Goal: Task Accomplishment & Management: Manage account settings

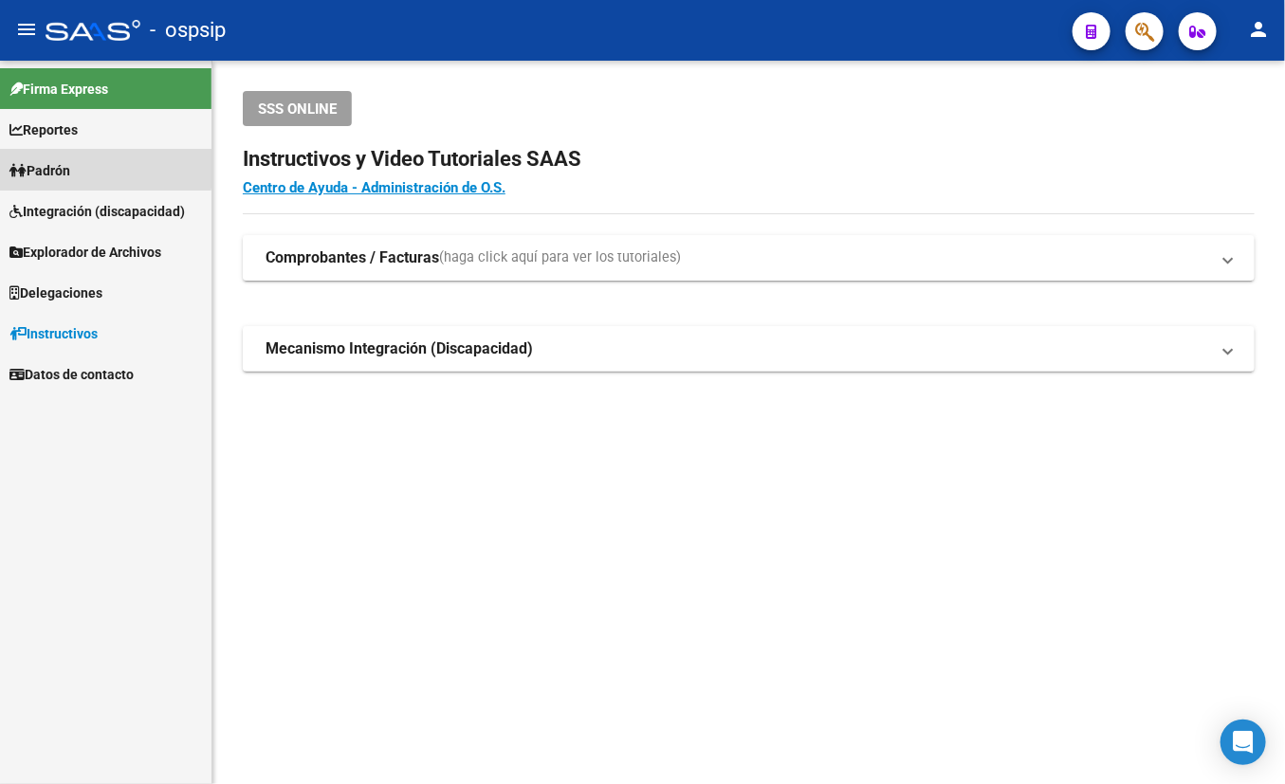
click at [46, 165] on span "Padrón" at bounding box center [39, 170] width 61 height 21
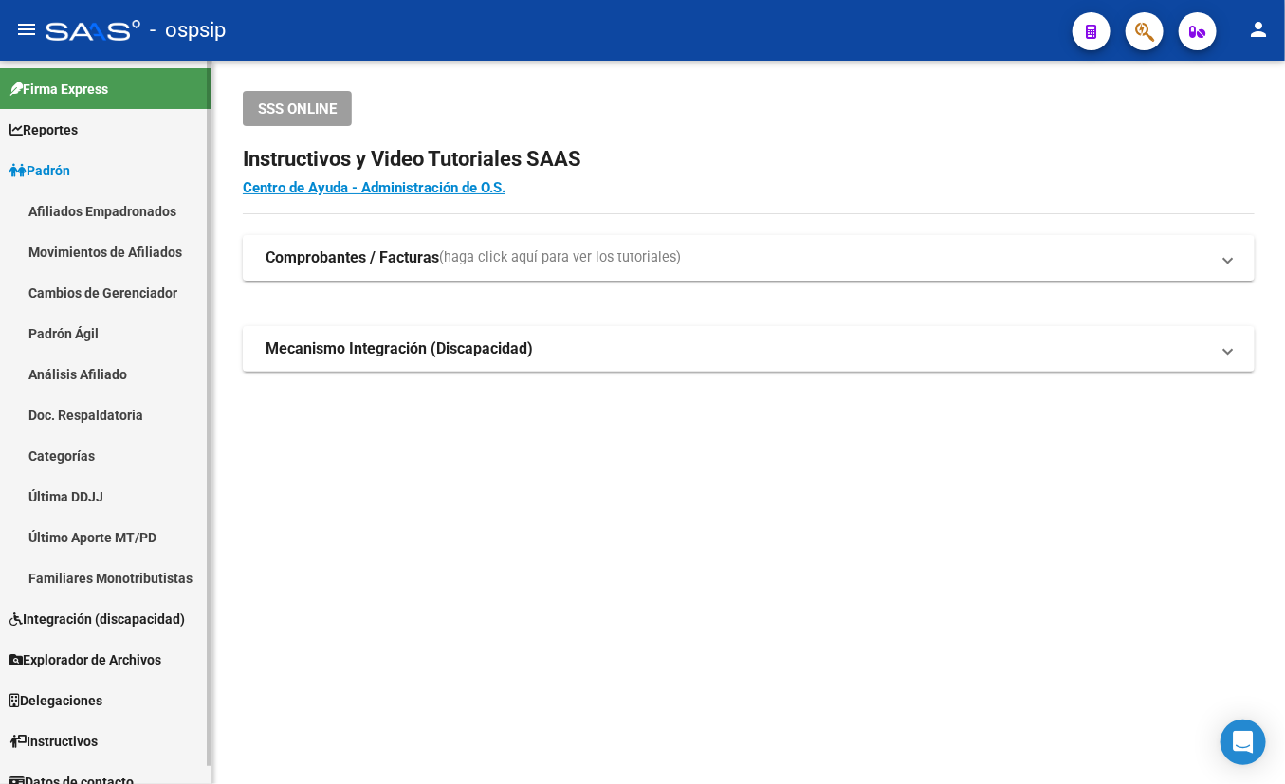
click at [75, 203] on link "Afiliados Empadronados" at bounding box center [105, 211] width 211 height 41
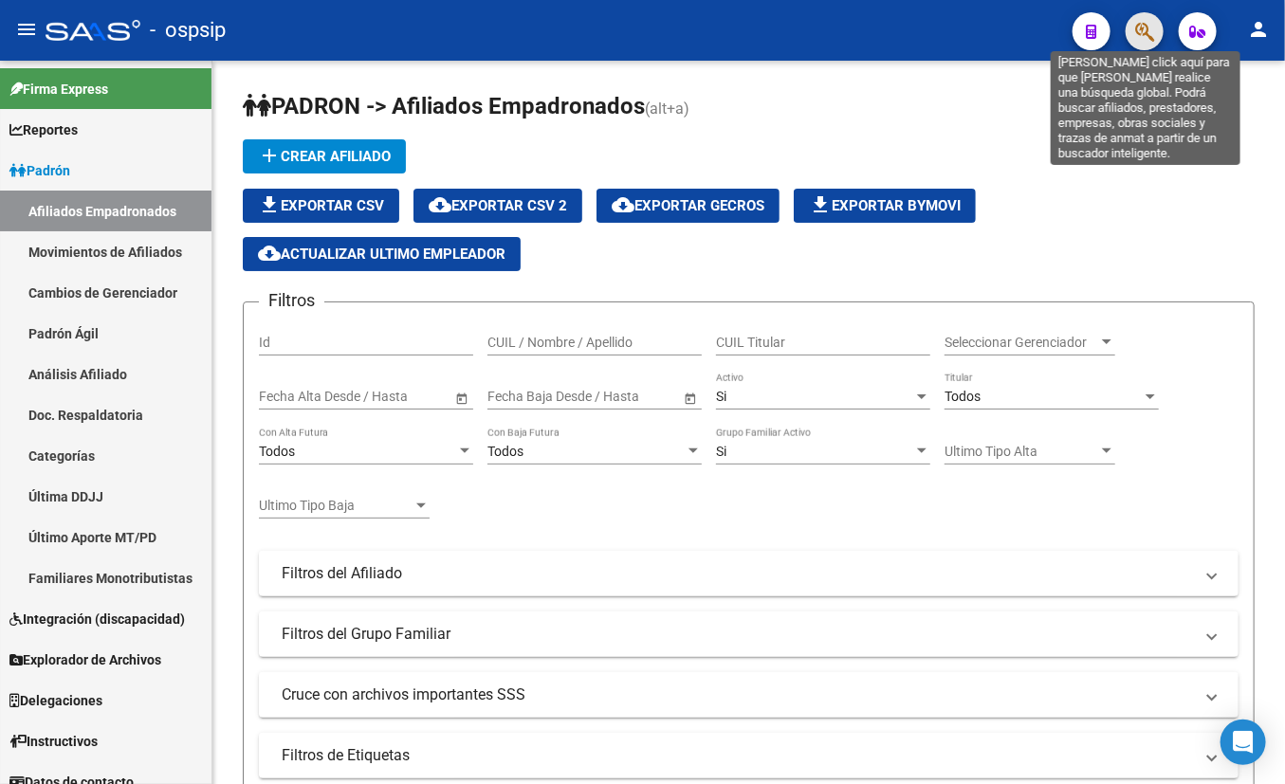
click at [1131, 31] on icon "button" at bounding box center [1144, 32] width 19 height 22
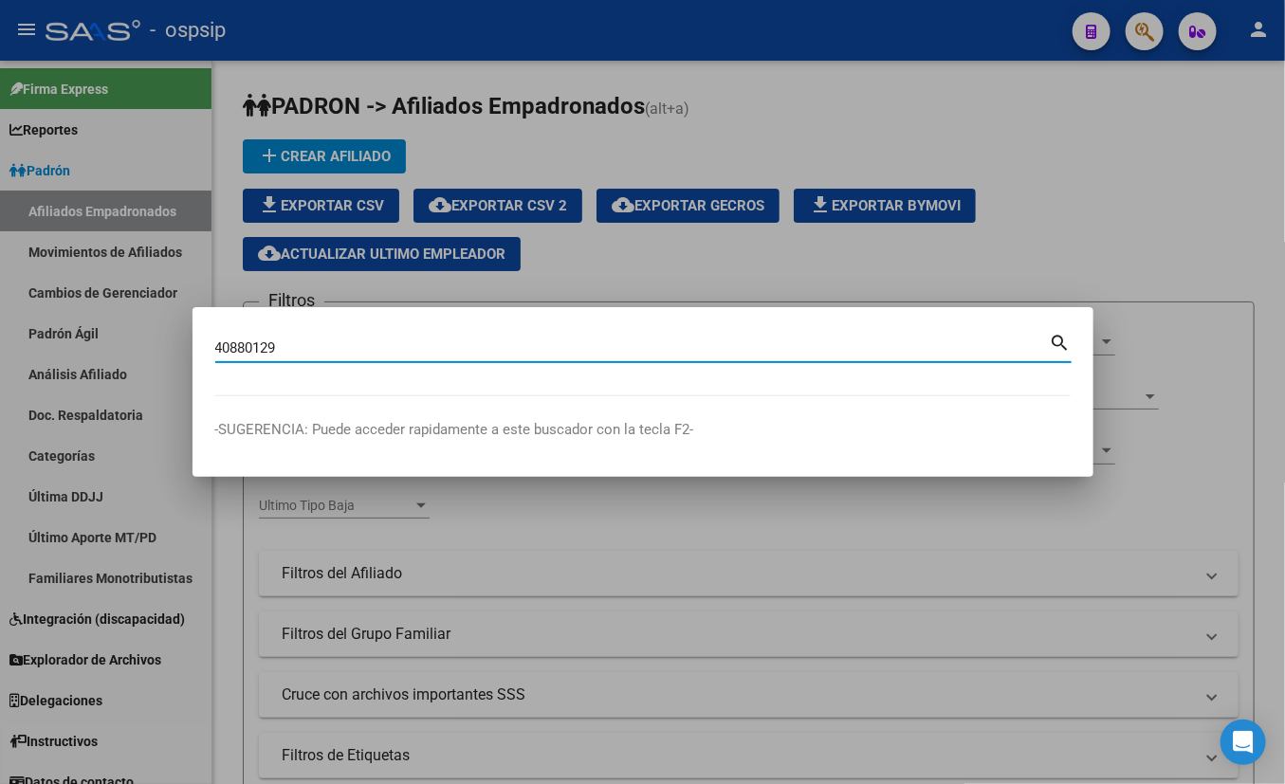
type input "40880129"
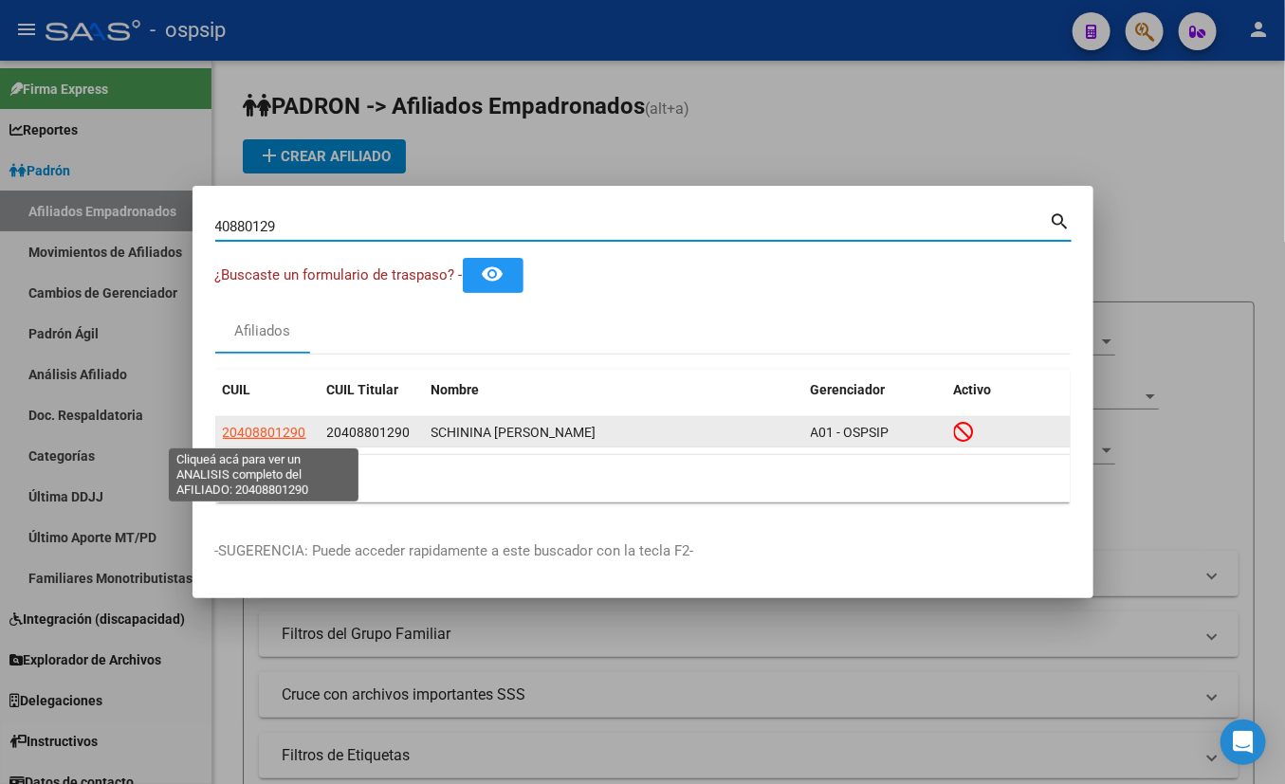
click at [274, 432] on span "20408801290" at bounding box center [264, 432] width 83 height 15
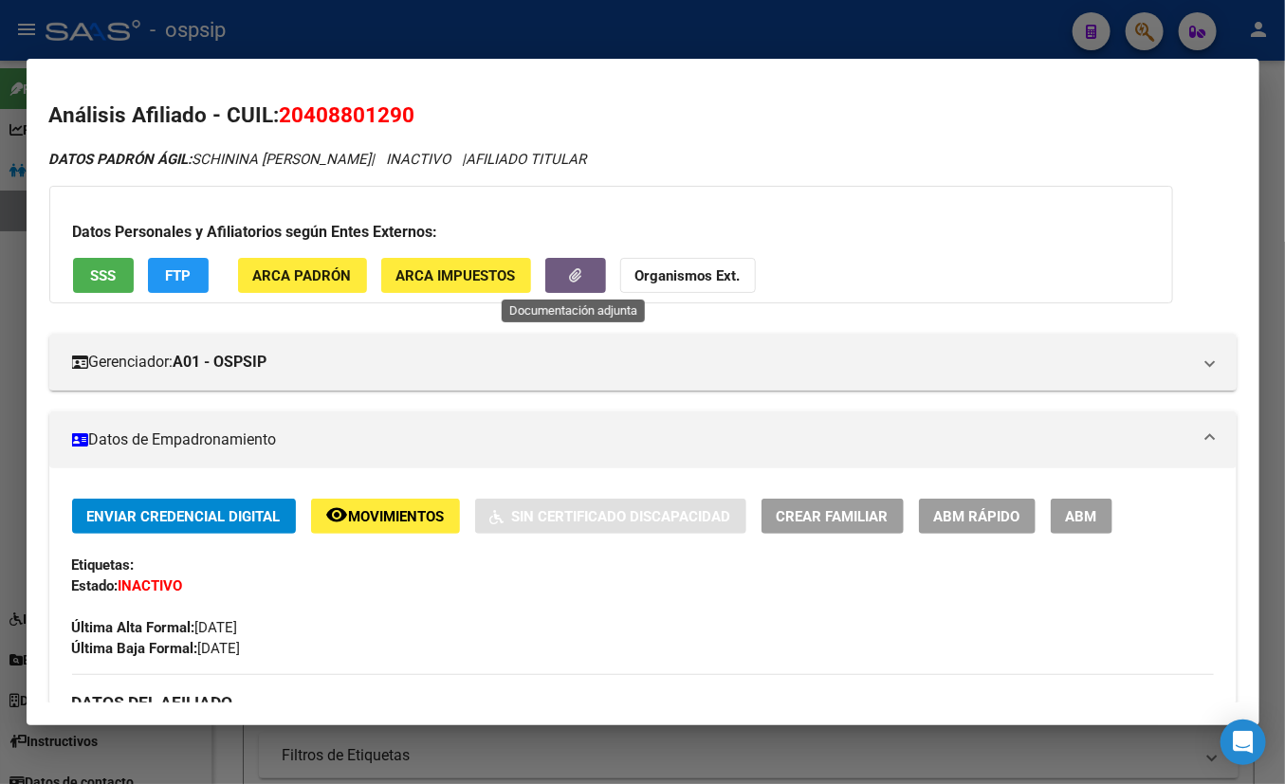
click at [558, 276] on button "button" at bounding box center [575, 275] width 61 height 35
click at [577, 274] on icon "button" at bounding box center [575, 275] width 12 height 14
click at [577, 264] on button "button" at bounding box center [575, 275] width 61 height 35
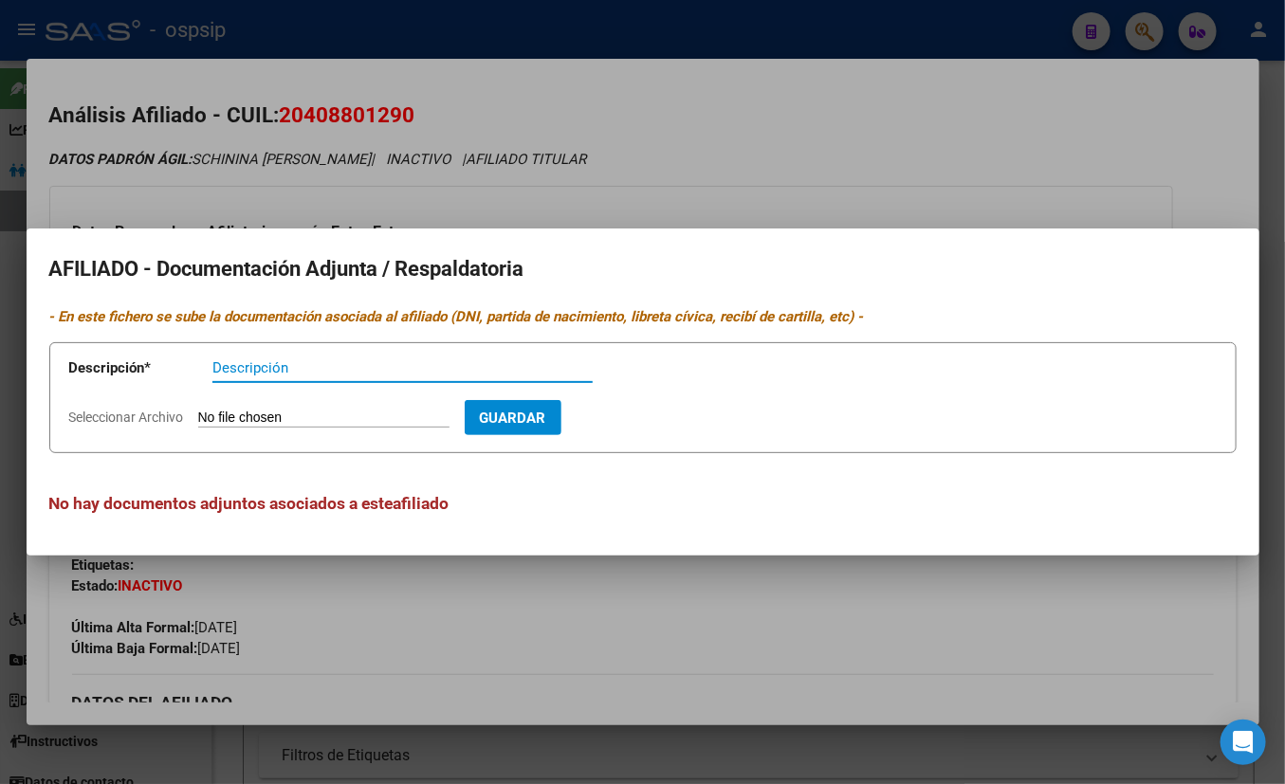
click at [314, 412] on input "Seleccionar Archivo" at bounding box center [323, 419] width 251 height 18
type input "C:\fakepath\WhatsApp Image [DATE] 11.46.09 (1).jpeg"
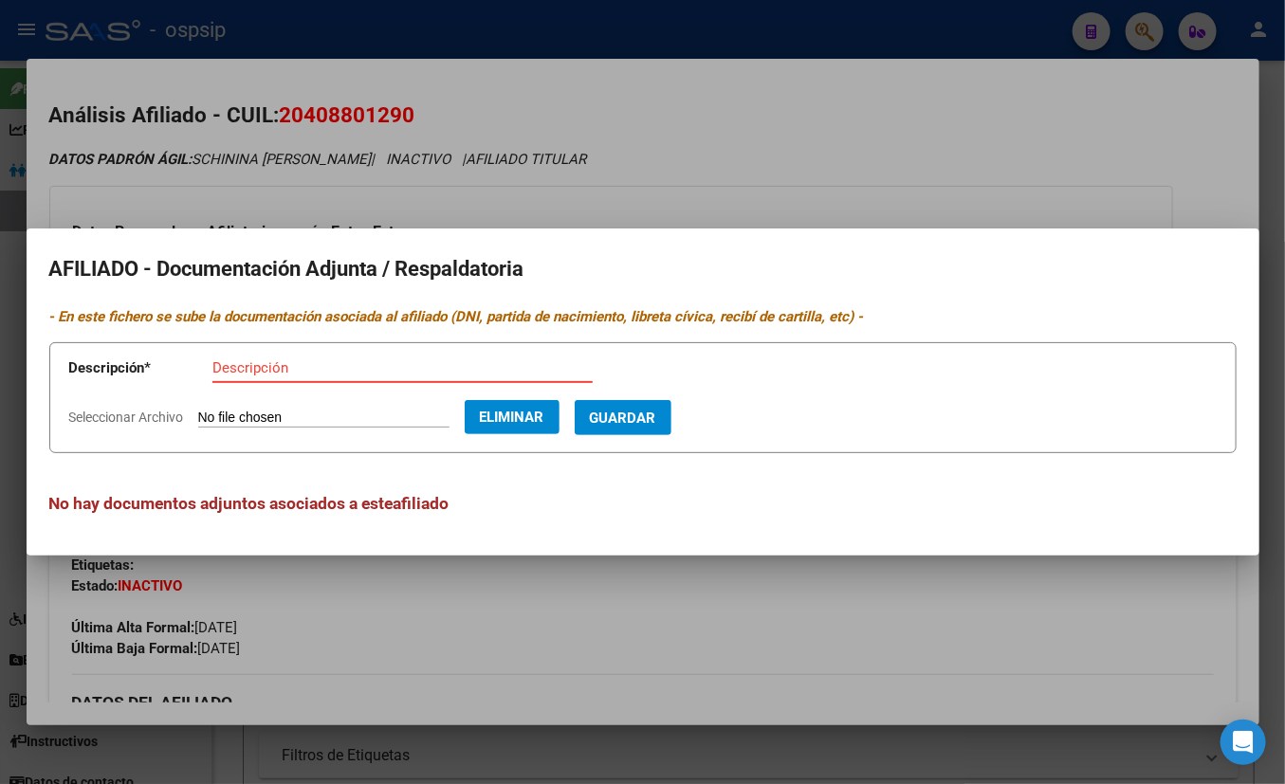
click at [247, 370] on input "Descripción" at bounding box center [402, 367] width 380 height 17
type input "expediente de traspaso"
click at [656, 409] on span "Guardar" at bounding box center [623, 417] width 66 height 17
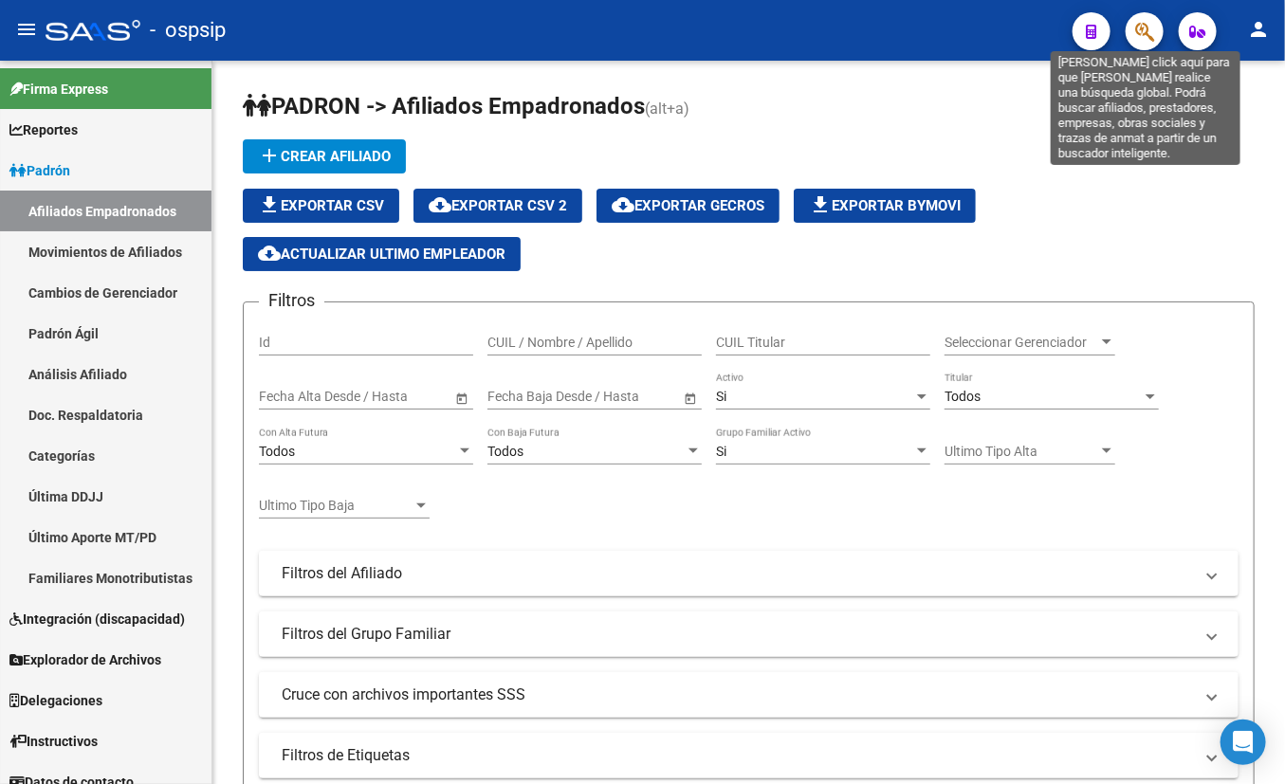
click at [1131, 29] on icon "button" at bounding box center [1144, 32] width 19 height 22
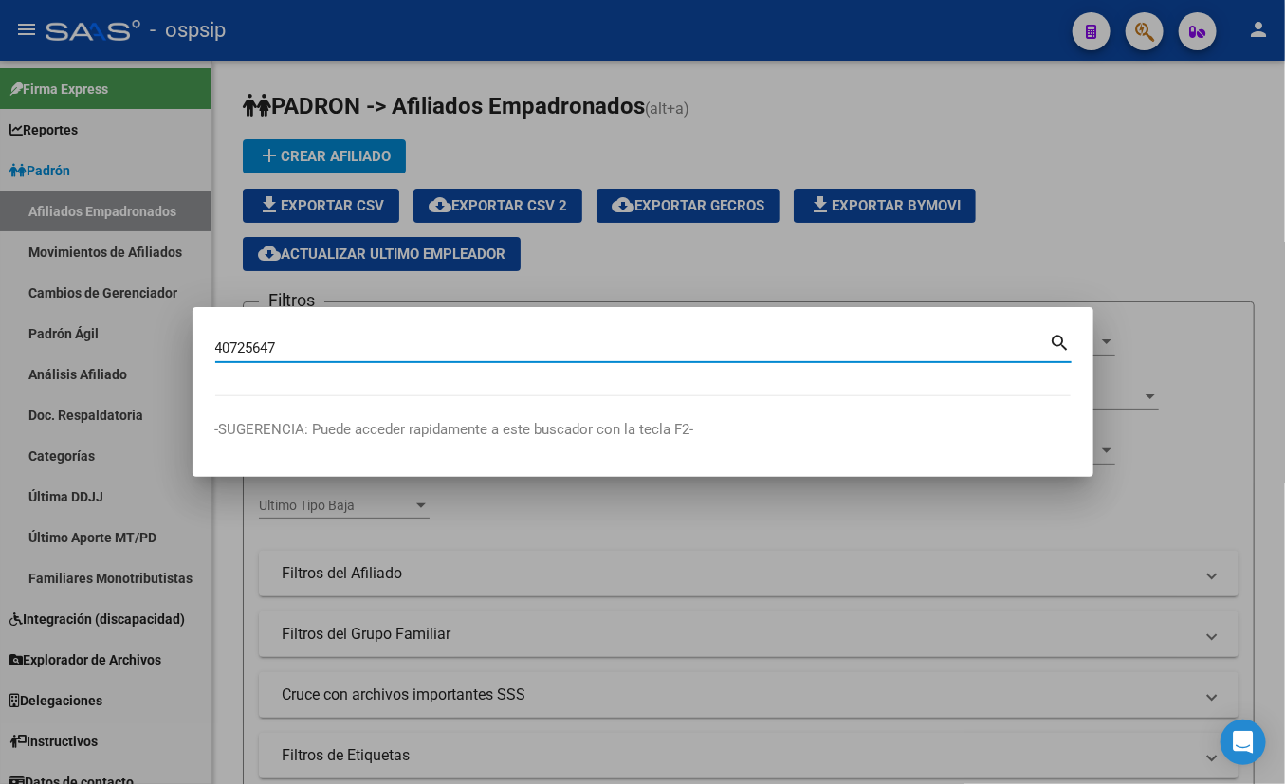
type input "40725647"
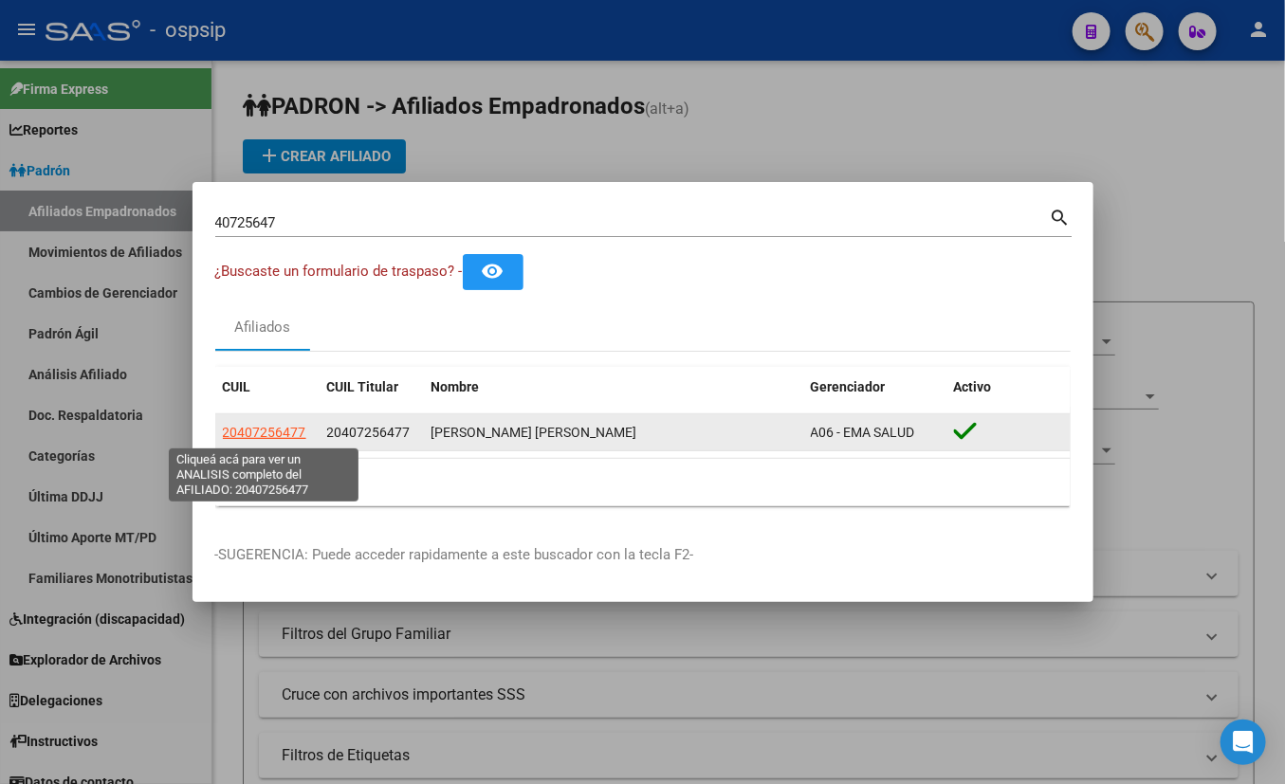
click at [264, 431] on span "20407256477" at bounding box center [264, 432] width 83 height 15
type textarea "20407256477"
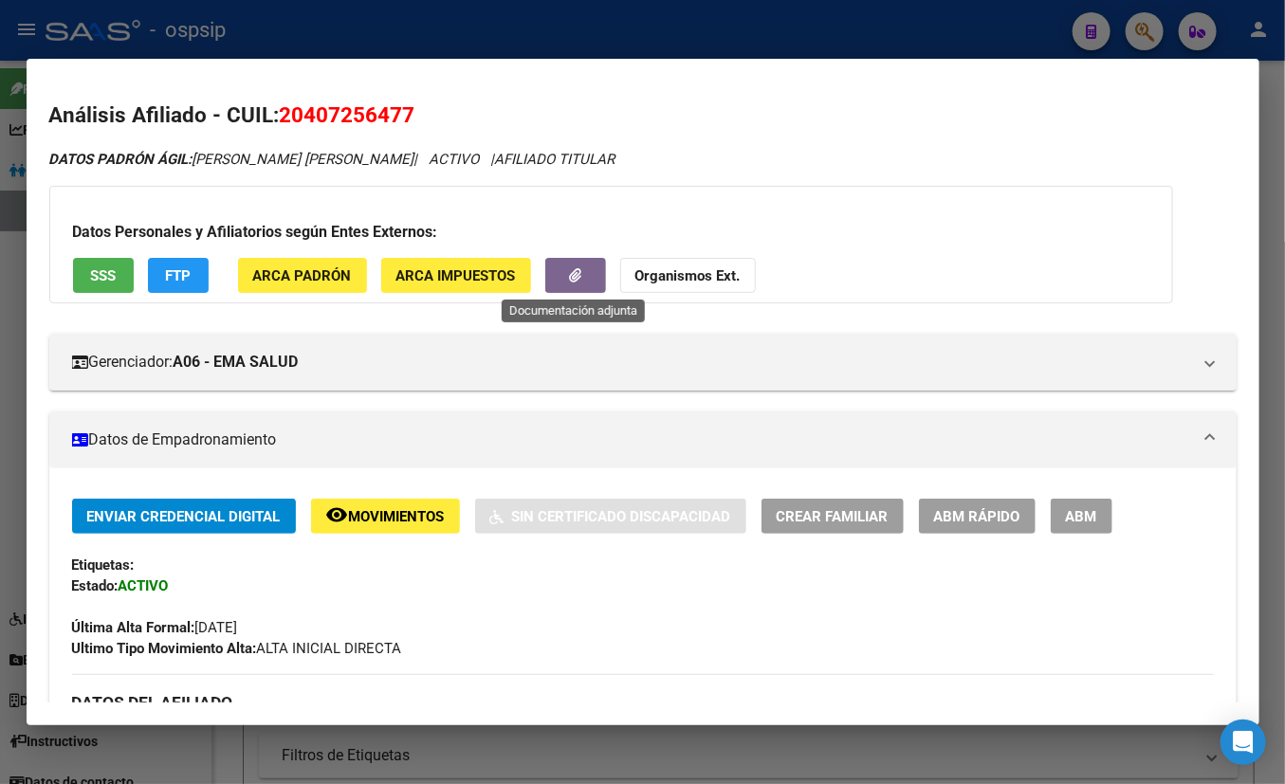
click at [575, 284] on button "button" at bounding box center [575, 275] width 61 height 35
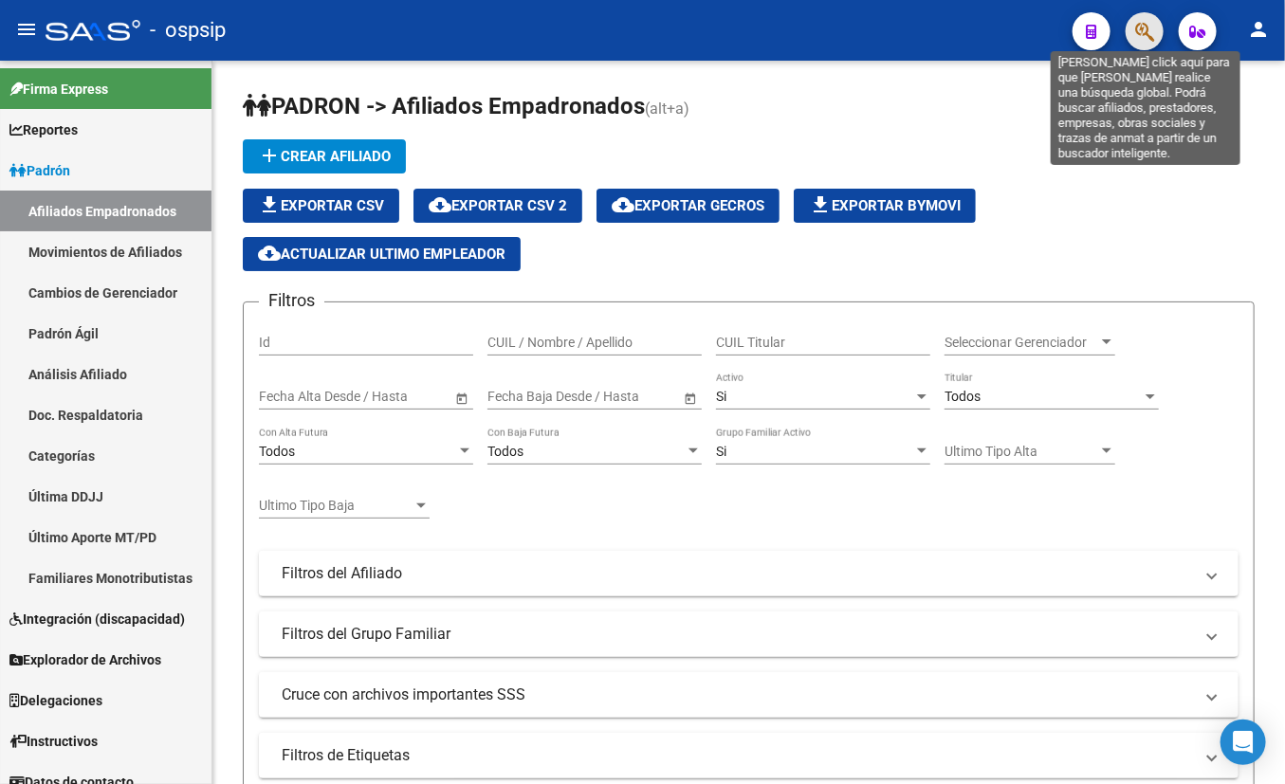
click at [1131, 27] on icon "button" at bounding box center [1144, 32] width 19 height 22
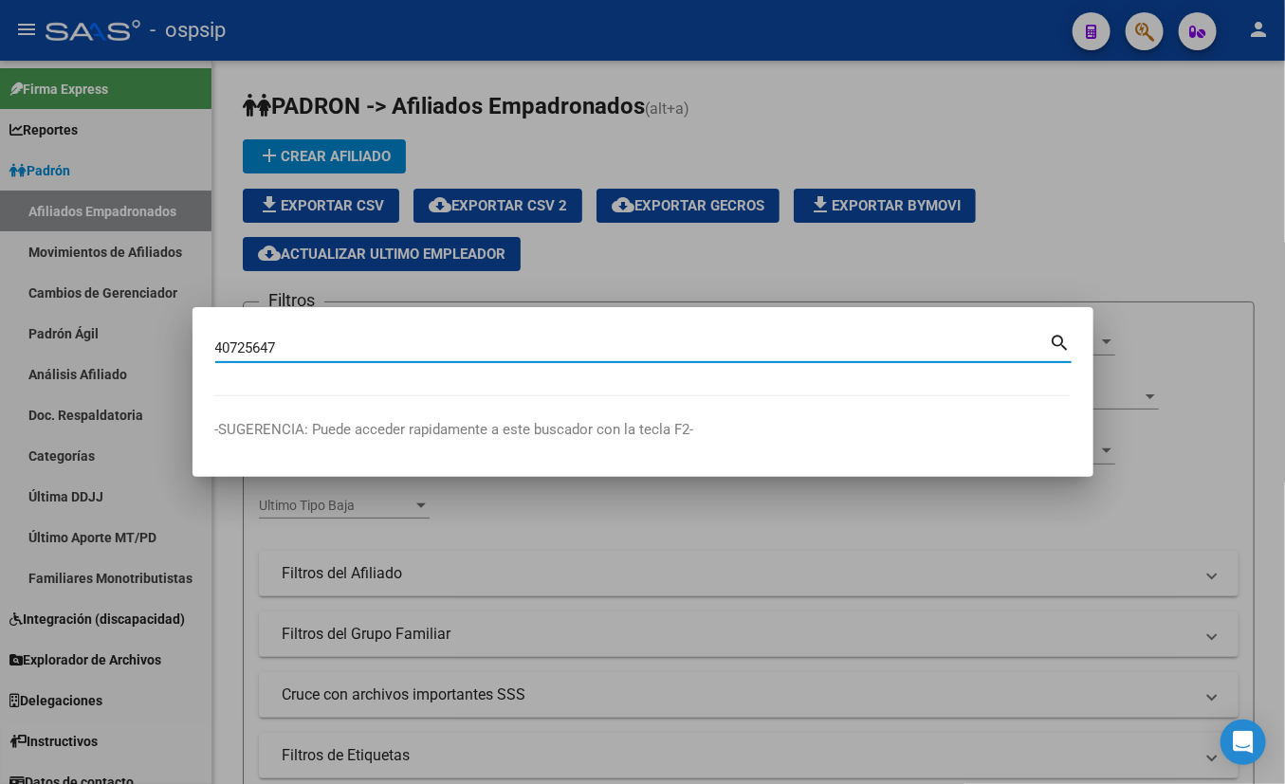
type input "40725647"
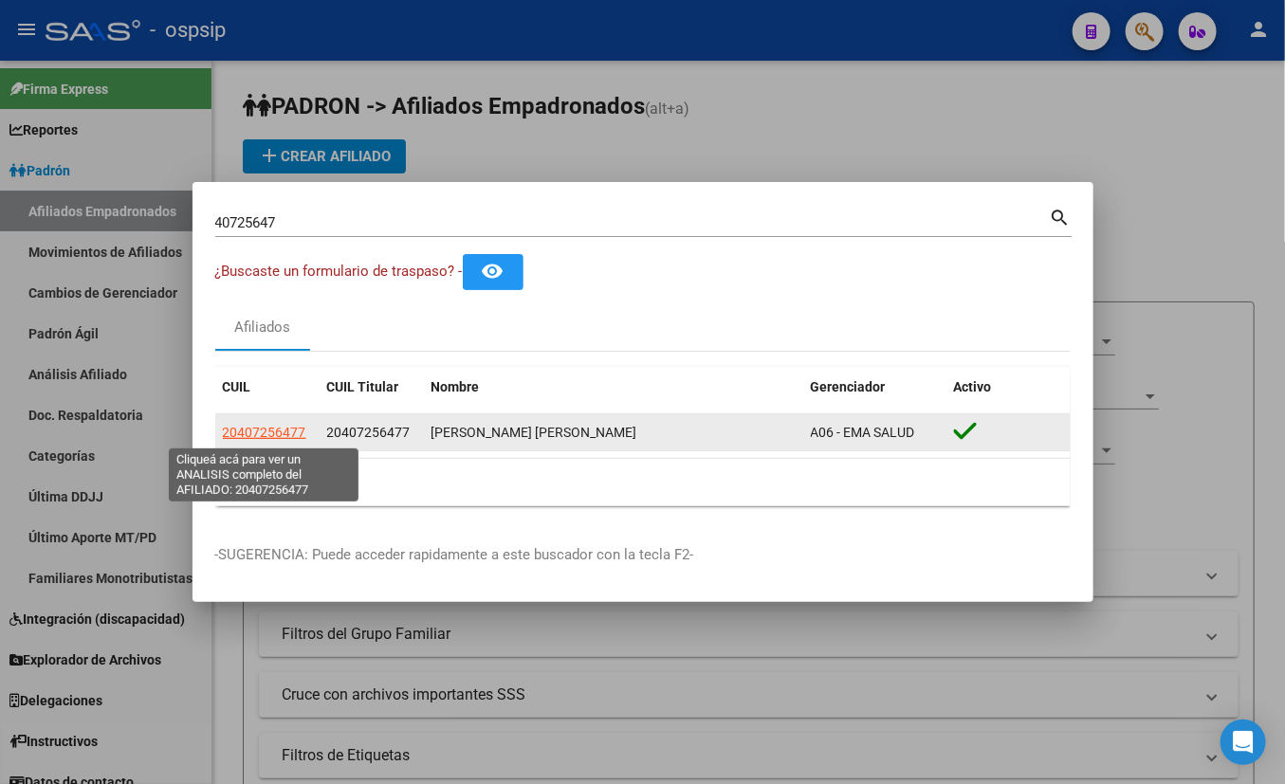
click at [280, 429] on span "20407256477" at bounding box center [264, 432] width 83 height 15
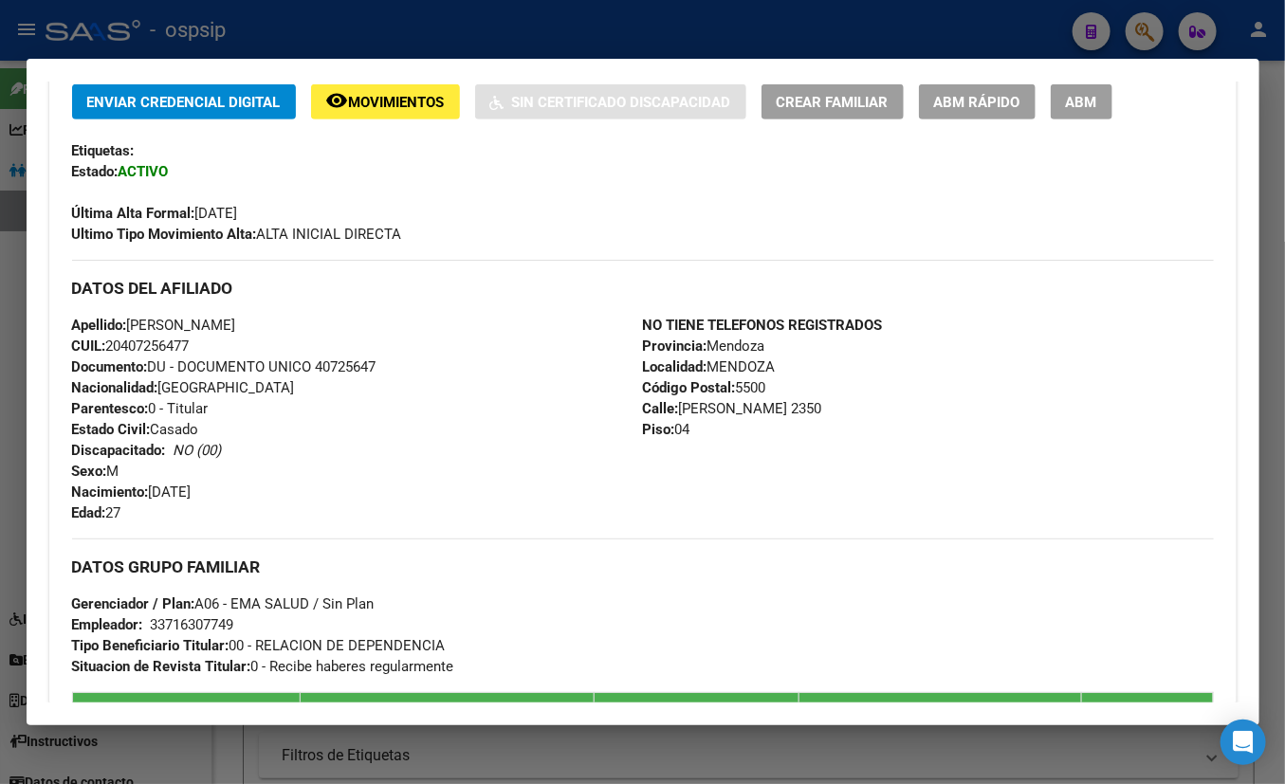
scroll to position [172, 0]
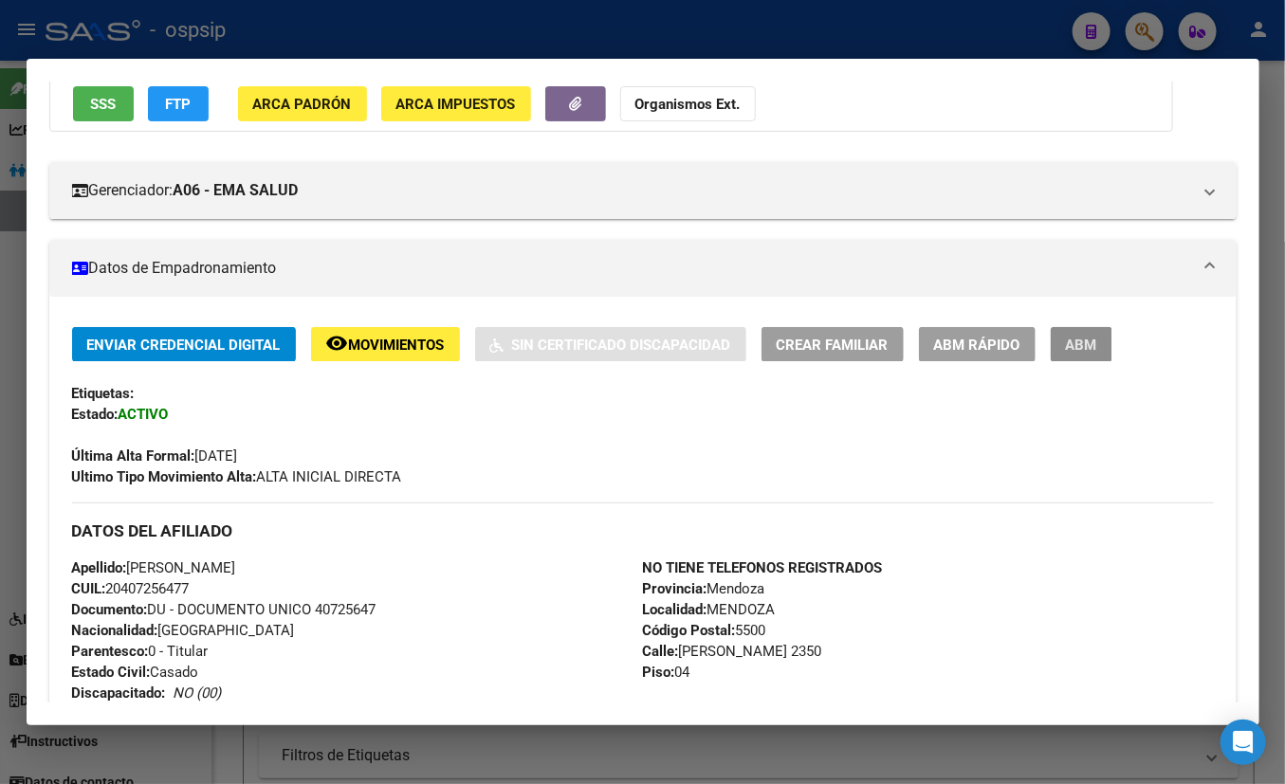
click at [1090, 329] on button "ABM" at bounding box center [1082, 344] width 62 height 35
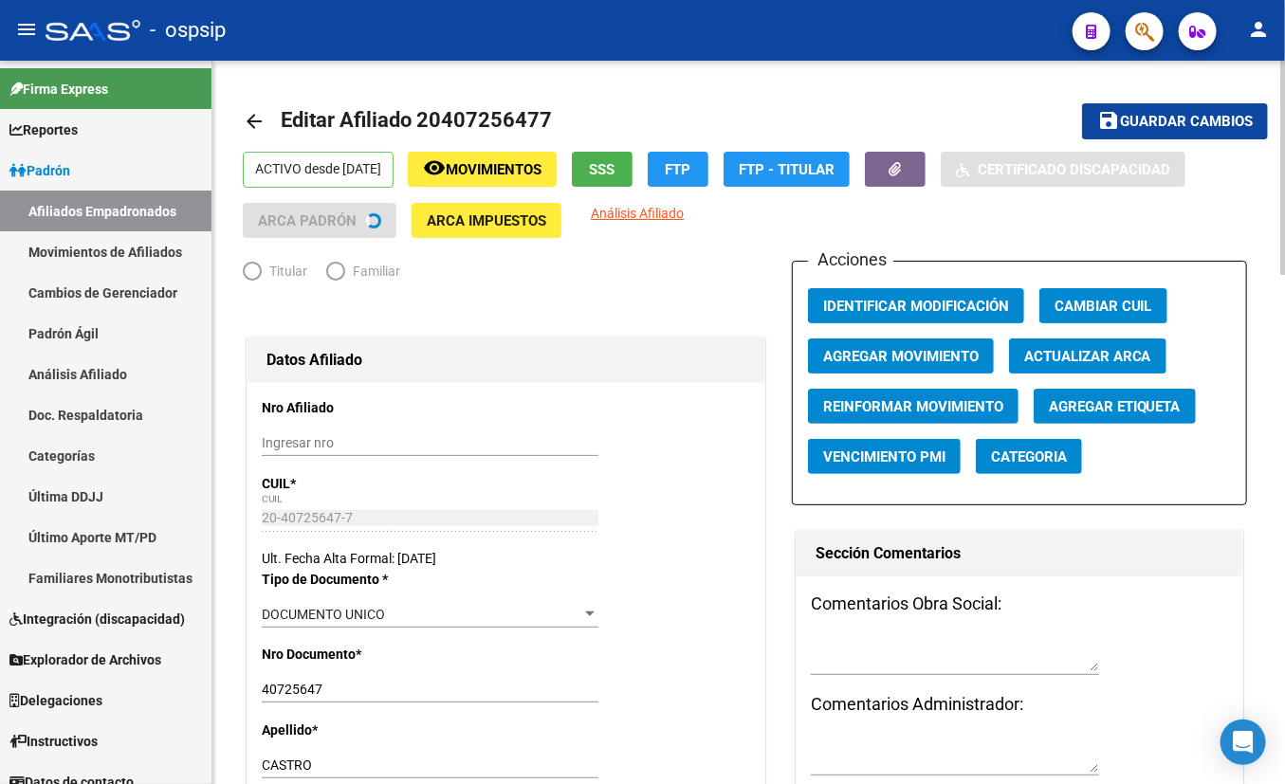
radio input "true"
type input "33-71630774-9"
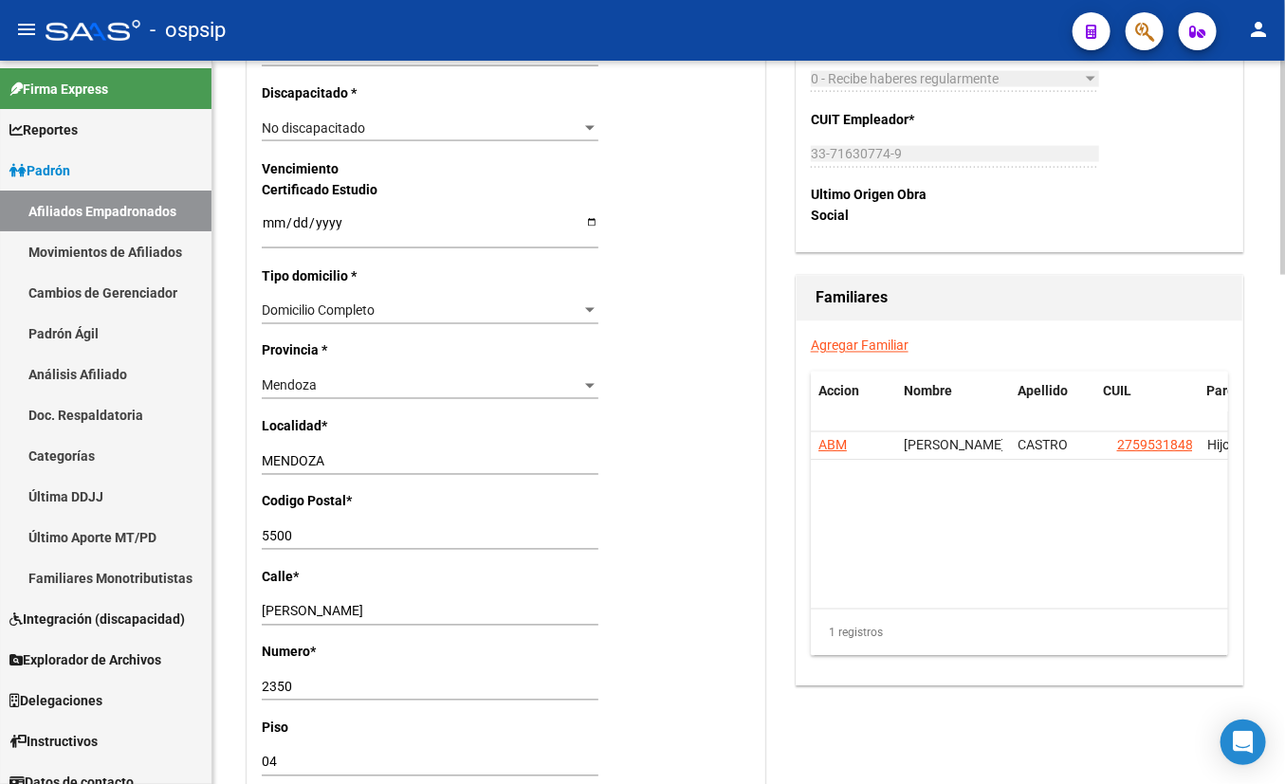
scroll to position [1206, 0]
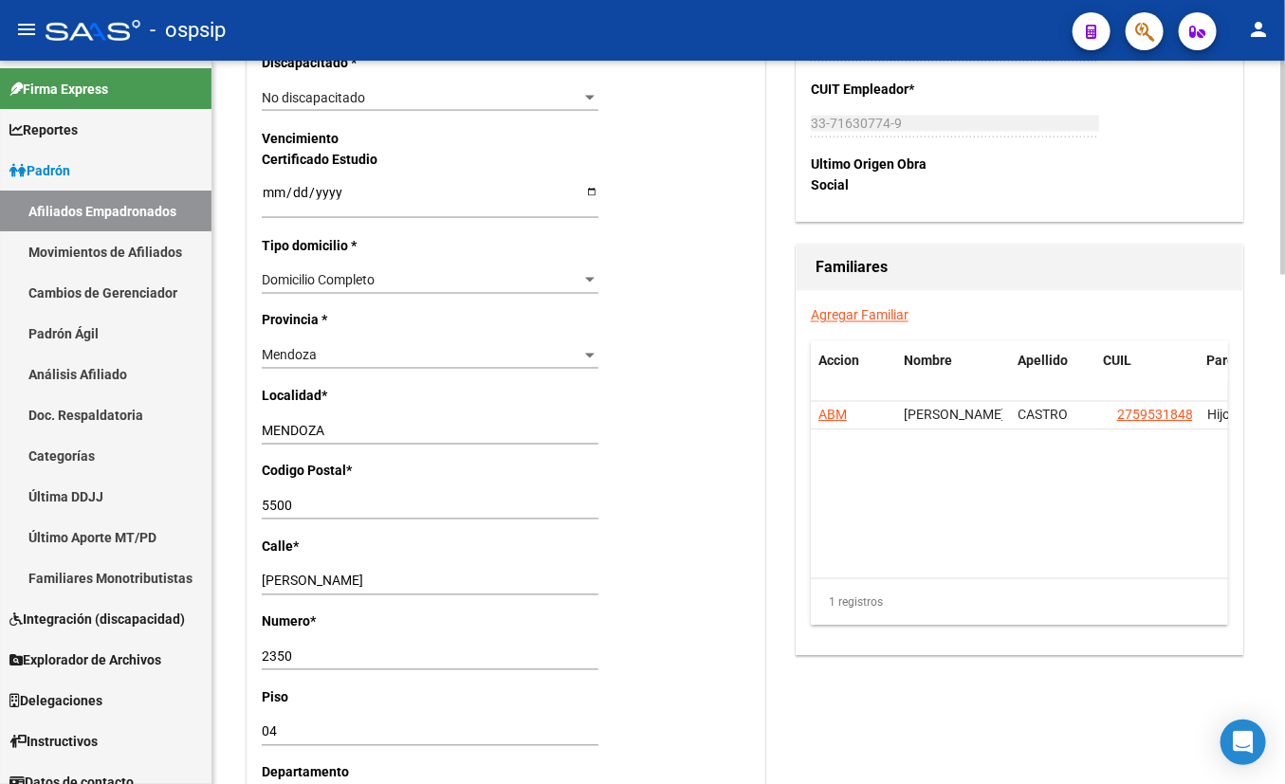
click at [339, 429] on input "MENDOZA" at bounding box center [430, 432] width 337 height 16
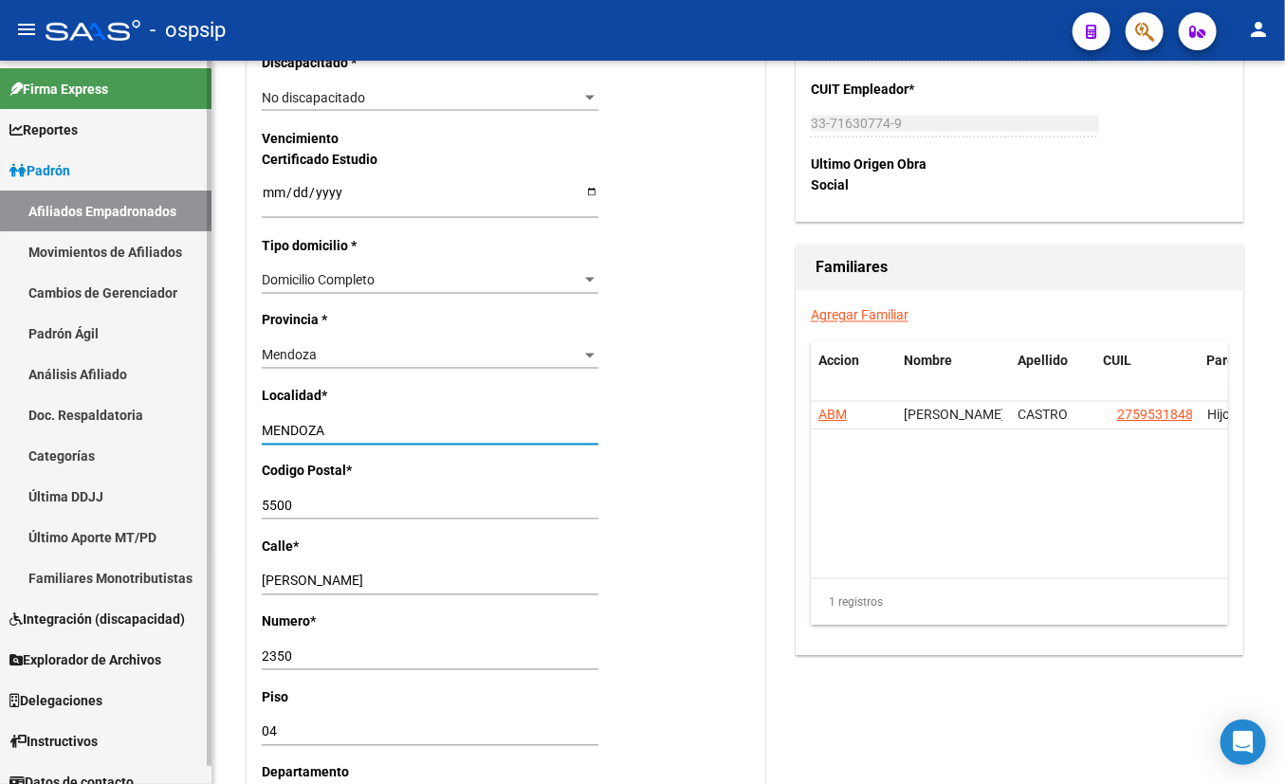
drag, startPoint x: 415, startPoint y: 435, endPoint x: 44, endPoint y: 430, distance: 371.7
click at [44, 430] on mat-sidenav-container "Firma Express Reportes Padrón Traspasos x O.S. Traspasos x Gerenciador Traspaso…" at bounding box center [642, 422] width 1285 height 723
type input "[PERSON_NAME]"
drag, startPoint x: 376, startPoint y: 576, endPoint x: 183, endPoint y: 573, distance: 193.5
click at [201, 584] on mat-sidenav-container "Firma Express Reportes Padrón Traspasos x O.S. Traspasos x Gerenciador Traspaso…" at bounding box center [642, 422] width 1285 height 723
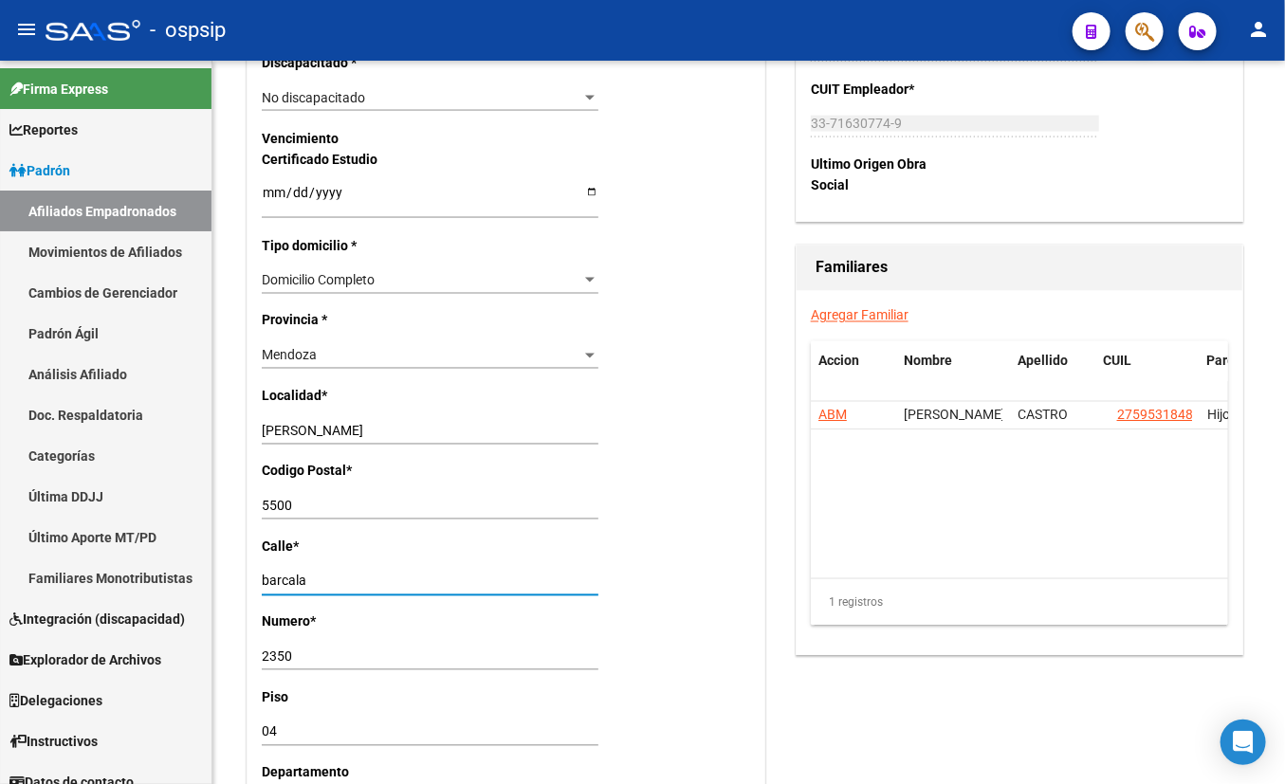
type input "barcala"
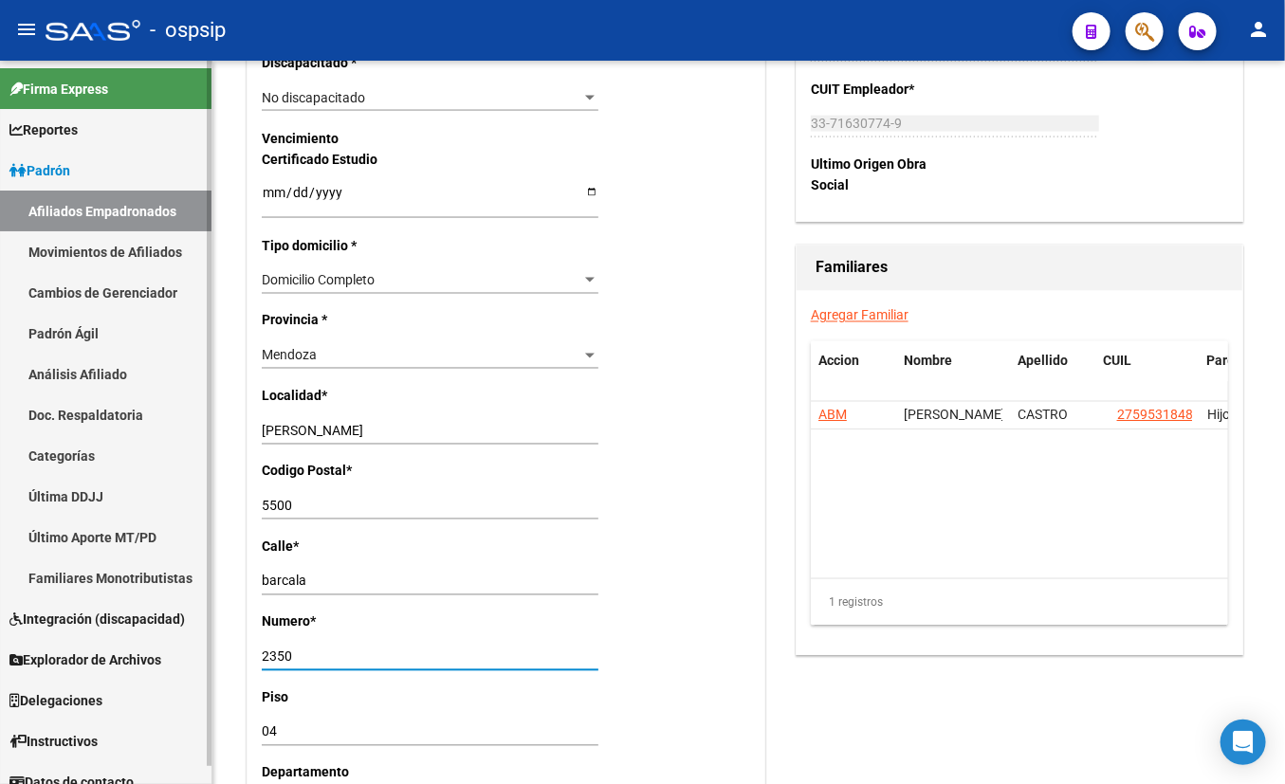
drag, startPoint x: 307, startPoint y: 659, endPoint x: 171, endPoint y: 659, distance: 136.5
click at [171, 659] on mat-sidenav-container "Firma Express Reportes Padrón Traspasos x O.S. Traspasos x Gerenciador Traspaso…" at bounding box center [642, 422] width 1285 height 723
type input "2506"
click at [859, 26] on div "- ospsip" at bounding box center [552, 30] width 1012 height 42
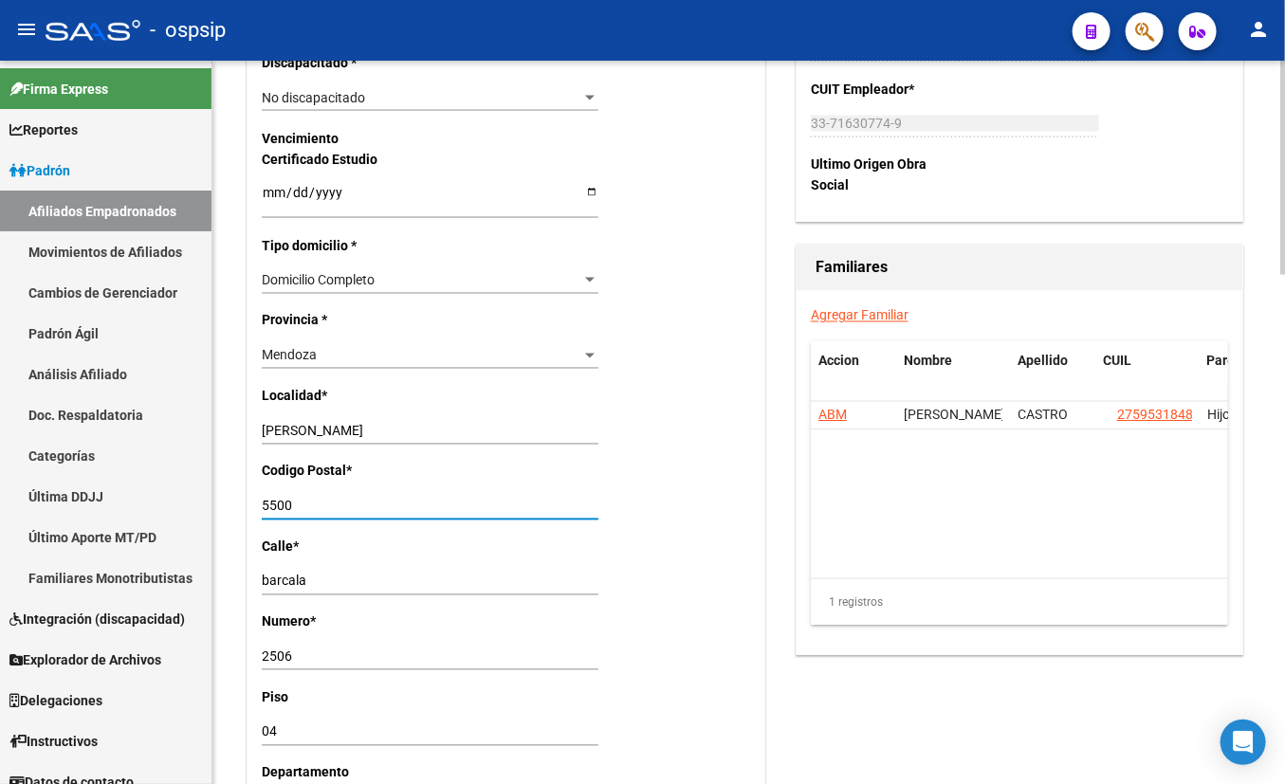
click at [308, 508] on input "5500" at bounding box center [430, 507] width 337 height 16
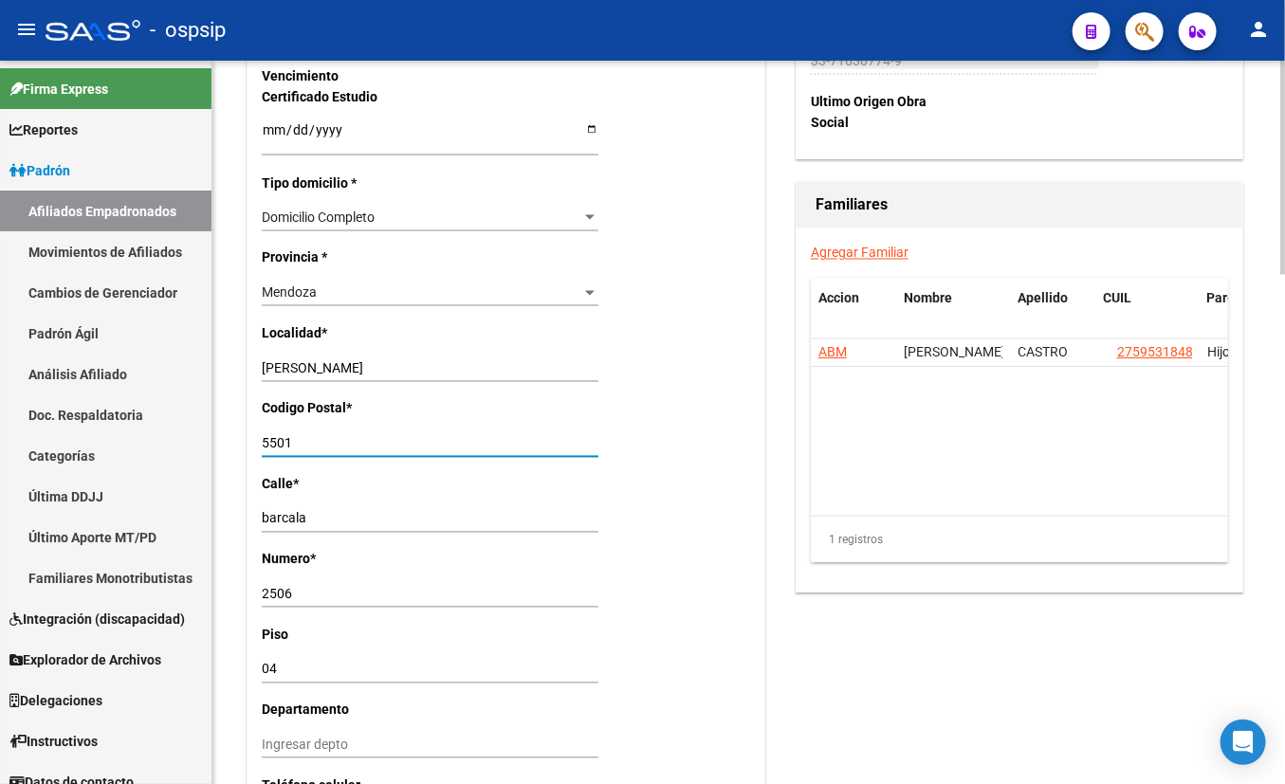
scroll to position [1379, 0]
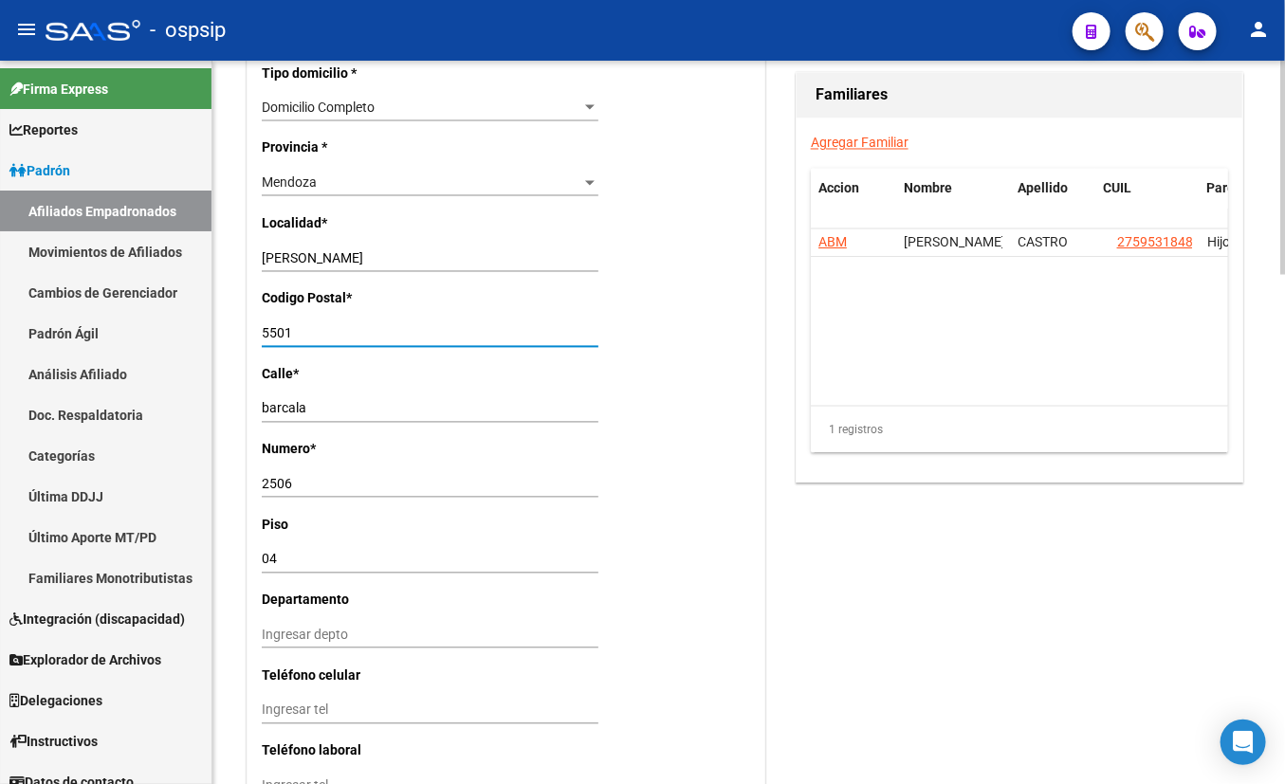
type input "5501"
drag, startPoint x: 286, startPoint y: 556, endPoint x: 204, endPoint y: 570, distance: 83.7
click at [204, 570] on mat-sidenav-container "Firma Express Reportes Padrón Traspasos x O.S. Traspasos x Gerenciador Traspaso…" at bounding box center [642, 422] width 1285 height 723
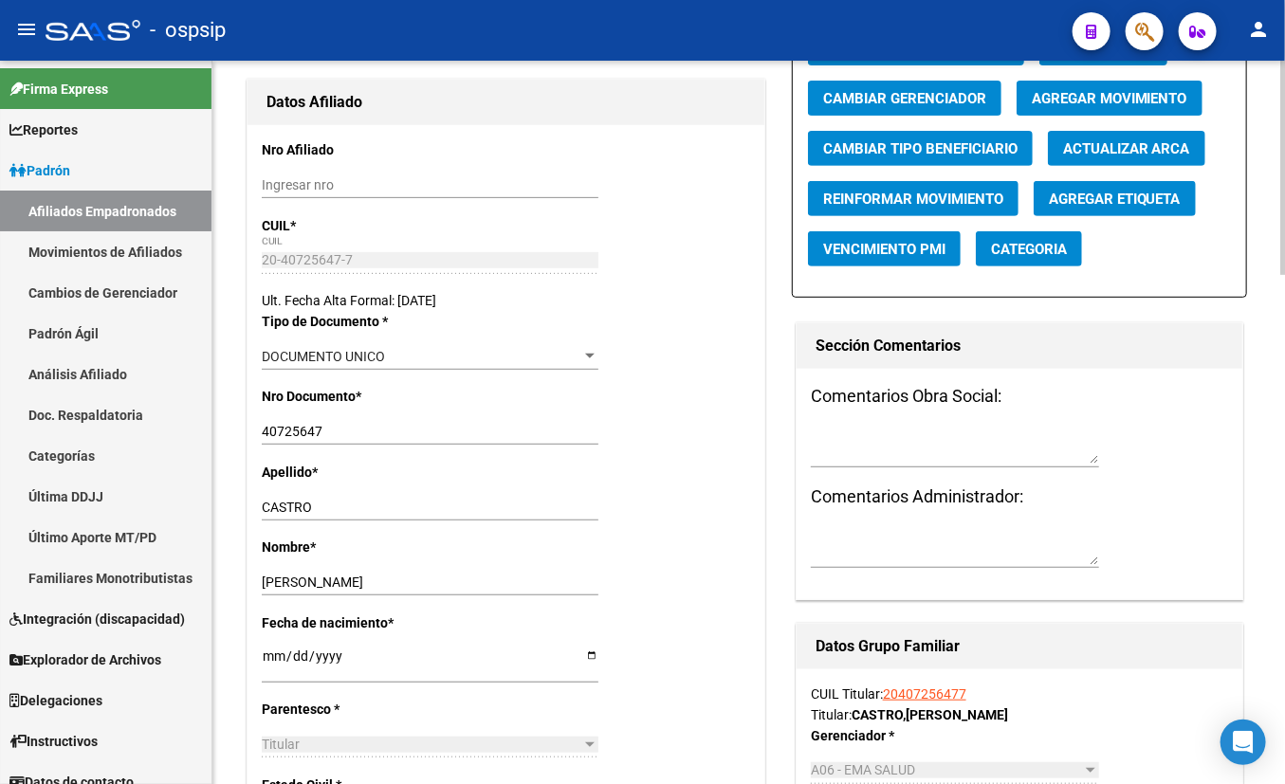
scroll to position [0, 0]
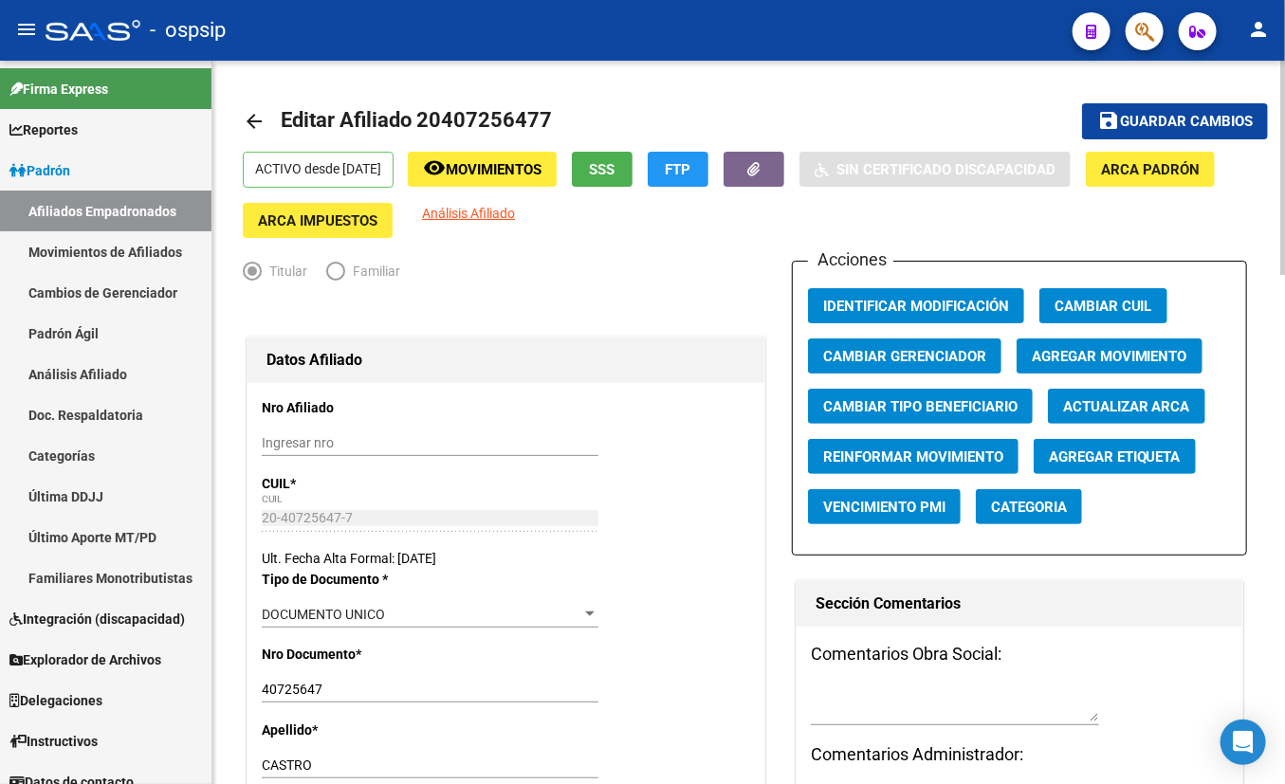
click at [1089, 351] on span "Agregar Movimiento" at bounding box center [1110, 356] width 156 height 17
click at [1128, 116] on span "Guardar cambios" at bounding box center [1186, 122] width 133 height 17
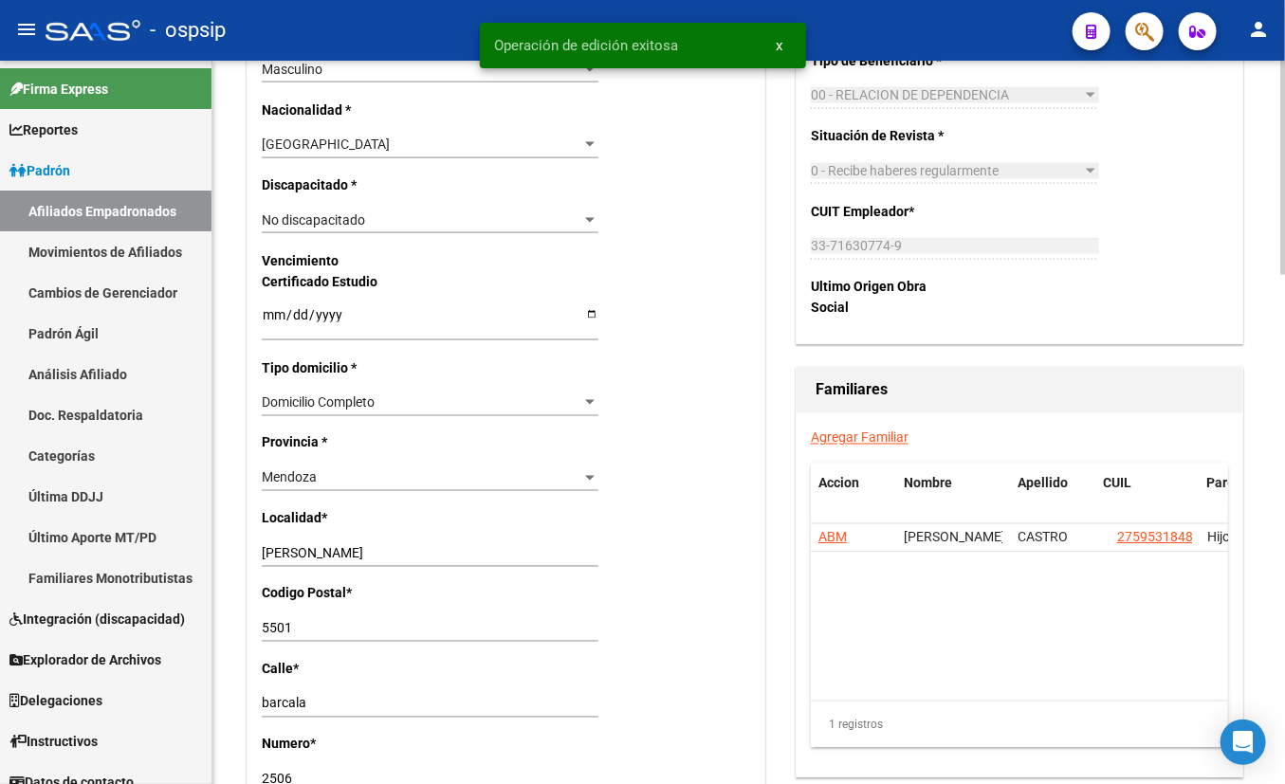
scroll to position [1292, 0]
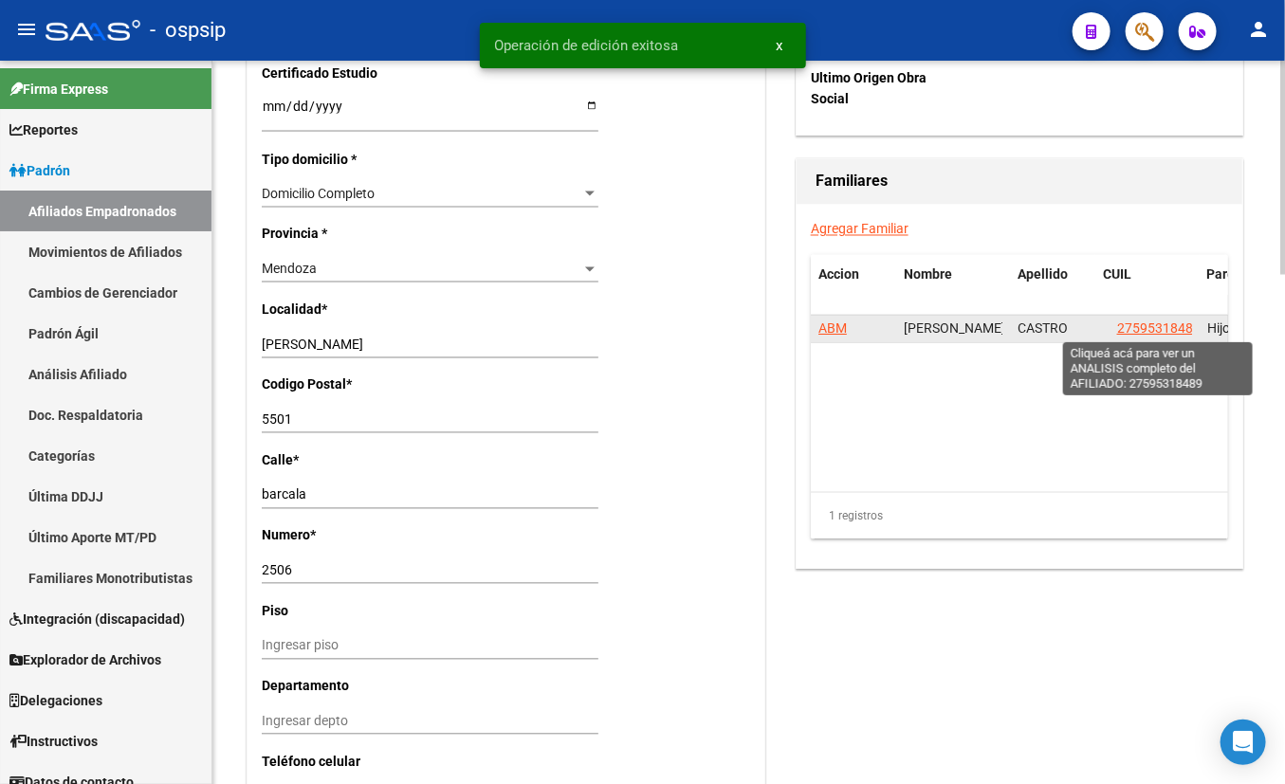
click at [1131, 327] on span "27595318489" at bounding box center [1158, 328] width 83 height 15
type textarea "27595318489"
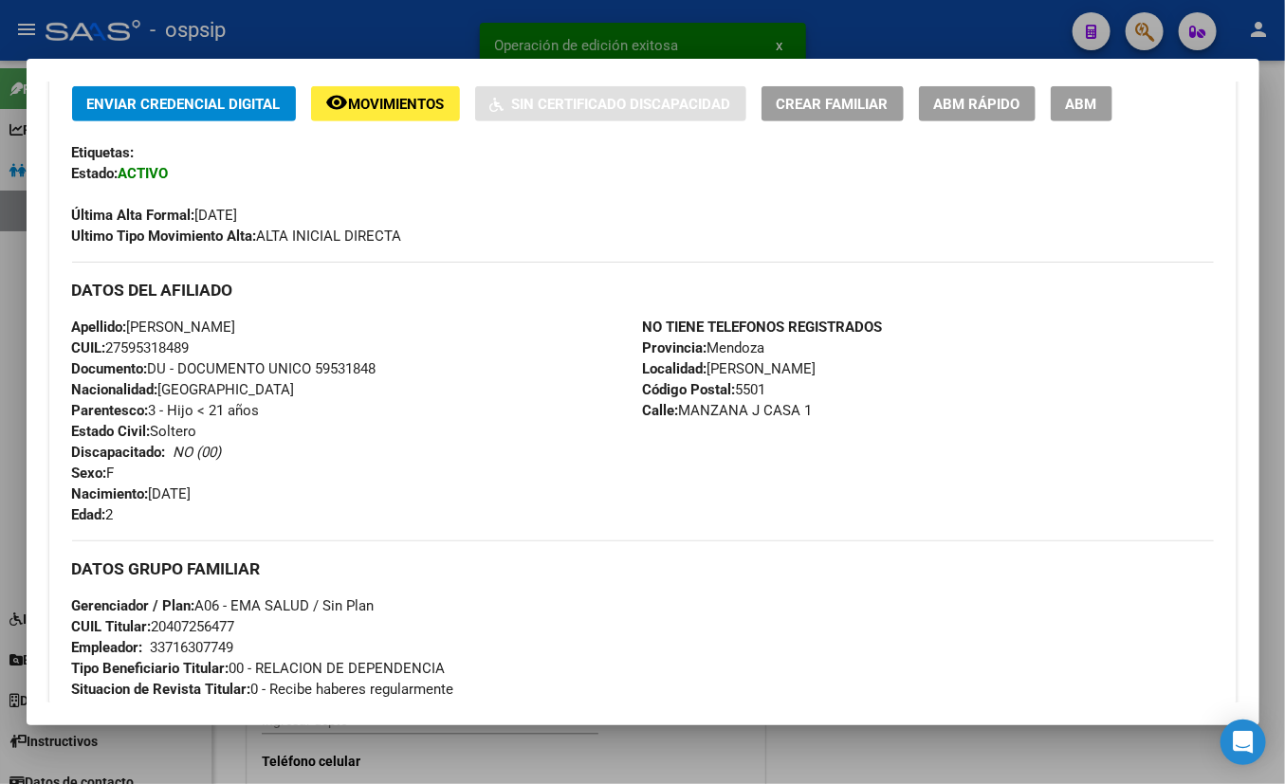
scroll to position [430, 0]
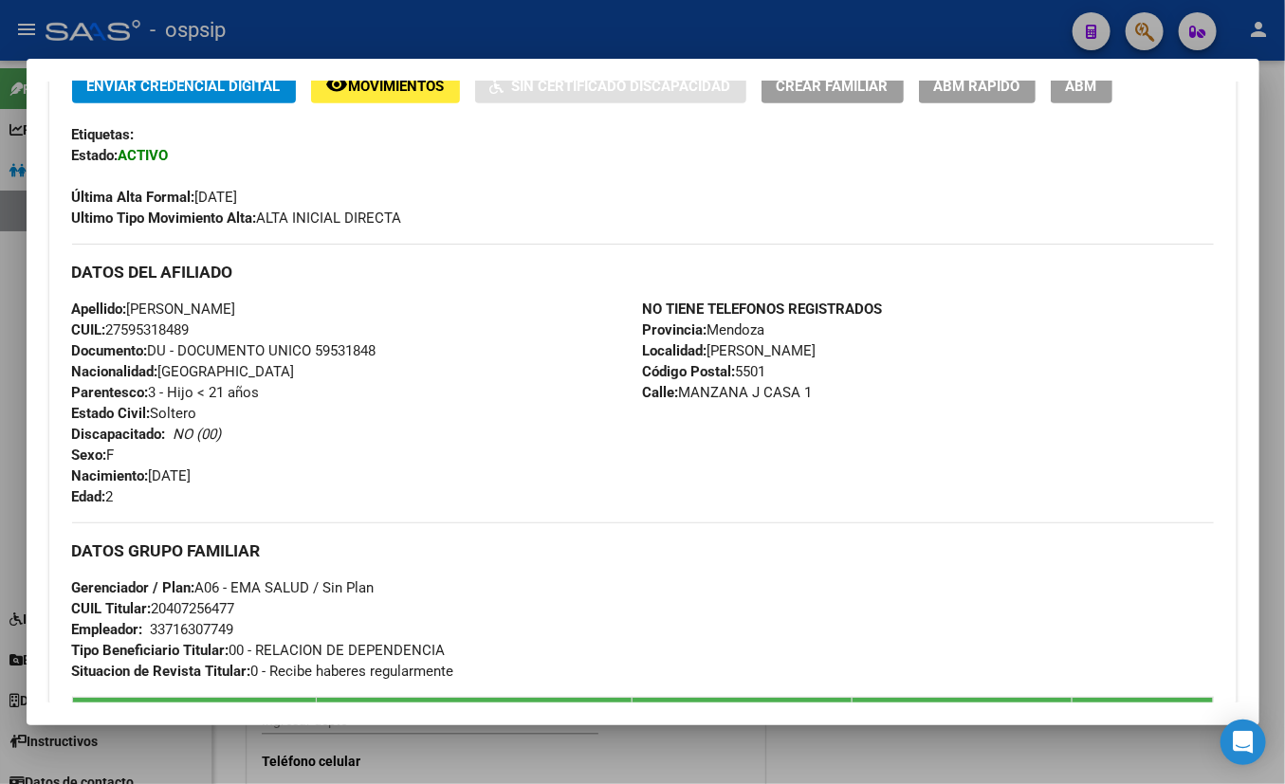
click at [1091, 91] on span "ABM" at bounding box center [1081, 86] width 31 height 17
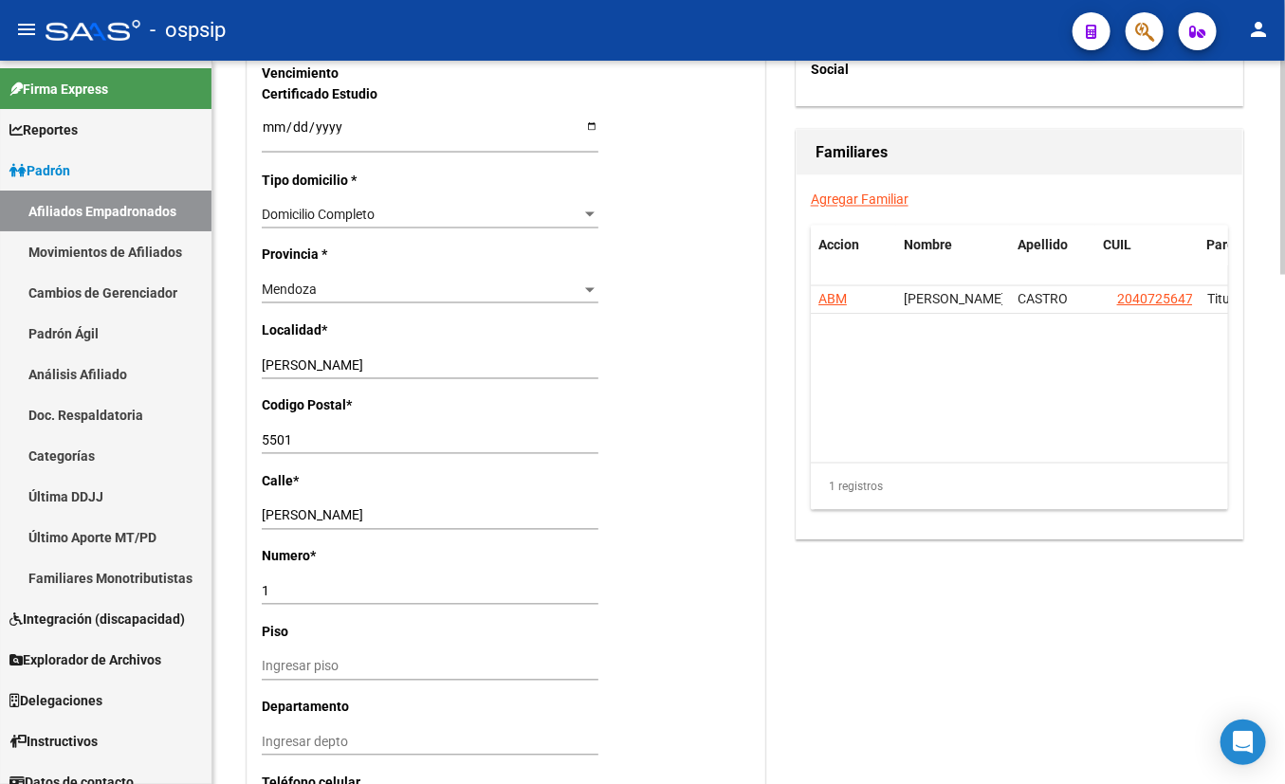
scroll to position [1292, 0]
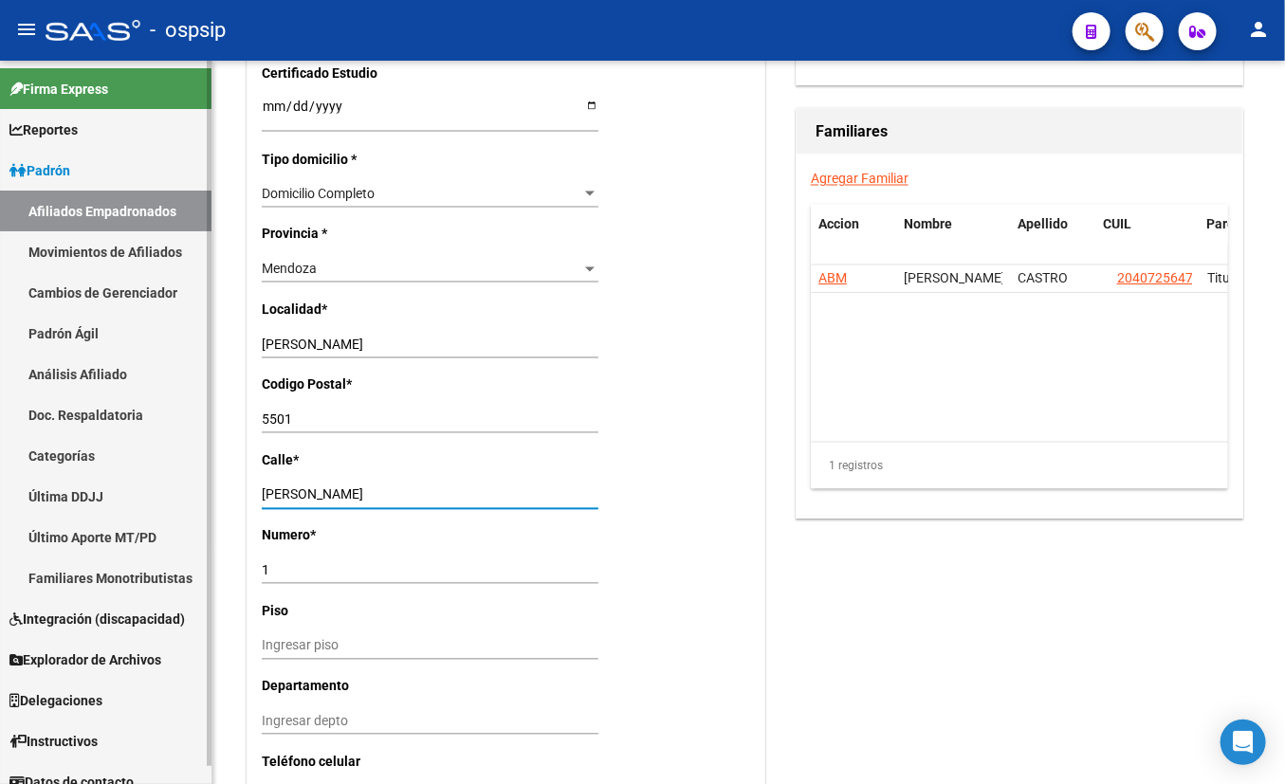
drag, startPoint x: 427, startPoint y: 493, endPoint x: 66, endPoint y: 486, distance: 360.4
click at [66, 486] on mat-sidenav-container "Firma Express Reportes Padrón Traspasos x O.S. Traspasos x Gerenciador Traspaso…" at bounding box center [642, 422] width 1285 height 723
type input "barcala"
click at [353, 576] on input "1" at bounding box center [430, 571] width 337 height 16
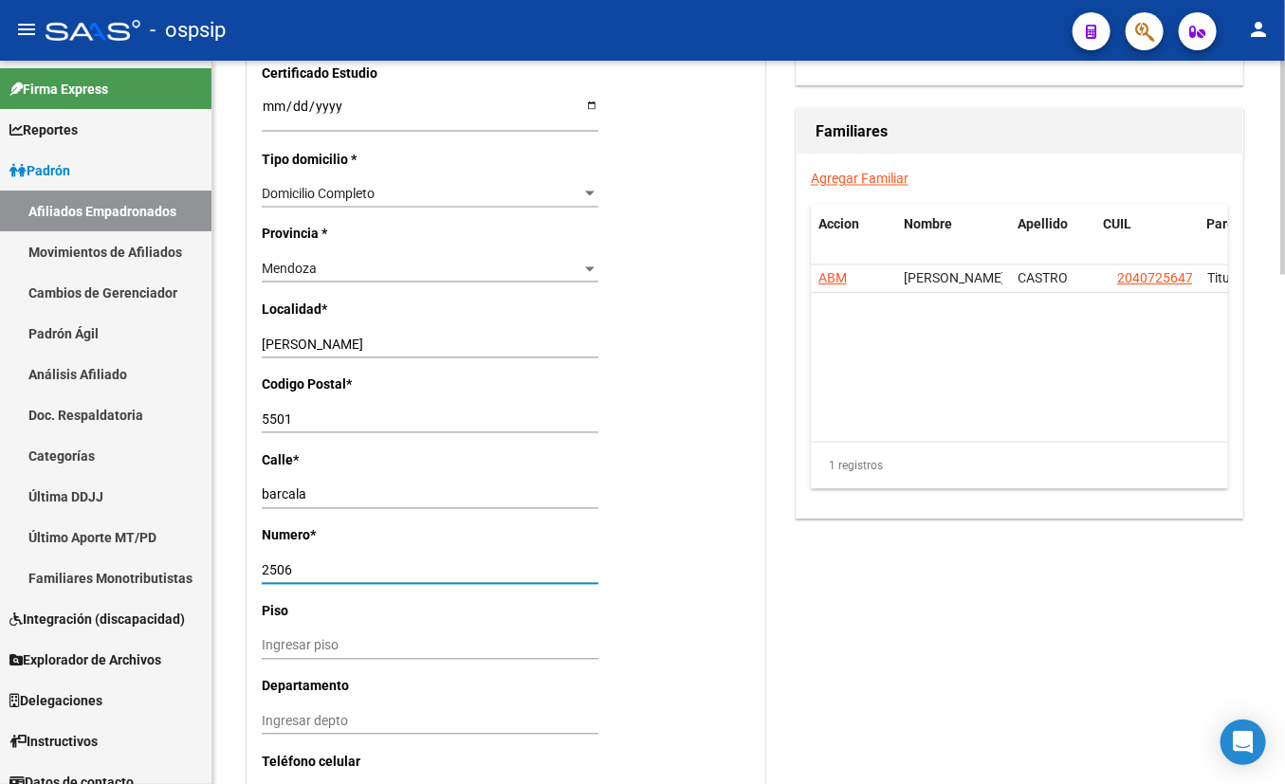
type input "2506"
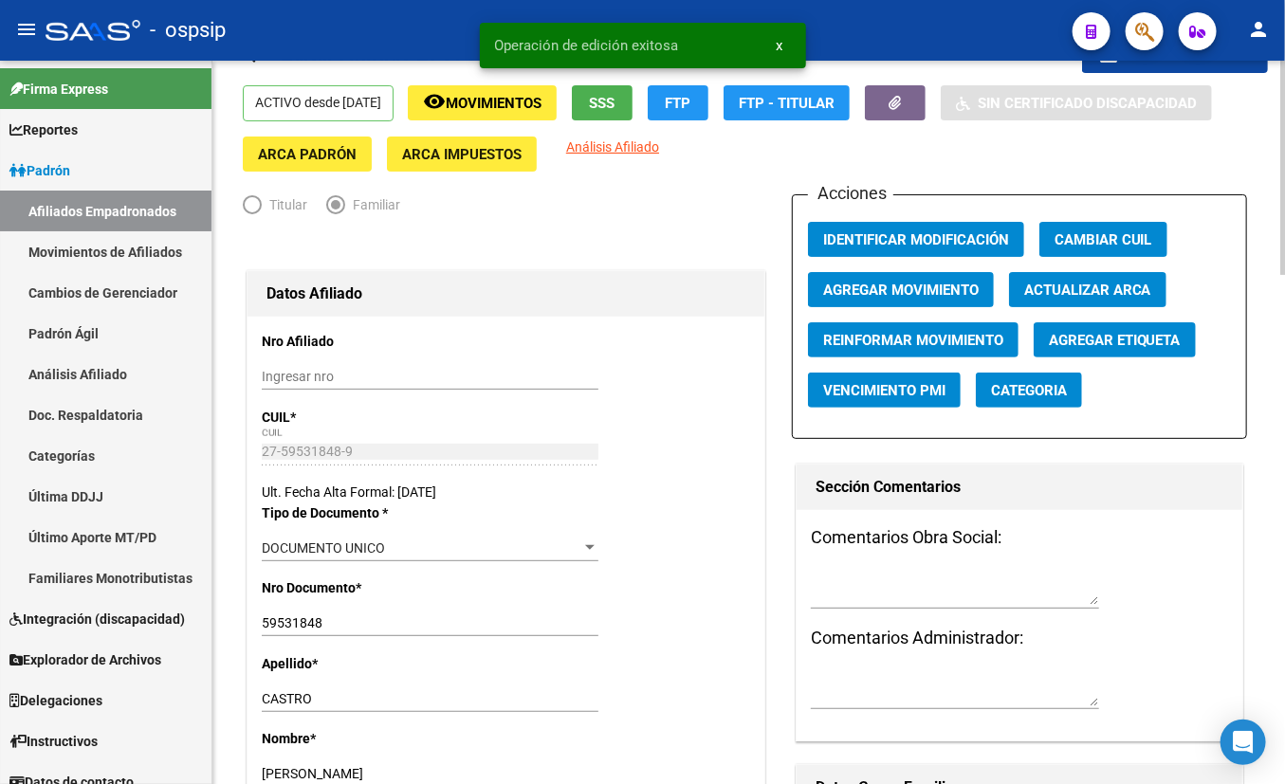
scroll to position [0, 0]
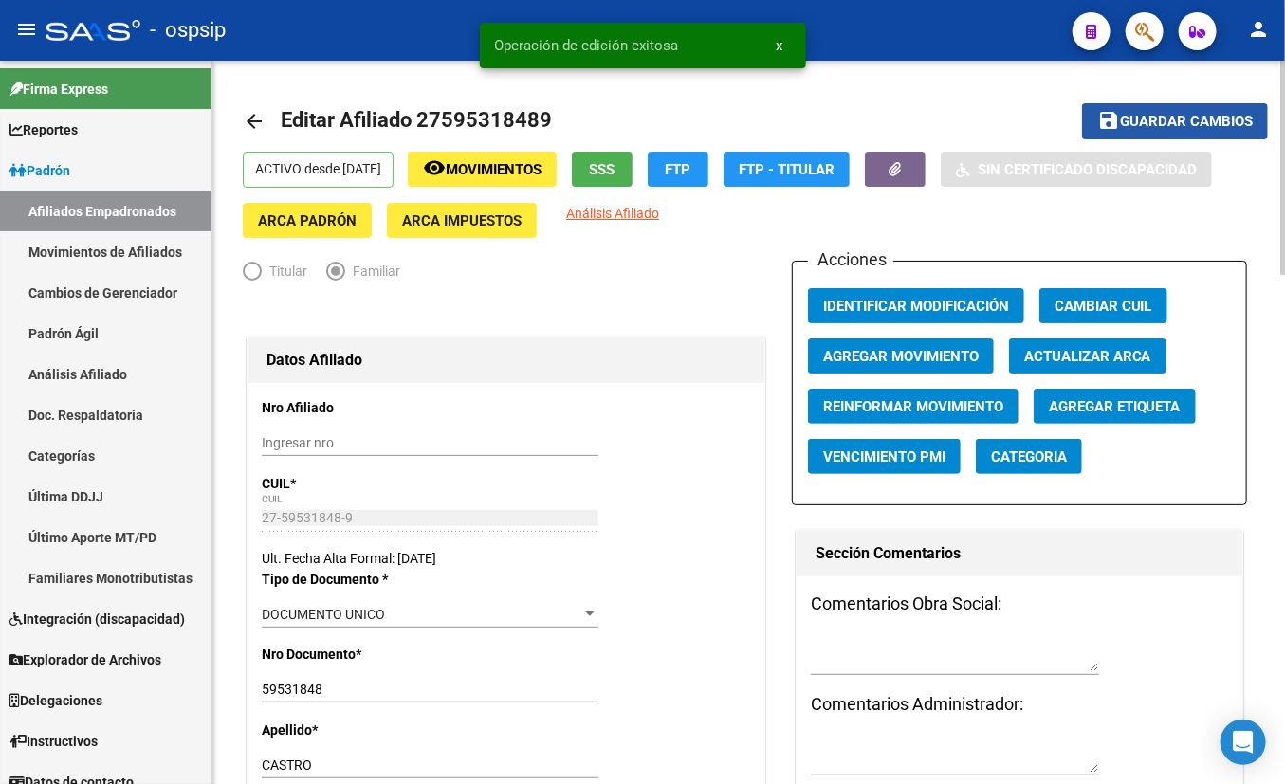
click at [1131, 118] on span "Guardar cambios" at bounding box center [1186, 122] width 133 height 17
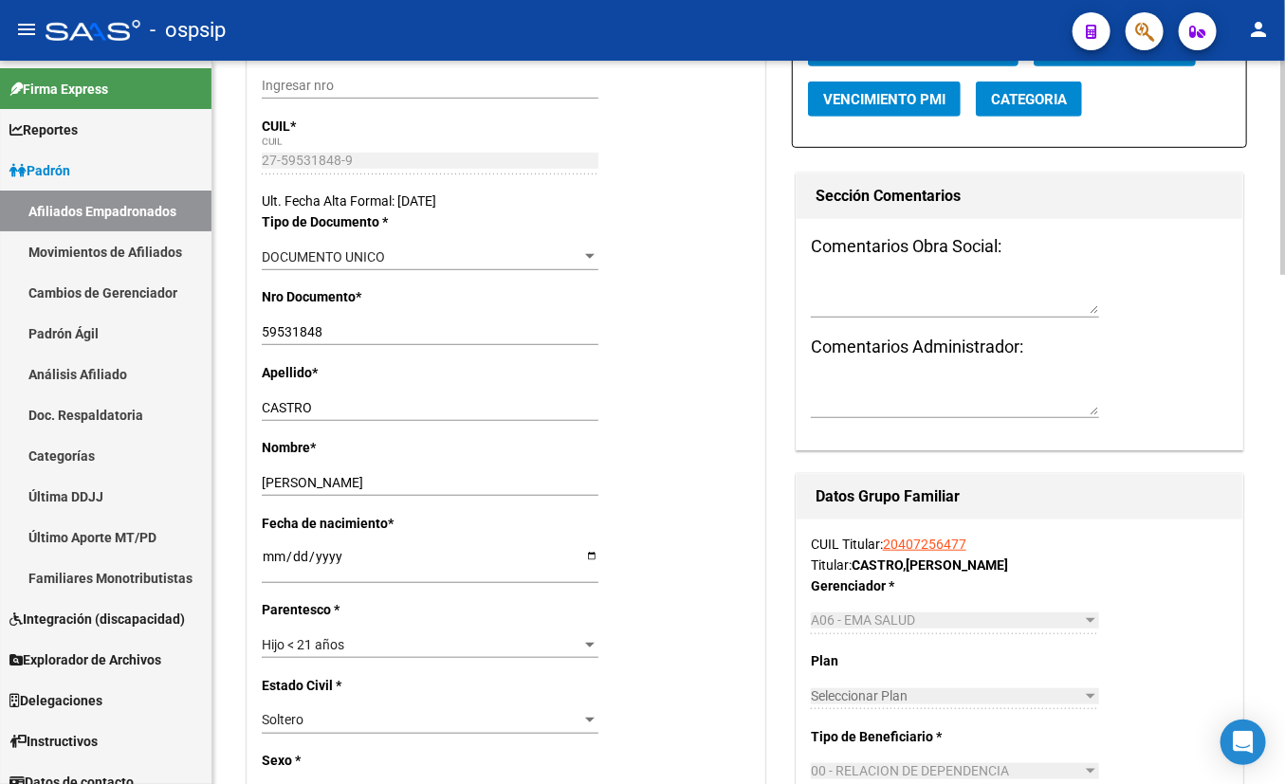
scroll to position [344, 0]
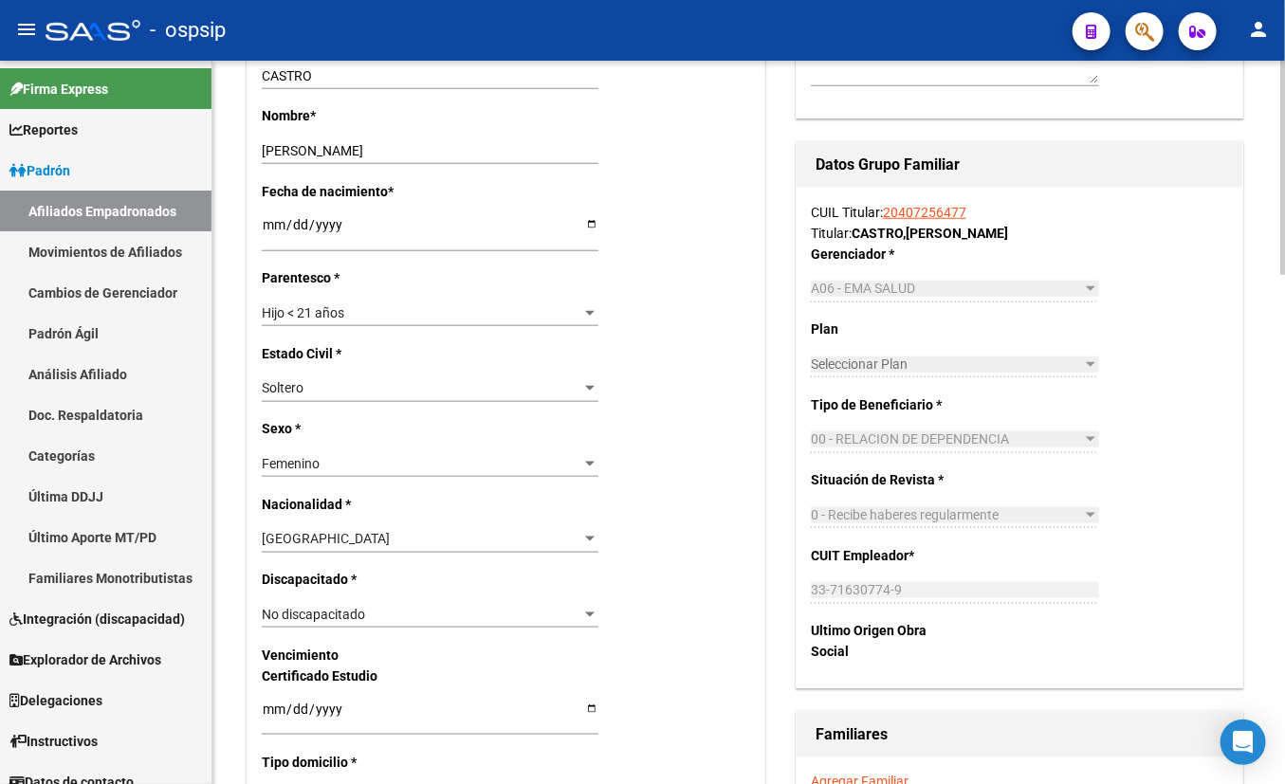
scroll to position [1120, 0]
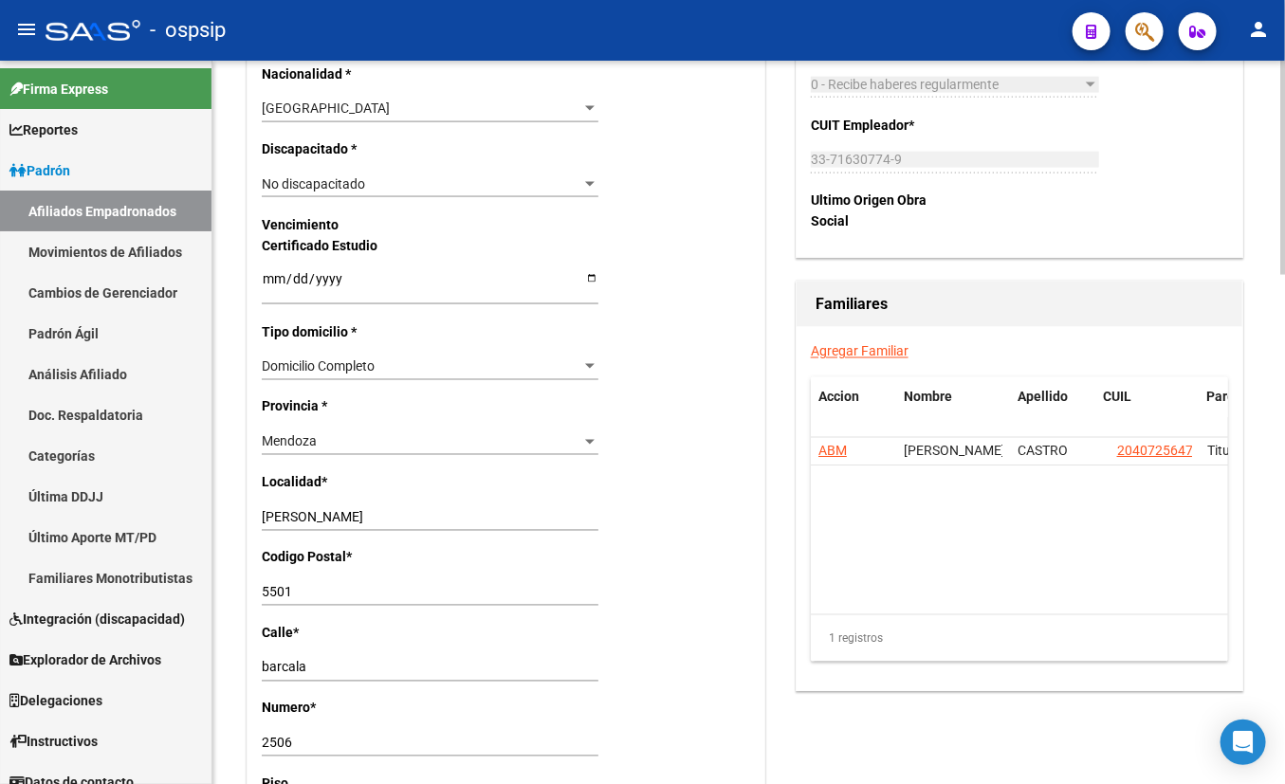
click at [870, 344] on link "Agregar Familiar" at bounding box center [860, 351] width 98 height 15
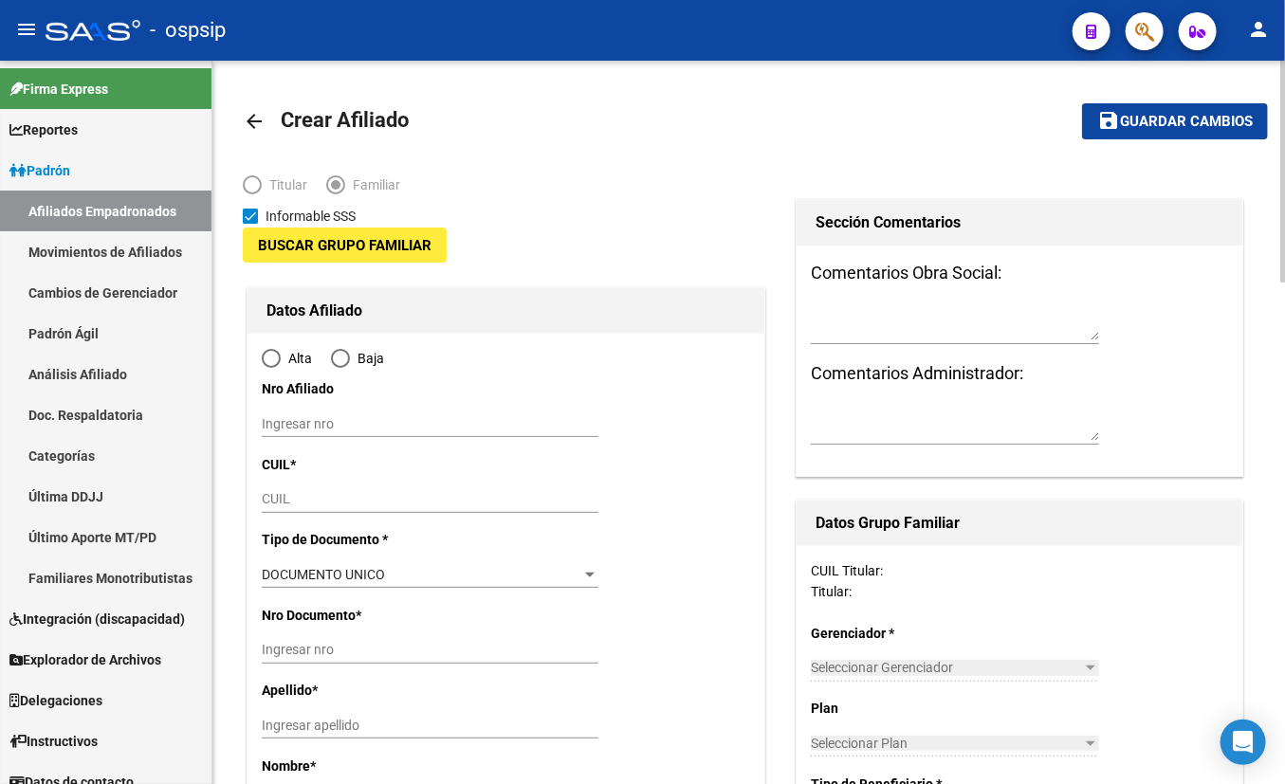
type input "33-71630774-9"
type input "[PERSON_NAME]"
type input "5501"
type input "barcala"
type input "2506"
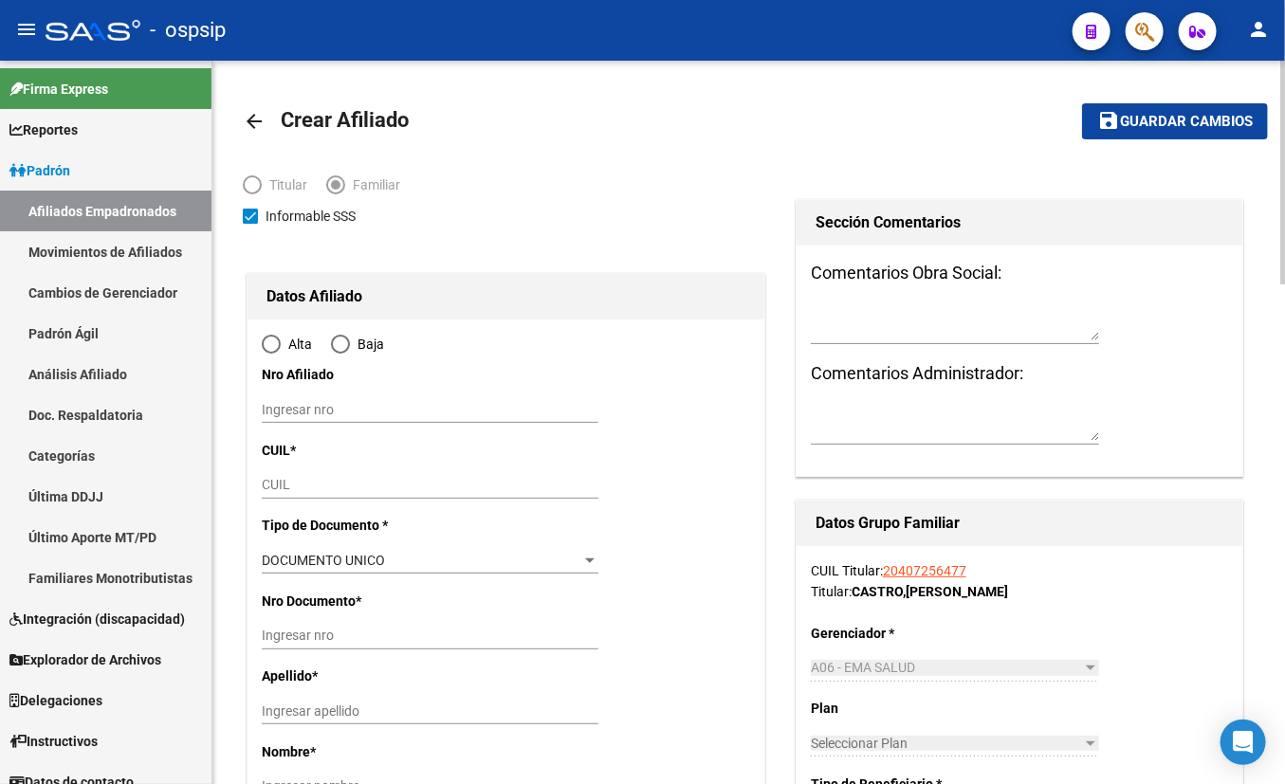
radio input "true"
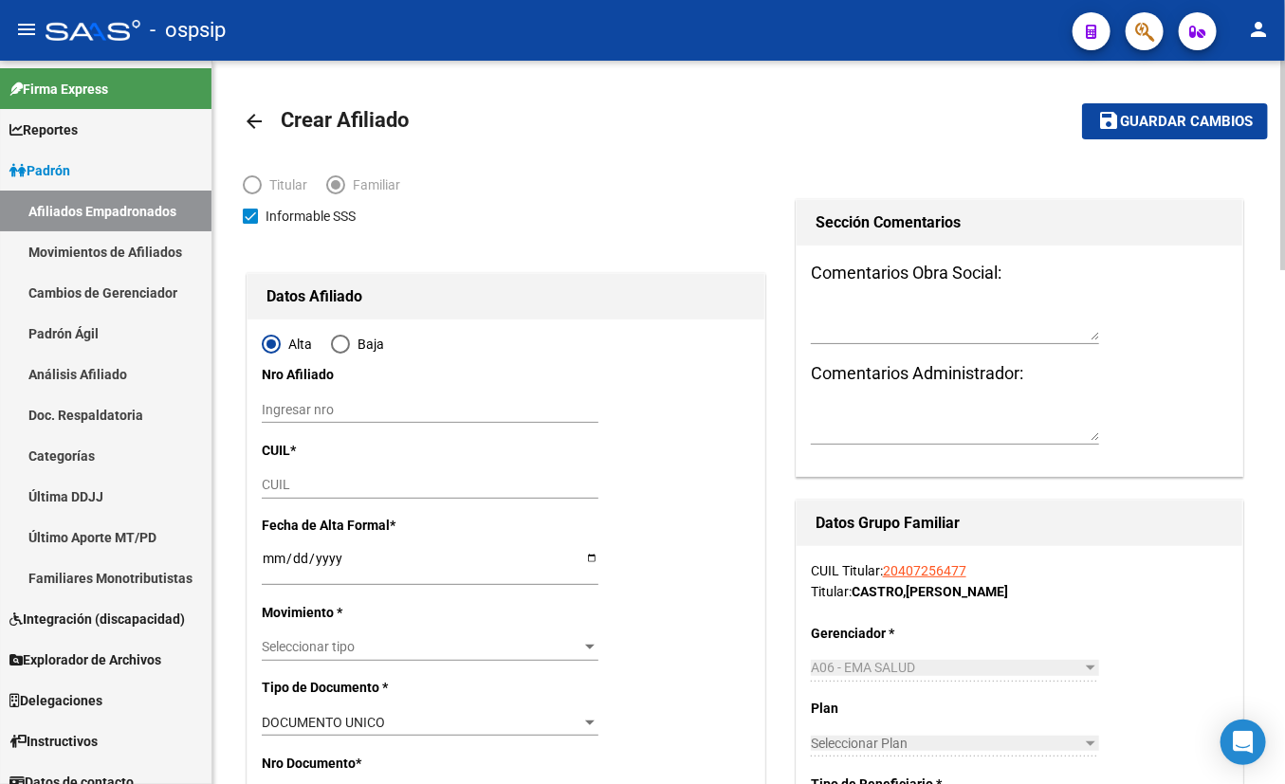
type input "33-71630774-9"
click at [273, 486] on input "CUIL" at bounding box center [430, 485] width 337 height 16
click at [270, 484] on input "CUIL" at bounding box center [430, 485] width 337 height 16
click at [285, 492] on input "CUIL" at bounding box center [430, 485] width 337 height 16
type input "27-41643791-8"
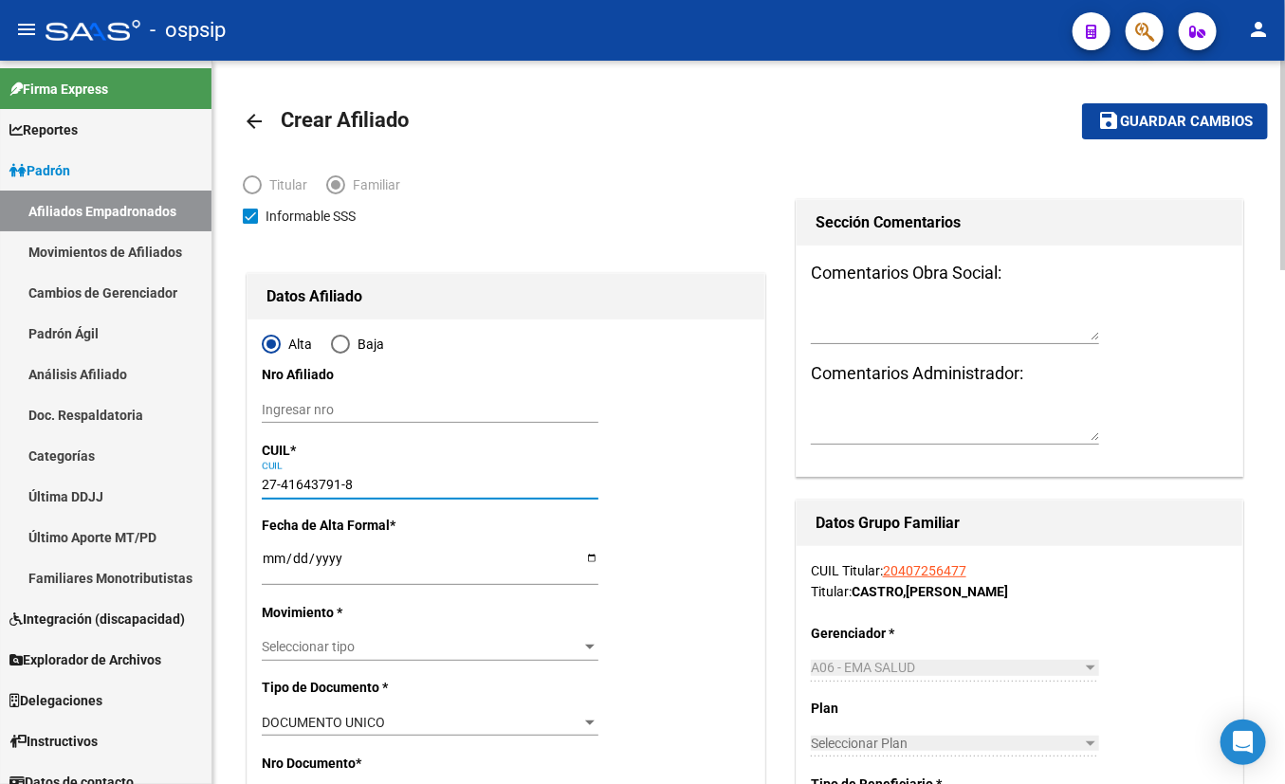
type input "41643791"
type input "VIDELA"
type input "[PERSON_NAME]"
type input "[DATE]"
type input "[PERSON_NAME]"
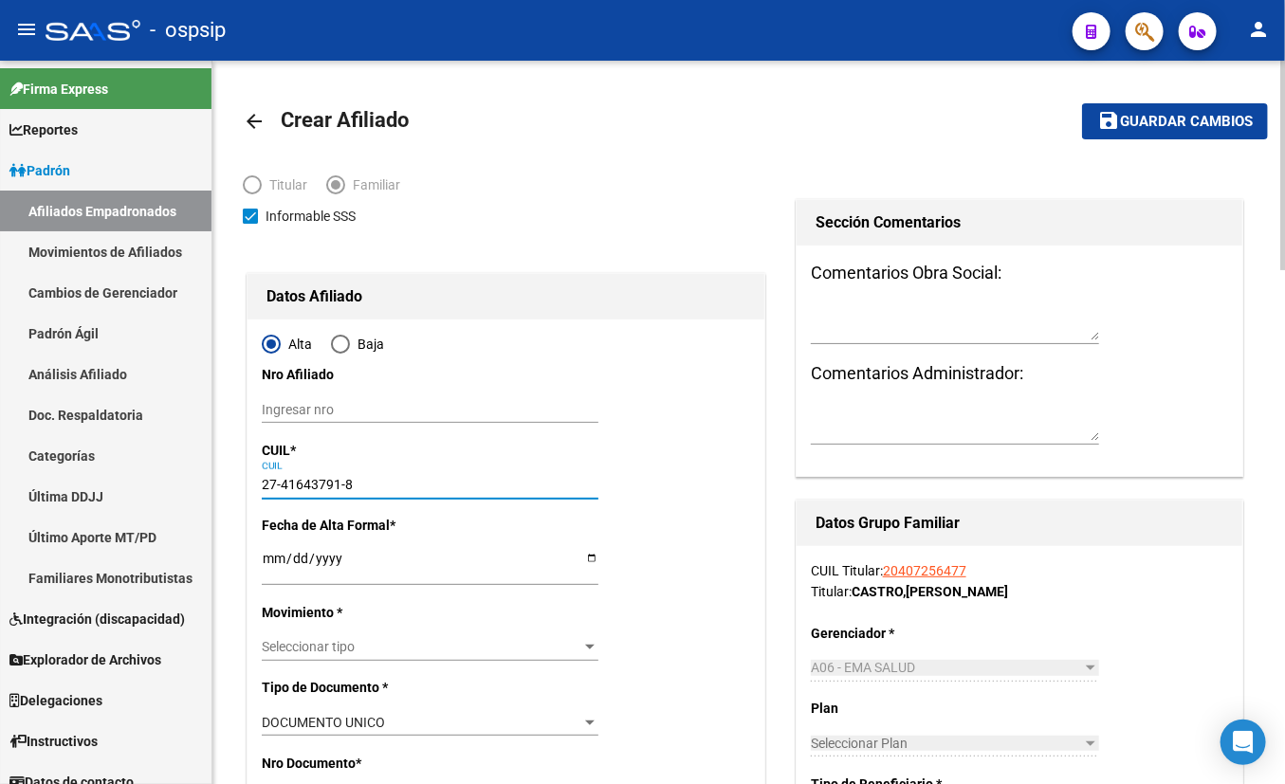
type input "B HUARPES II - Z J C"
type input "1"
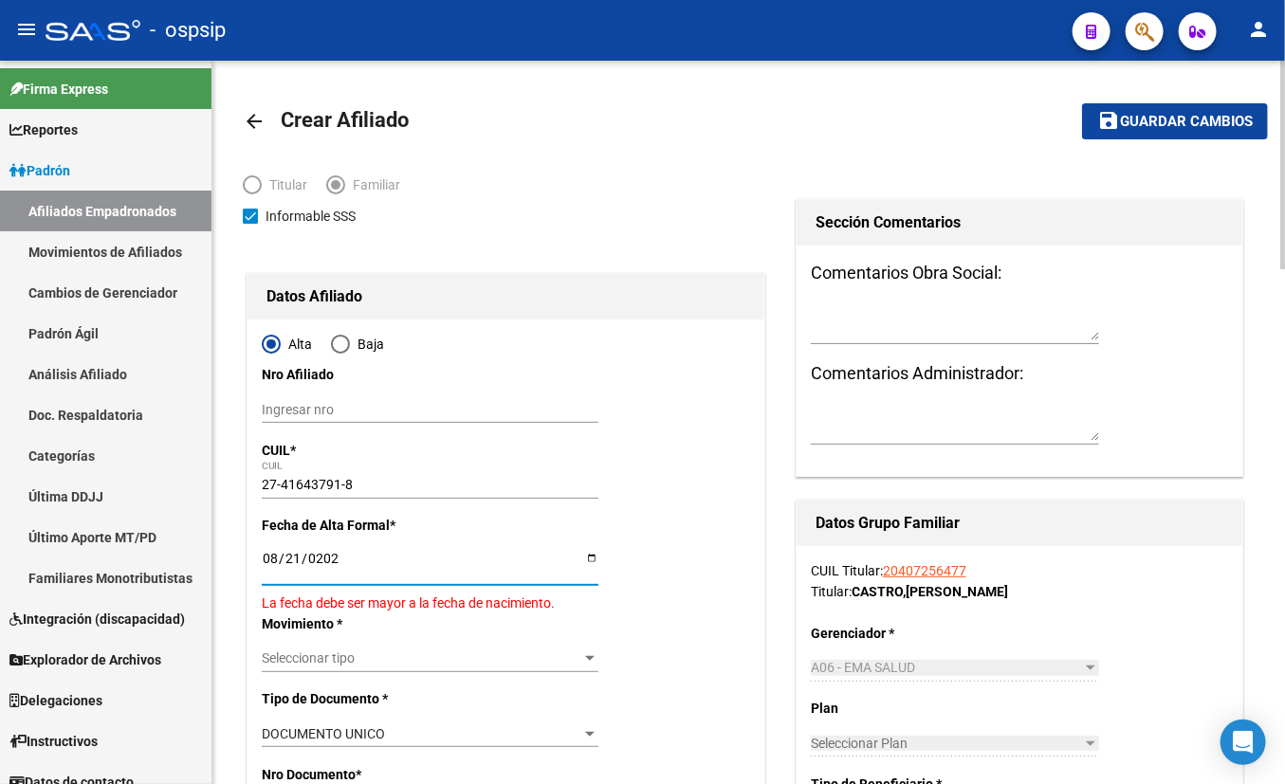
type input "[DATE]"
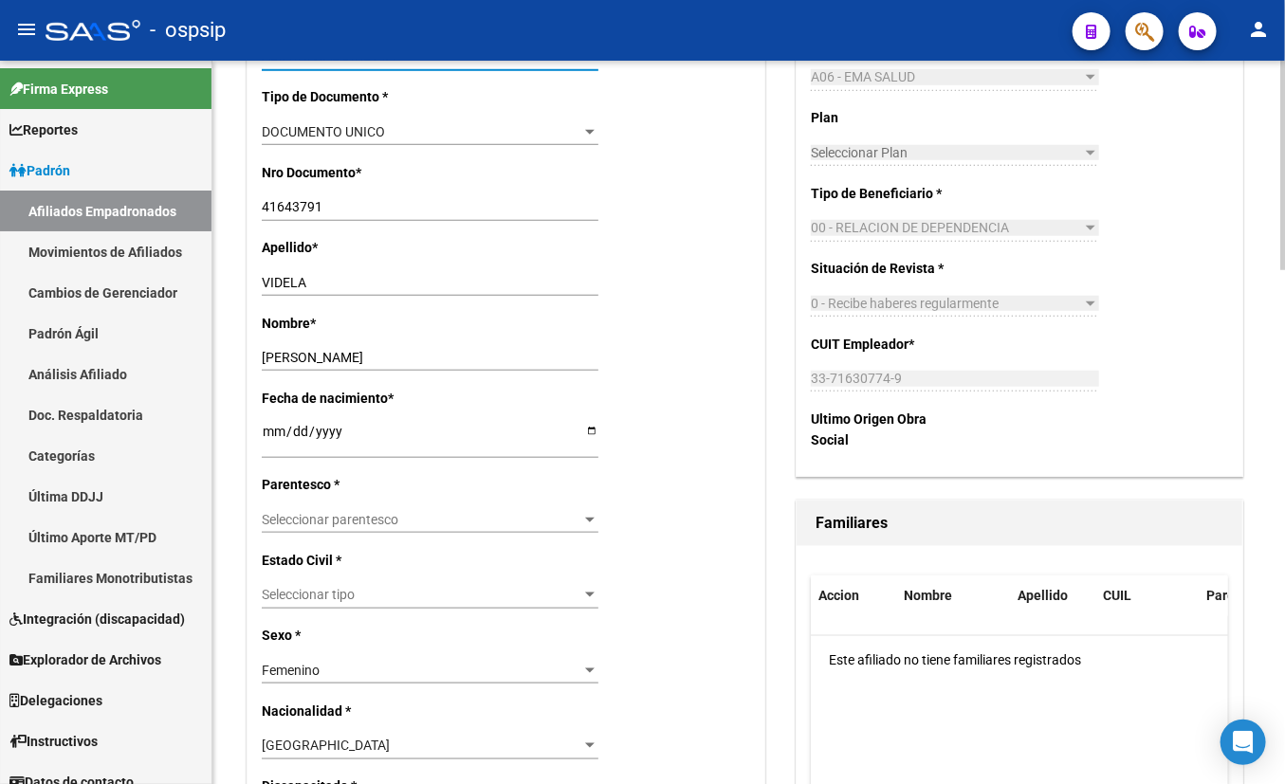
scroll to position [603, 0]
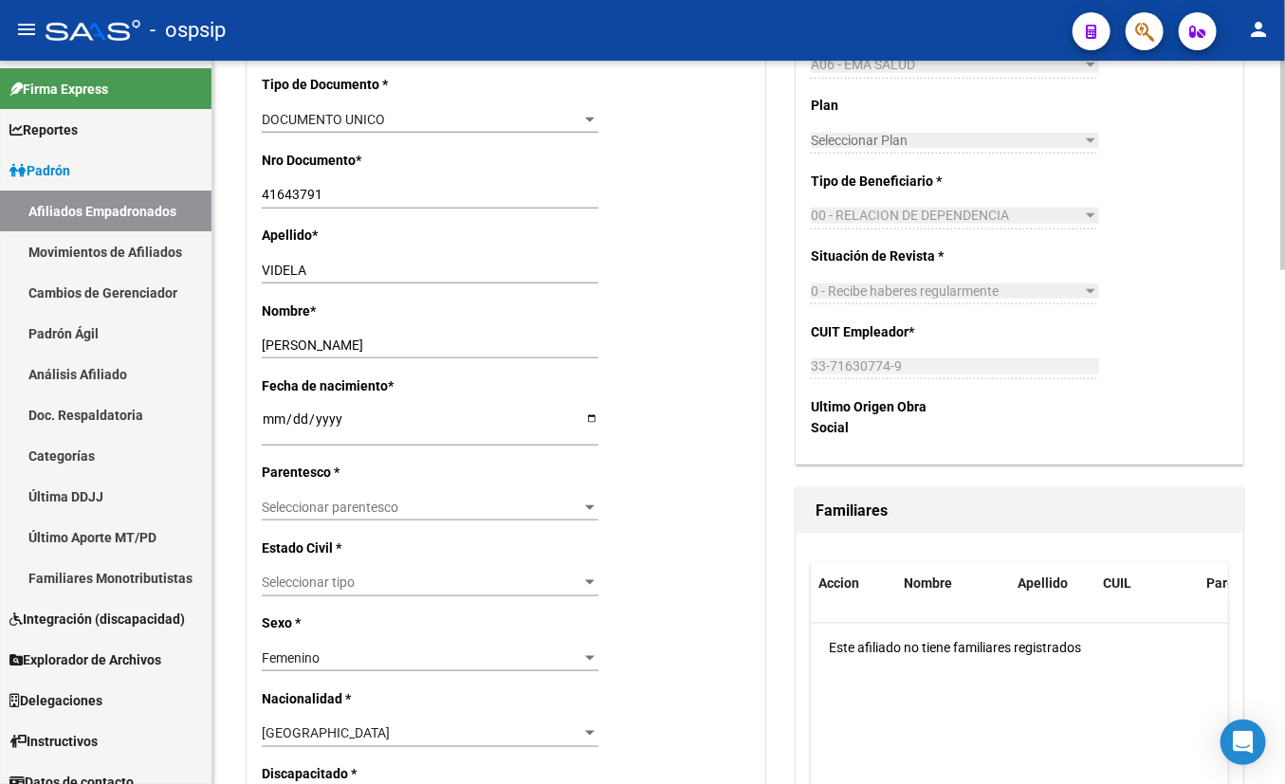
click at [281, 504] on span "Seleccionar parentesco" at bounding box center [422, 508] width 320 height 16
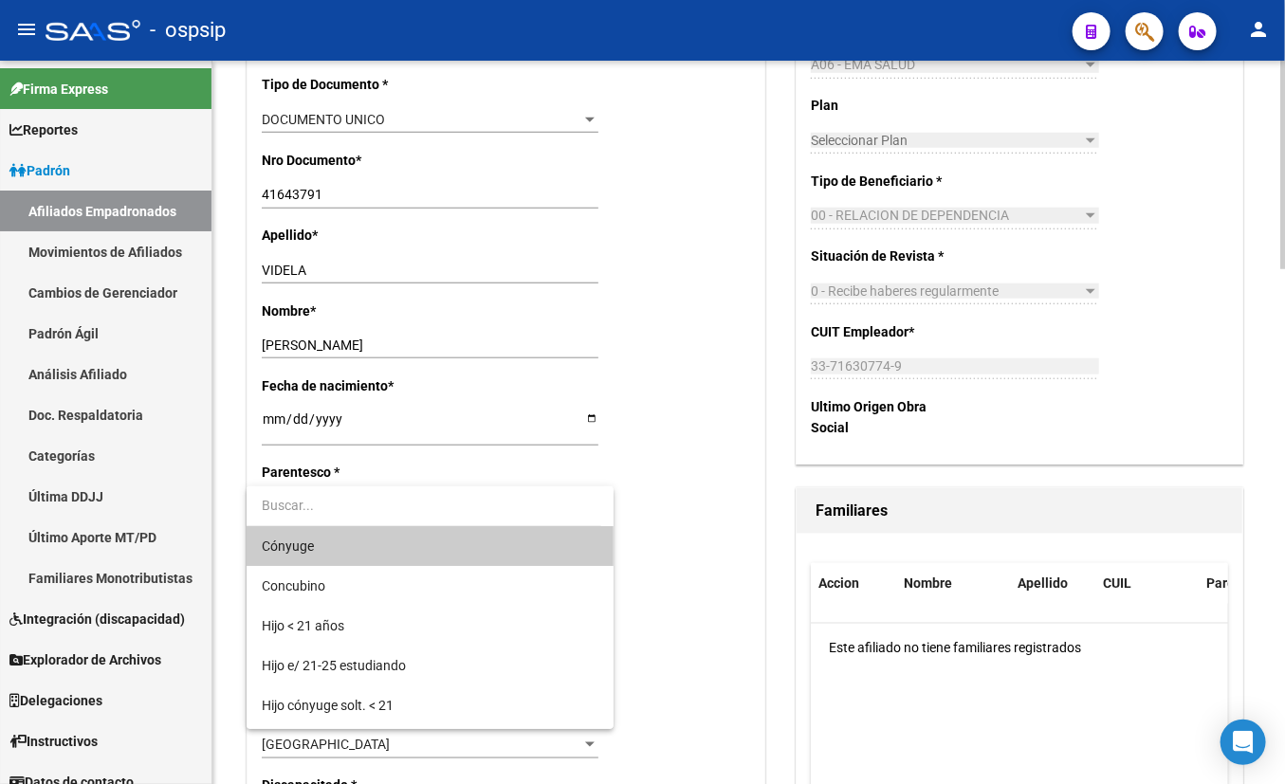
click at [297, 545] on span "Cónyuge" at bounding box center [288, 546] width 52 height 15
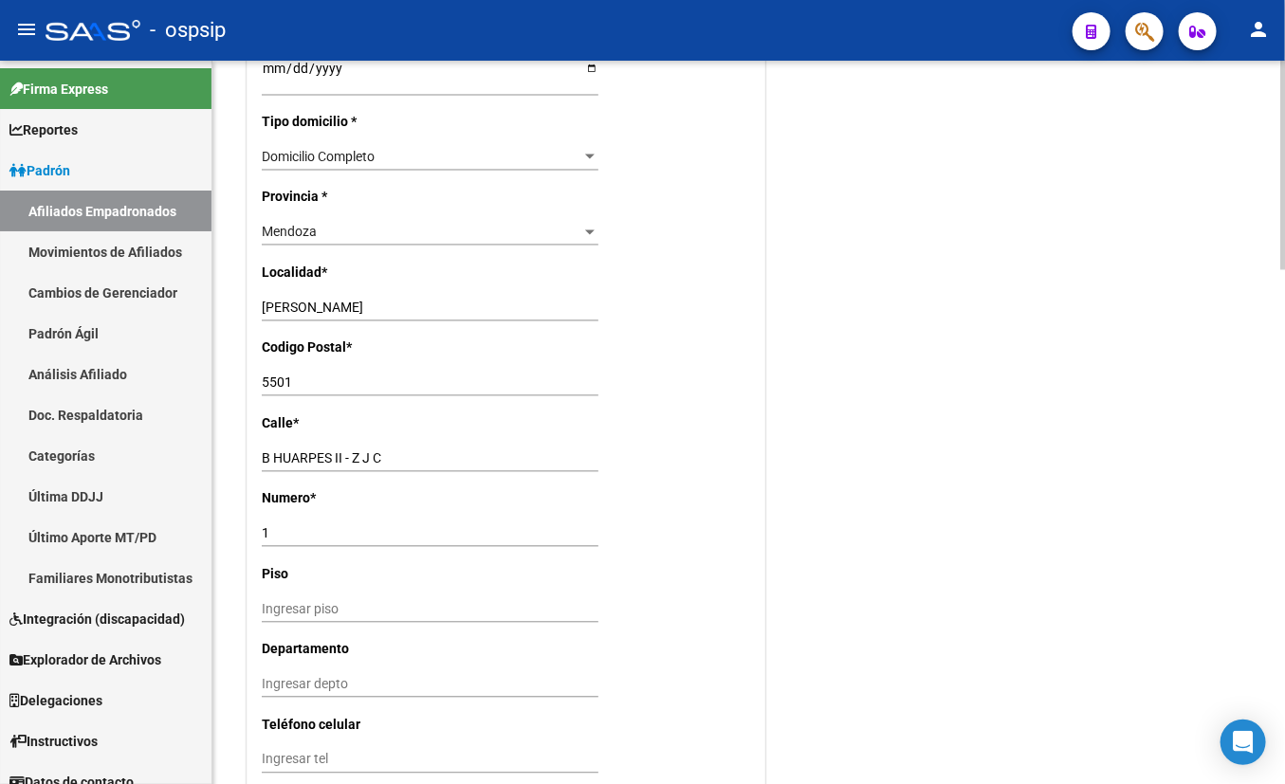
scroll to position [1465, 0]
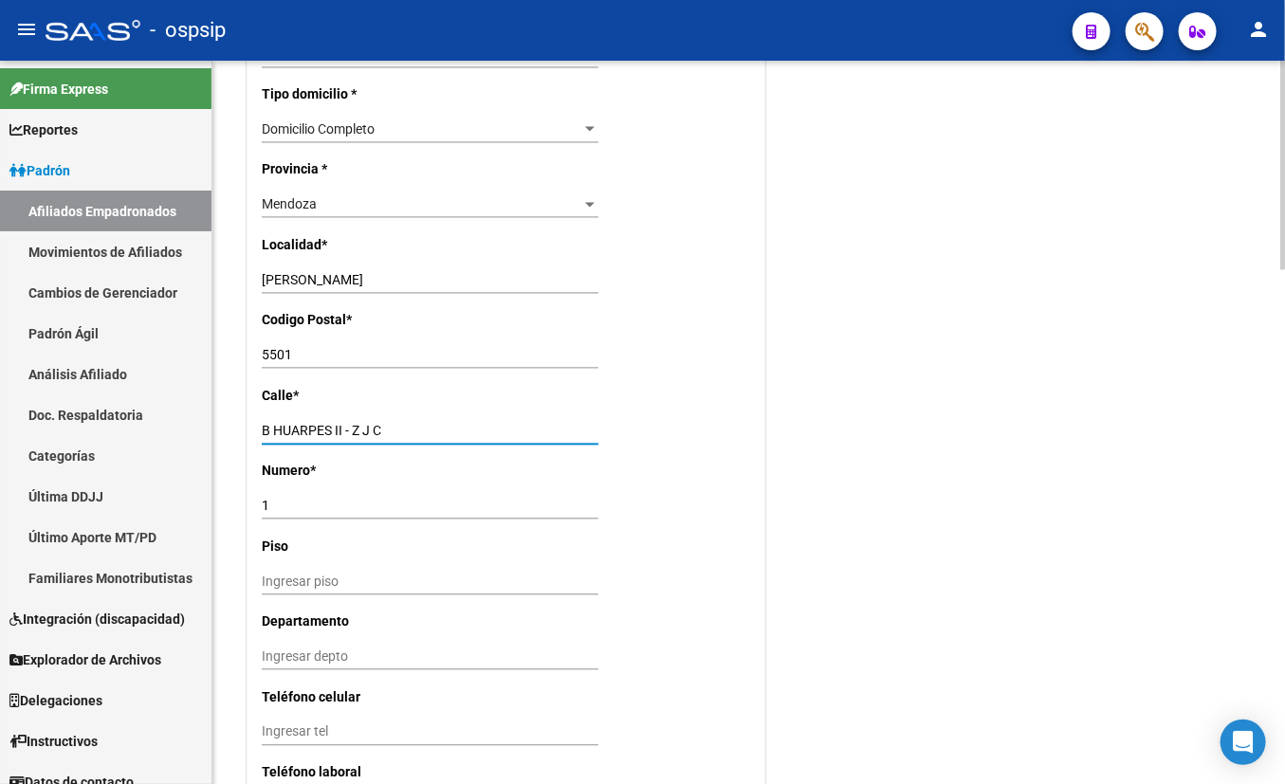
drag, startPoint x: 399, startPoint y: 435, endPoint x: 236, endPoint y: 435, distance: 163.1
type input "BARCALA"
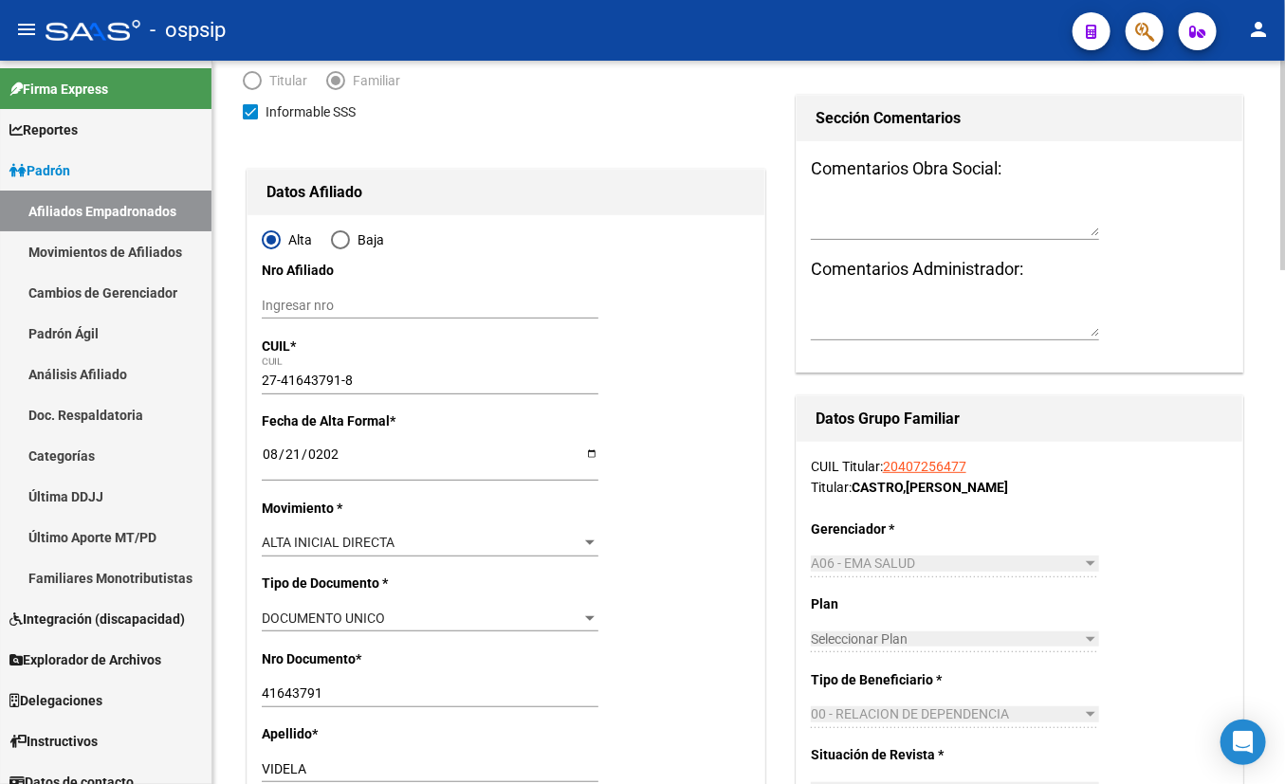
scroll to position [0, 0]
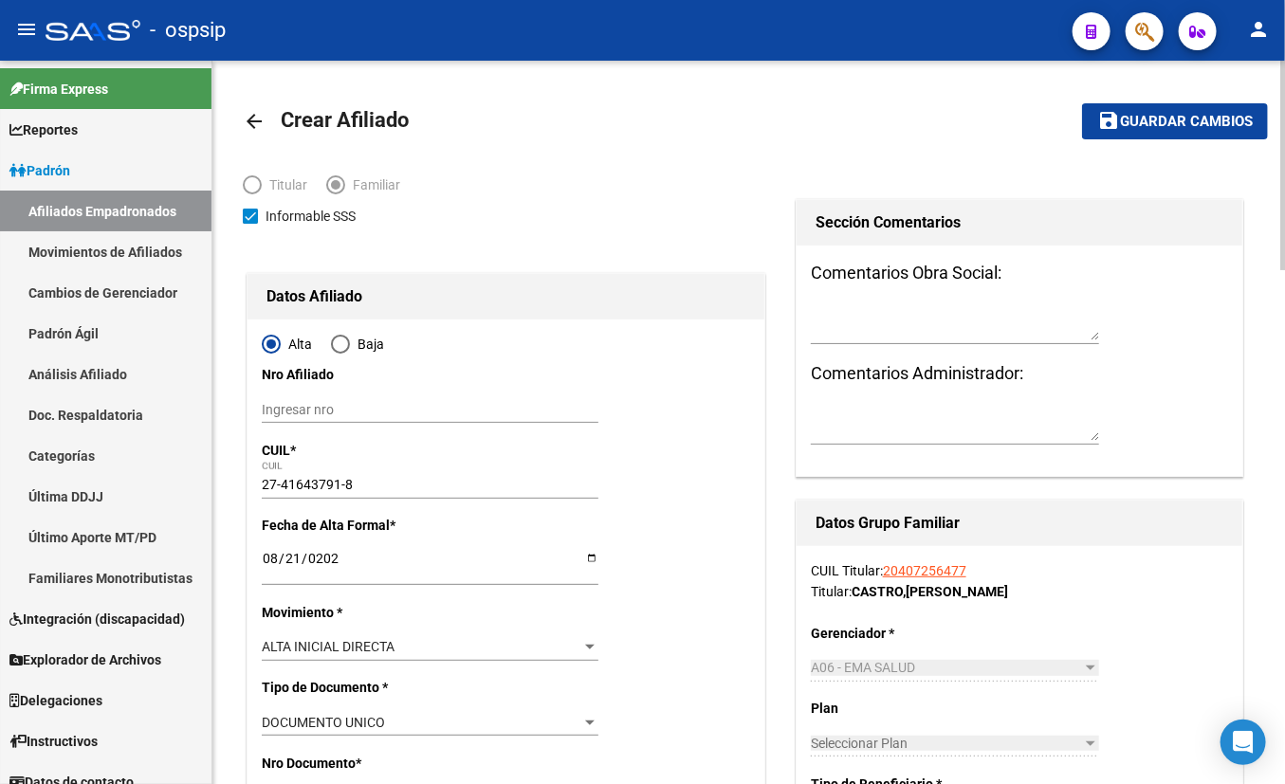
type input "2506"
click at [1131, 122] on span "Guardar cambios" at bounding box center [1186, 122] width 133 height 17
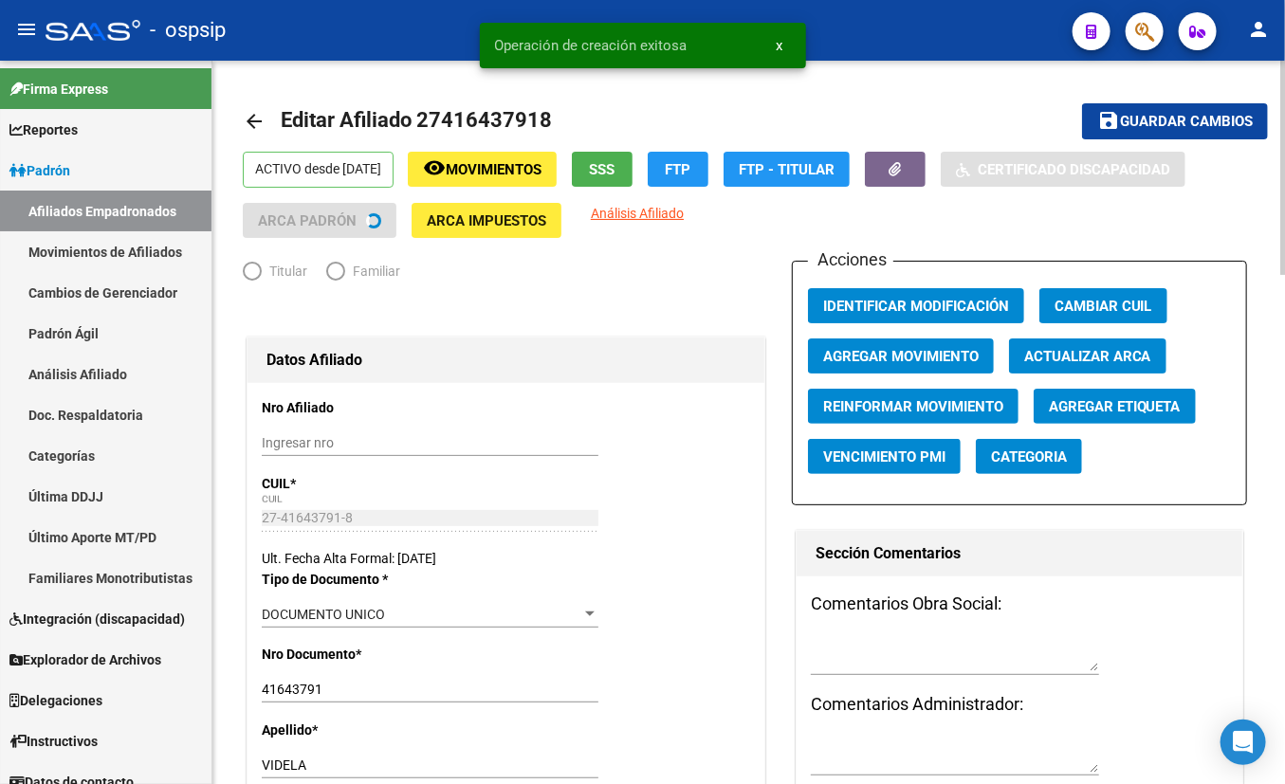
radio input "true"
type input "33-71630774-9"
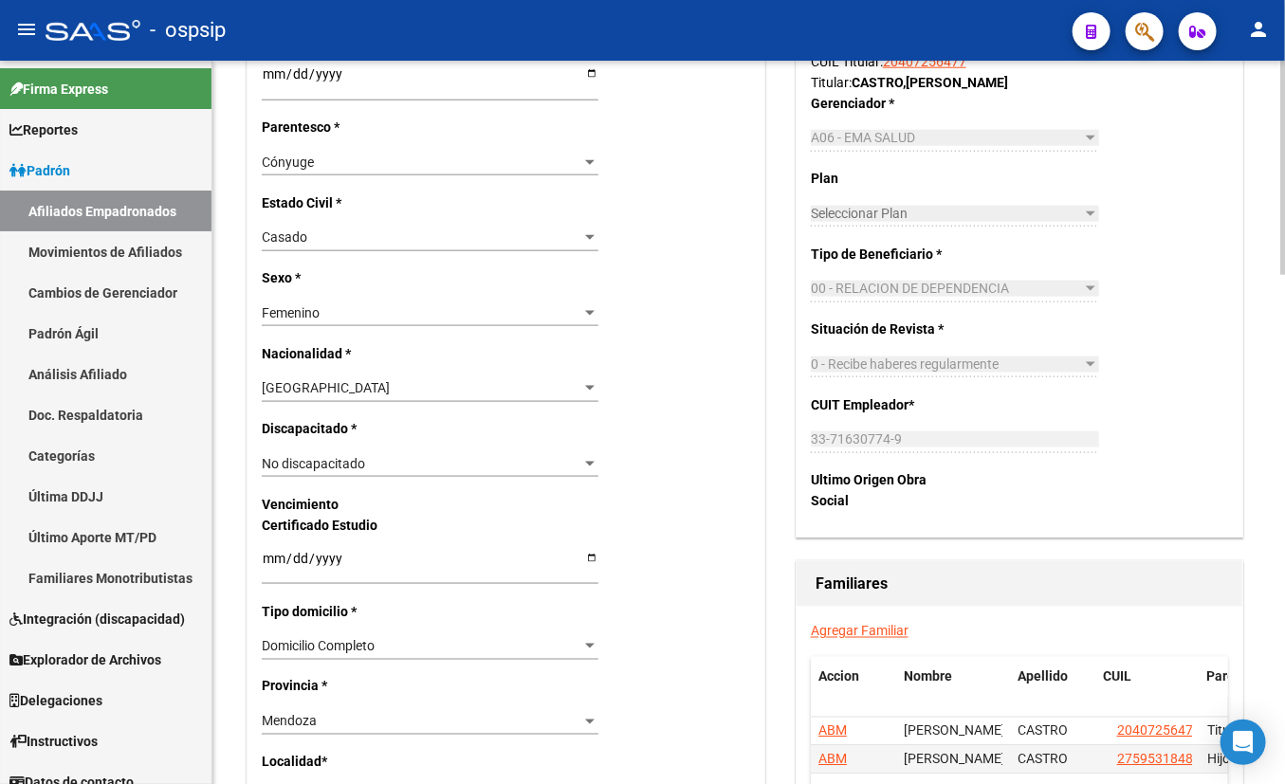
scroll to position [862, 0]
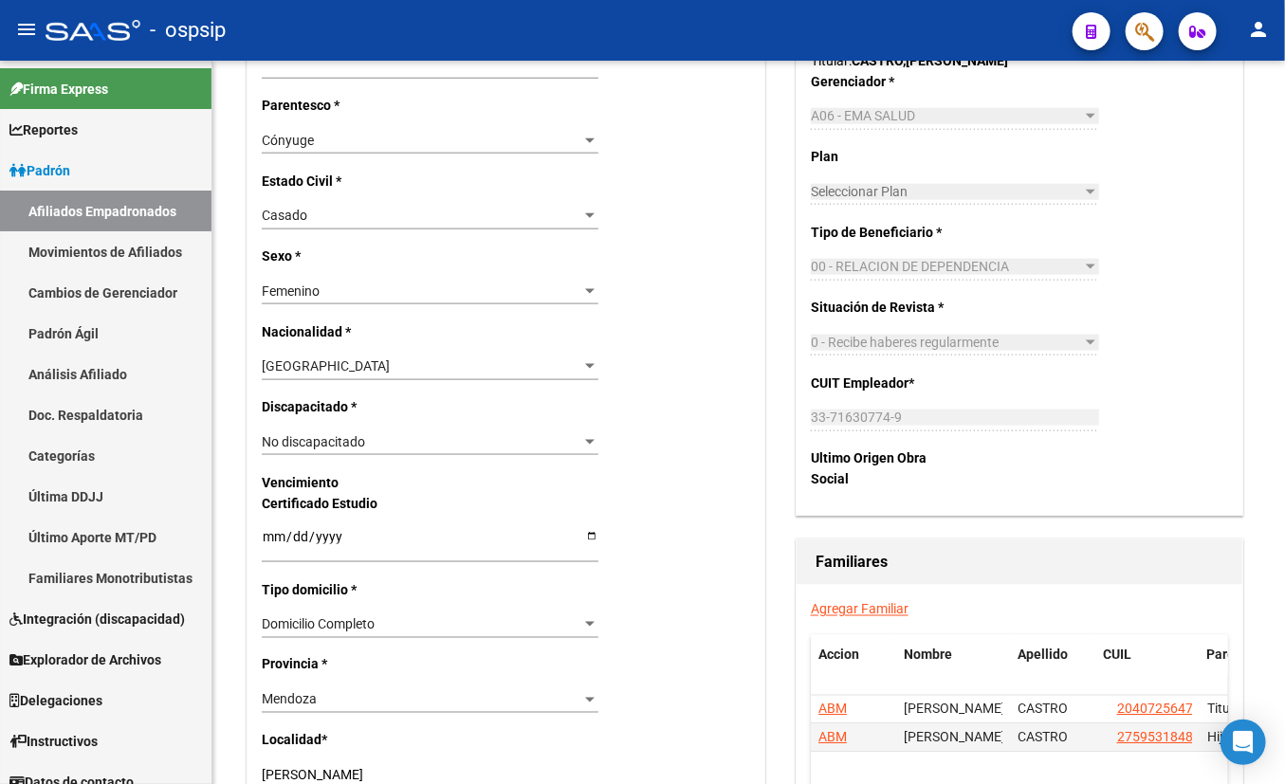
drag, startPoint x: 847, startPoint y: 611, endPoint x: 805, endPoint y: 613, distance: 41.8
click at [847, 611] on link "Agregar Familiar" at bounding box center [860, 609] width 98 height 15
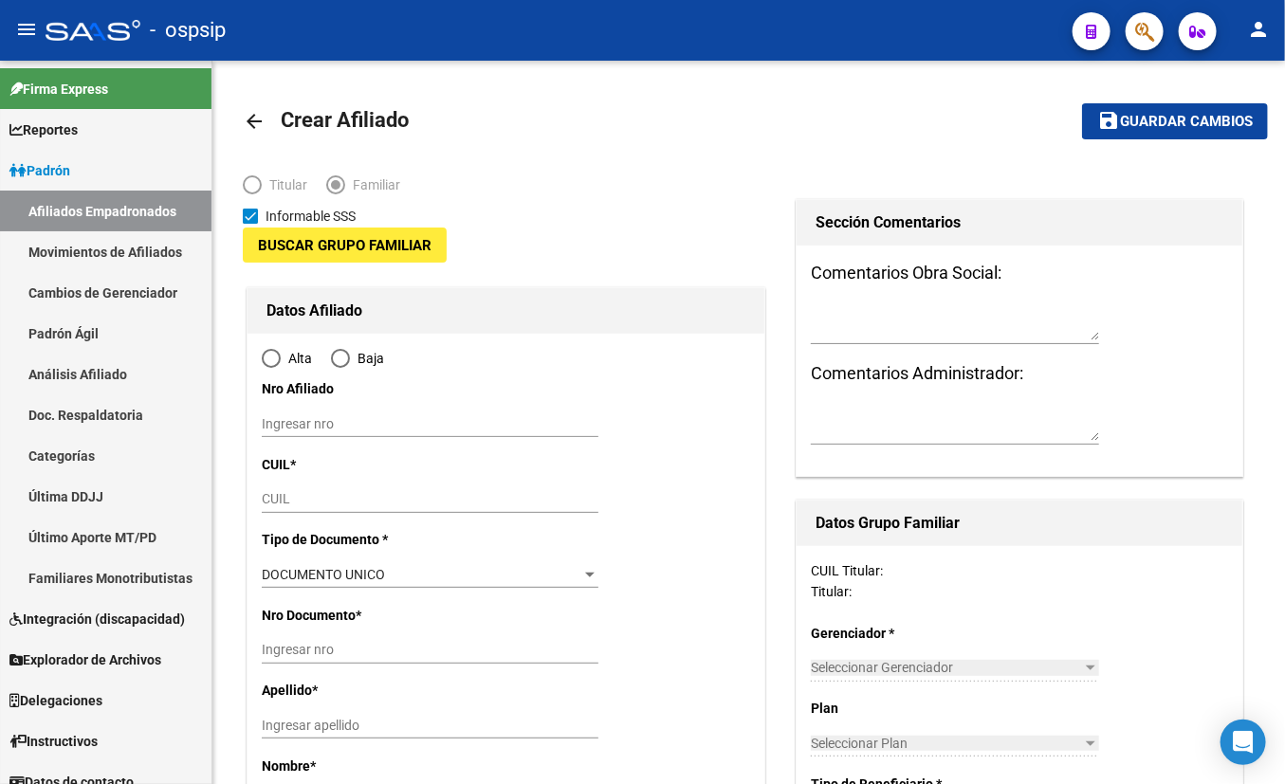
type input "33-71630774-9"
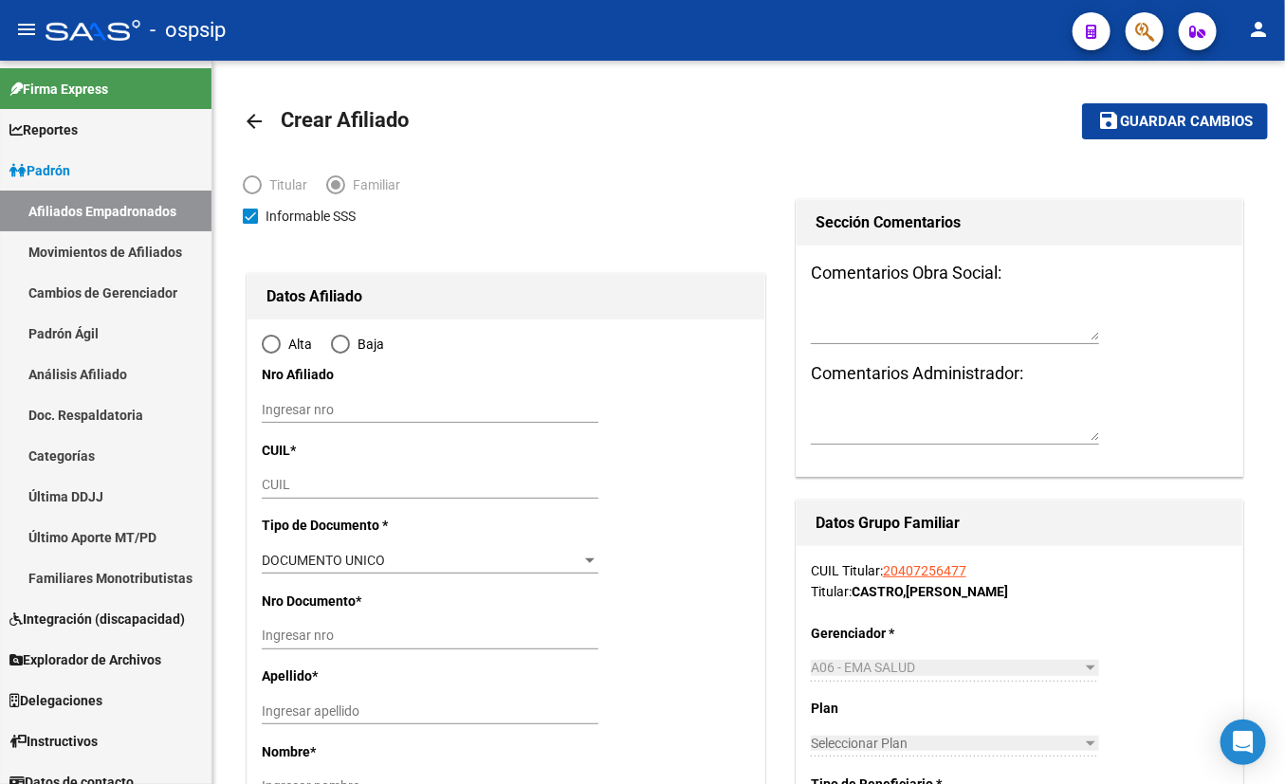
type input "[PERSON_NAME]"
type input "5501"
type input "barcala"
type input "2506"
radio input "true"
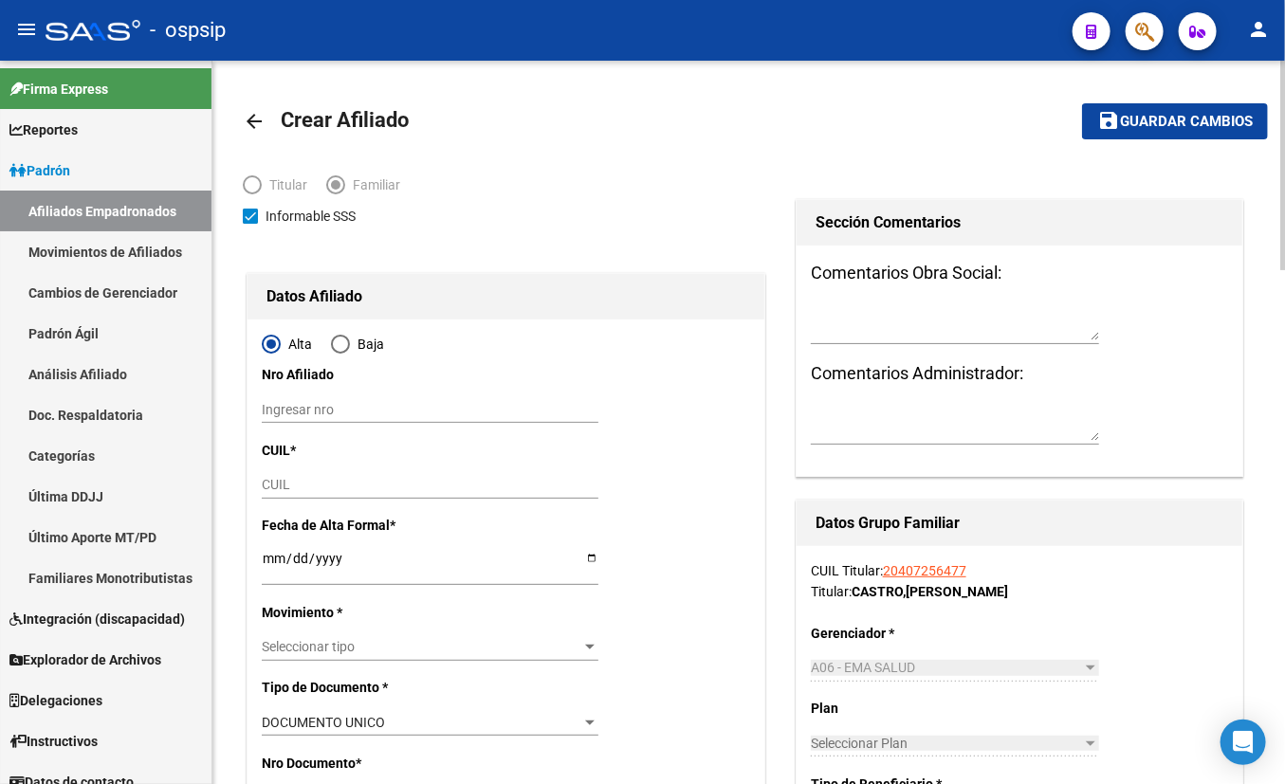
type input "33-71630774-9"
drag, startPoint x: 285, startPoint y: 483, endPoint x: 280, endPoint y: 467, distance: 16.2
click at [285, 483] on input "CUIL" at bounding box center [430, 485] width 337 height 16
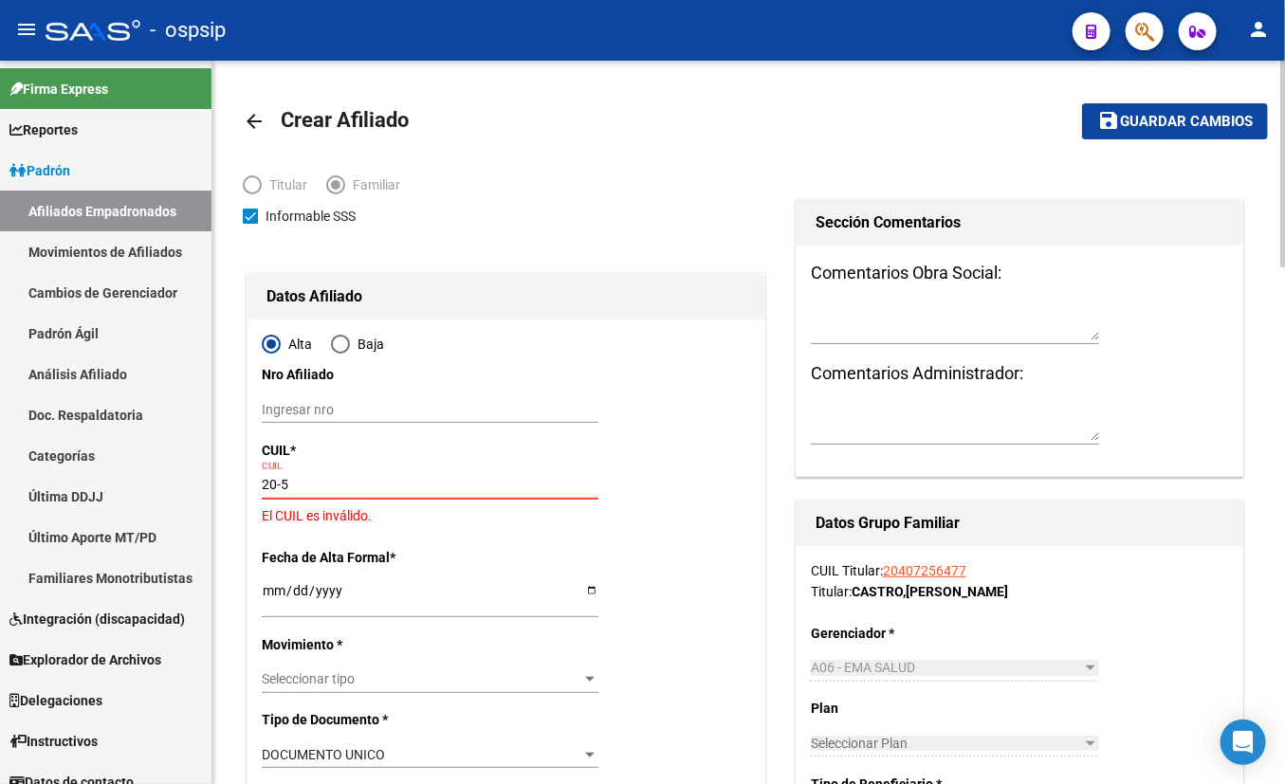
click at [291, 480] on input "20-5" at bounding box center [430, 485] width 337 height 16
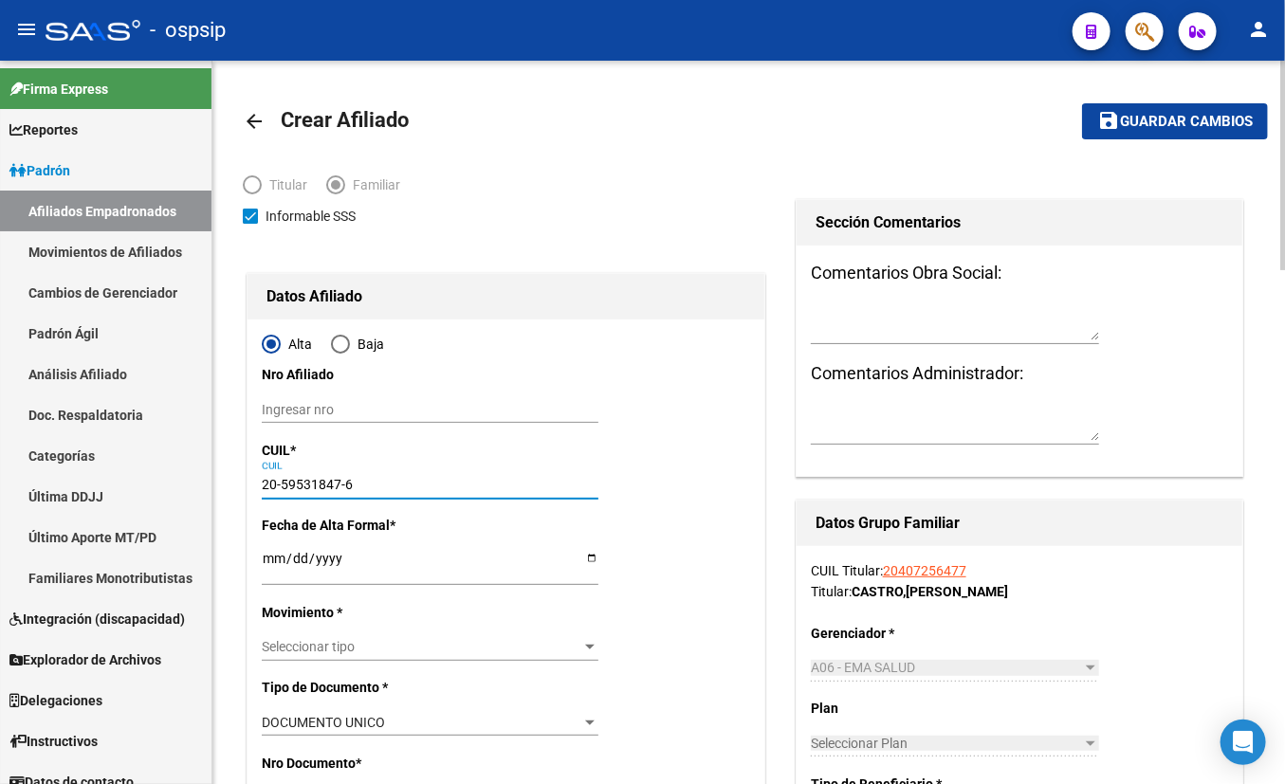
type input "20-59531847-6"
type input "59531847"
type input "CASTRO"
type input "[PERSON_NAME]"
type input "[DATE]"
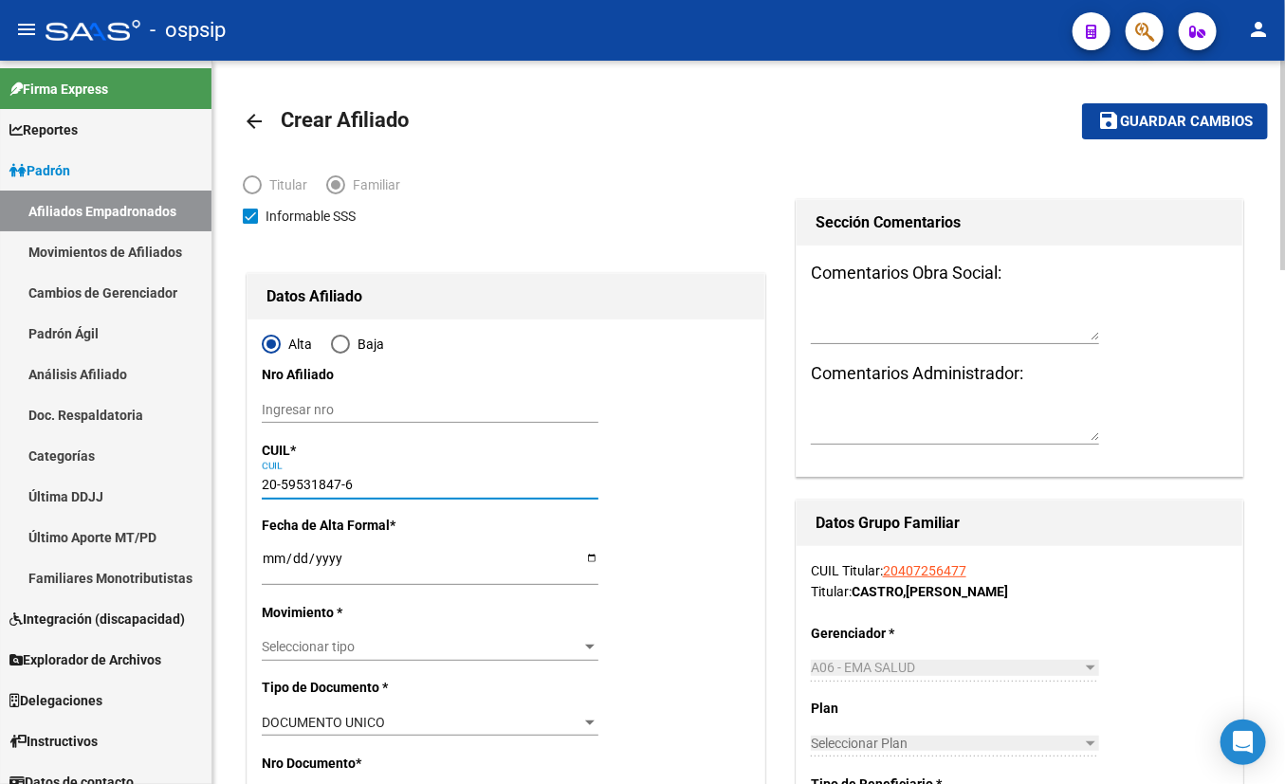
type input "[PERSON_NAME]"
type input "1"
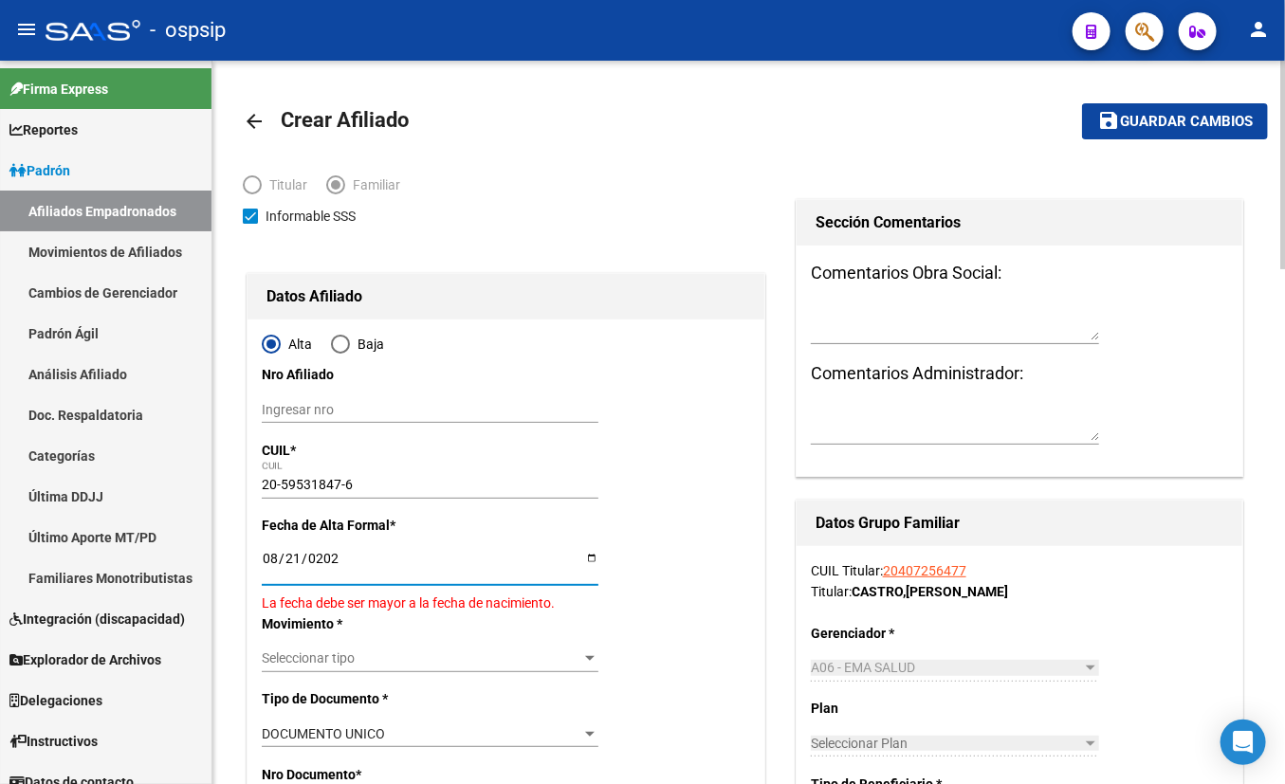
type input "[DATE]"
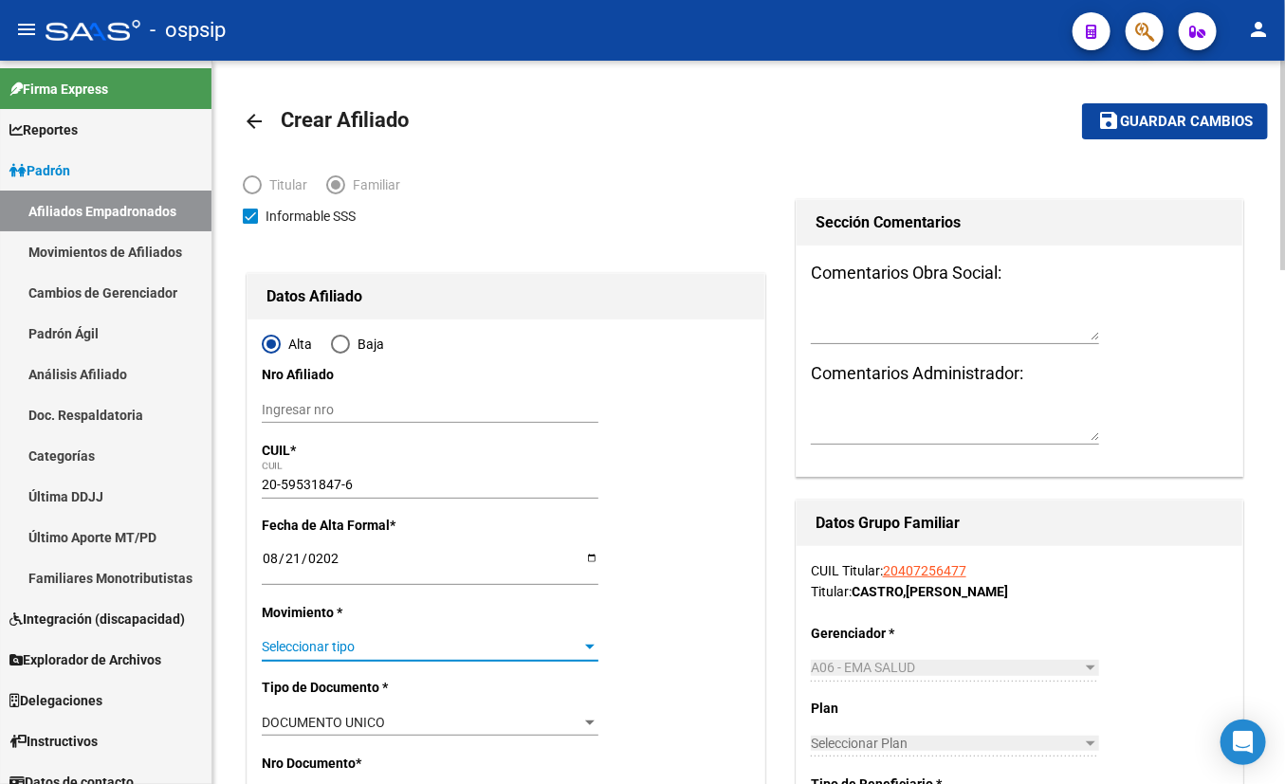
click at [341, 642] on span "Seleccionar tipo" at bounding box center [422, 647] width 320 height 16
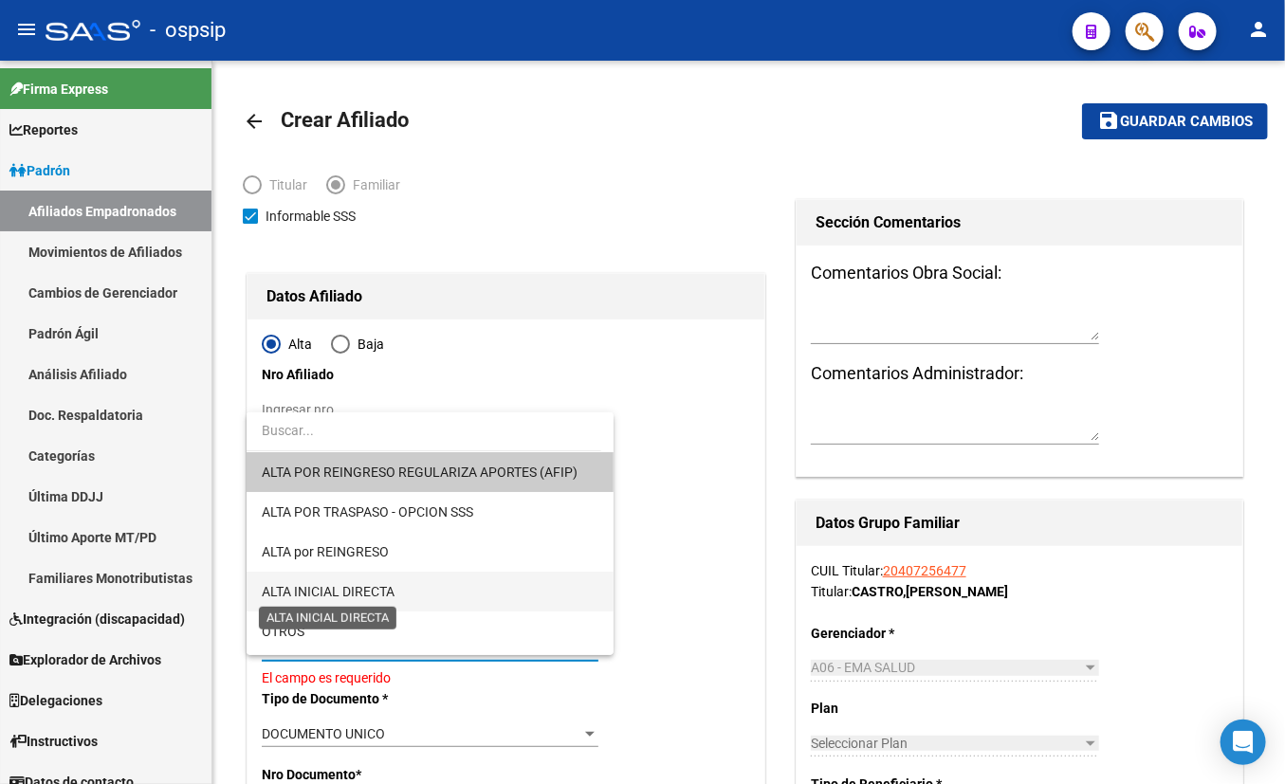
click at [390, 588] on span "ALTA INICIAL DIRECTA" at bounding box center [328, 591] width 133 height 15
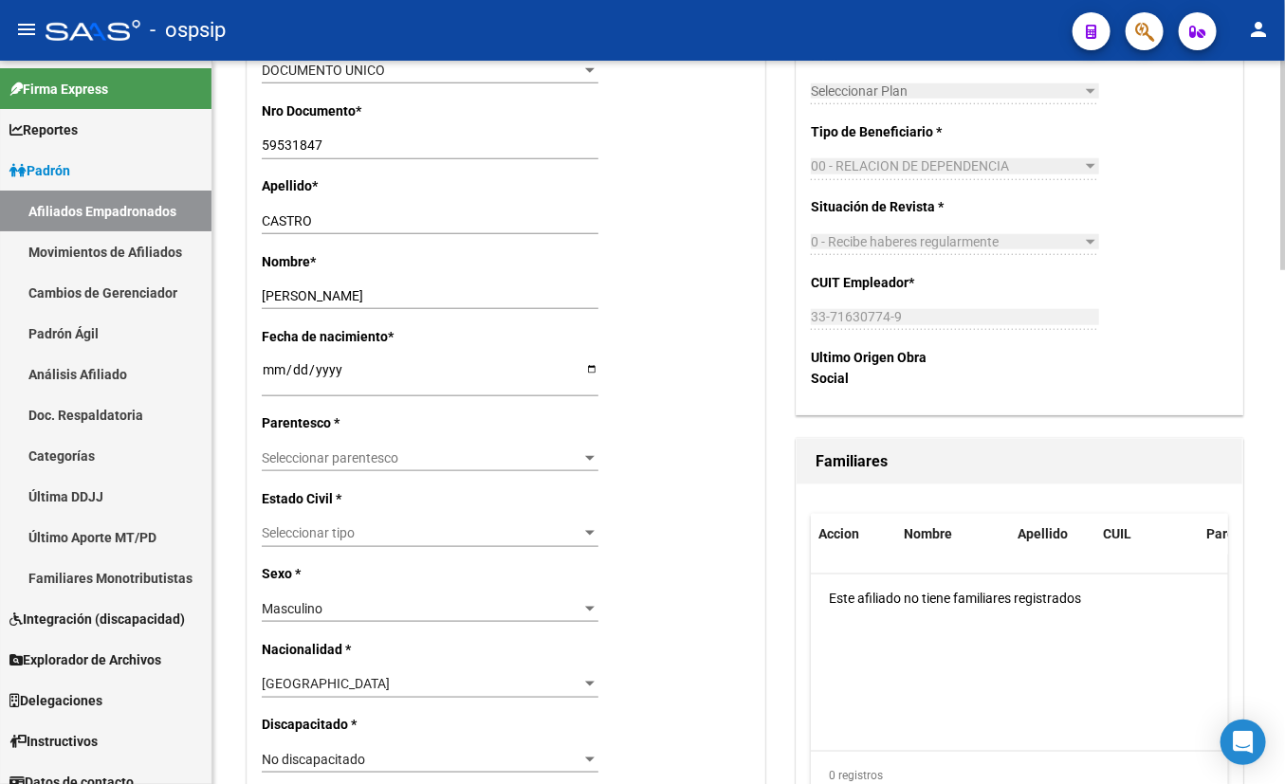
scroll to position [689, 0]
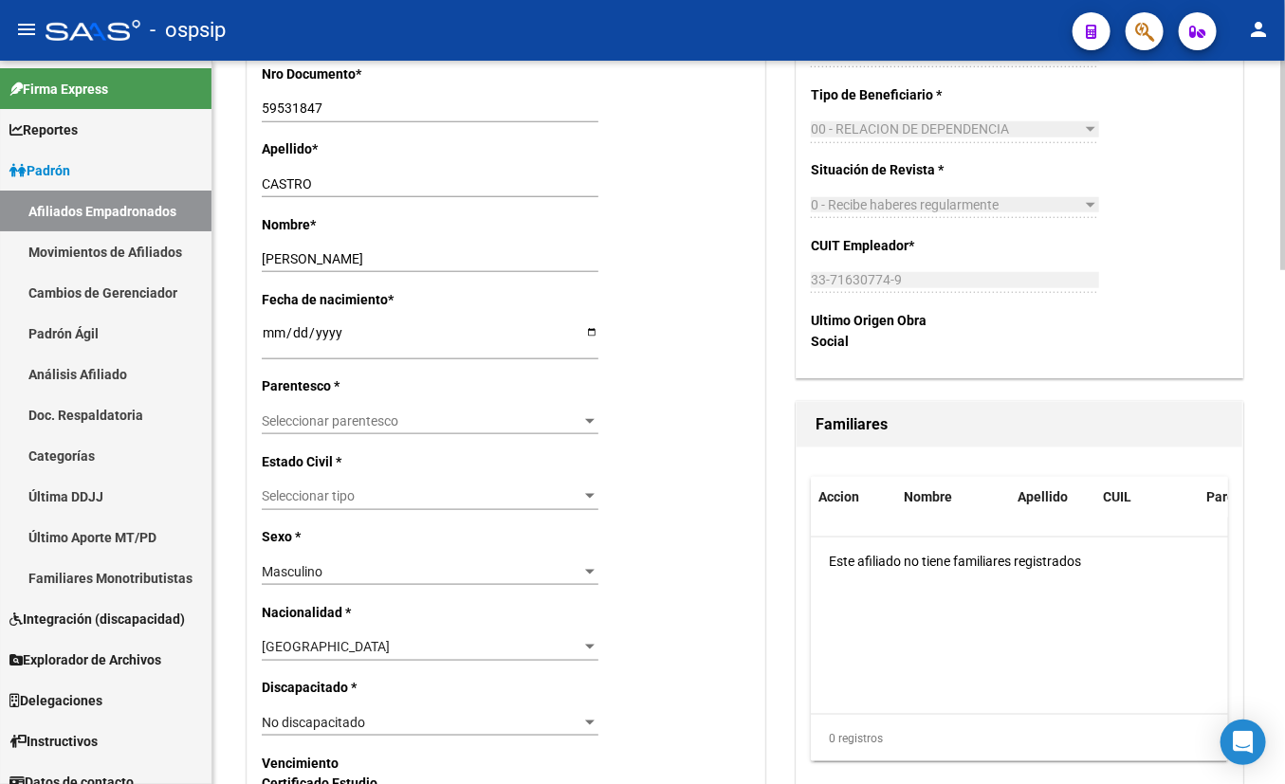
click at [370, 418] on span "Seleccionar parentesco" at bounding box center [422, 421] width 320 height 16
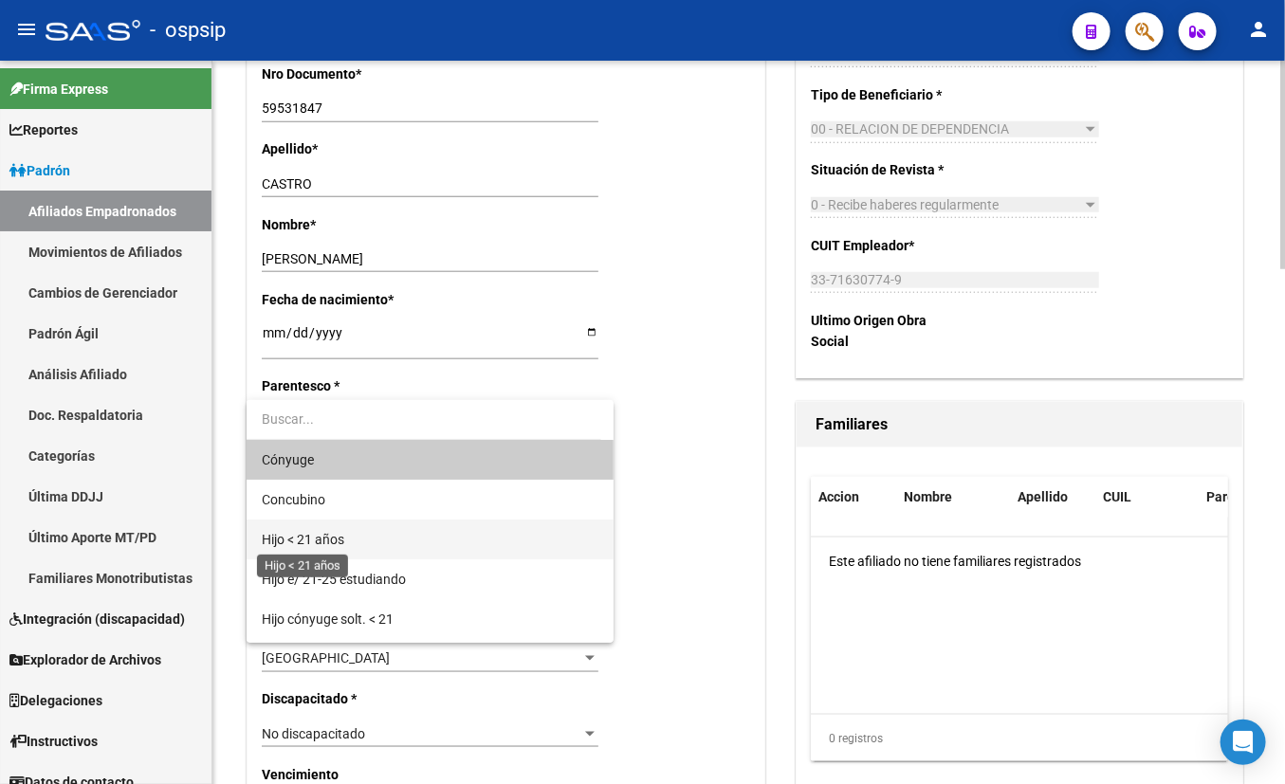
click at [320, 536] on span "Hijo < 21 años" at bounding box center [303, 539] width 82 height 15
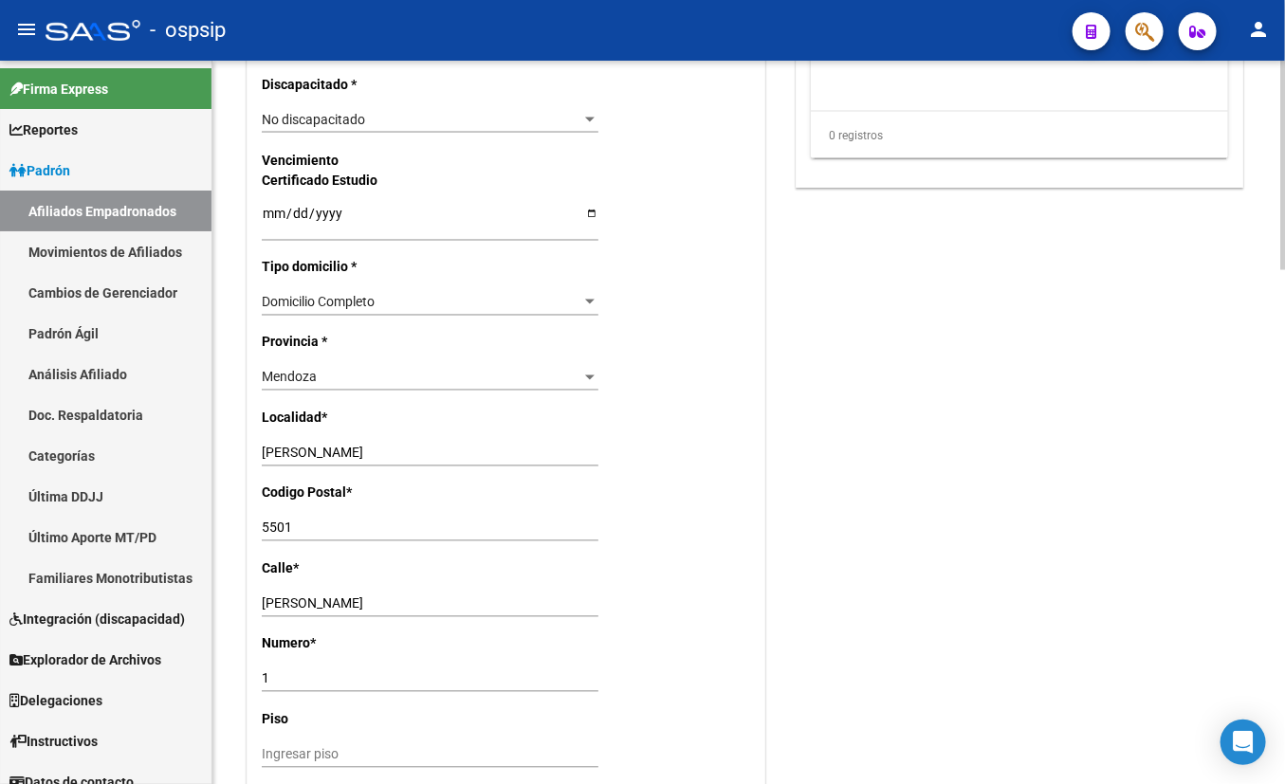
scroll to position [1379, 0]
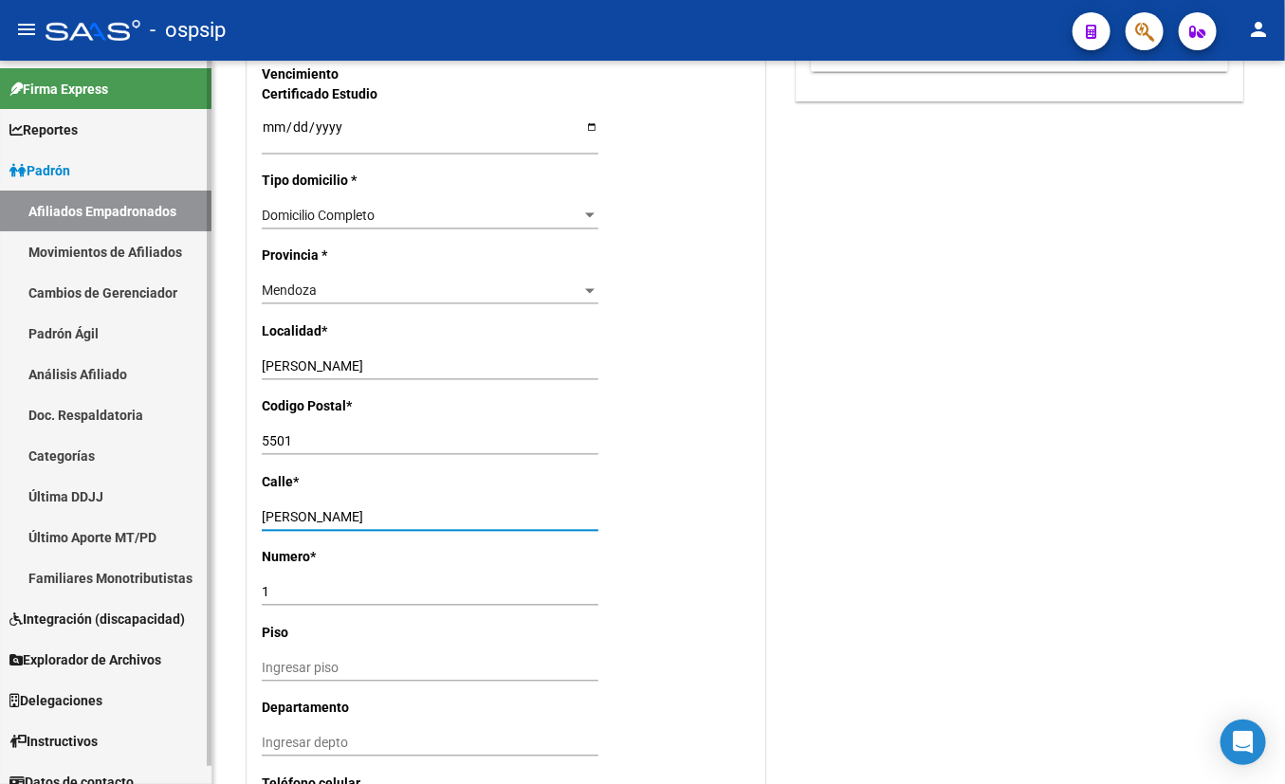
drag, startPoint x: 383, startPoint y: 520, endPoint x: 102, endPoint y: 520, distance: 280.7
click at [102, 520] on mat-sidenav-container "Firma Express Reportes Padrón Traspasos x O.S. Traspasos x Gerenciador Traspaso…" at bounding box center [642, 422] width 1285 height 723
type input "BARCALA"
type input "2506"
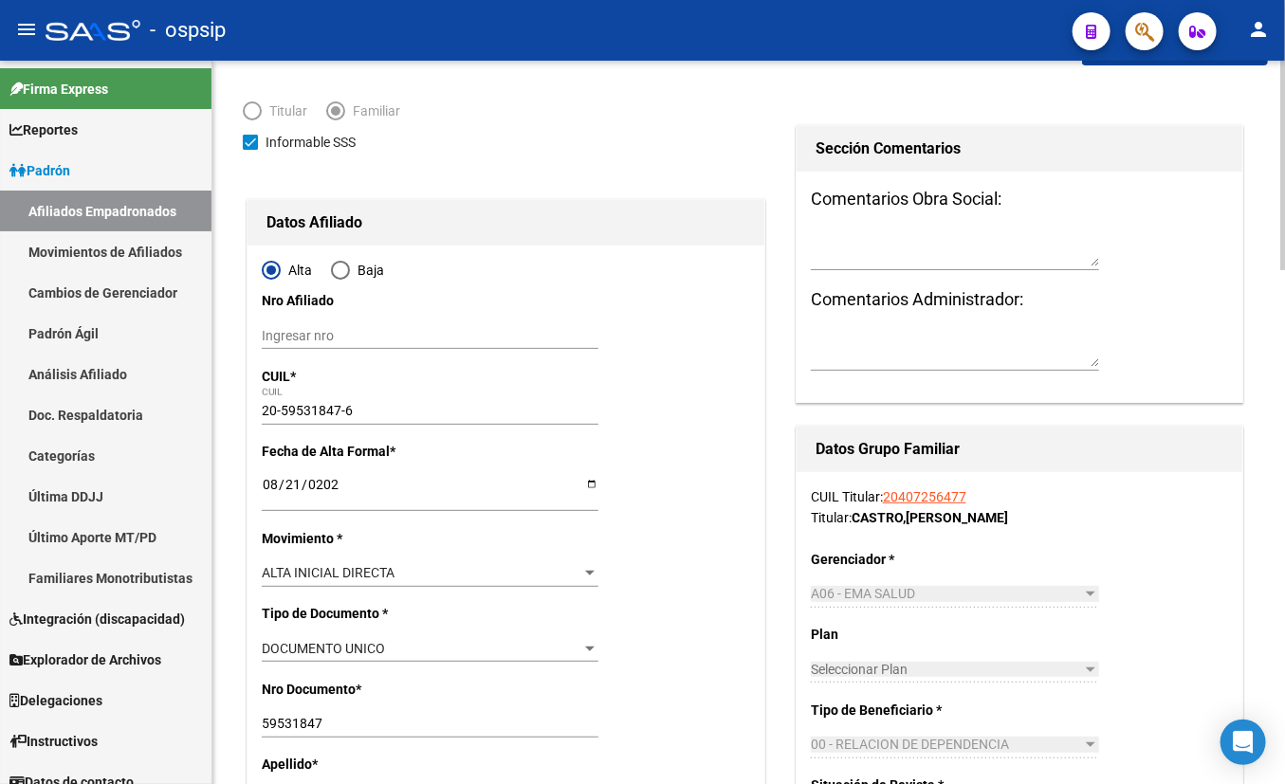
scroll to position [0, 0]
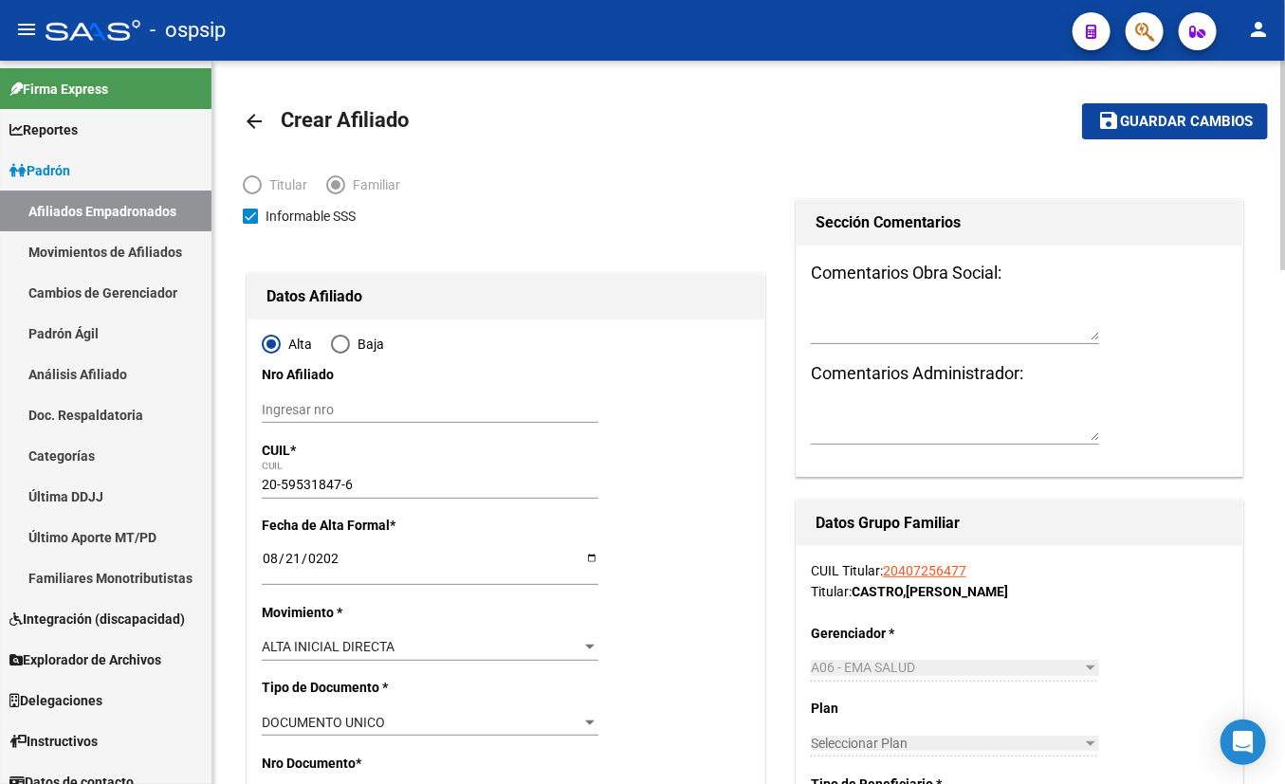
click at [1131, 123] on span "Guardar cambios" at bounding box center [1186, 122] width 133 height 17
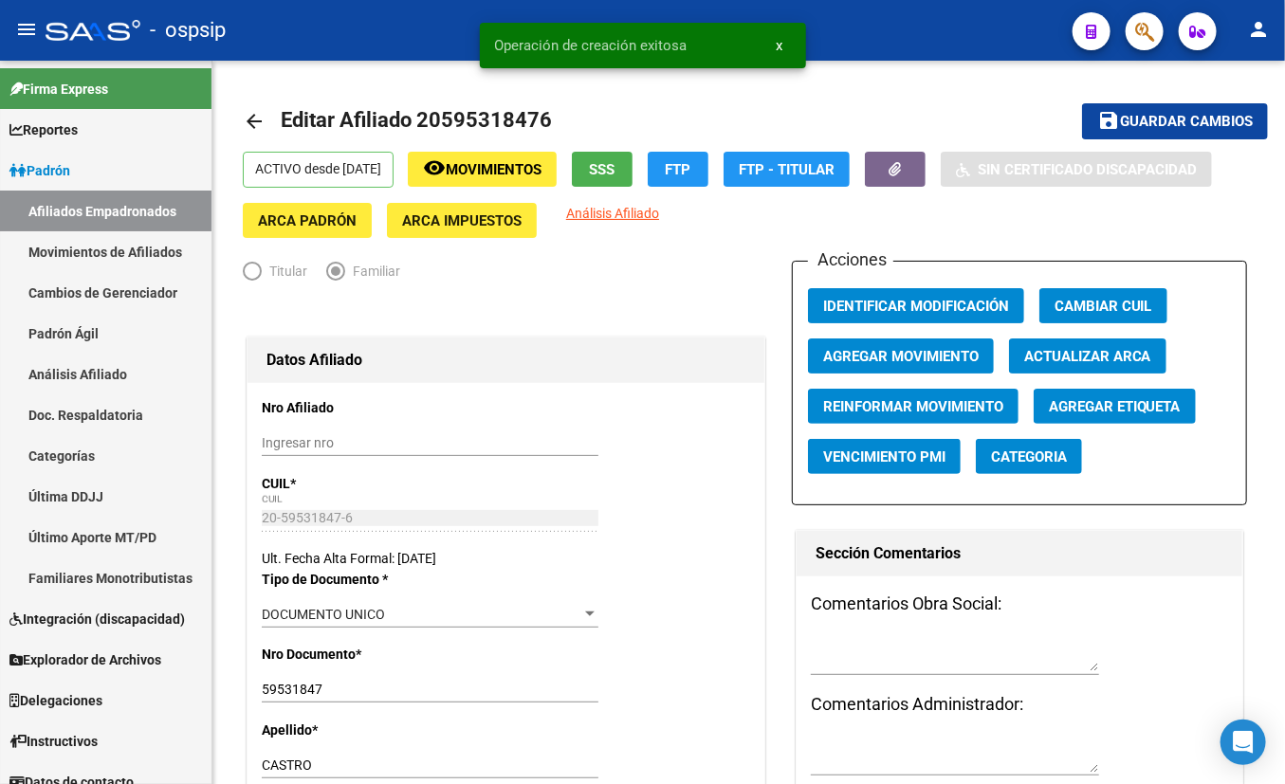
radio input "true"
type input "33-71630774-9"
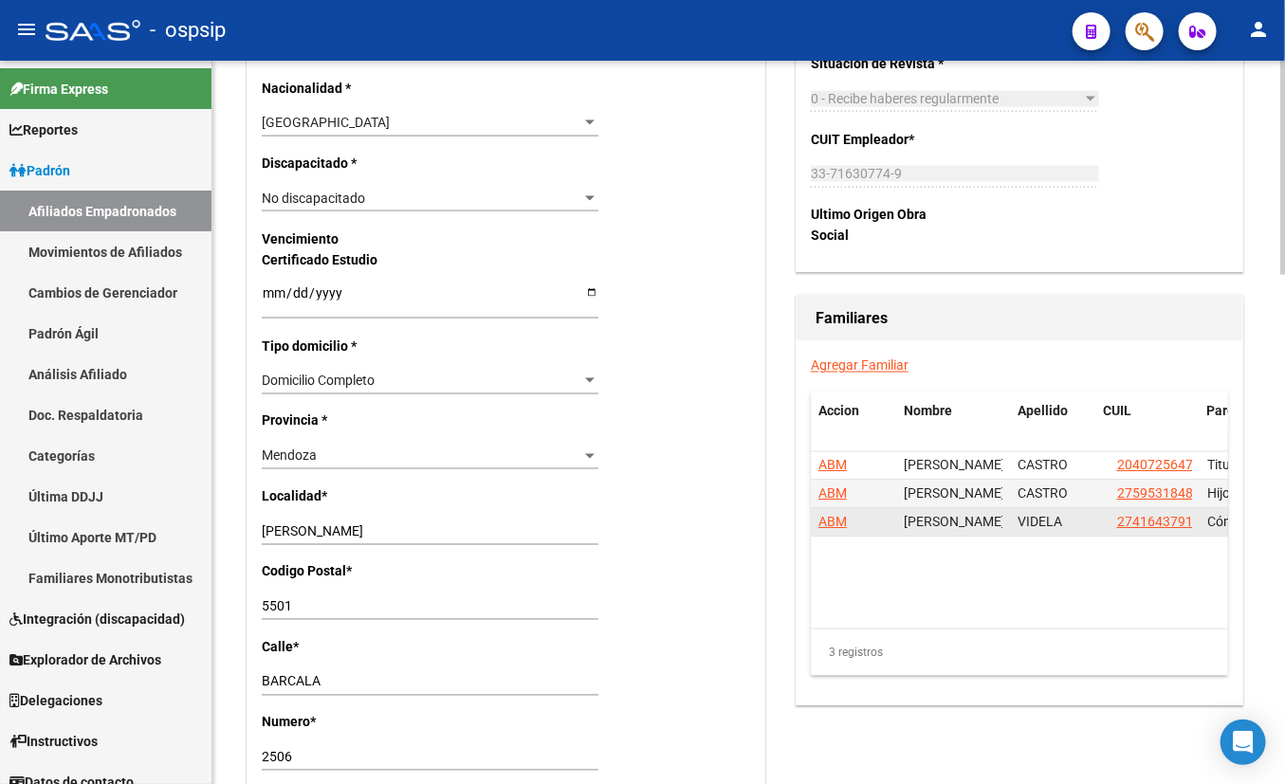
scroll to position [1120, 0]
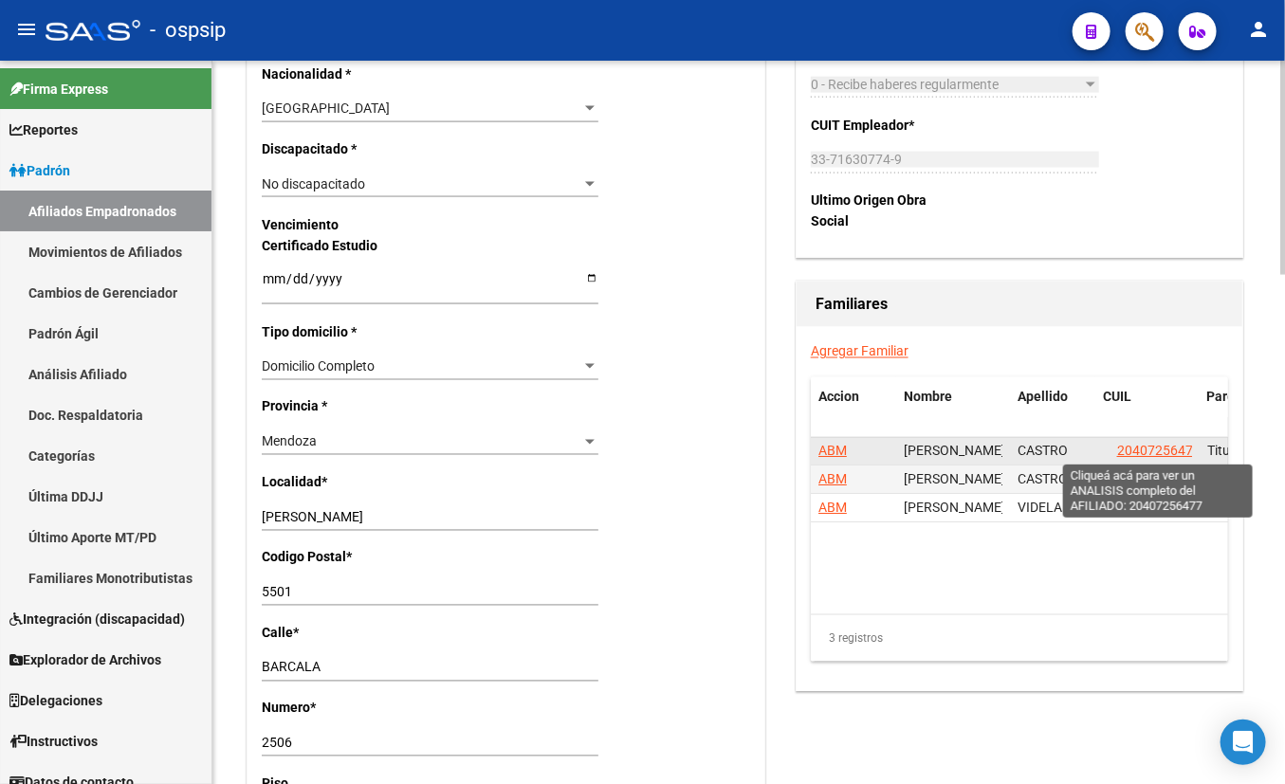
click at [1131, 448] on span "20407256477" at bounding box center [1158, 451] width 83 height 15
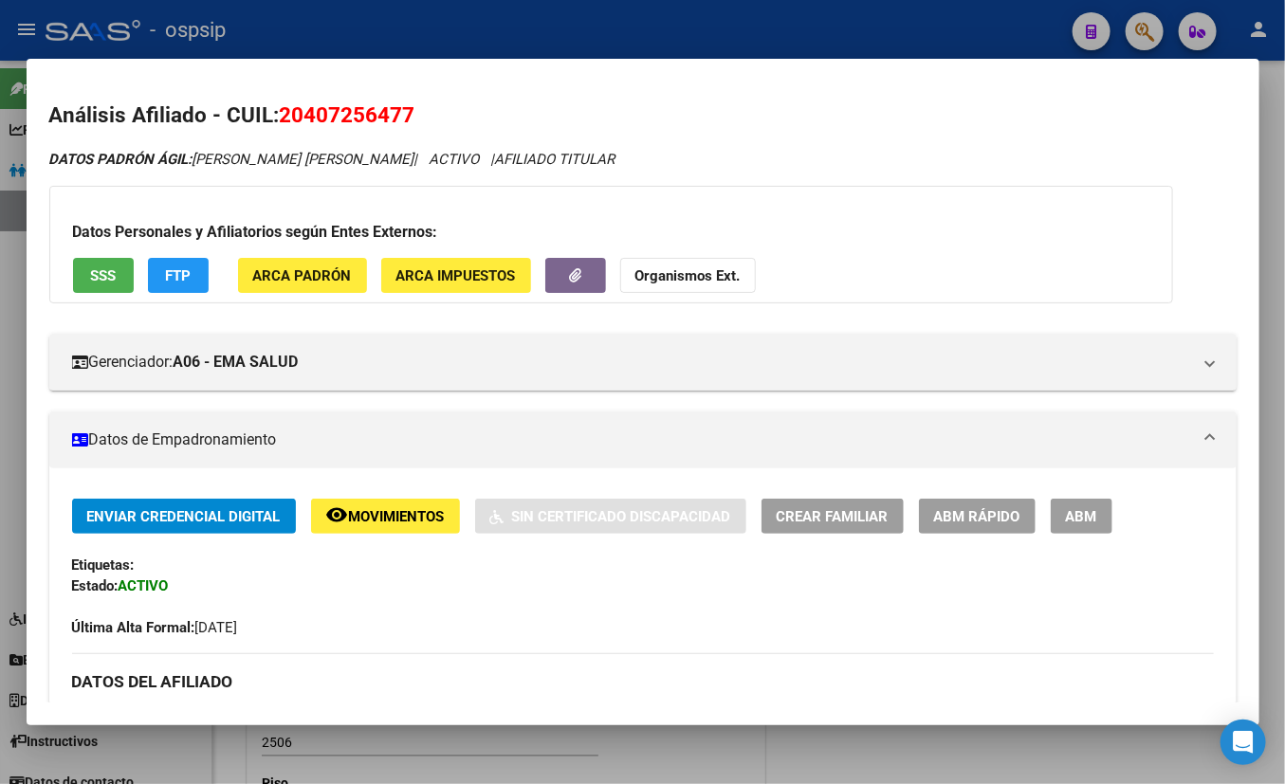
drag, startPoint x: 336, startPoint y: 597, endPoint x: 428, endPoint y: 577, distance: 94.3
click at [336, 598] on div "Última Alta Formal: [DATE]" at bounding box center [643, 617] width 1142 height 42
drag, startPoint x: 1093, startPoint y: 515, endPoint x: 965, endPoint y: 533, distance: 129.3
click at [1089, 515] on span "ABM" at bounding box center [1081, 516] width 31 height 17
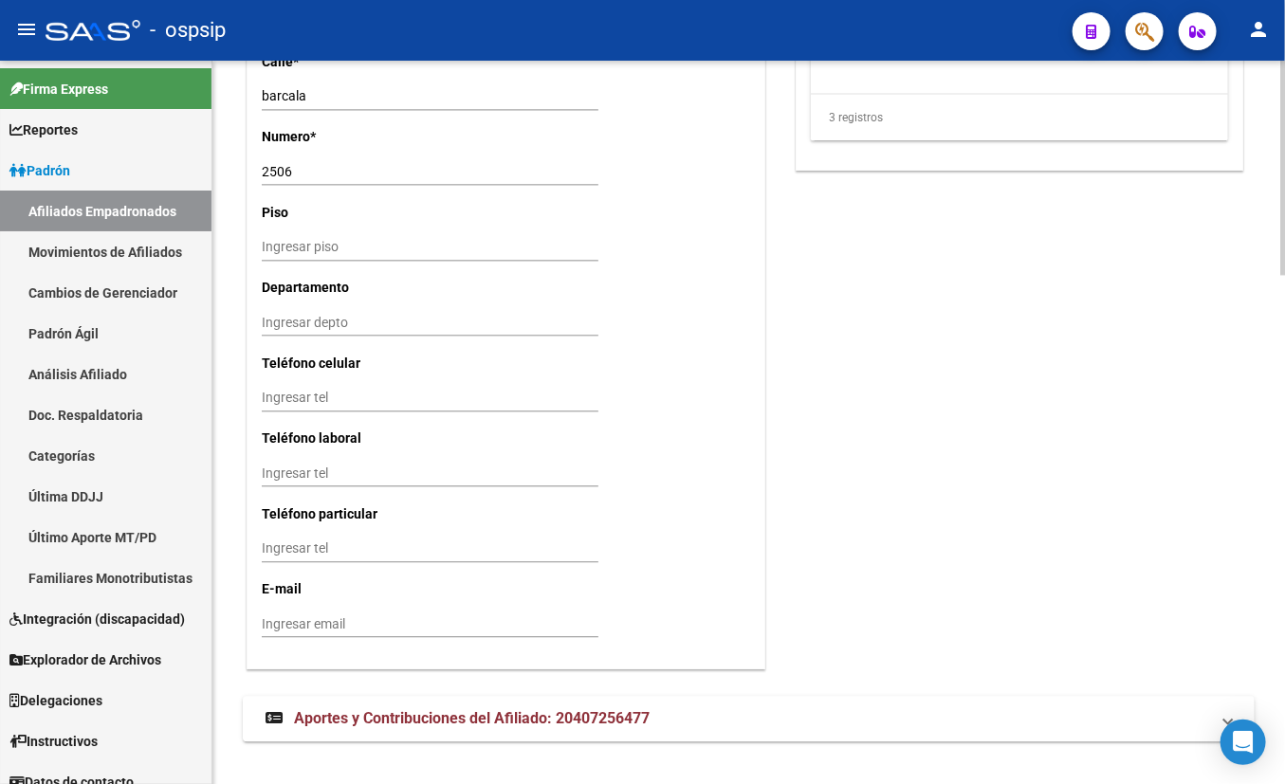
scroll to position [1715, 0]
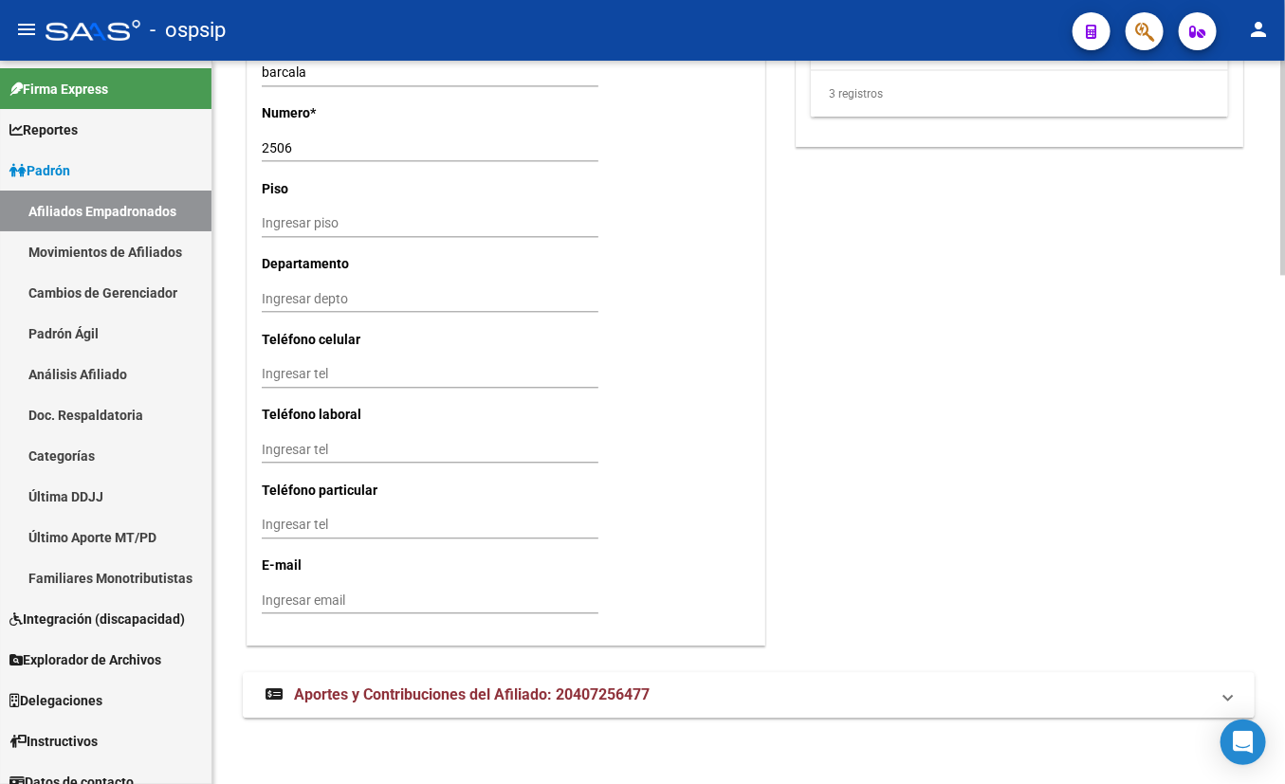
click at [416, 689] on span "Aportes y Contribuciones del Afiliado: 20407256477" at bounding box center [472, 695] width 356 height 18
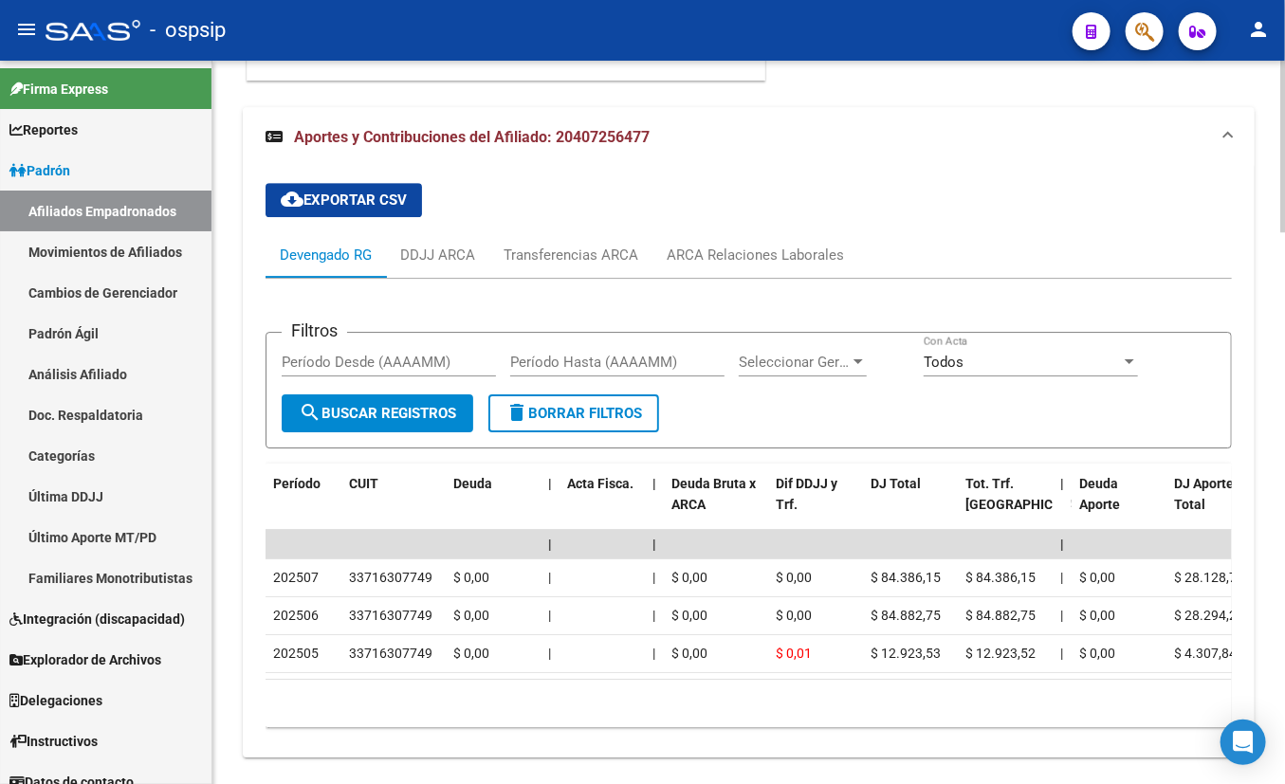
scroll to position [2298, 0]
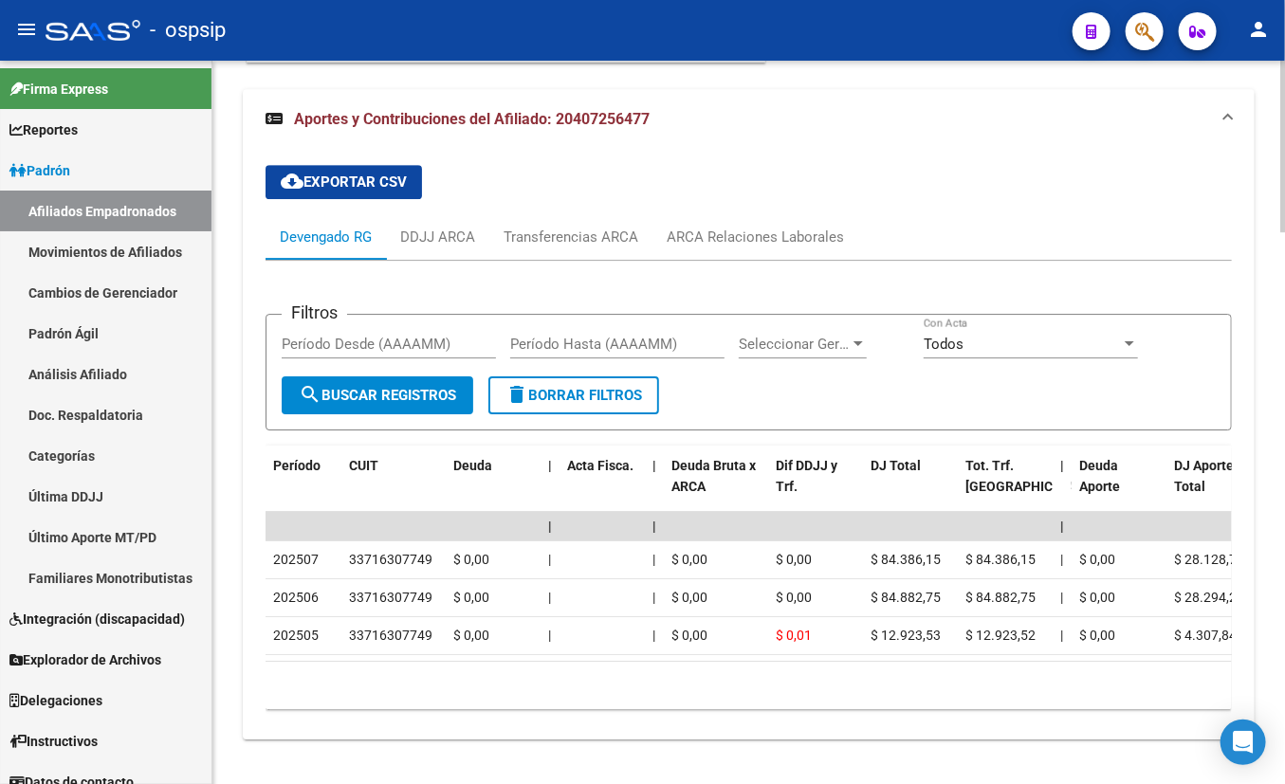
click at [449, 295] on app-list-header "Filtros Período Desde (AAAAMM) Período Hasta (AAAAMM) Seleccionar Gerenciador S…" at bounding box center [748, 357] width 966 height 147
click at [738, 232] on div "ARCA Relaciones Laborales" at bounding box center [755, 237] width 177 height 21
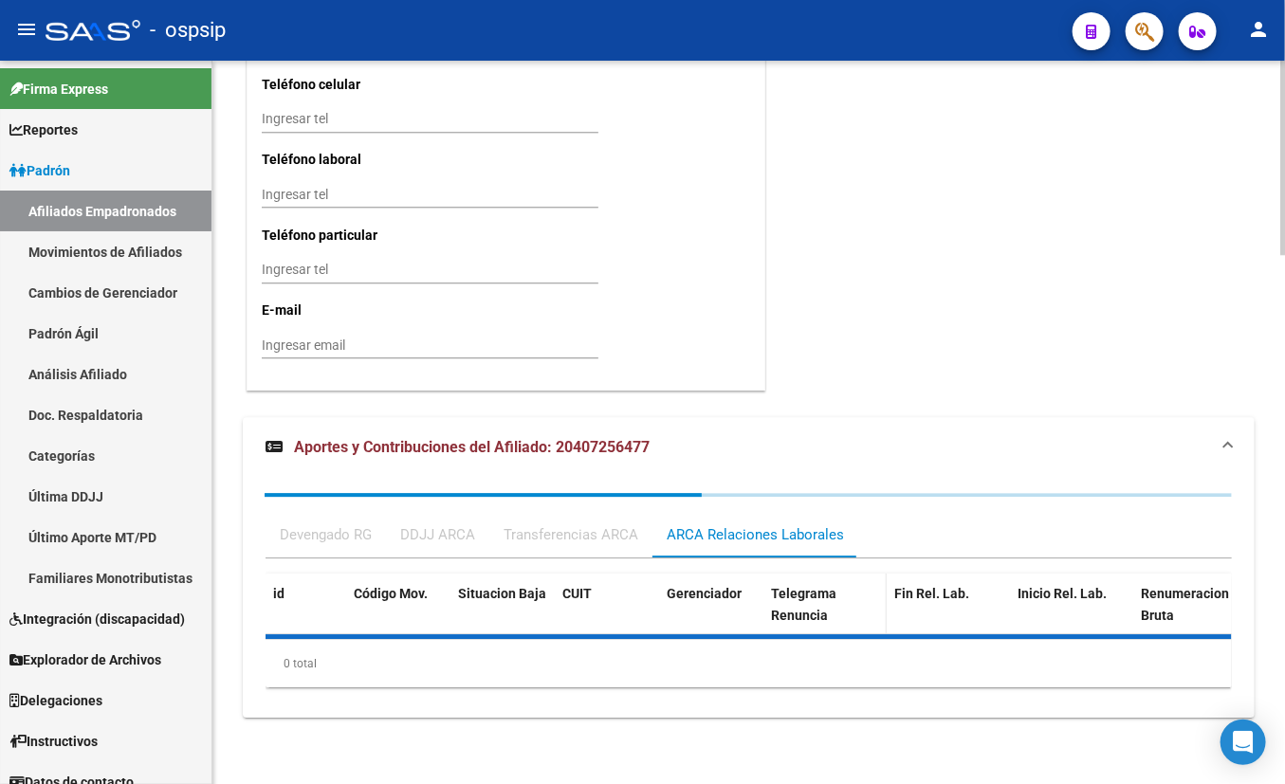
scroll to position [2061, 0]
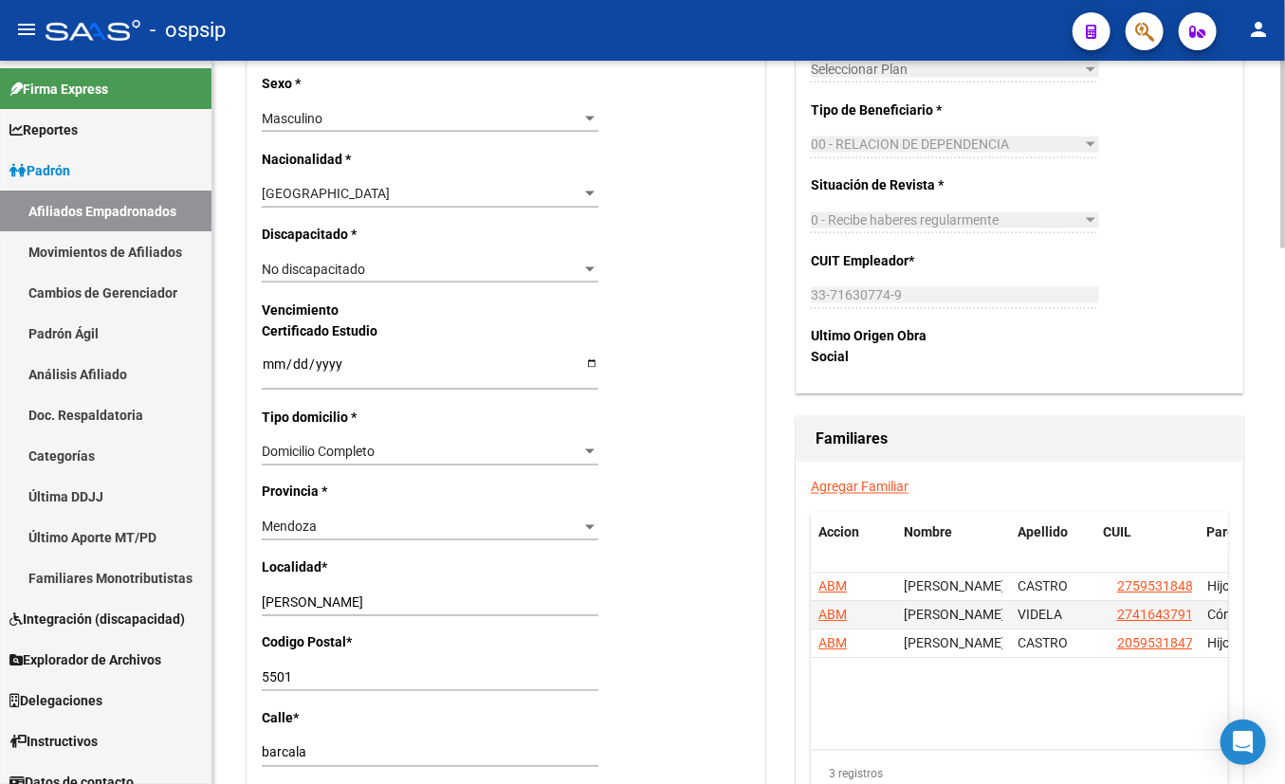
scroll to position [1027, 0]
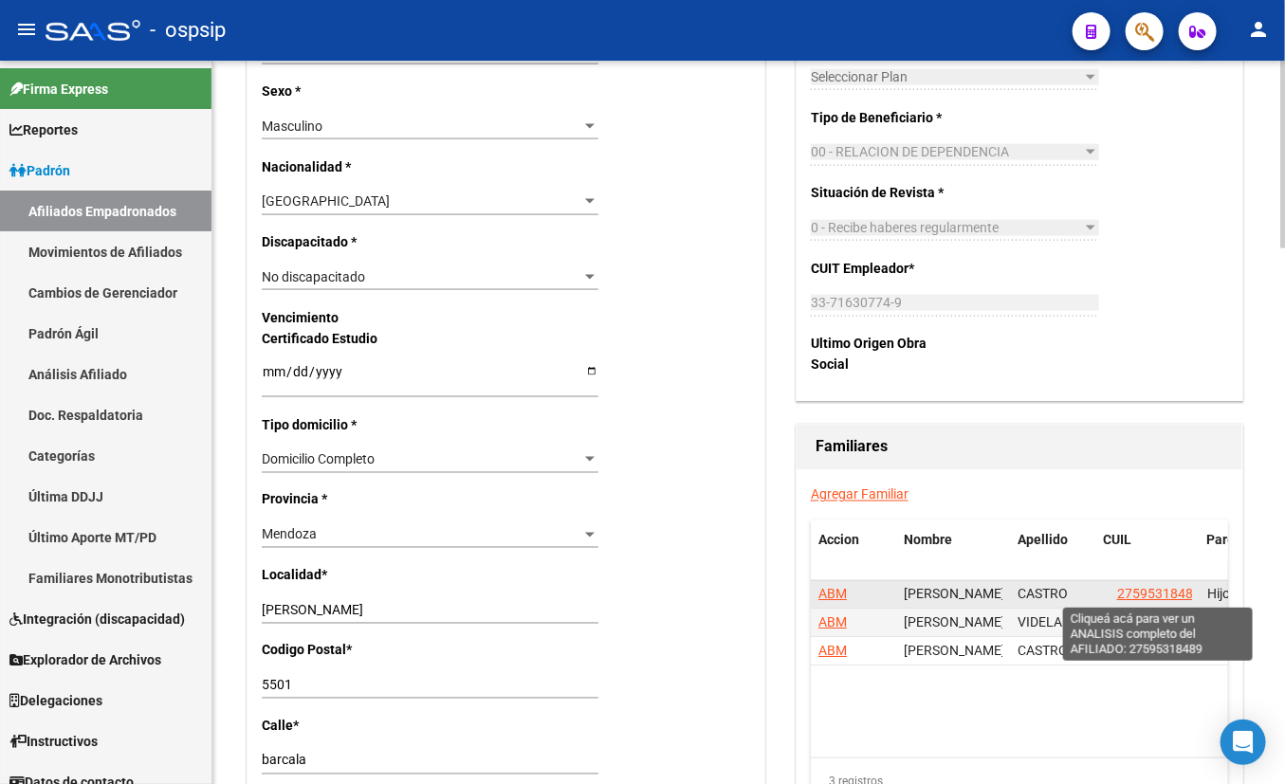
click at [1131, 588] on span "27595318489" at bounding box center [1158, 594] width 83 height 15
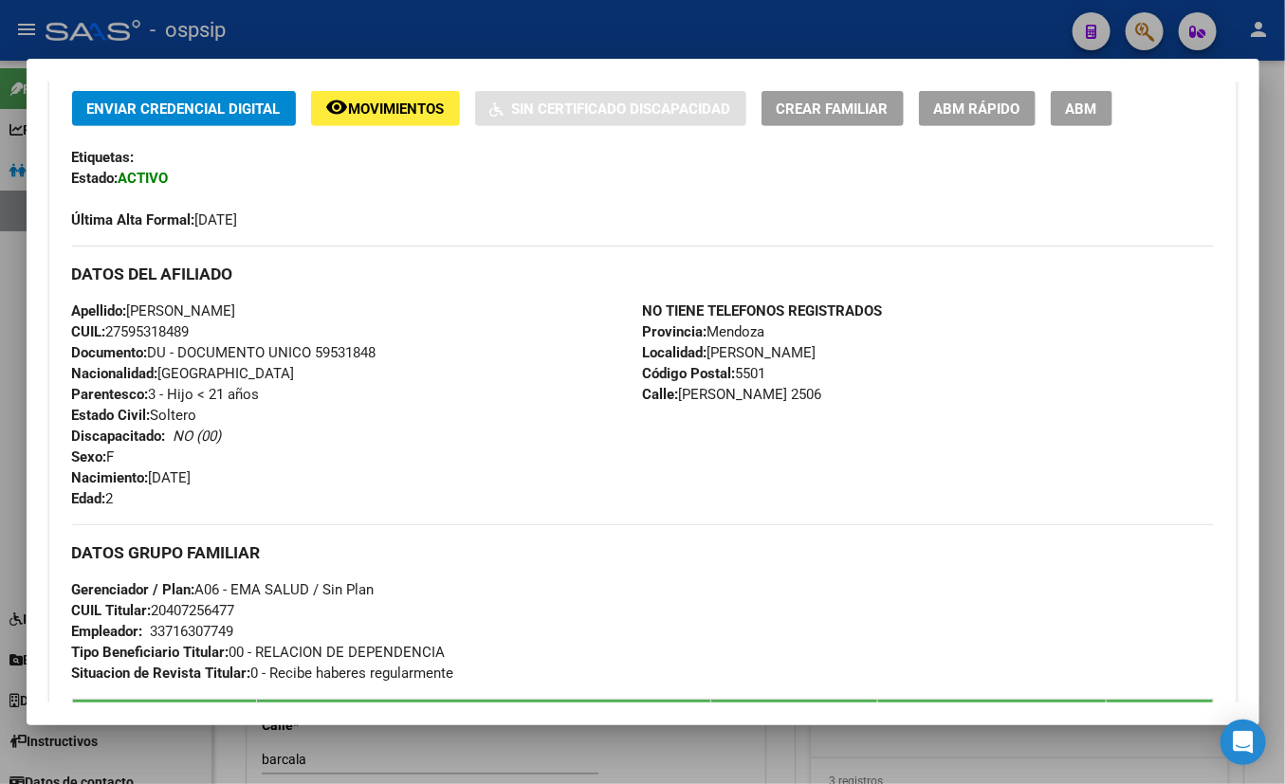
scroll to position [430, 0]
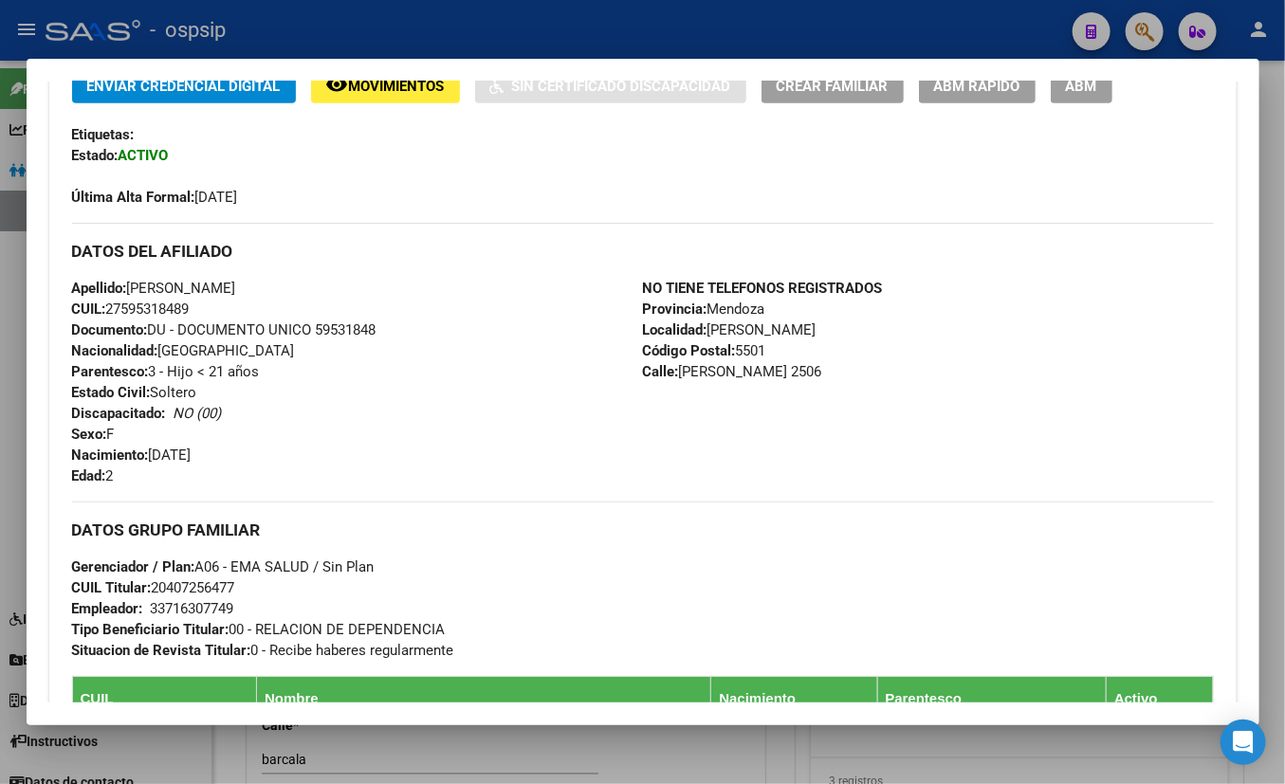
click at [339, 466] on div "Apellido: [PERSON_NAME] [PERSON_NAME] CUIL: 27595318489 Documento: DU - DOCUMEN…" at bounding box center [357, 382] width 571 height 209
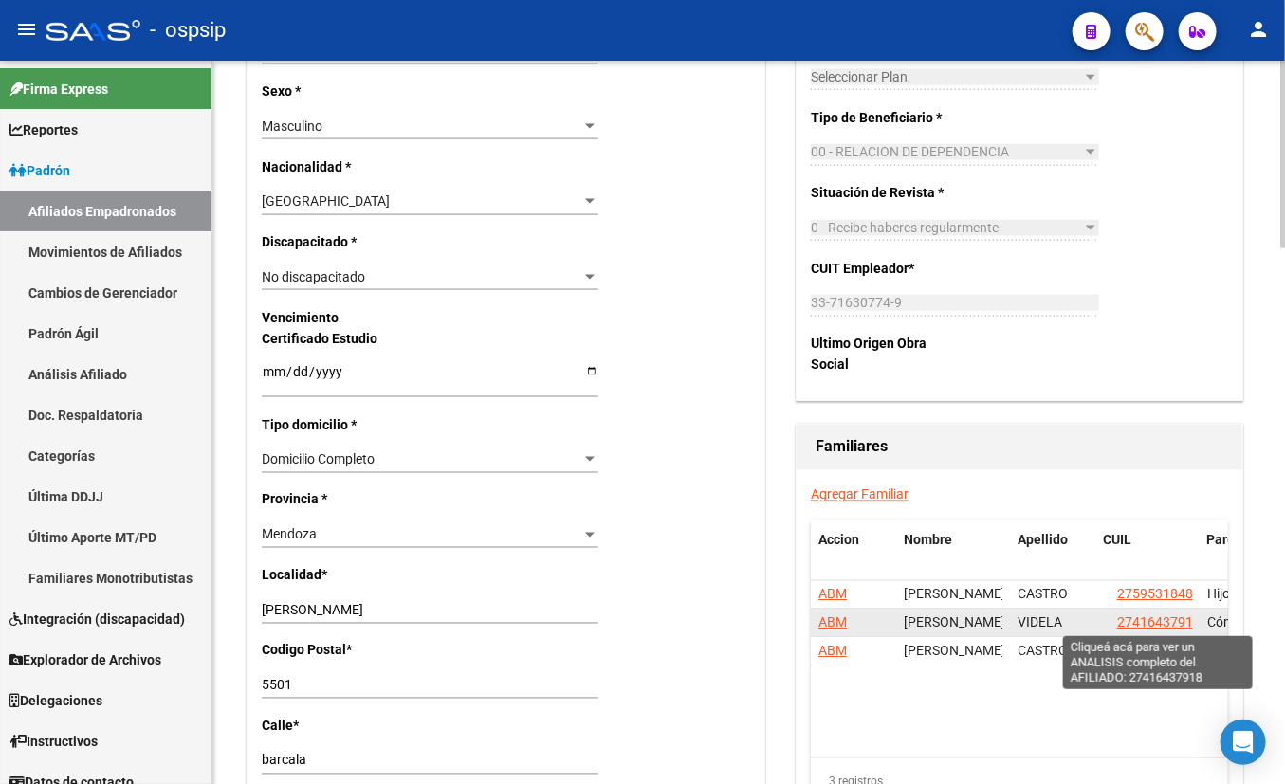
click at [1131, 615] on span "27416437918" at bounding box center [1158, 622] width 83 height 15
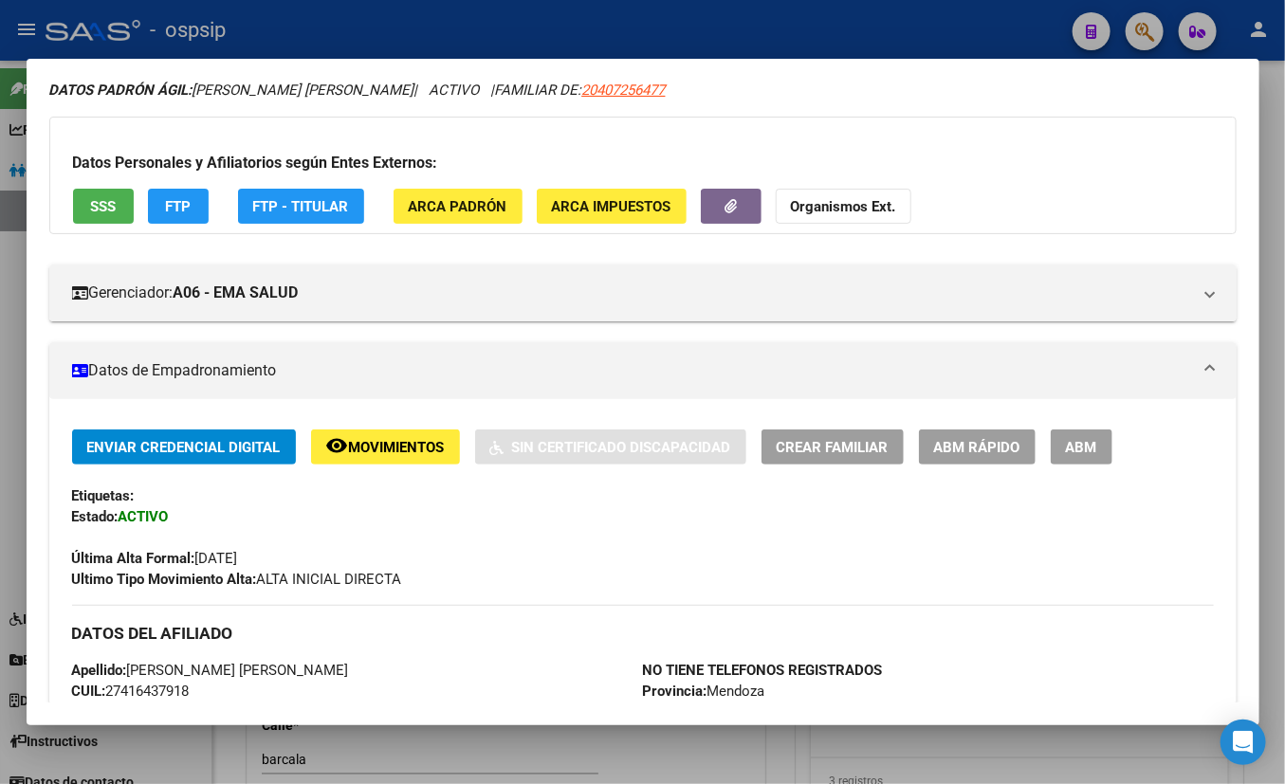
scroll to position [344, 0]
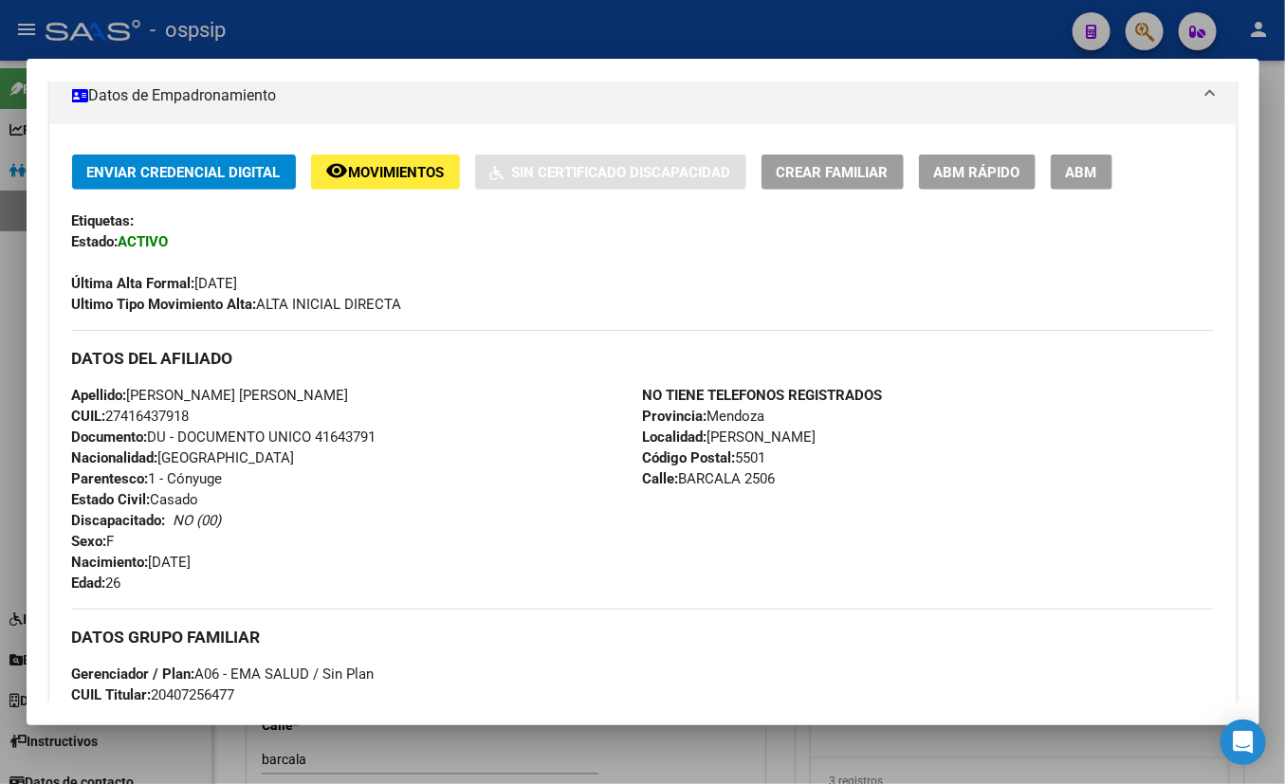
click at [417, 514] on div "Apellido: [PERSON_NAME] [PERSON_NAME] CUIL: 27416437918 Documento: DU - DOCUMEN…" at bounding box center [357, 489] width 571 height 209
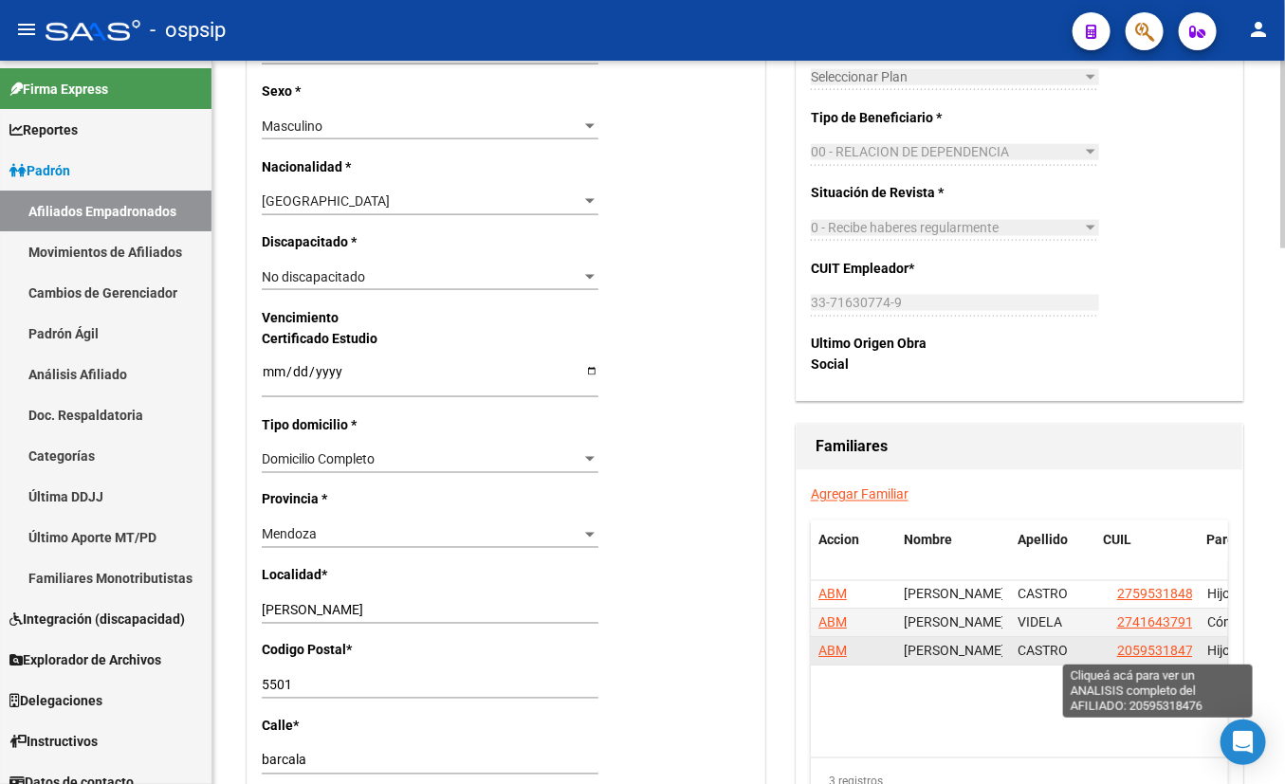
click at [1131, 645] on span "20595318476" at bounding box center [1158, 651] width 83 height 15
type textarea "20595318476"
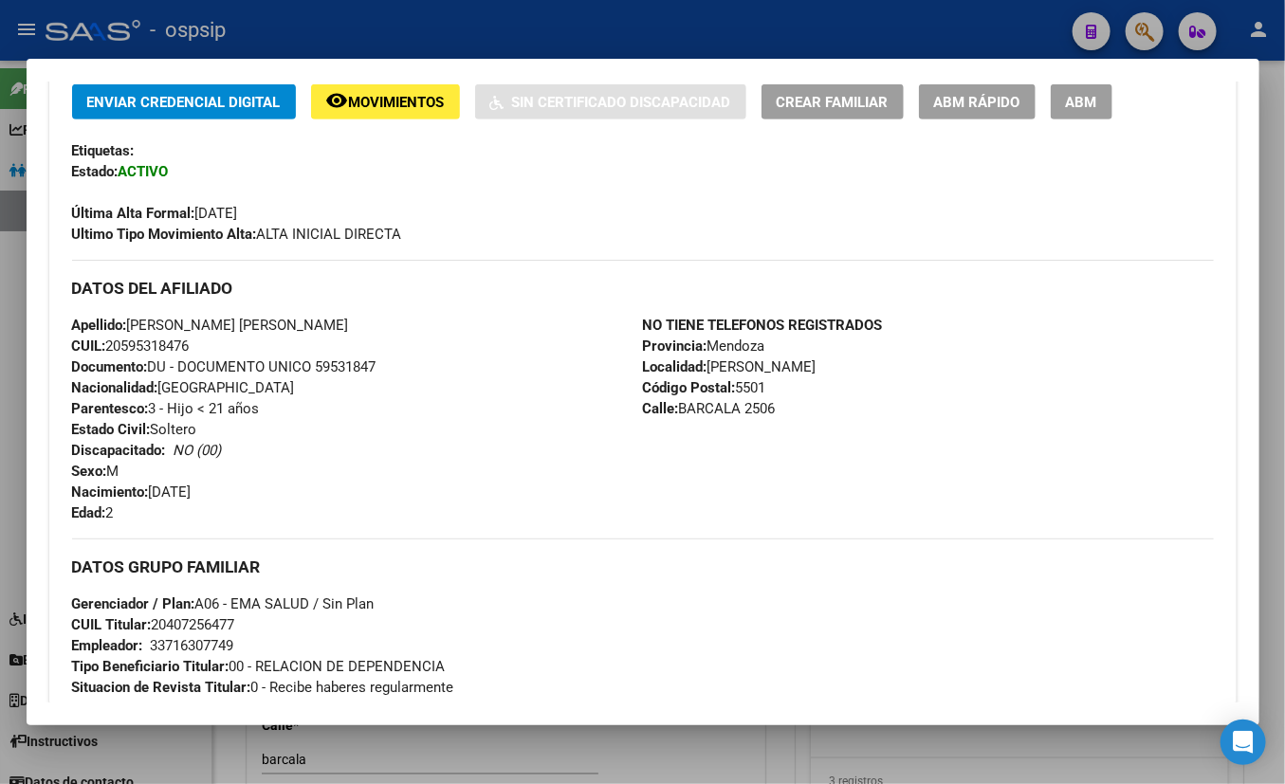
scroll to position [430, 0]
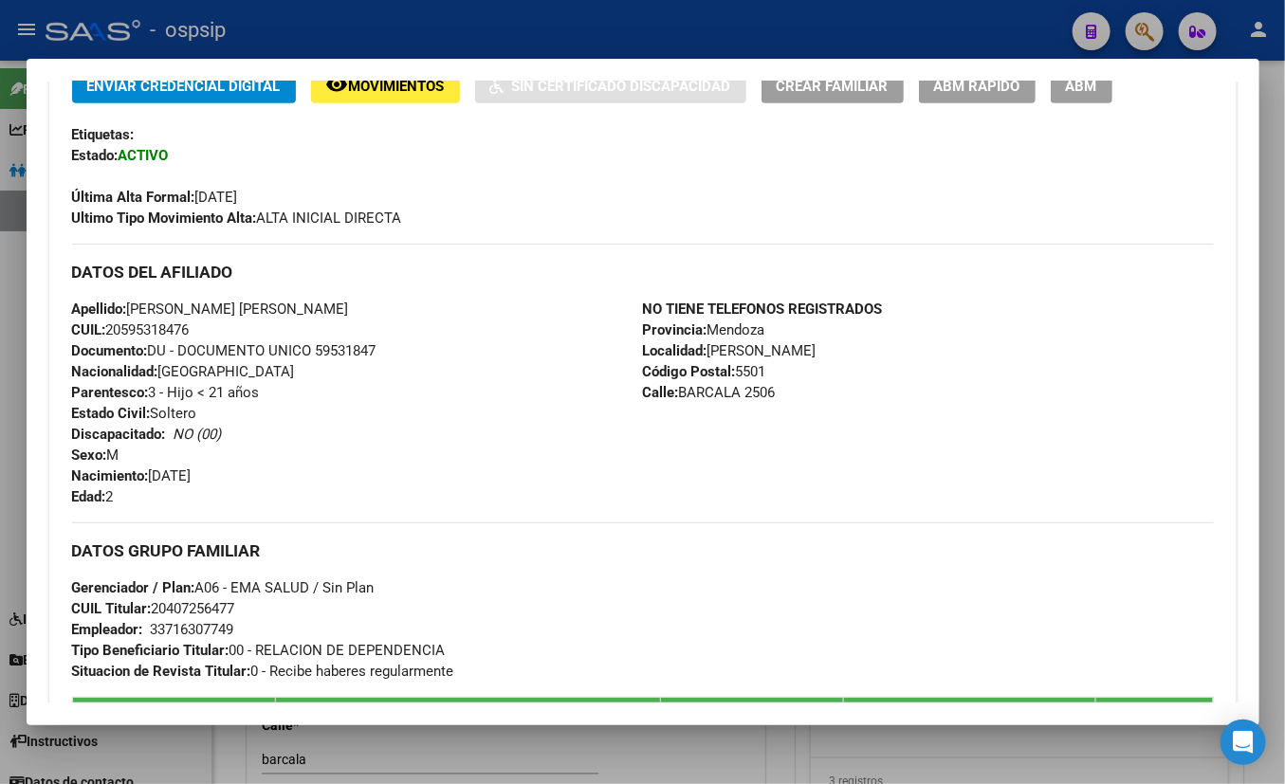
click at [402, 504] on div "Apellido: [PERSON_NAME] [PERSON_NAME] CUIL: 20595318476 Documento: DU - DOCUMEN…" at bounding box center [357, 403] width 571 height 209
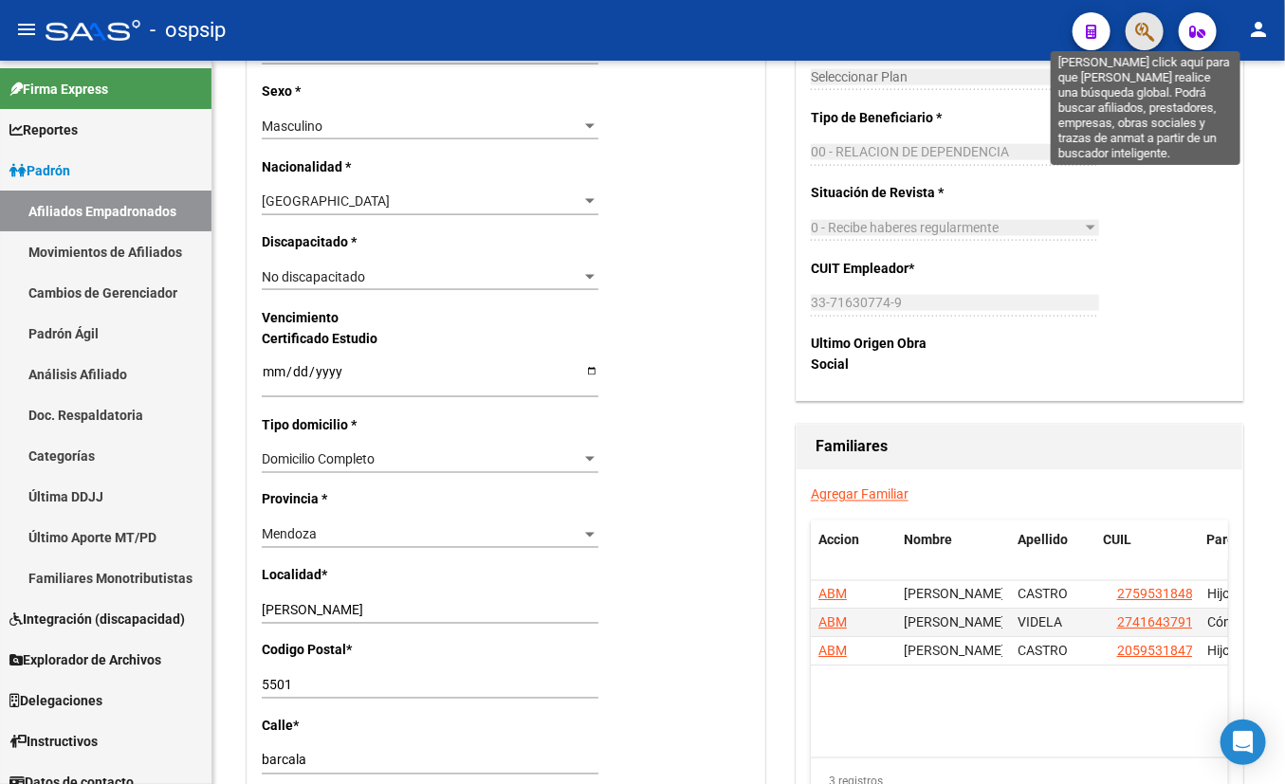
click at [1131, 27] on icon "button" at bounding box center [1144, 32] width 19 height 22
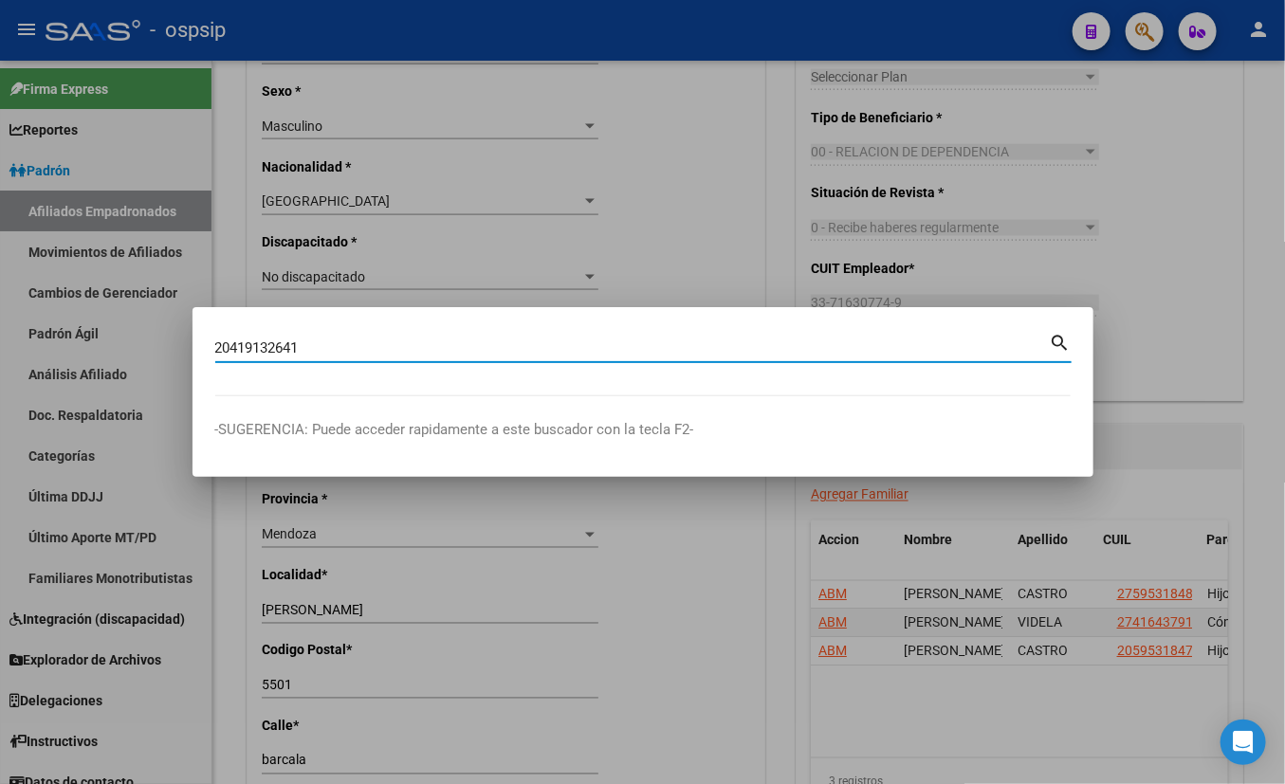
type input "20419132641"
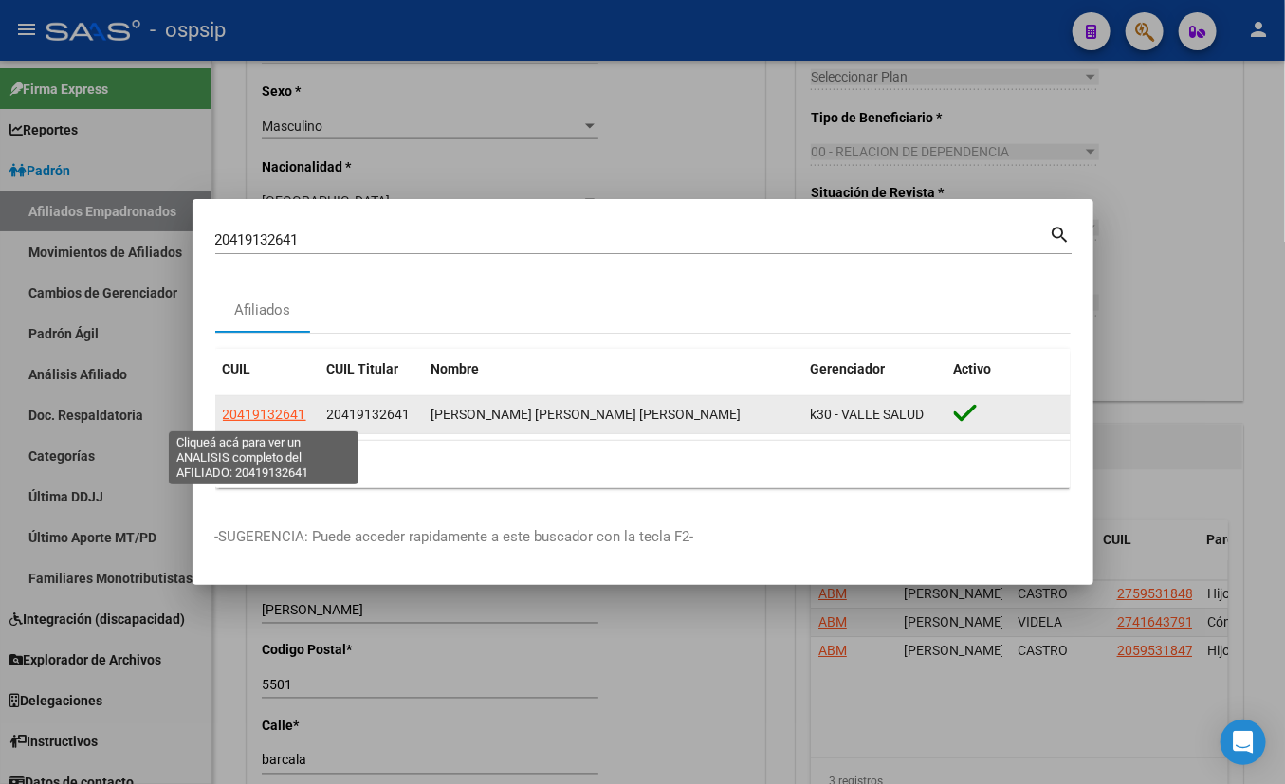
click at [256, 414] on span "20419132641" at bounding box center [264, 414] width 83 height 15
type textarea "20419132641"
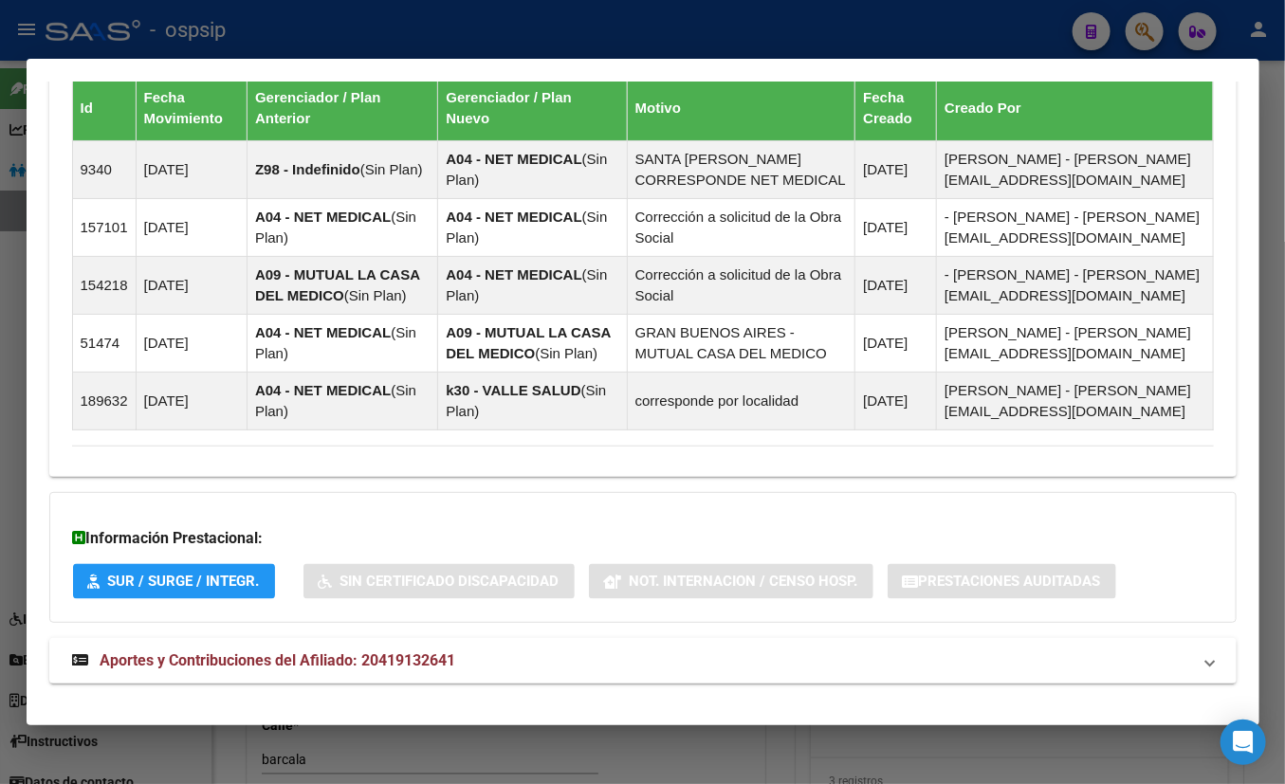
scroll to position [1187, 0]
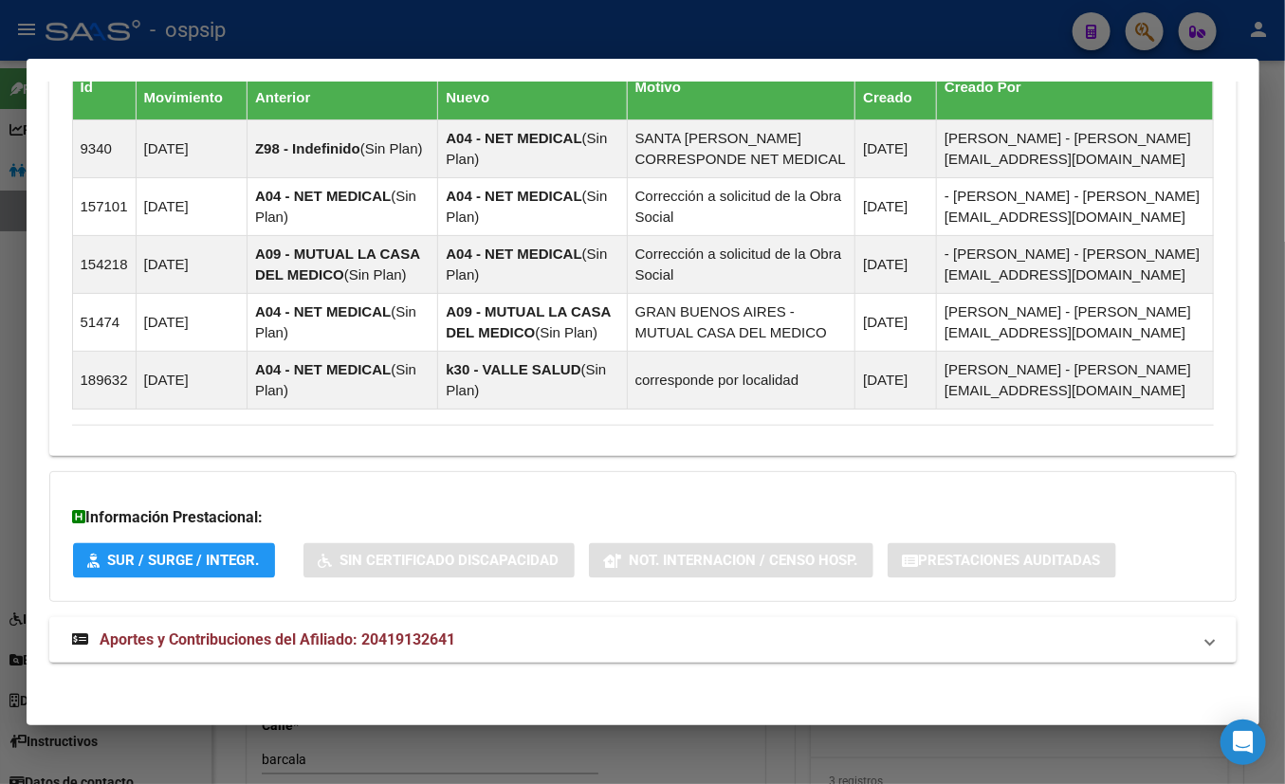
drag, startPoint x: 416, startPoint y: 627, endPoint x: 520, endPoint y: 585, distance: 111.5
click at [415, 631] on span "Aportes y Contribuciones del Afiliado: 20419132641" at bounding box center [279, 640] width 356 height 18
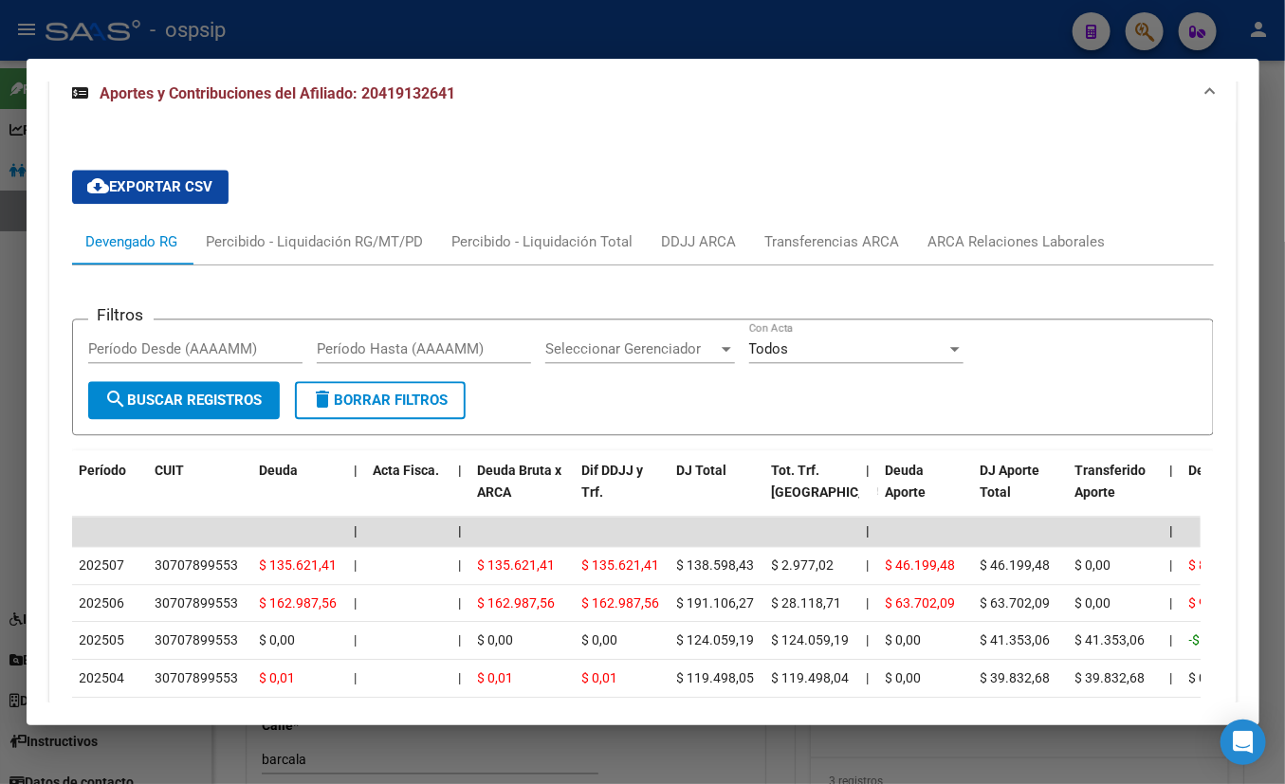
scroll to position [1835, 0]
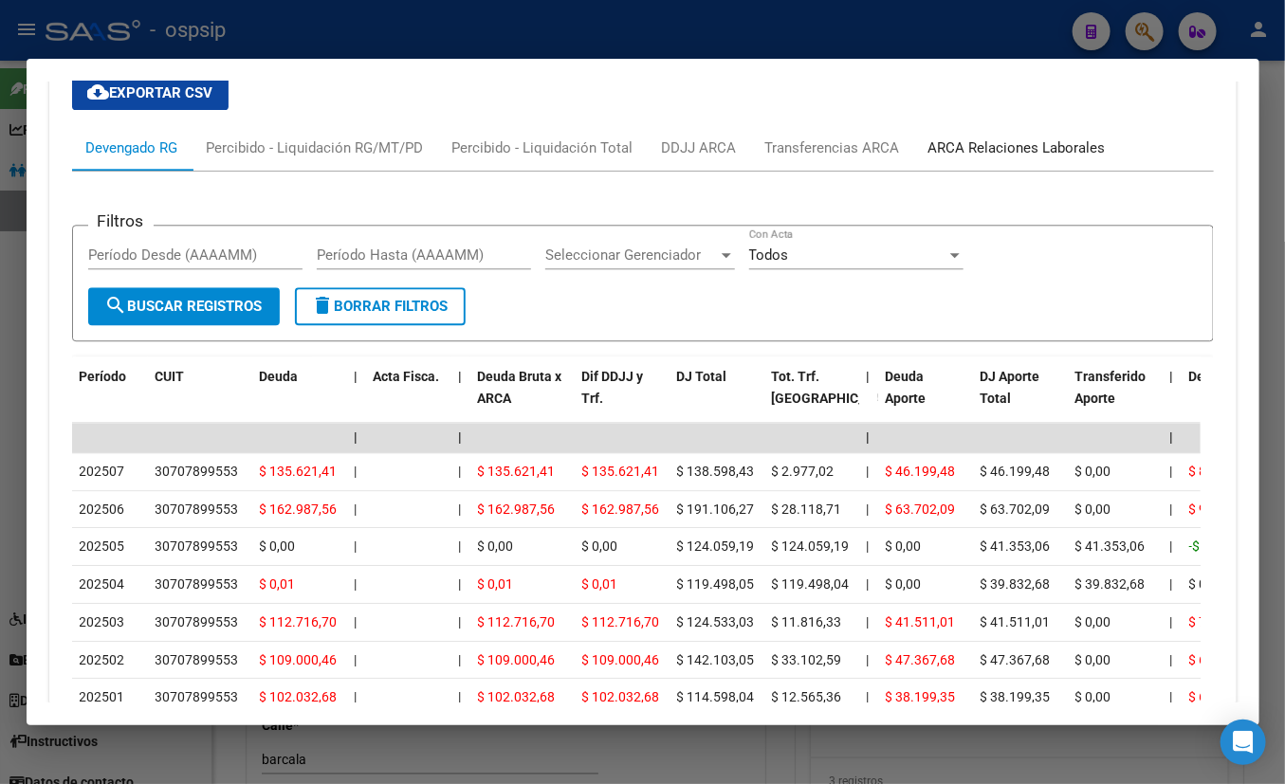
click at [1018, 145] on div "ARCA Relaciones Laborales" at bounding box center [1016, 147] width 177 height 21
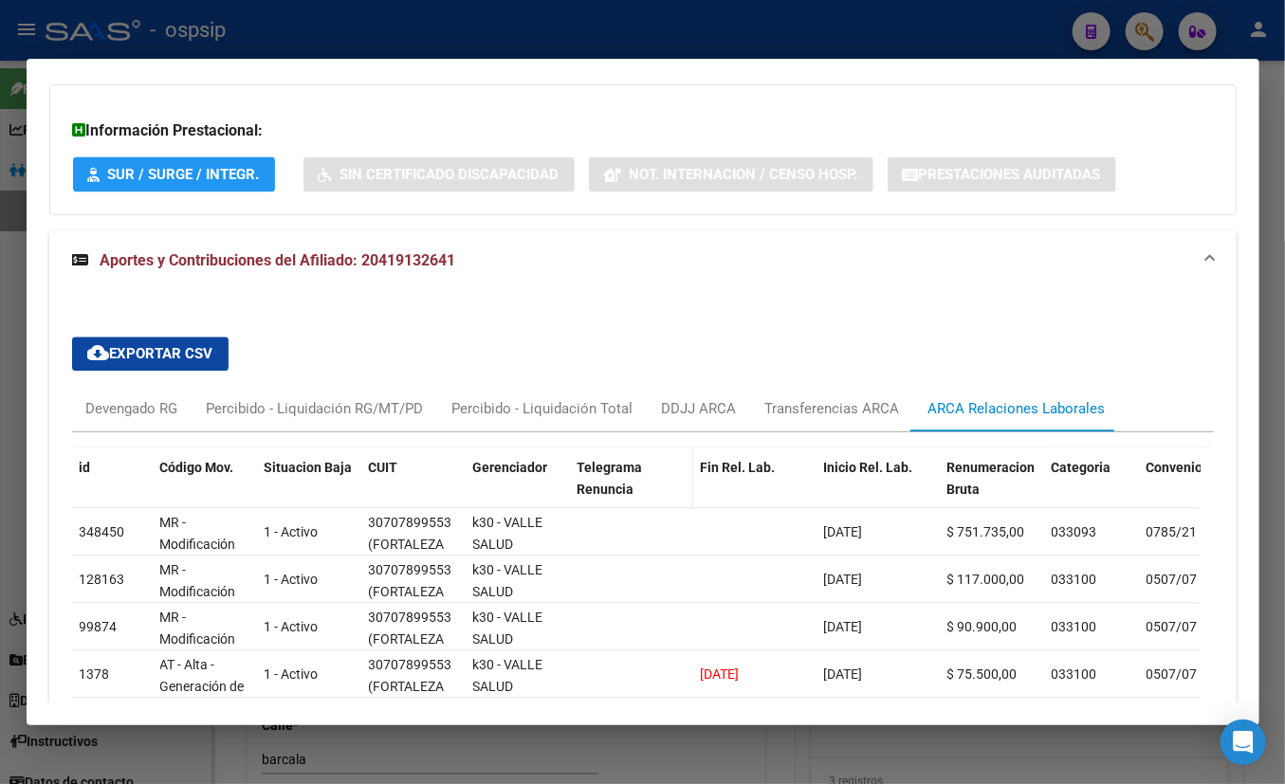
scroll to position [1056, 0]
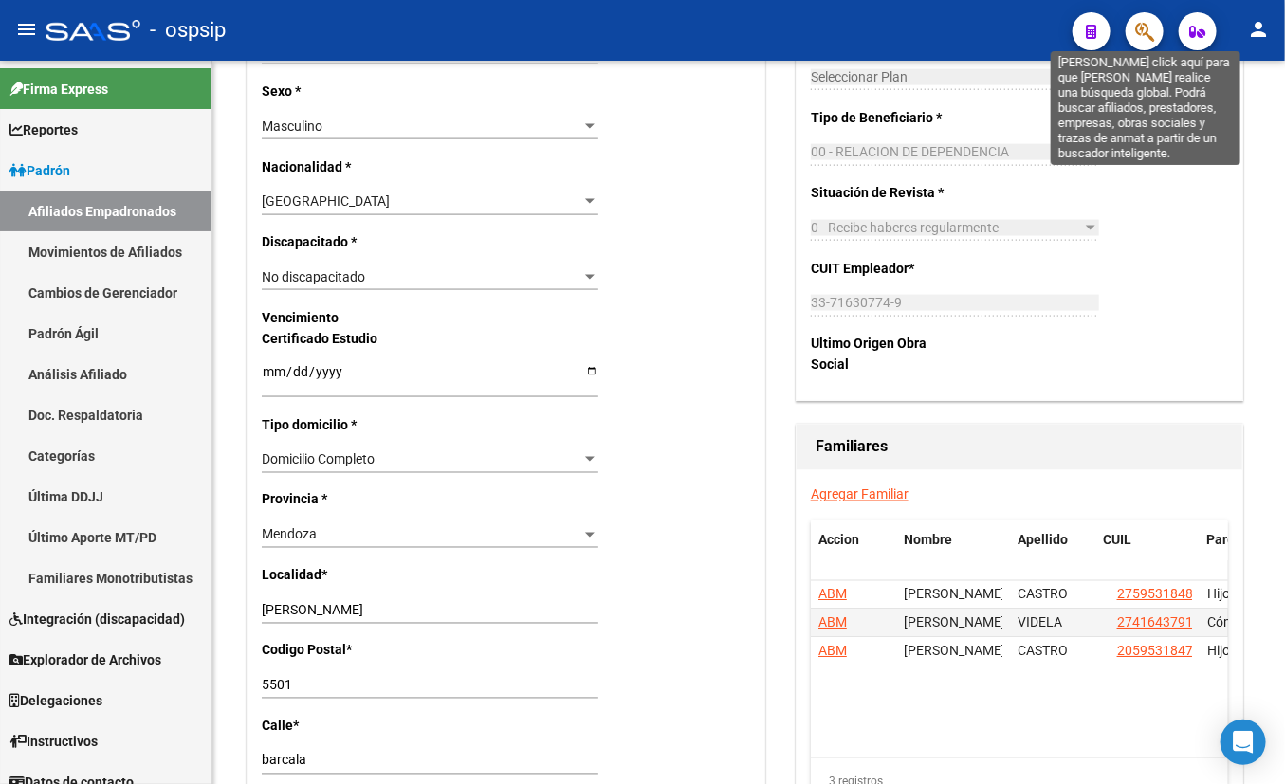
click at [1131, 25] on icon "button" at bounding box center [1144, 32] width 19 height 22
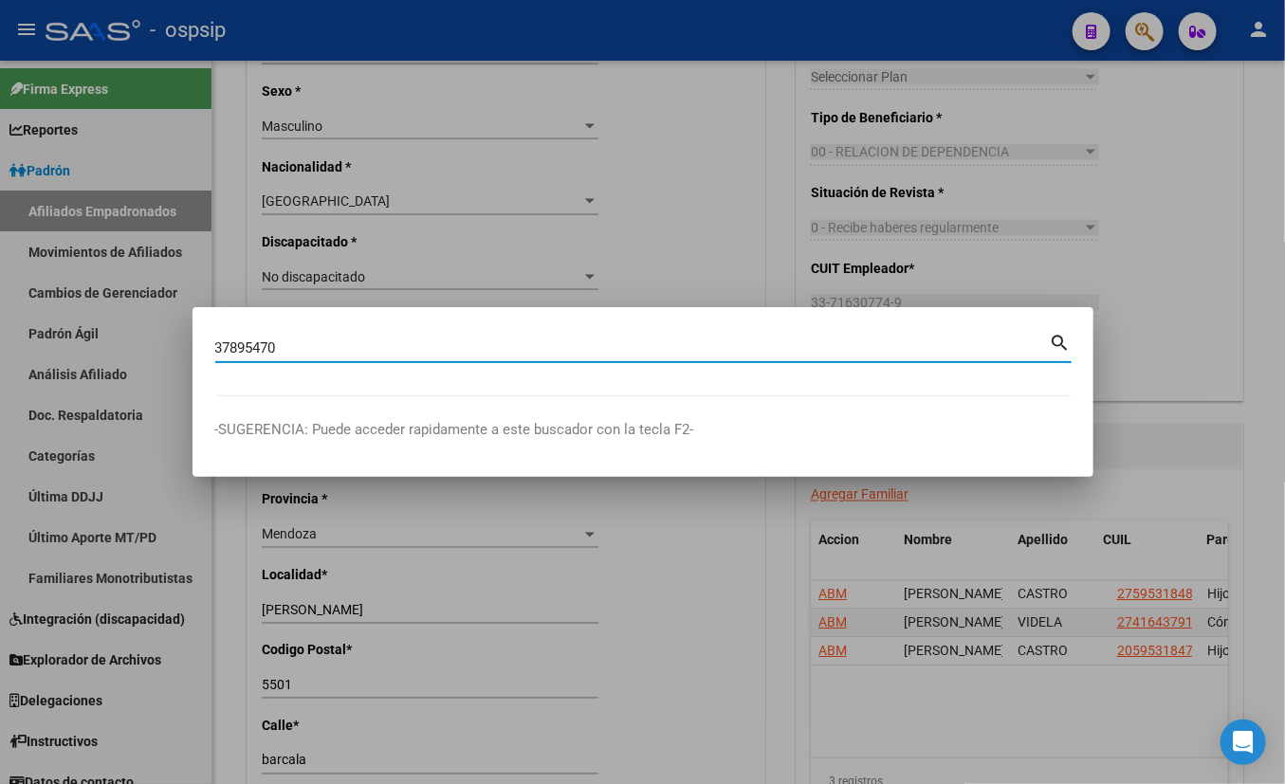
type input "37895470"
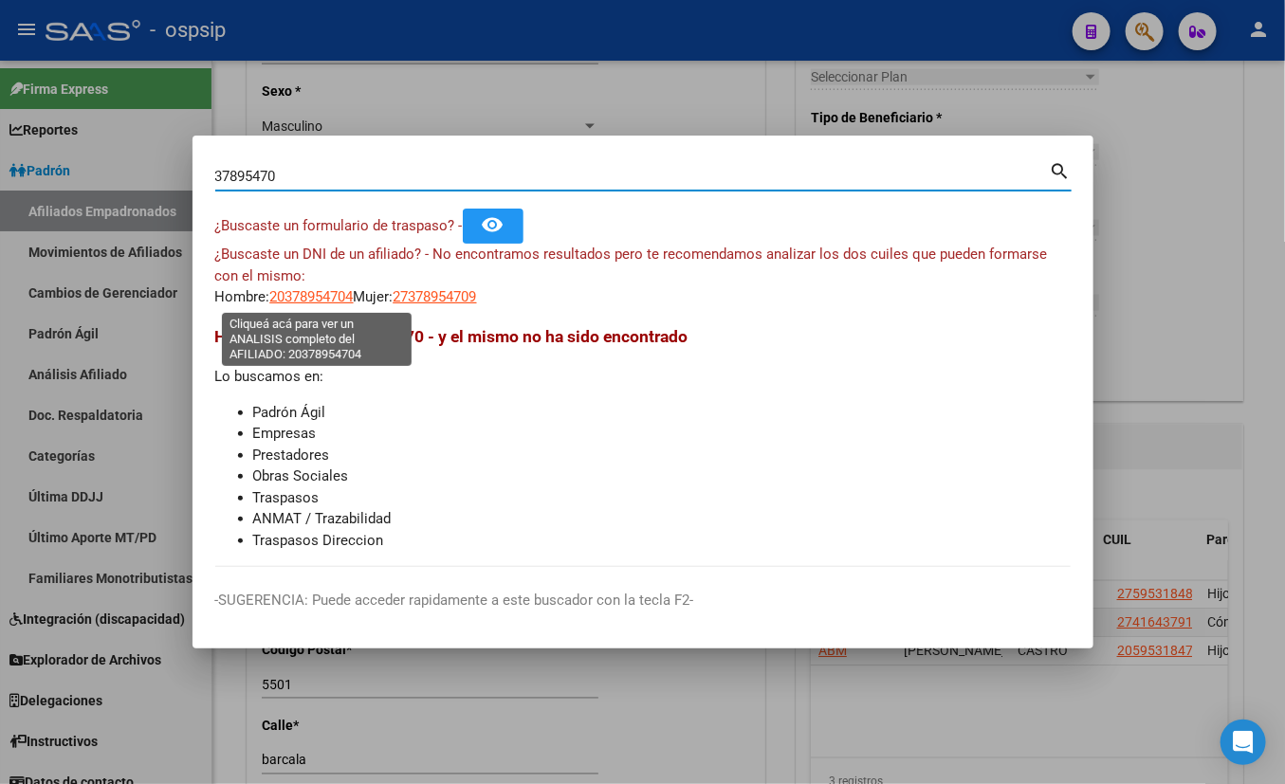
click at [303, 294] on span "20378954704" at bounding box center [311, 296] width 83 height 17
type textarea "20378954704"
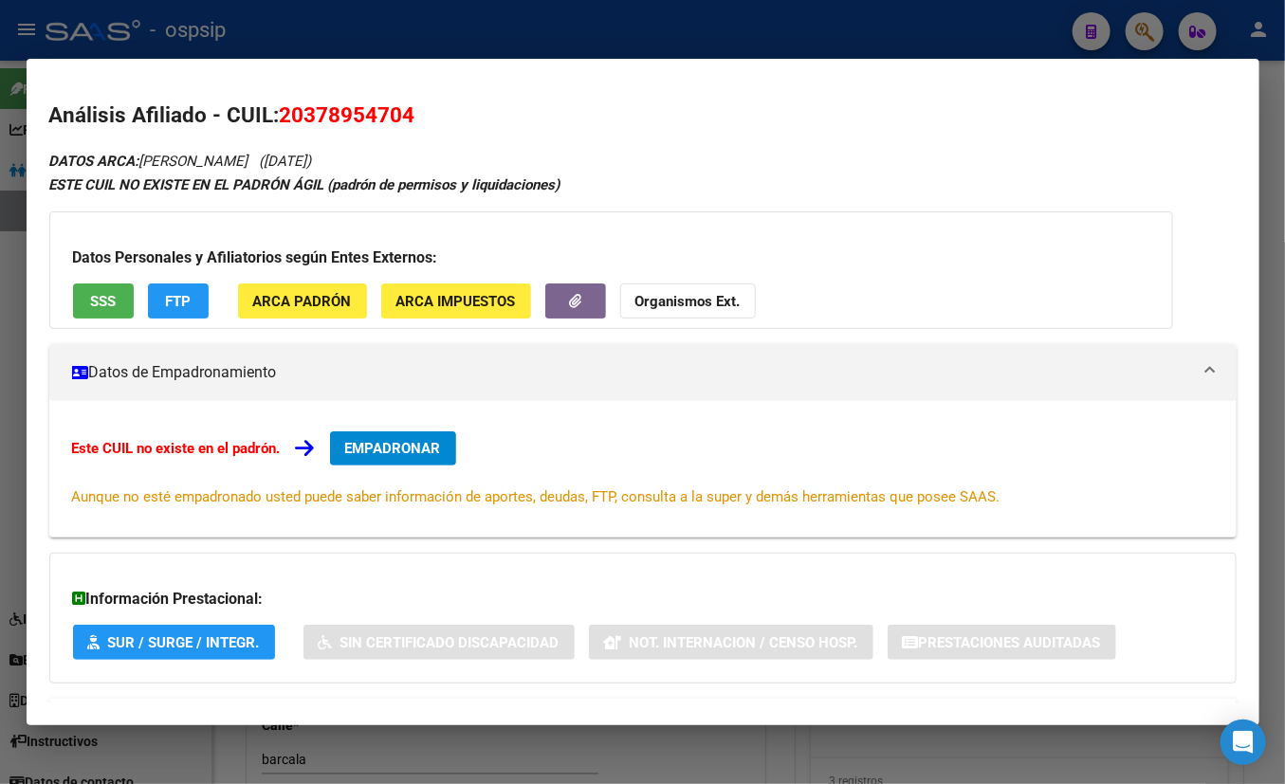
scroll to position [82, 0]
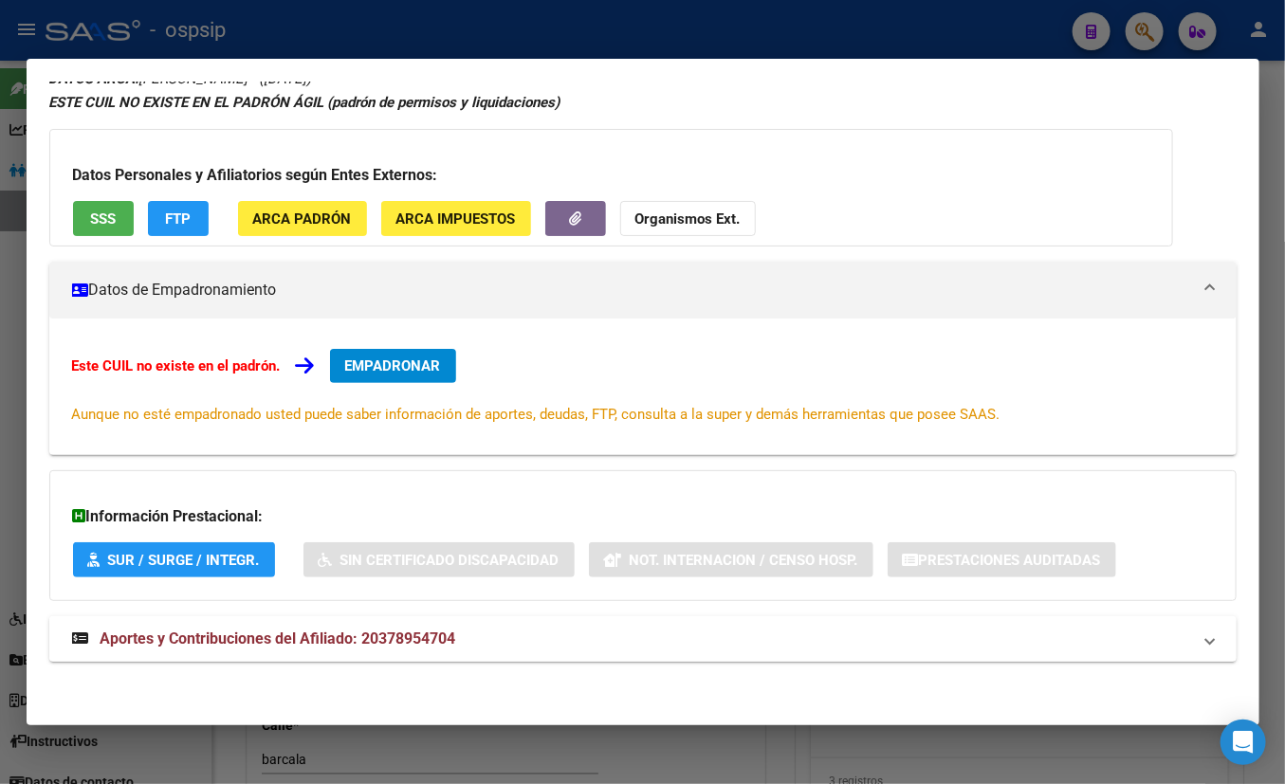
click at [408, 640] on span "Aportes y Contribuciones del Afiliado: 20378954704" at bounding box center [279, 639] width 356 height 18
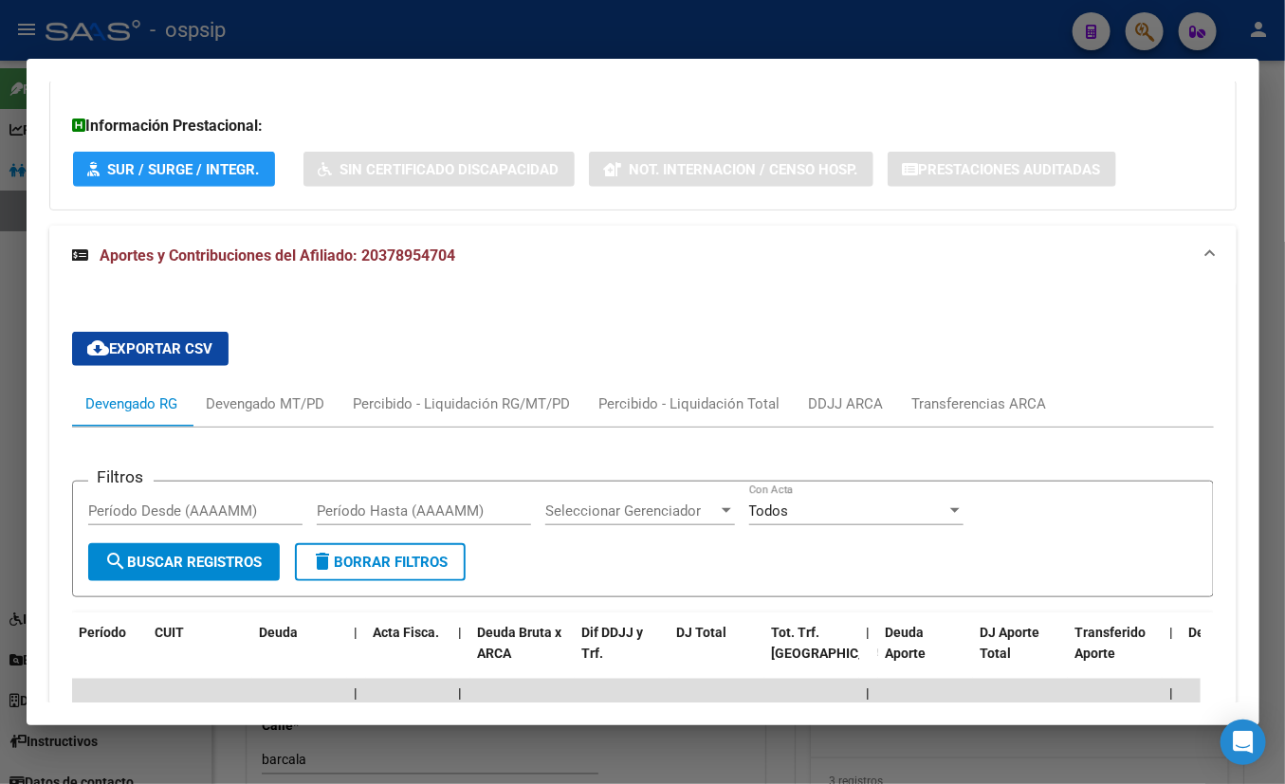
scroll to position [558, 0]
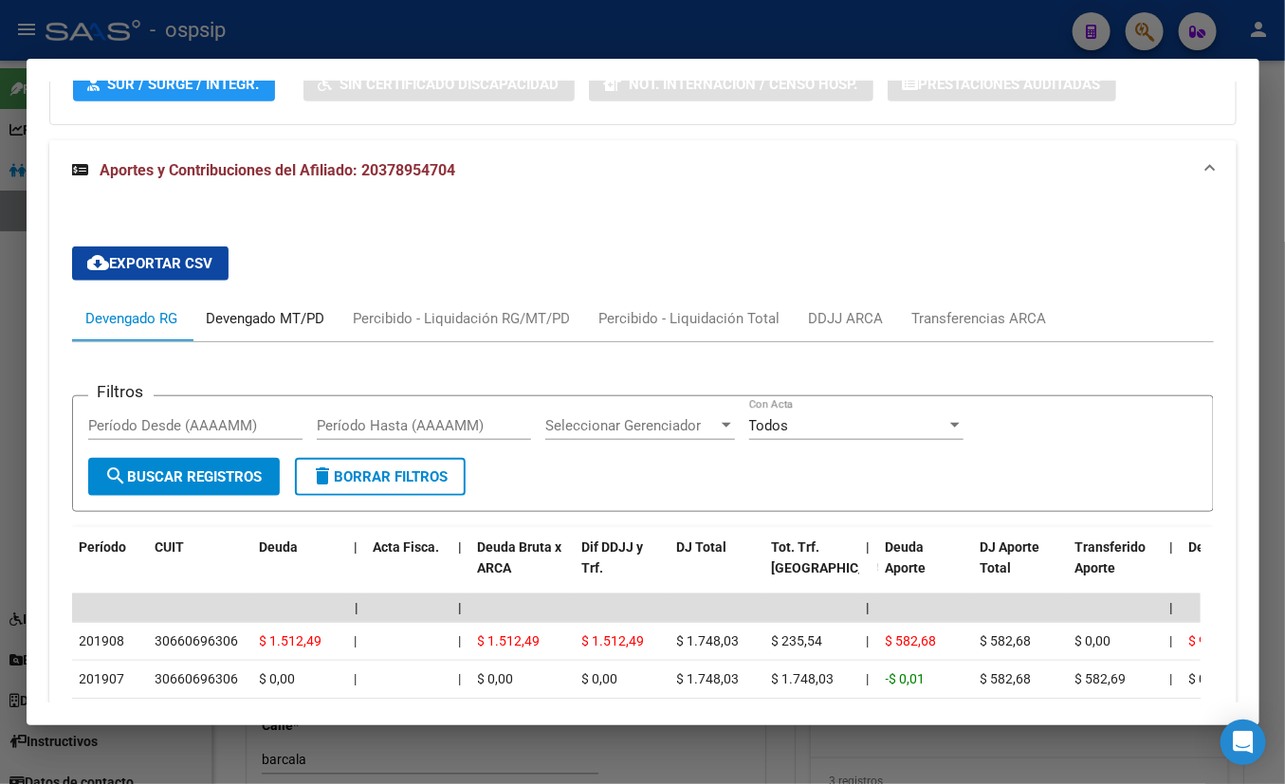
click at [273, 313] on div "Devengado MT/PD" at bounding box center [266, 318] width 119 height 21
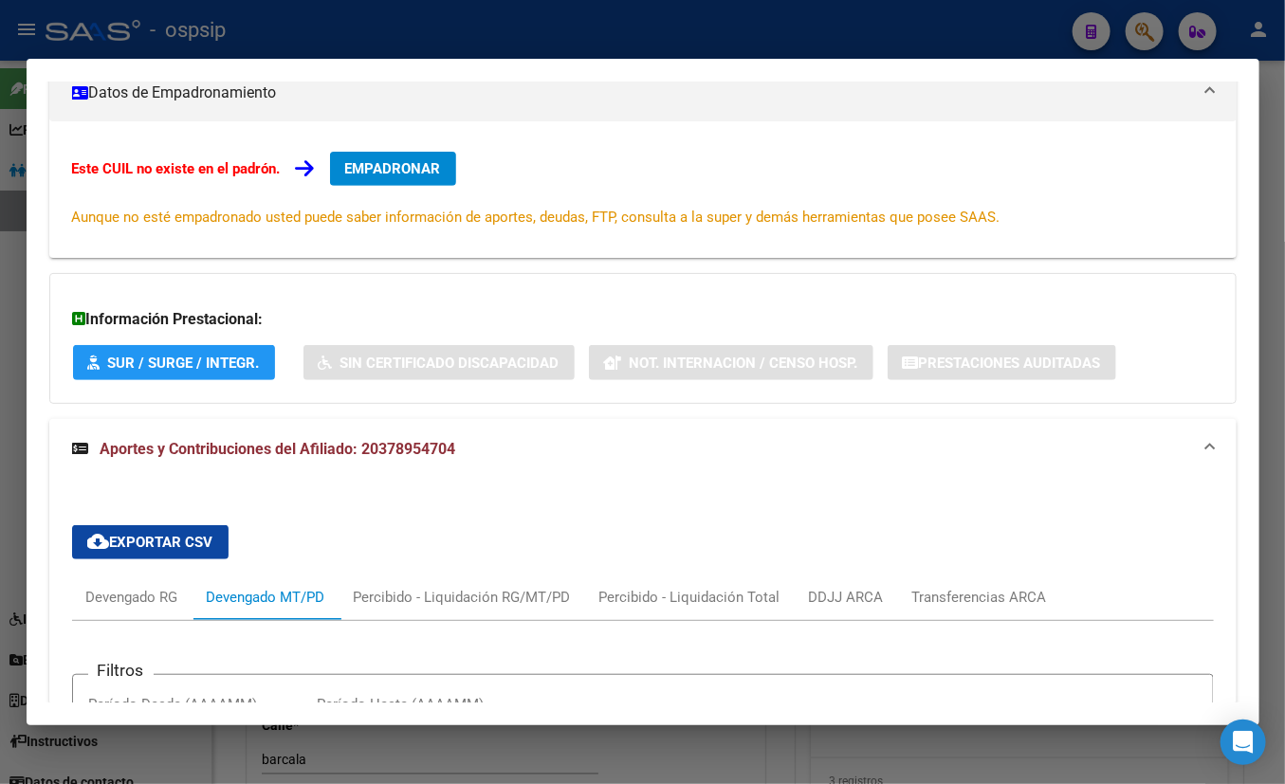
scroll to position [0, 0]
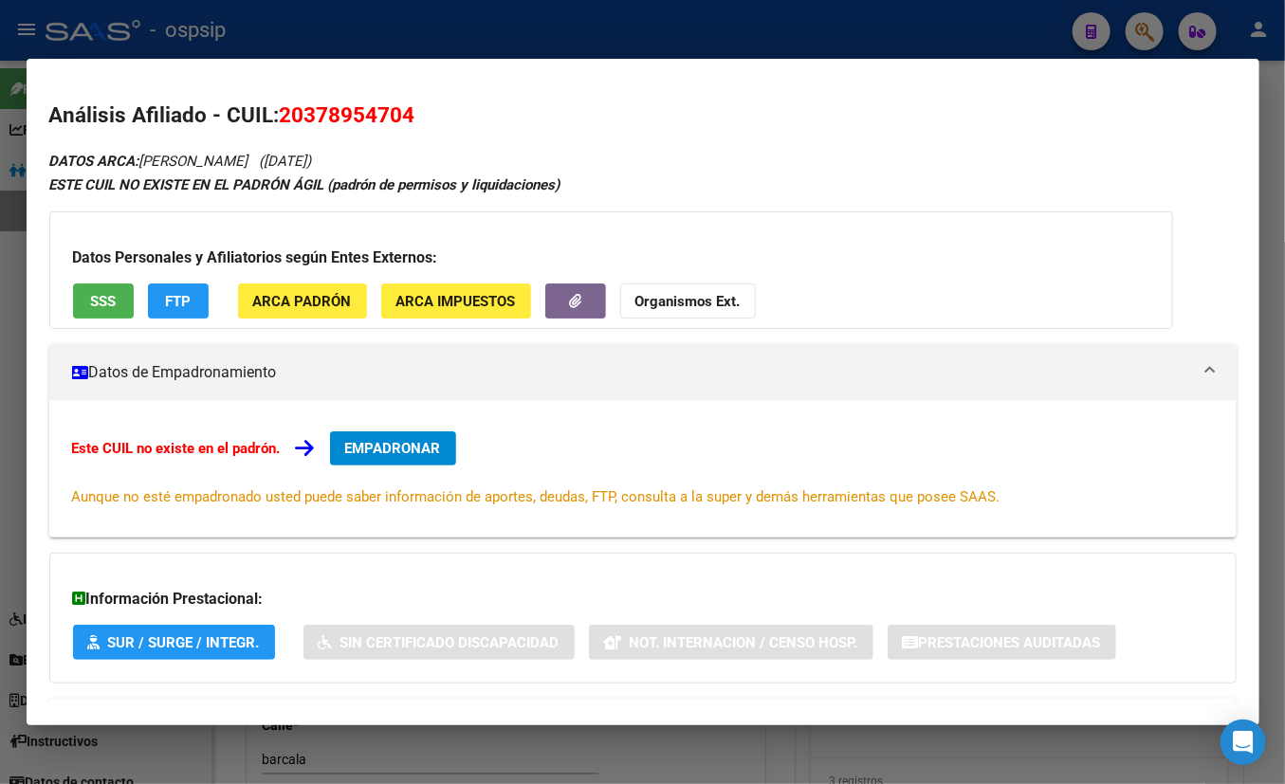
click at [393, 440] on span "EMPADRONAR" at bounding box center [393, 448] width 96 height 17
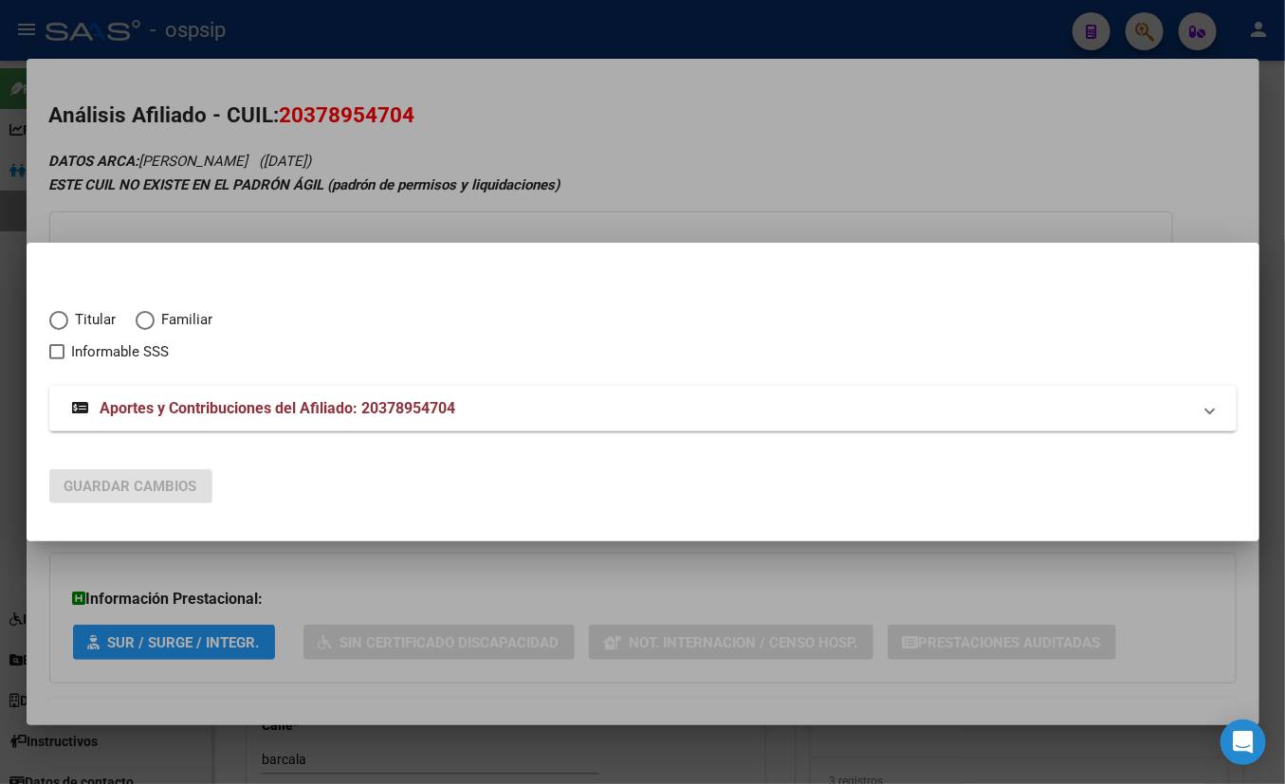
click at [58, 320] on span "Elija una opción" at bounding box center [58, 320] width 19 height 19
click at [58, 320] on input "Titular" at bounding box center [58, 320] width 19 height 19
radio input "true"
checkbox input "true"
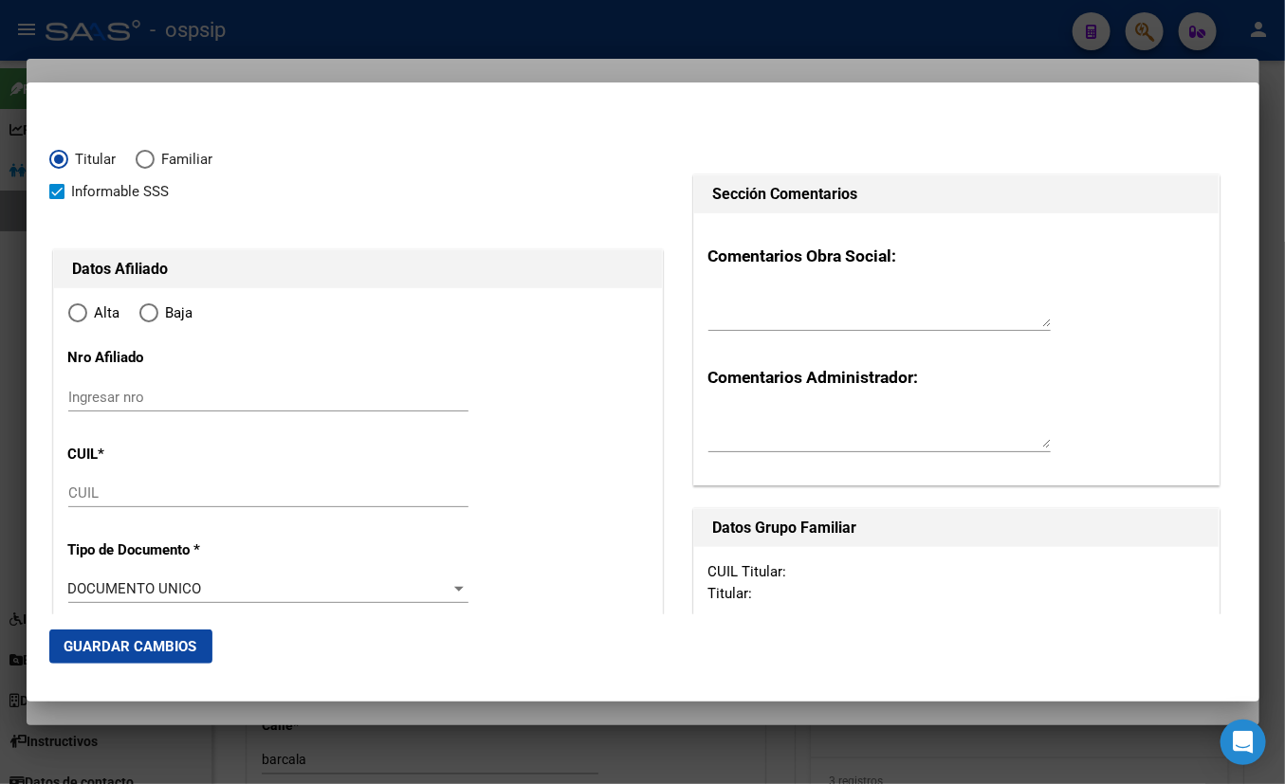
type input "20-37895470-4"
radio input "true"
type input "37895470"
type input "MENA"
type input "[PERSON_NAME]"
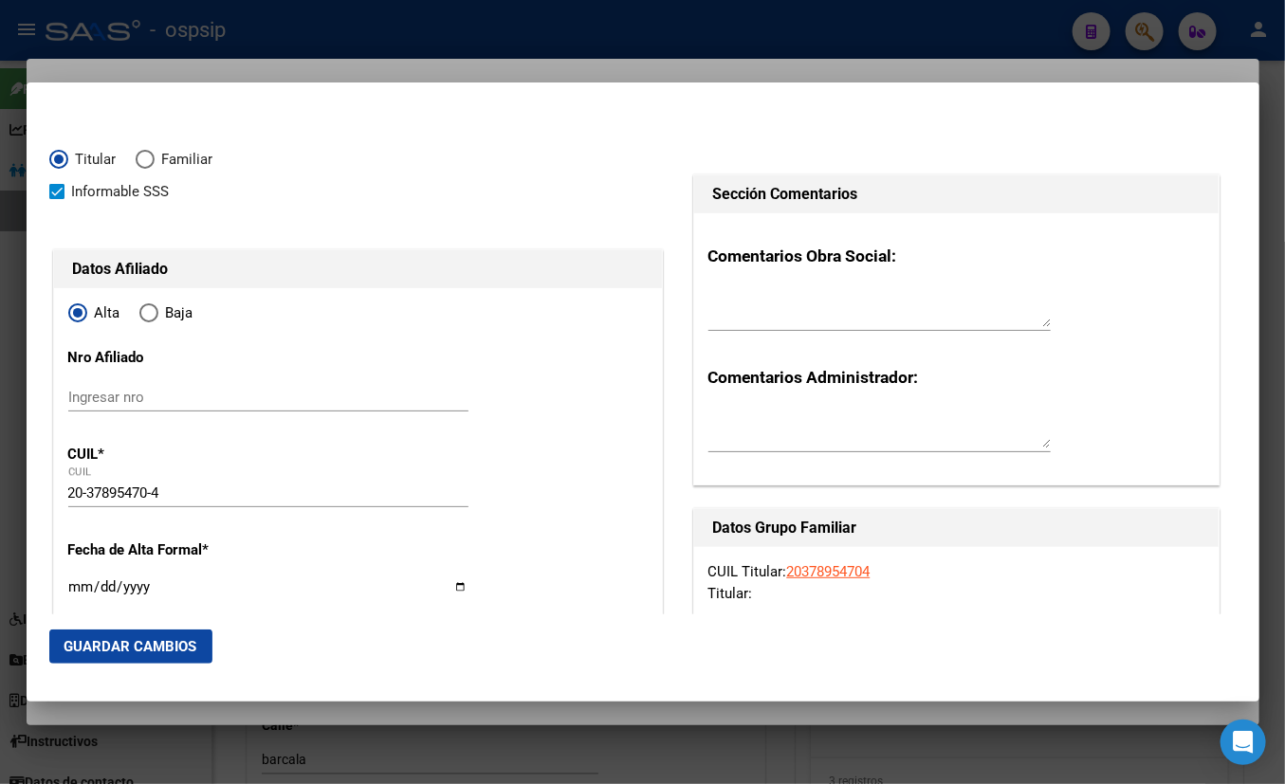
type input "[DATE]"
type input "UNION FERROVIARIA"
type input "1804"
type input "VOLCAN"
type input "1870"
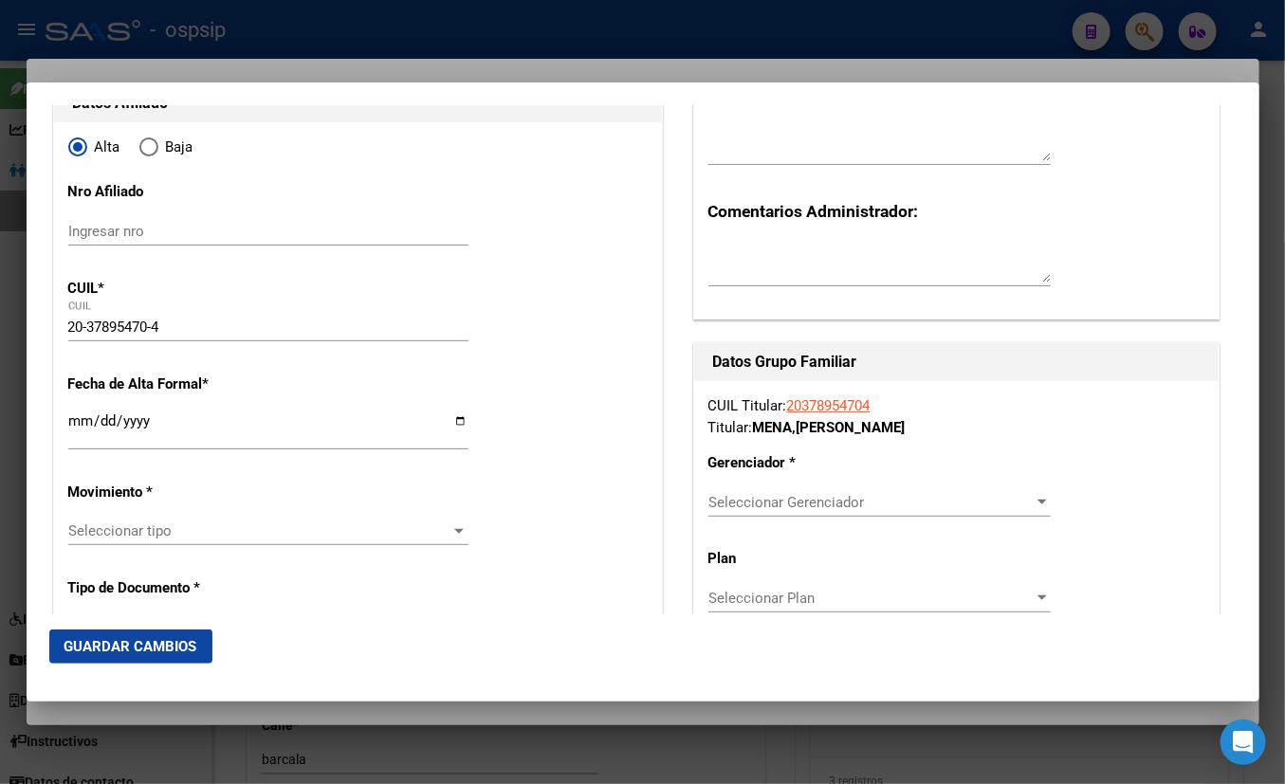
scroll to position [172, 0]
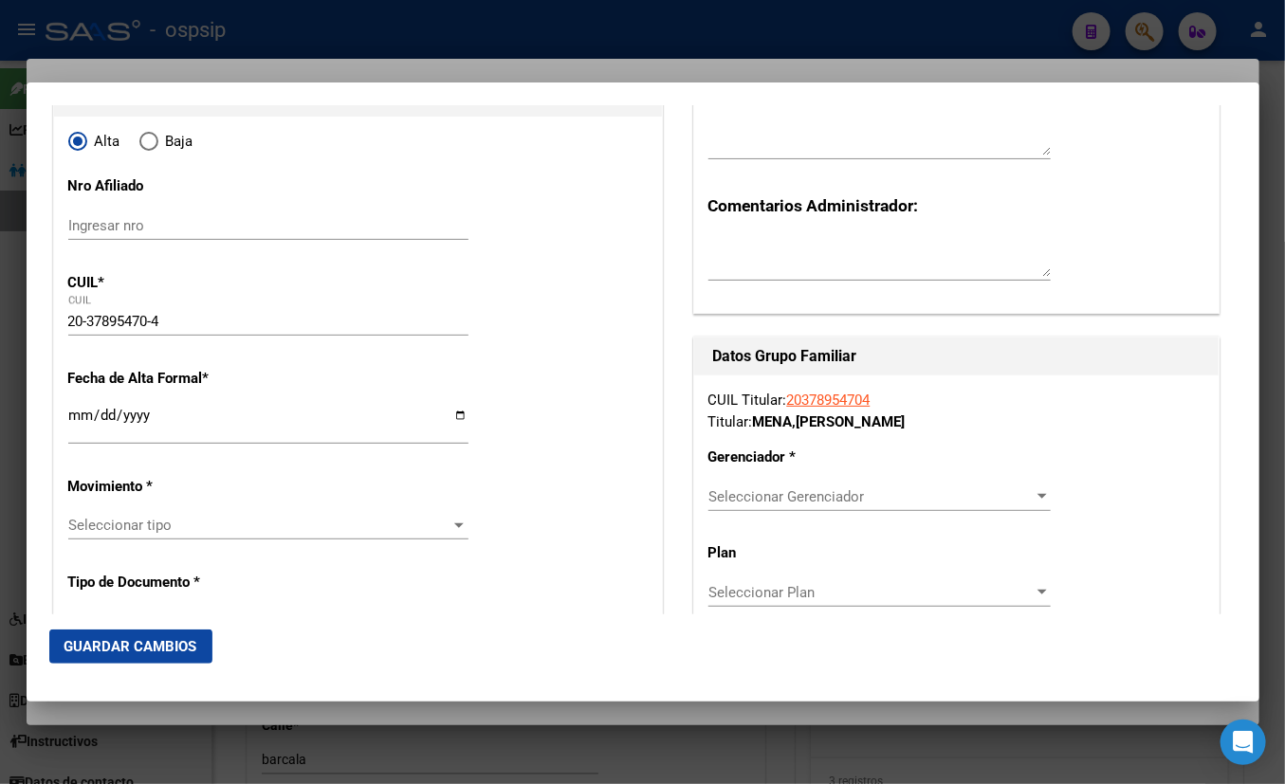
click at [68, 420] on input "Ingresar fecha" at bounding box center [268, 423] width 400 height 30
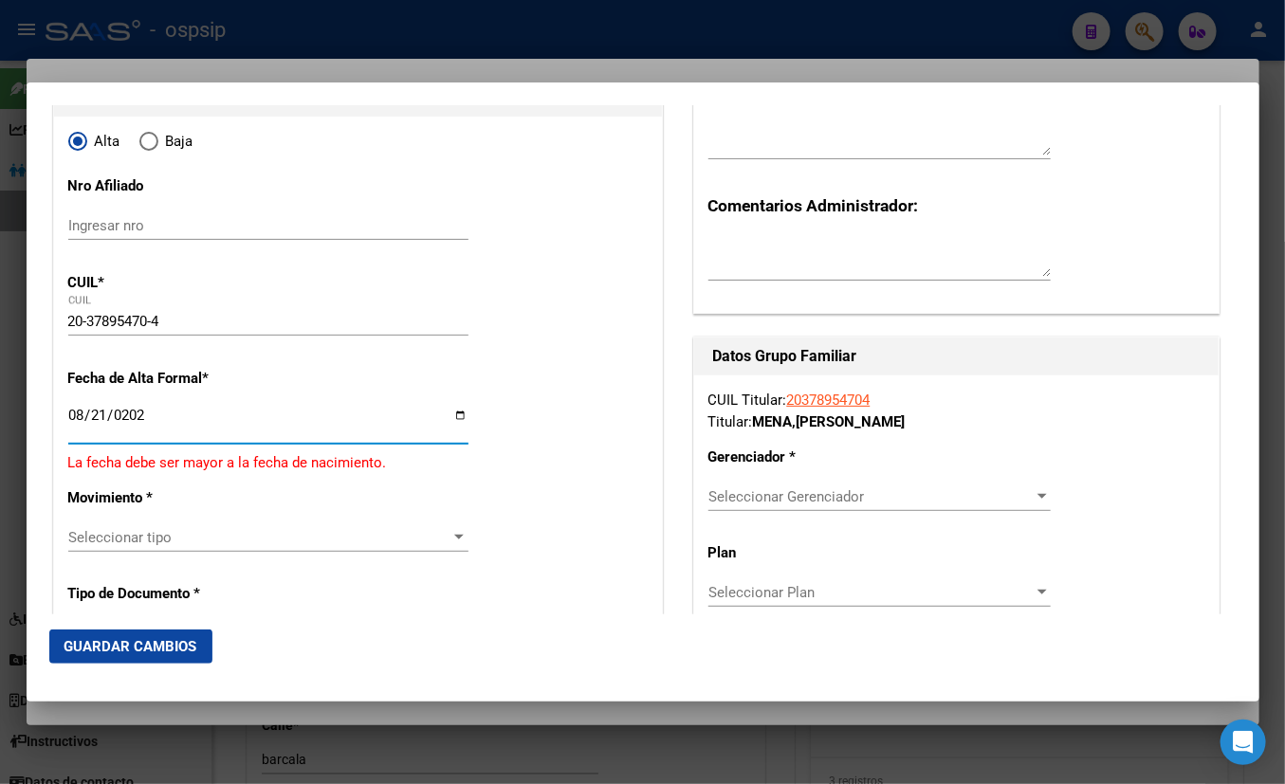
type input "[DATE]"
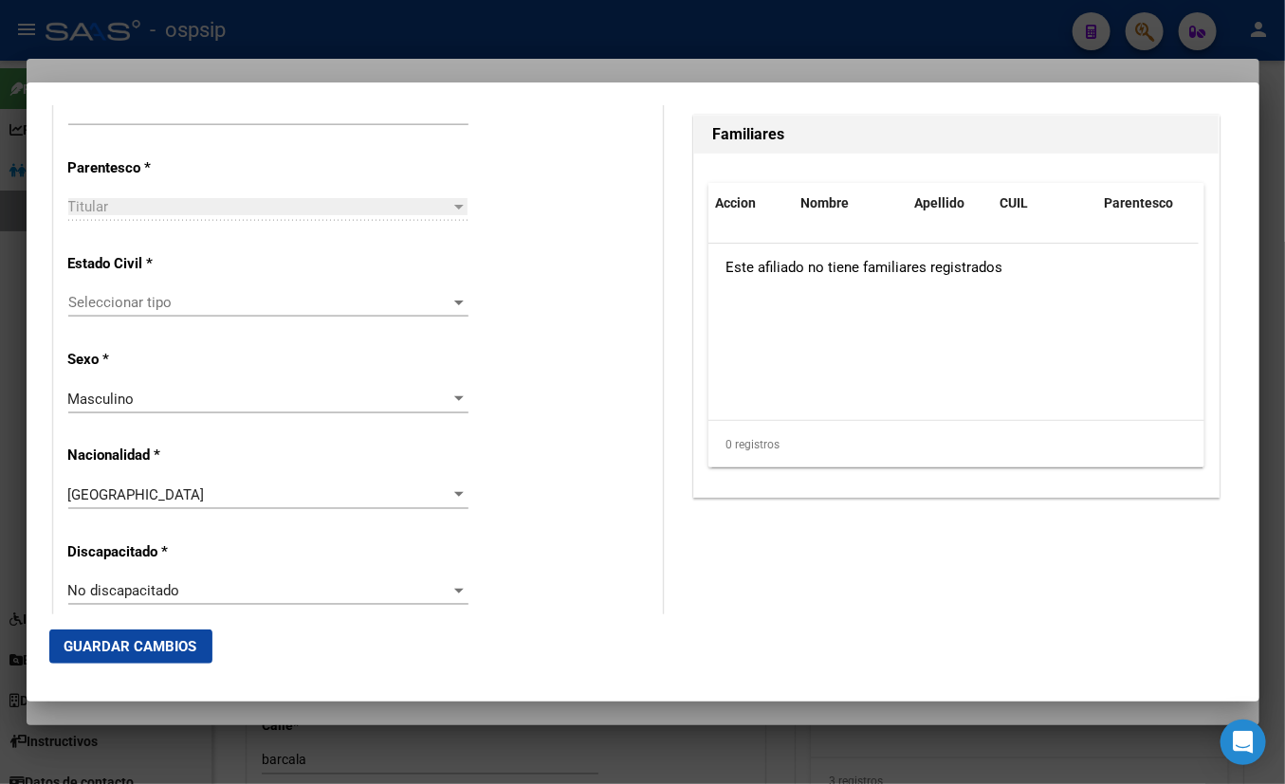
scroll to position [1120, 0]
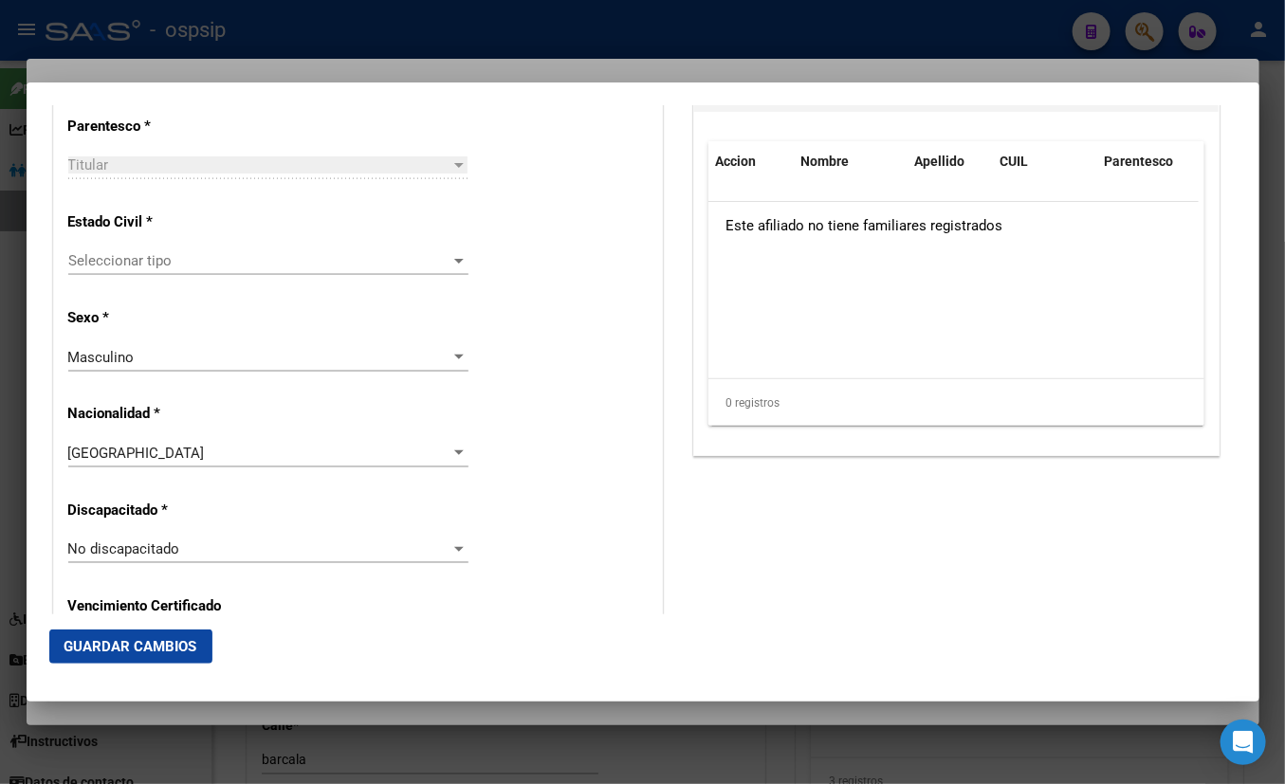
click at [123, 253] on span "Seleccionar tipo" at bounding box center [259, 260] width 383 height 17
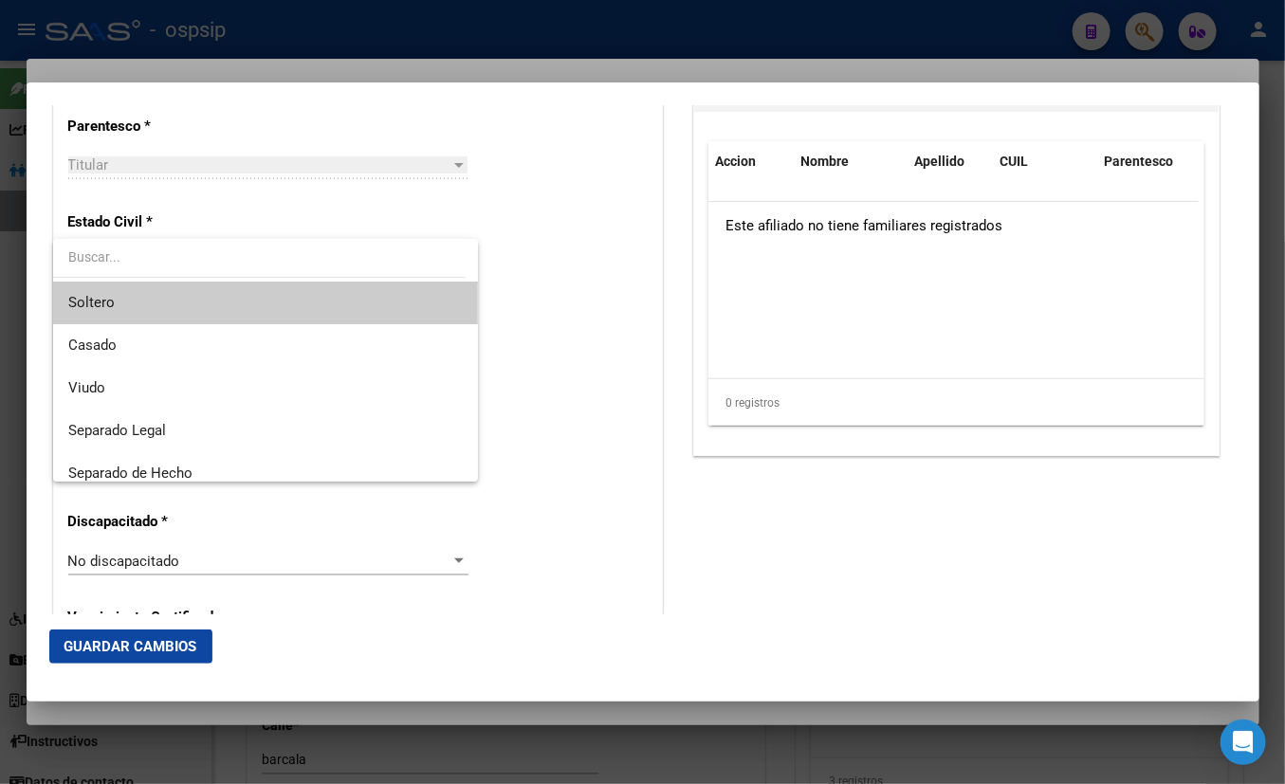
click at [119, 302] on span "Soltero" at bounding box center [265, 303] width 395 height 43
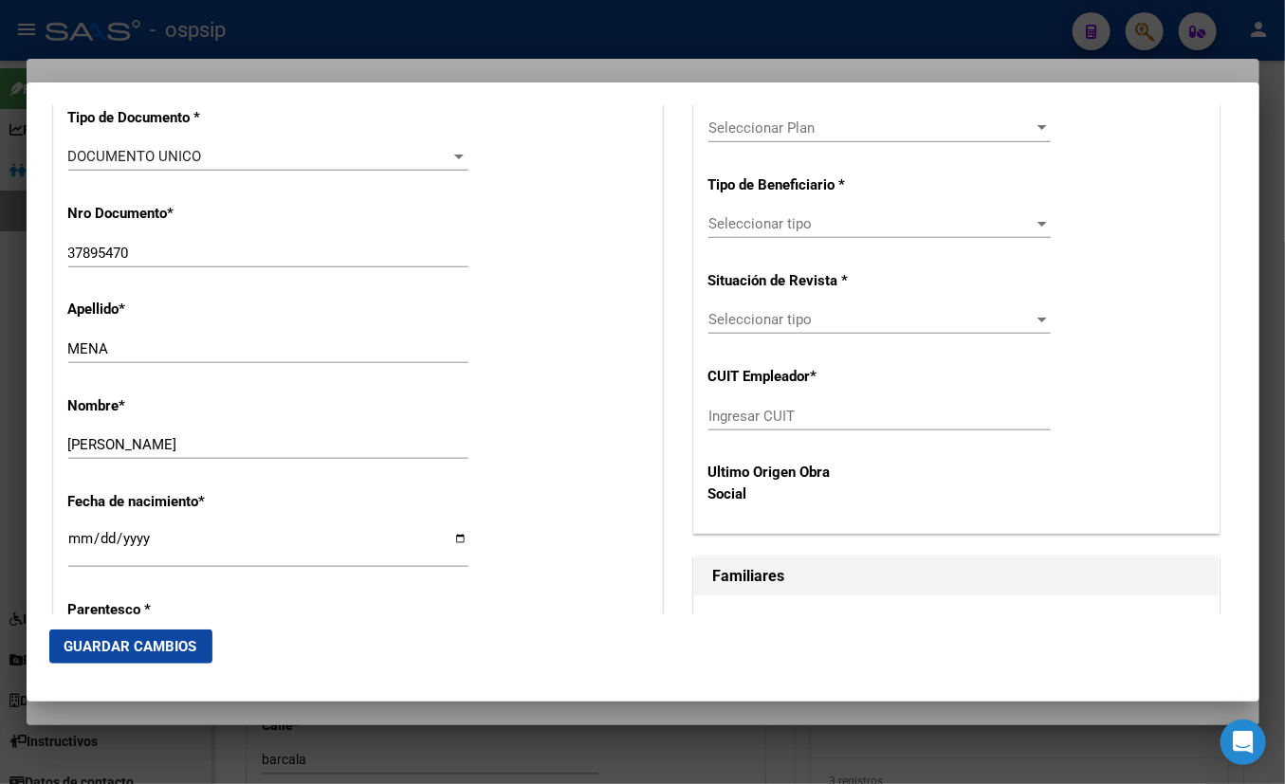
scroll to position [603, 0]
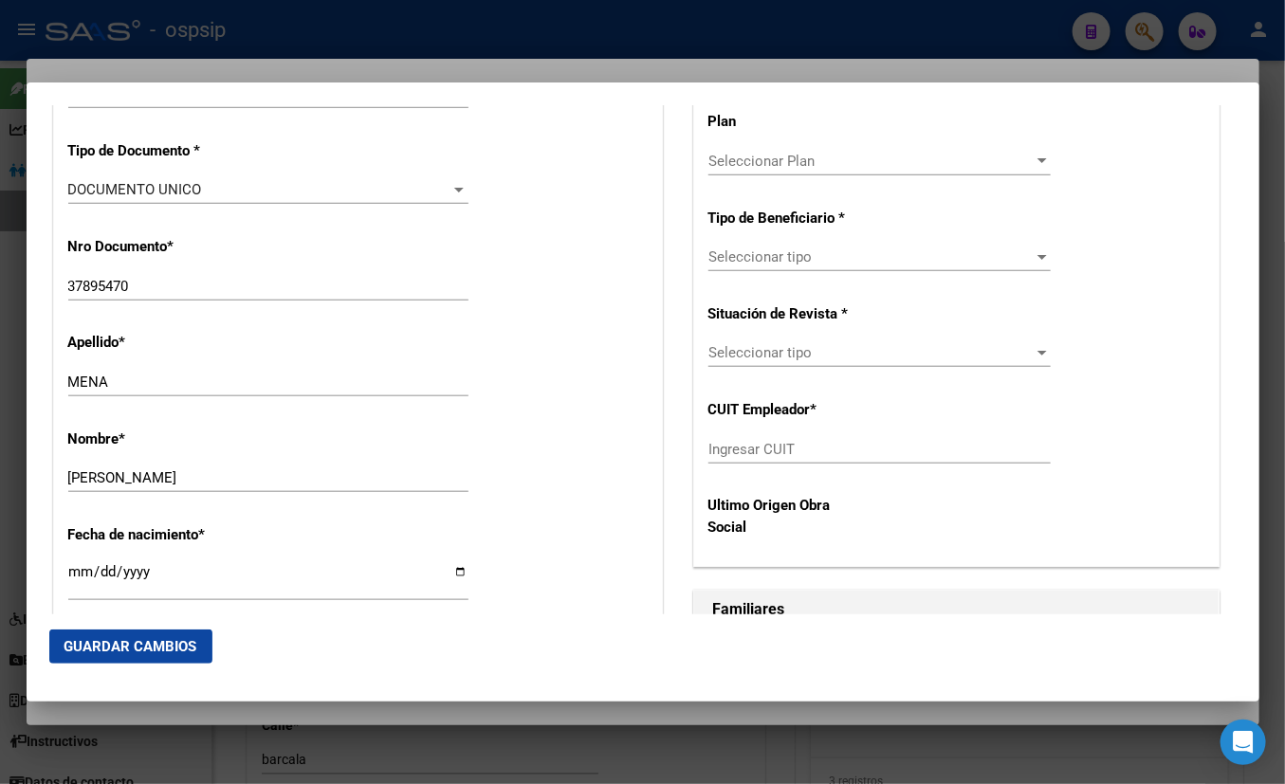
click at [571, 426] on div "Nombre * [PERSON_NAME] nombre" at bounding box center [357, 462] width 579 height 96
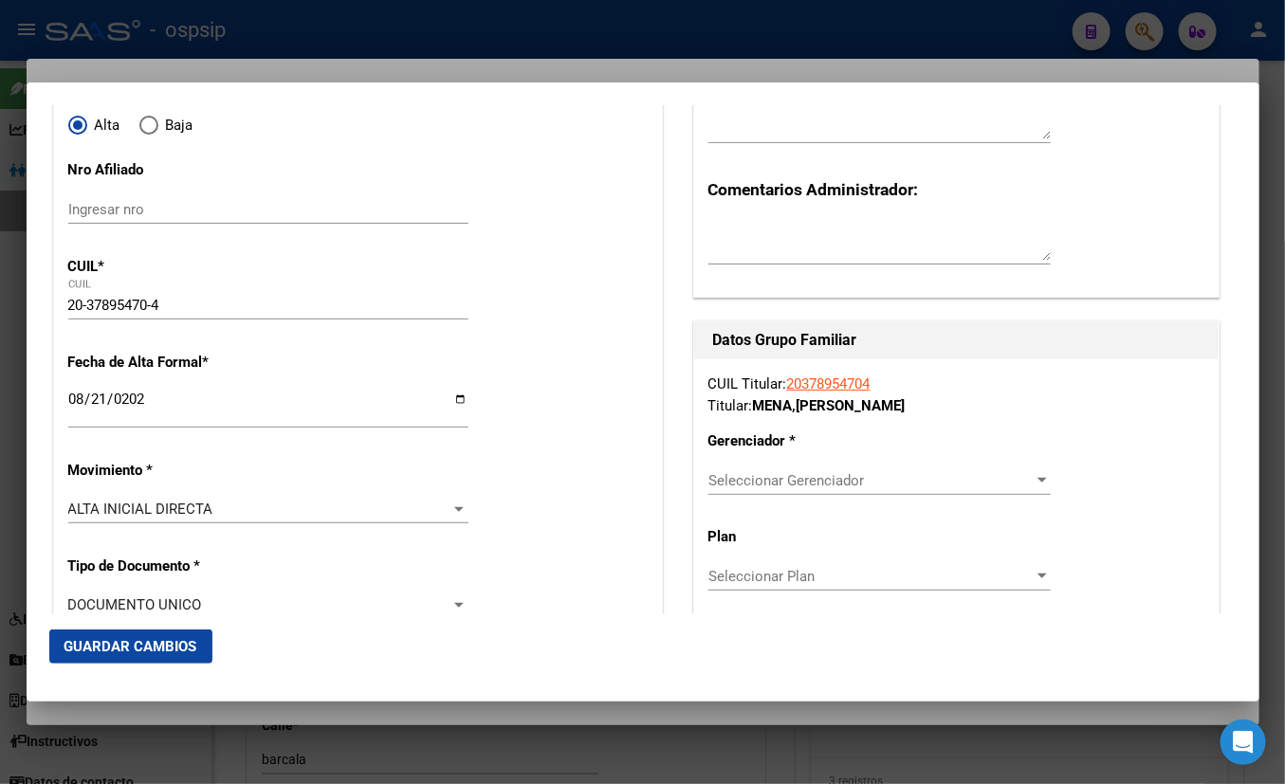
scroll to position [172, 0]
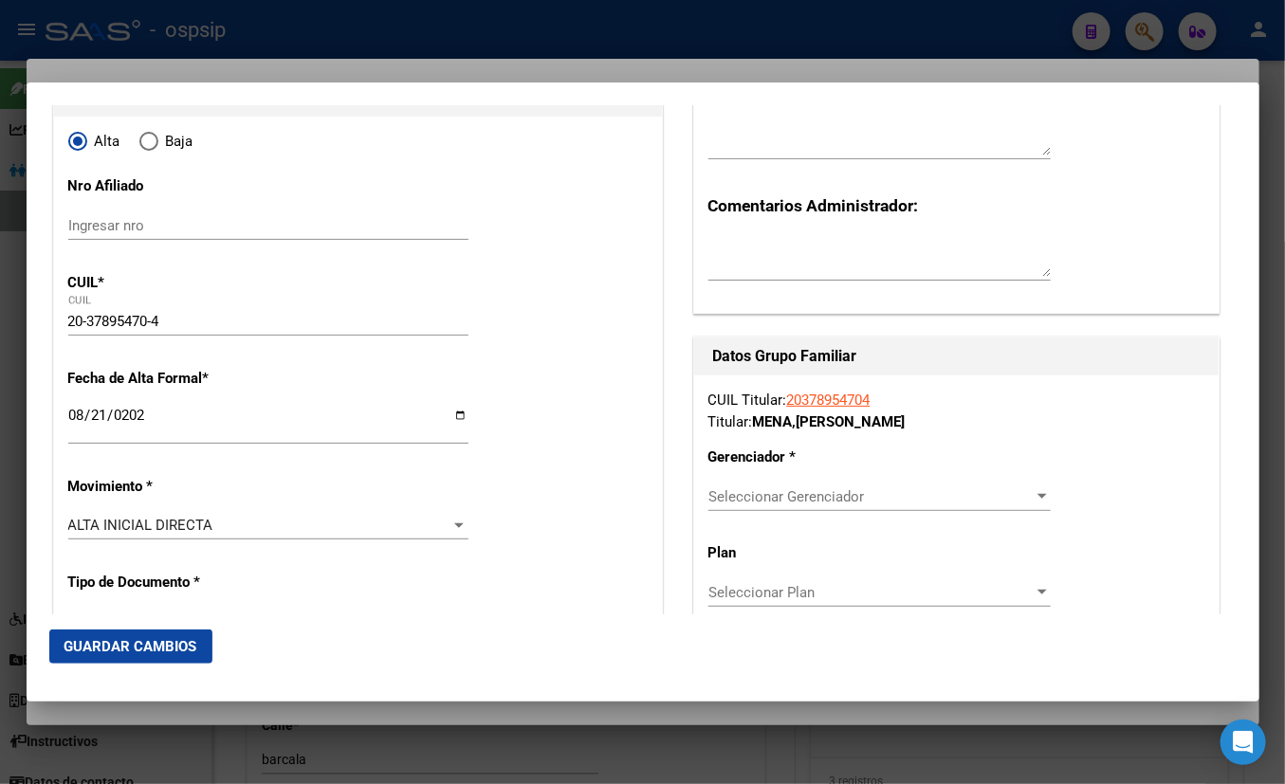
click at [796, 495] on span "Seleccionar Gerenciador" at bounding box center [870, 496] width 325 height 17
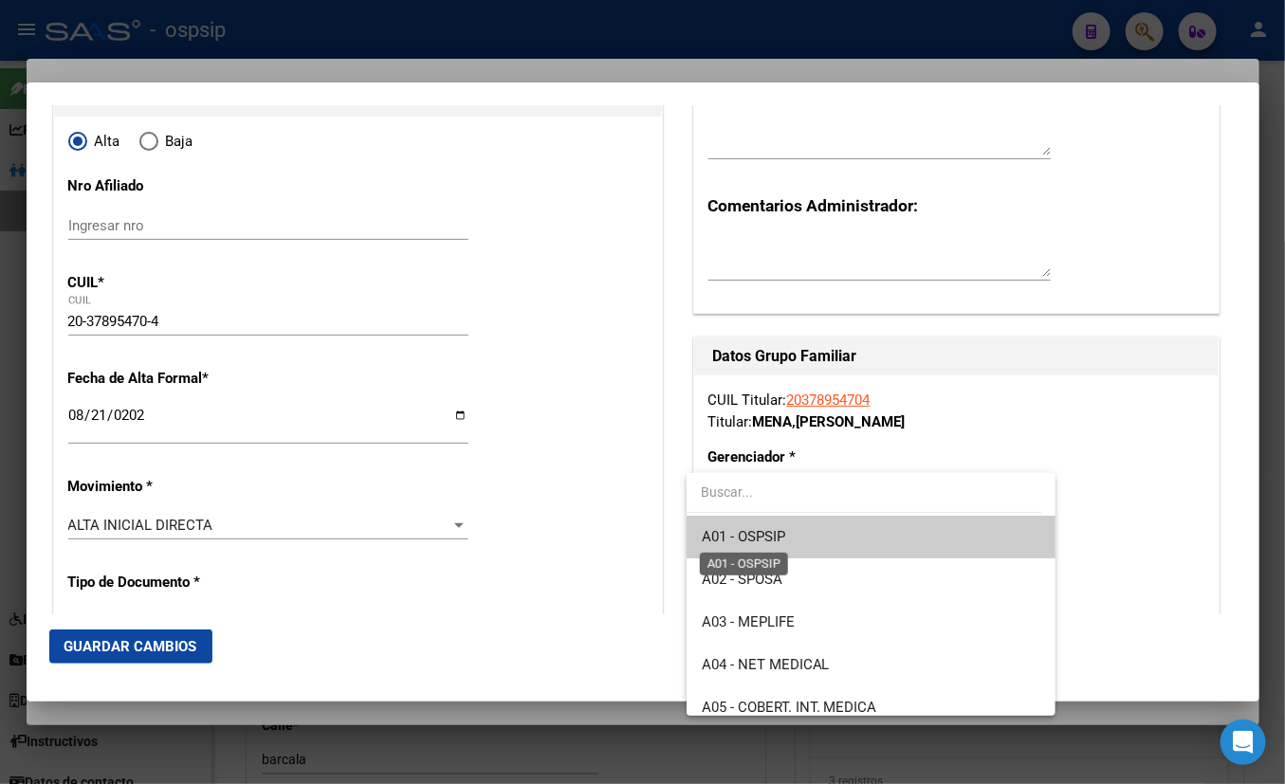
drag, startPoint x: 766, startPoint y: 538, endPoint x: 818, endPoint y: 526, distance: 53.4
click at [768, 538] on span "A01 - OSPSIP" at bounding box center [743, 536] width 83 height 17
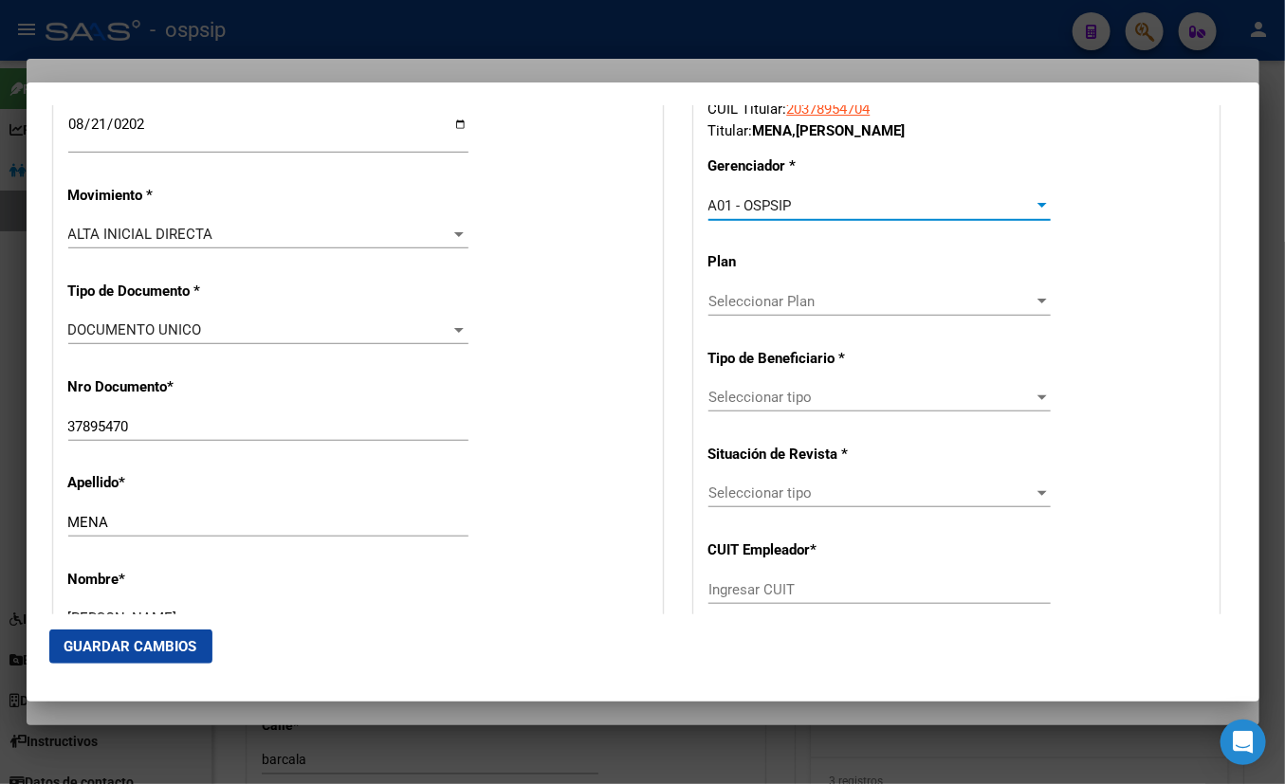
scroll to position [517, 0]
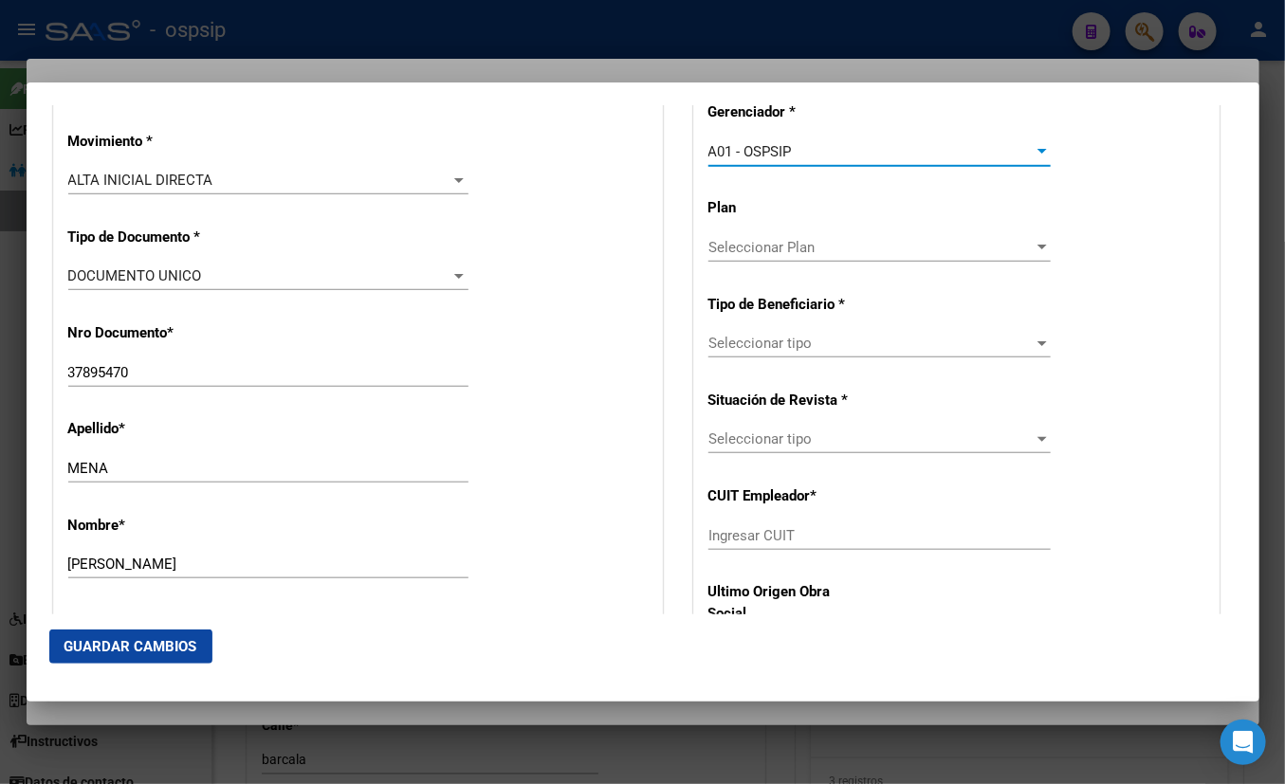
click at [776, 347] on span "Seleccionar tipo" at bounding box center [870, 343] width 325 height 17
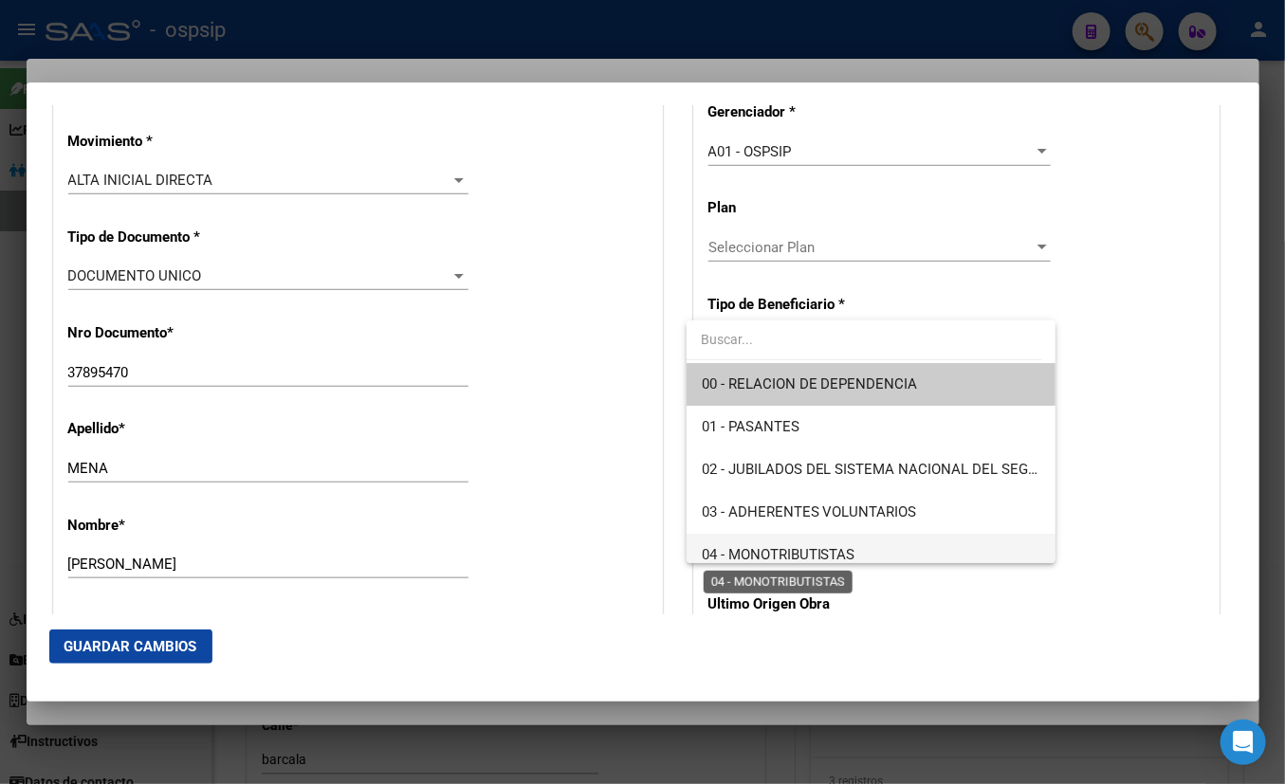
click at [796, 549] on span "04 - MONOTRIBUTISTAS" at bounding box center [779, 554] width 154 height 17
type input "20-37895470-4"
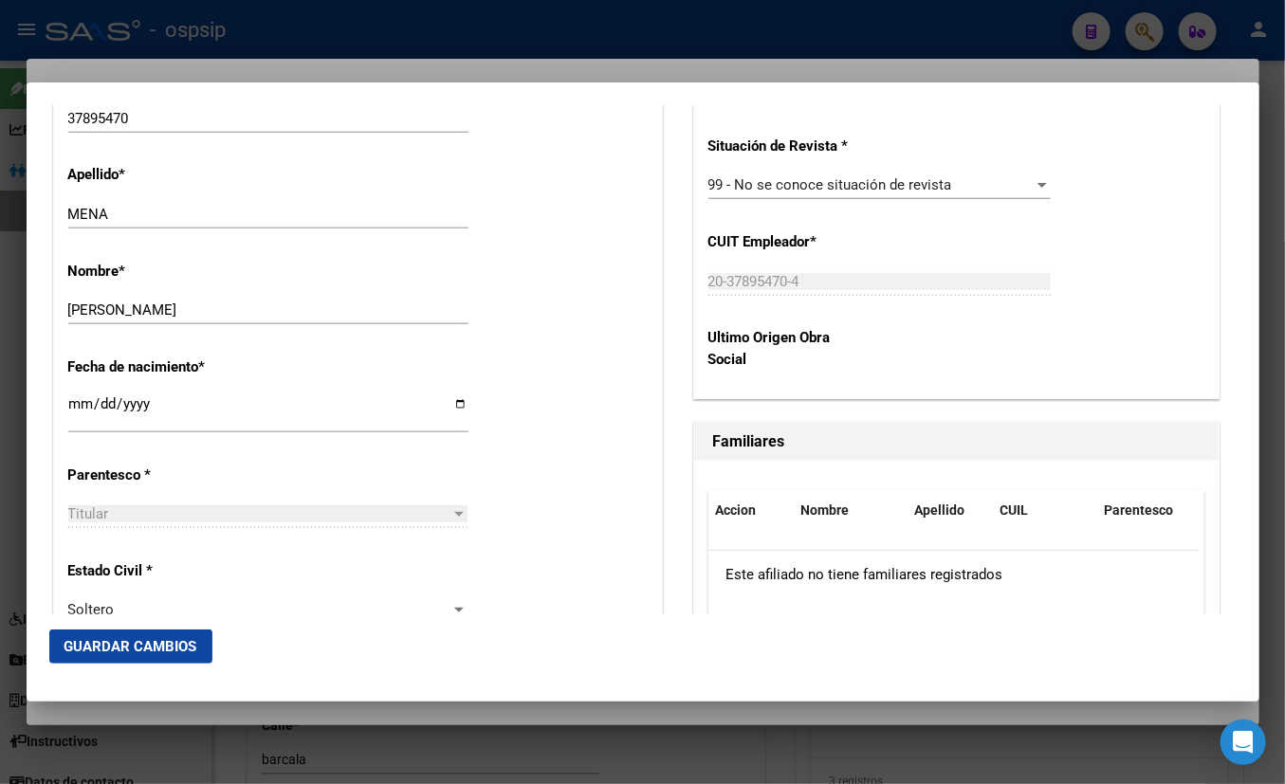
scroll to position [776, 0]
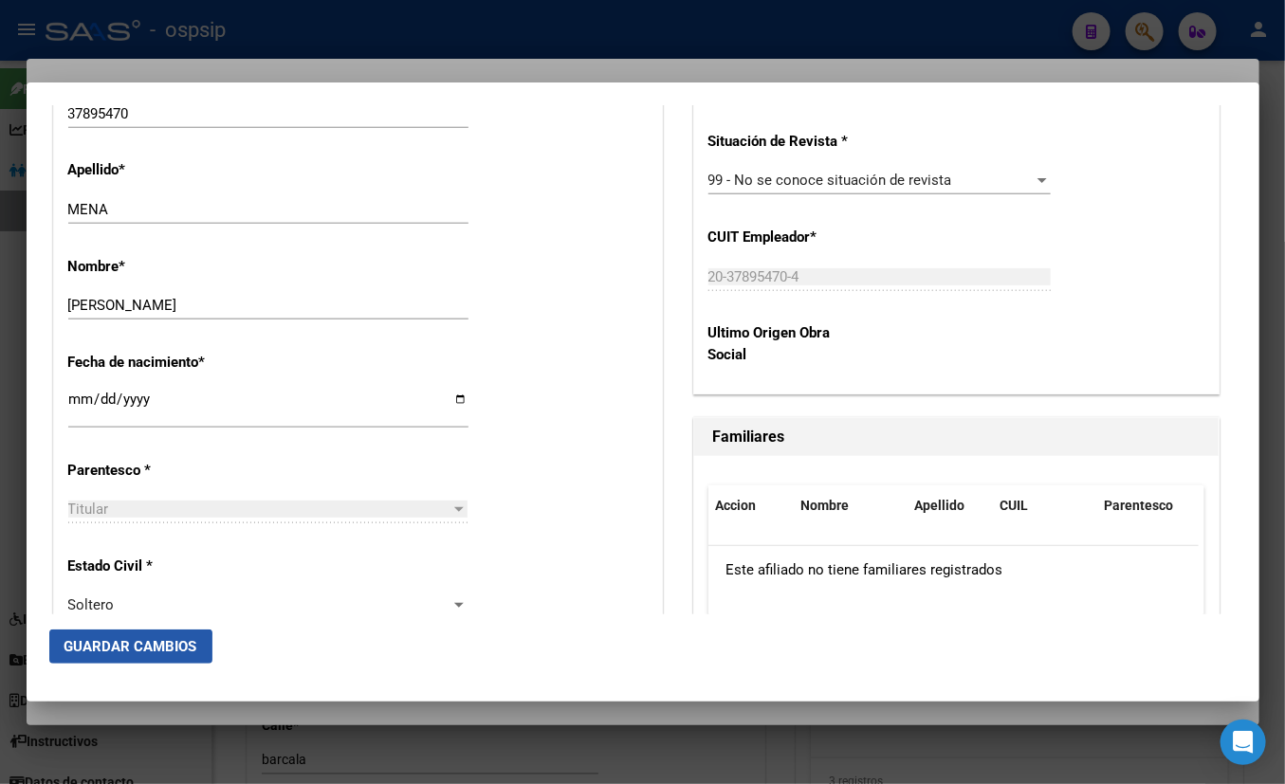
click at [123, 648] on span "Guardar Cambios" at bounding box center [130, 646] width 133 height 17
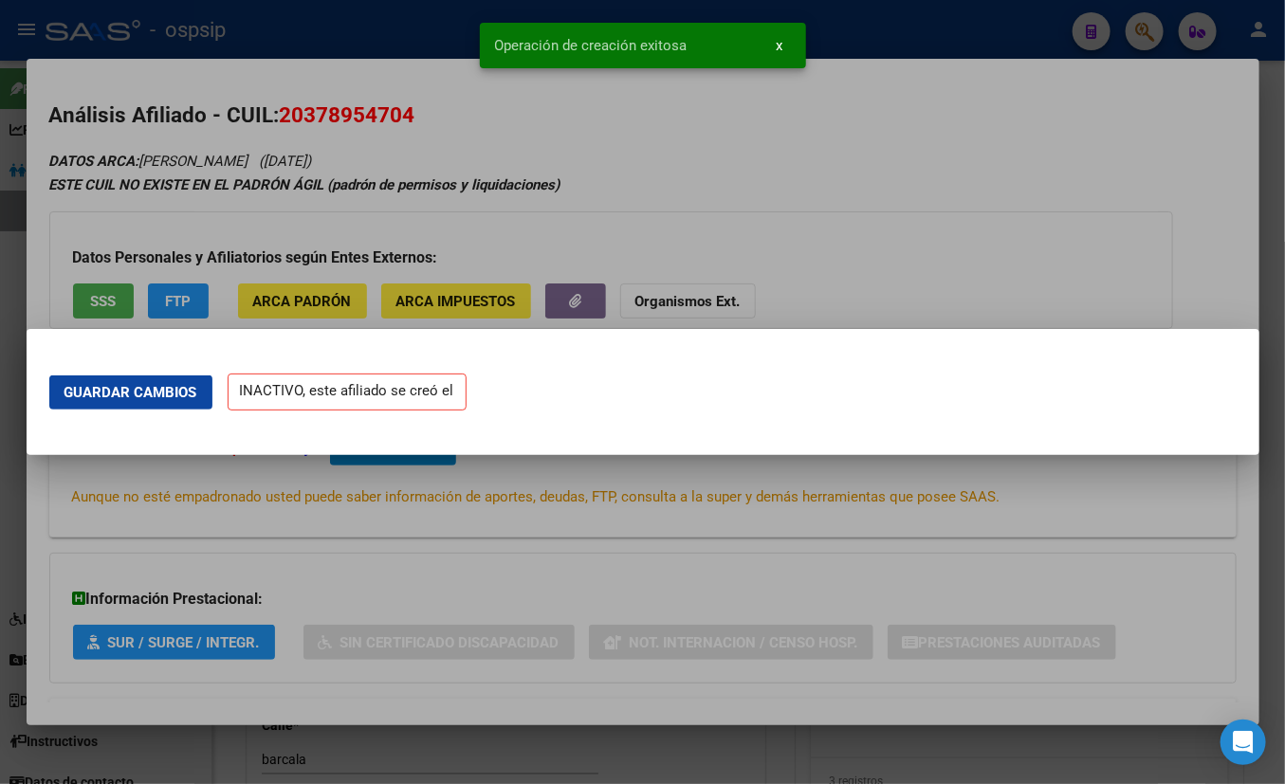
scroll to position [0, 0]
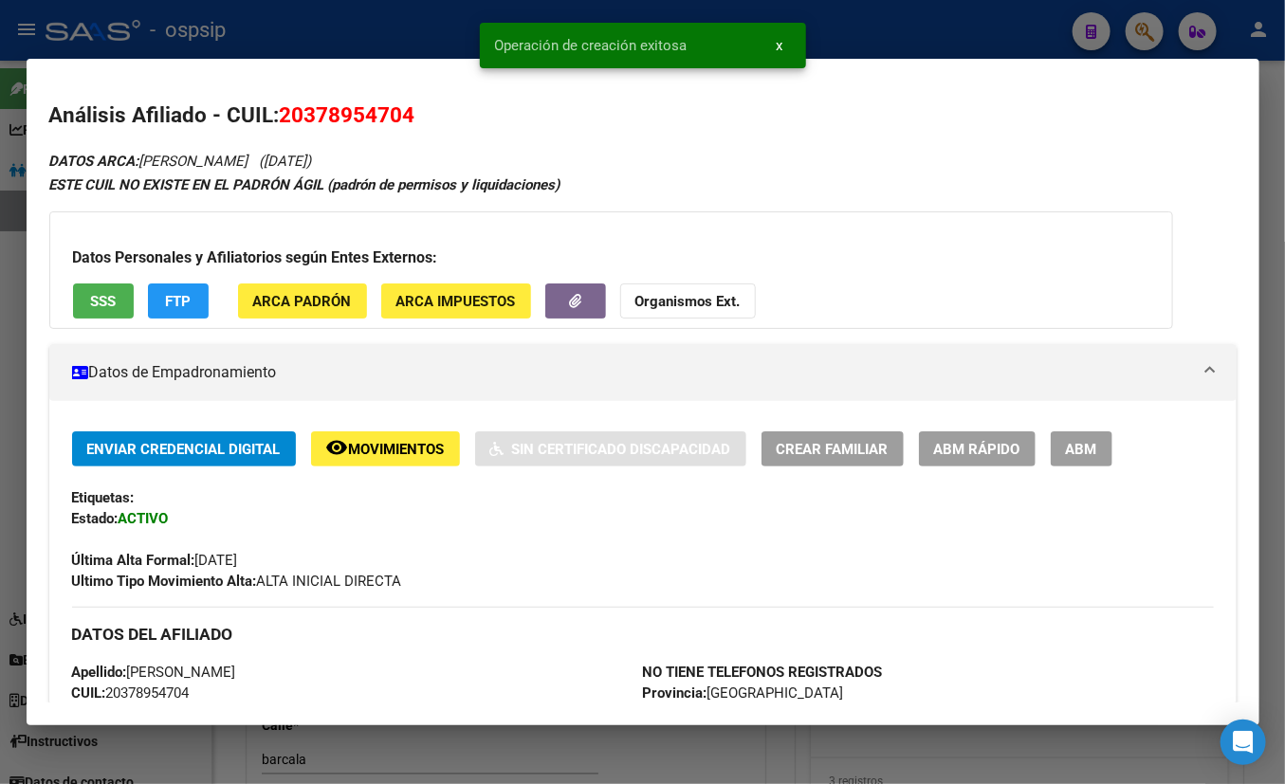
click at [1090, 441] on span "ABM" at bounding box center [1081, 449] width 31 height 17
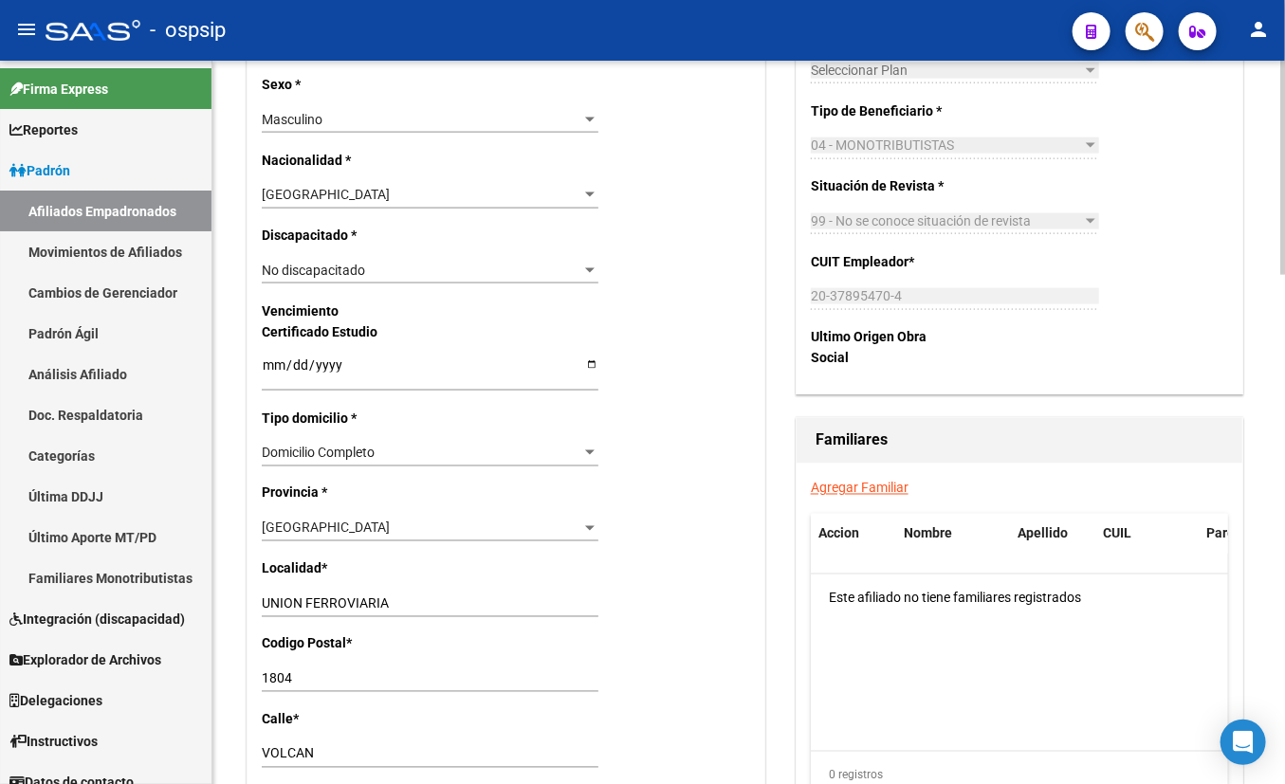
scroll to position [1120, 0]
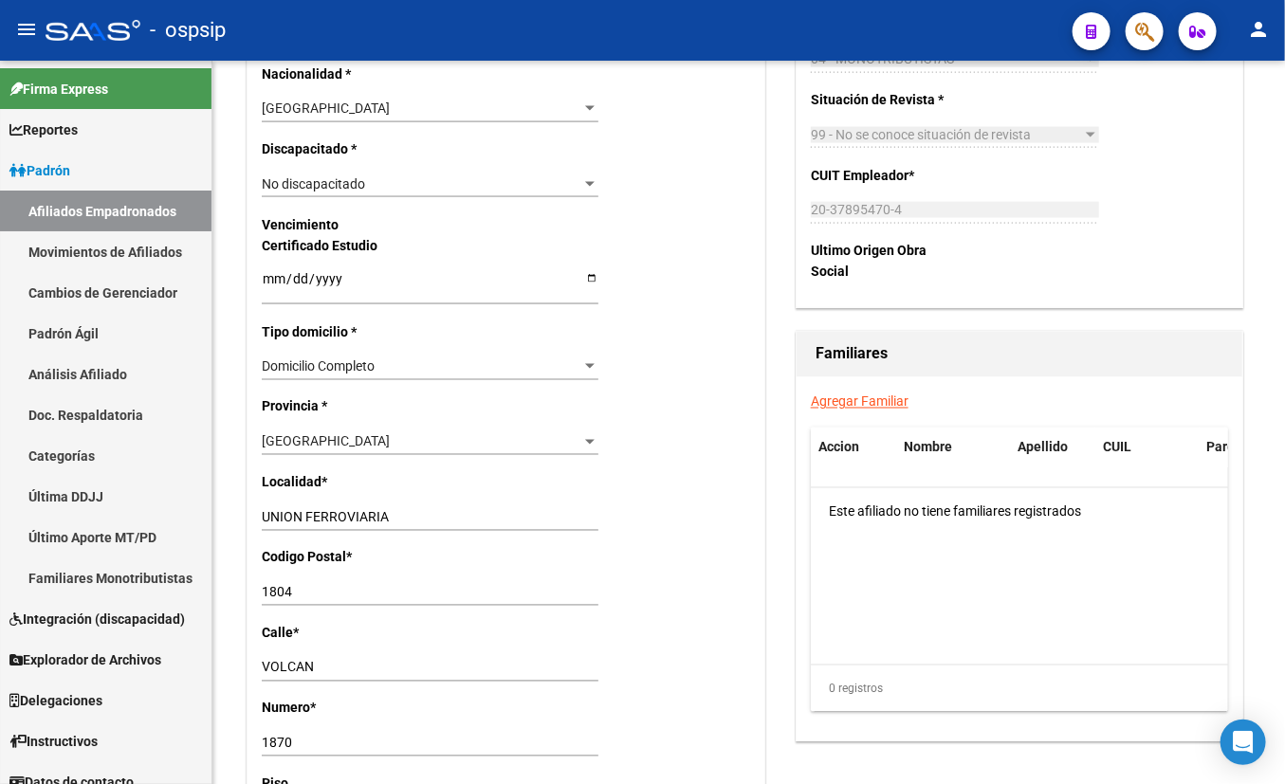
click at [379, 21] on div "- ospsip" at bounding box center [552, 30] width 1012 height 42
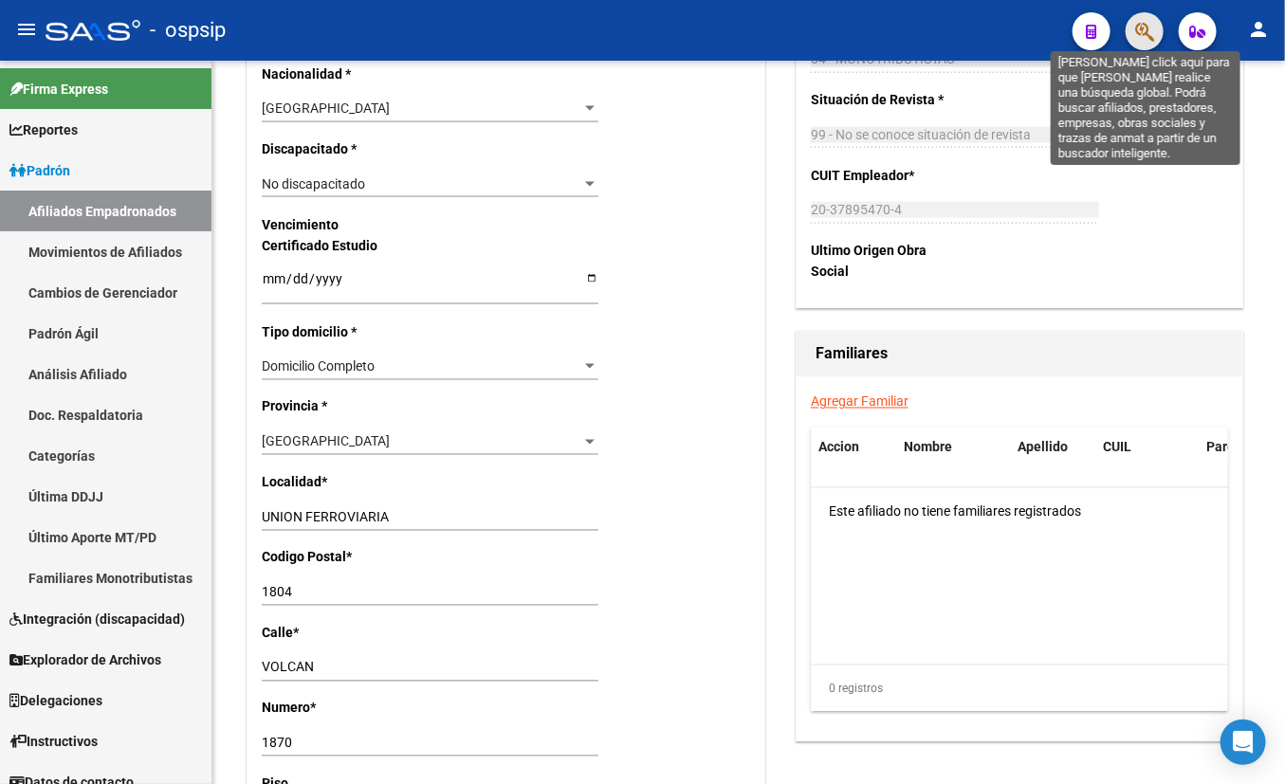
click at [1131, 25] on icon "button" at bounding box center [1144, 32] width 19 height 22
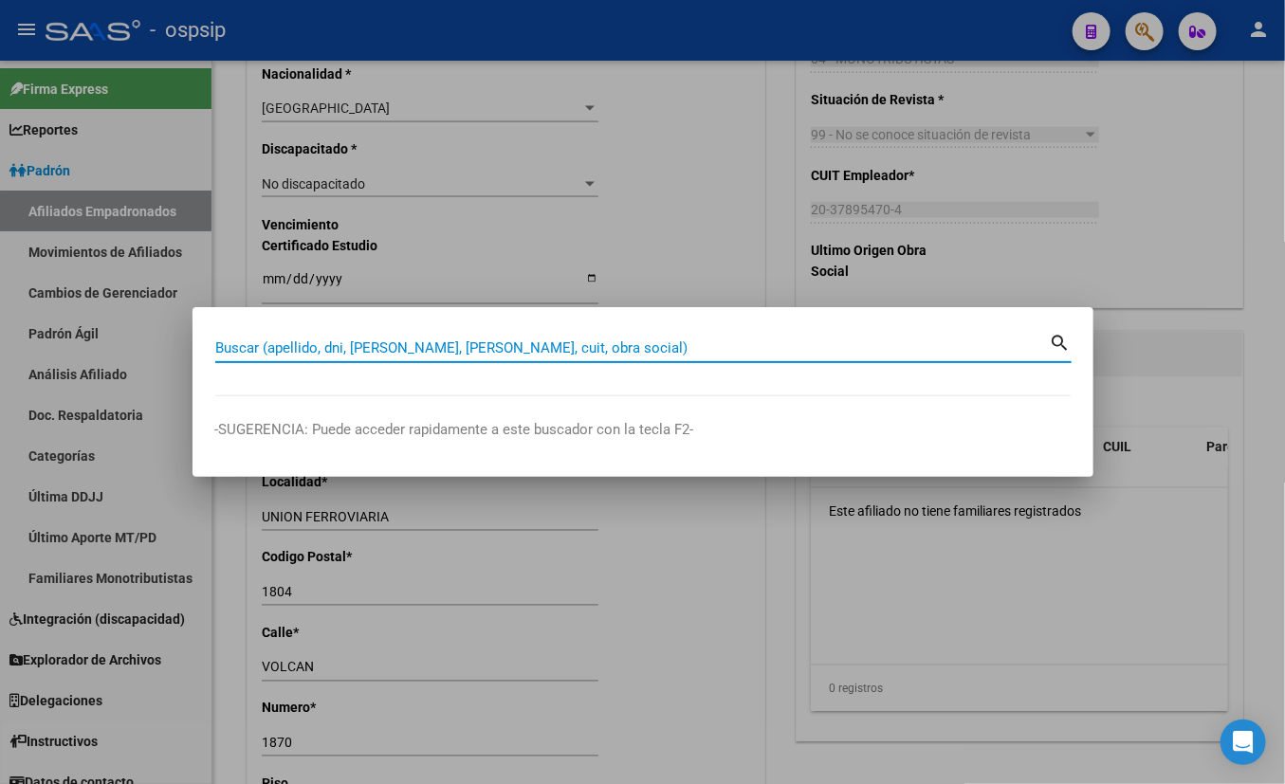
click at [274, 352] on input "Buscar (apellido, dni, [PERSON_NAME], [PERSON_NAME], cuit, obra social)" at bounding box center [632, 347] width 834 height 17
type input "29045910"
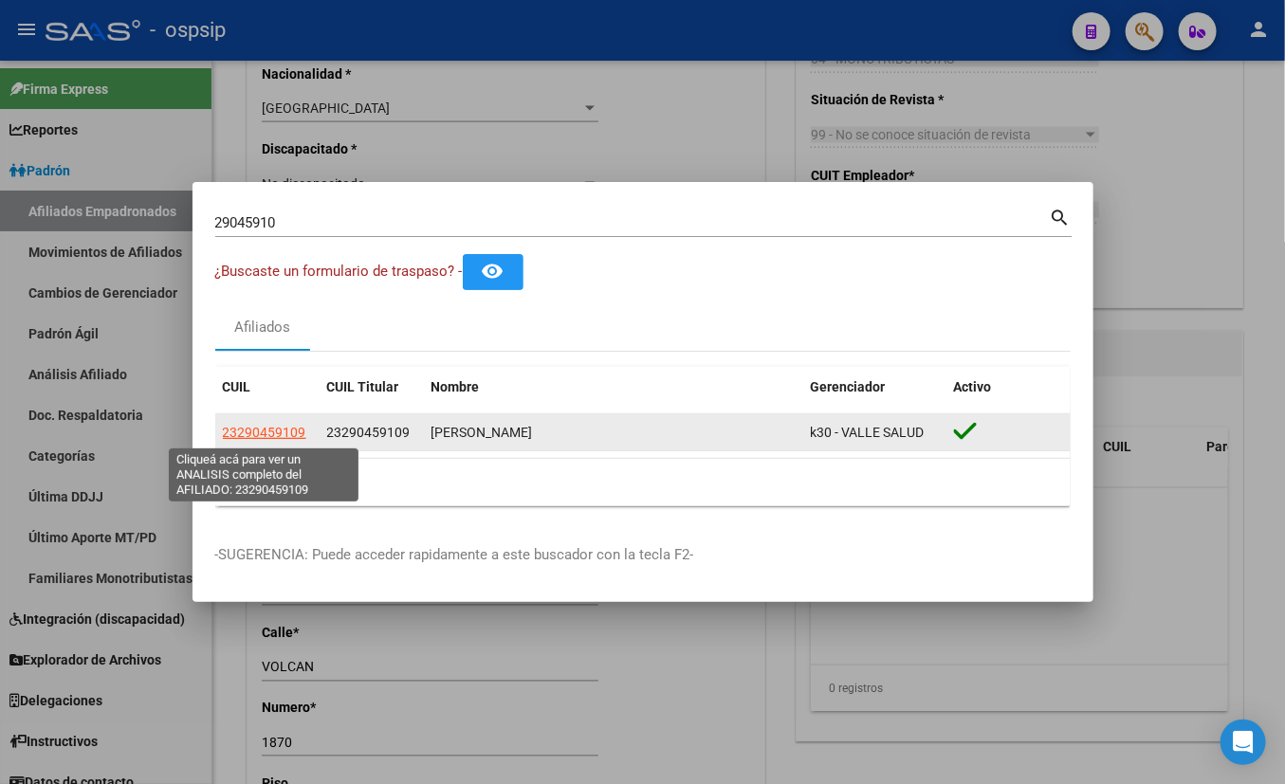
click at [253, 427] on span "23290459109" at bounding box center [264, 432] width 83 height 15
type textarea "23290459109"
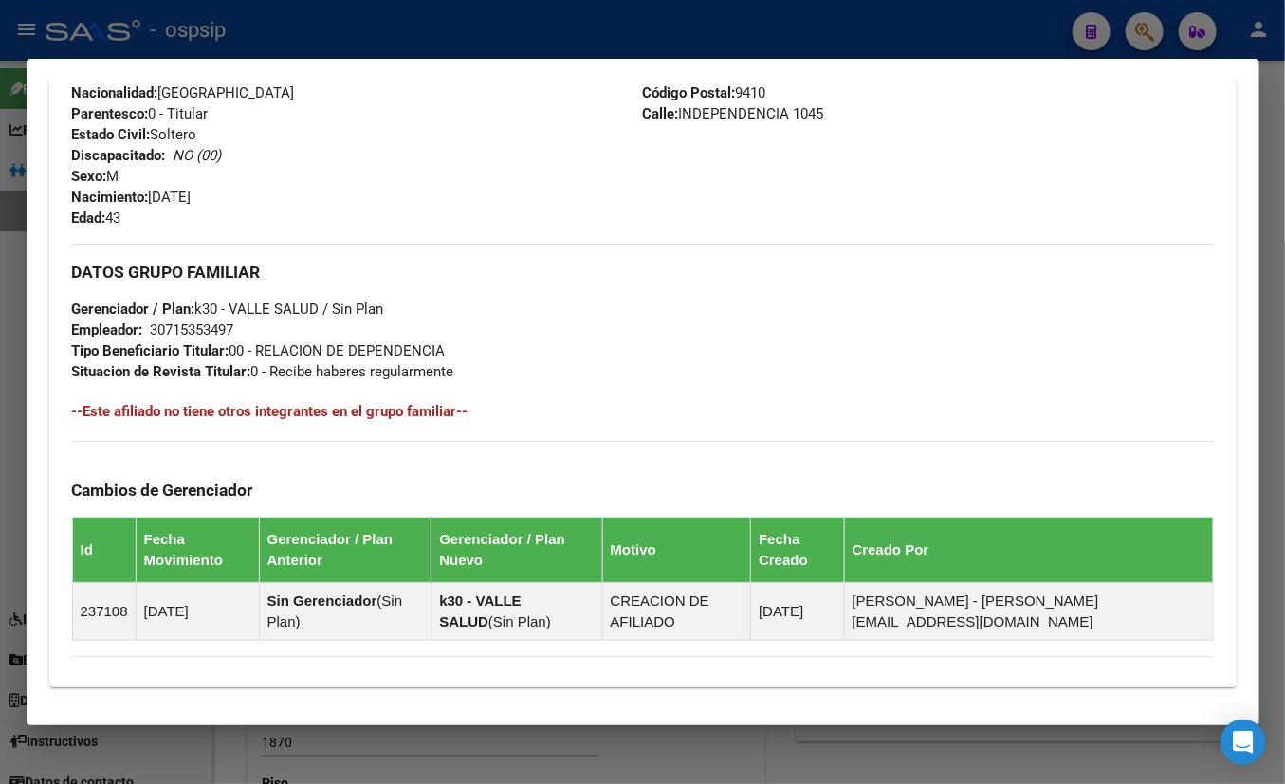
scroll to position [941, 0]
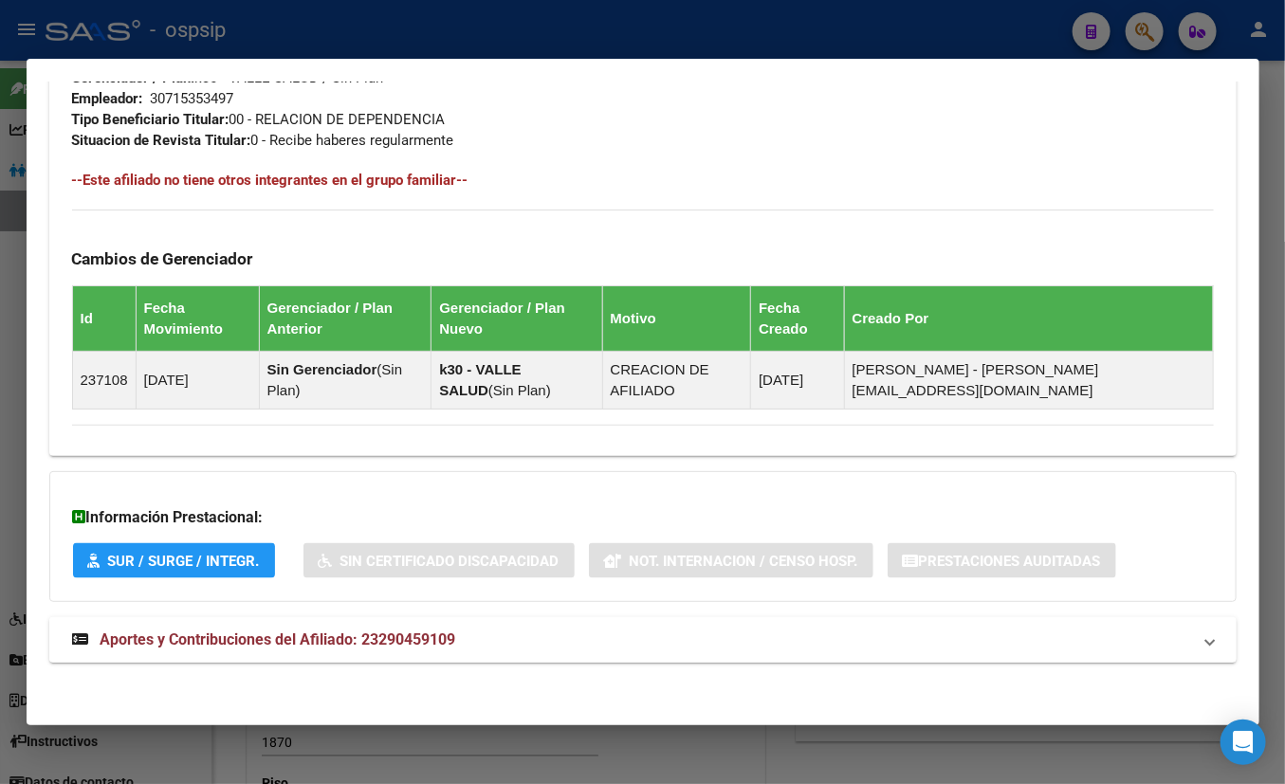
click at [413, 639] on span "Aportes y Contribuciones del Afiliado: 23290459109" at bounding box center [279, 640] width 356 height 18
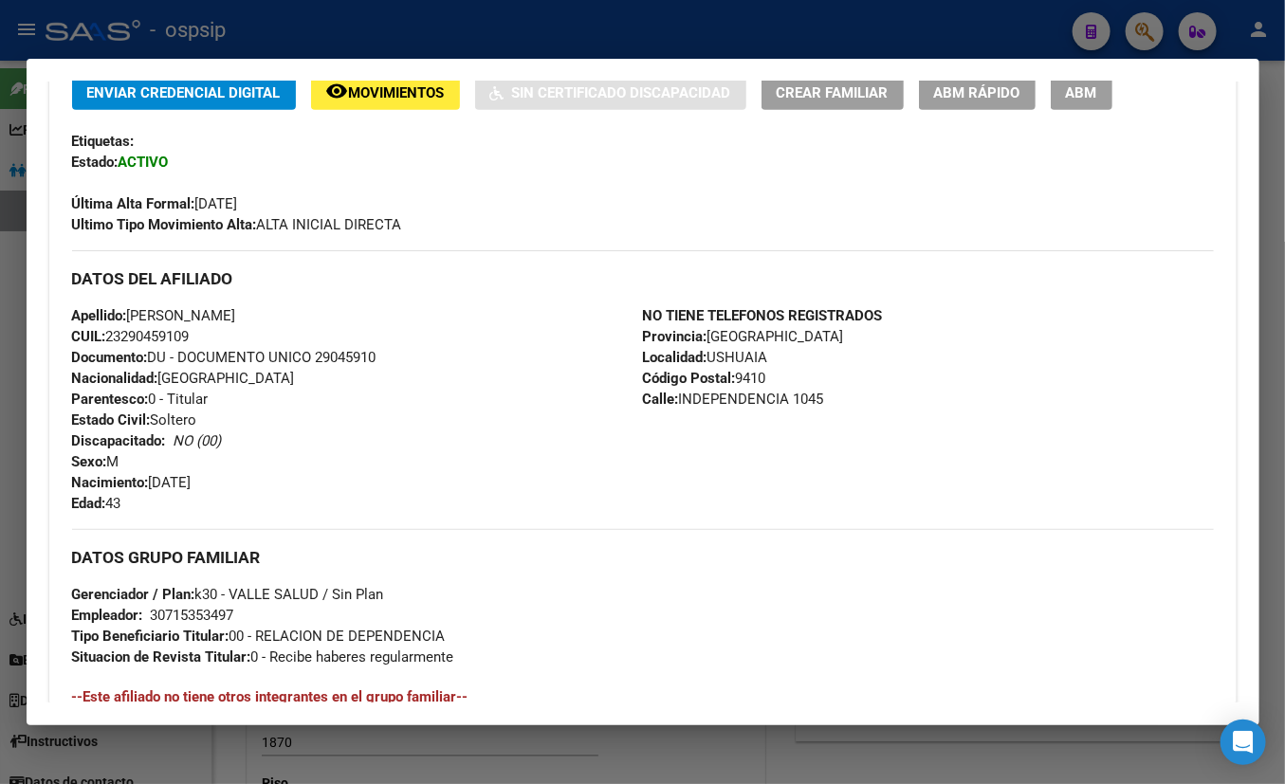
scroll to position [0, 0]
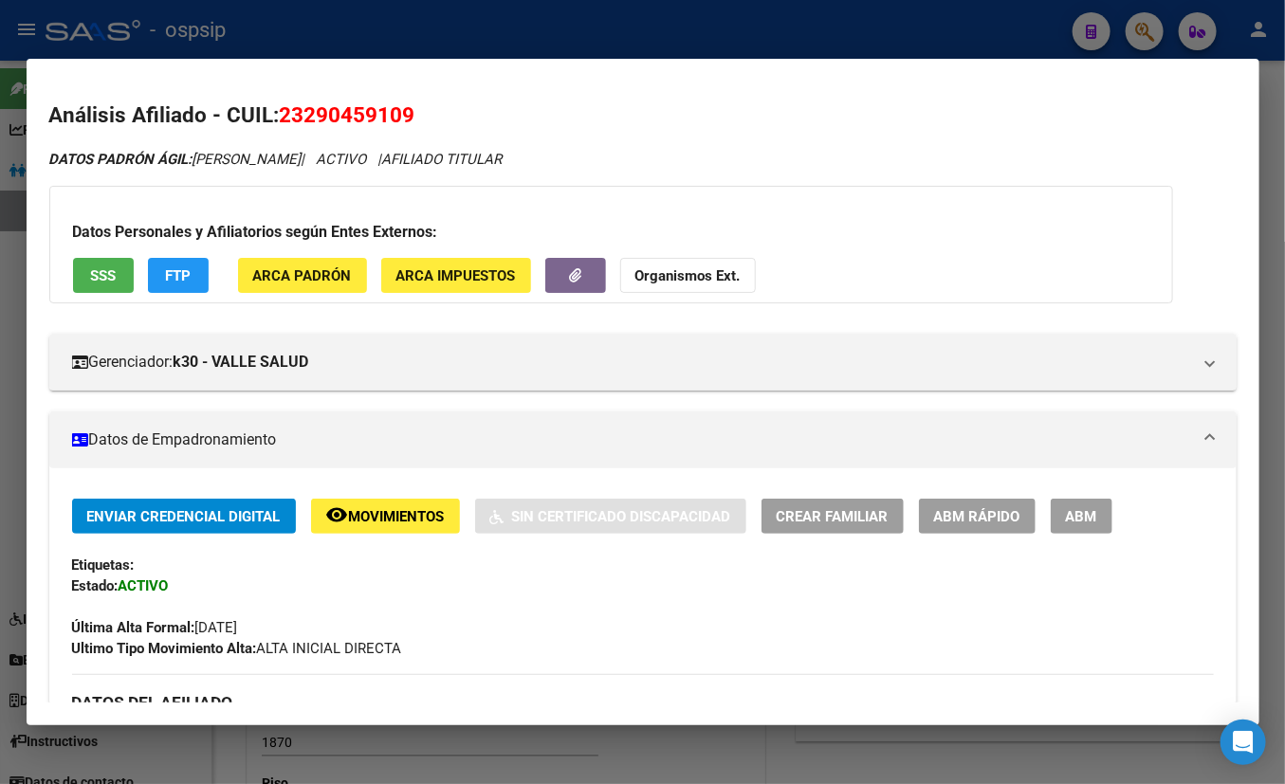
click at [1078, 504] on button "ABM" at bounding box center [1082, 516] width 62 height 35
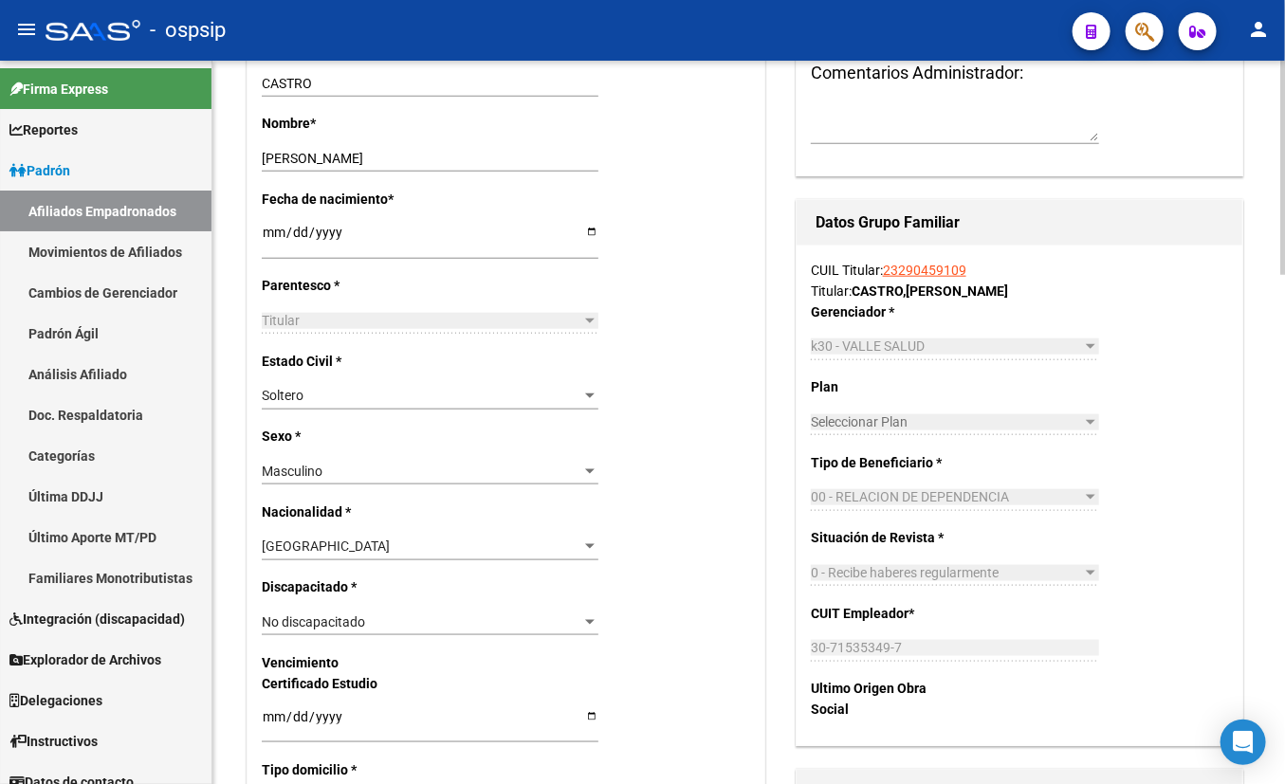
scroll to position [948, 0]
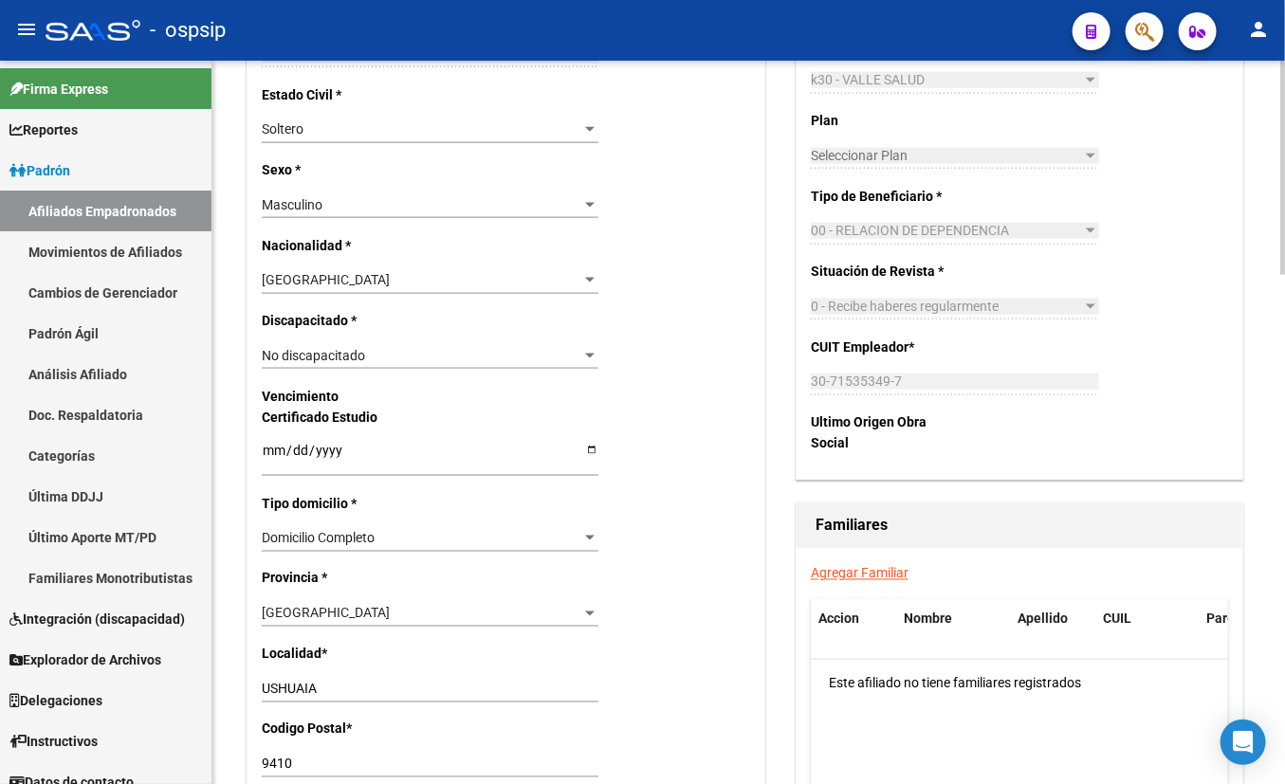
drag, startPoint x: 846, startPoint y: 571, endPoint x: 695, endPoint y: 534, distance: 155.2
click at [846, 570] on link "Agregar Familiar" at bounding box center [860, 573] width 98 height 15
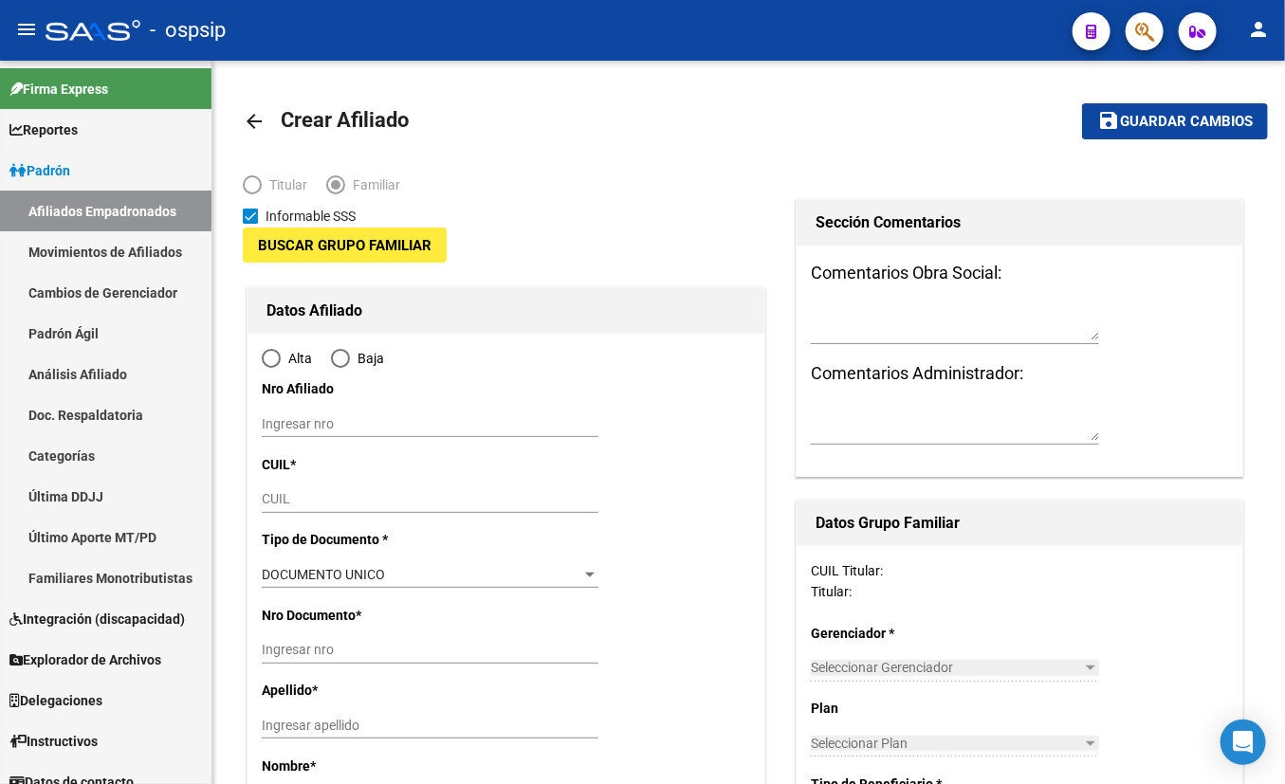
type input "30-71535349-7"
type input "USHUAIA"
type input "9410"
type input "INDEPENDENCIA"
type input "1045"
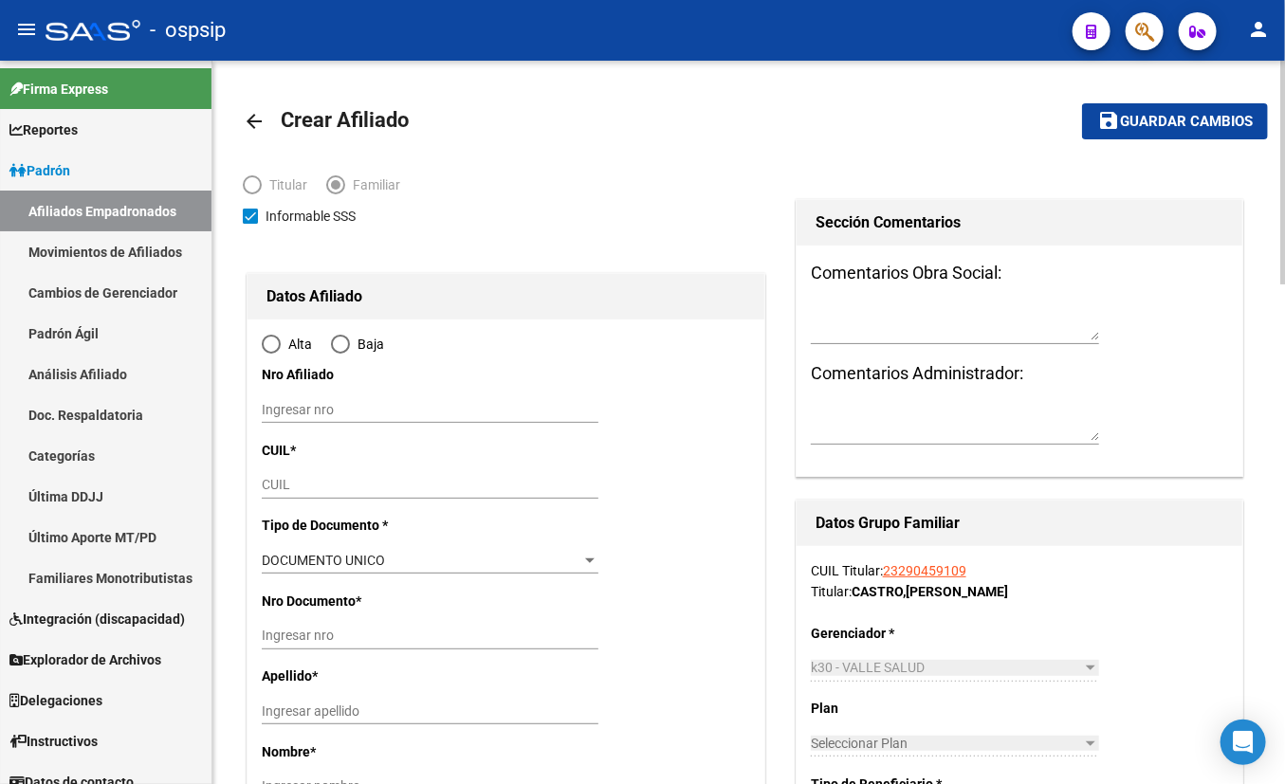
radio input "true"
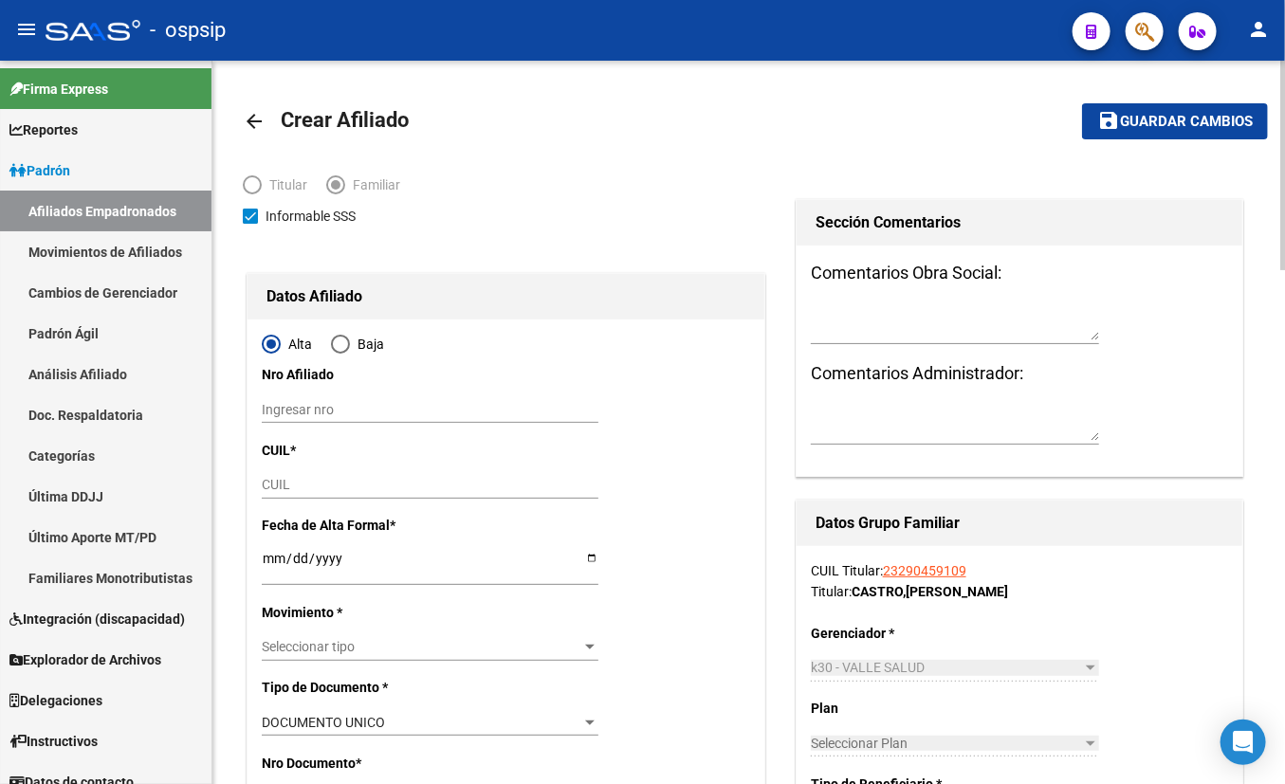
type input "30-71535349-7"
click at [281, 479] on input "CUIL" at bounding box center [430, 485] width 337 height 16
type input "27-23007183-2"
type input "23007183"
type input "[PERSON_NAME] [PERSON_NAME]"
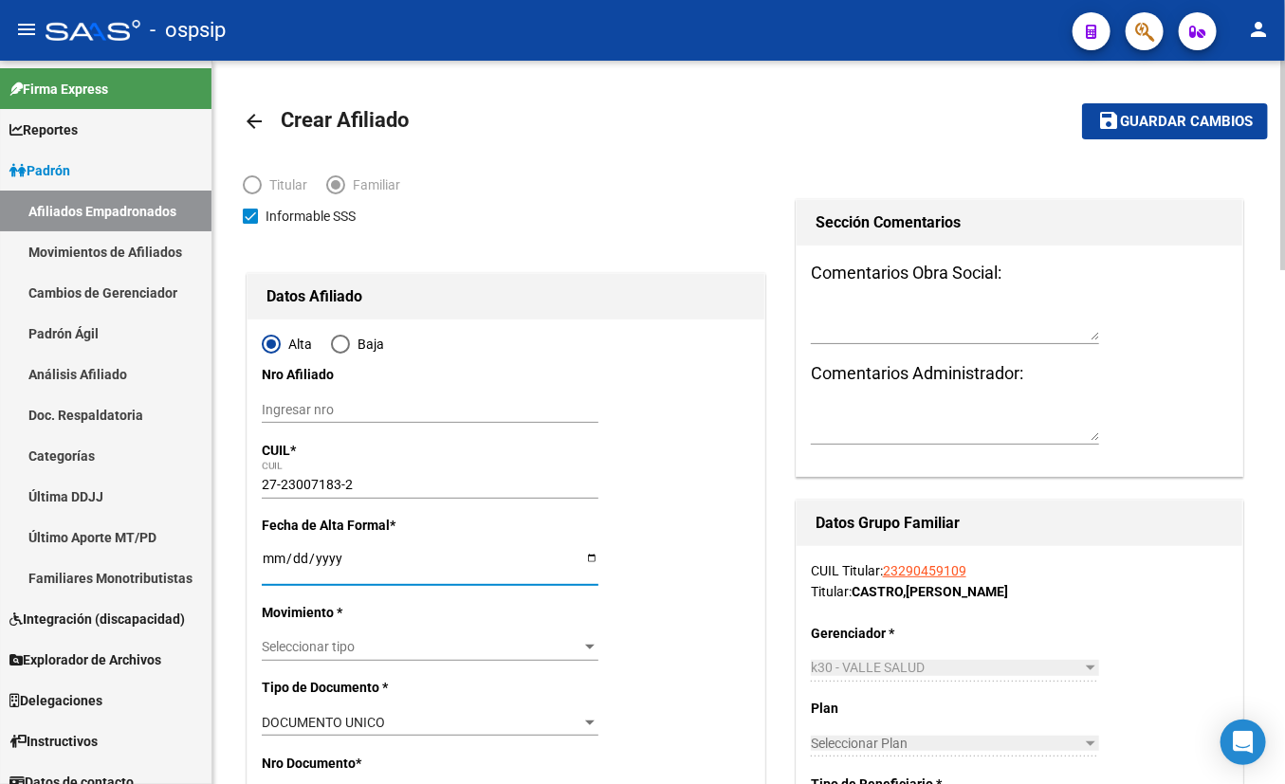
type input "[DATE]"
type input "USHUAIA"
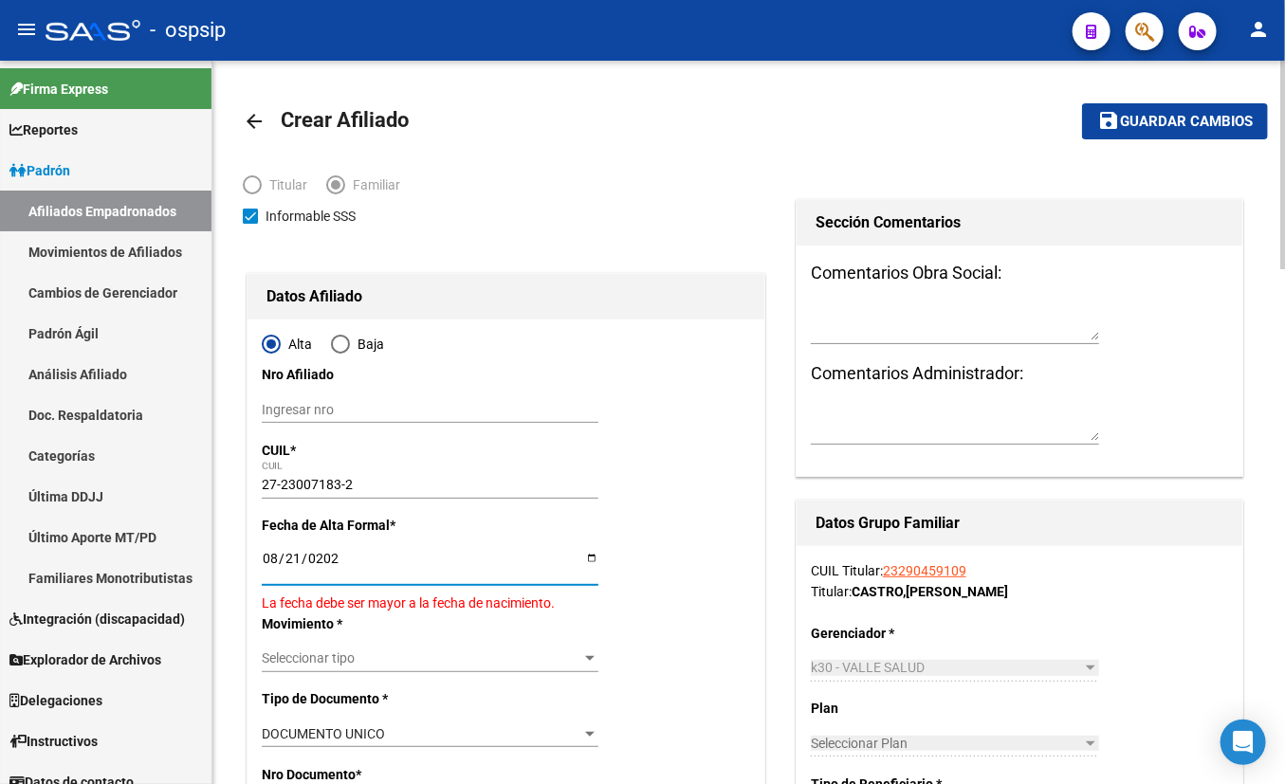
type input "[DATE]"
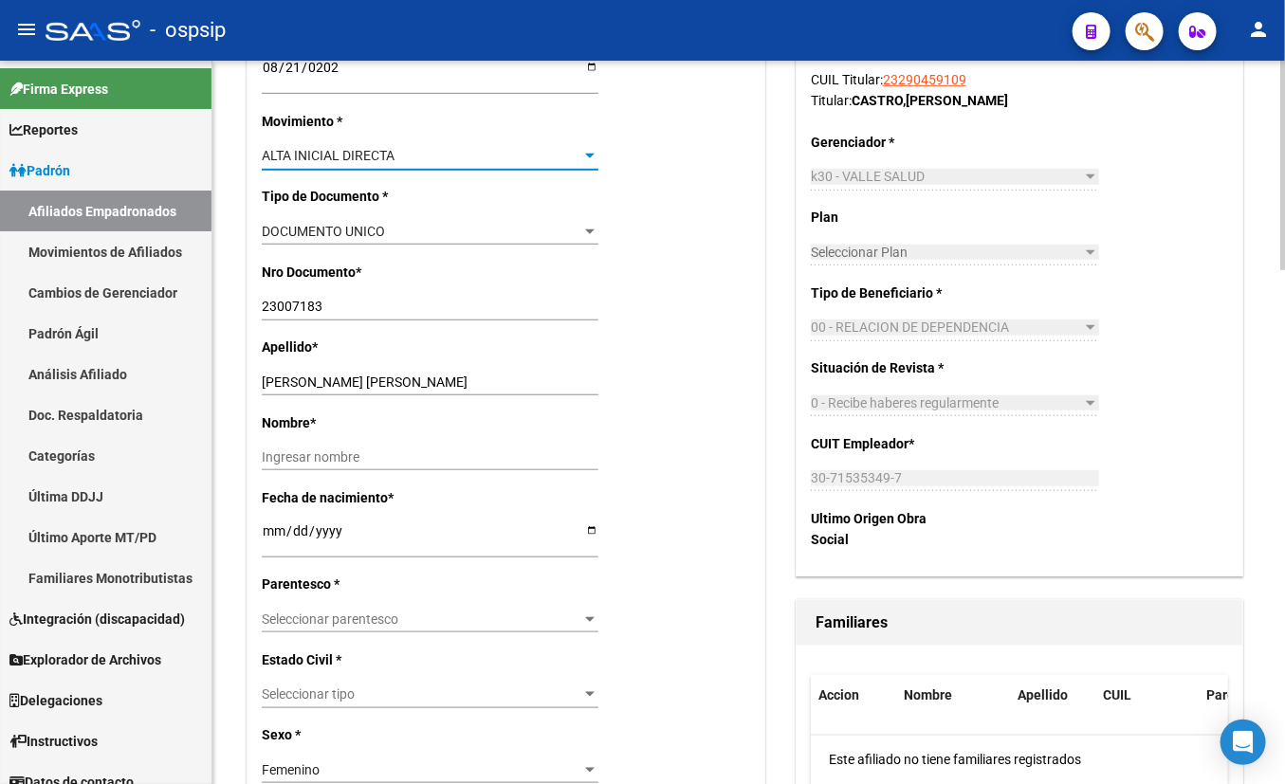
scroll to position [517, 0]
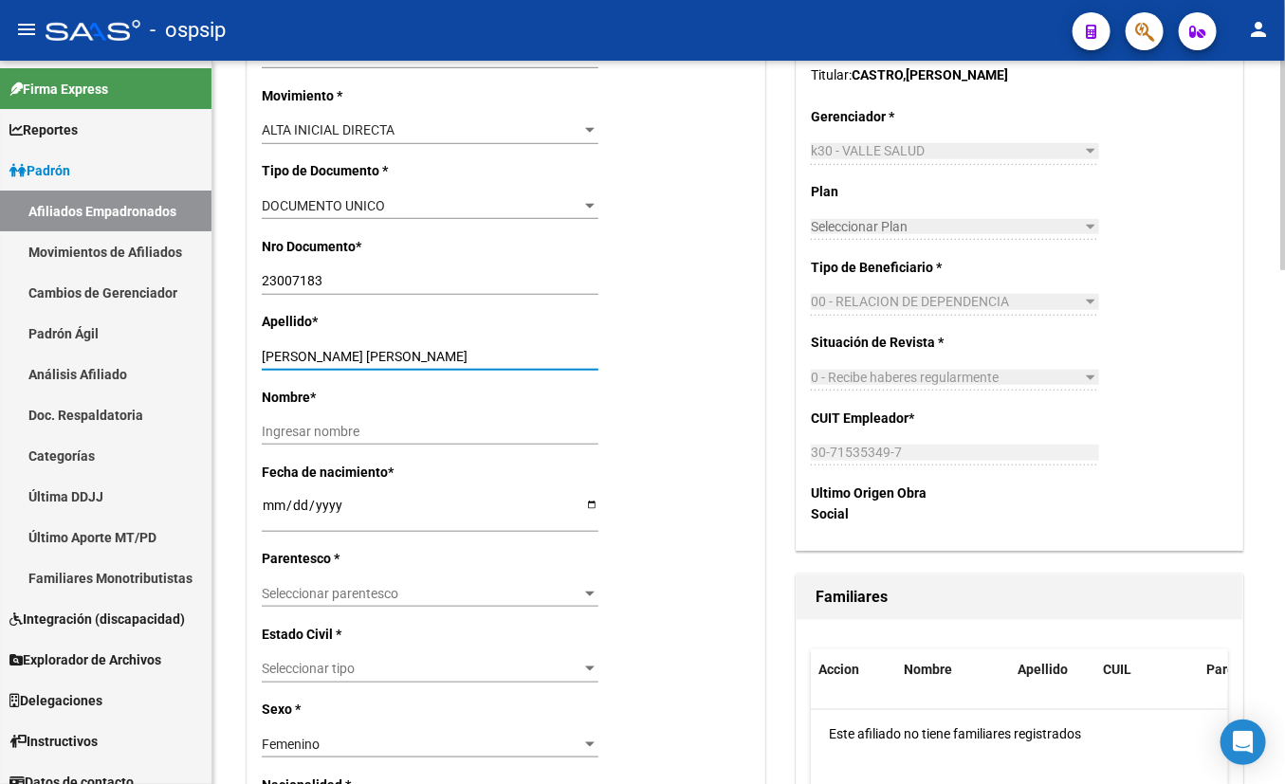
drag, startPoint x: 307, startPoint y: 355, endPoint x: 414, endPoint y: 357, distance: 107.2
click at [414, 357] on input "[PERSON_NAME] [PERSON_NAME]" at bounding box center [430, 357] width 337 height 16
click at [485, 351] on input "[PERSON_NAME] [PERSON_NAME]" at bounding box center [430, 357] width 337 height 16
drag, startPoint x: 305, startPoint y: 351, endPoint x: 465, endPoint y: 350, distance: 159.3
click at [465, 350] on input "[PERSON_NAME] [PERSON_NAME]" at bounding box center [430, 357] width 337 height 16
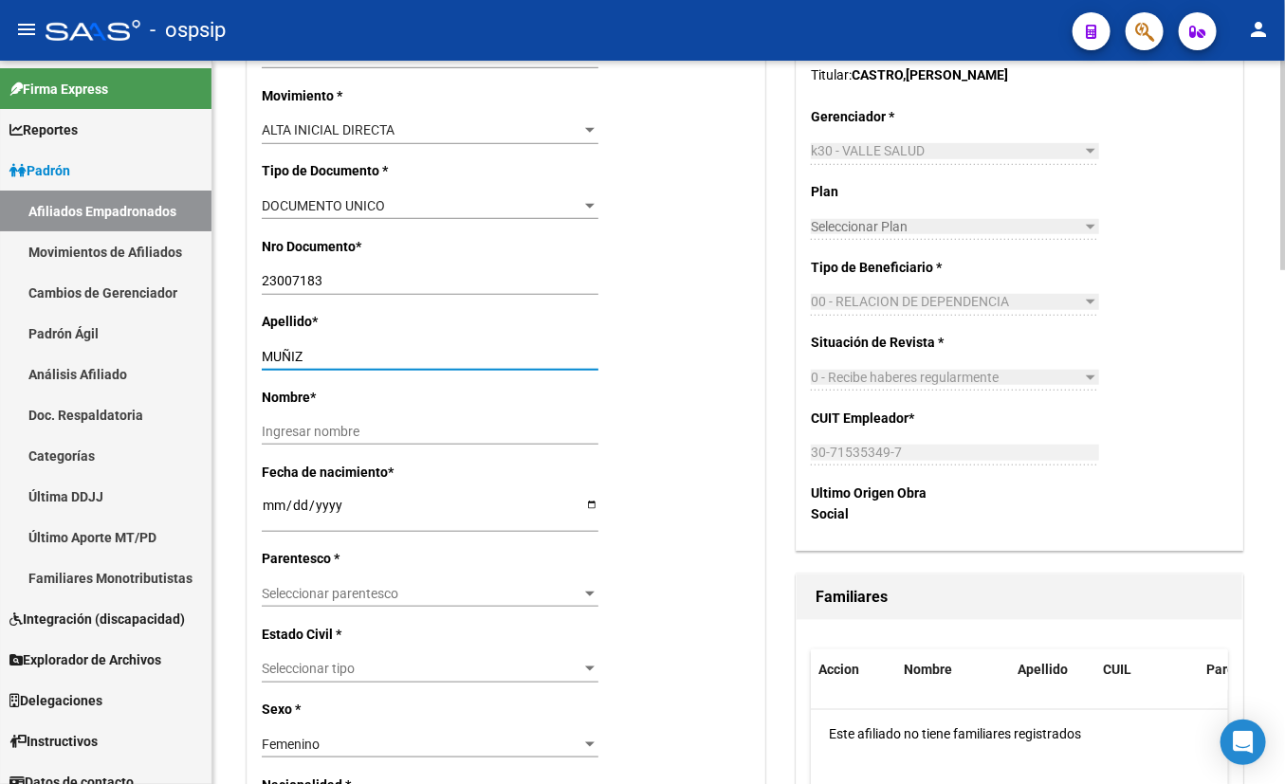
type input "MUÑIZ"
click at [285, 430] on input "Ingresar nombre" at bounding box center [430, 432] width 337 height 16
paste input "[PERSON_NAME]"
type input "[PERSON_NAME]"
click at [291, 591] on span "Seleccionar parentesco" at bounding box center [422, 594] width 320 height 16
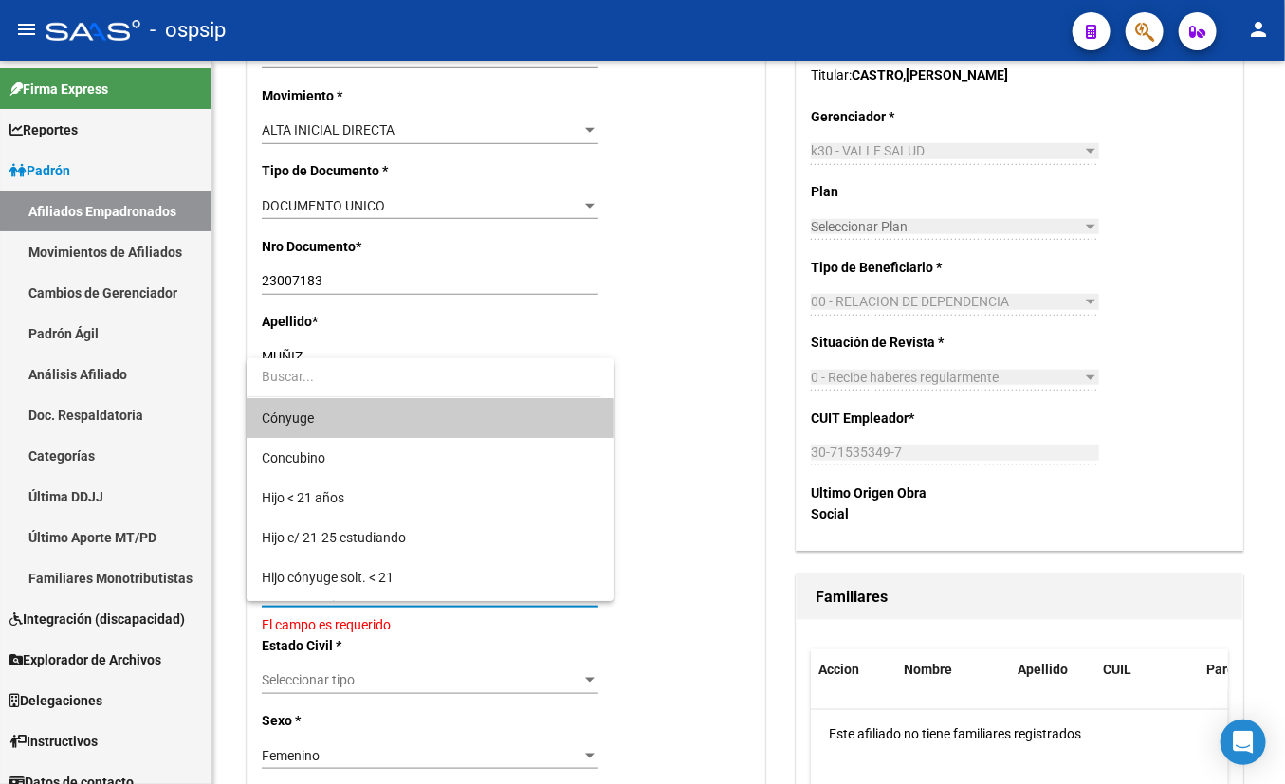
drag, startPoint x: 330, startPoint y: 412, endPoint x: 337, endPoint y: 424, distance: 13.2
click at [330, 412] on span "Cónyuge" at bounding box center [431, 418] width 338 height 40
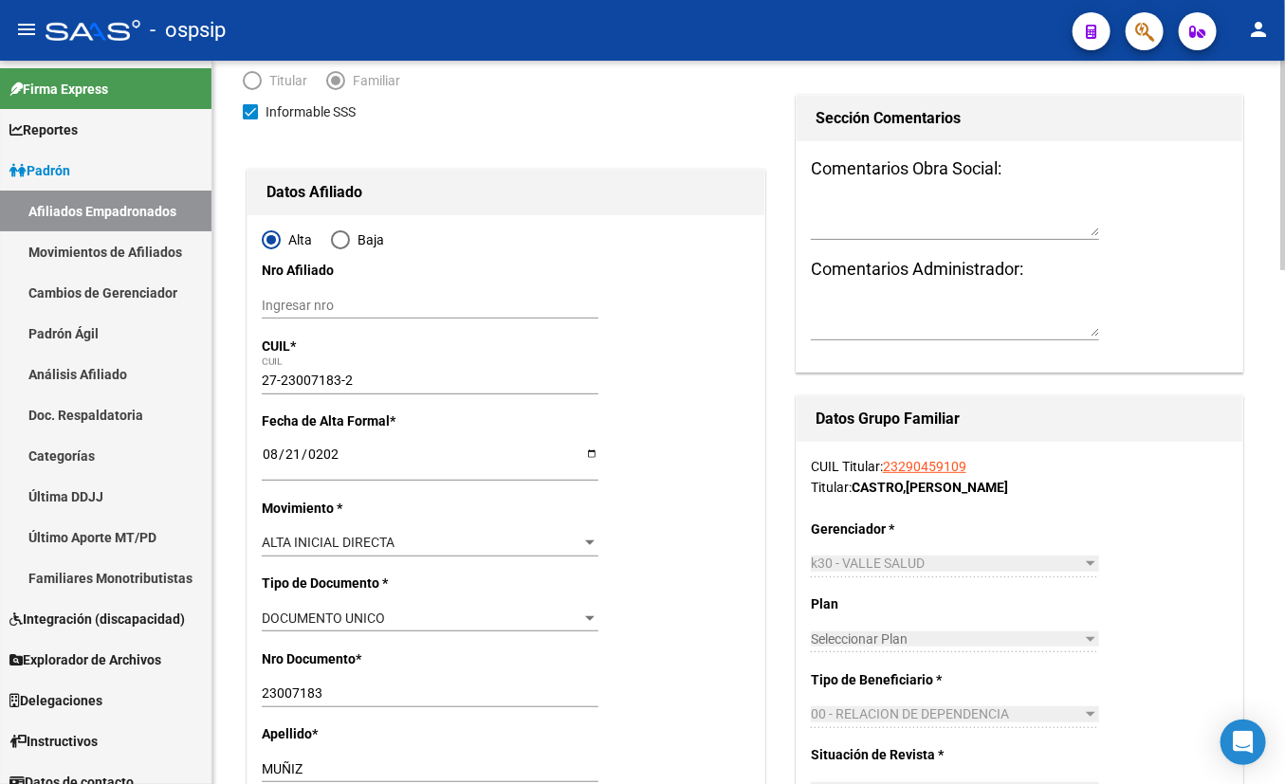
scroll to position [0, 0]
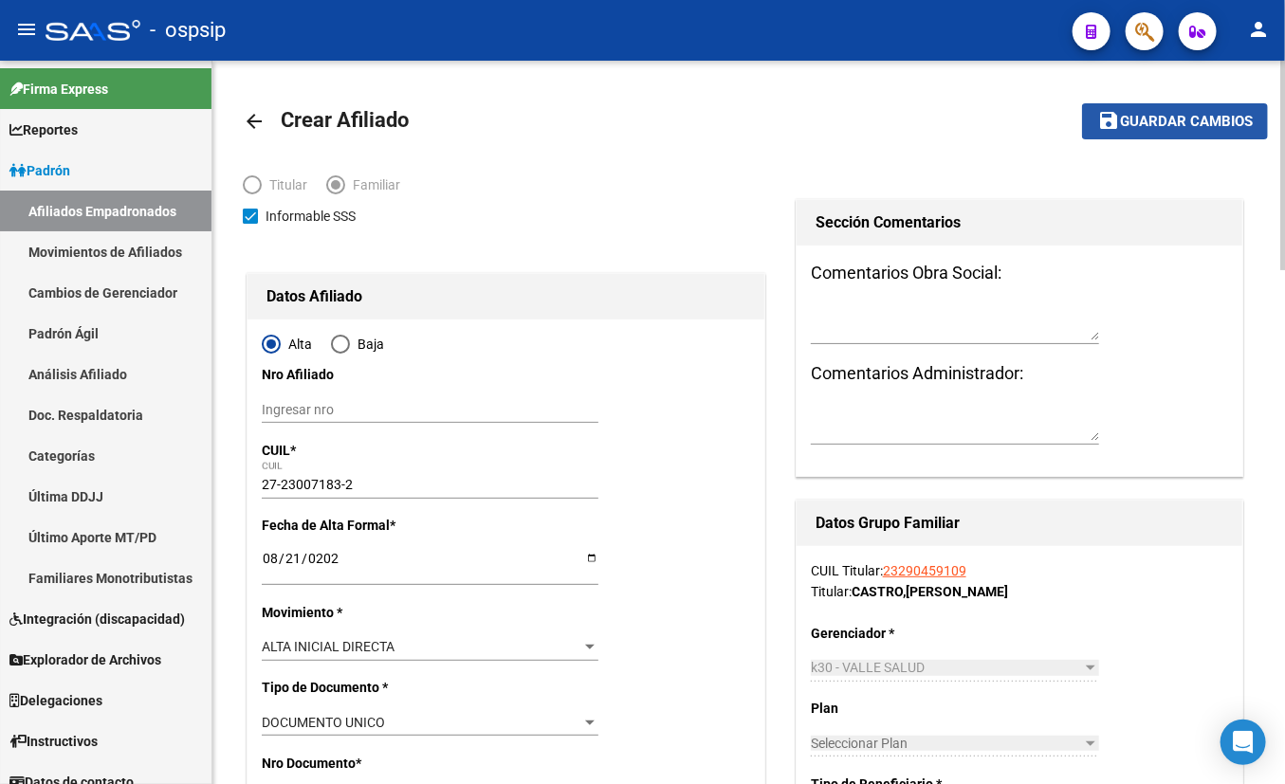
click at [1131, 116] on span "Guardar cambios" at bounding box center [1186, 122] width 133 height 17
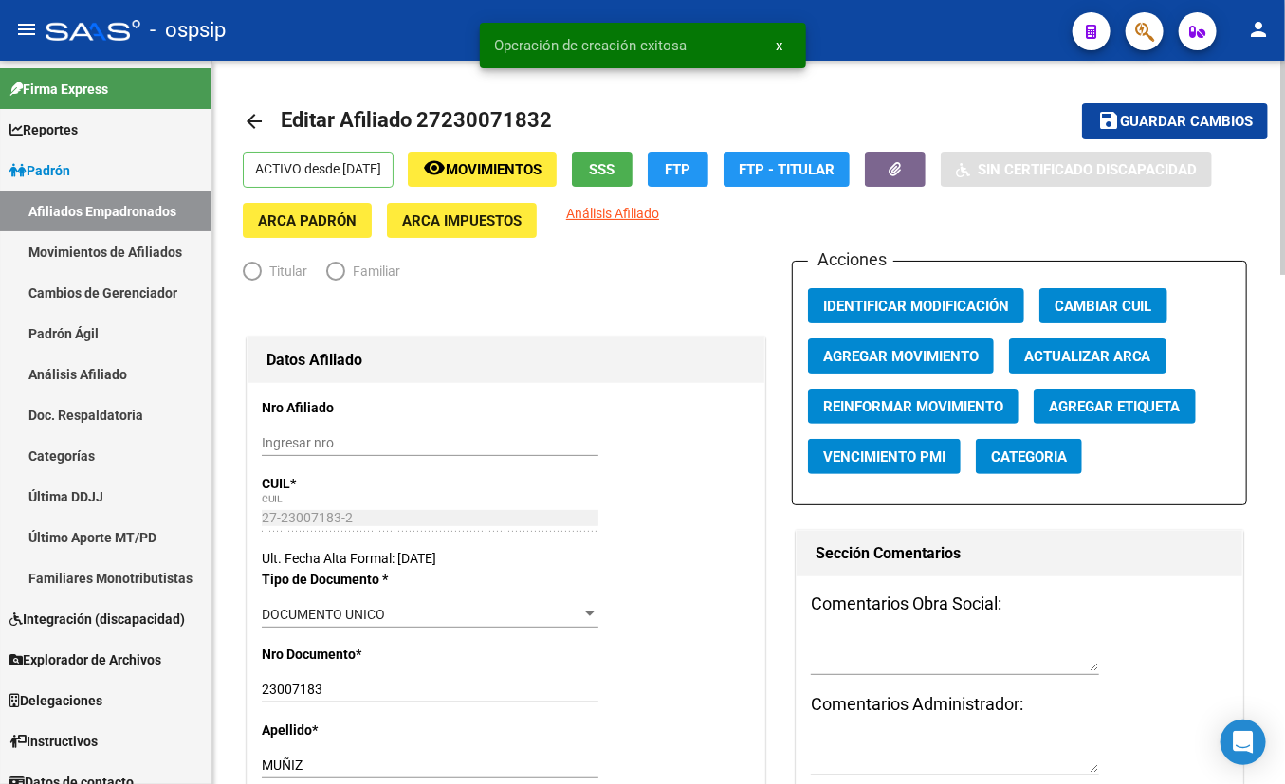
radio input "true"
type input "30-71535349-7"
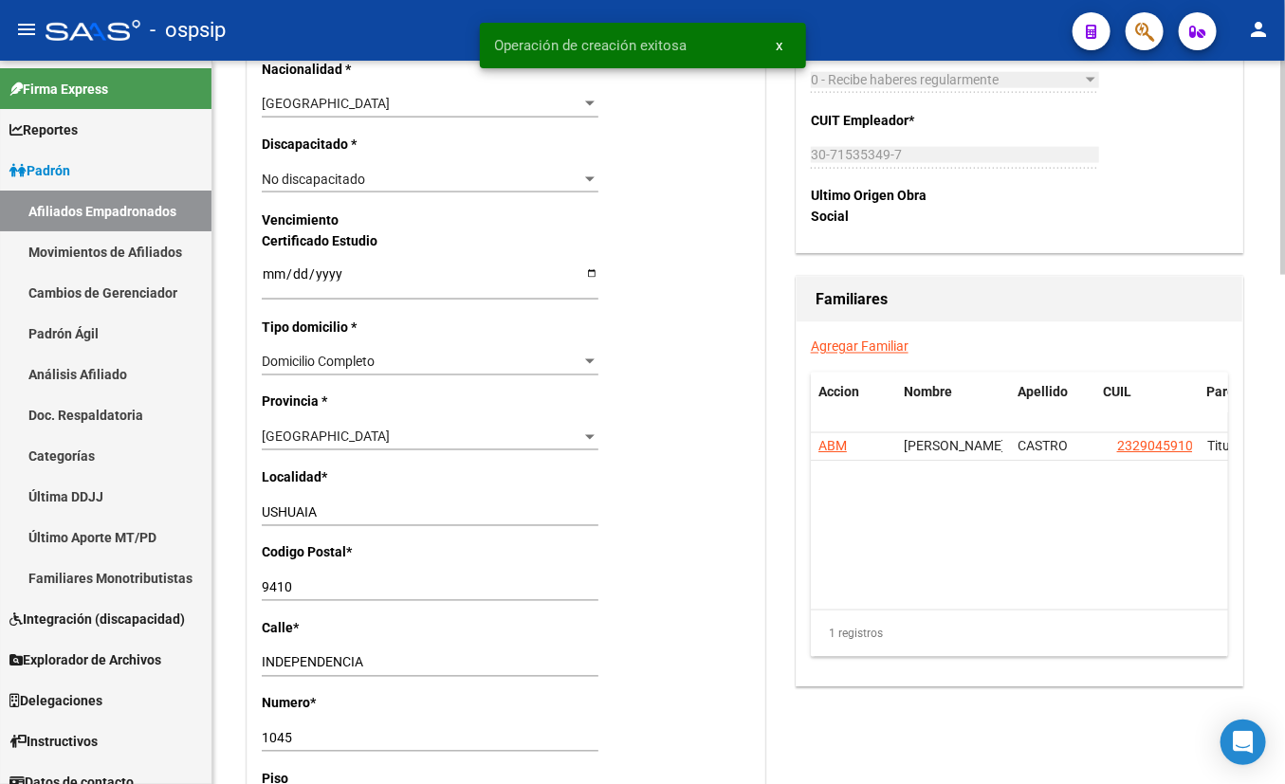
scroll to position [1206, 0]
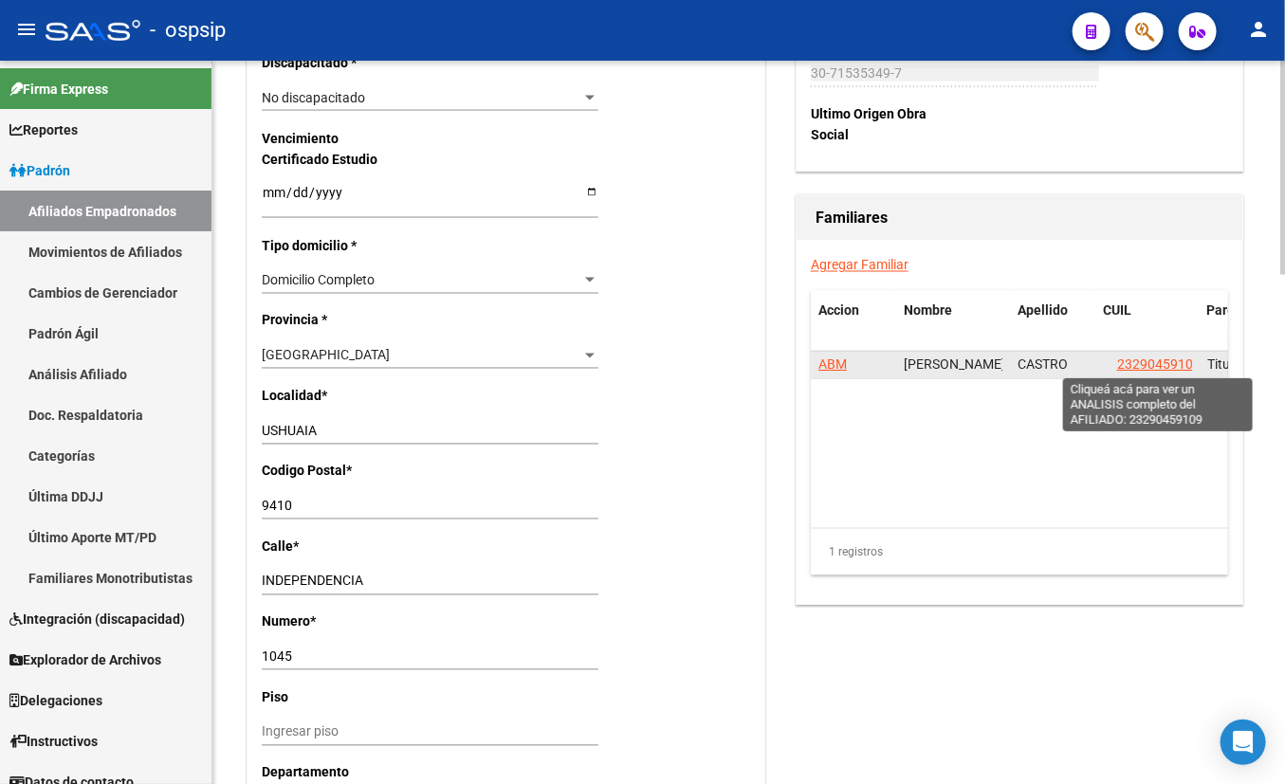
click at [1131, 362] on span "23290459109" at bounding box center [1158, 364] width 83 height 15
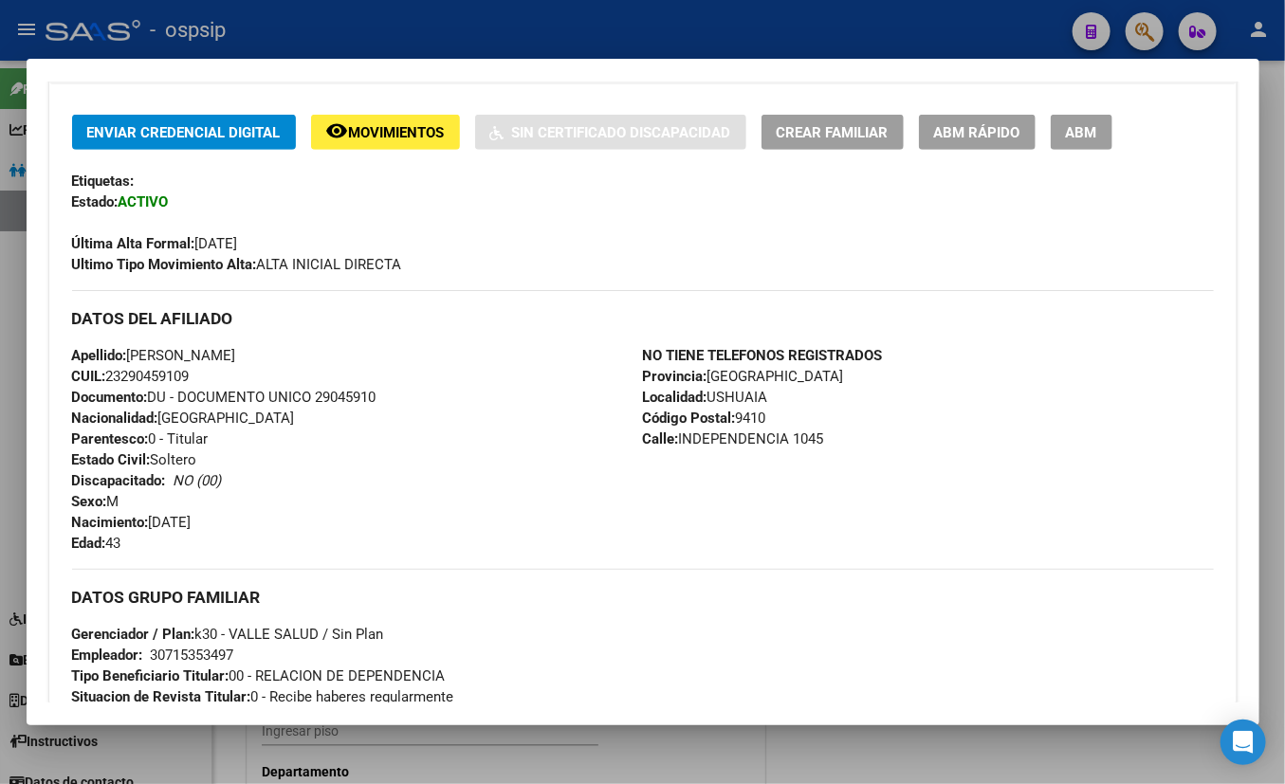
scroll to position [430, 0]
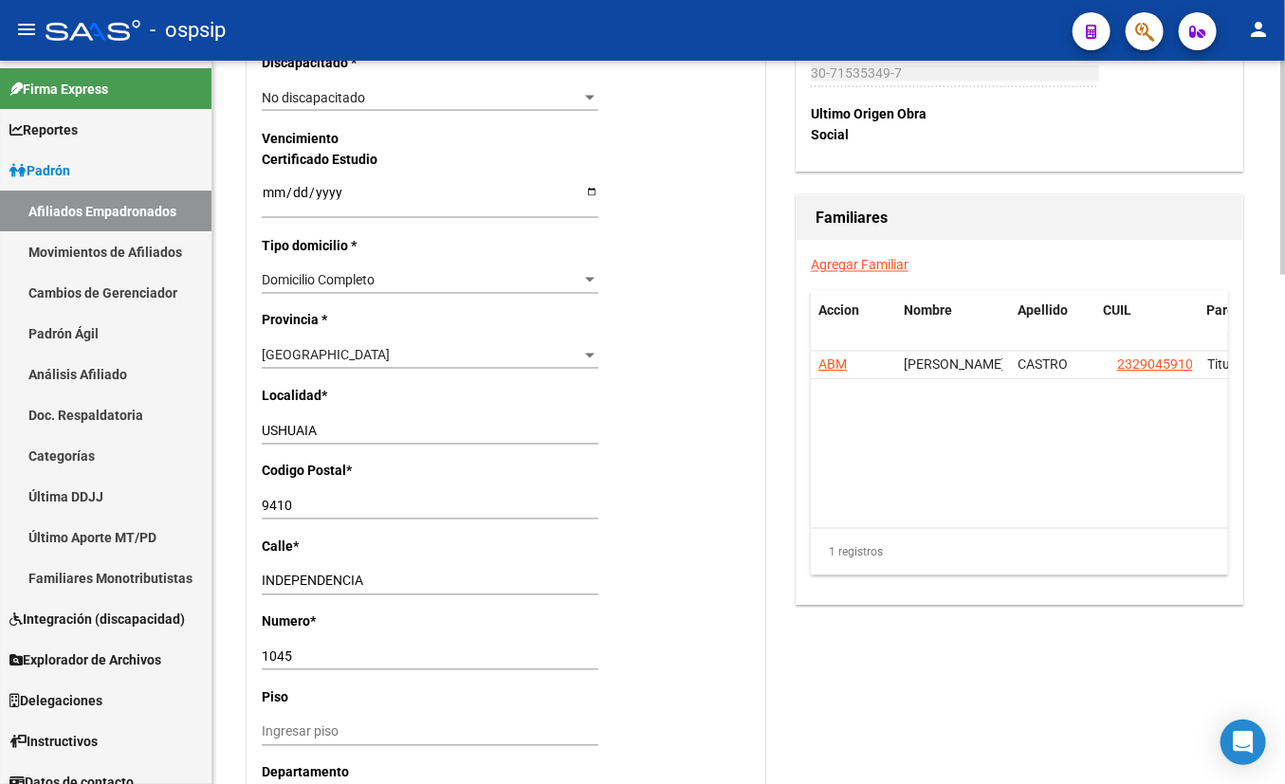
click at [855, 262] on link "Agregar Familiar" at bounding box center [860, 265] width 98 height 15
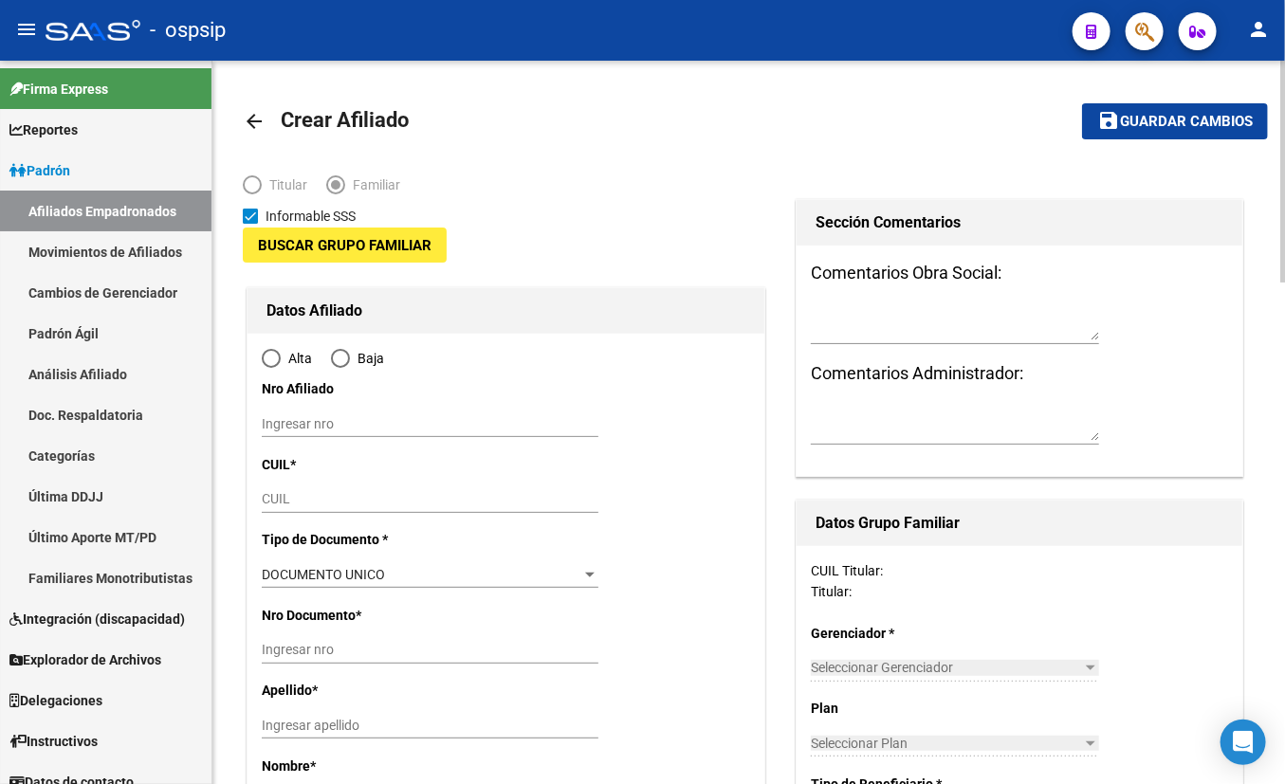
type input "30-71535349-7"
type input "USHUAIA"
type input "9410"
type input "INDEPENDENCIA"
type input "1045"
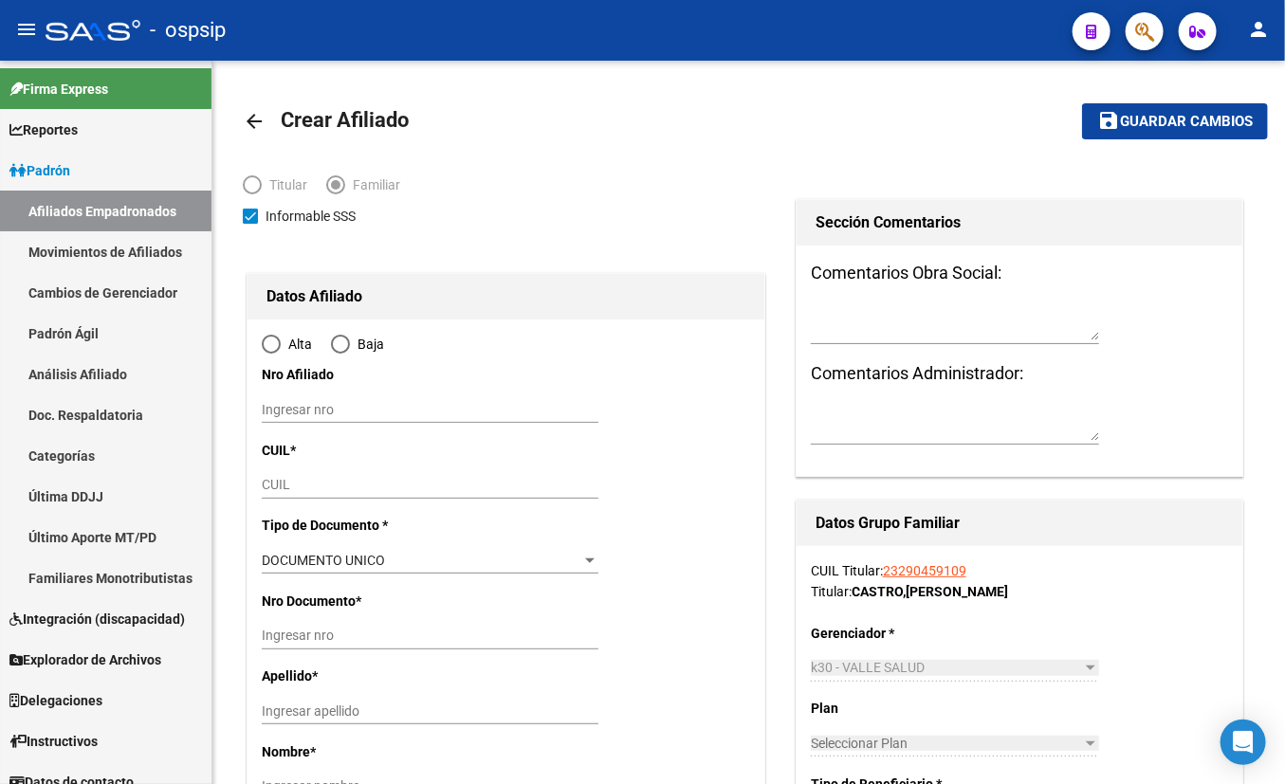
radio input "true"
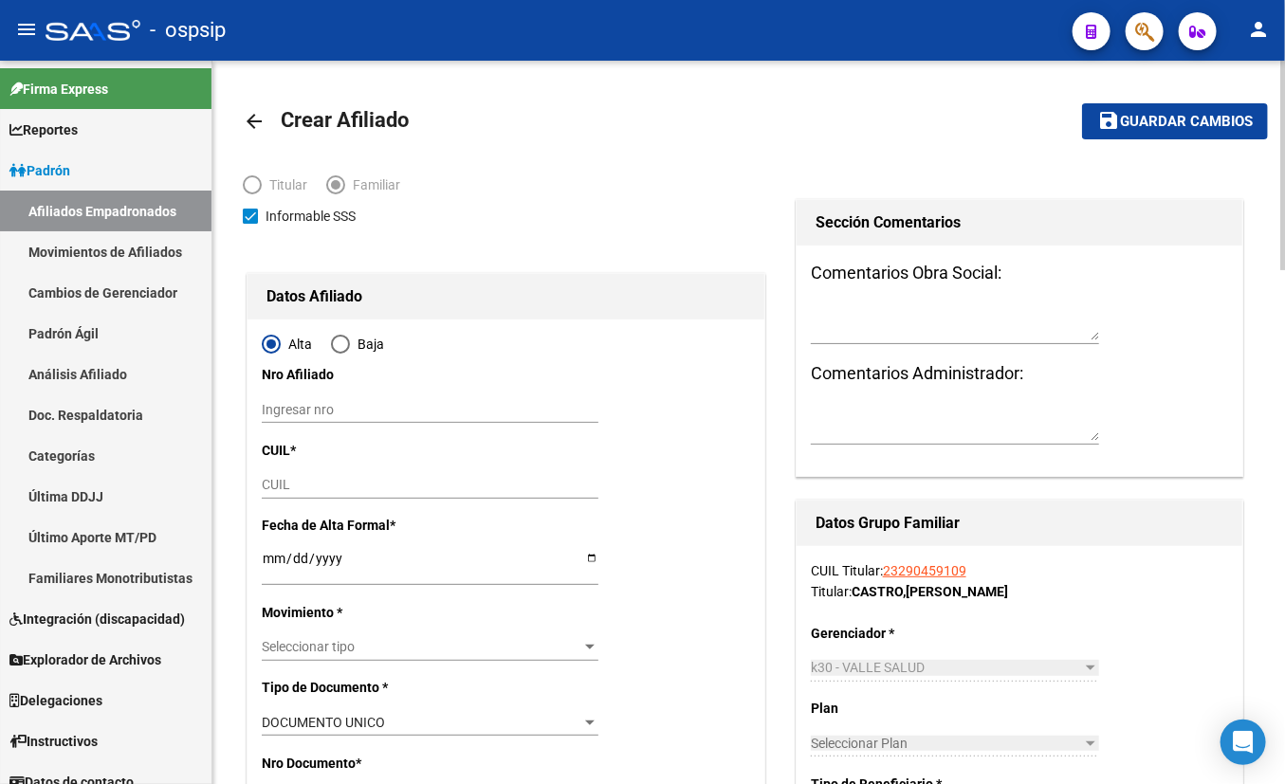
type input "30-71535349-7"
click at [289, 483] on input "CUIL" at bounding box center [430, 485] width 337 height 16
type input "20-44576724-8"
type input "44576724"
type input "[PERSON_NAME] [PERSON_NAME]"
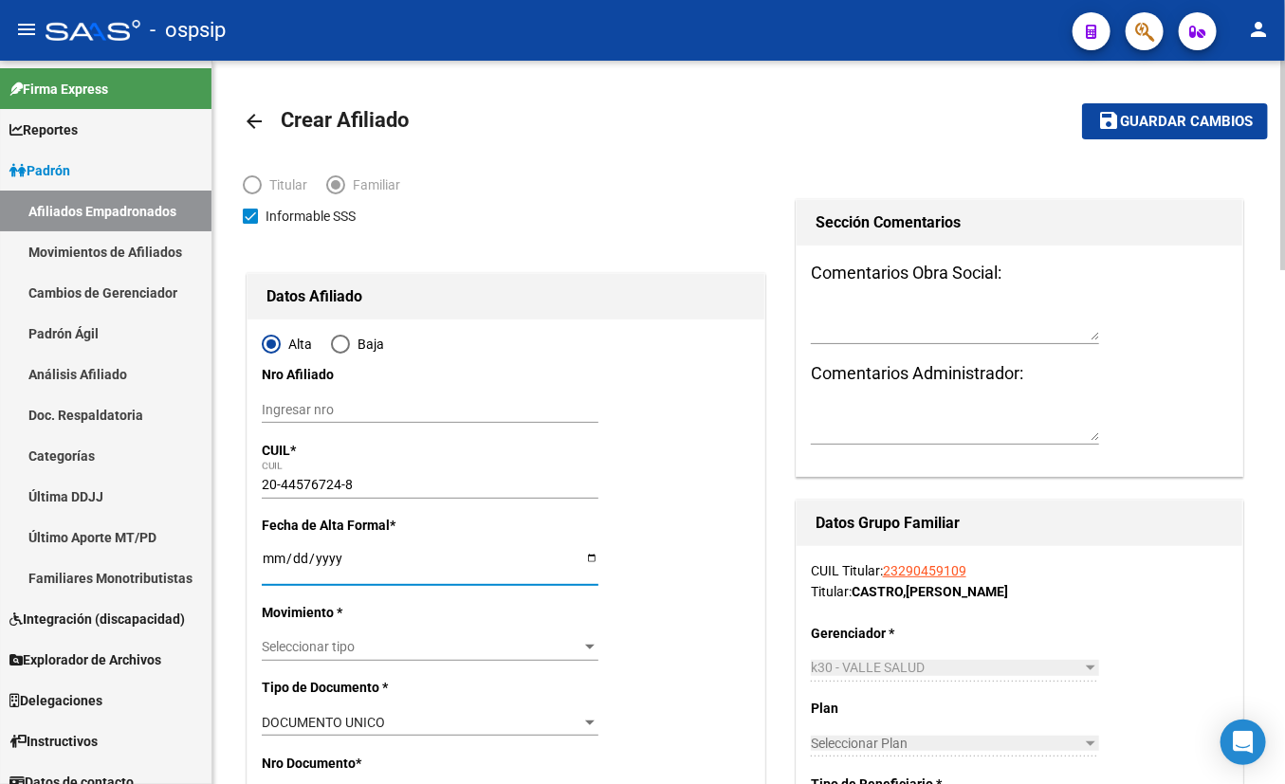
type input "[DATE]"
type input "USHUAIA"
type input "KAYEN"
type input "120"
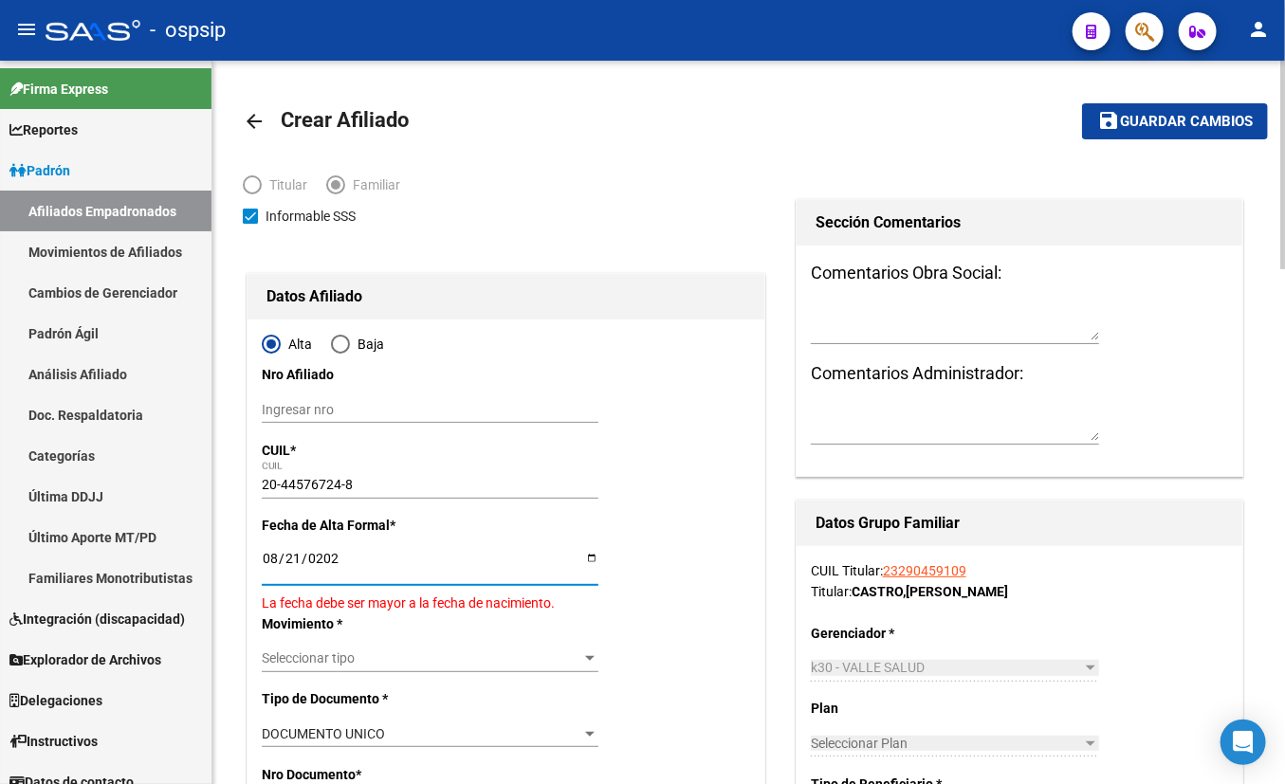
type input "[DATE]"
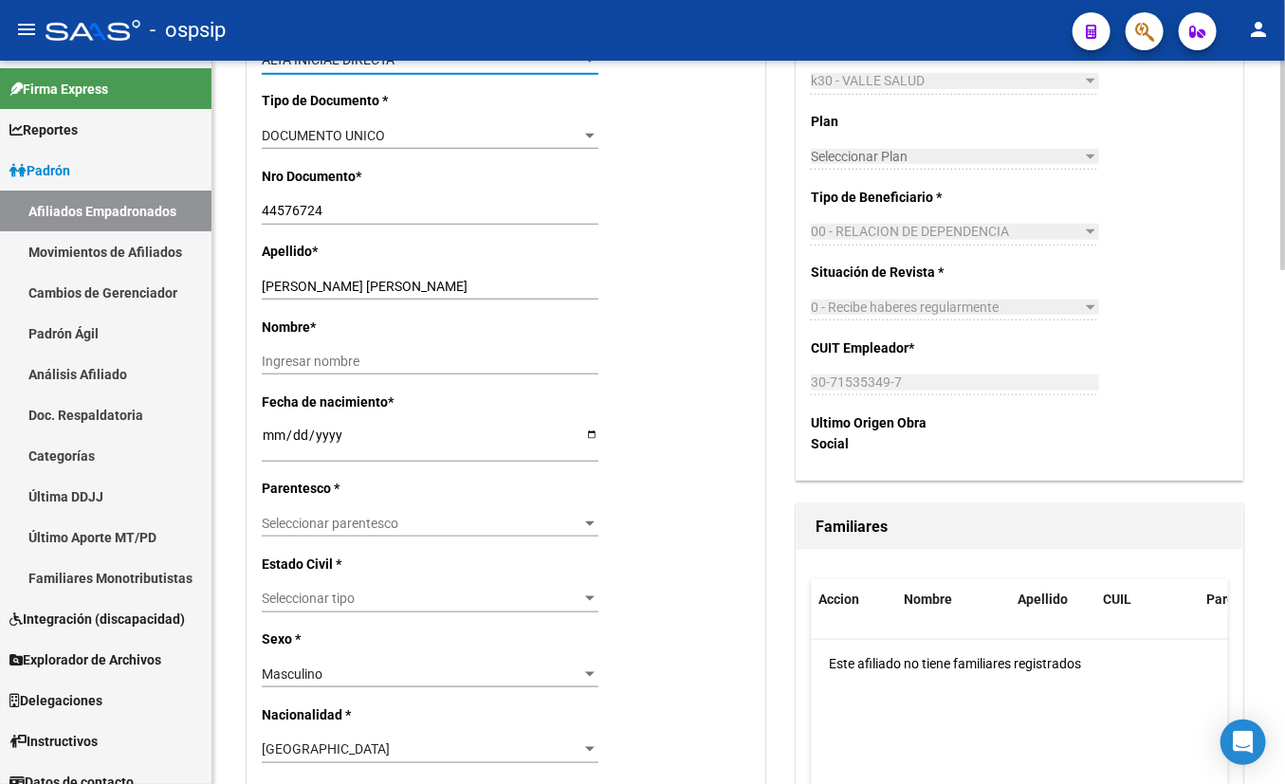
scroll to position [603, 0]
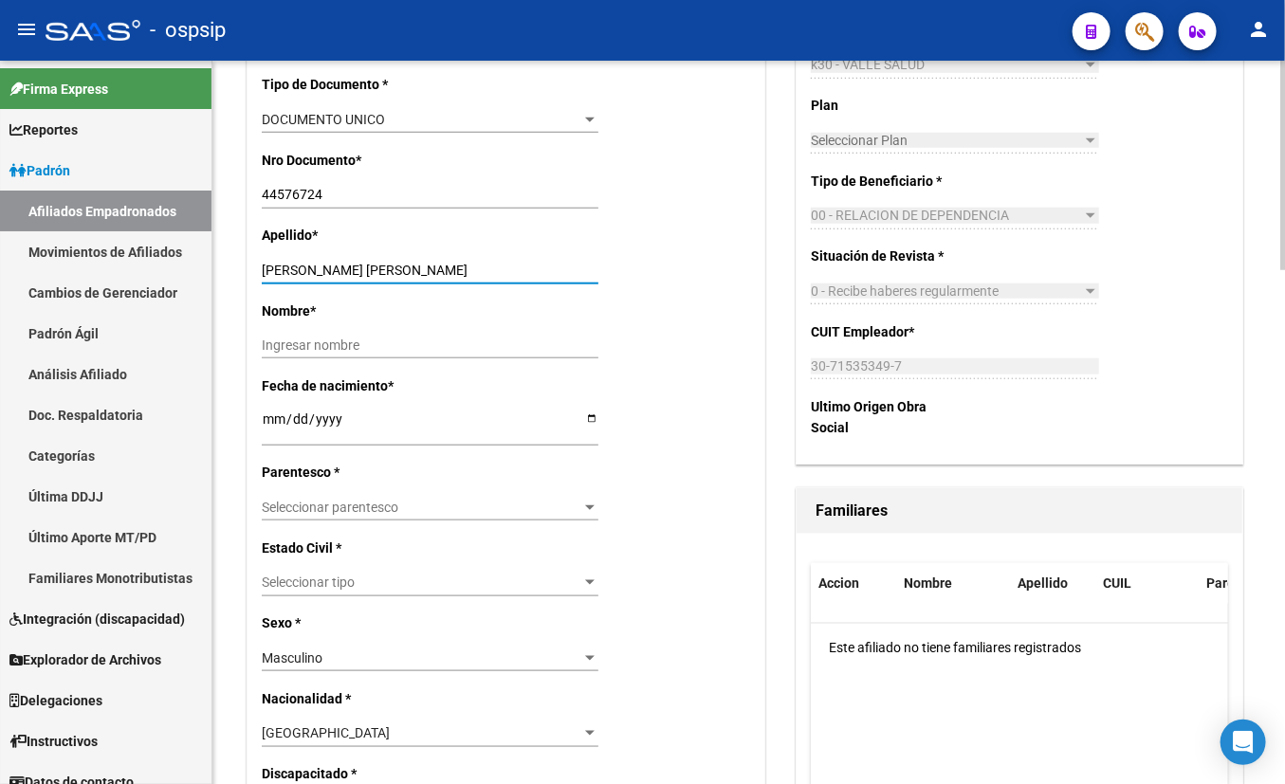
drag, startPoint x: 315, startPoint y: 266, endPoint x: 443, endPoint y: 269, distance: 128.0
click at [462, 265] on input "[PERSON_NAME] [PERSON_NAME]" at bounding box center [430, 271] width 337 height 16
type input "CASTRO"
click at [350, 349] on input "Ingresar nombre" at bounding box center [430, 346] width 337 height 16
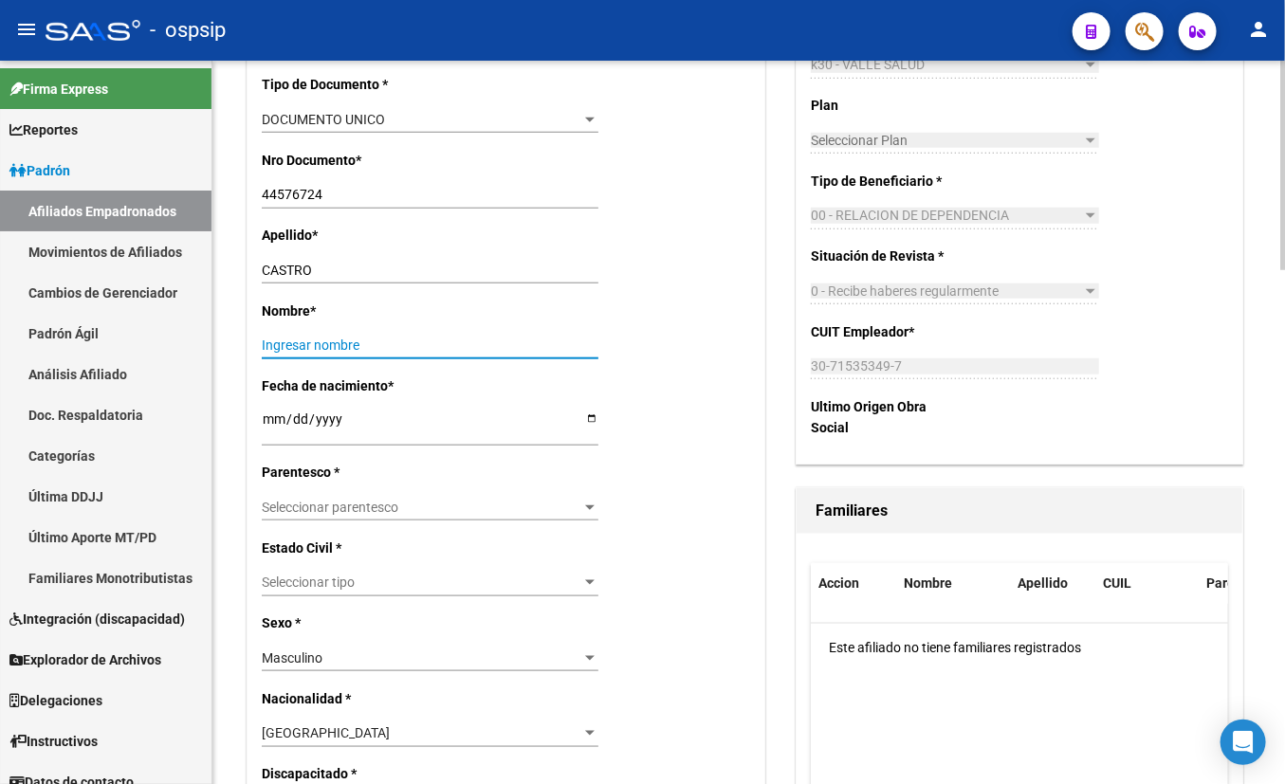
paste input "[PERSON_NAME]"
type input "[PERSON_NAME]"
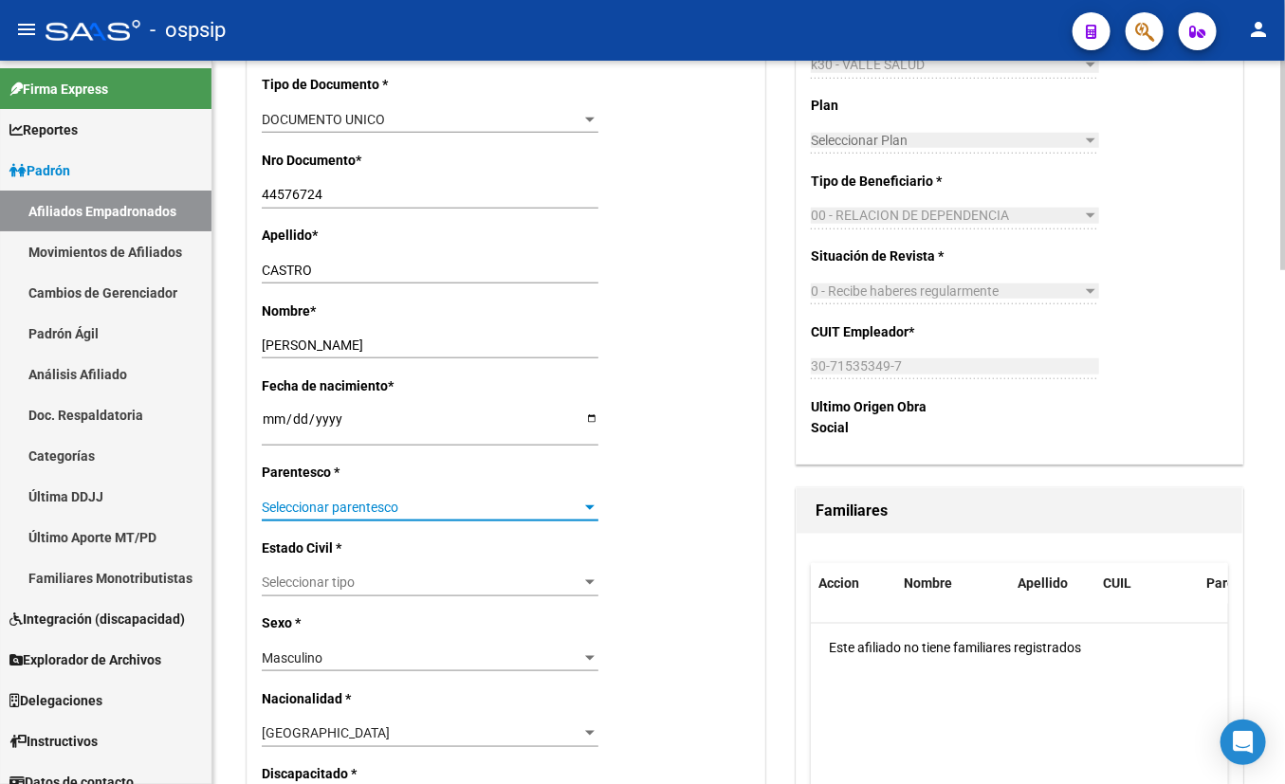
click at [310, 508] on span "Seleccionar parentesco" at bounding box center [422, 508] width 320 height 16
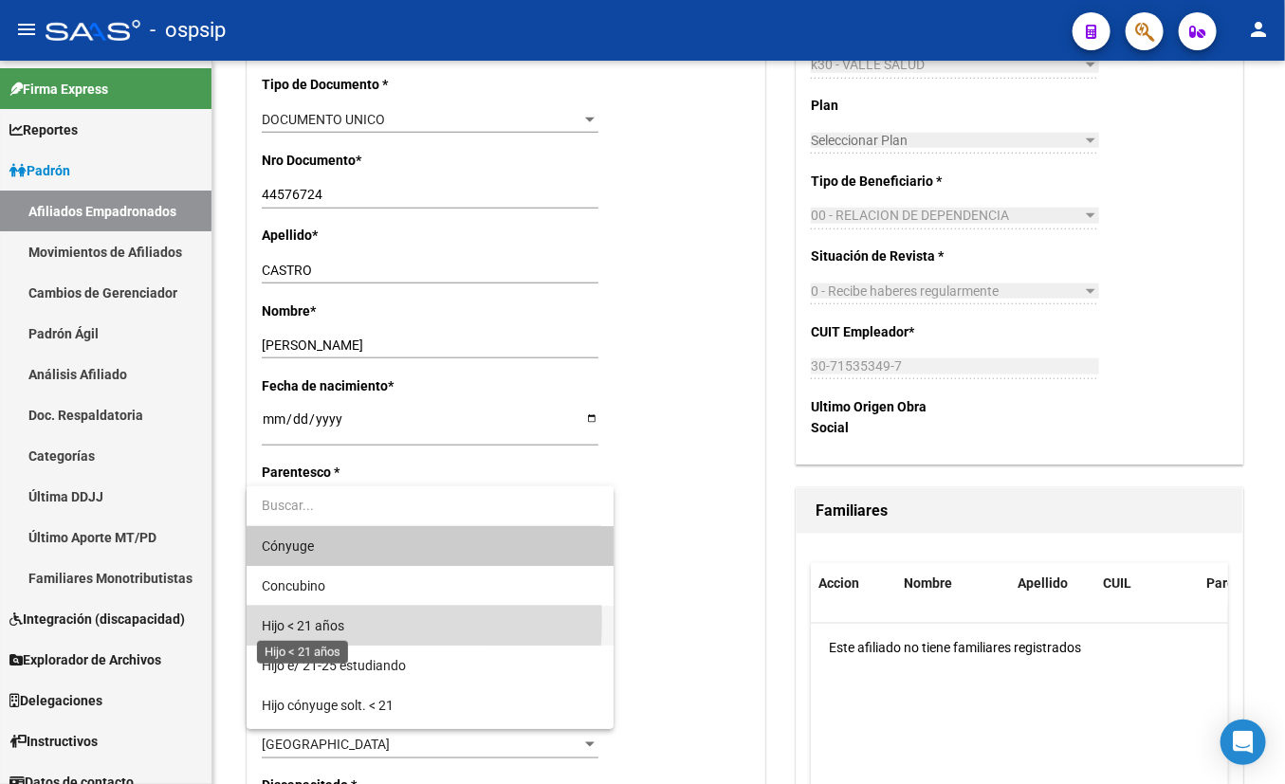
drag, startPoint x: 304, startPoint y: 621, endPoint x: 336, endPoint y: 615, distance: 31.8
click at [303, 621] on span "Hijo < 21 años" at bounding box center [303, 625] width 82 height 15
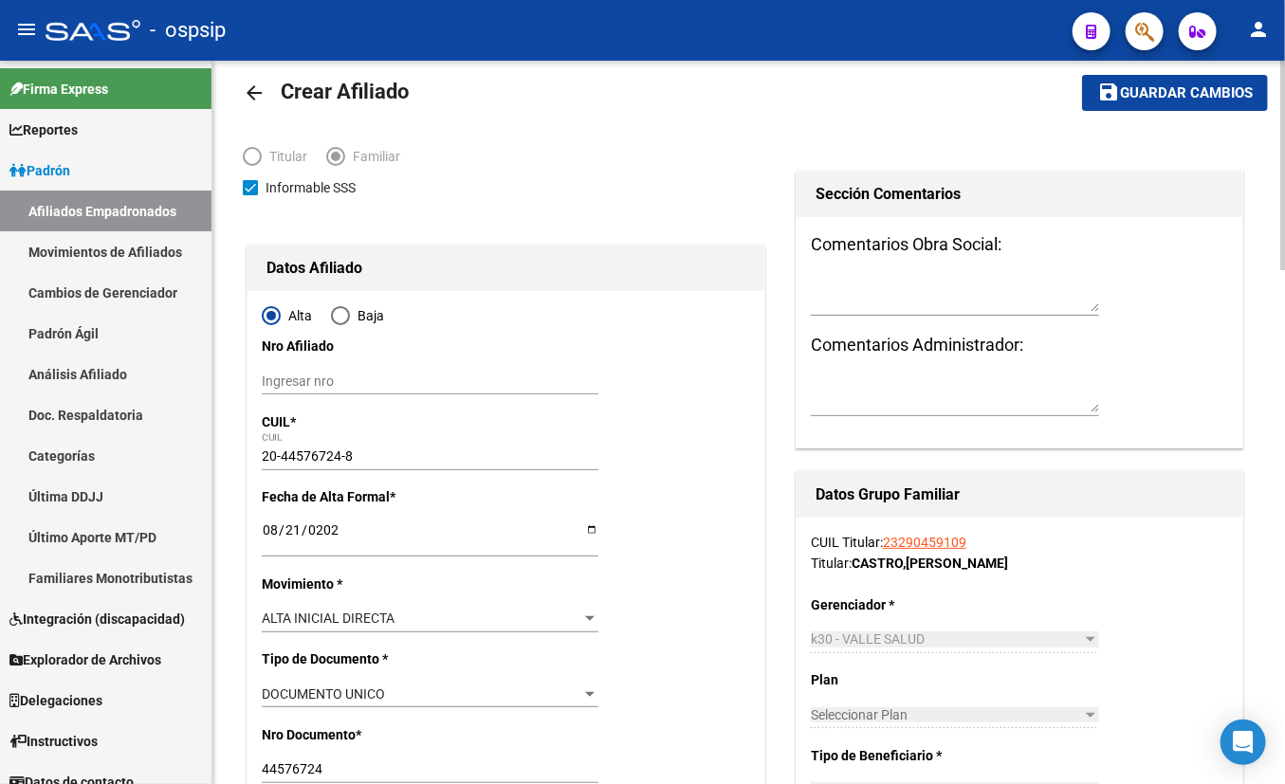
scroll to position [0, 0]
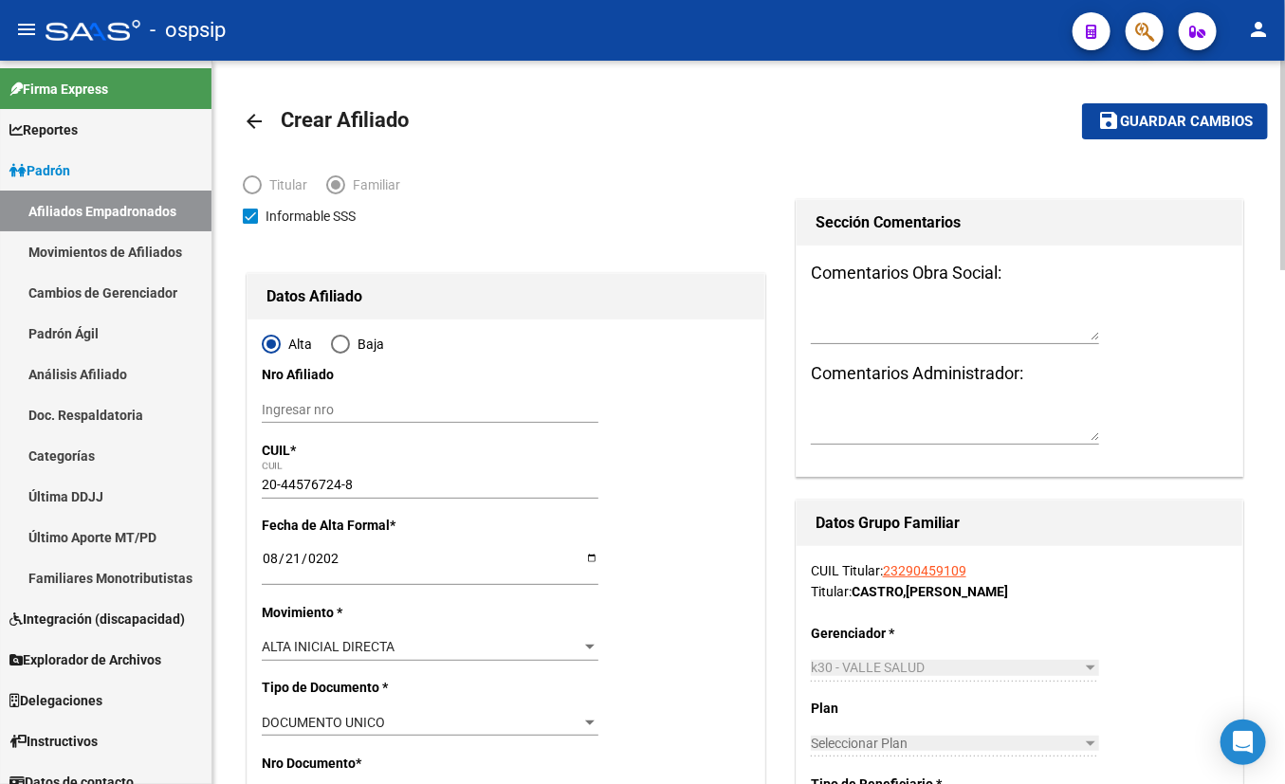
click at [255, 123] on mat-icon "arrow_back" at bounding box center [254, 121] width 23 height 23
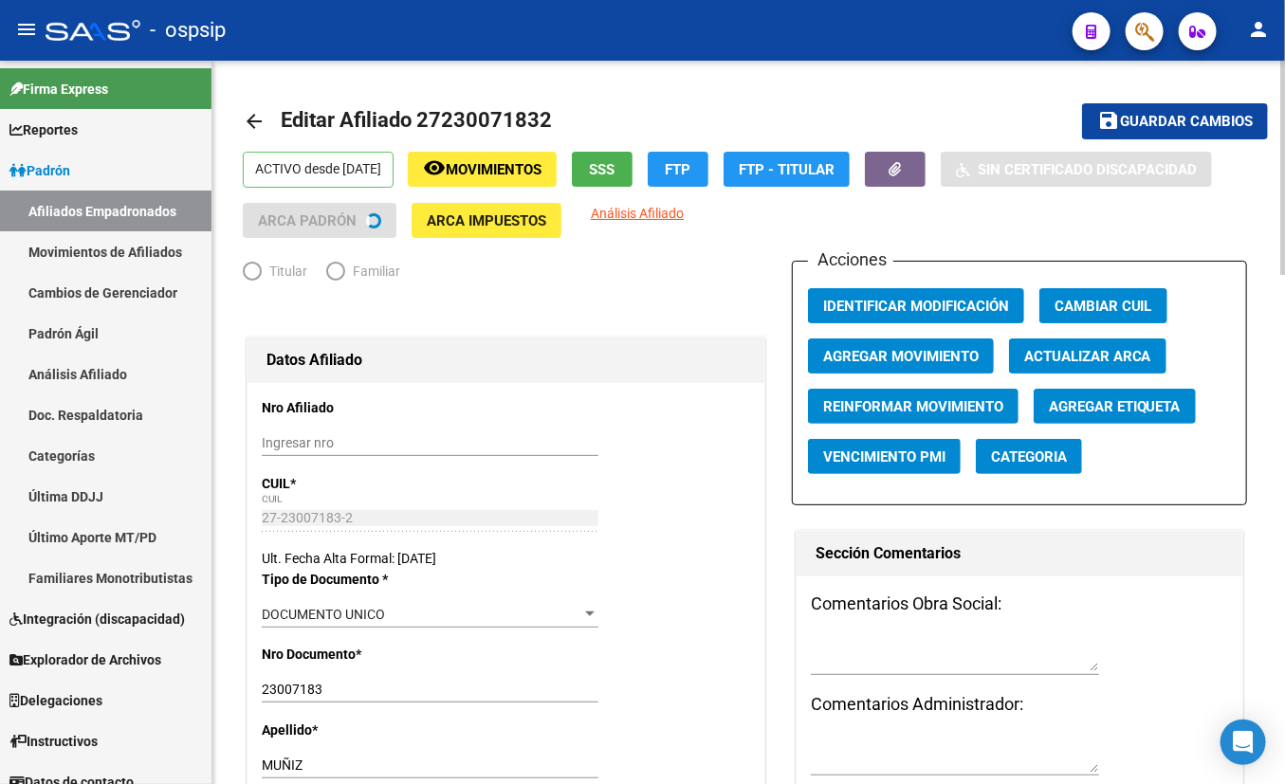
radio input "true"
type input "30-71535349-7"
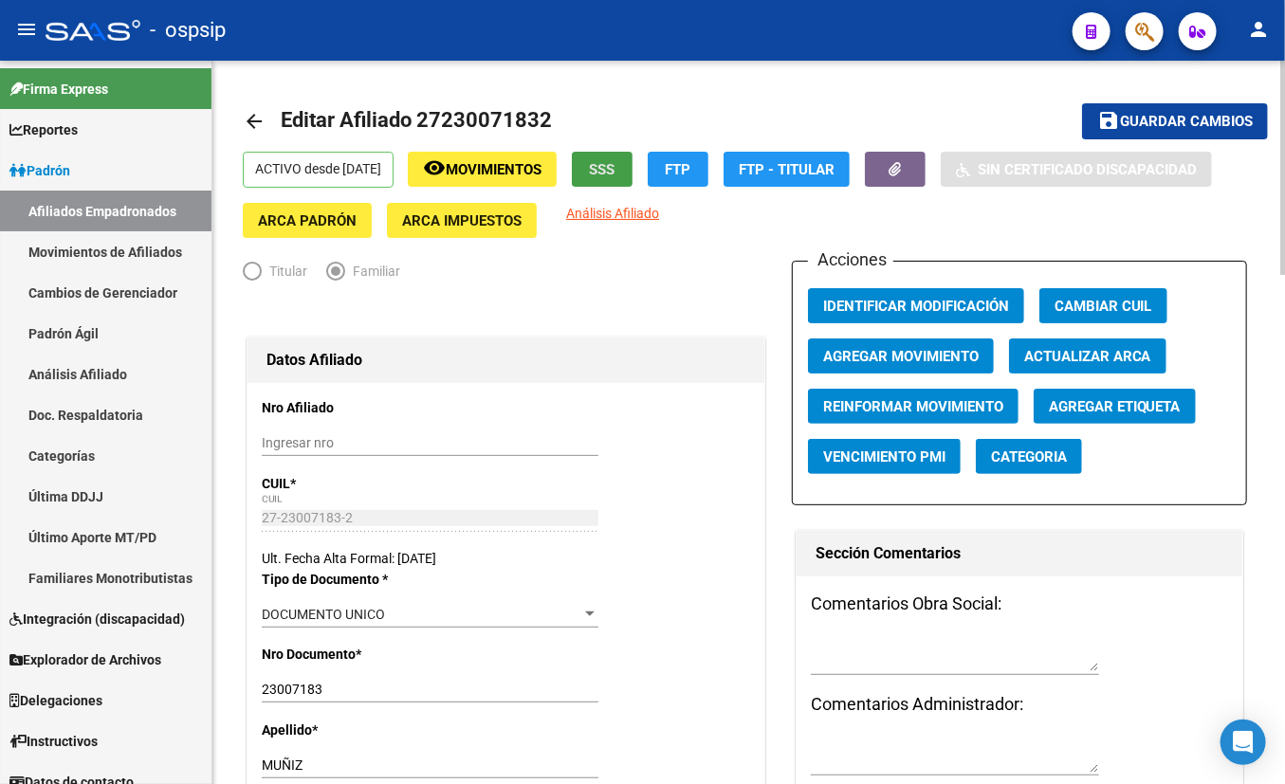
click at [615, 163] on span "SSS" at bounding box center [603, 169] width 26 height 17
drag, startPoint x: 423, startPoint y: 119, endPoint x: 569, endPoint y: 119, distance: 146.0
click at [569, 119] on mat-toolbar-row "arrow_back Editar Afiliado 27230071832" at bounding box center [637, 121] width 789 height 61
click at [608, 101] on mat-toolbar-row "arrow_back Editar Afiliado 27230071832" at bounding box center [637, 121] width 789 height 61
drag, startPoint x: 444, startPoint y: 120, endPoint x: 535, endPoint y: 128, distance: 91.3
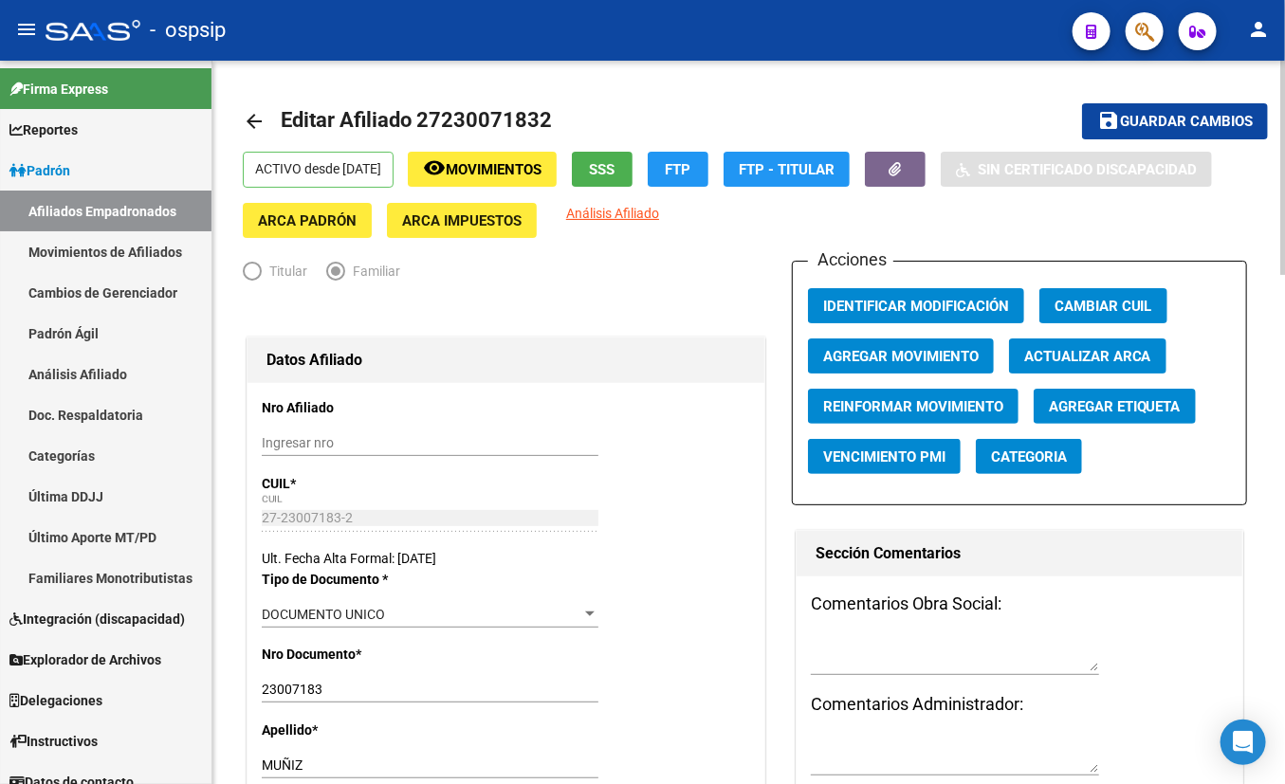
click at [535, 128] on span "Editar Afiliado 27230071832" at bounding box center [416, 120] width 271 height 24
copy span "23007183"
click at [588, 357] on h1 "Datos Afiliado" at bounding box center [505, 360] width 479 height 30
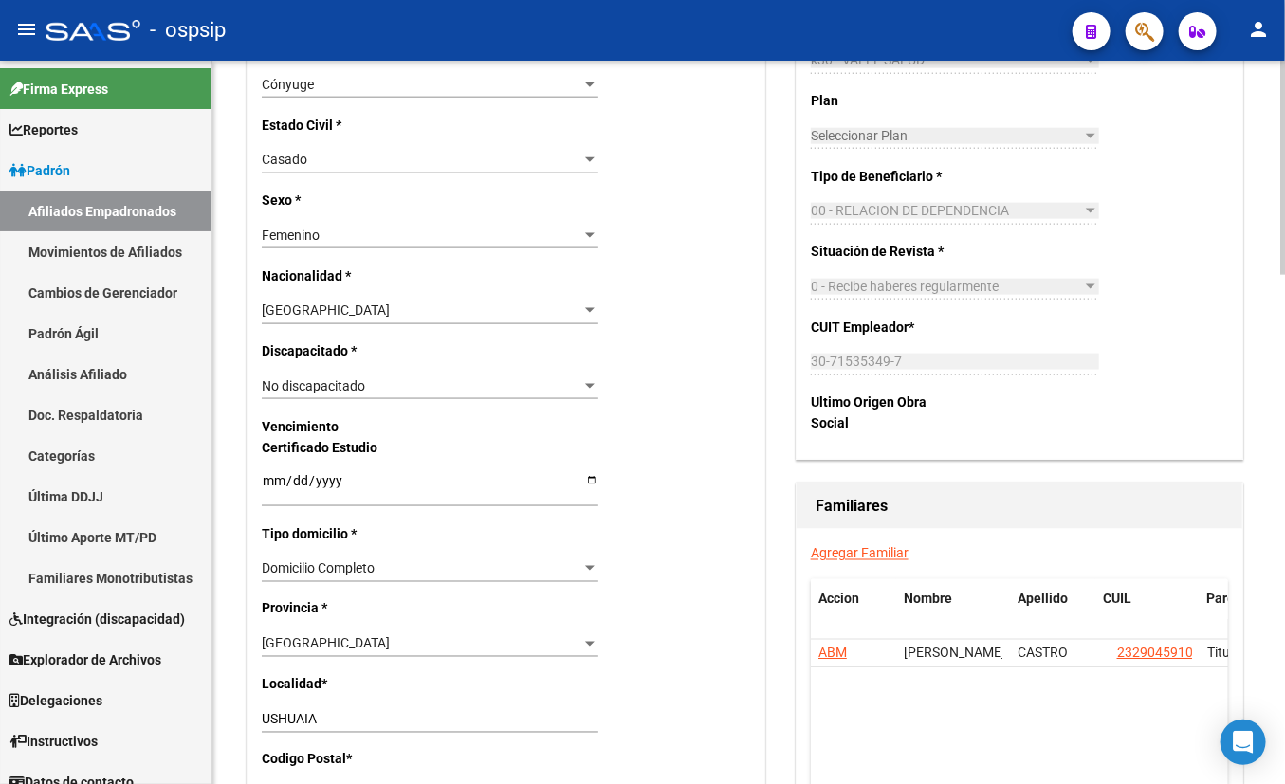
scroll to position [948, 0]
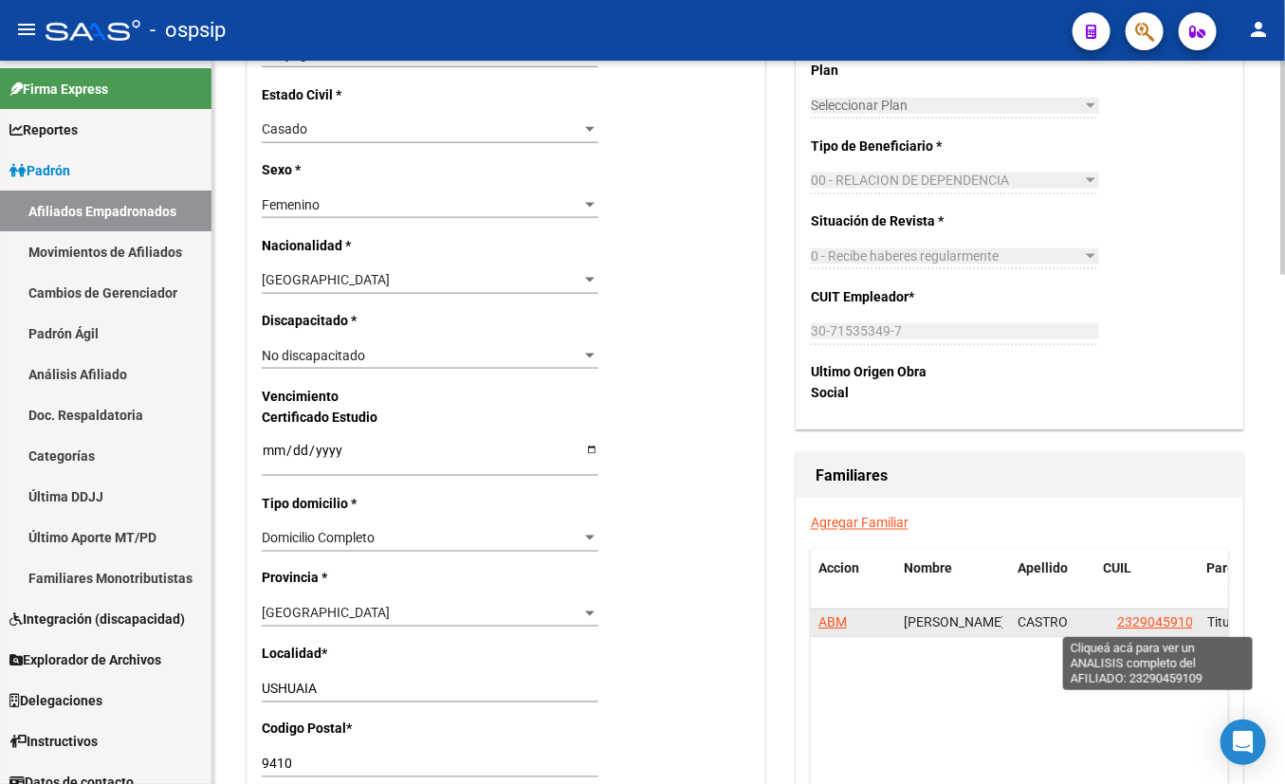
click at [1131, 617] on span "23290459109" at bounding box center [1158, 622] width 83 height 15
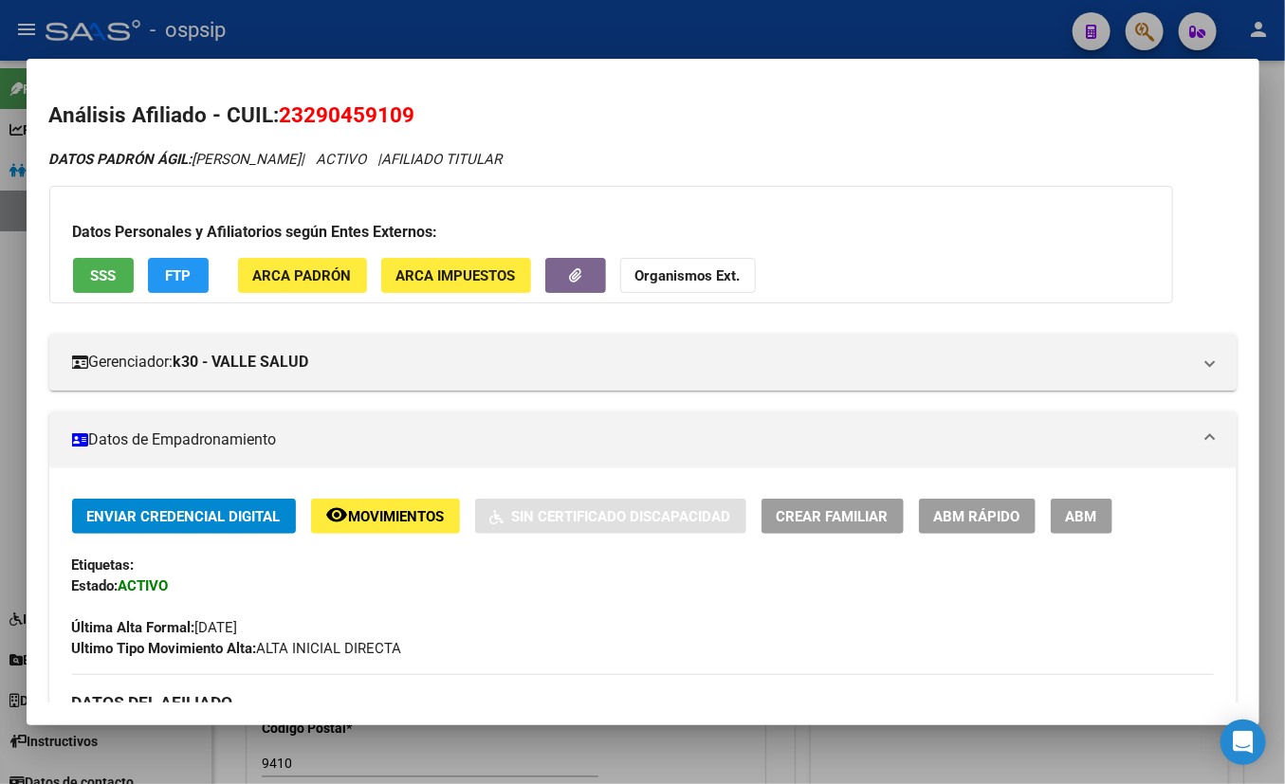
click at [1065, 518] on button "ABM" at bounding box center [1082, 516] width 62 height 35
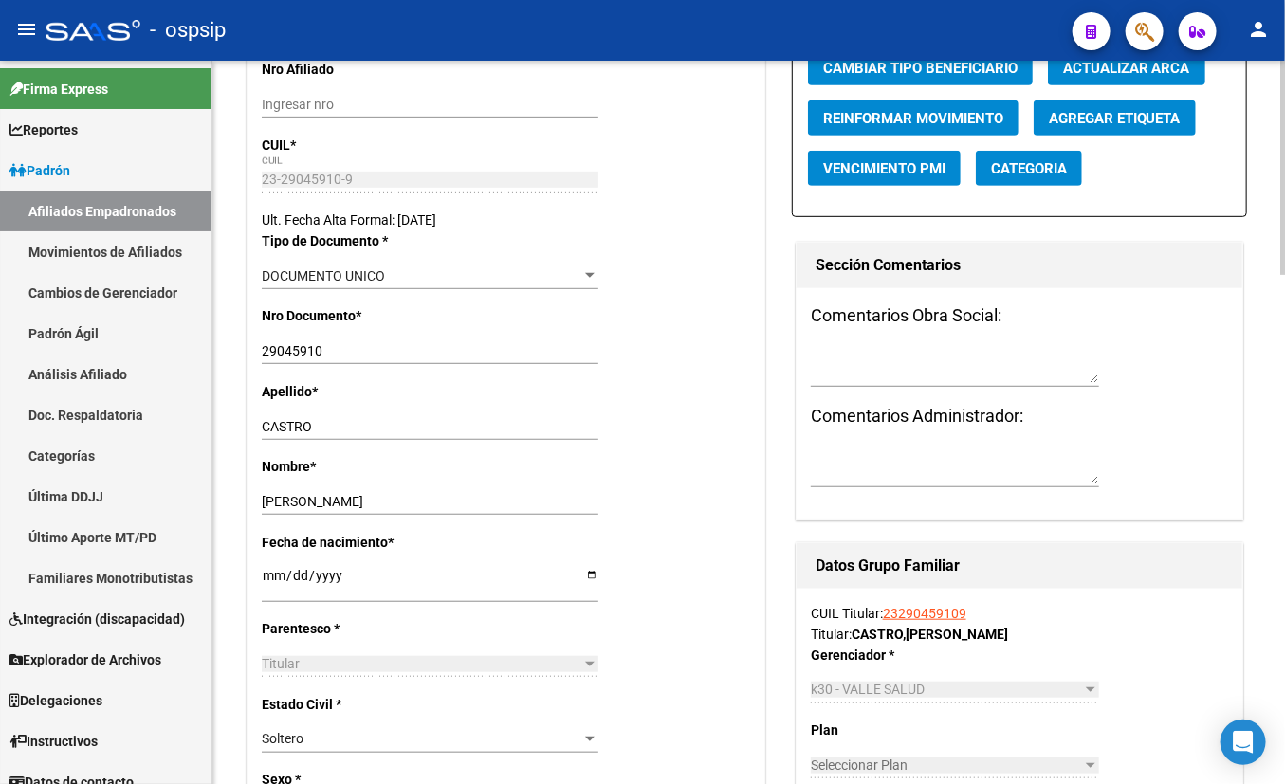
scroll to position [430, 0]
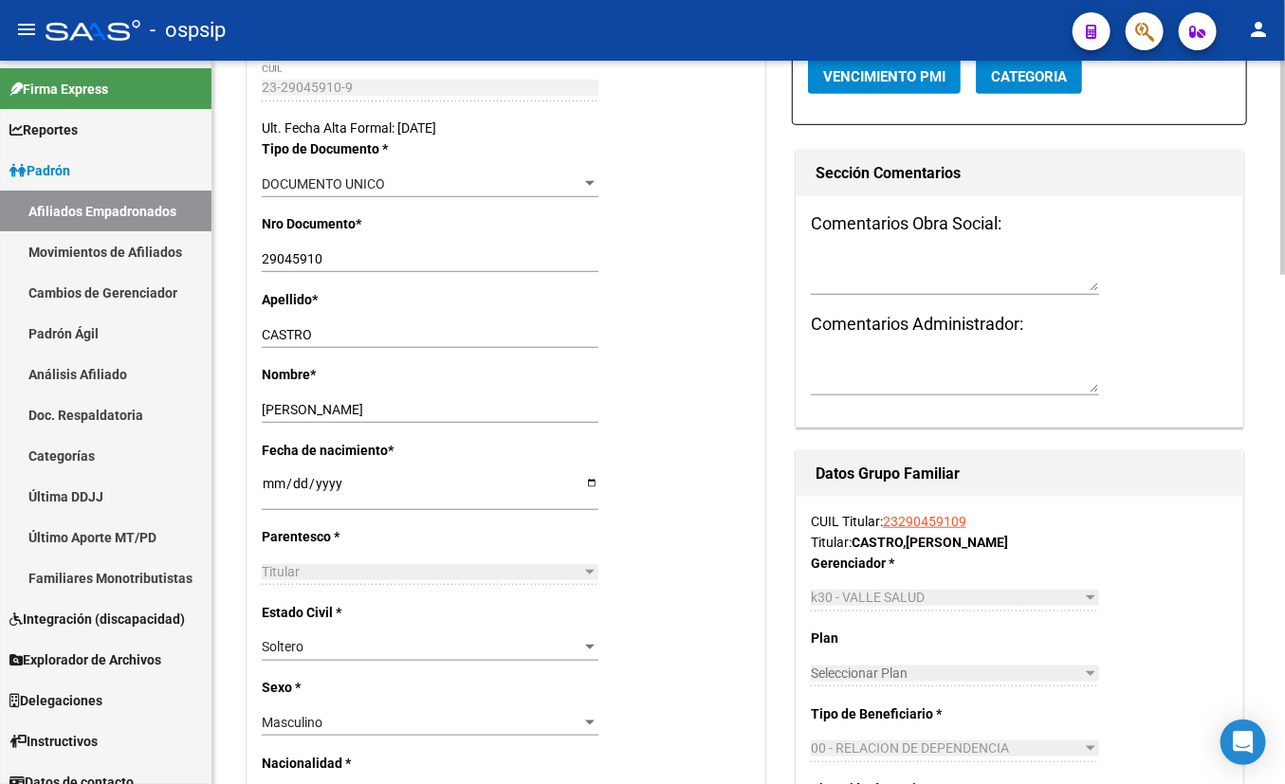
click at [476, 389] on div "Nombre * [PERSON_NAME] nombre" at bounding box center [506, 401] width 488 height 75
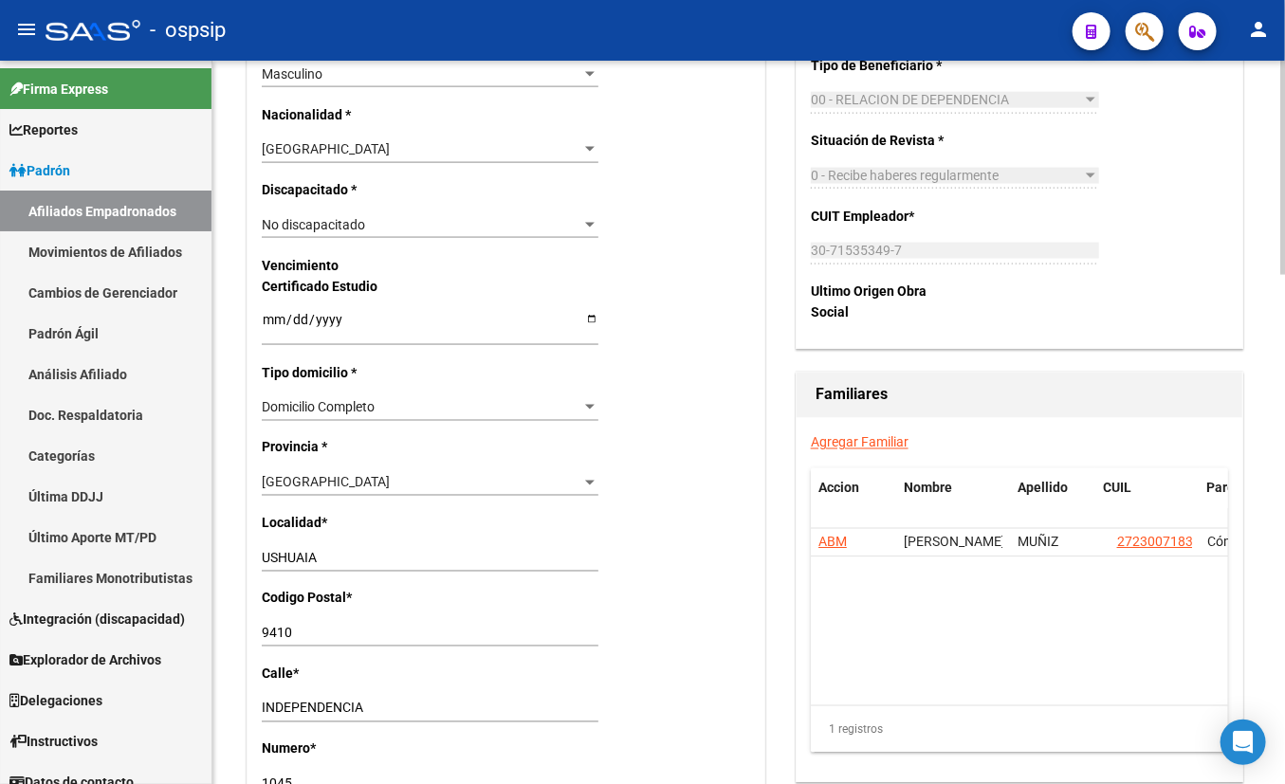
scroll to position [1120, 0]
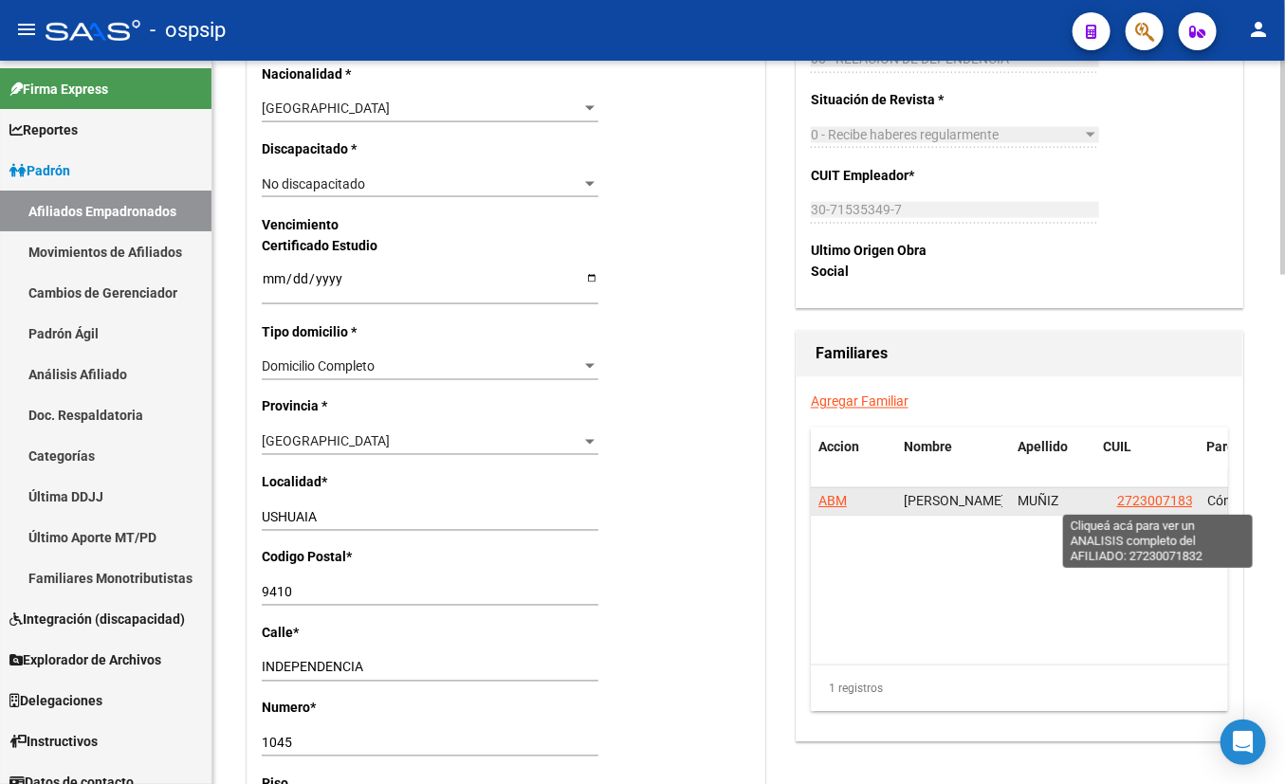
click at [1131, 495] on span "27230071832" at bounding box center [1158, 501] width 83 height 15
type textarea "27230071832"
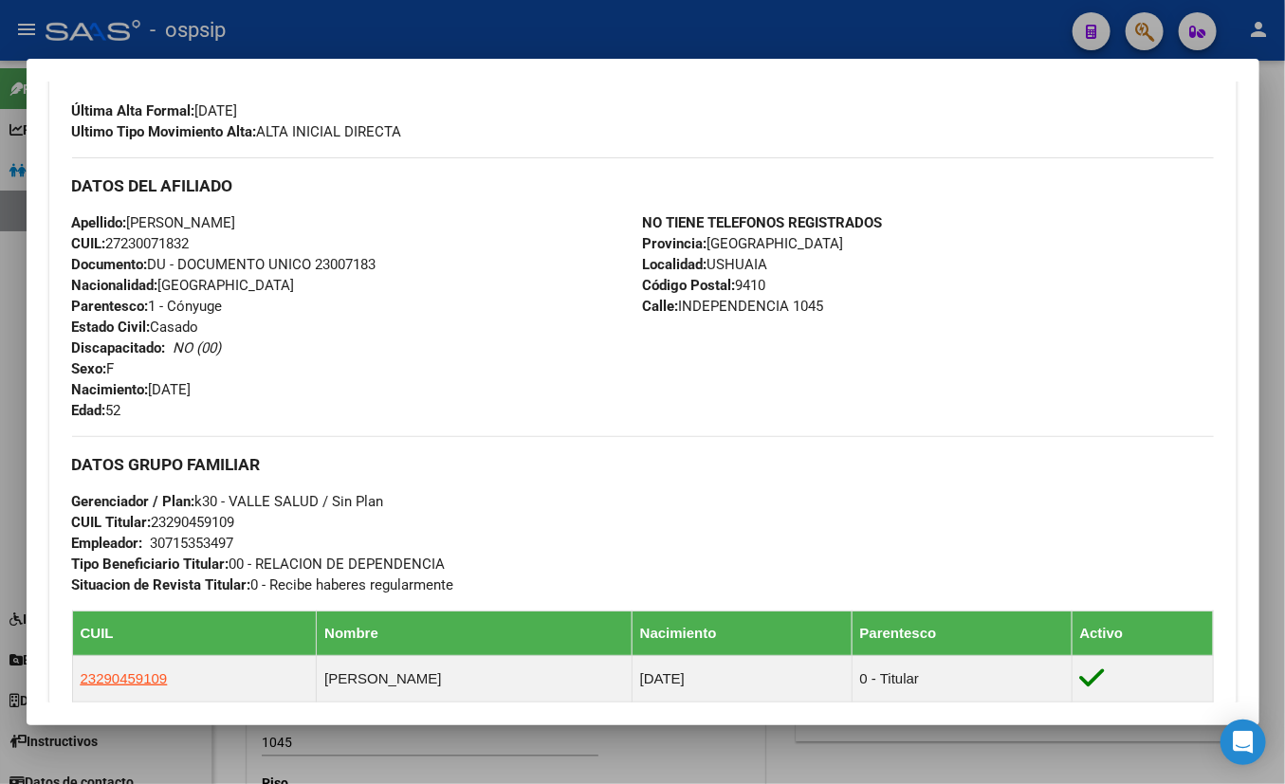
scroll to position [430, 0]
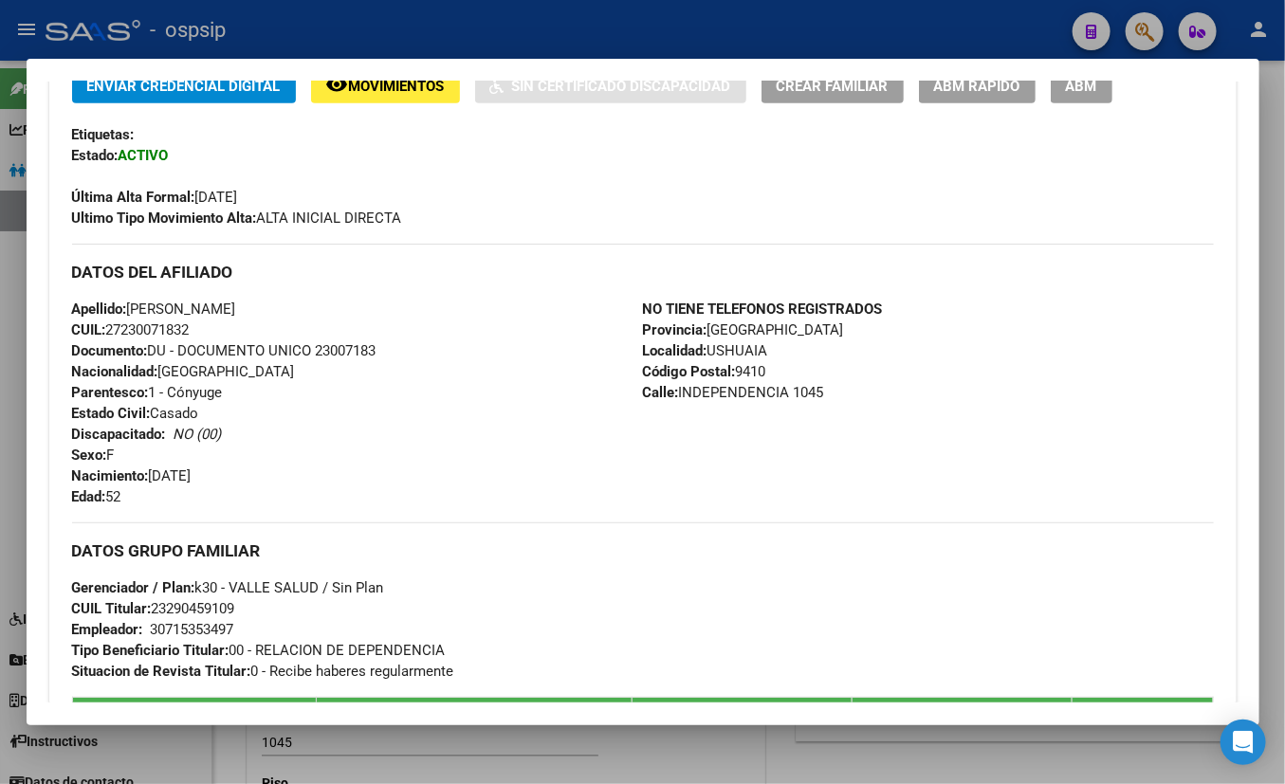
click at [367, 442] on div "Apellido: [PERSON_NAME] CUIL: 27230071832 Documento: DU - DOCUMENTO UNICO 23007…" at bounding box center [357, 403] width 571 height 209
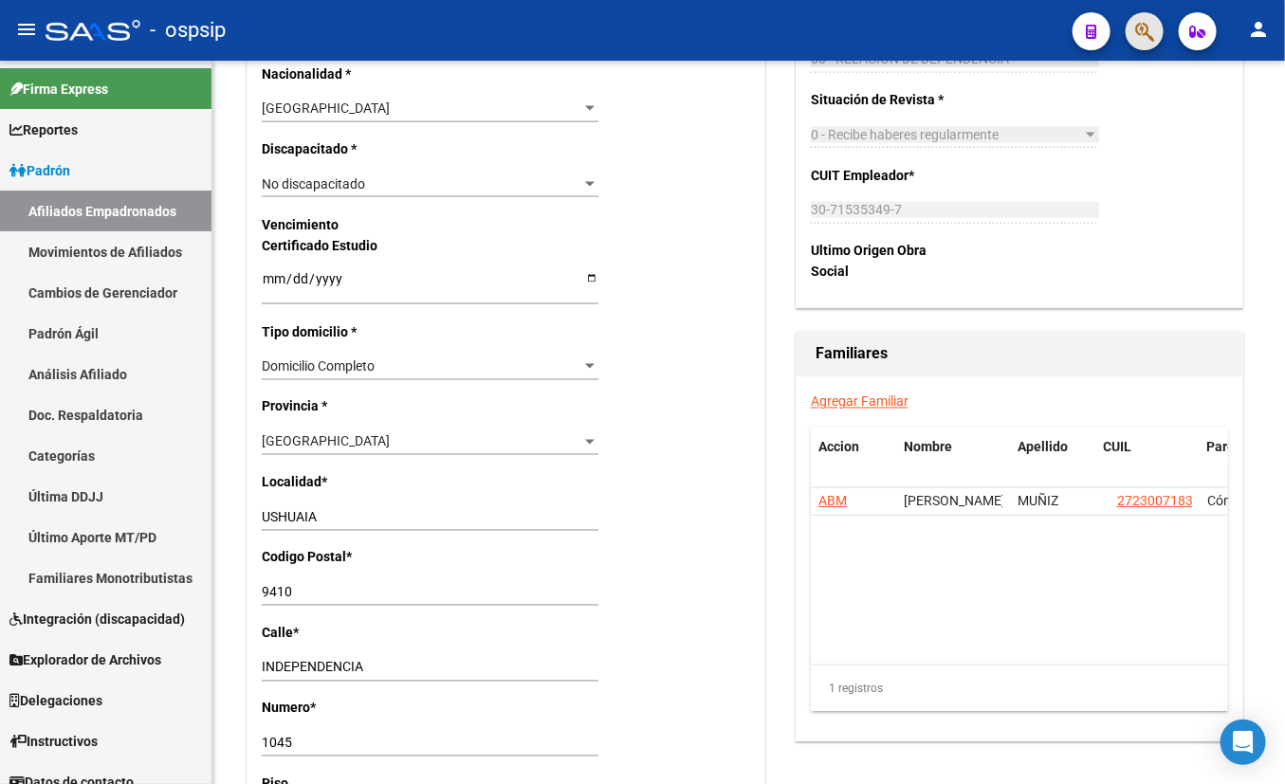
click at [1131, 27] on button "button" at bounding box center [1145, 31] width 38 height 38
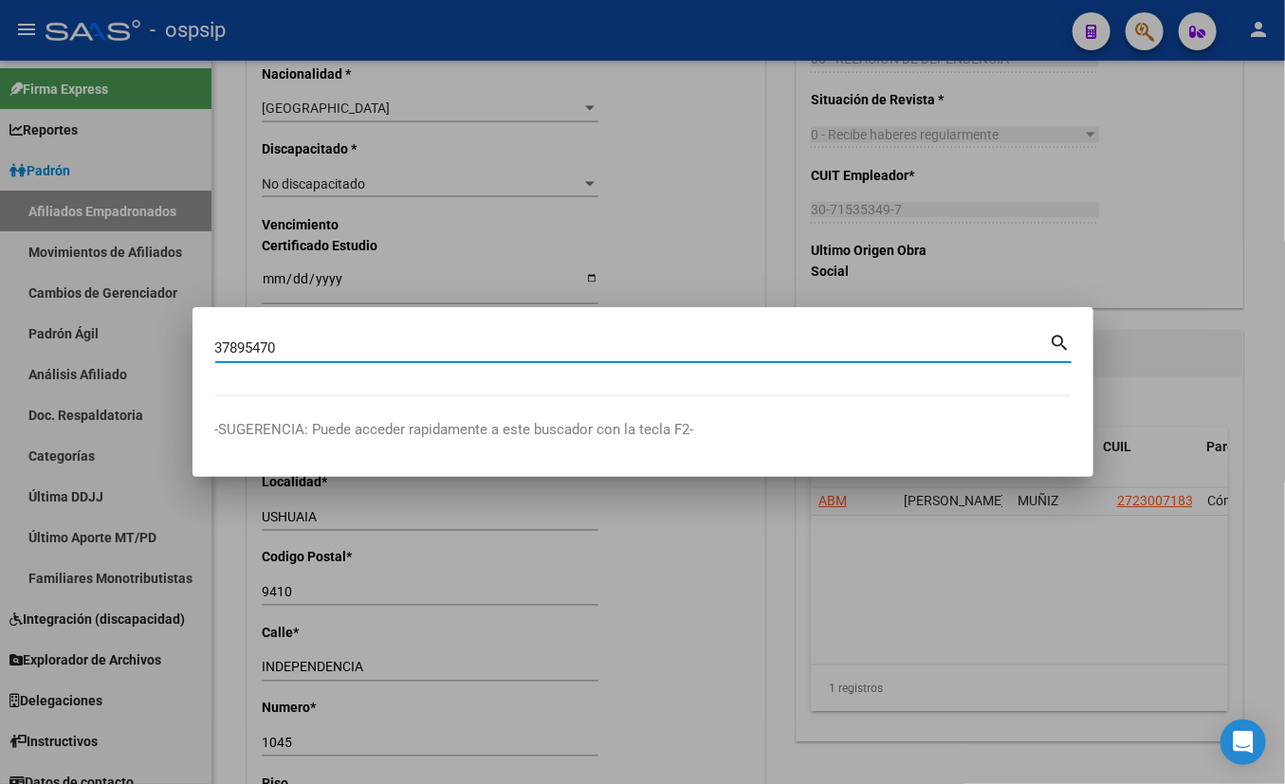
type input "37895470"
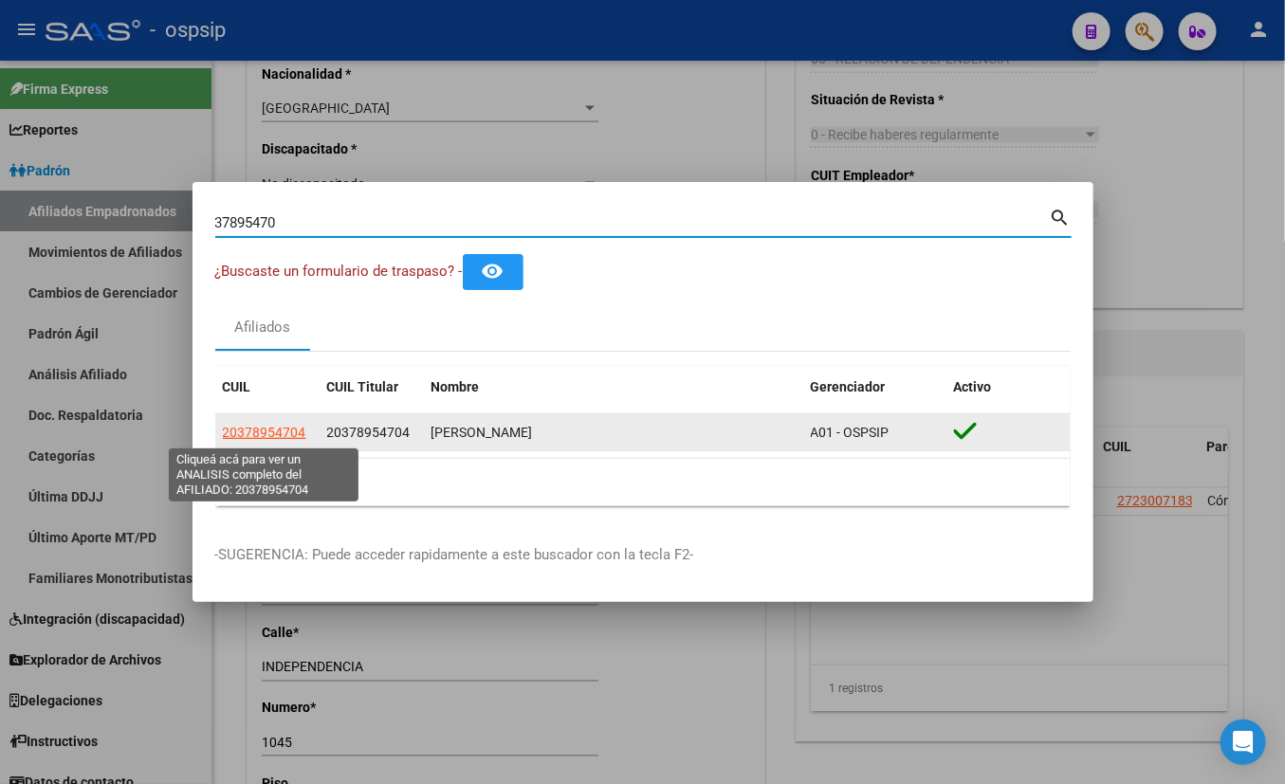
click at [258, 435] on span "20378954704" at bounding box center [264, 432] width 83 height 15
type textarea "20378954704"
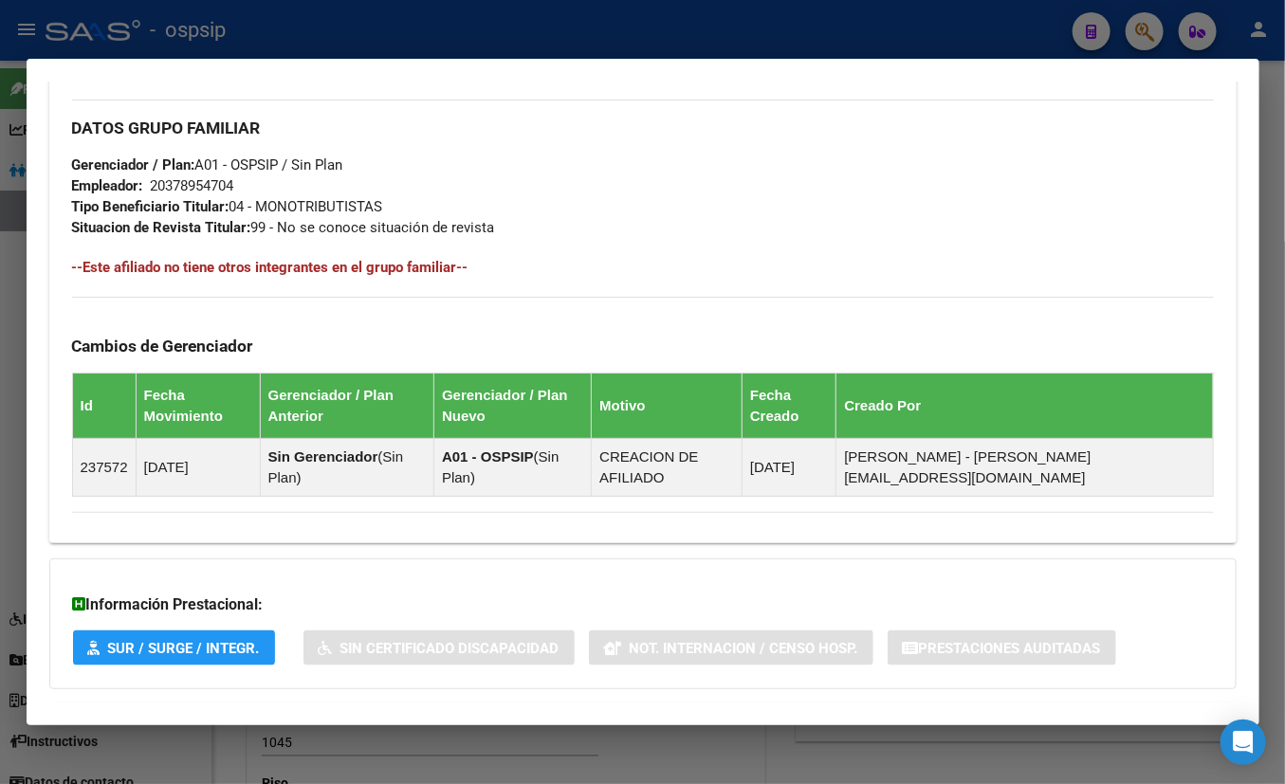
scroll to position [941, 0]
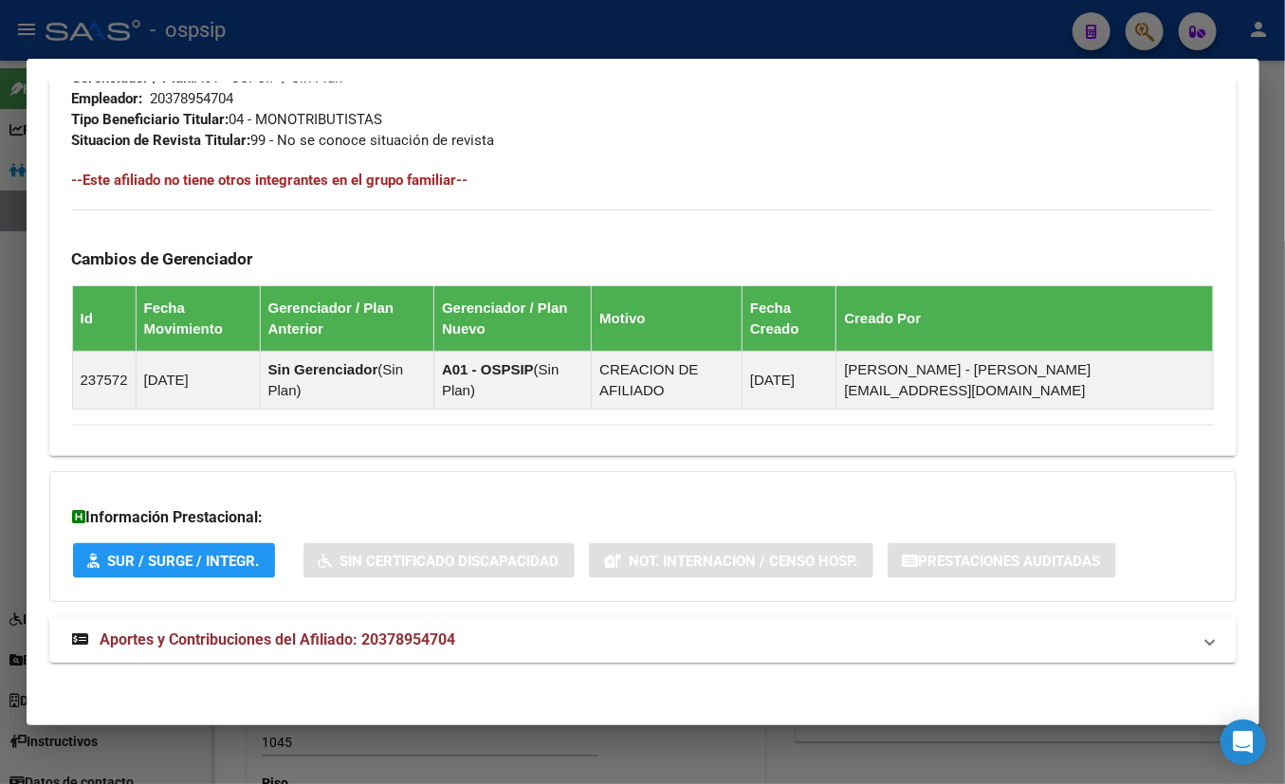
click at [371, 645] on span "Aportes y Contribuciones del Afiliado: 20378954704" at bounding box center [279, 640] width 356 height 18
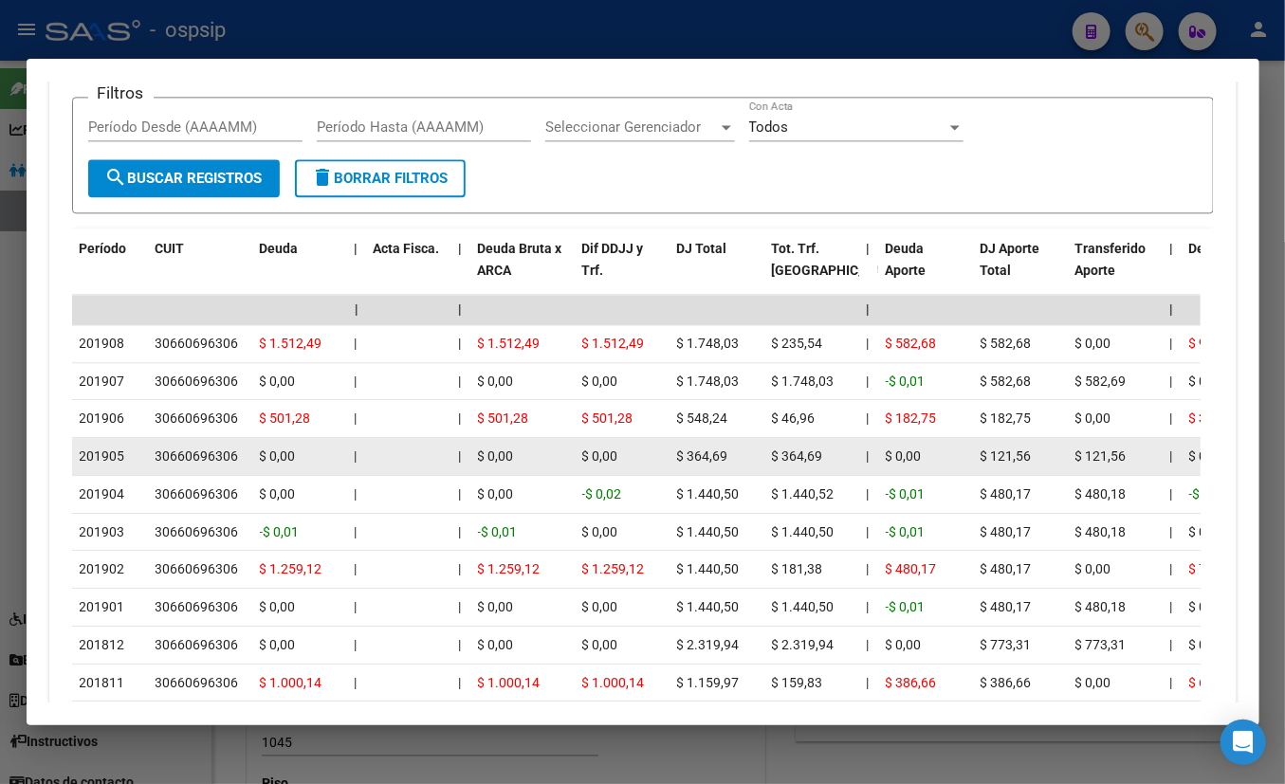
scroll to position [1631, 0]
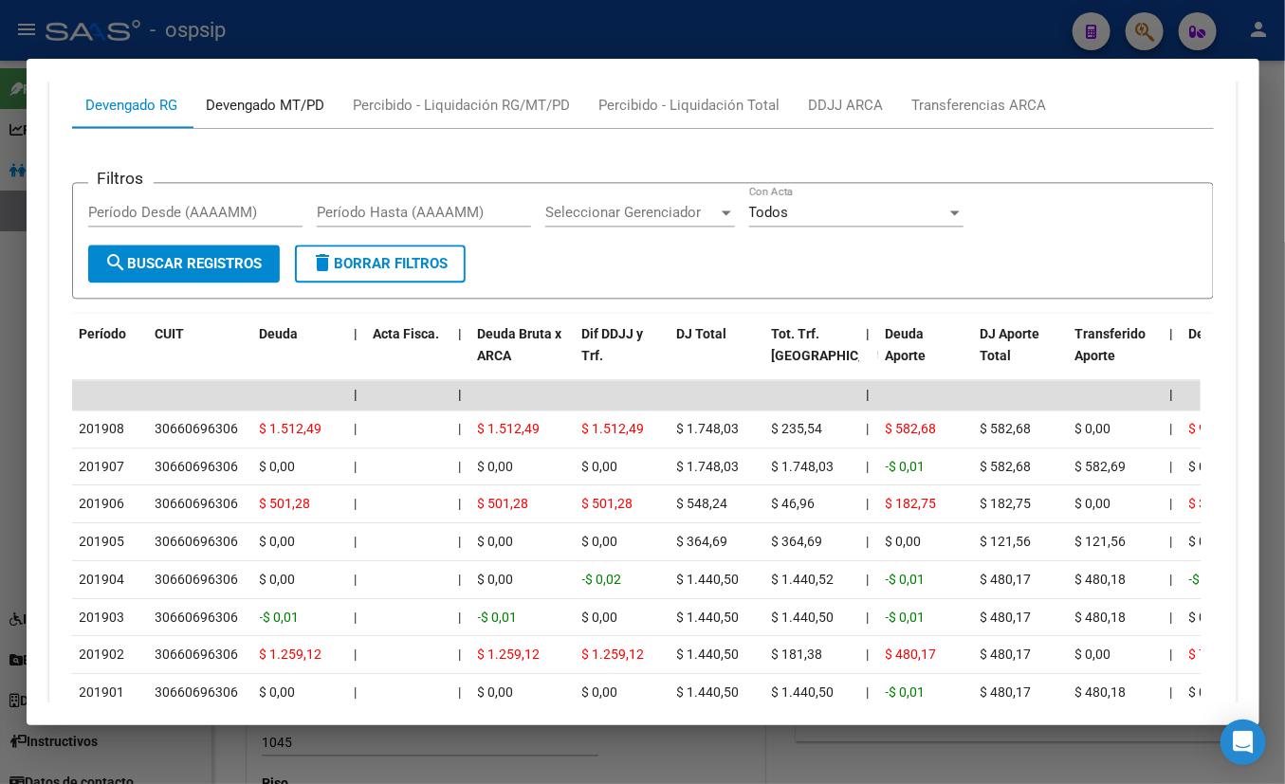
click at [282, 104] on div "Devengado MT/PD" at bounding box center [266, 105] width 119 height 21
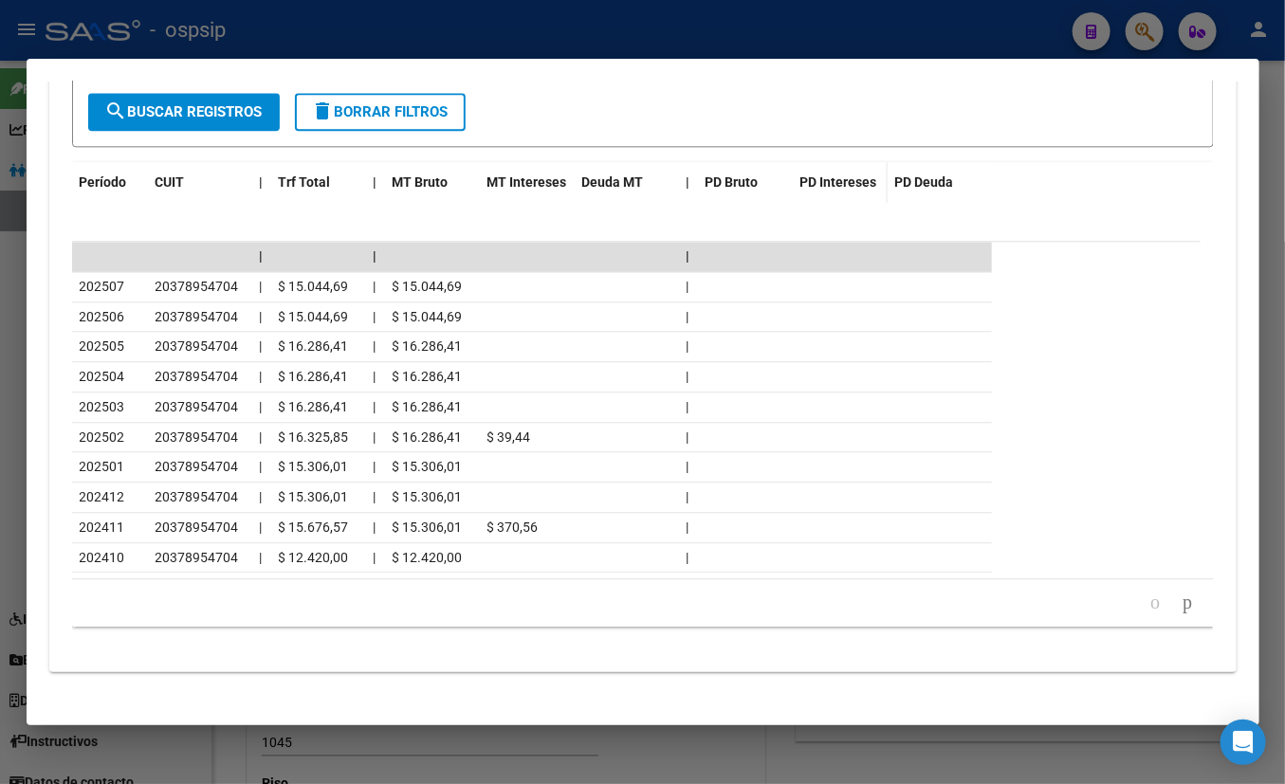
scroll to position [1791, 0]
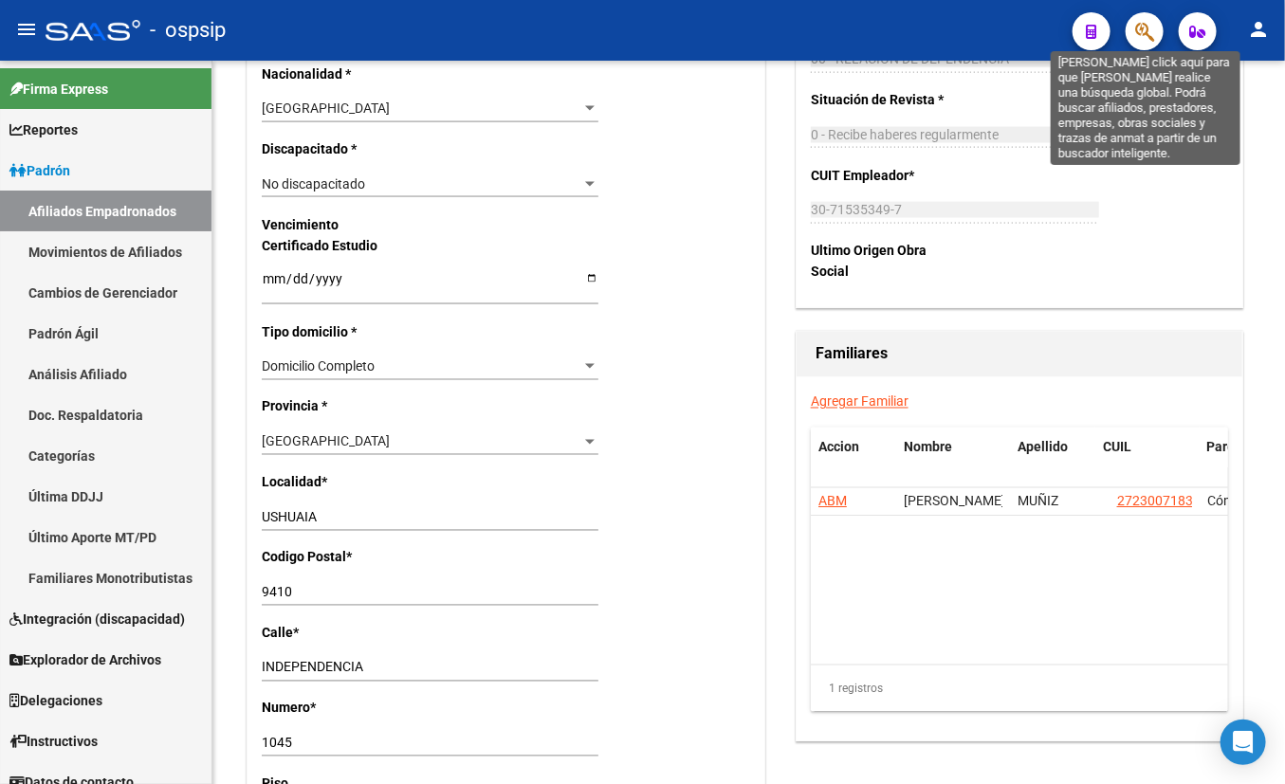
click at [1131, 31] on icon "button" at bounding box center [1144, 32] width 19 height 22
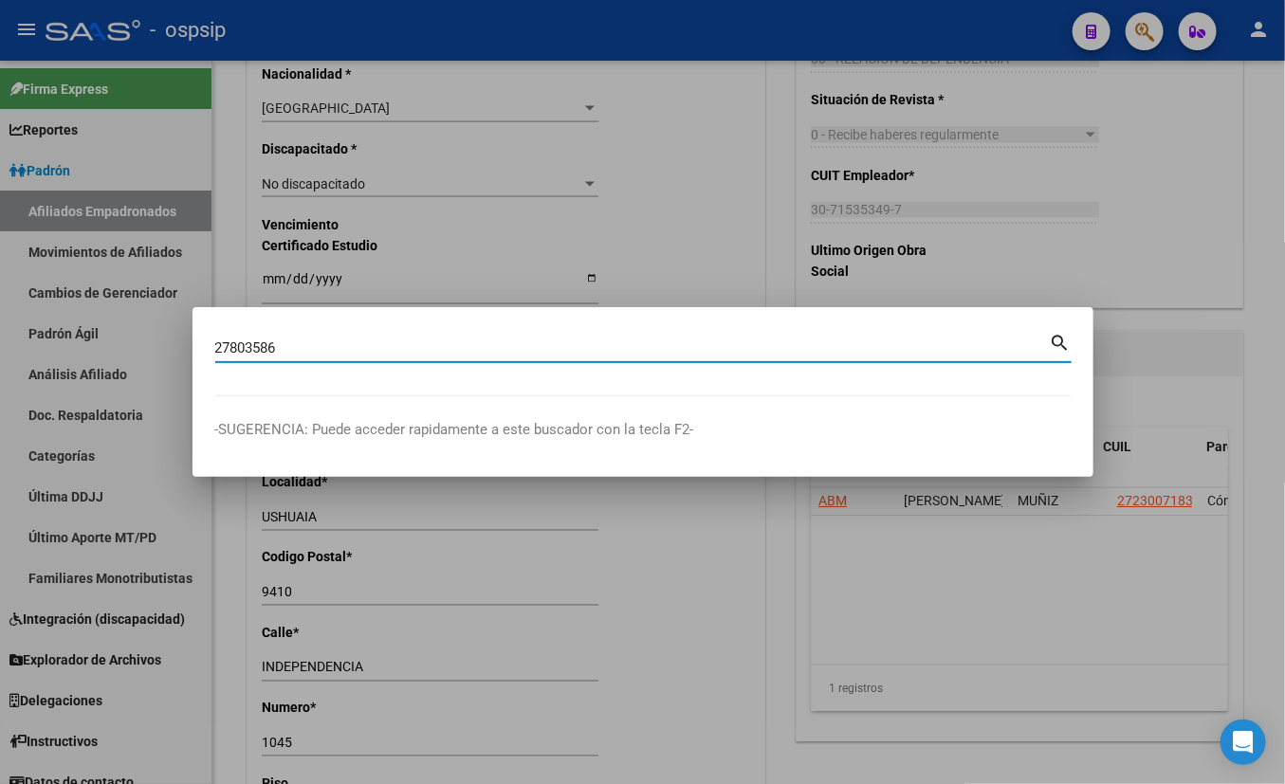
type input "27803586"
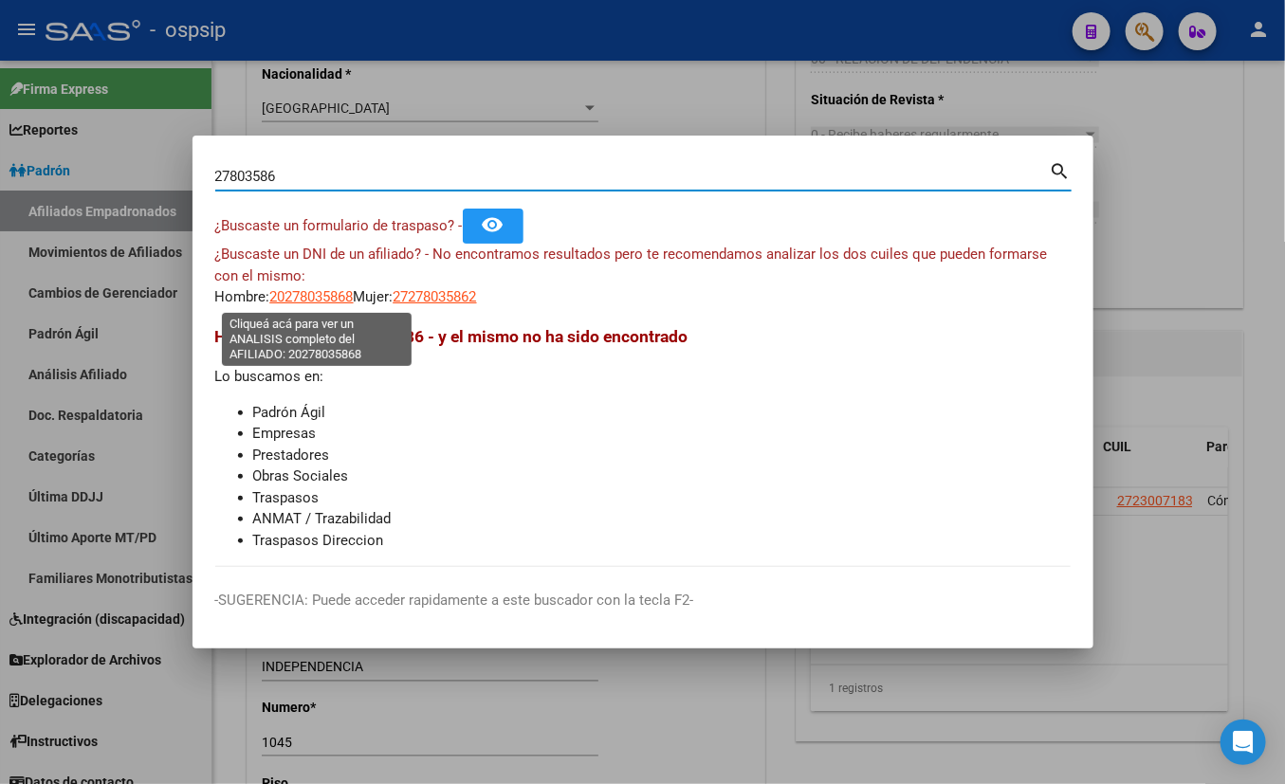
click at [311, 291] on span "20278035868" at bounding box center [311, 296] width 83 height 17
type textarea "20278035868"
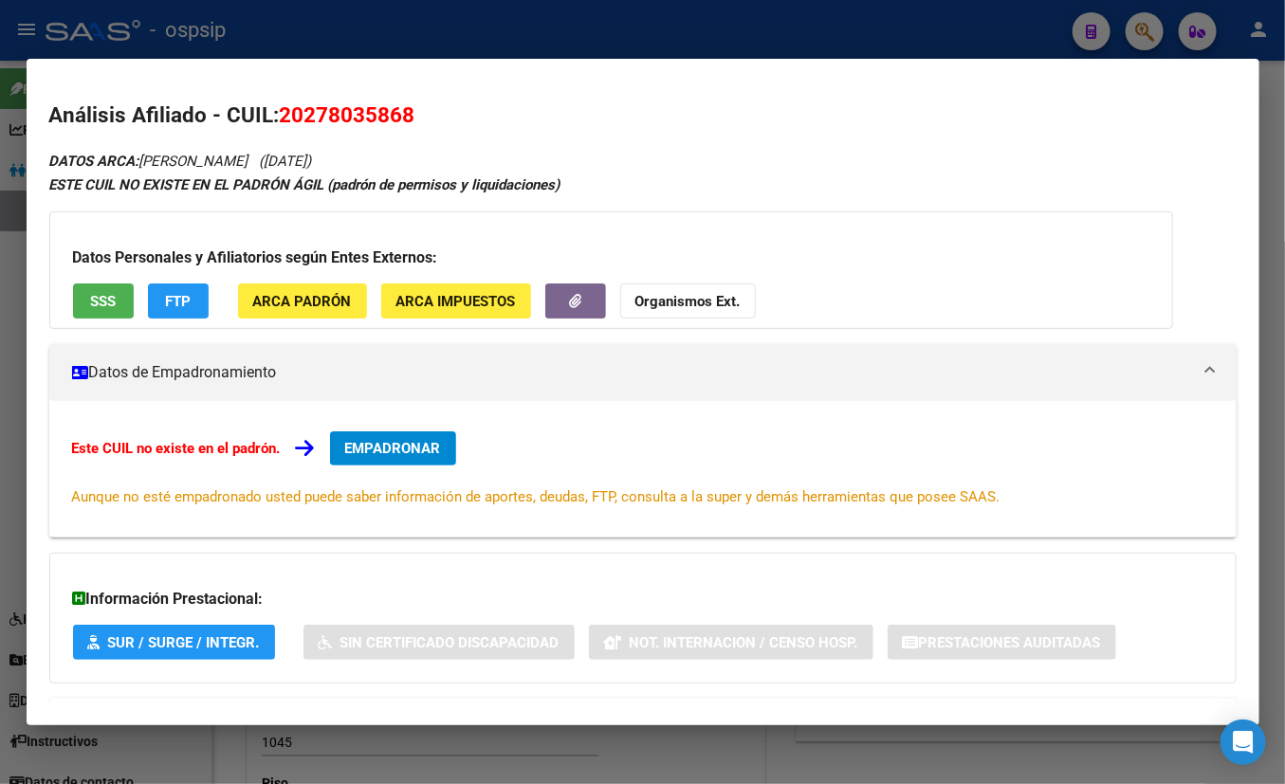
scroll to position [82, 0]
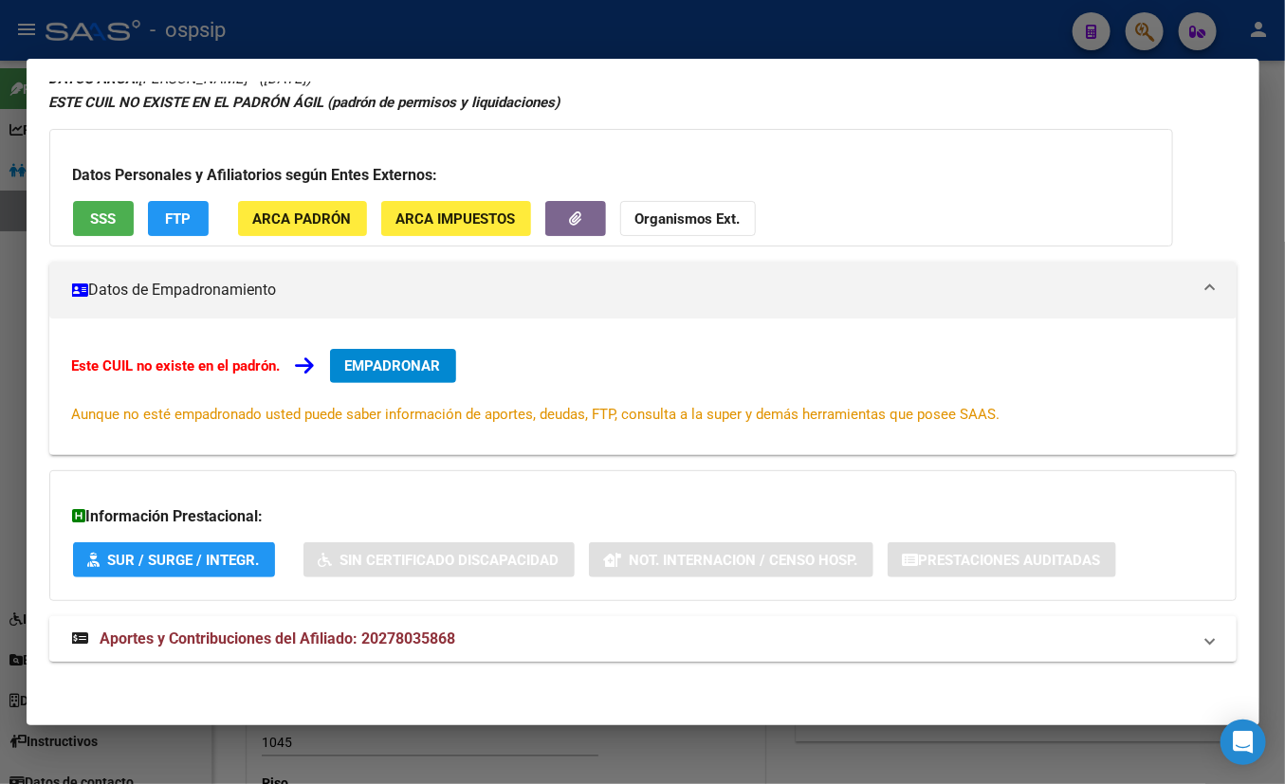
drag, startPoint x: 345, startPoint y: 636, endPoint x: 398, endPoint y: 619, distance: 55.8
click at [347, 636] on span "Aportes y Contribuciones del Afiliado: 20278035868" at bounding box center [279, 639] width 356 height 18
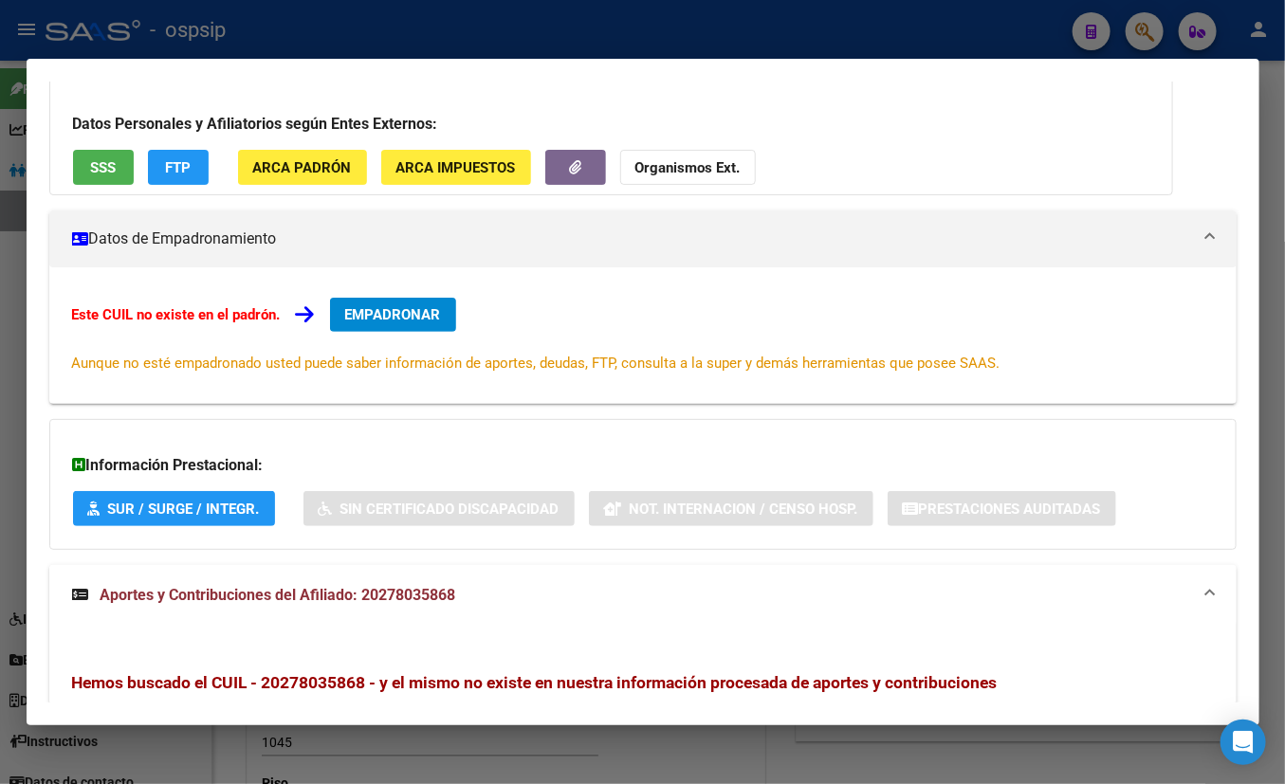
scroll to position [41, 0]
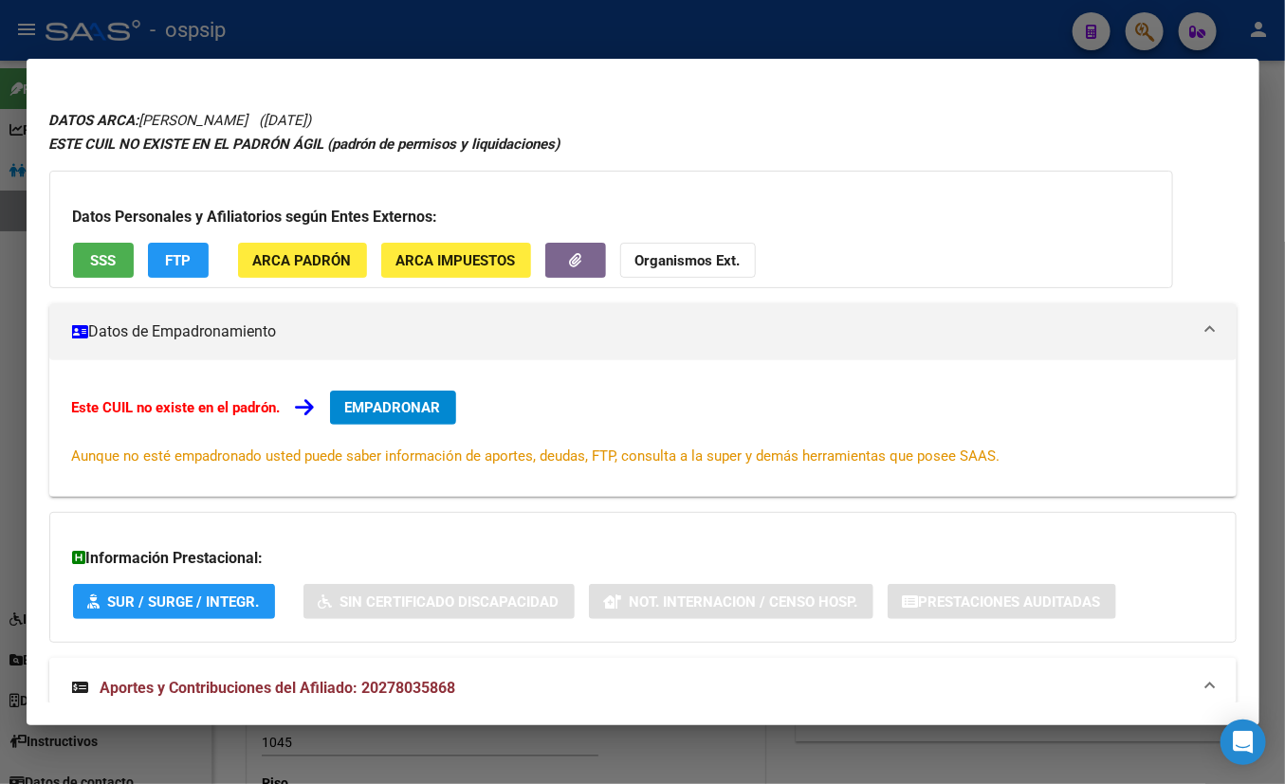
click at [534, 85] on h2 "Análisis Afiliado - CUIL: 20278035868" at bounding box center [642, 75] width 1187 height 32
click at [388, 399] on span "EMPADRONAR" at bounding box center [393, 407] width 96 height 17
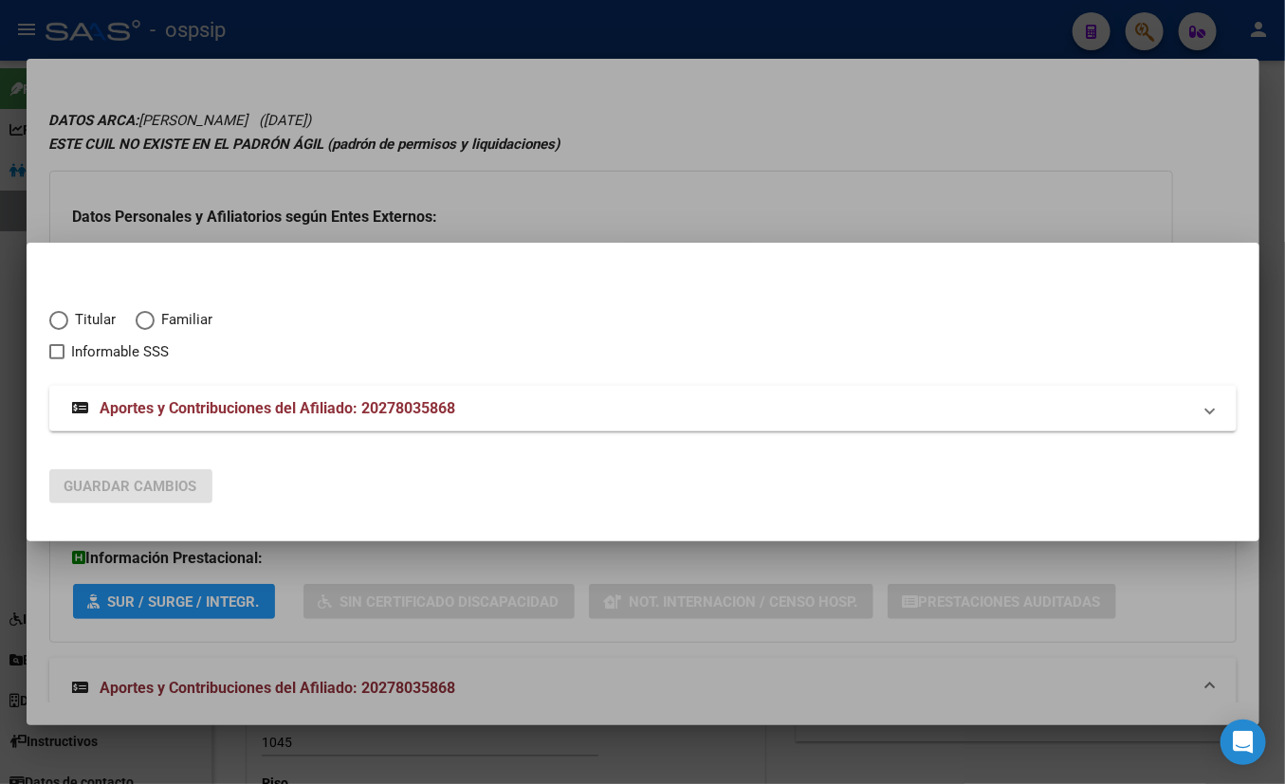
click at [61, 320] on span "Elija una opción" at bounding box center [58, 320] width 19 height 19
click at [61, 320] on input "Titular" at bounding box center [58, 320] width 19 height 19
radio input "true"
checkbox input "true"
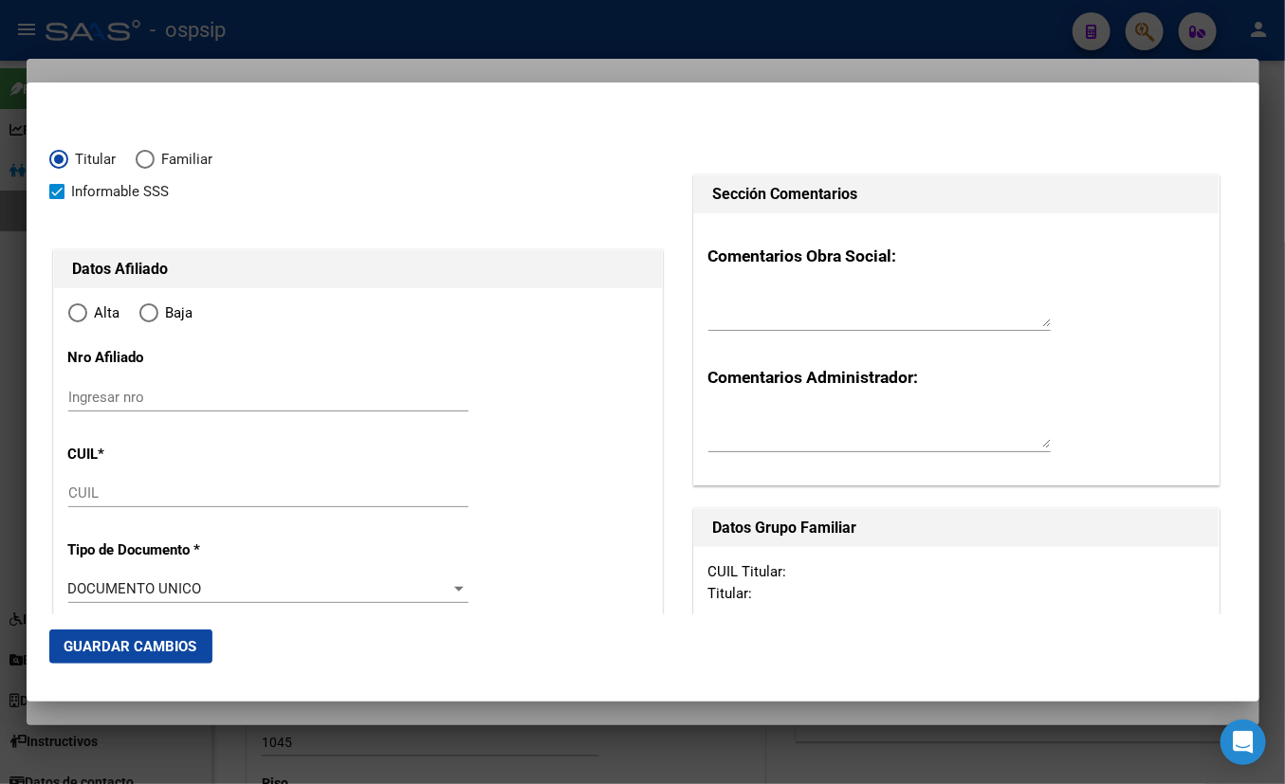
type input "20-27803586-8"
type input "27803586"
type input "GERVASSIO"
type input "[PERSON_NAME]"
type input "[DATE]"
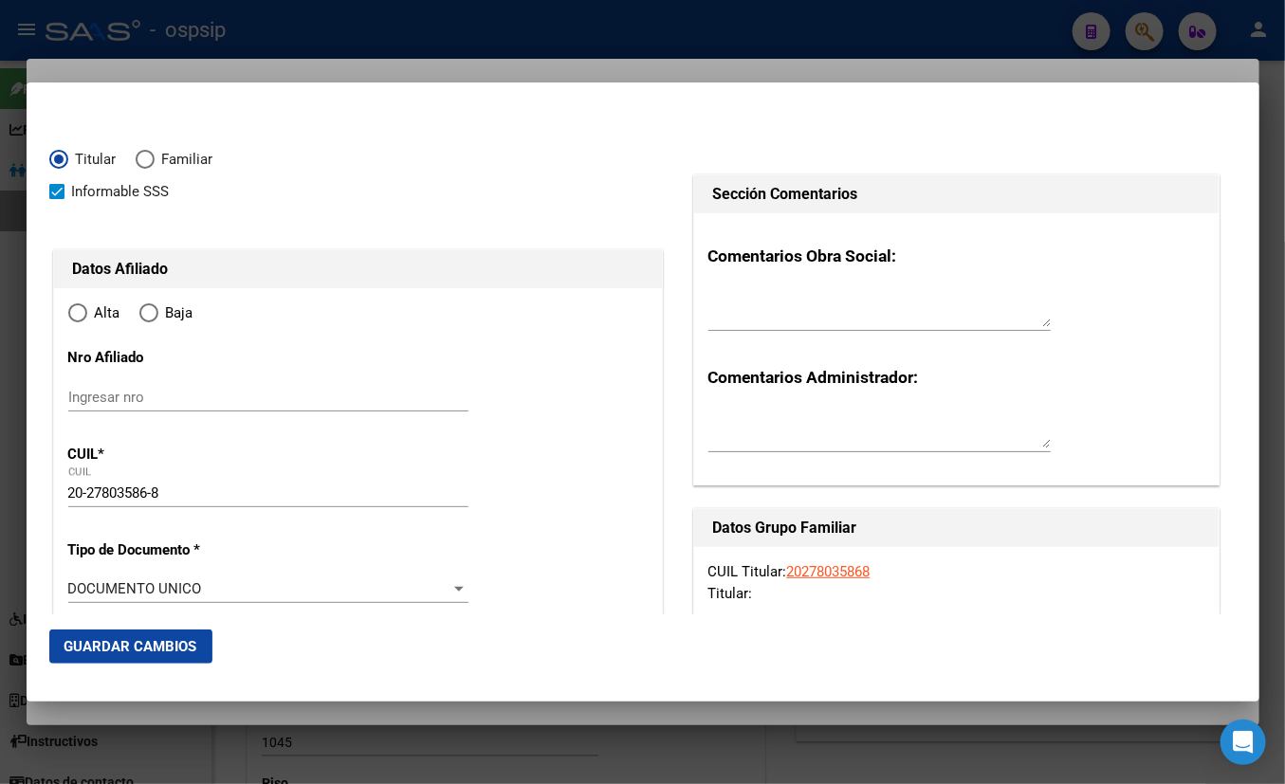
type input "OLAVARRIA"
type input "7400"
type input "19 BIS"
type input "2632"
radio input "true"
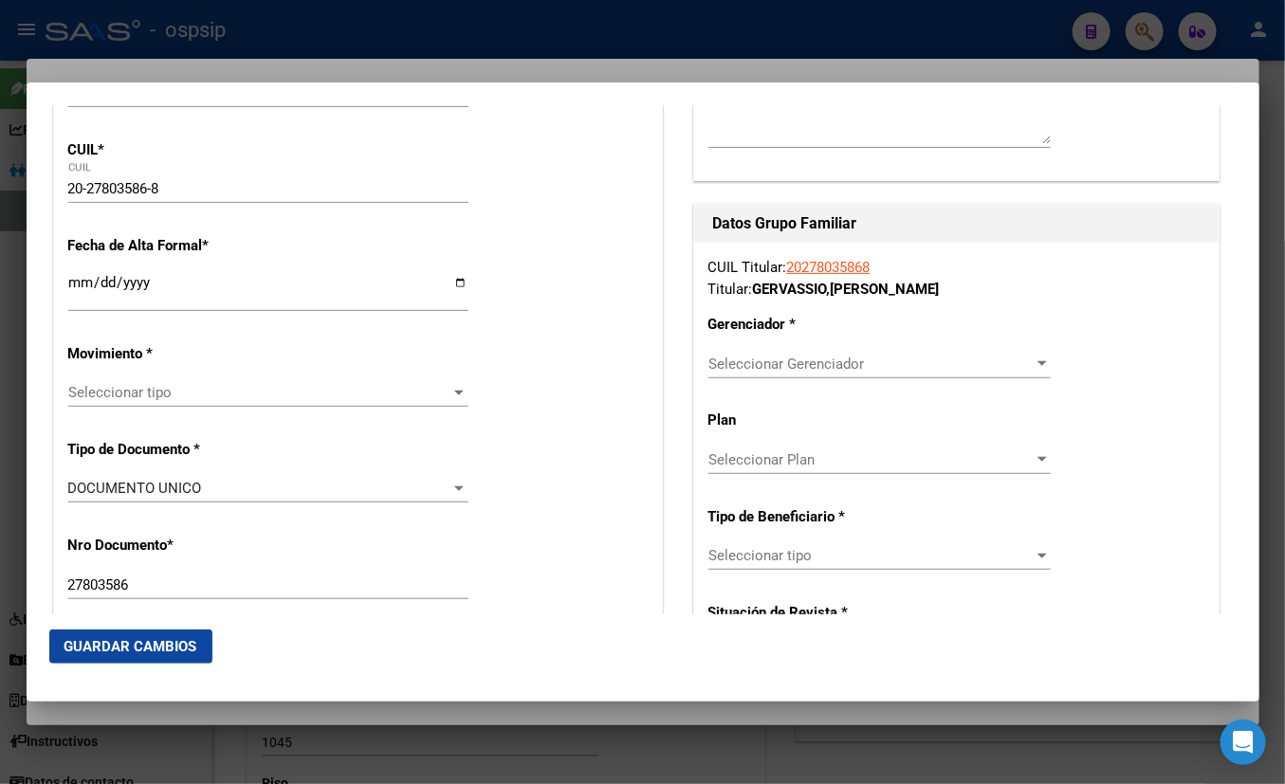
scroll to position [344, 0]
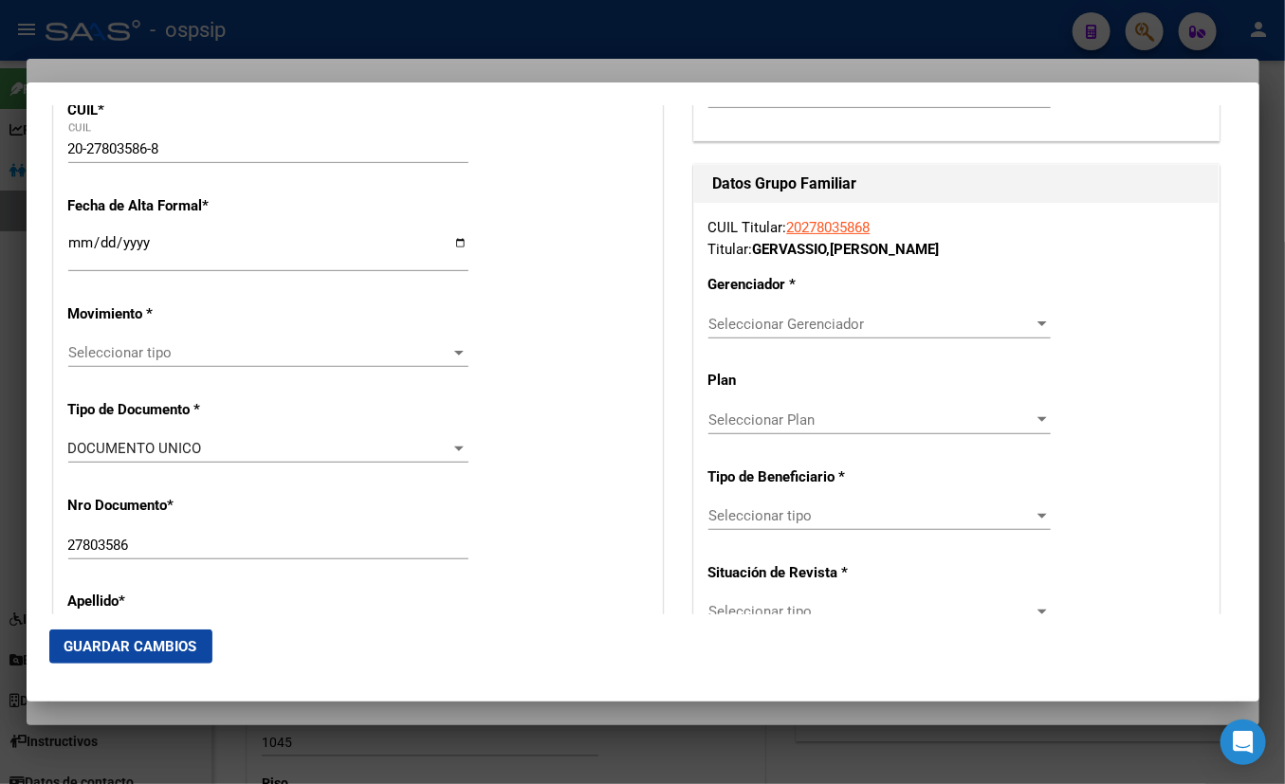
click at [76, 245] on input "Ingresar fecha" at bounding box center [268, 250] width 400 height 30
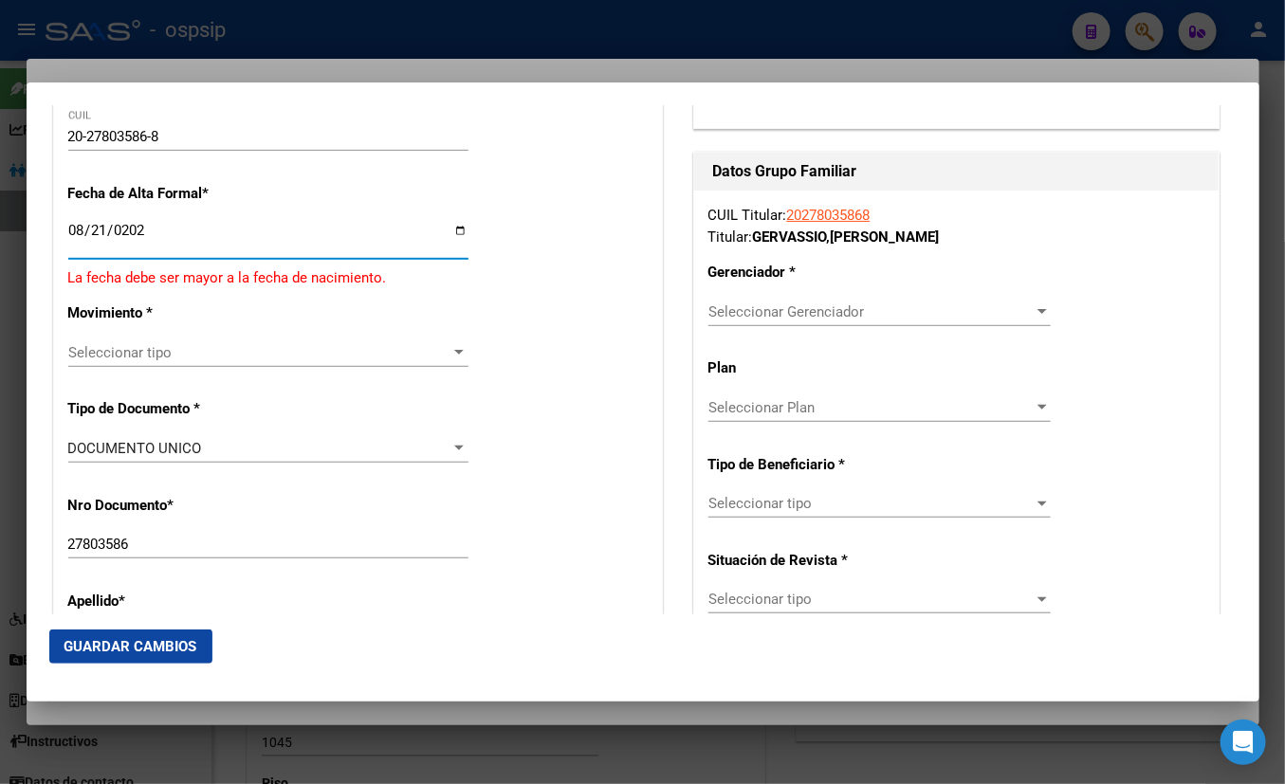
type input "[DATE]"
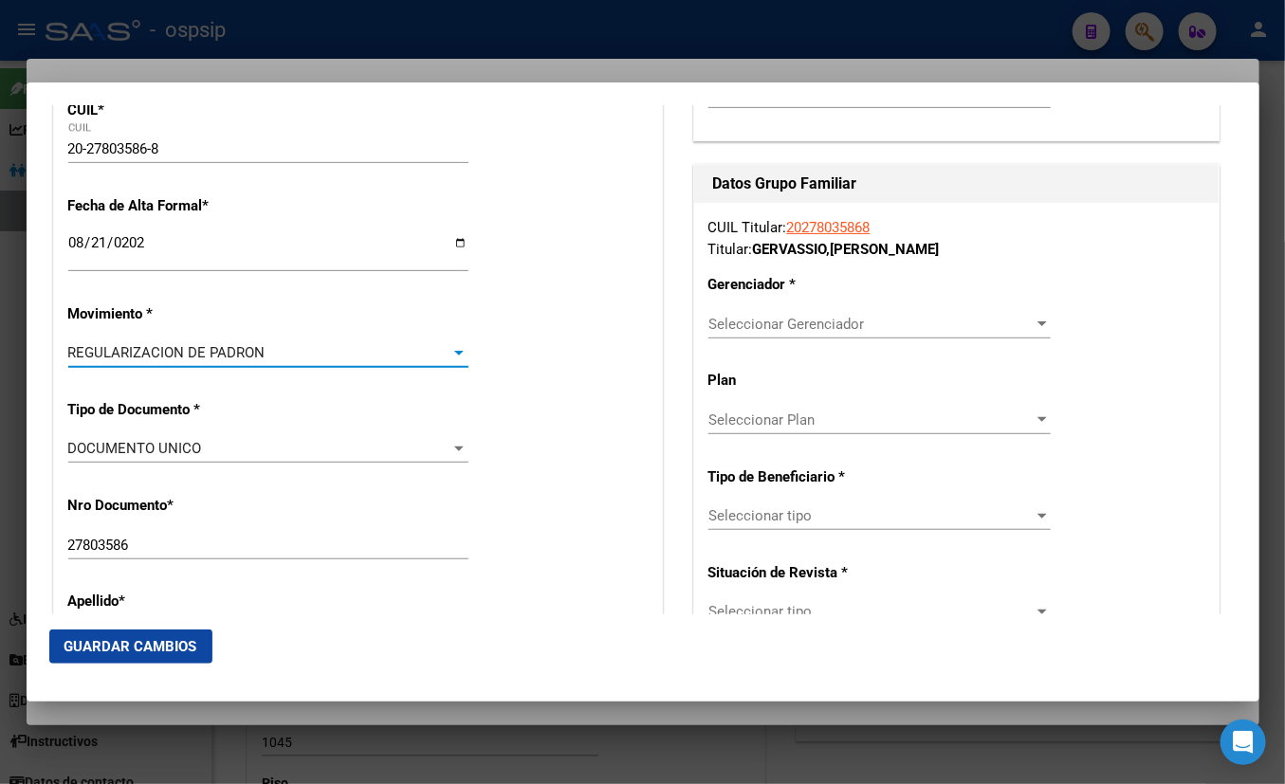
click at [445, 352] on div "REGULARIZACION DE PADRON" at bounding box center [259, 352] width 383 height 17
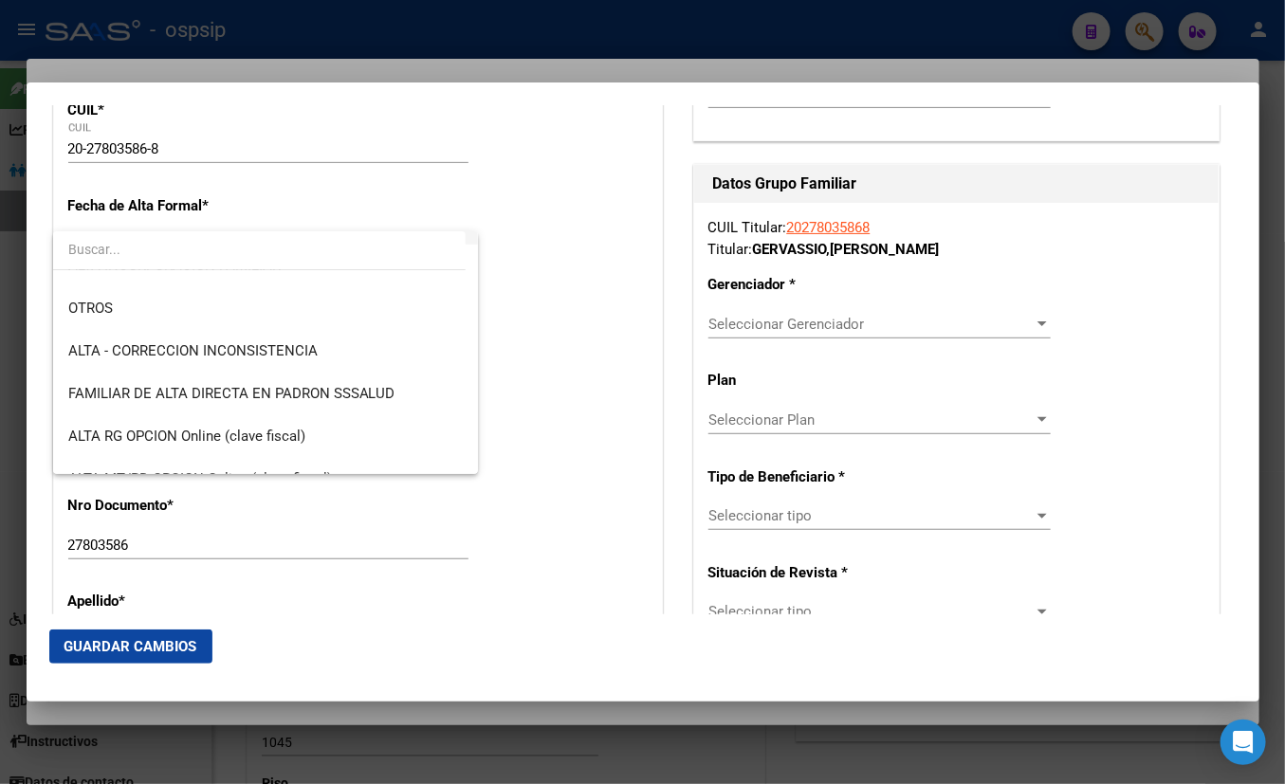
scroll to position [414, 0]
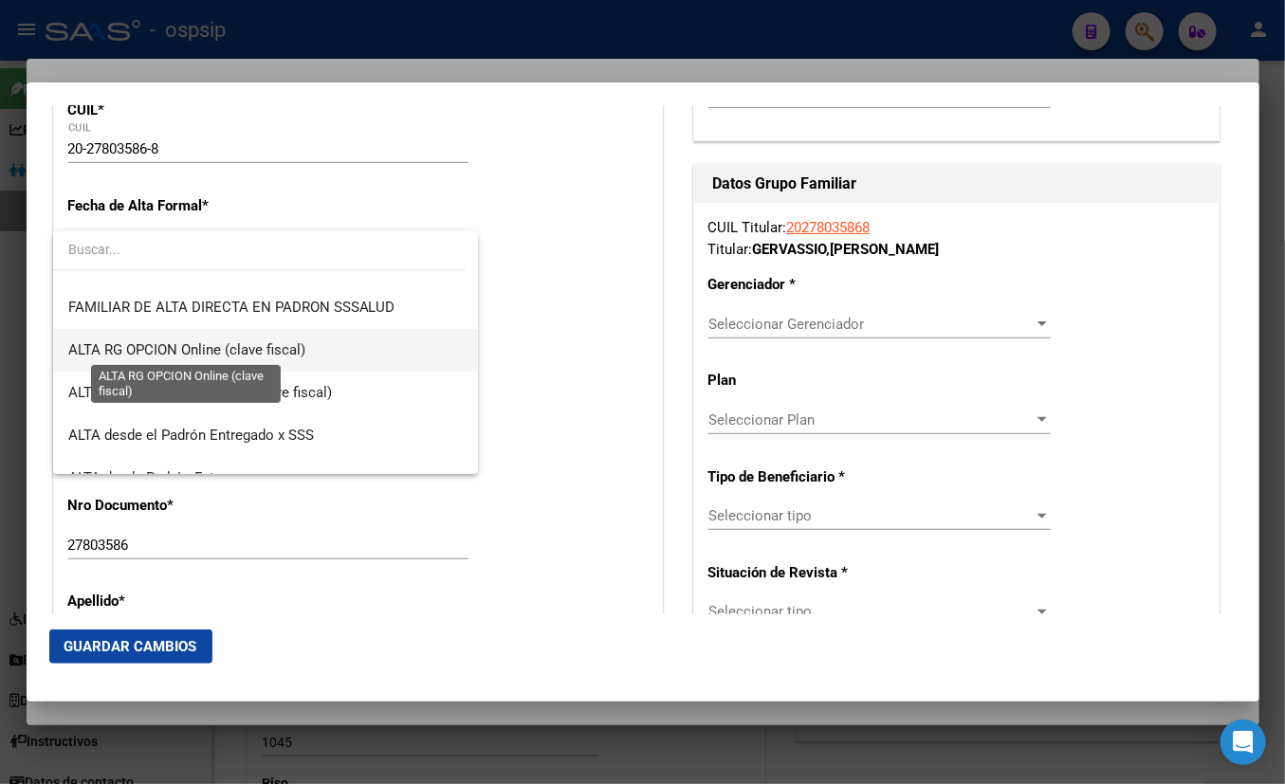
click at [198, 350] on span "ALTA RG OPCION Online (clave fiscal)" at bounding box center [186, 349] width 237 height 17
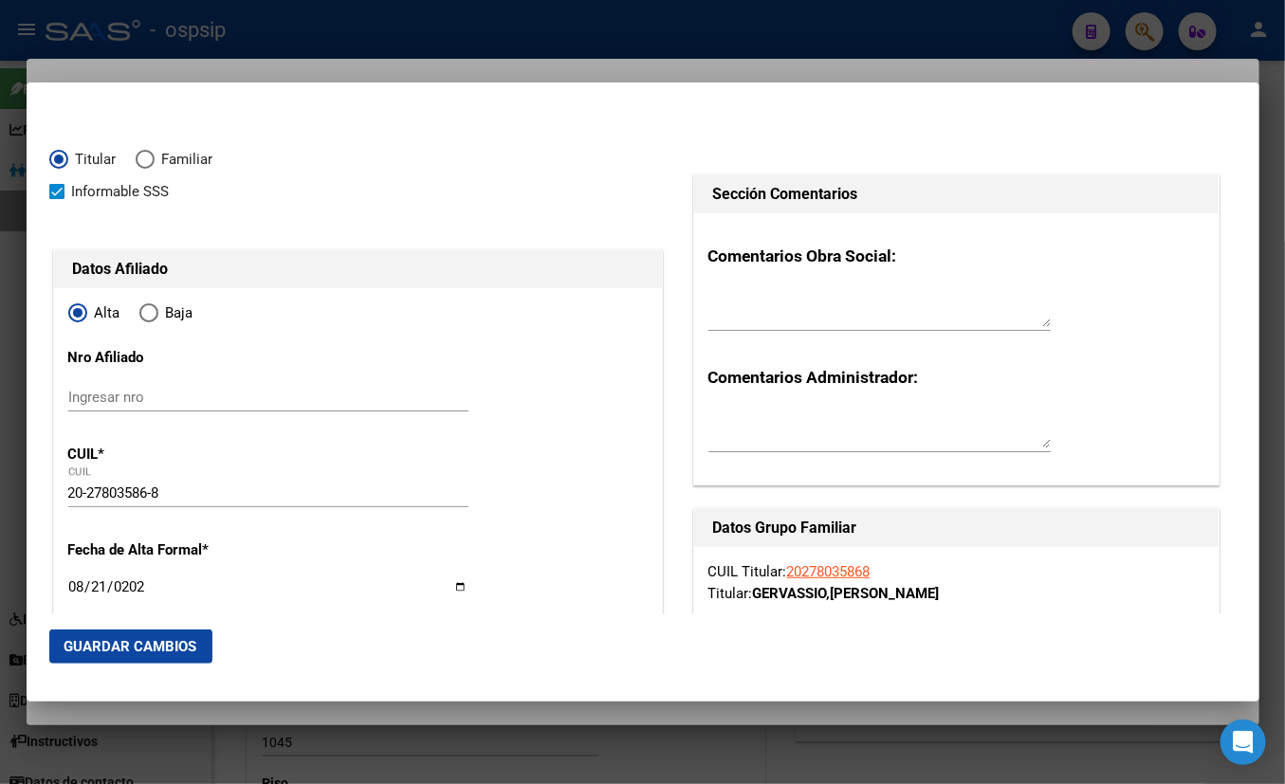
scroll to position [172, 0]
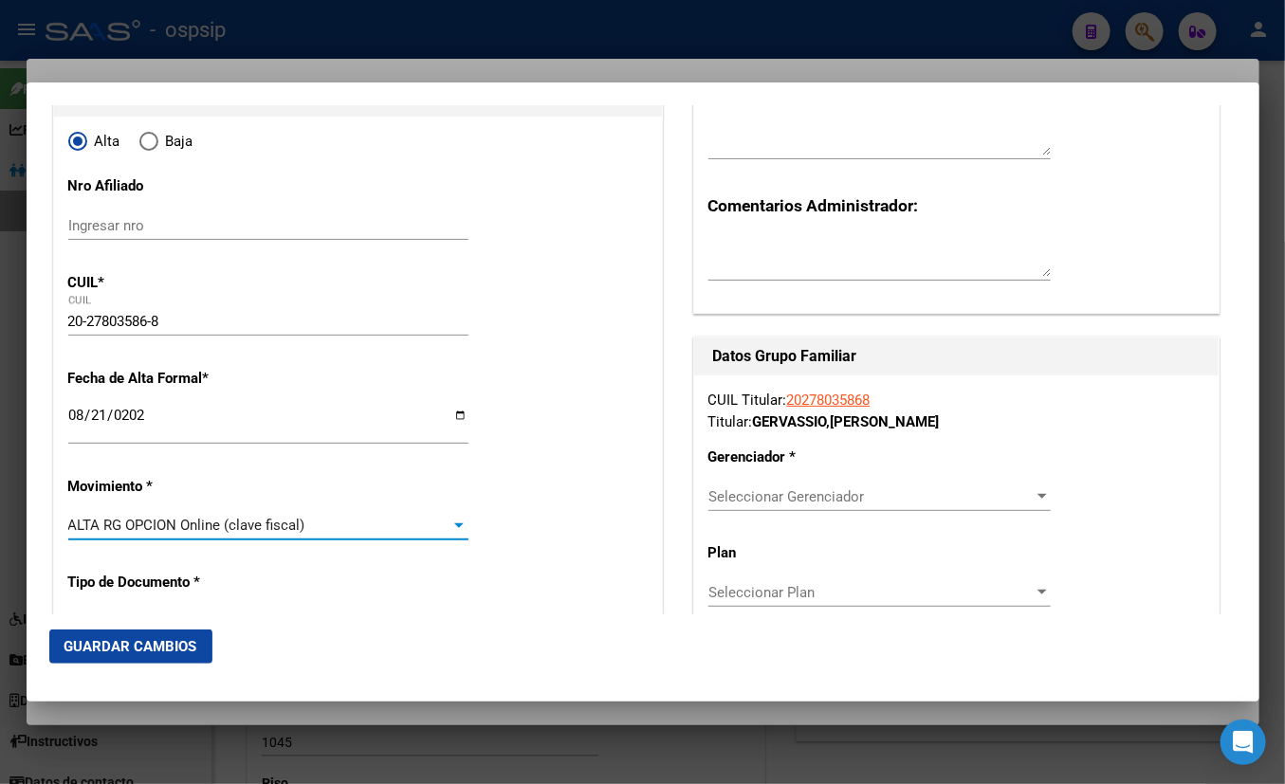
click at [79, 417] on input "[DATE]" at bounding box center [268, 423] width 400 height 30
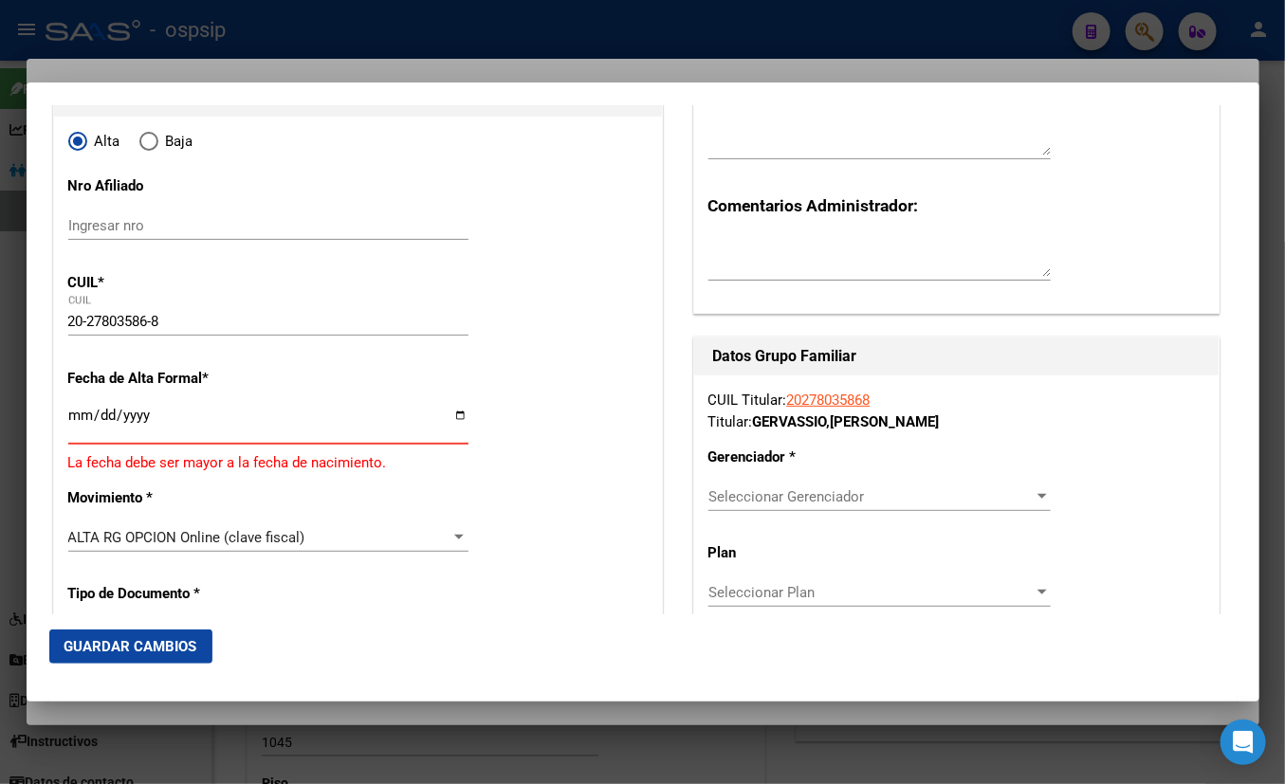
type input "[DATE]"
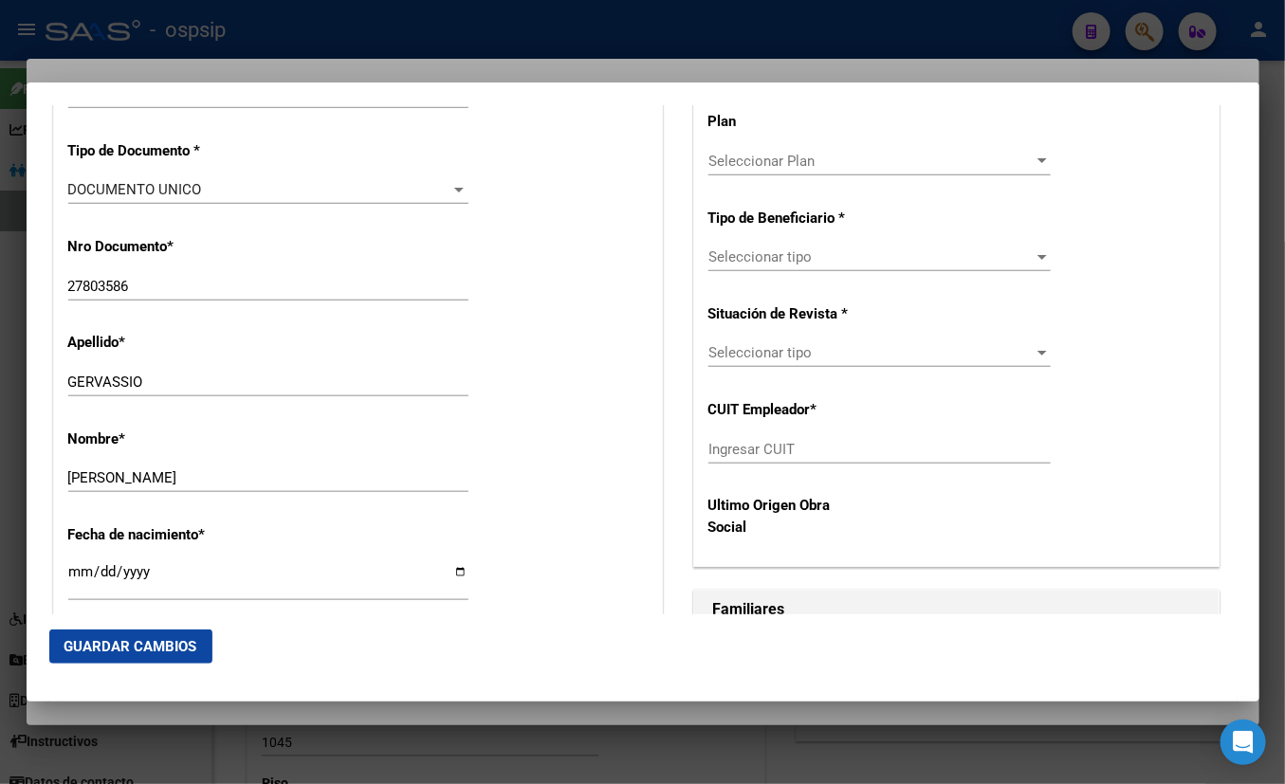
scroll to position [1034, 0]
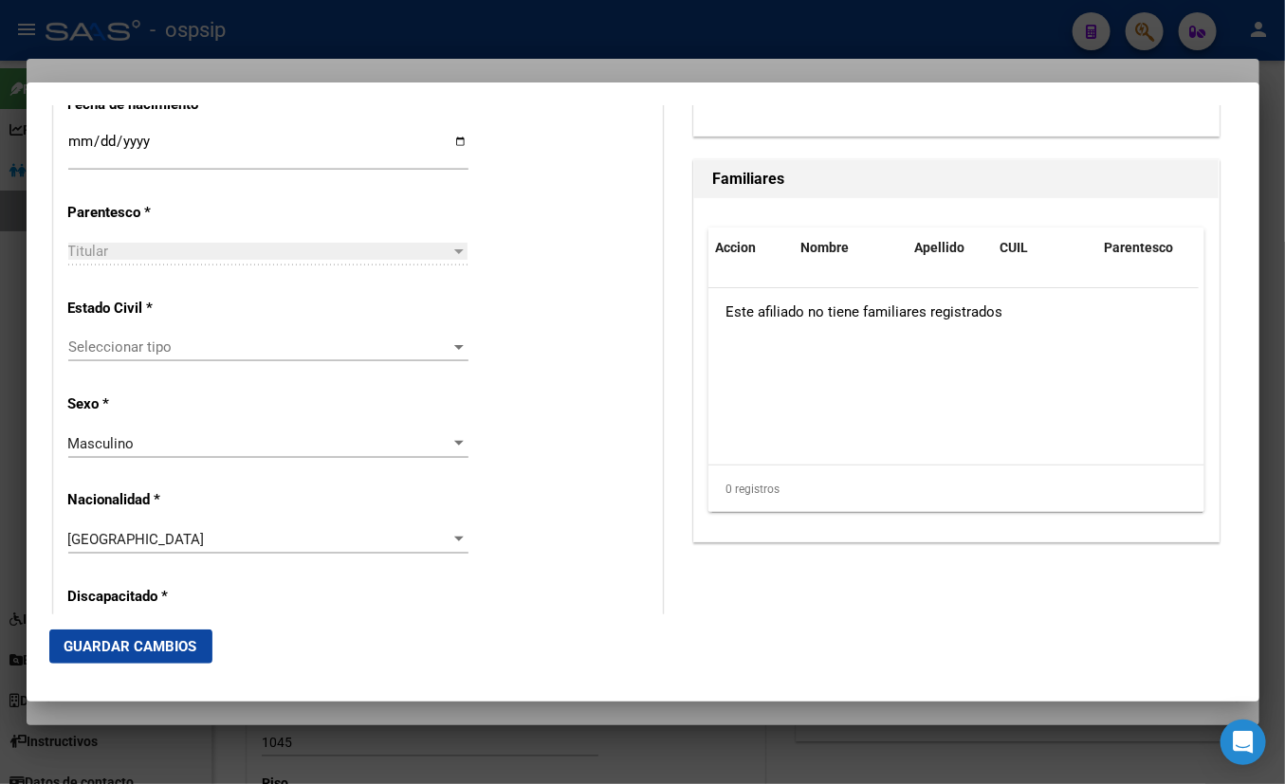
click at [133, 350] on span "Seleccionar tipo" at bounding box center [259, 347] width 383 height 17
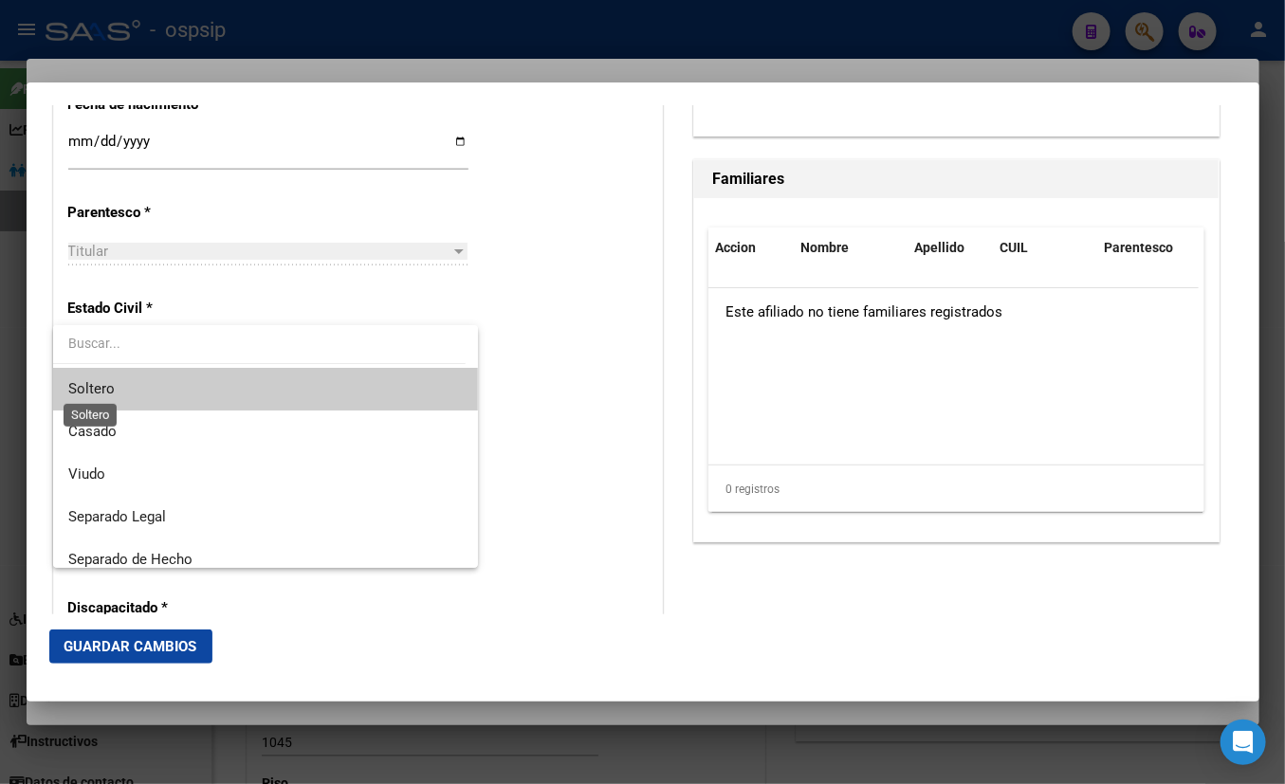
click at [111, 390] on span "Soltero" at bounding box center [91, 388] width 46 height 17
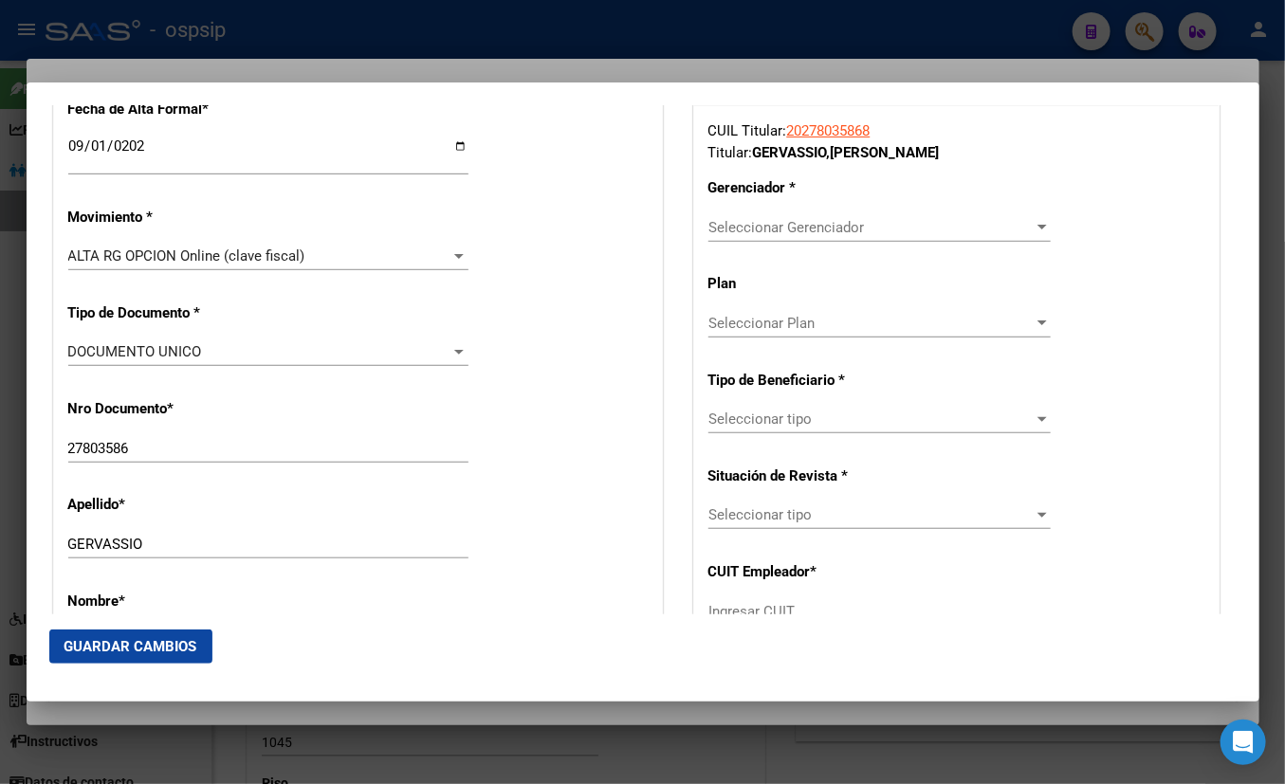
scroll to position [430, 0]
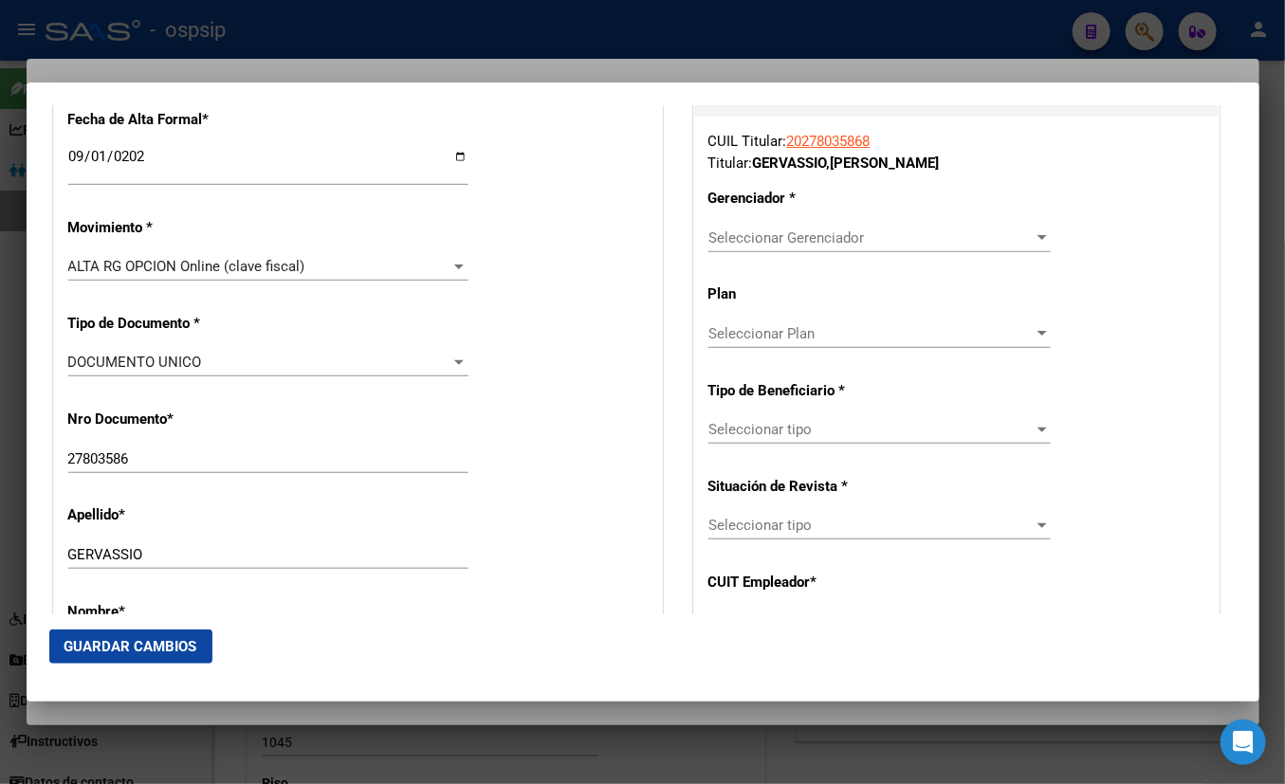
click at [771, 229] on span "Seleccionar Gerenciador" at bounding box center [870, 237] width 325 height 17
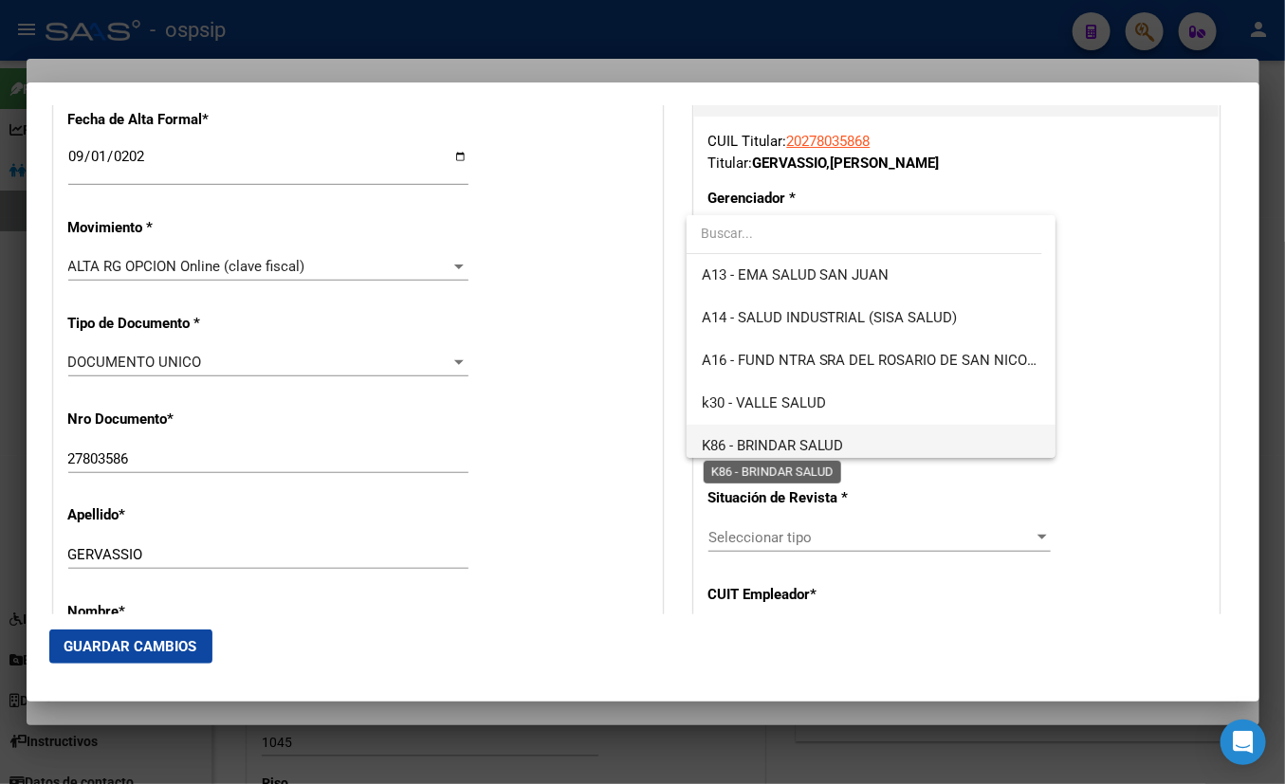
click at [796, 445] on span "K86 - BRINDAR SALUD" at bounding box center [773, 445] width 142 height 17
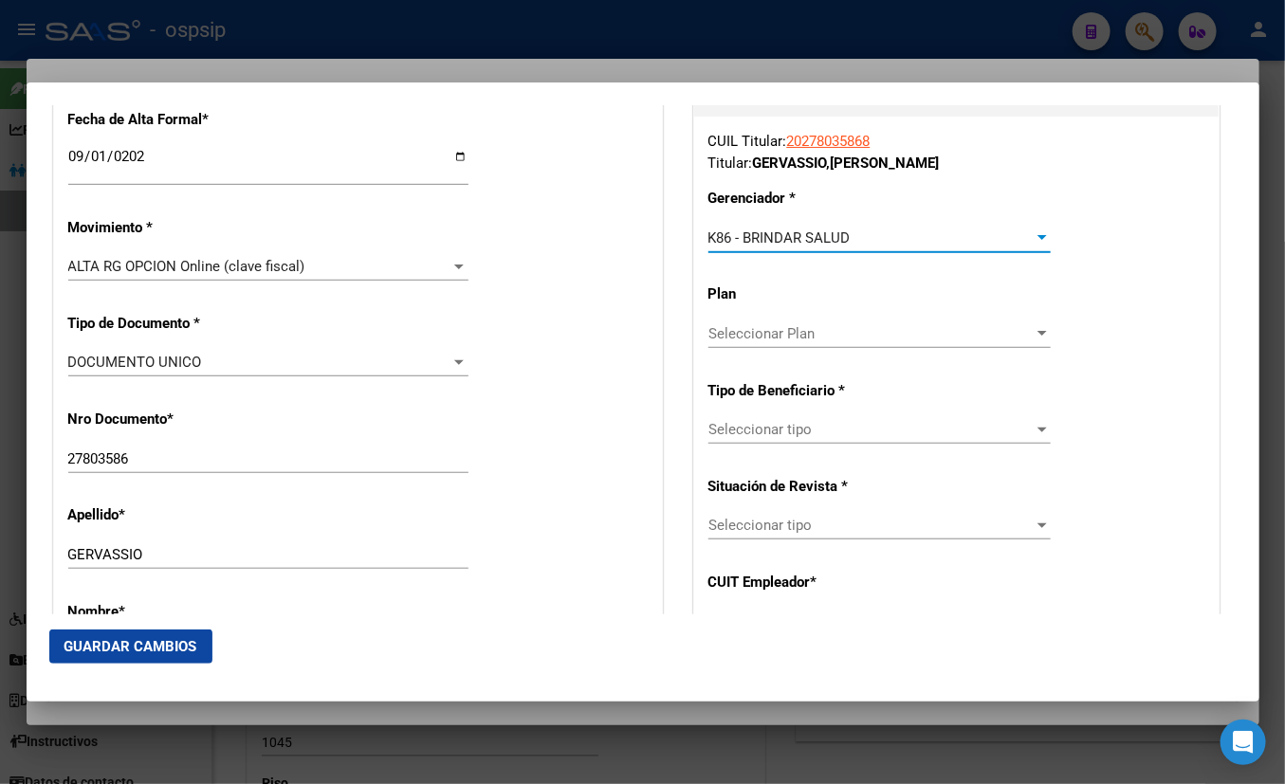
click at [766, 430] on span "Seleccionar tipo" at bounding box center [870, 429] width 325 height 17
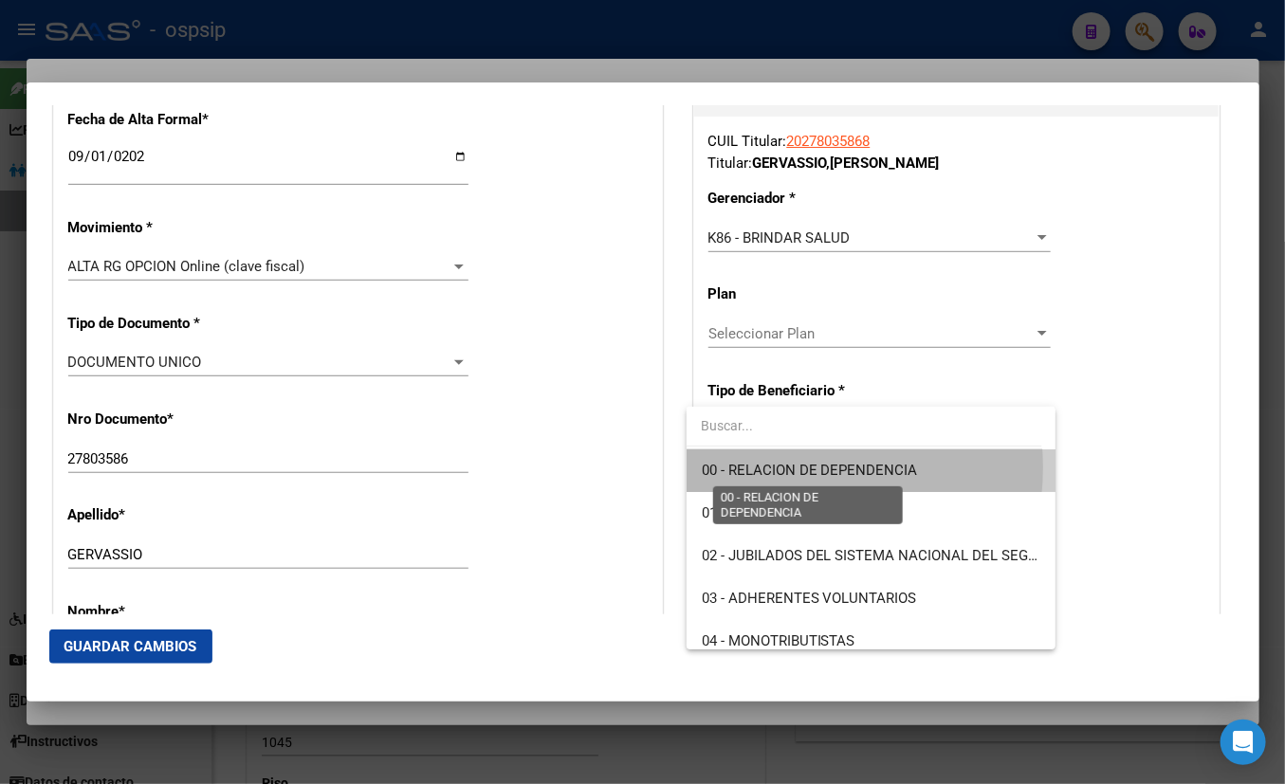
click at [780, 468] on span "00 - RELACION DE DEPENDENCIA" at bounding box center [810, 470] width 216 height 17
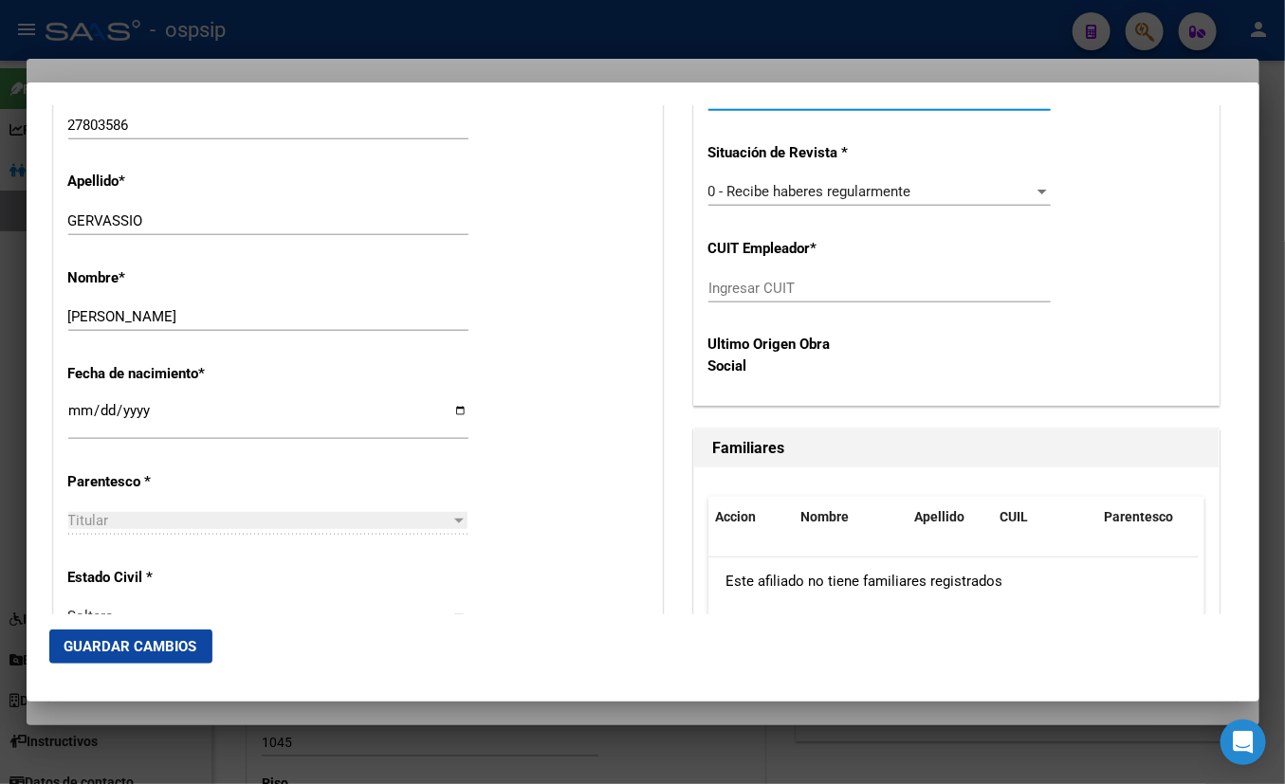
scroll to position [862, 0]
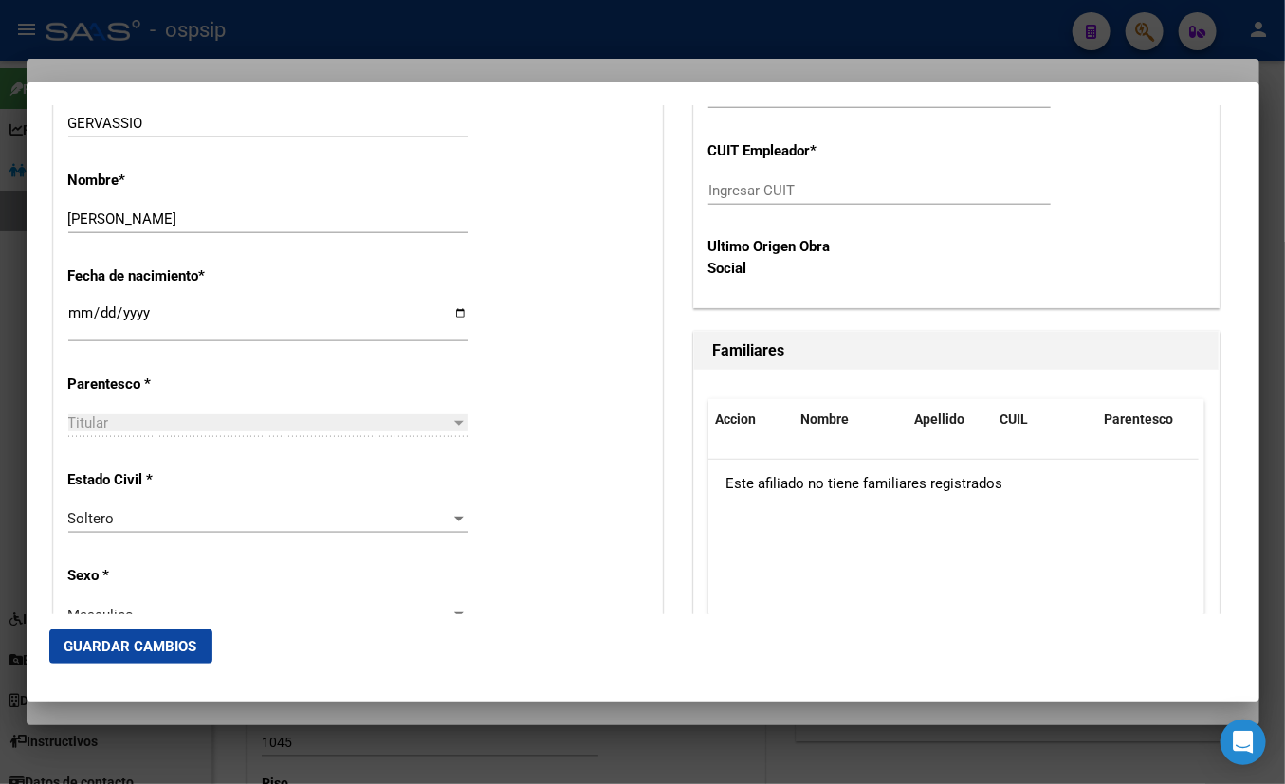
click at [710, 195] on input "Ingresar CUIT" at bounding box center [879, 190] width 342 height 17
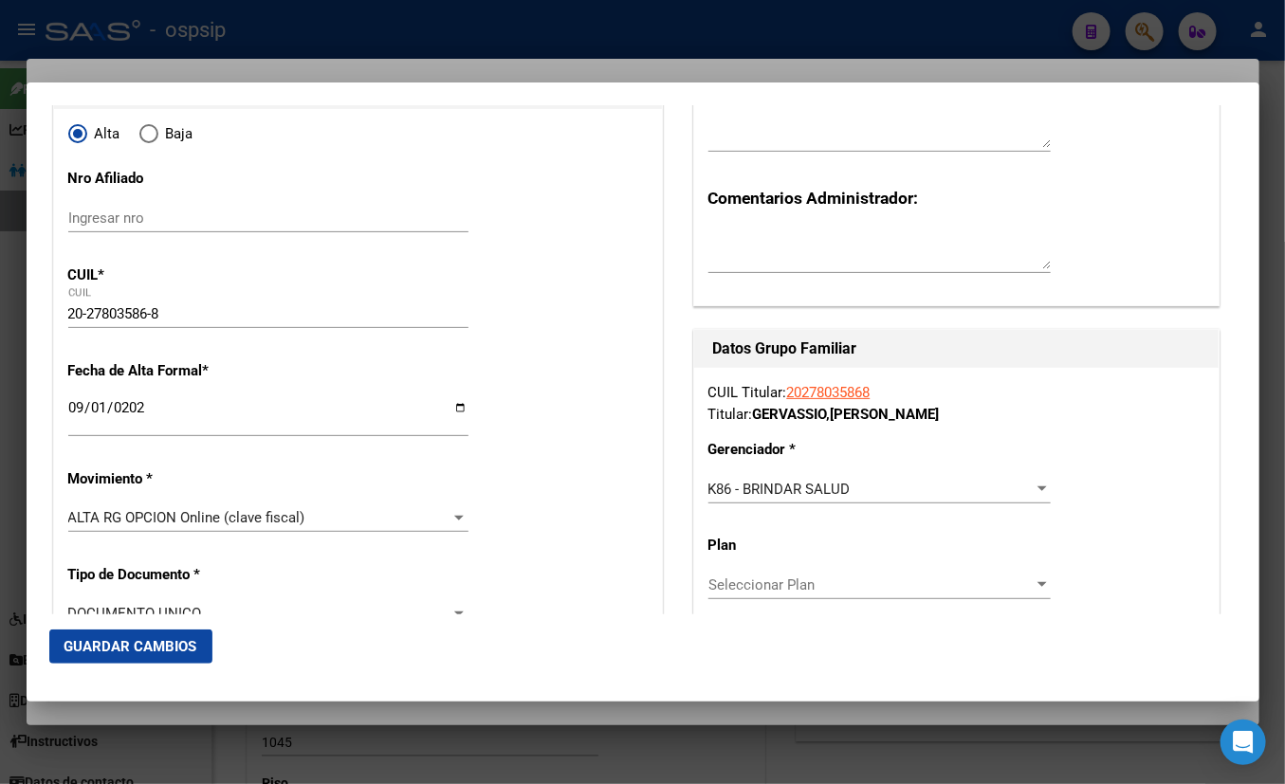
scroll to position [0, 0]
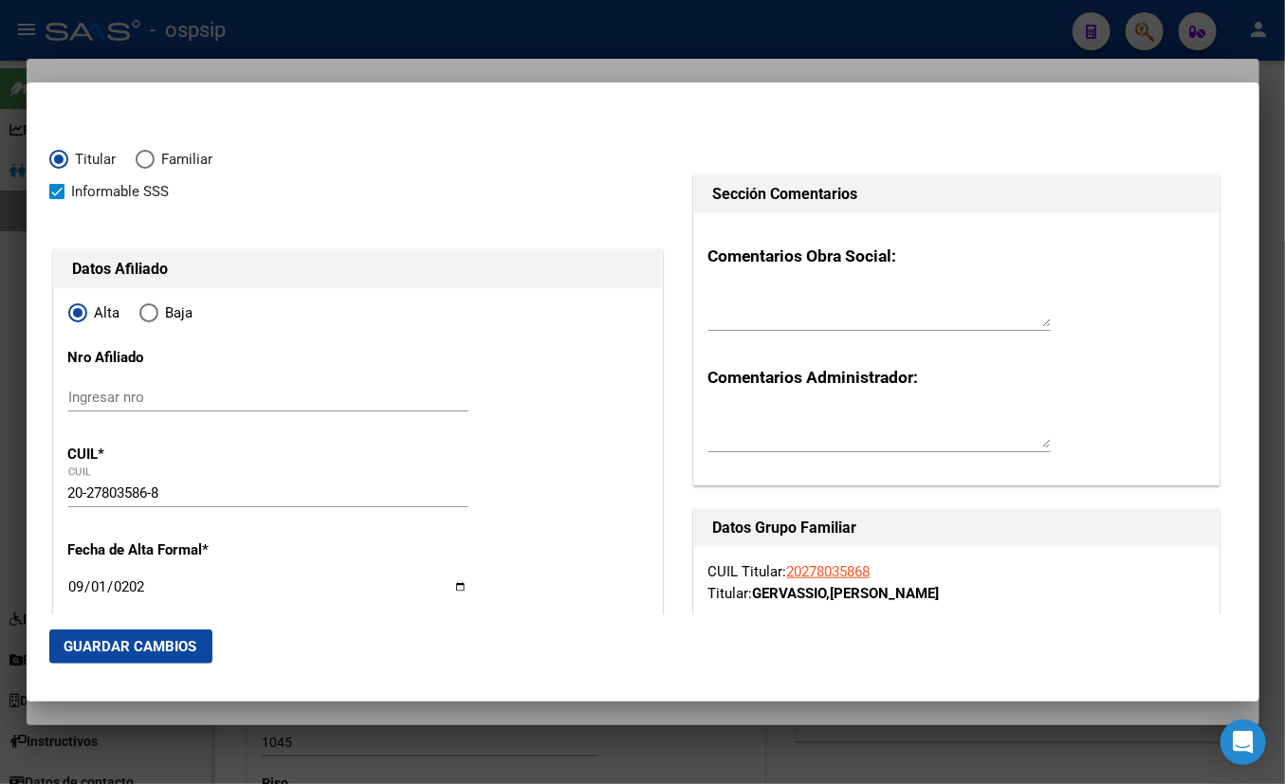
type input "30-71509238-3"
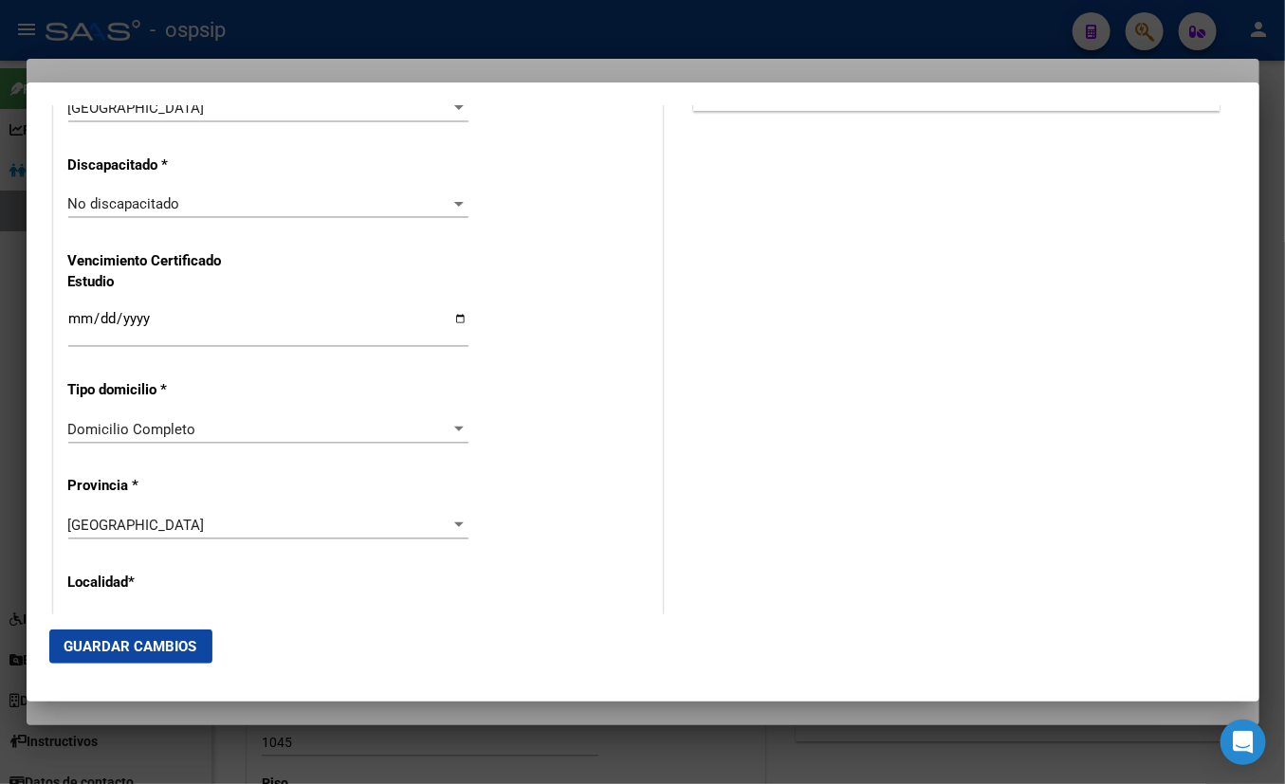
scroll to position [1982, 0]
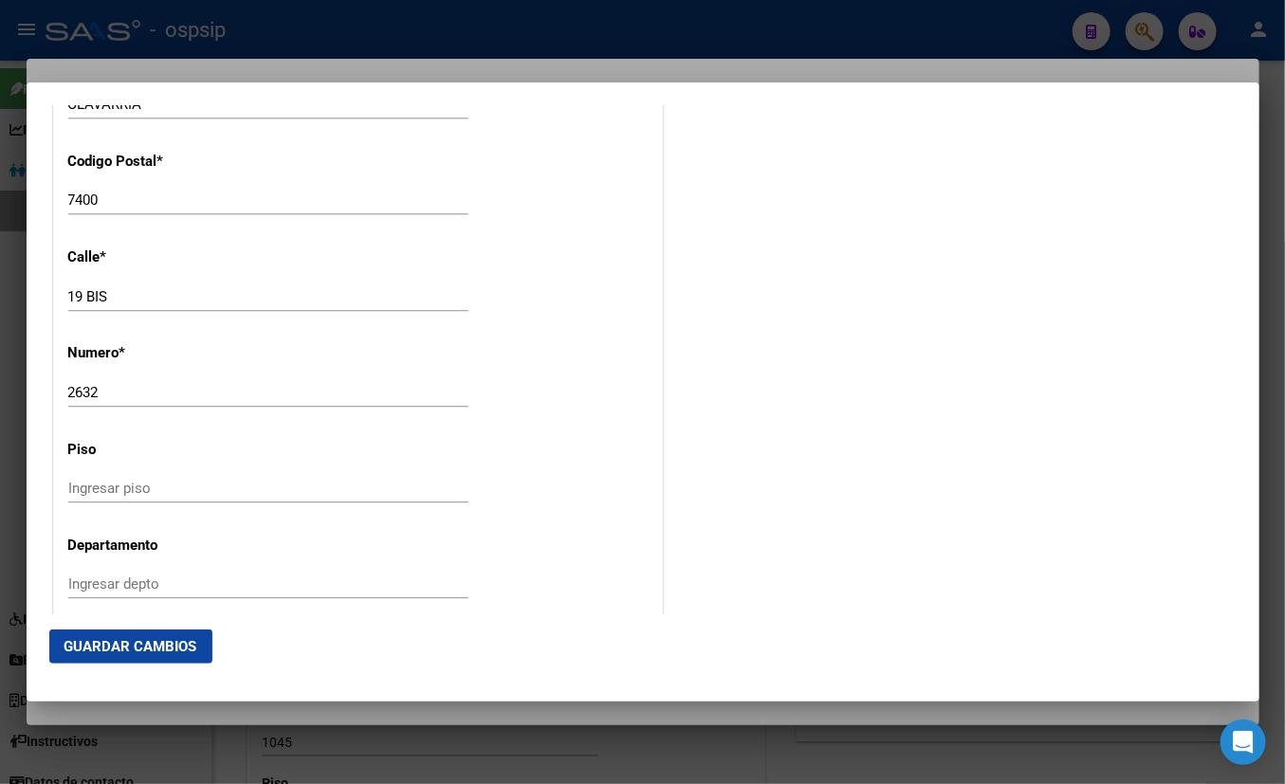
click at [110, 644] on span "Guardar Cambios" at bounding box center [130, 646] width 133 height 17
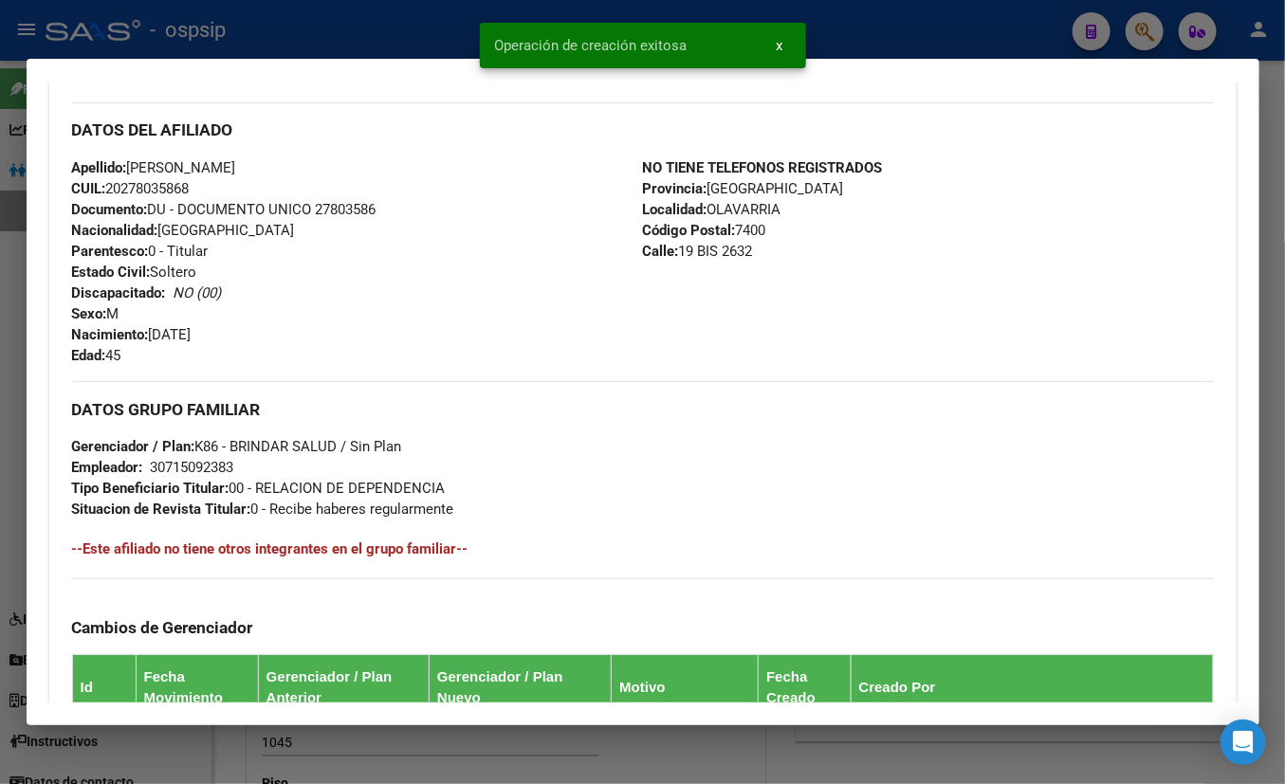
scroll to position [127, 0]
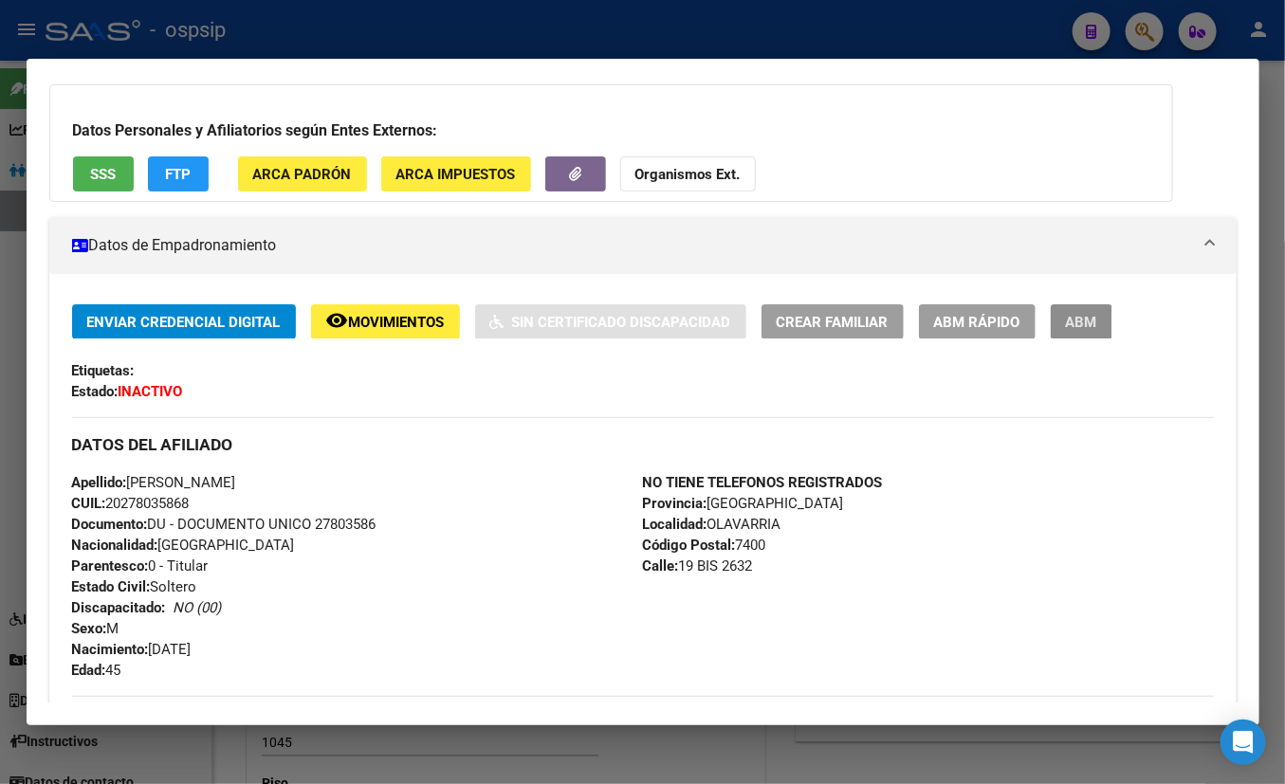
click at [1091, 322] on span "ABM" at bounding box center [1081, 322] width 31 height 17
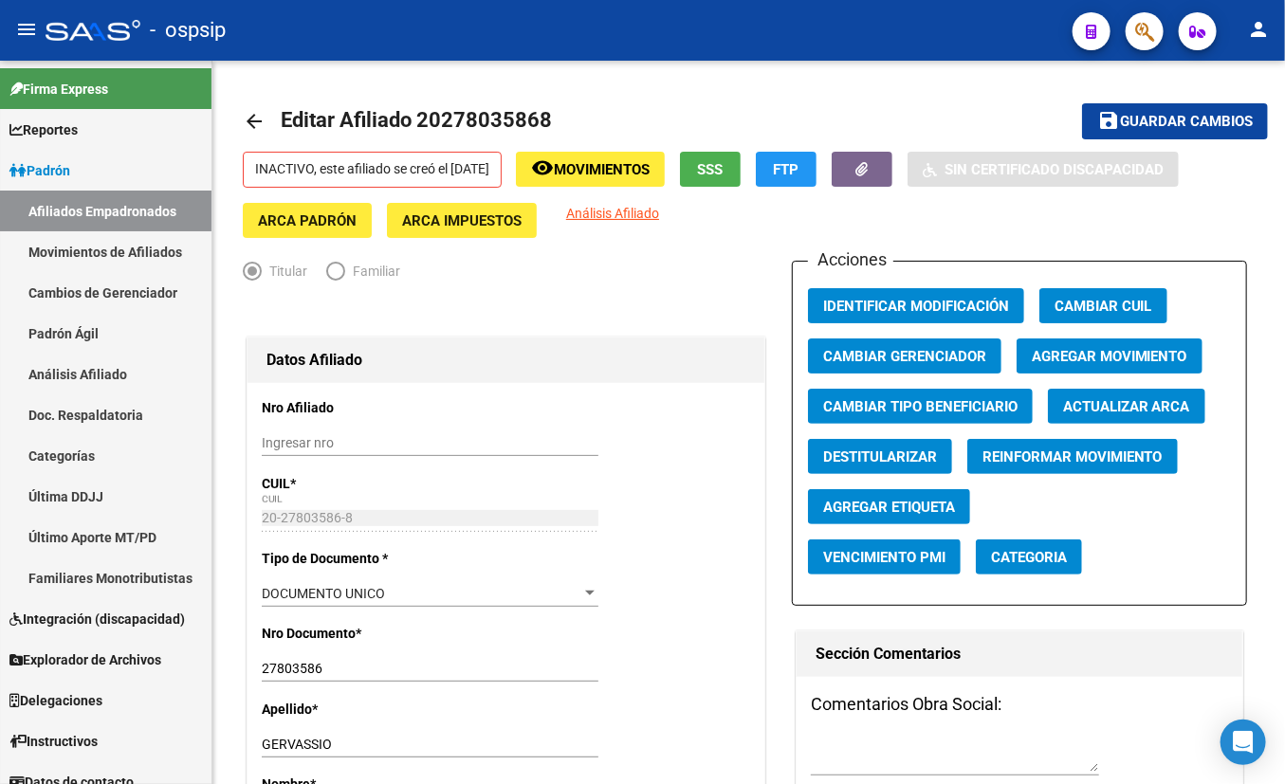
drag, startPoint x: 351, startPoint y: 10, endPoint x: 351, endPoint y: 23, distance: 12.3
click at [351, 10] on div "- ospsip" at bounding box center [552, 30] width 1012 height 42
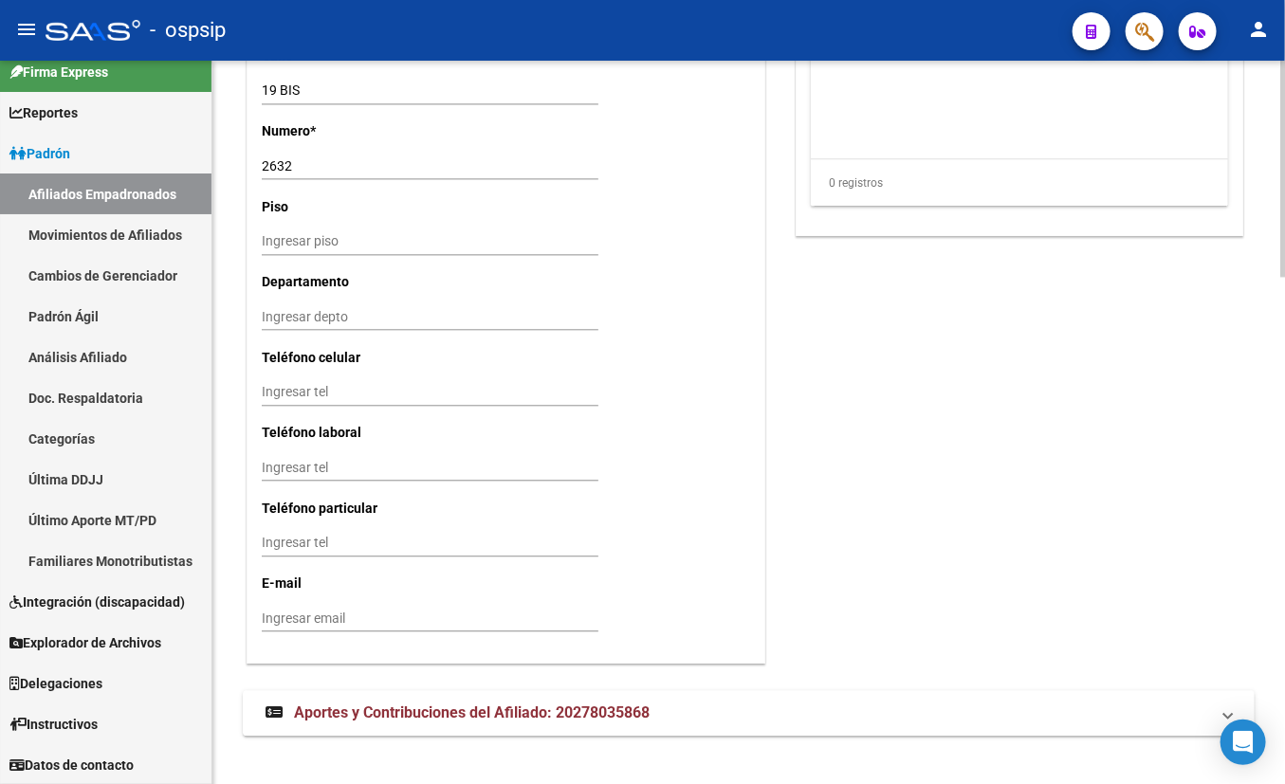
scroll to position [1694, 0]
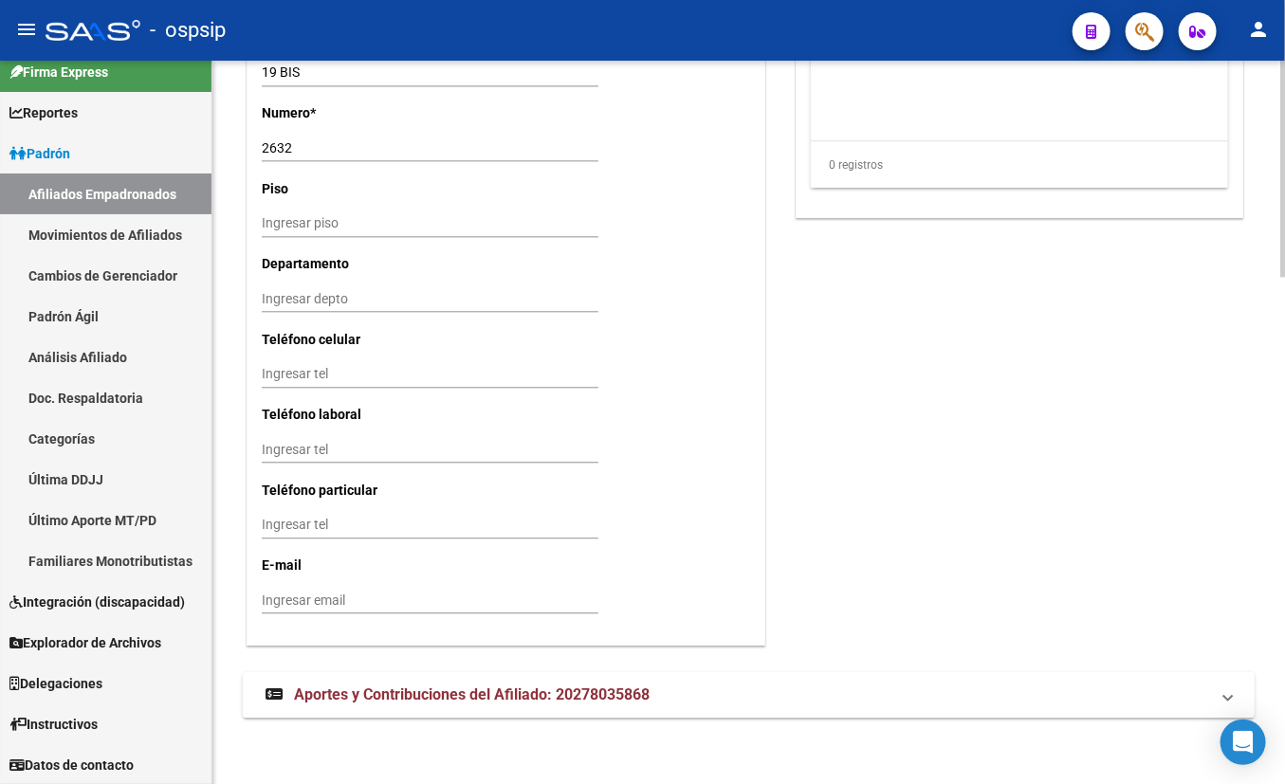
click at [398, 691] on span "Aportes y Contribuciones del Afiliado: 20278035868" at bounding box center [472, 695] width 356 height 18
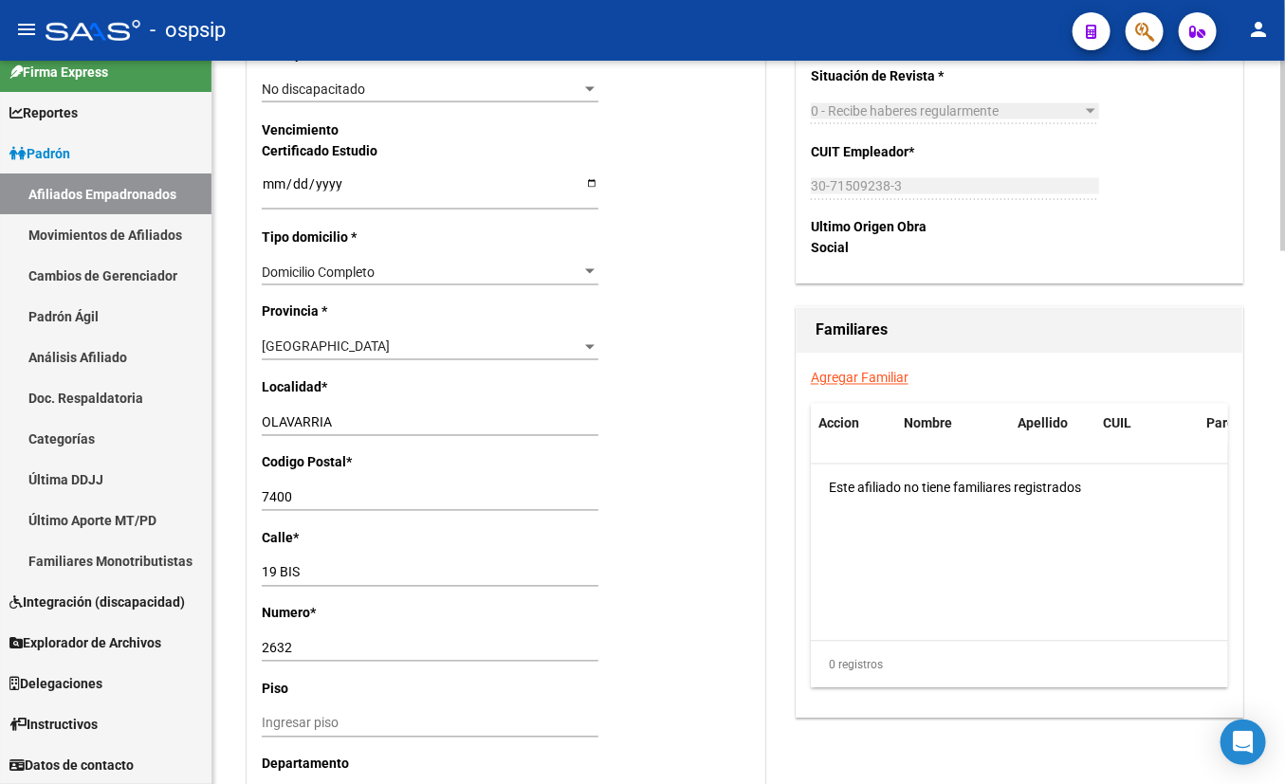
scroll to position [993, 0]
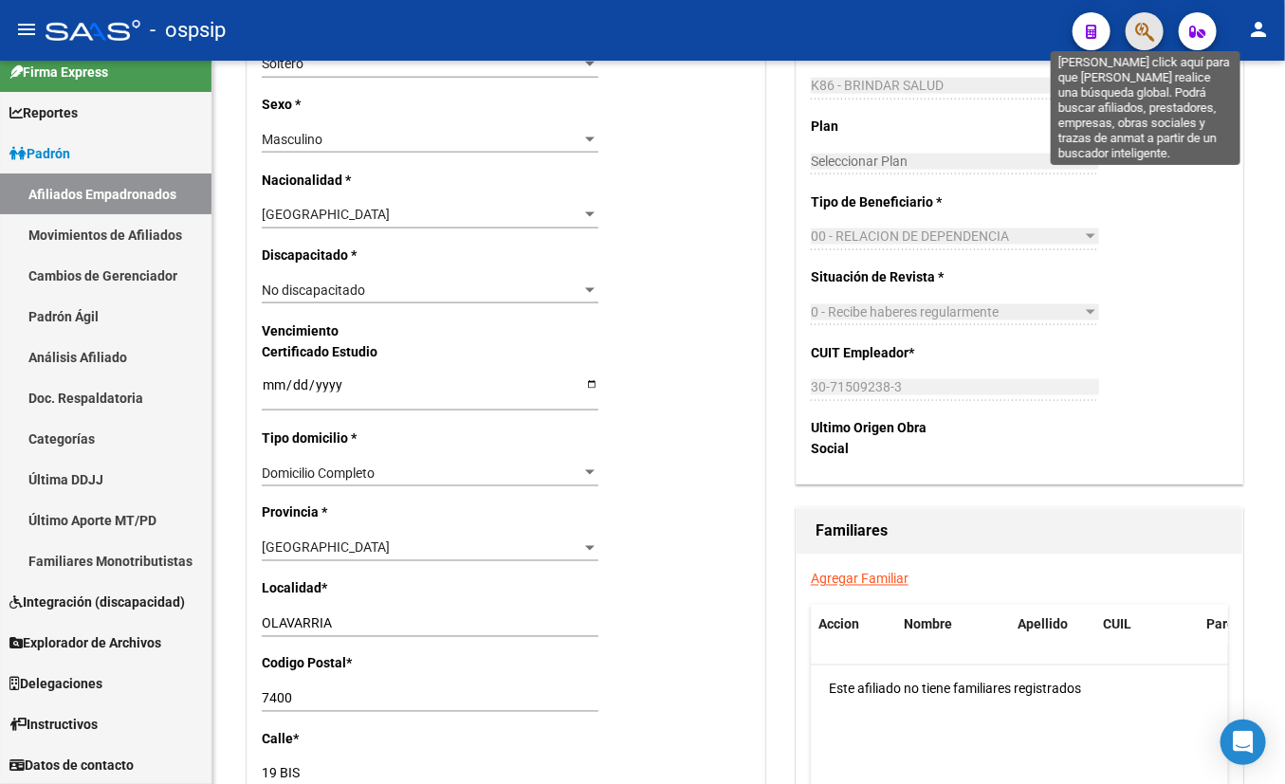
click at [1131, 31] on icon "button" at bounding box center [1144, 32] width 19 height 22
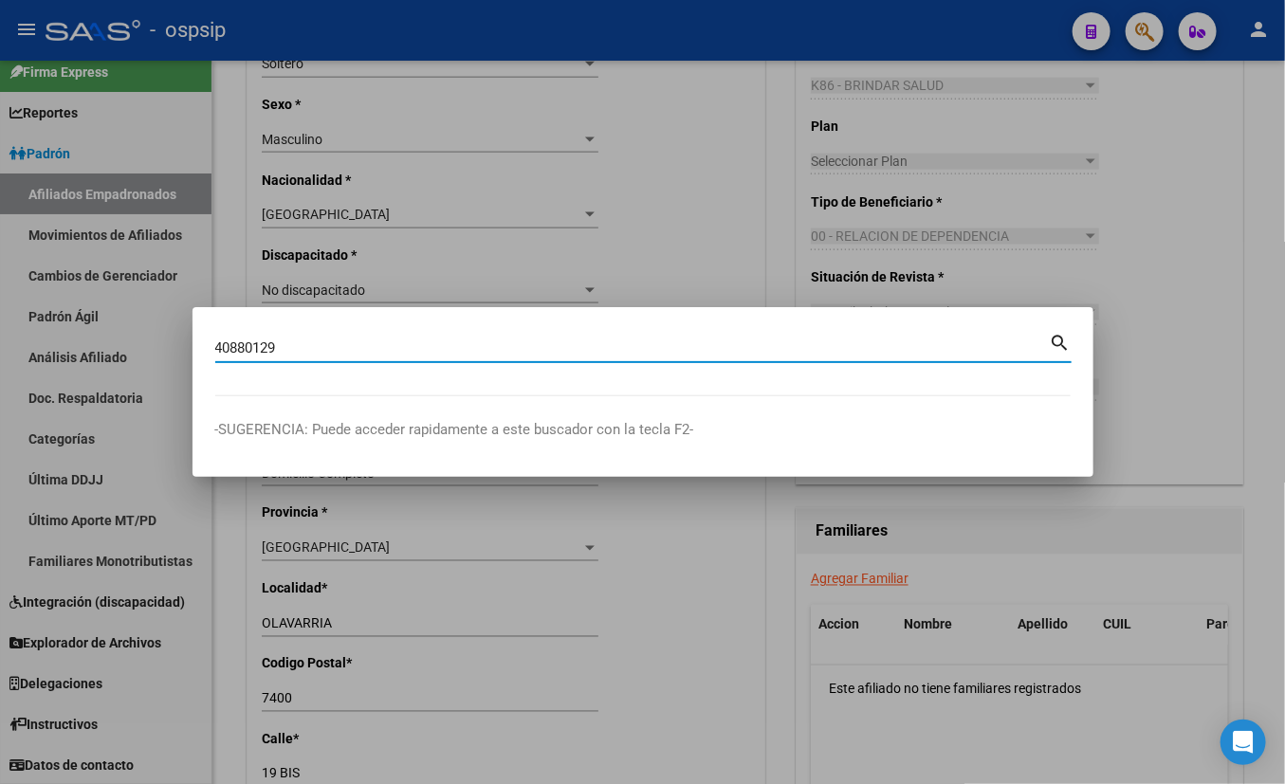
type input "40880129"
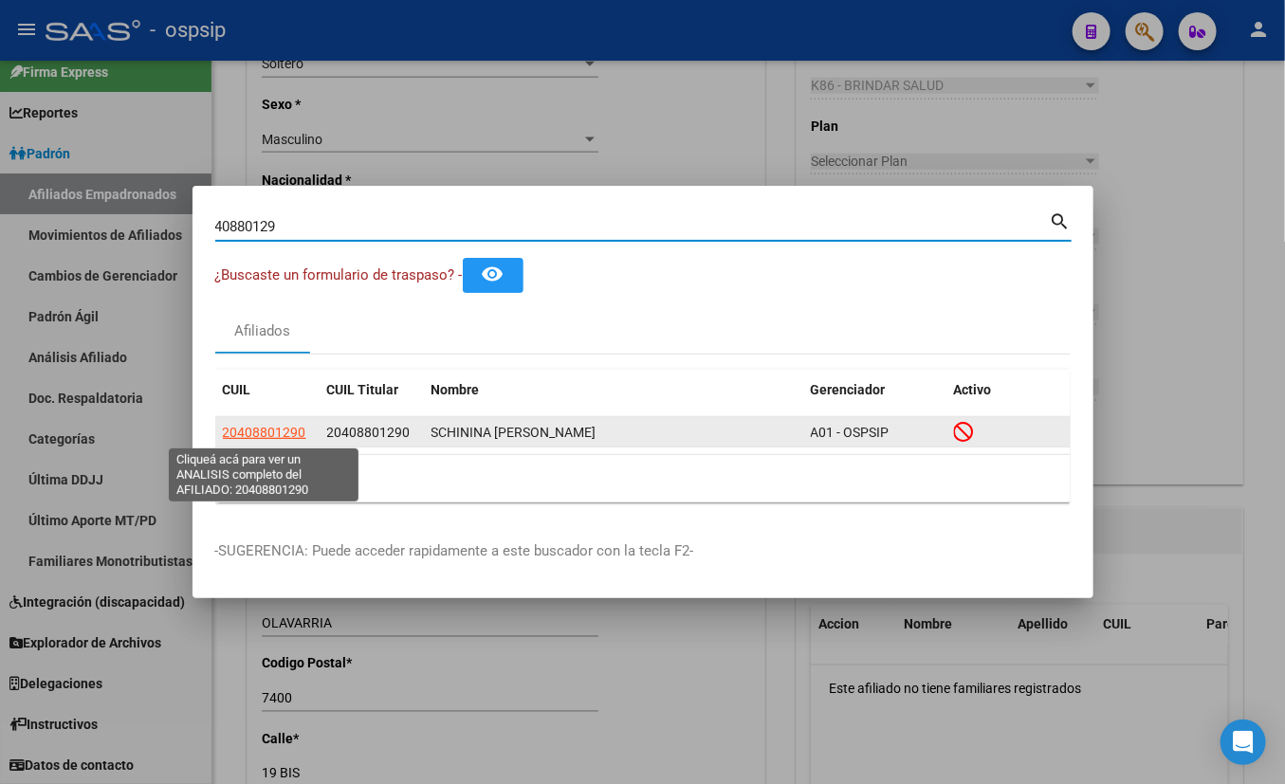
click at [265, 431] on span "20408801290" at bounding box center [264, 432] width 83 height 15
type textarea "20408801290"
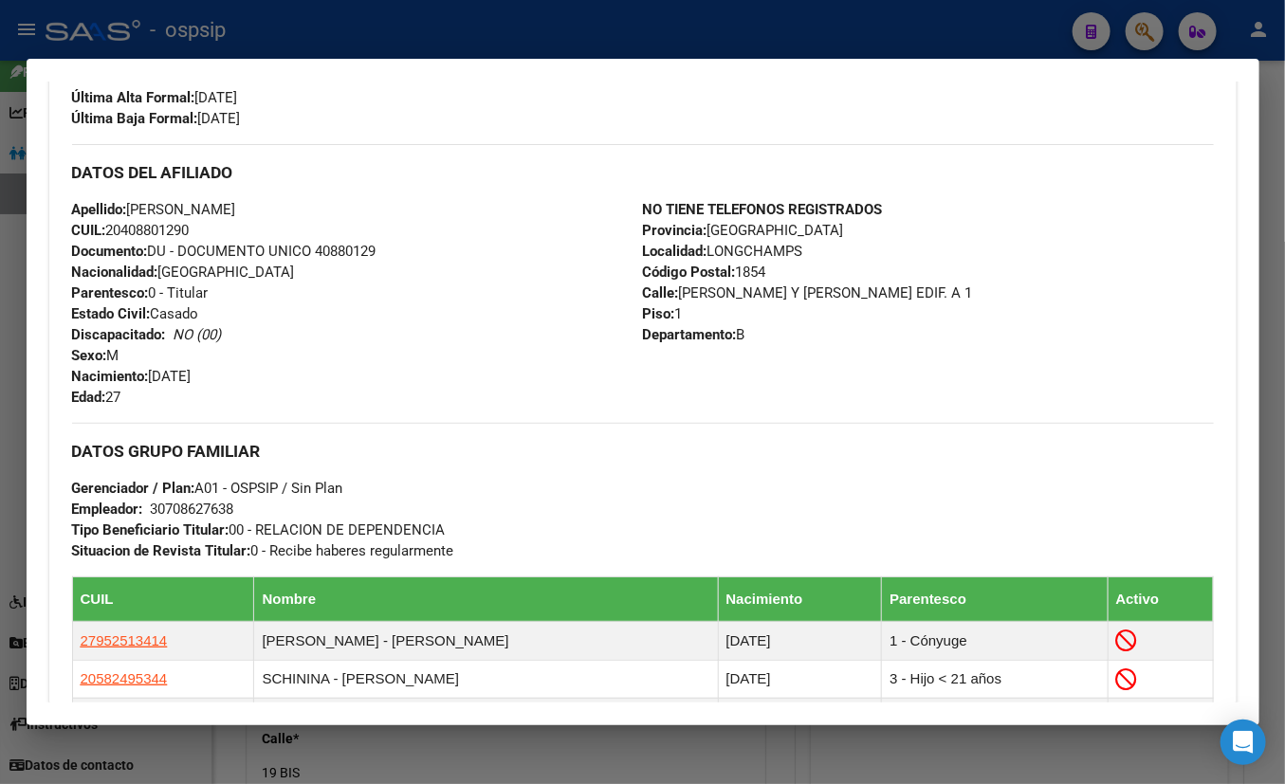
scroll to position [258, 0]
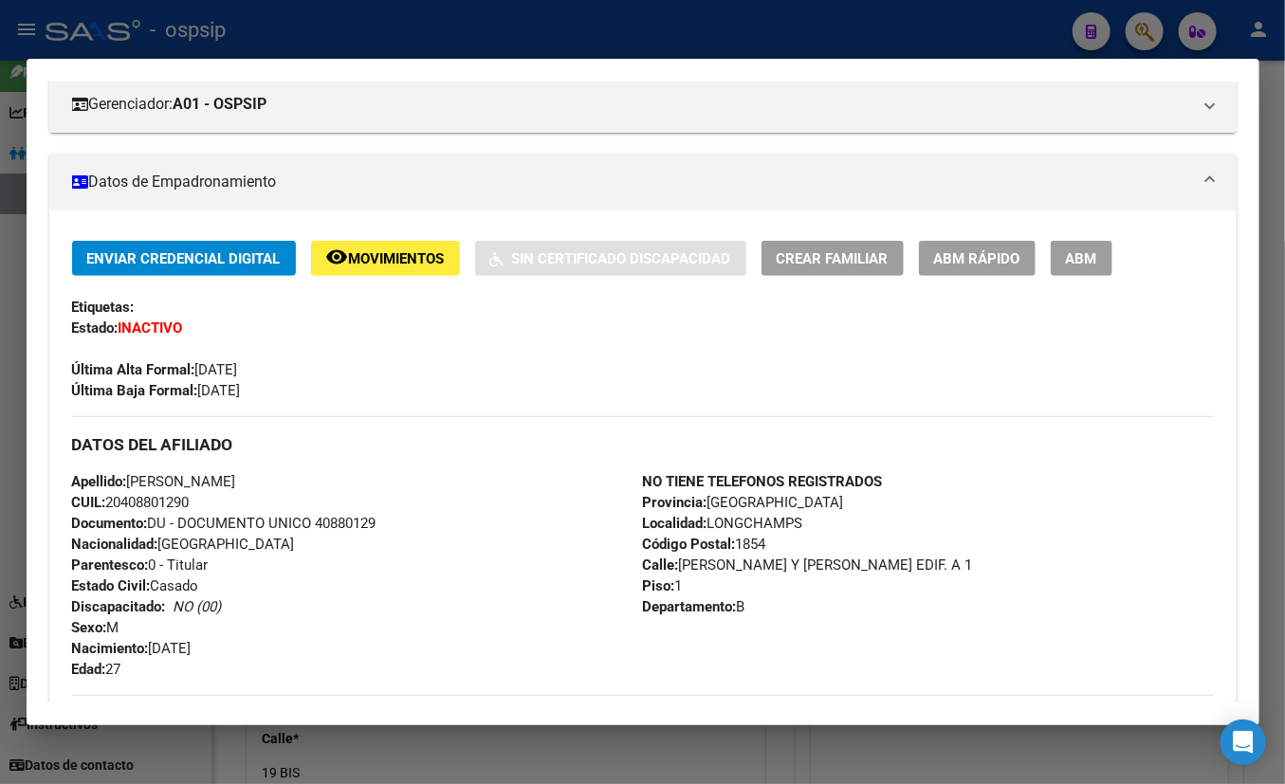
click at [417, 492] on div "Apellido: [PERSON_NAME] CUIL: 20408801290 Documento: DU - DOCUMENTO UNICO 40880…" at bounding box center [357, 575] width 571 height 209
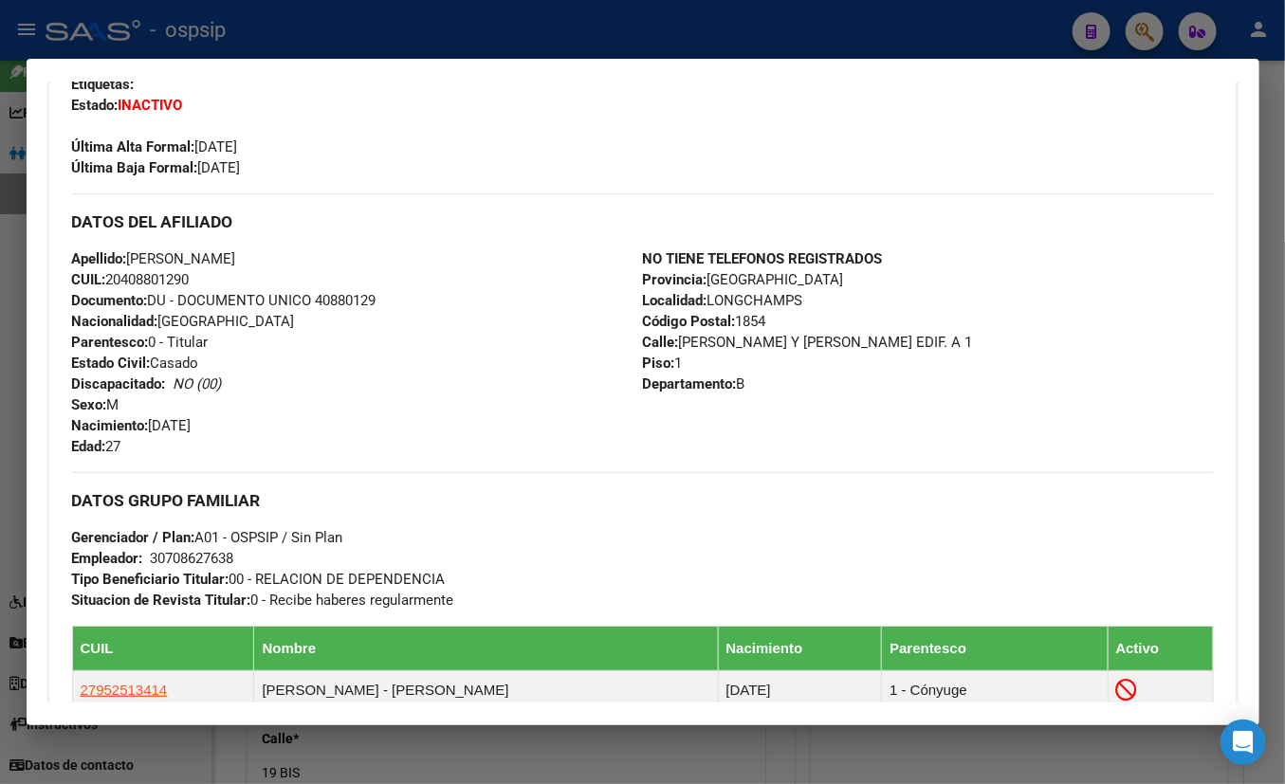
scroll to position [172, 0]
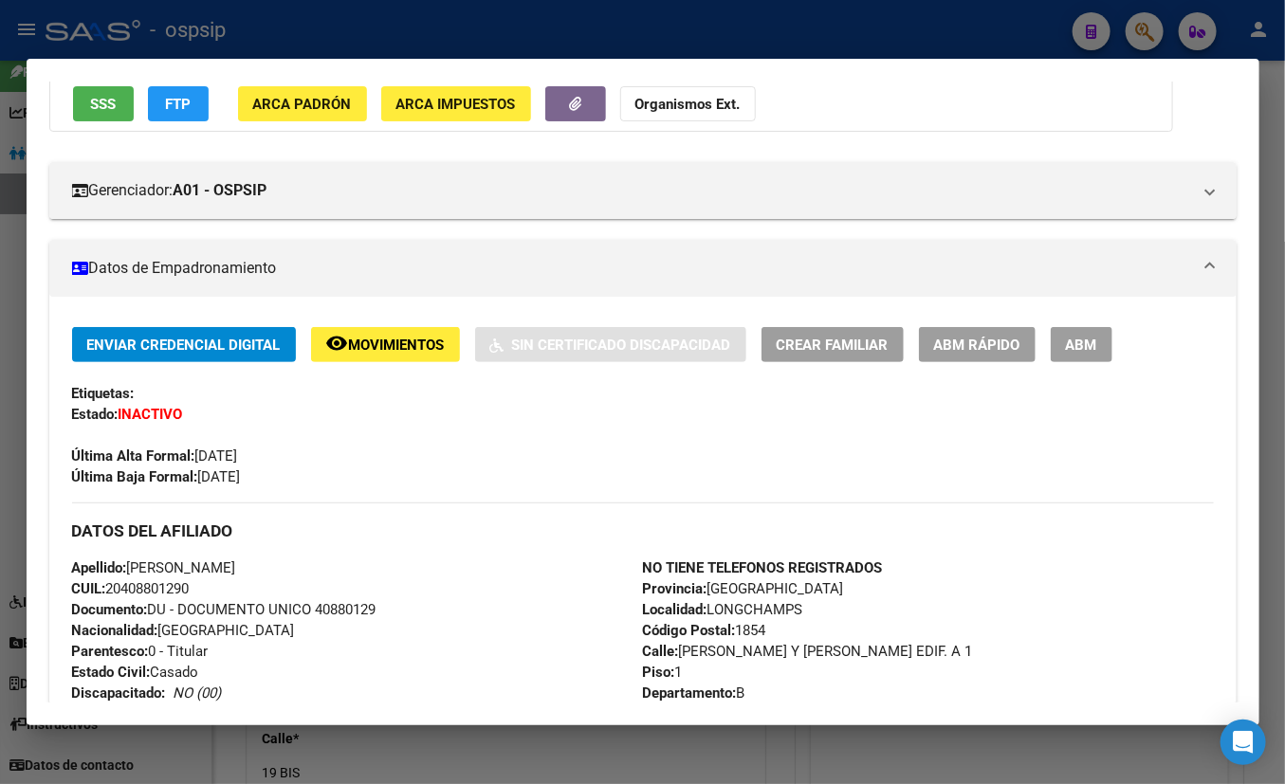
click at [408, 416] on div "Enviar Credencial Digital remove_red_eye Movimientos Sin Certificado Discapacid…" at bounding box center [643, 407] width 1142 height 160
click at [574, 103] on icon "button" at bounding box center [575, 104] width 12 height 14
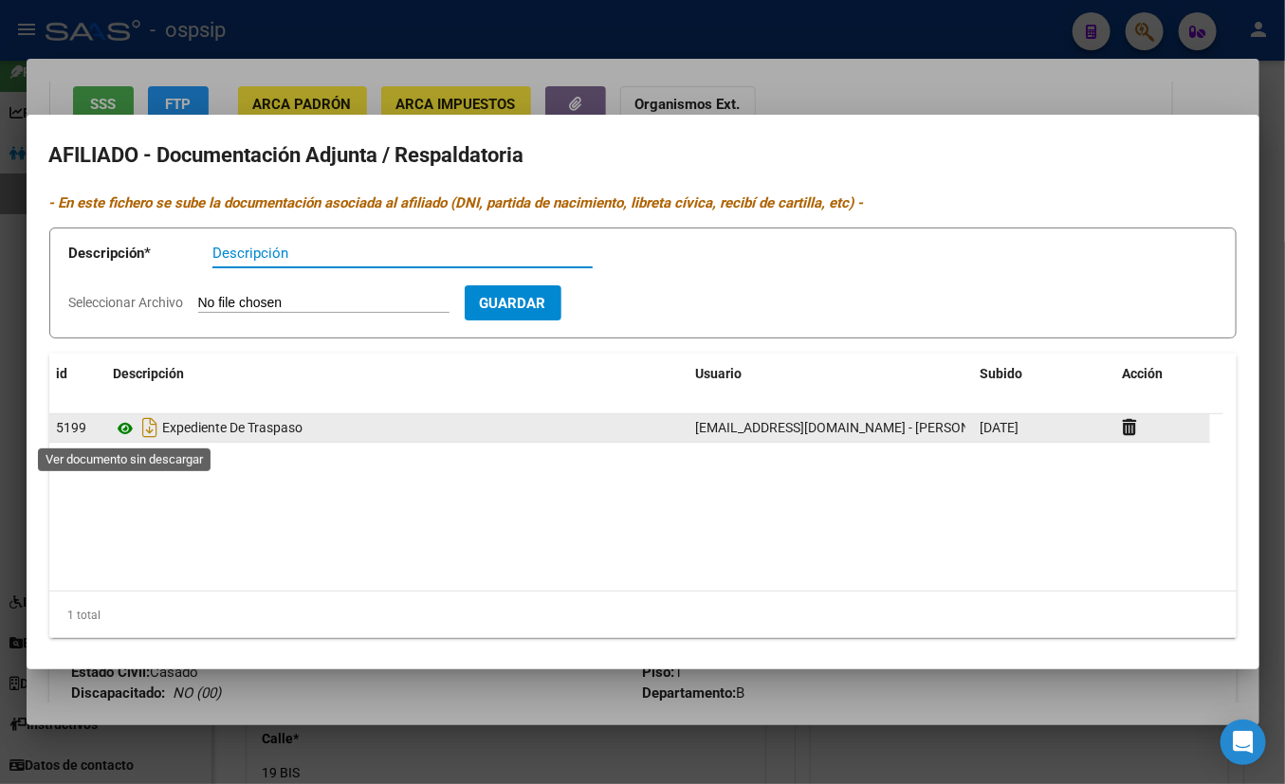
click at [121, 426] on icon at bounding box center [126, 428] width 25 height 23
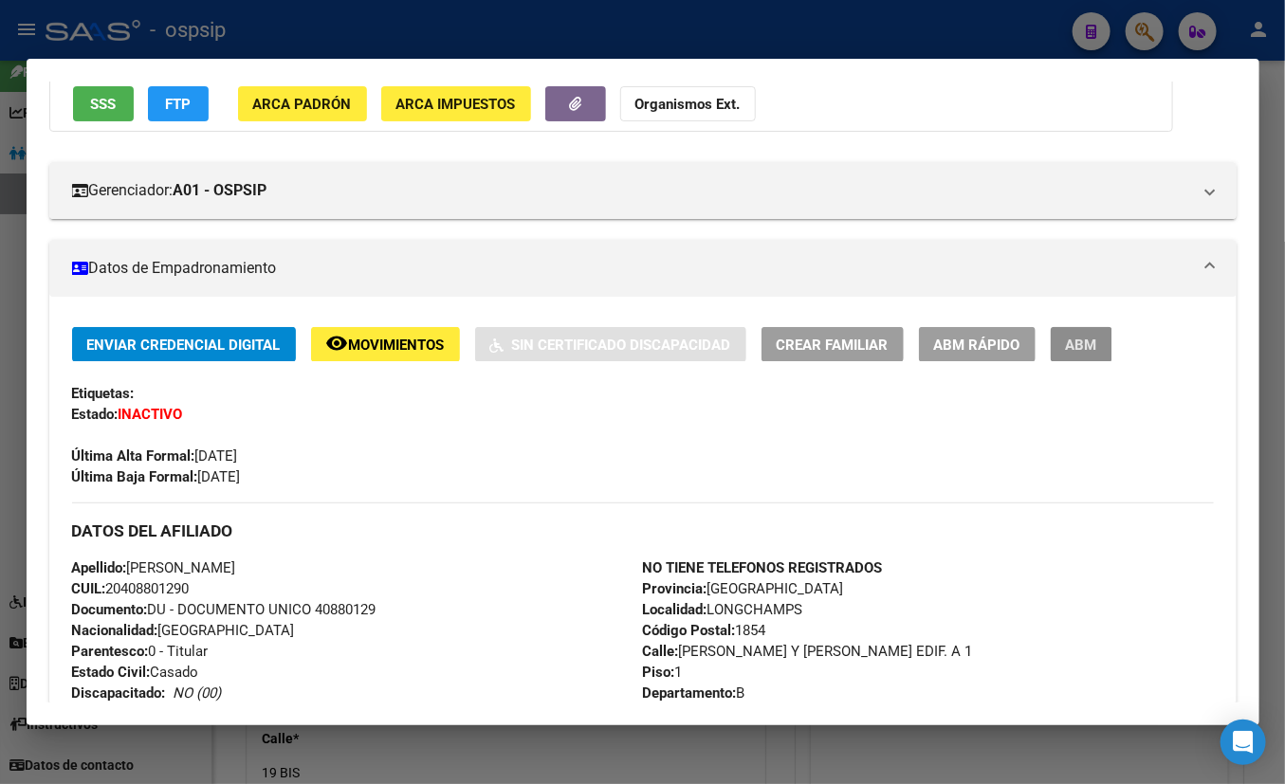
click at [1079, 339] on span "ABM" at bounding box center [1081, 345] width 31 height 17
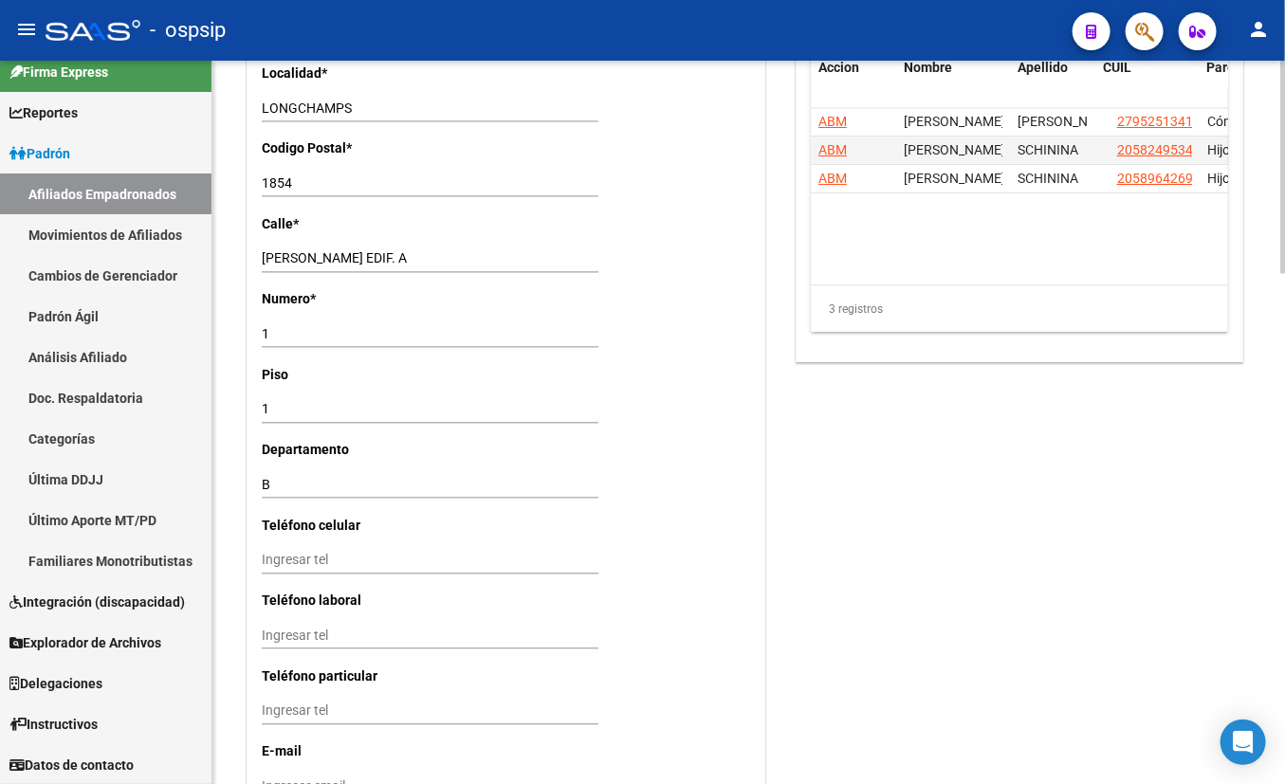
scroll to position [1219, 0]
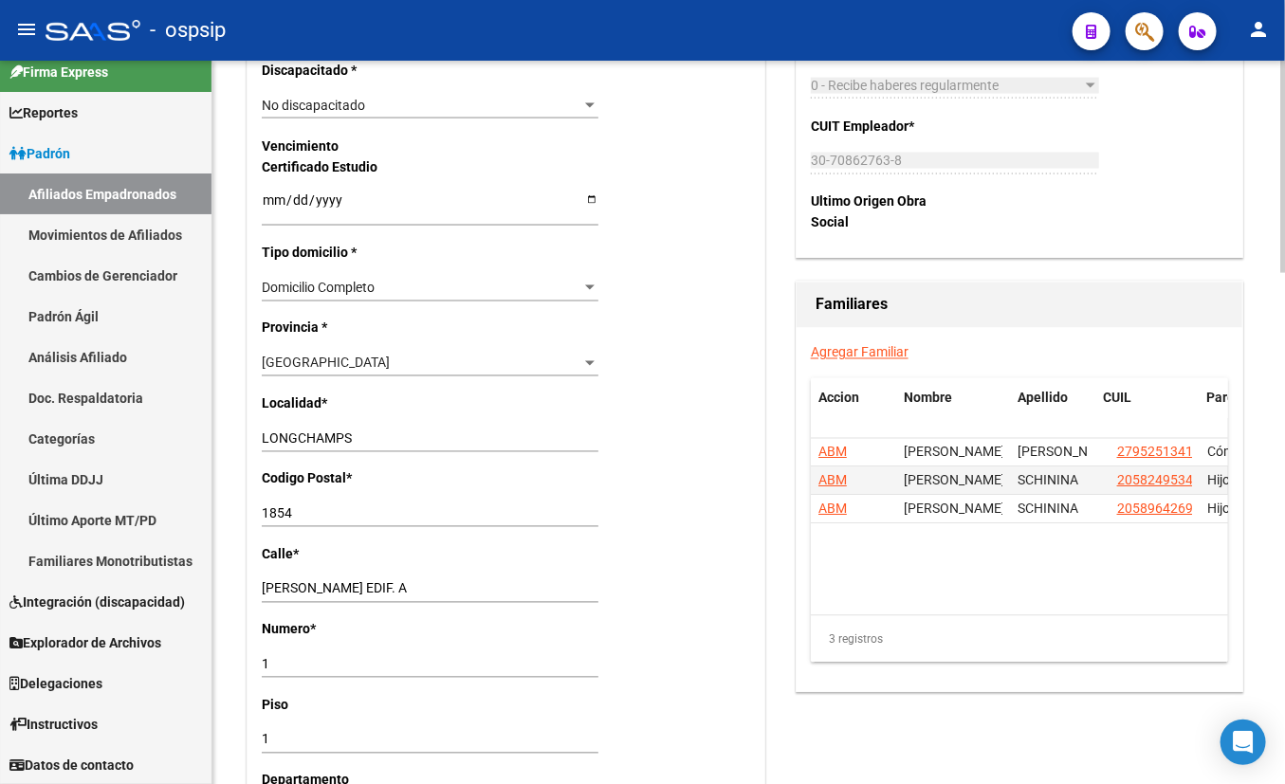
click at [461, 574] on div "Nro Afiliado Ingresar nro CUIL * 20-40880129-0 CUIL ARCA Padrón Ult. Fecha Alta…" at bounding box center [505, 163] width 517 height 1998
drag, startPoint x: 407, startPoint y: 32, endPoint x: 416, endPoint y: 18, distance: 17.1
click at [407, 32] on div "- ospsip" at bounding box center [552, 30] width 1012 height 42
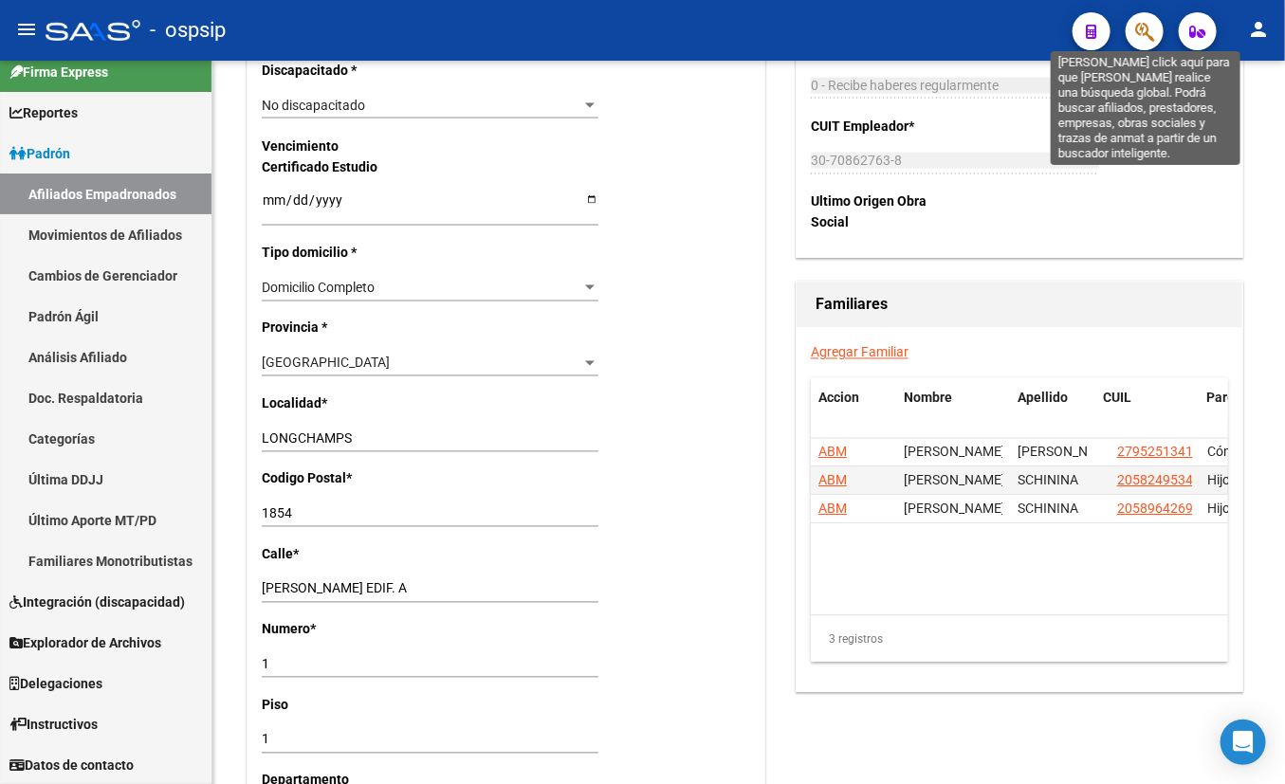
click at [1131, 33] on icon "button" at bounding box center [1144, 32] width 19 height 22
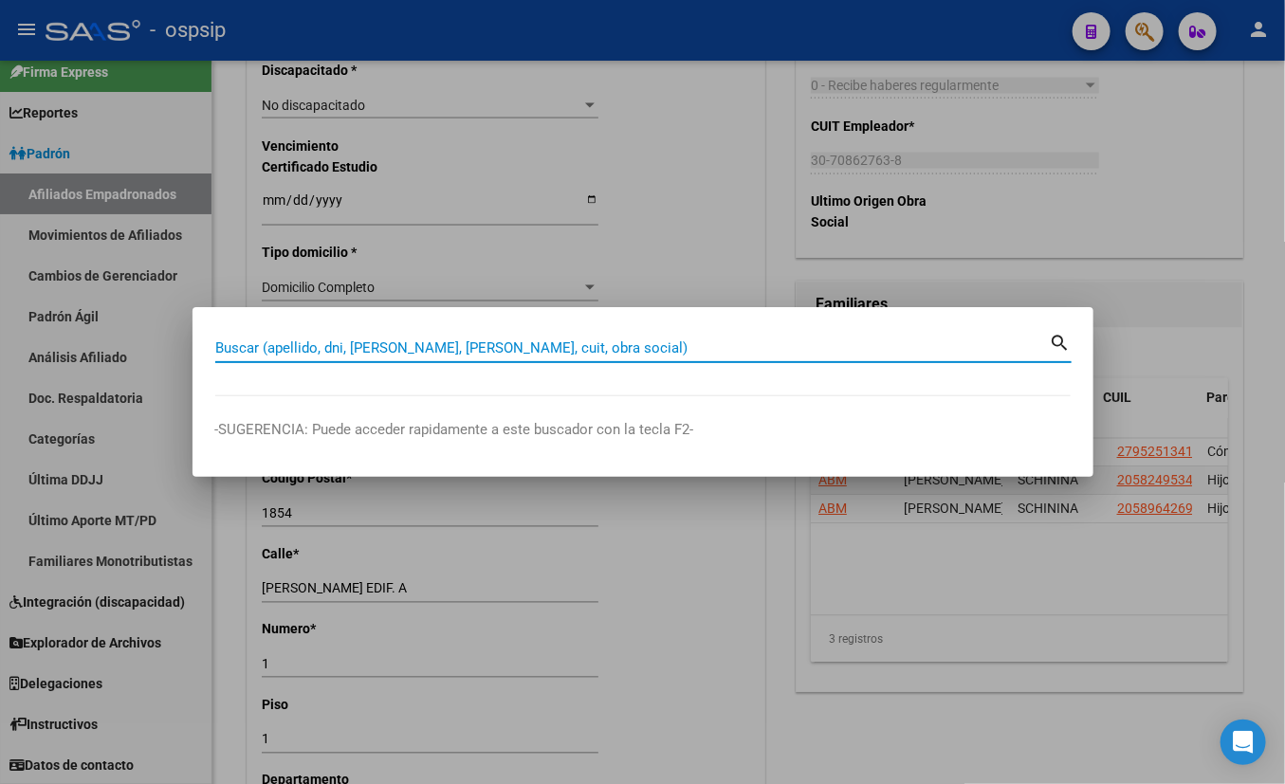
paste input "20295215543"
type input "20295215543"
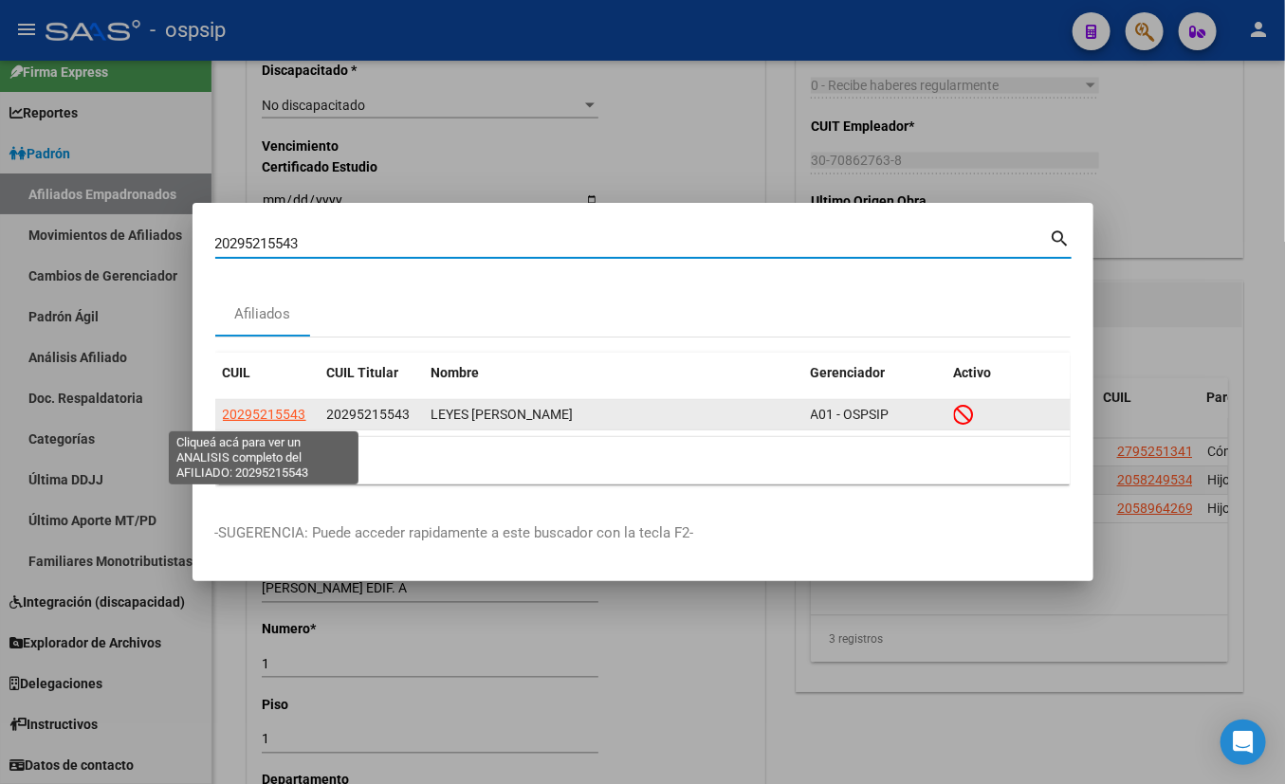
click at [265, 410] on span "20295215543" at bounding box center [264, 414] width 83 height 15
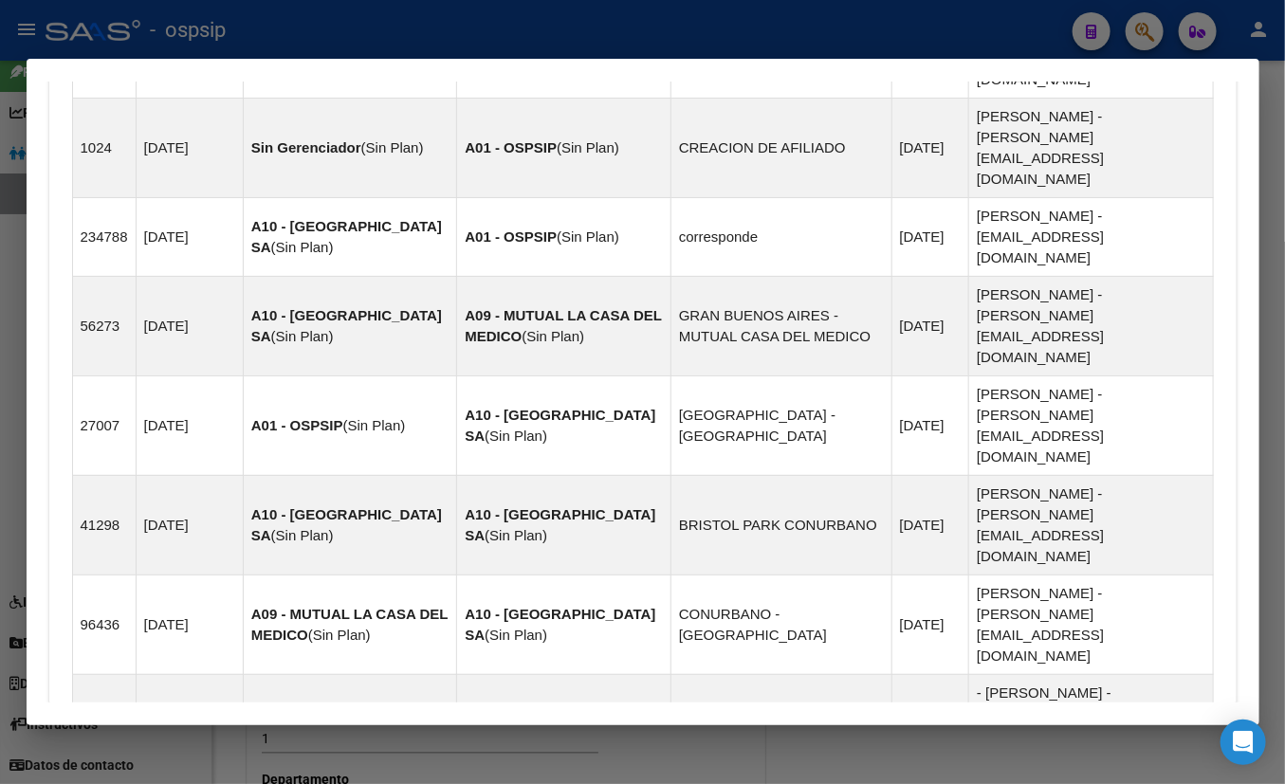
scroll to position [1554, 0]
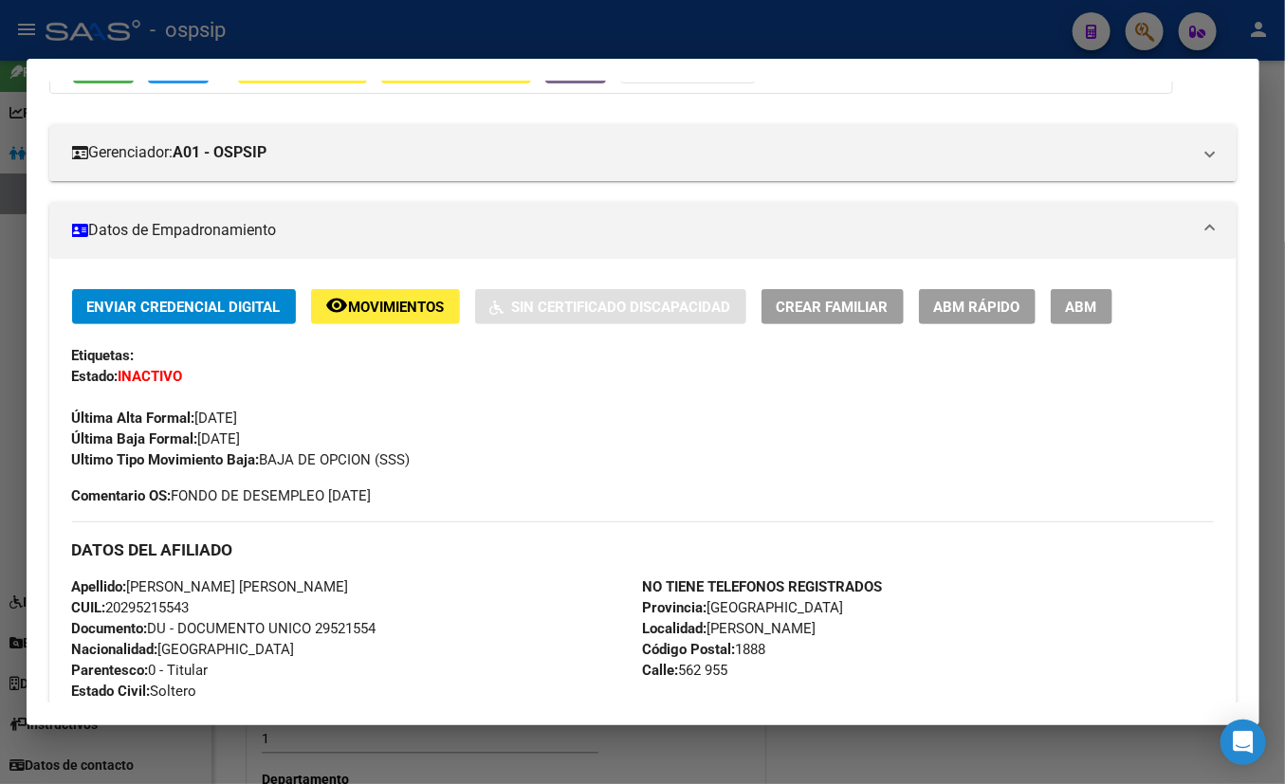
scroll to position [305, 0]
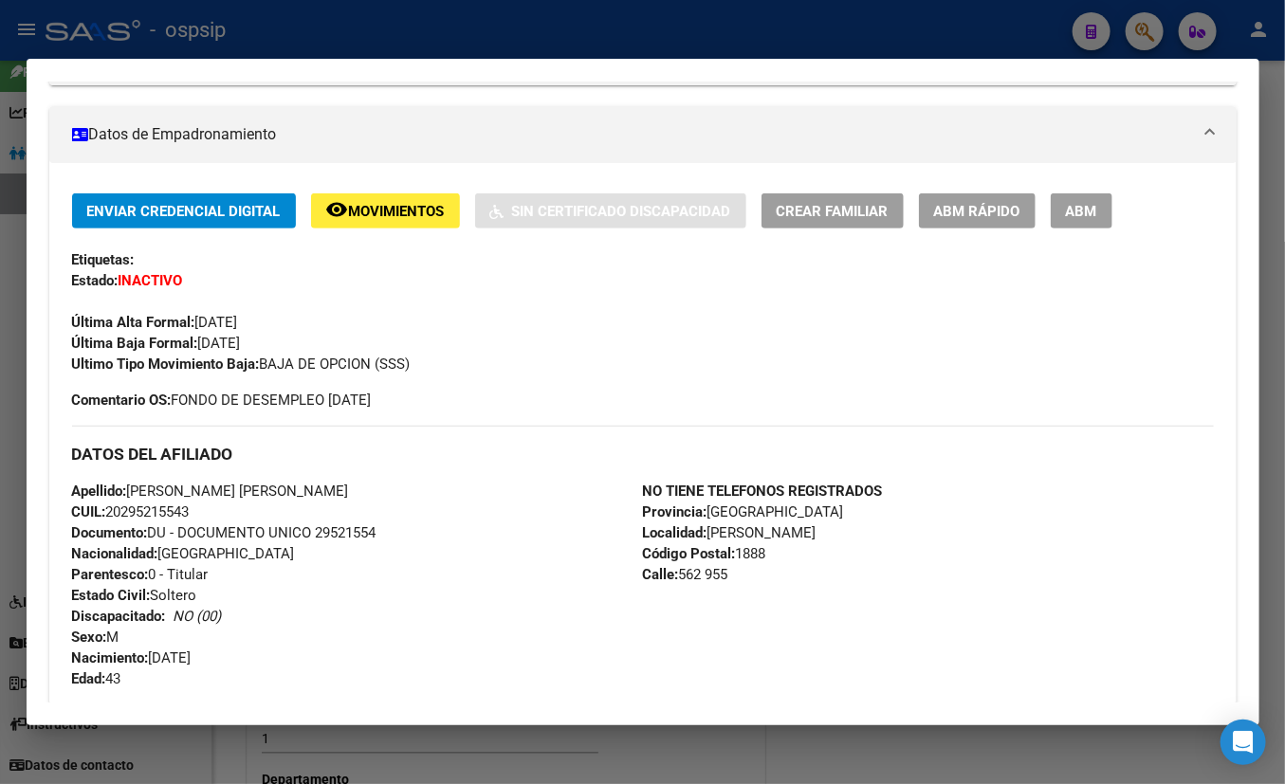
click at [381, 275] on div "Enviar Credencial Digital remove_red_eye Movimientos Sin Certificado Discapacid…" at bounding box center [643, 283] width 1142 height 181
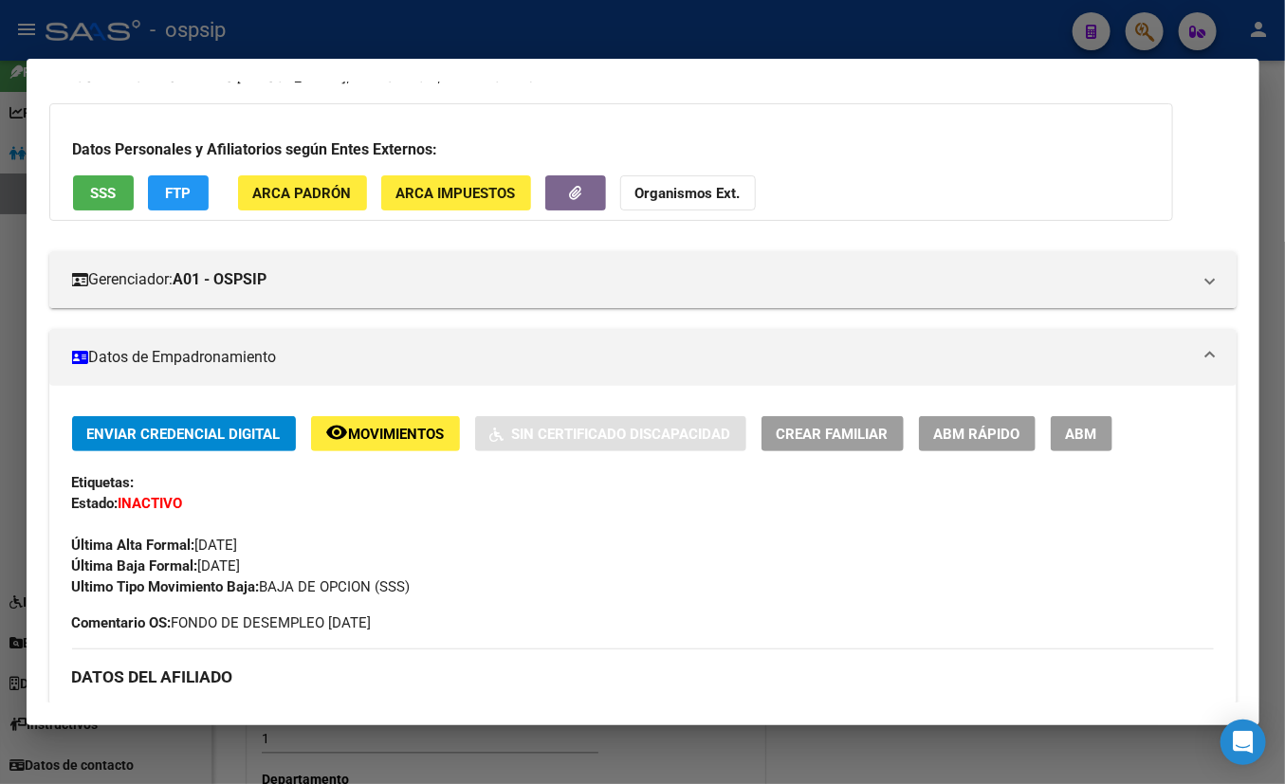
scroll to position [0, 0]
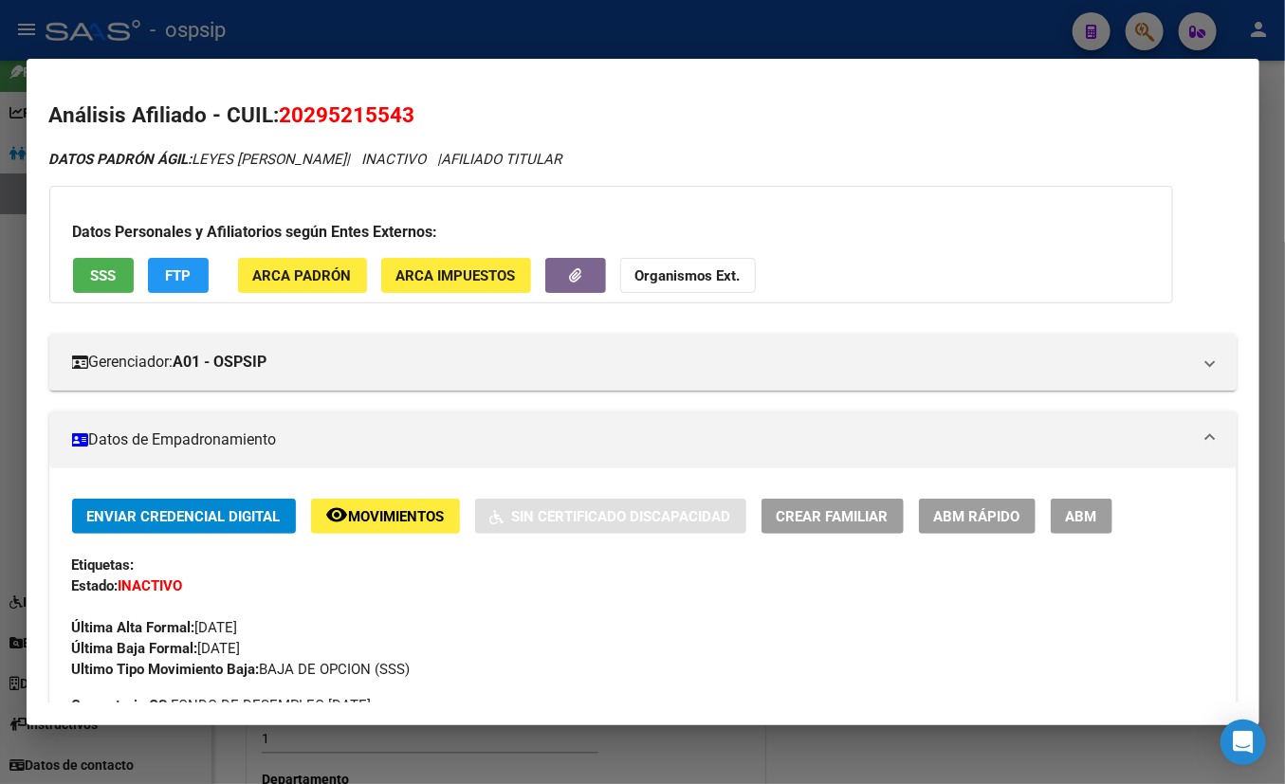
drag, startPoint x: 284, startPoint y: 112, endPoint x: 440, endPoint y: 112, distance: 155.5
click at [440, 112] on h2 "Análisis Afiliado - CUIL: 20295215543" at bounding box center [642, 116] width 1187 height 32
copy span "20295215543"
click at [389, 515] on span "Movimientos" at bounding box center [397, 516] width 96 height 17
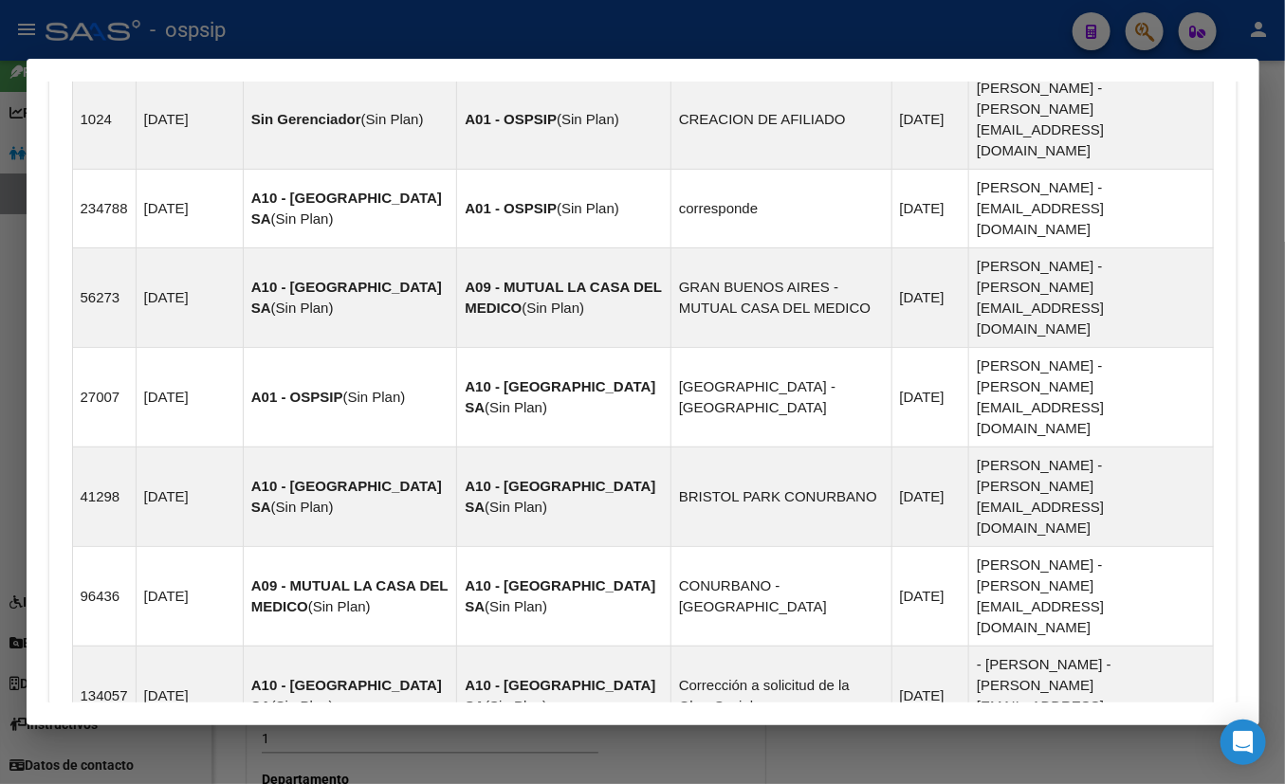
scroll to position [1982, 0]
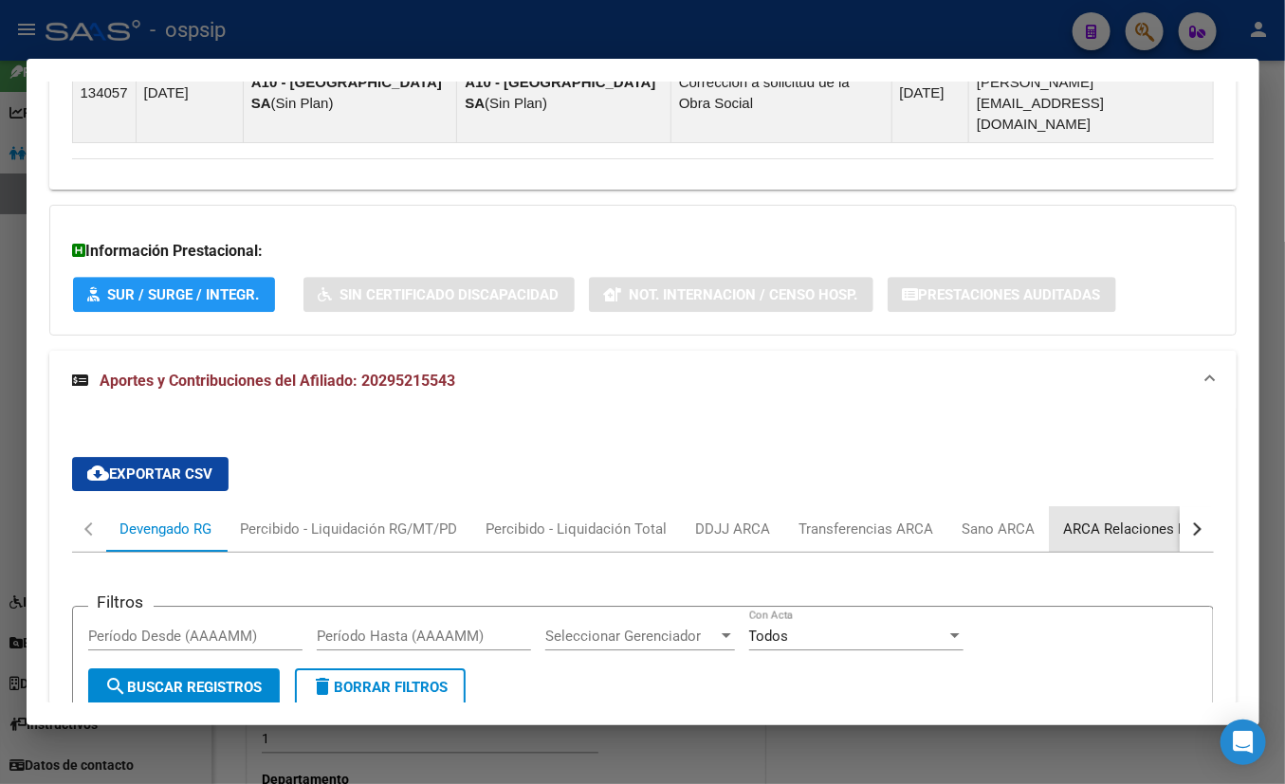
drag, startPoint x: 1131, startPoint y: 184, endPoint x: 1044, endPoint y: 336, distance: 175.0
click at [1130, 519] on div "ARCA Relaciones Laborales" at bounding box center [1152, 529] width 177 height 21
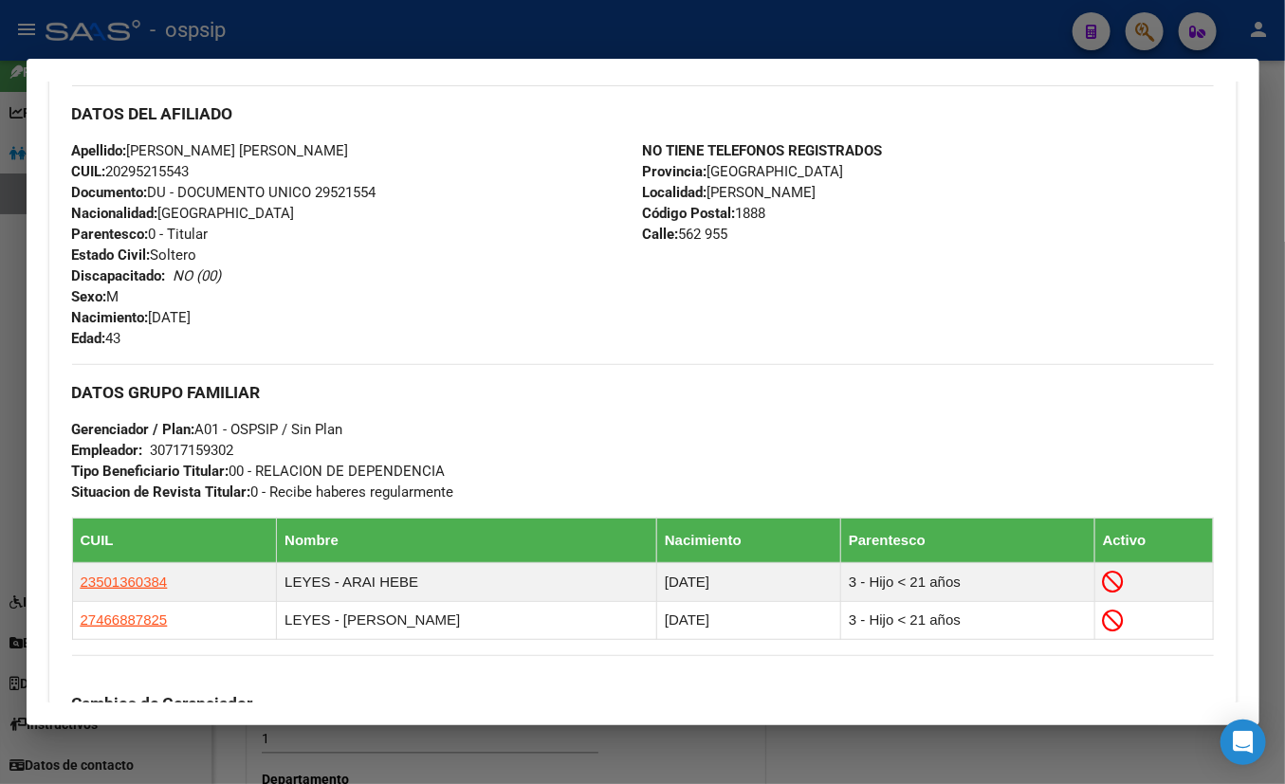
scroll to position [632, 0]
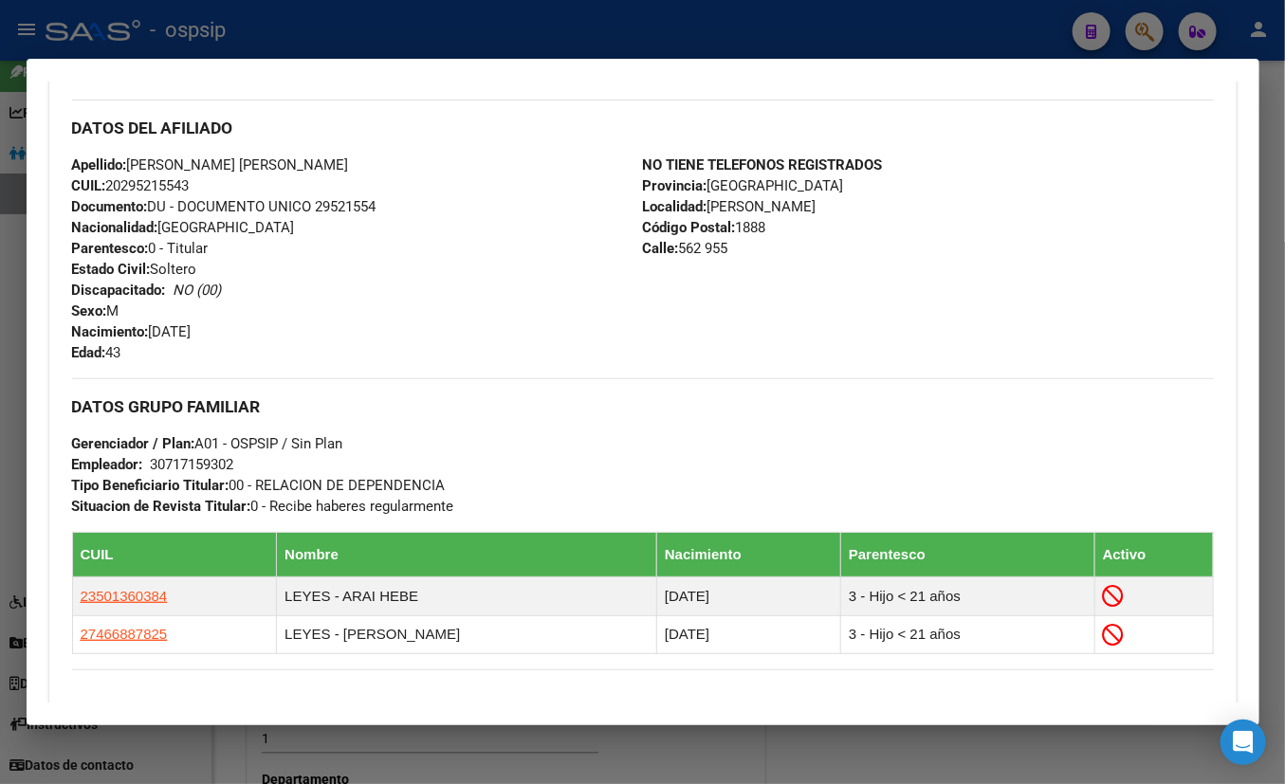
click at [747, 303] on div "NO TIENE TELEFONOS REGISTRADOS Provincia: [GEOGRAPHIC_DATA] Localidad: [PERSON_…" at bounding box center [928, 259] width 571 height 209
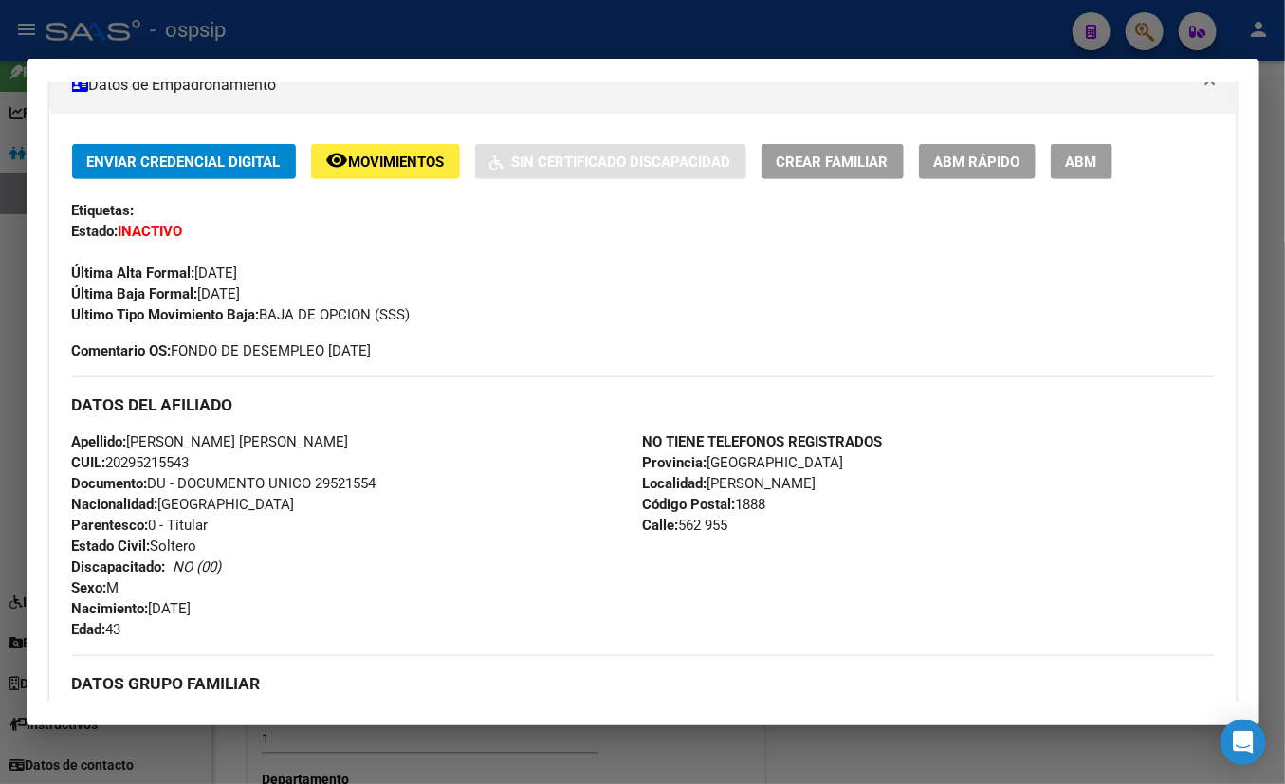
scroll to position [373, 0]
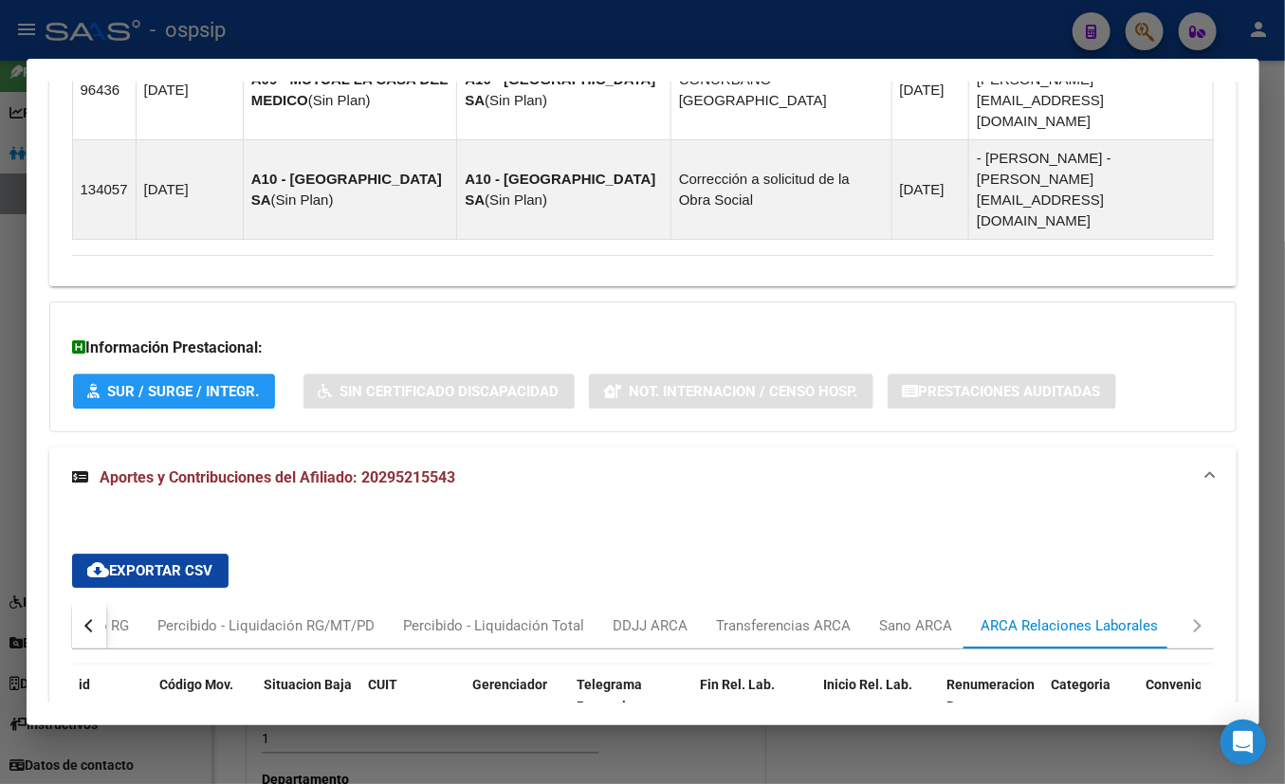
scroll to position [2183, 0]
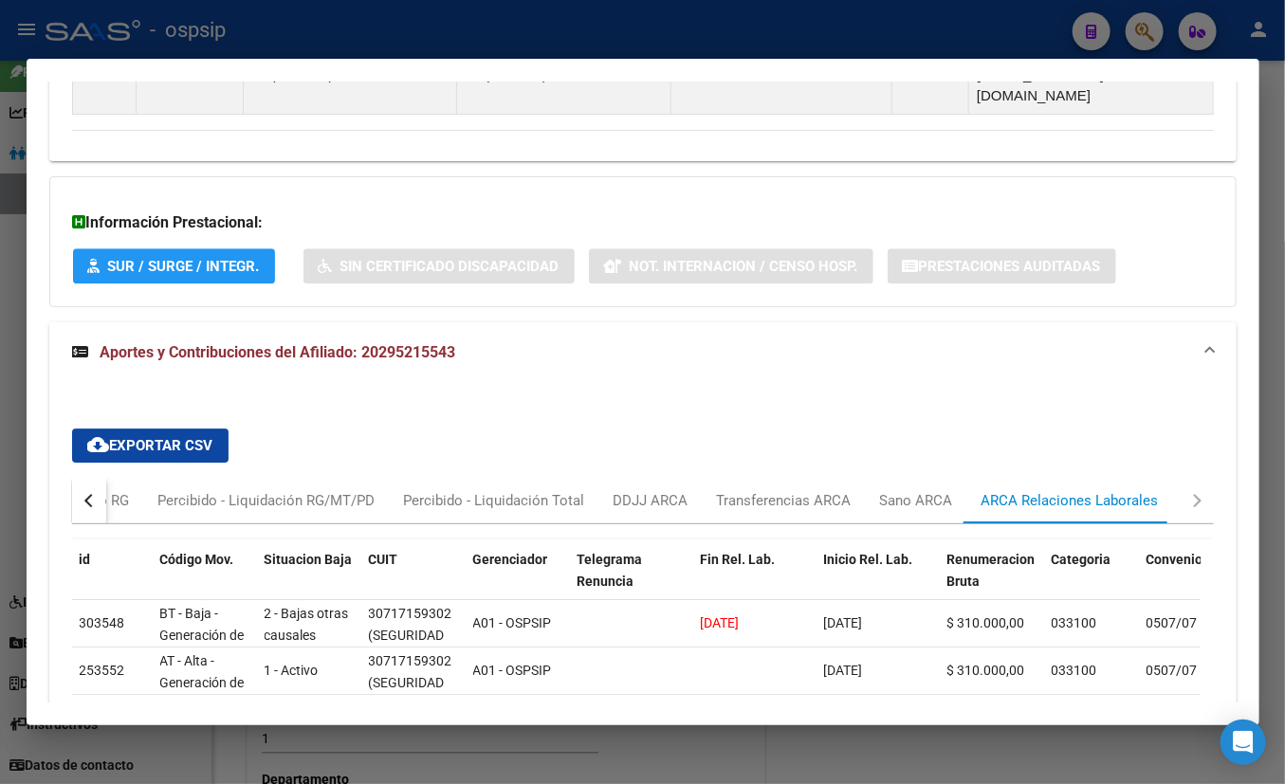
click at [639, 413] on div "cloud_download Exportar CSV Devengado RG Percibido - Liquidación RG/MT/PD Perci…" at bounding box center [643, 683] width 1142 height 540
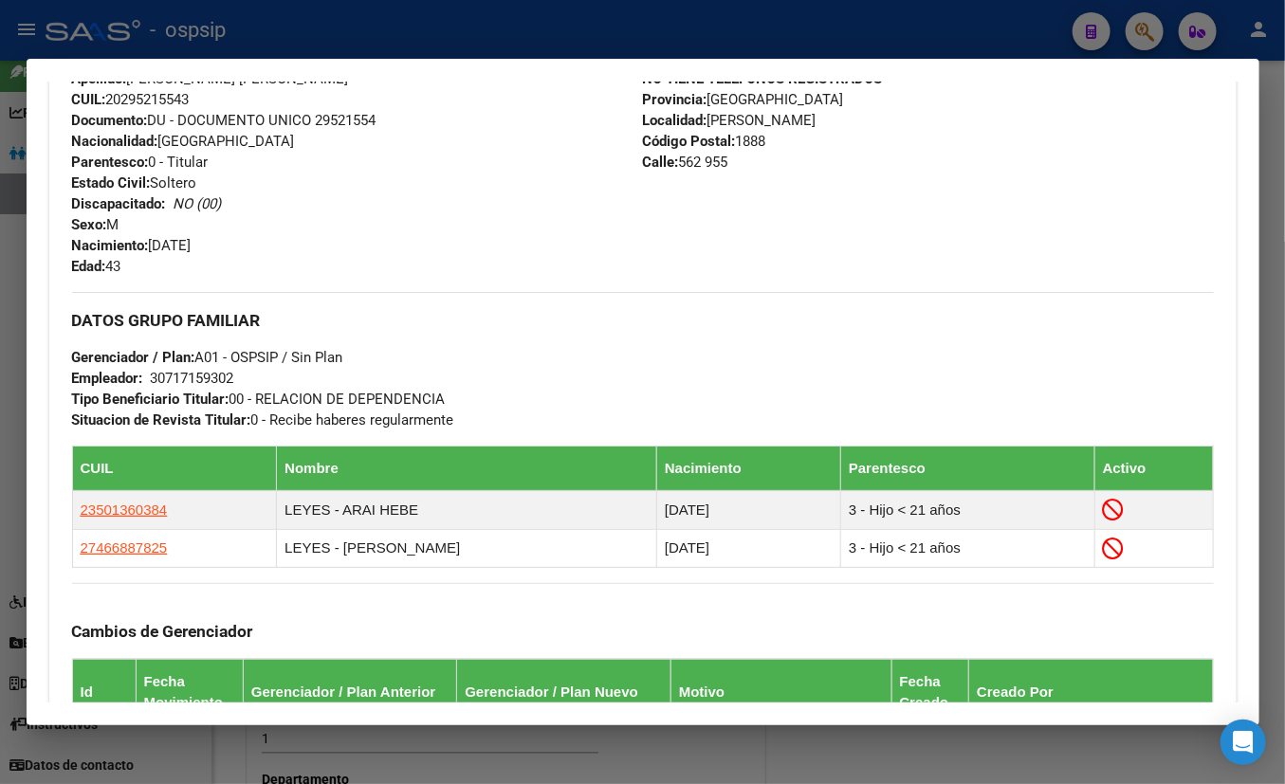
scroll to position [632, 0]
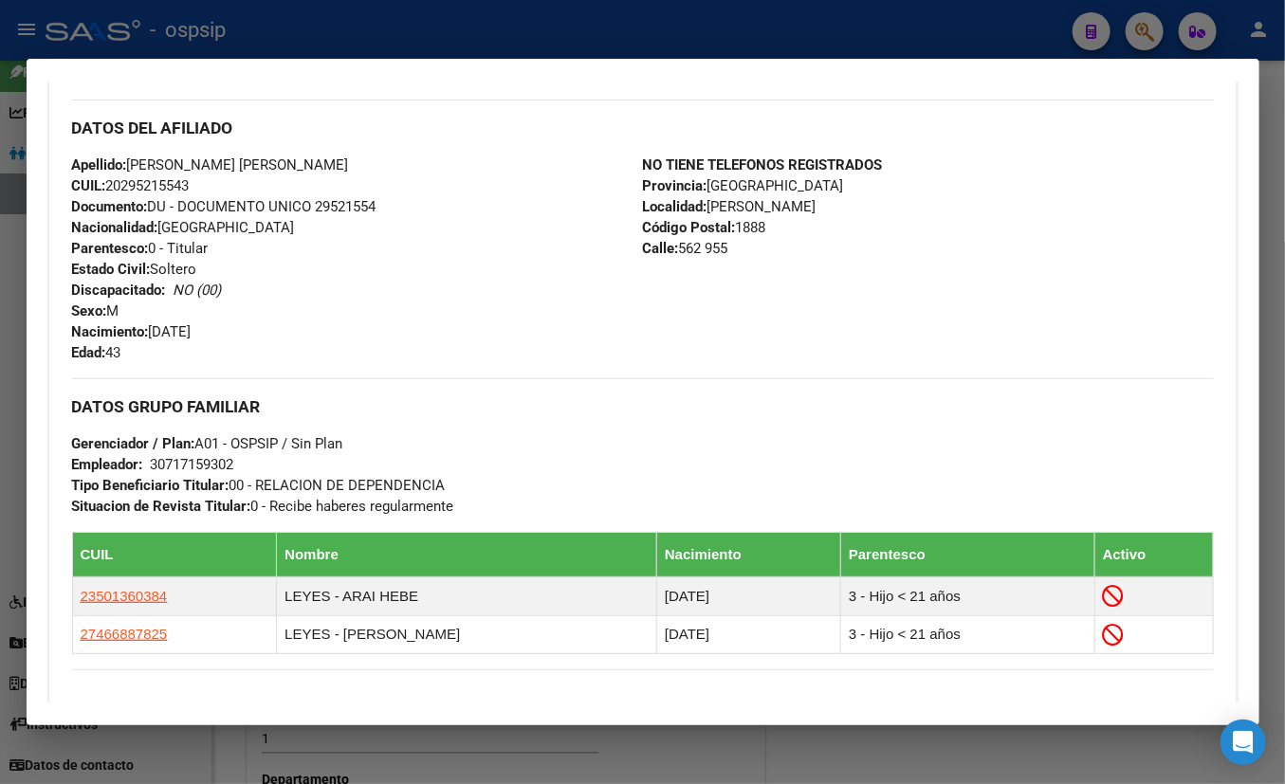
click at [547, 354] on div "Apellido: [PERSON_NAME] [PERSON_NAME] CUIL: 20295215543 Documento: DU - DOCUMEN…" at bounding box center [357, 259] width 571 height 209
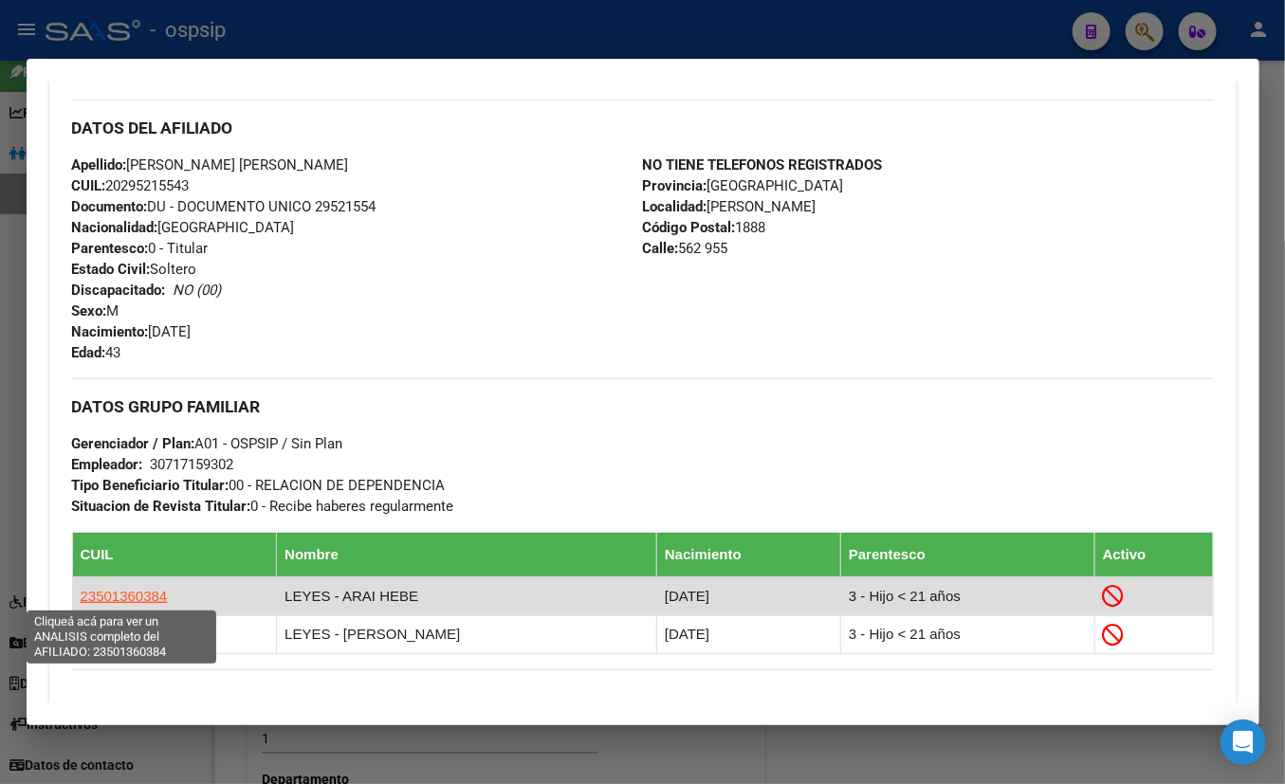
click at [113, 590] on span "23501360384" at bounding box center [124, 596] width 87 height 16
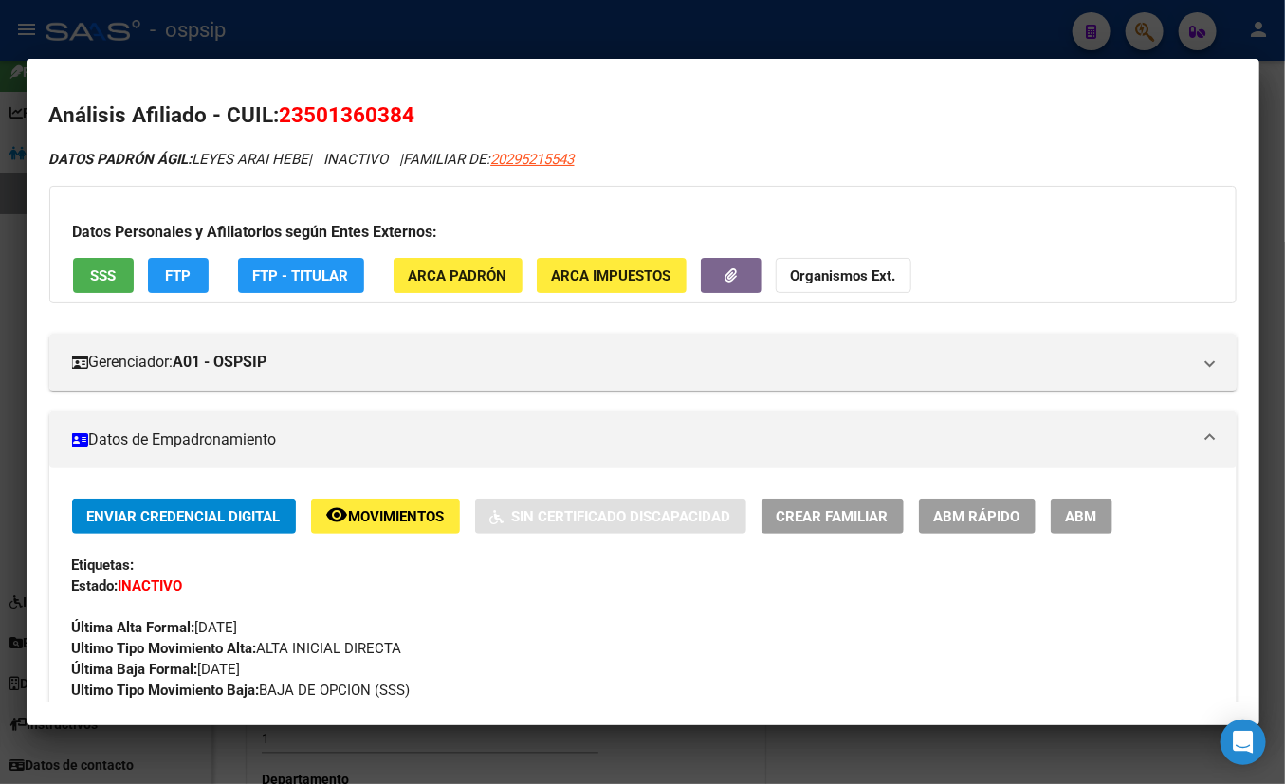
scroll to position [258, 0]
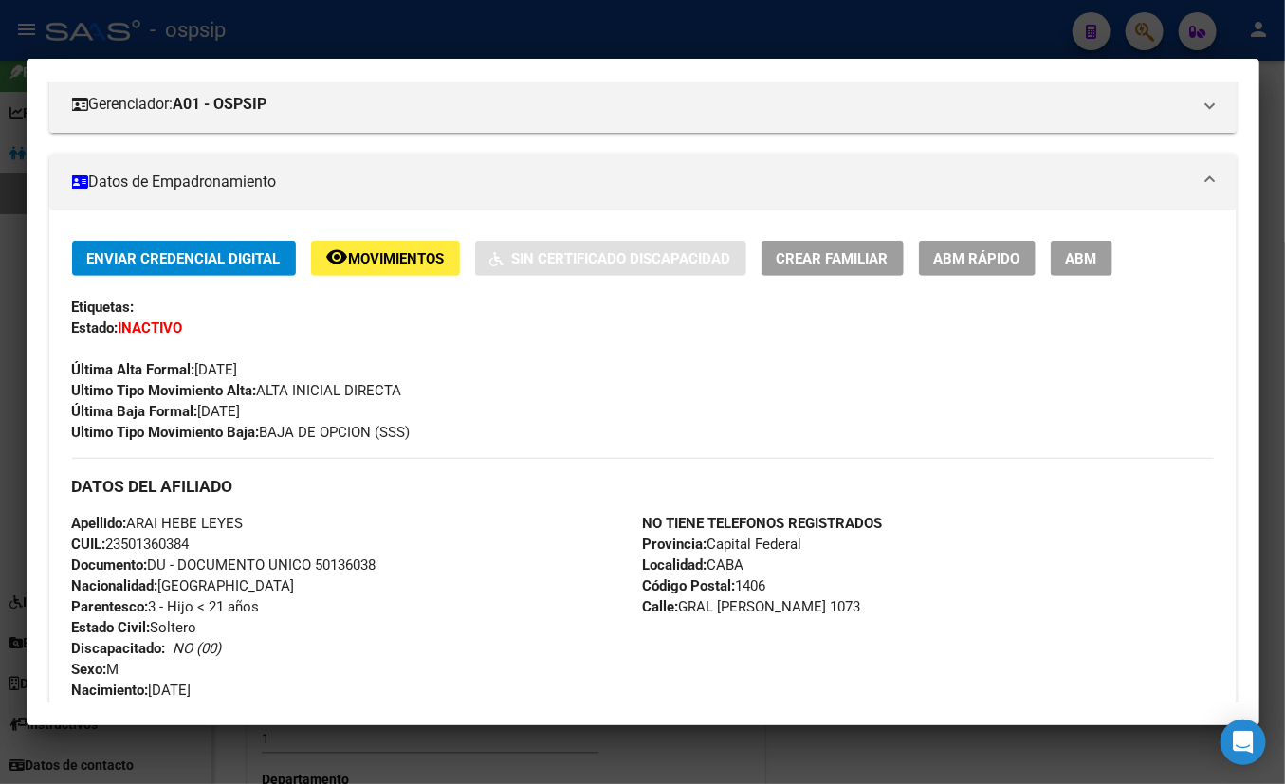
click at [456, 375] on div "Última Alta Formal: [DATE]" at bounding box center [643, 360] width 1142 height 42
click at [458, 395] on div "Ultimo Tipo Movimiento Alta: ALTA INICIAL DIRECTA" at bounding box center [643, 390] width 1142 height 21
click at [461, 406] on div "Enviar Credencial Digital remove_red_eye Movimientos Sin Certificado Discapacid…" at bounding box center [643, 342] width 1142 height 202
click at [463, 415] on div "Enviar Credencial Digital remove_red_eye Movimientos Sin Certificado Discapacid…" at bounding box center [643, 342] width 1142 height 202
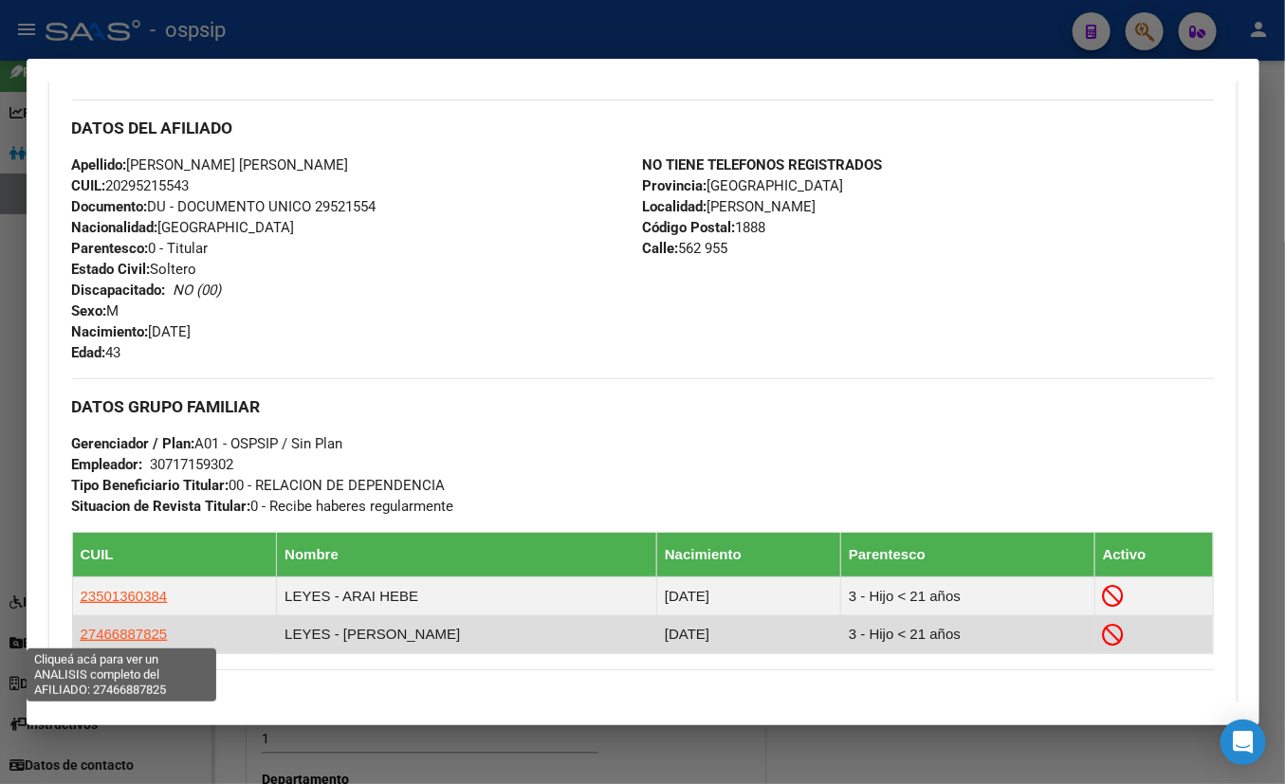
click at [103, 629] on span "27466887825" at bounding box center [124, 634] width 87 height 16
type textarea "27466887825"
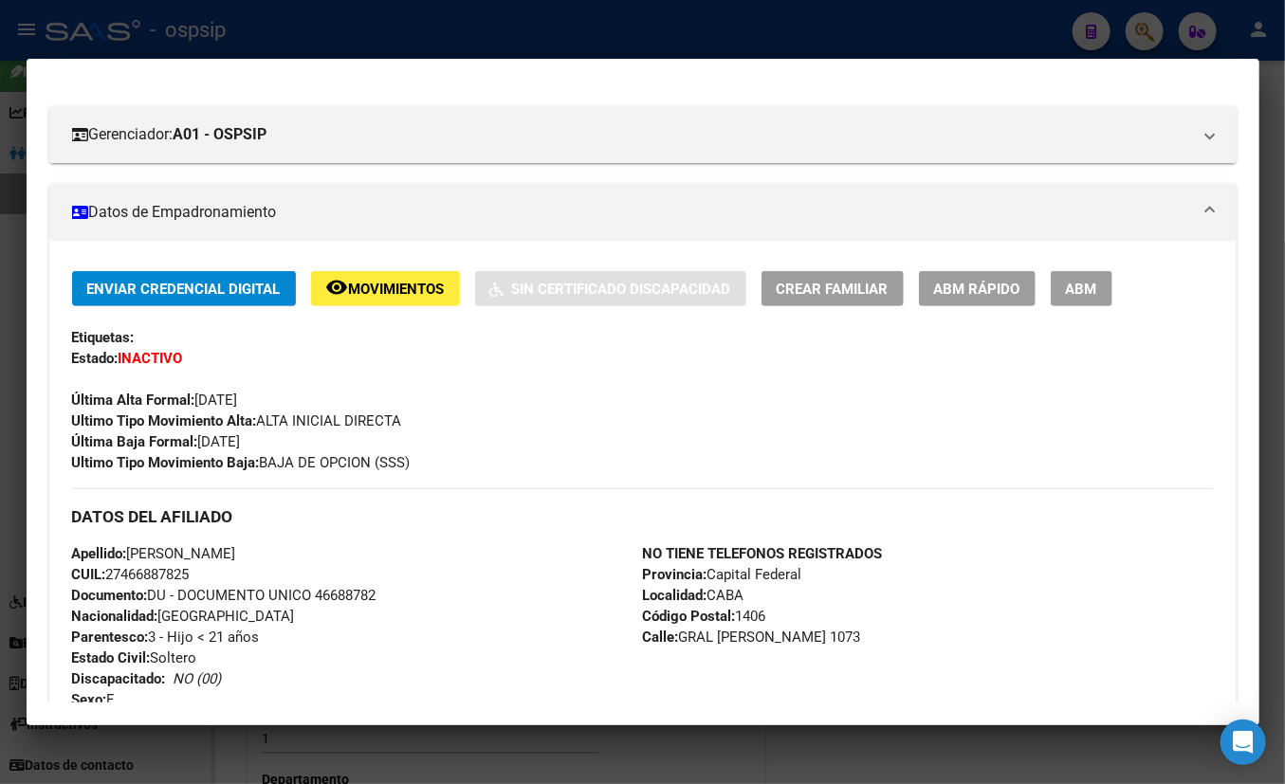
scroll to position [344, 0]
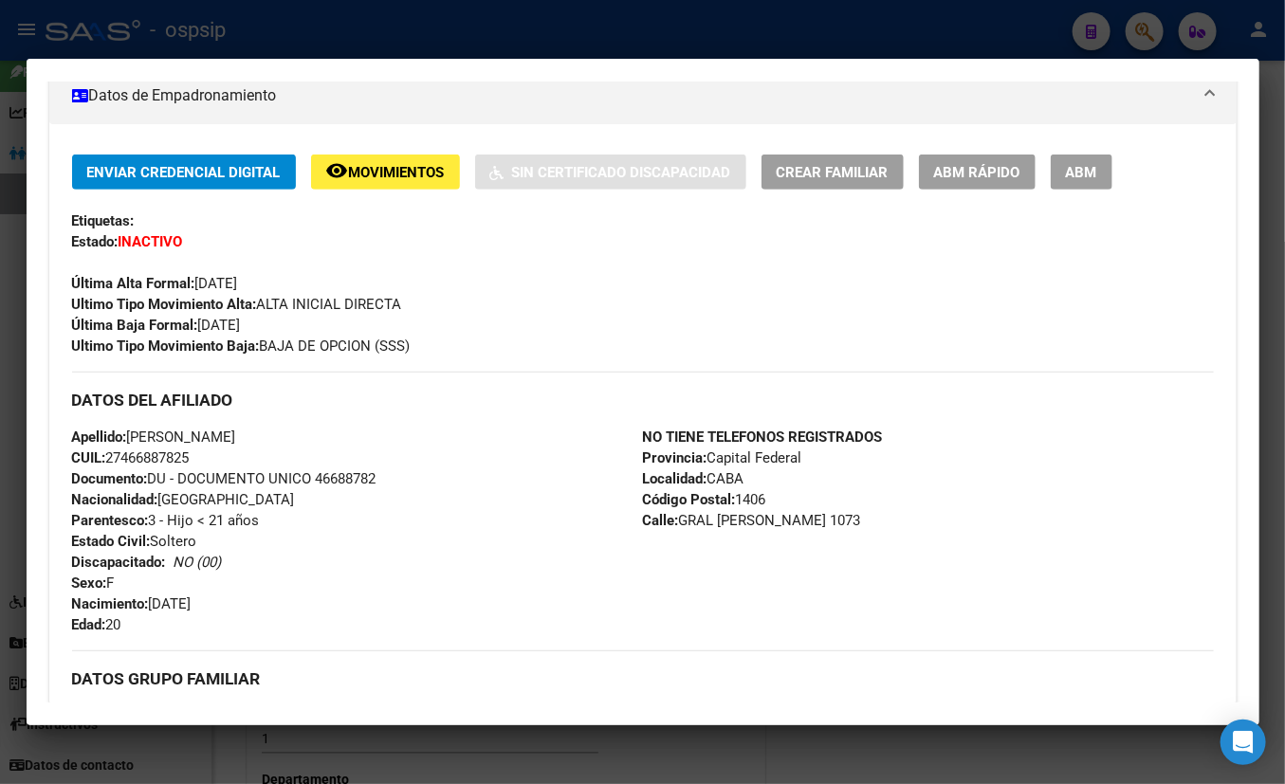
click at [457, 375] on div "DATOS DEL AFILIADO" at bounding box center [643, 399] width 1142 height 55
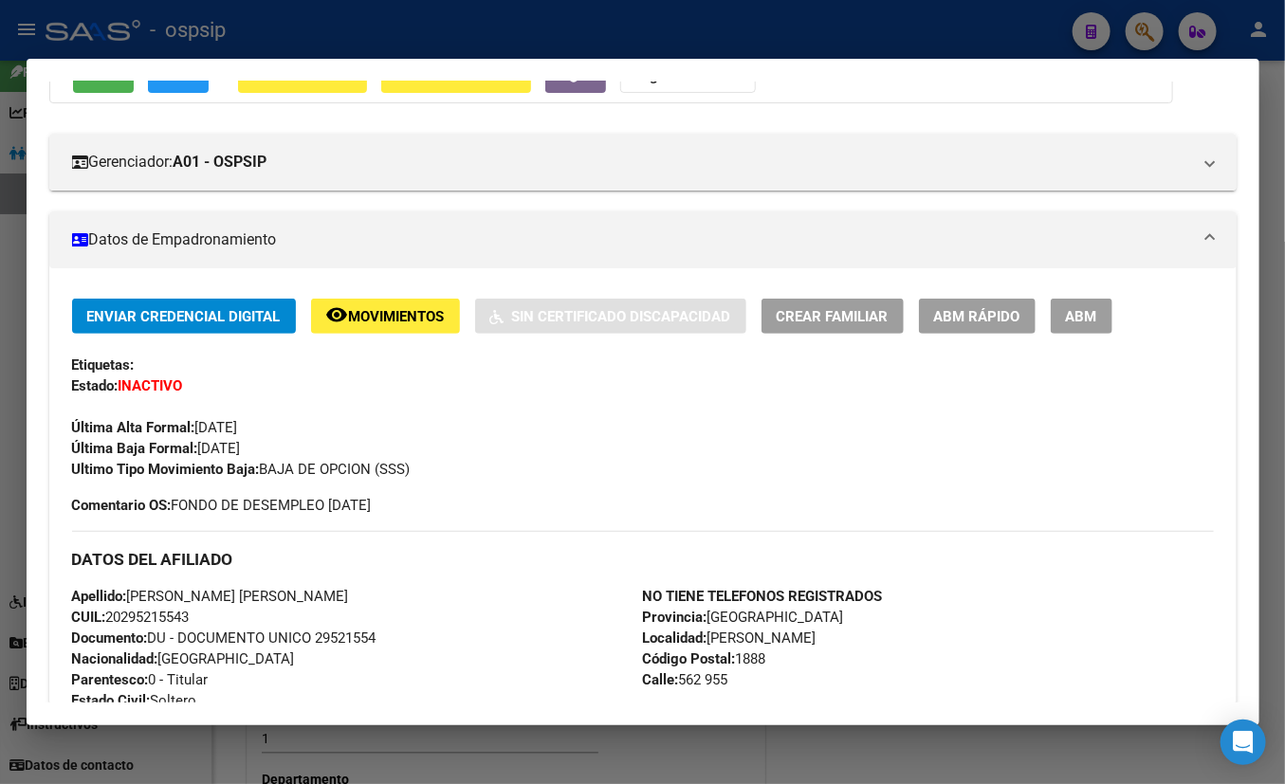
scroll to position [373, 0]
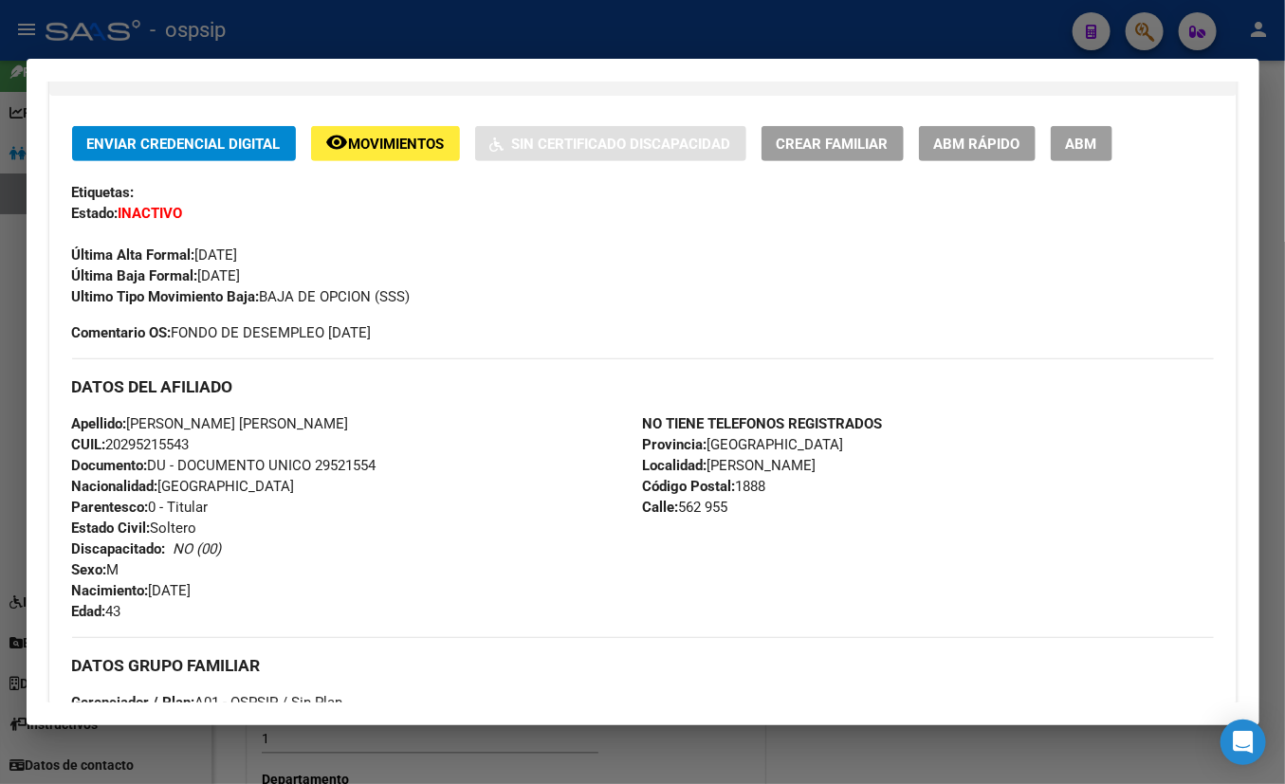
drag, startPoint x: 618, startPoint y: 318, endPoint x: 595, endPoint y: 208, distance: 112.3
click at [617, 316] on div "Enviar Credencial Digital remove_red_eye Movimientos Sin Certificado Discapacid…" at bounding box center [643, 234] width 1142 height 217
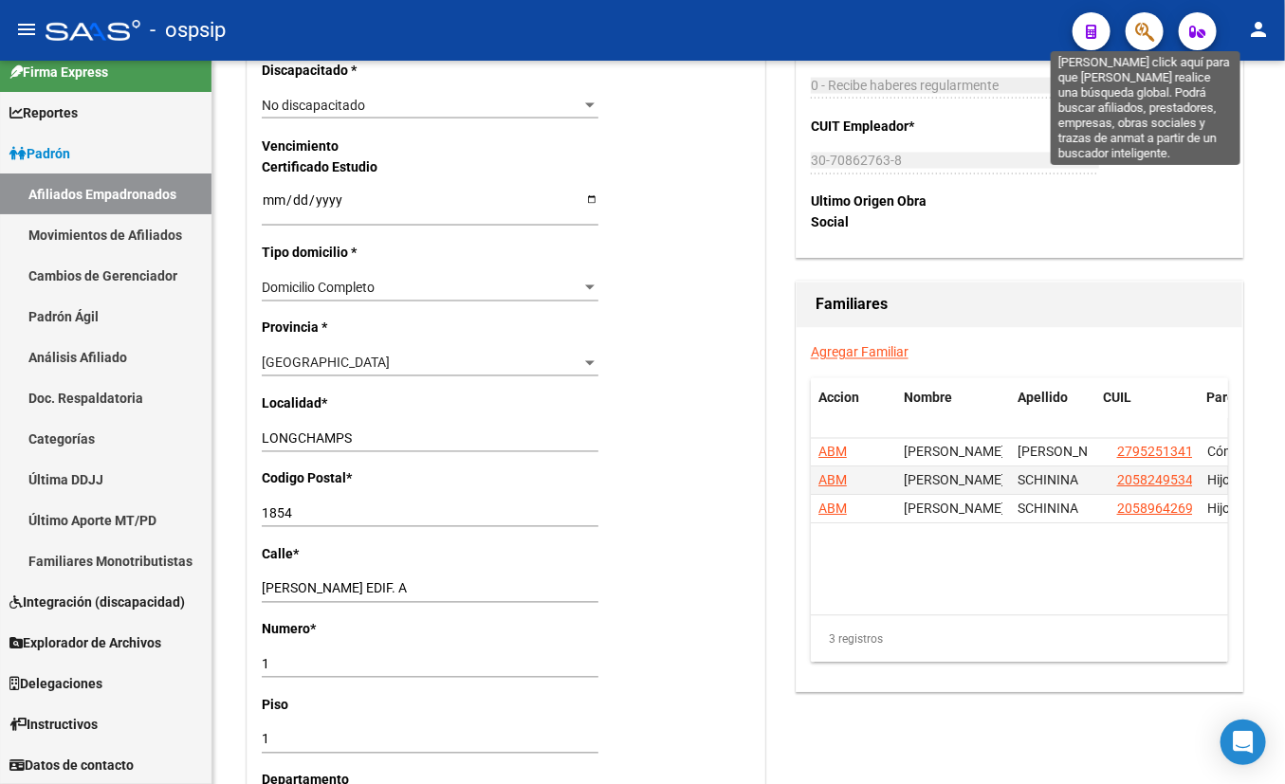
click at [1131, 24] on icon "button" at bounding box center [1144, 32] width 19 height 22
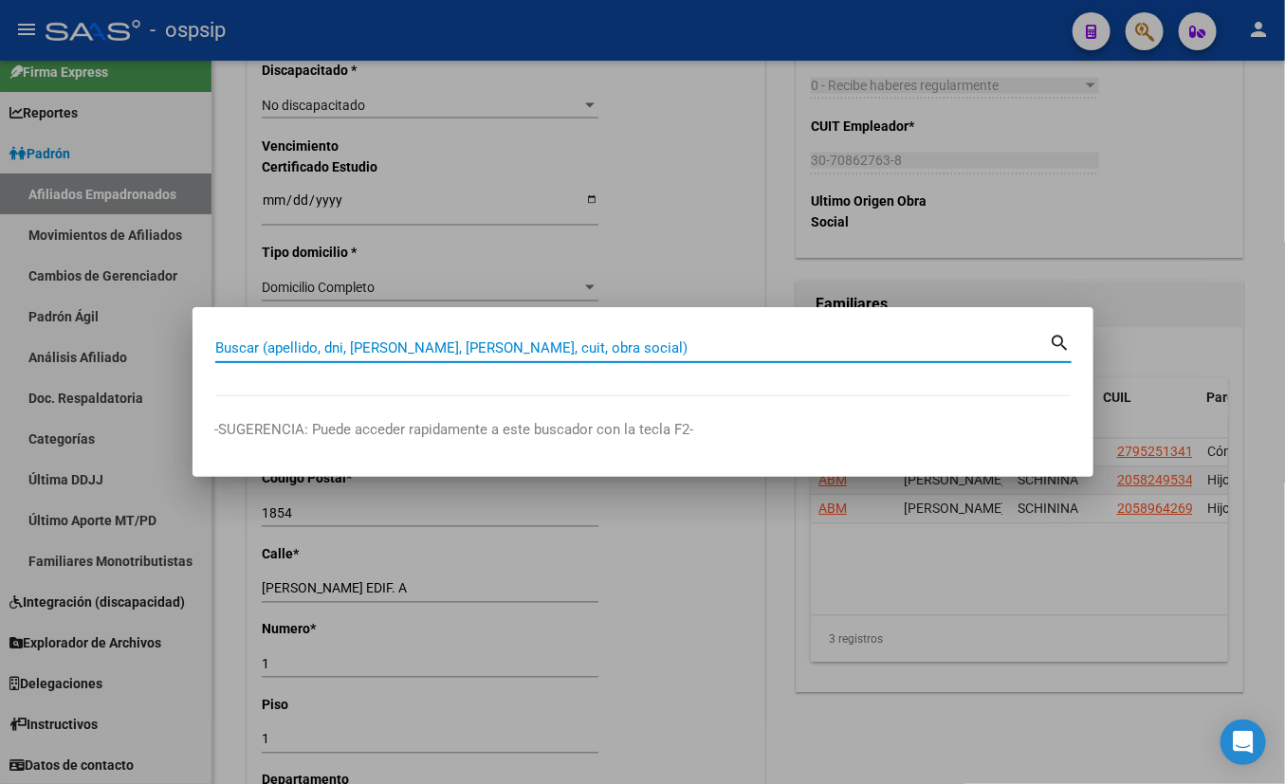
paste input "20184528593"
type input "20184528593"
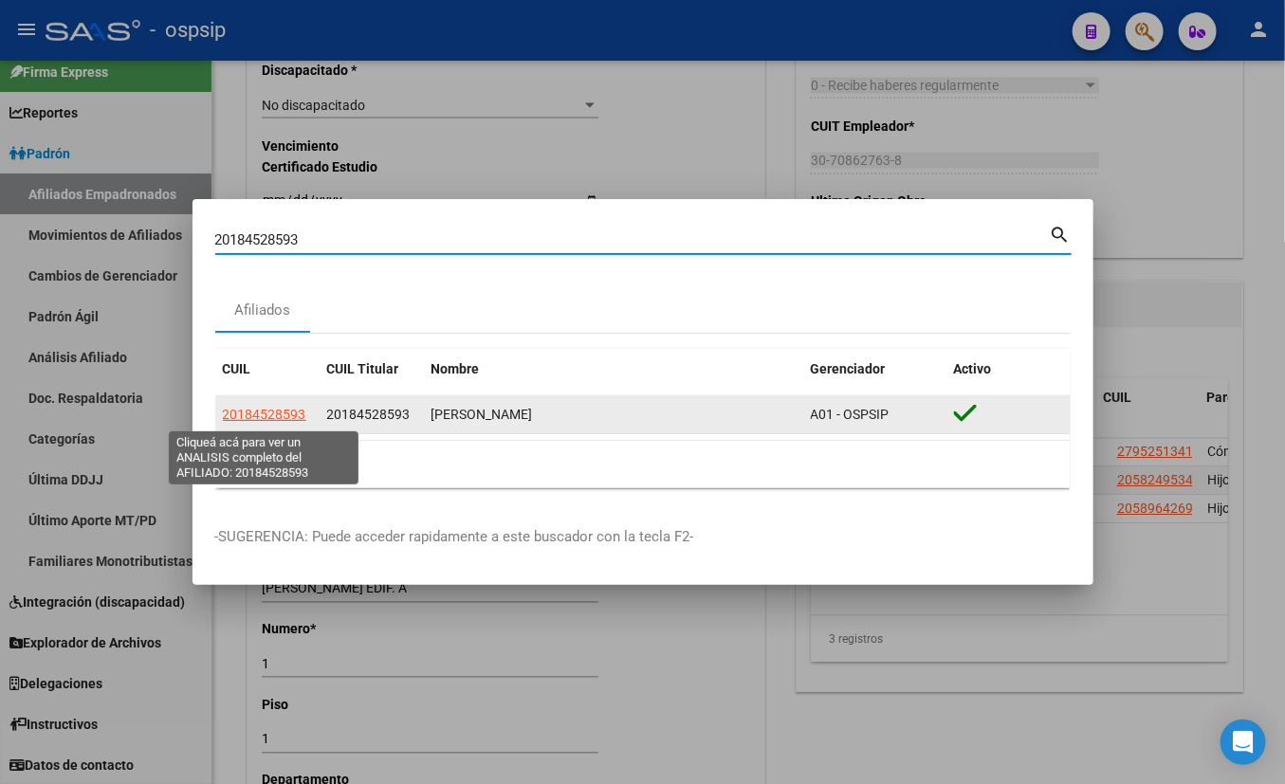
click at [275, 418] on span "20184528593" at bounding box center [264, 414] width 83 height 15
type textarea "20184528593"
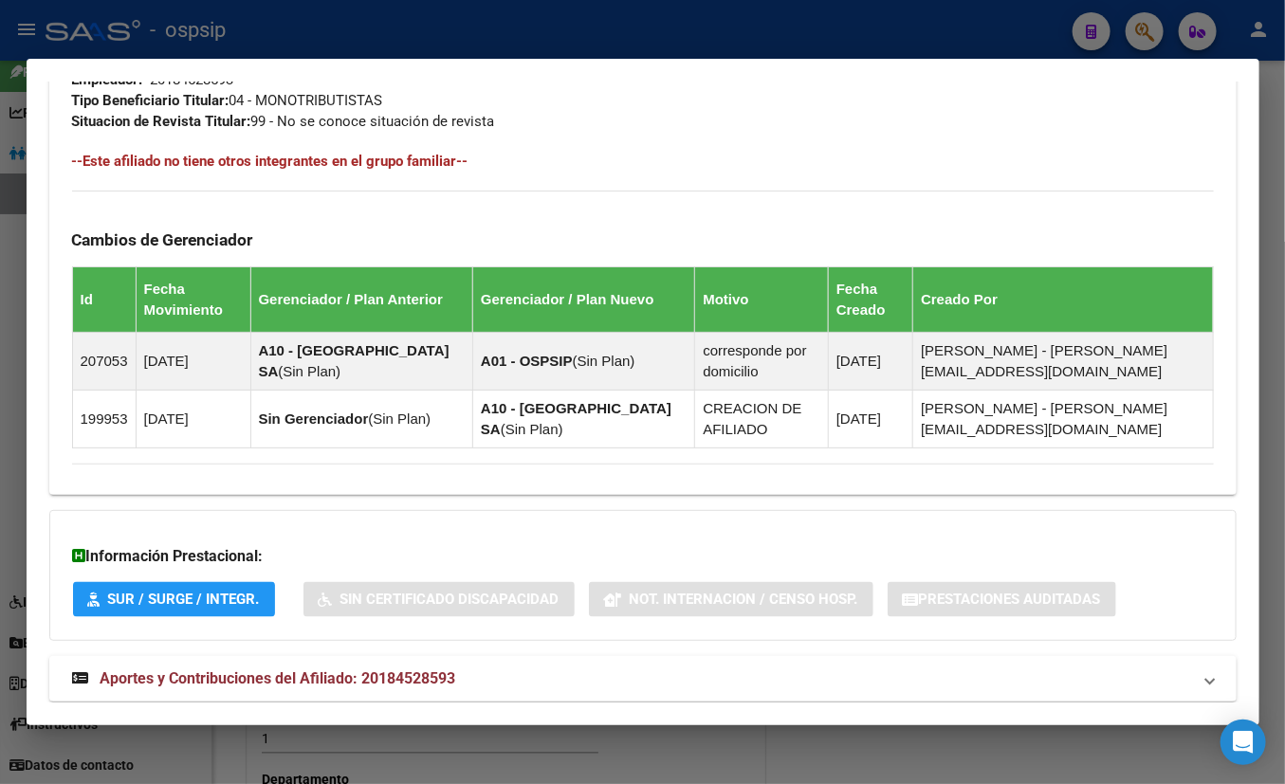
scroll to position [1034, 0]
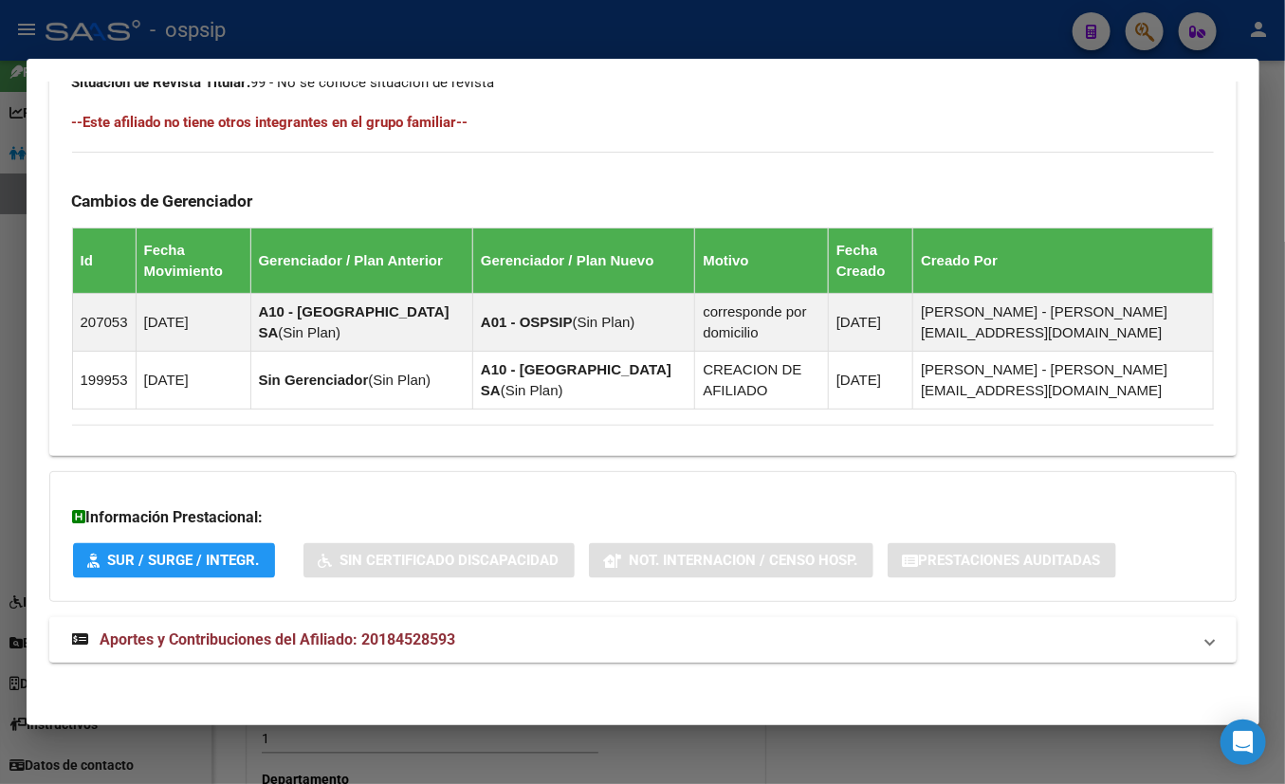
click at [394, 643] on span "Aportes y Contribuciones del Afiliado: 20184528593" at bounding box center [279, 640] width 356 height 18
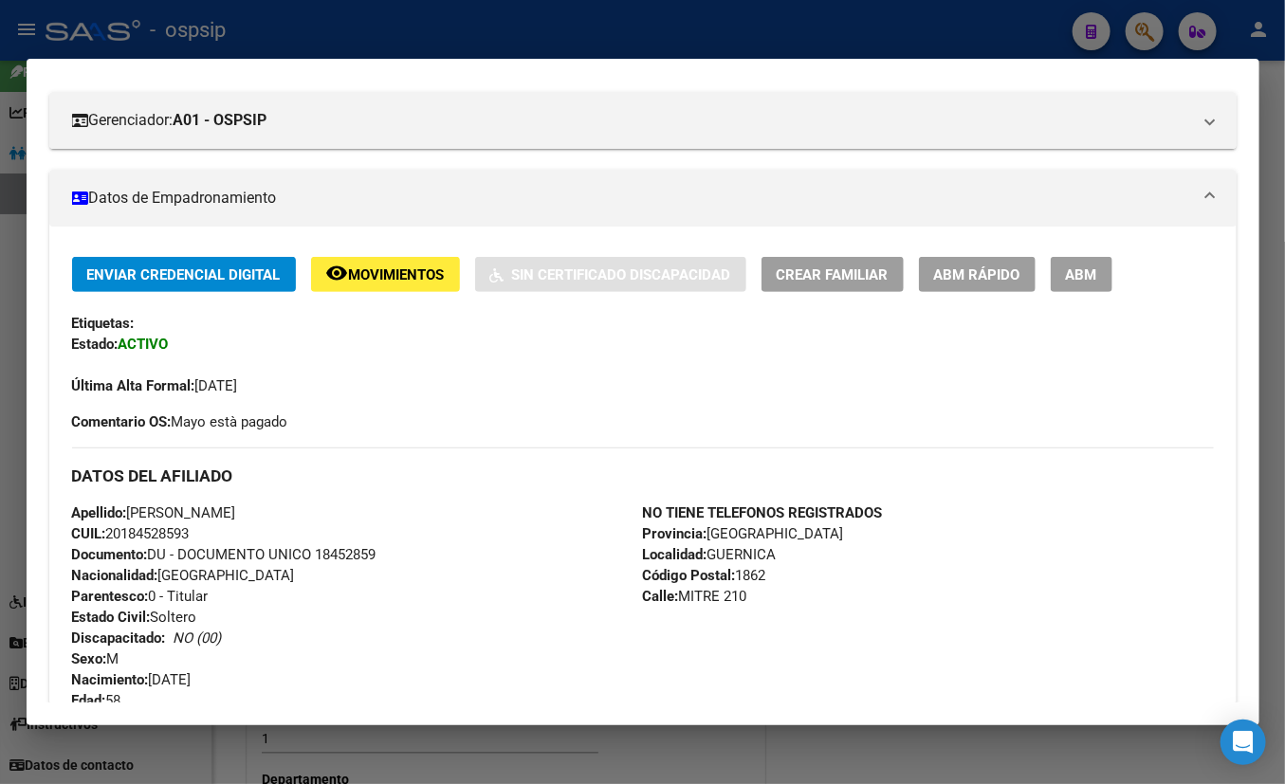
scroll to position [259, 0]
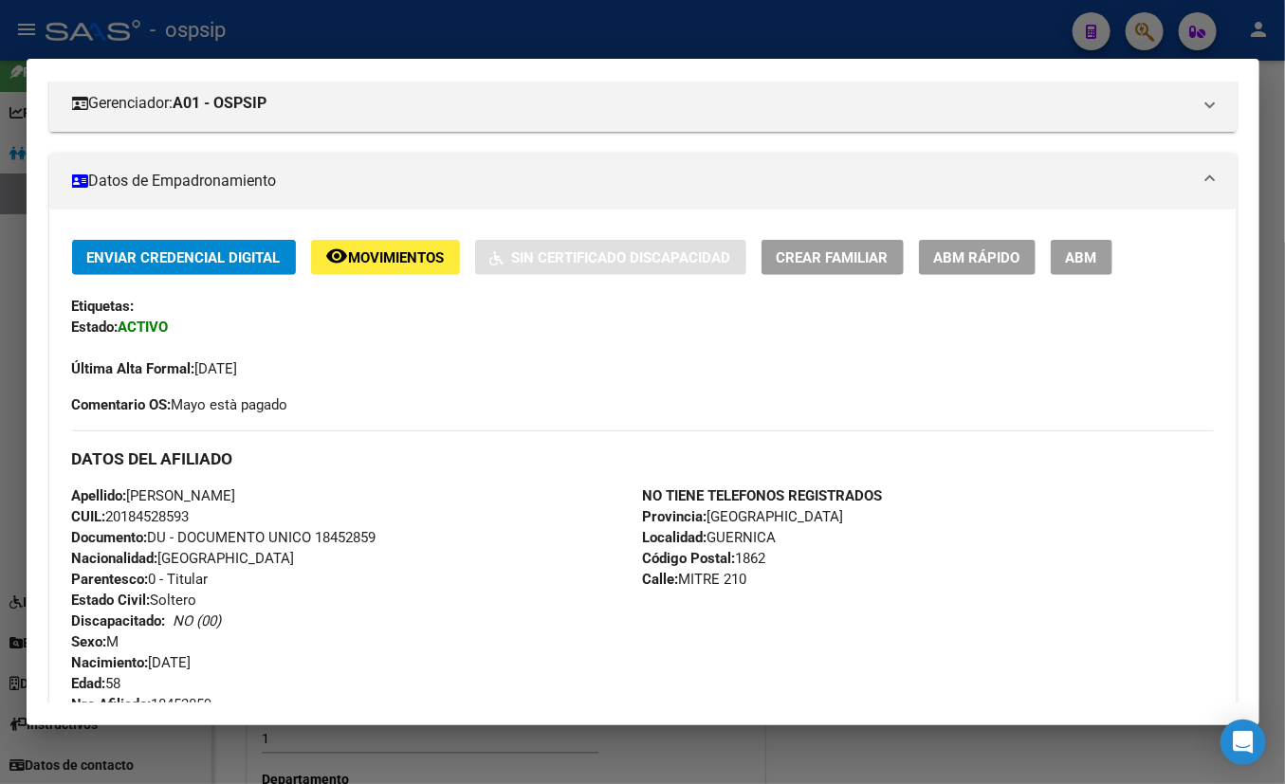
click at [412, 432] on div "DATOS DEL AFILIADO" at bounding box center [643, 457] width 1142 height 55
click at [354, 379] on div "Enviar Credencial Digital remove_red_eye Movimientos Sin Certificado Discapacid…" at bounding box center [643, 327] width 1142 height 175
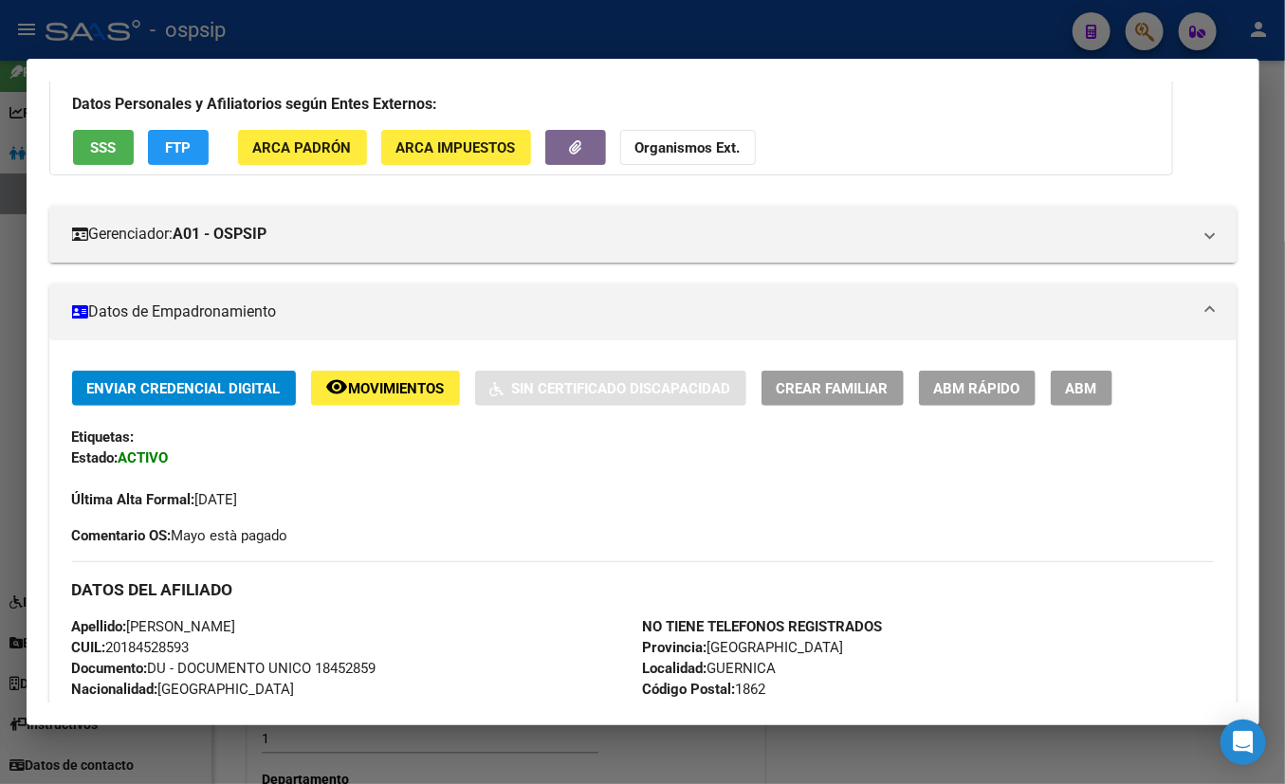
scroll to position [344, 0]
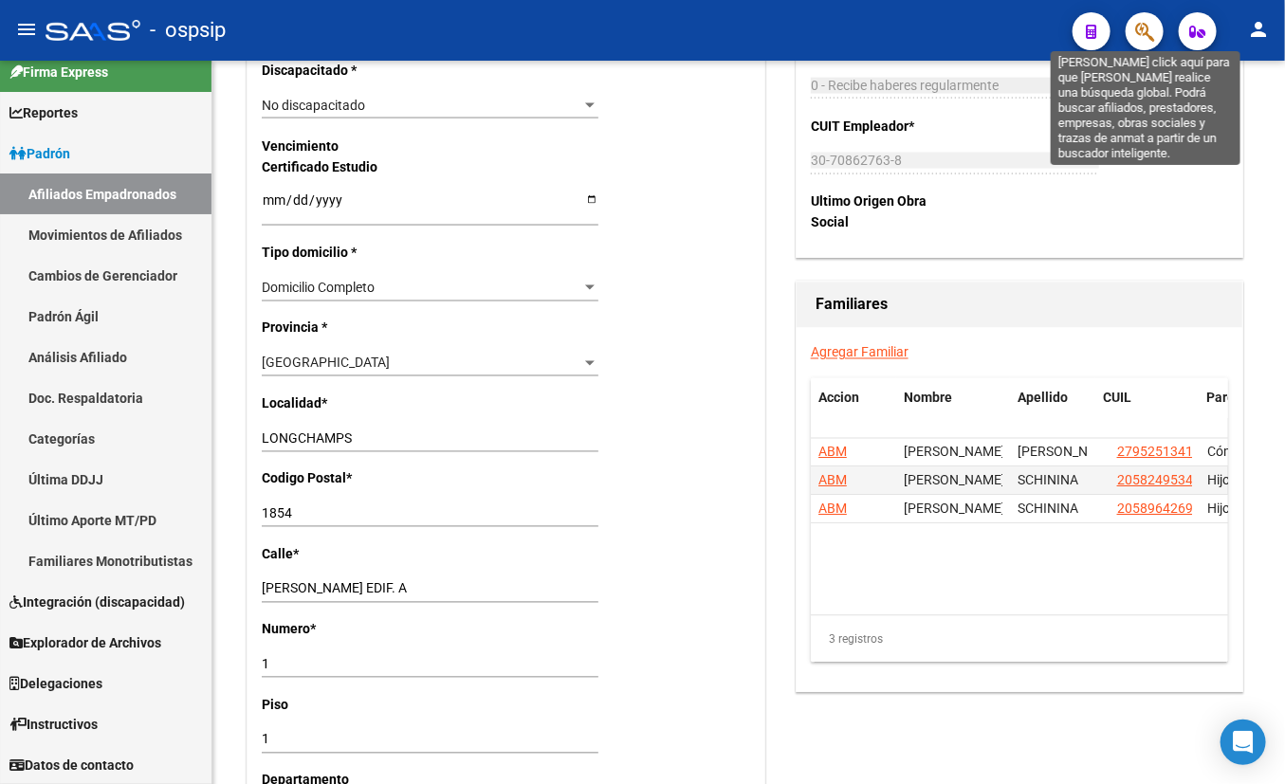
click at [1131, 28] on icon "button" at bounding box center [1144, 32] width 19 height 22
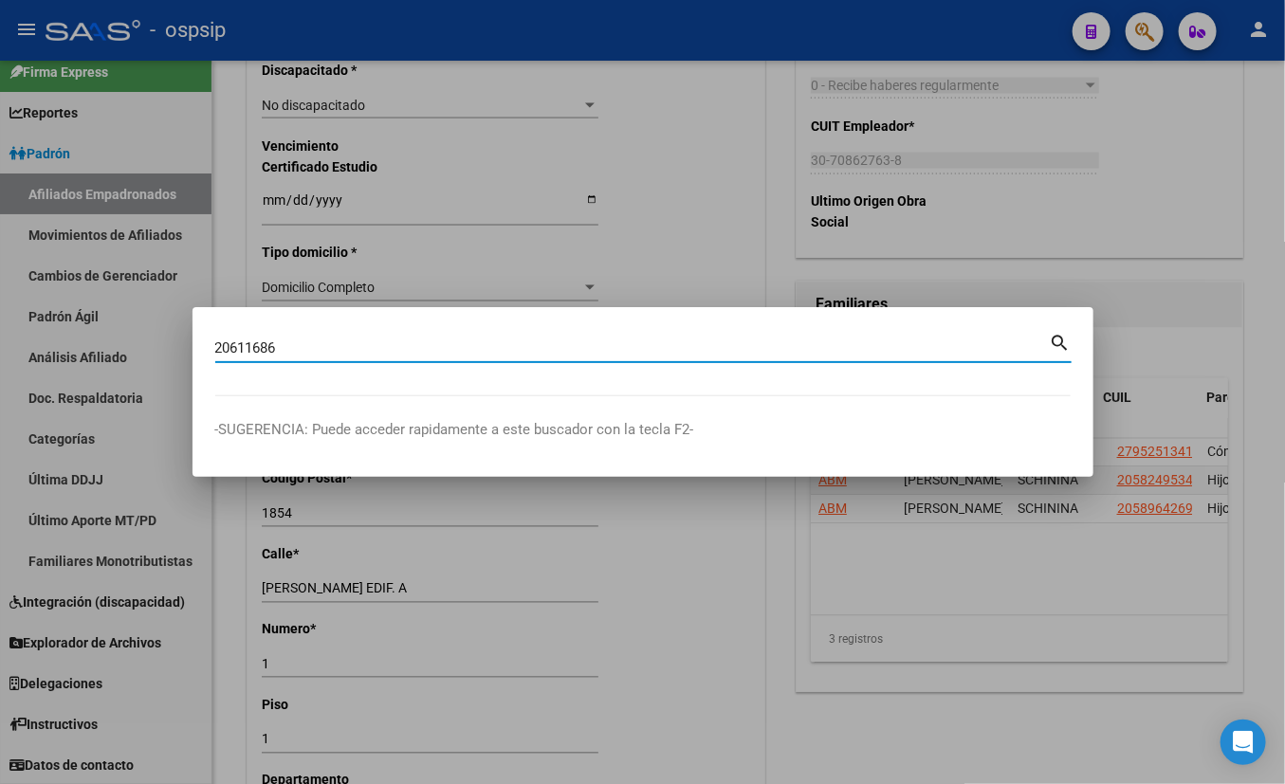
type input "20611686"
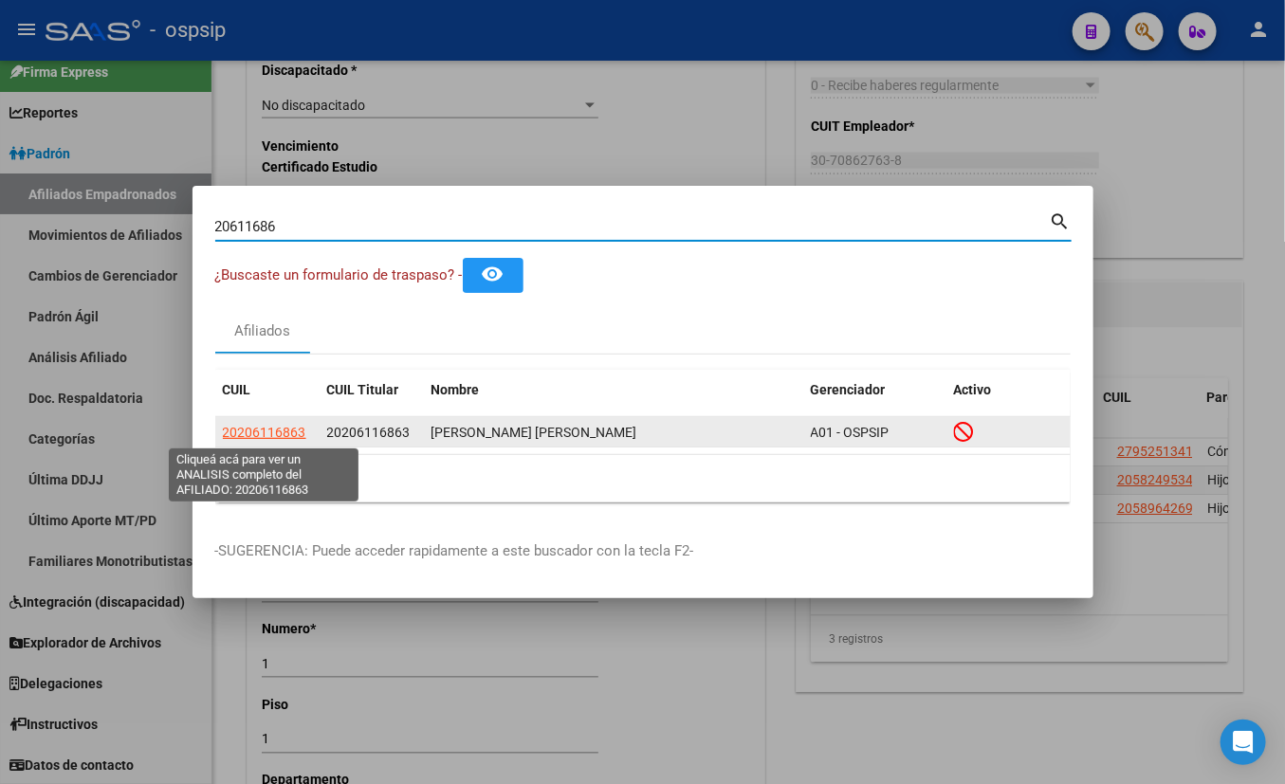
click at [261, 433] on span "20206116863" at bounding box center [264, 432] width 83 height 15
type textarea "20206116863"
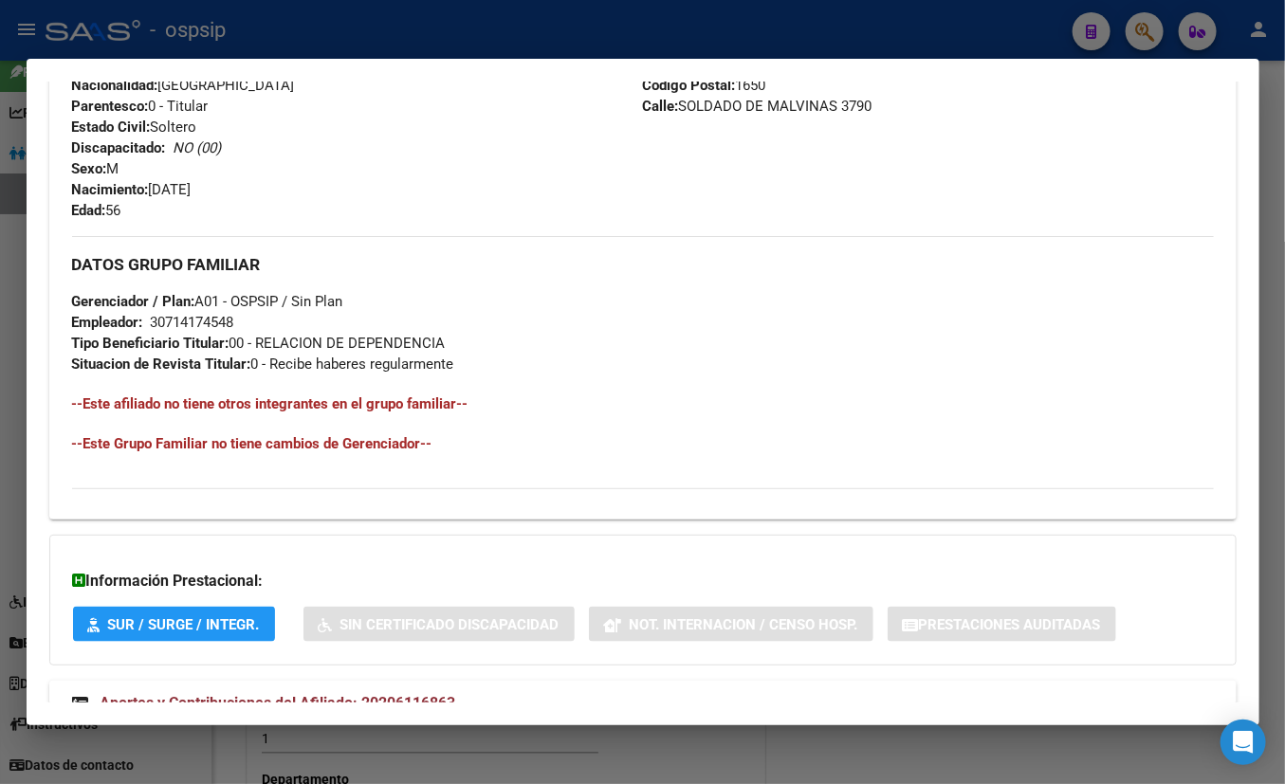
scroll to position [816, 0]
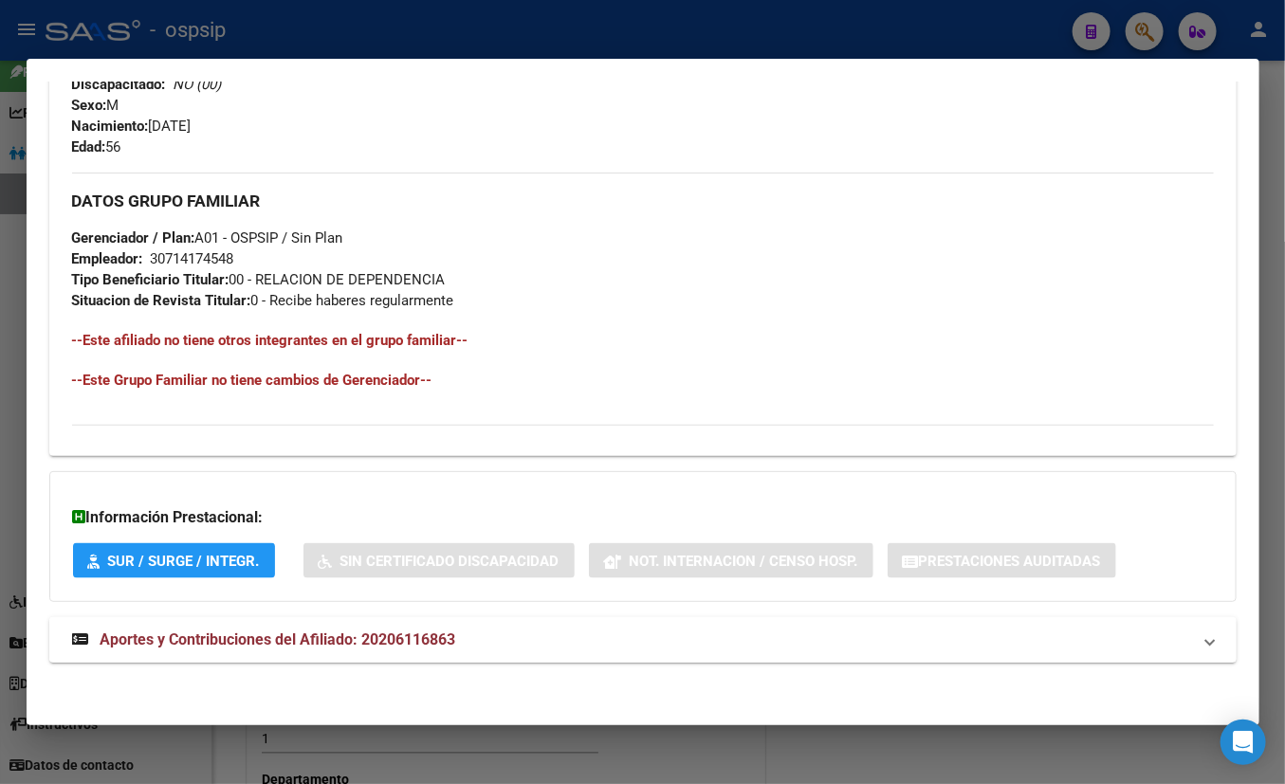
click at [389, 638] on span "Aportes y Contribuciones del Afiliado: 20206116863" at bounding box center [279, 640] width 356 height 18
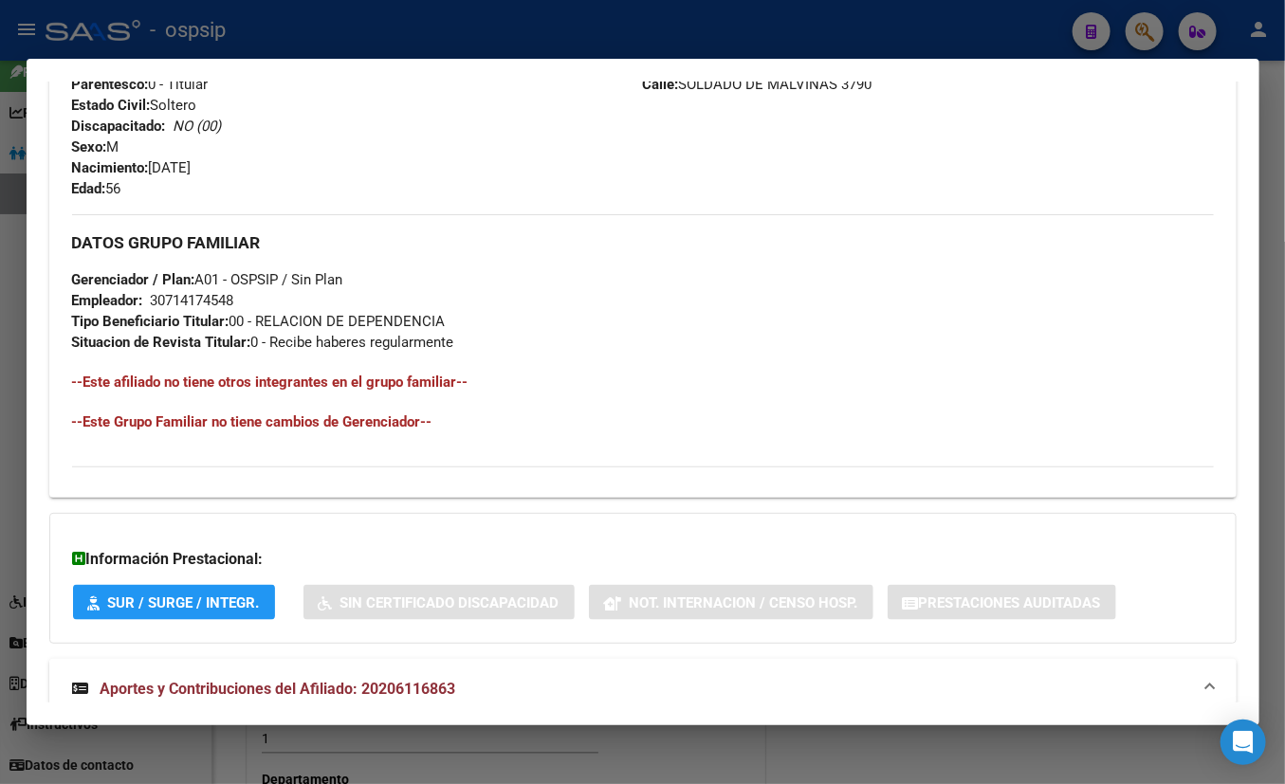
scroll to position [645, 0]
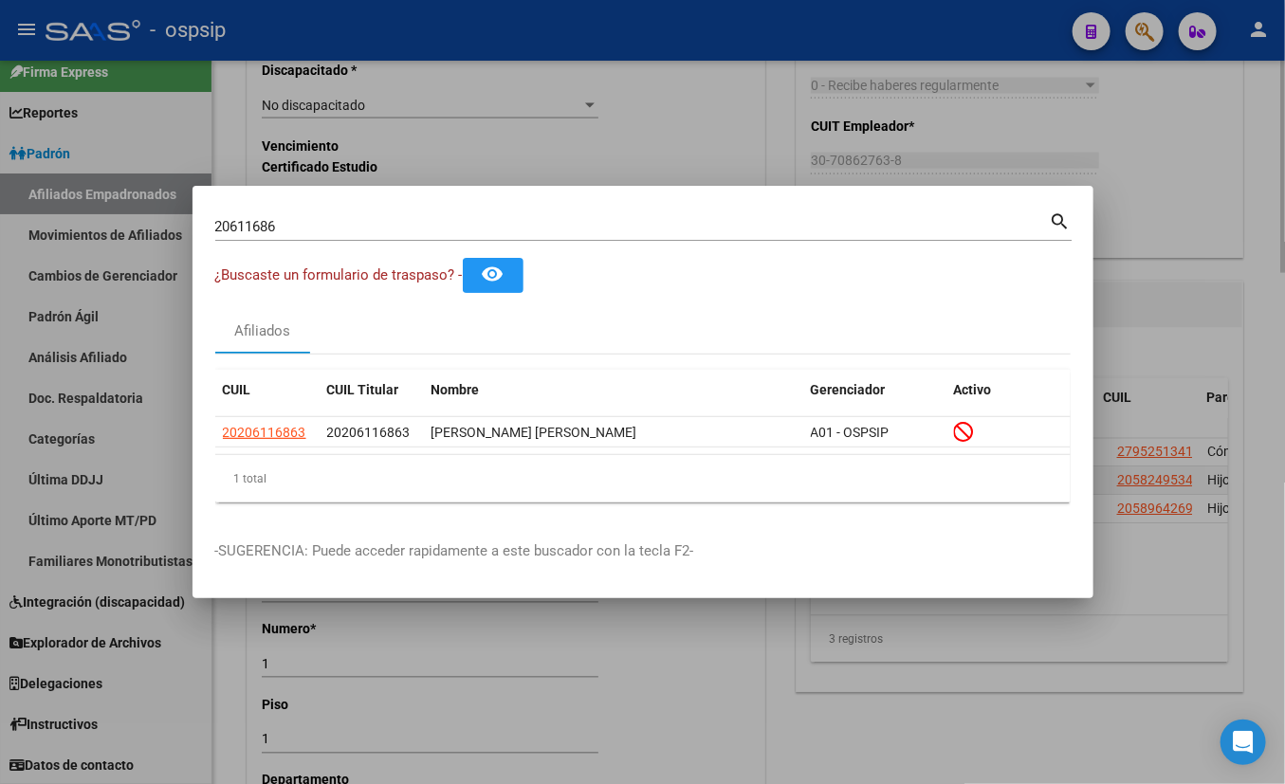
drag, startPoint x: 719, startPoint y: 95, endPoint x: 714, endPoint y: 169, distance: 74.1
click at [719, 95] on div at bounding box center [642, 392] width 1285 height 784
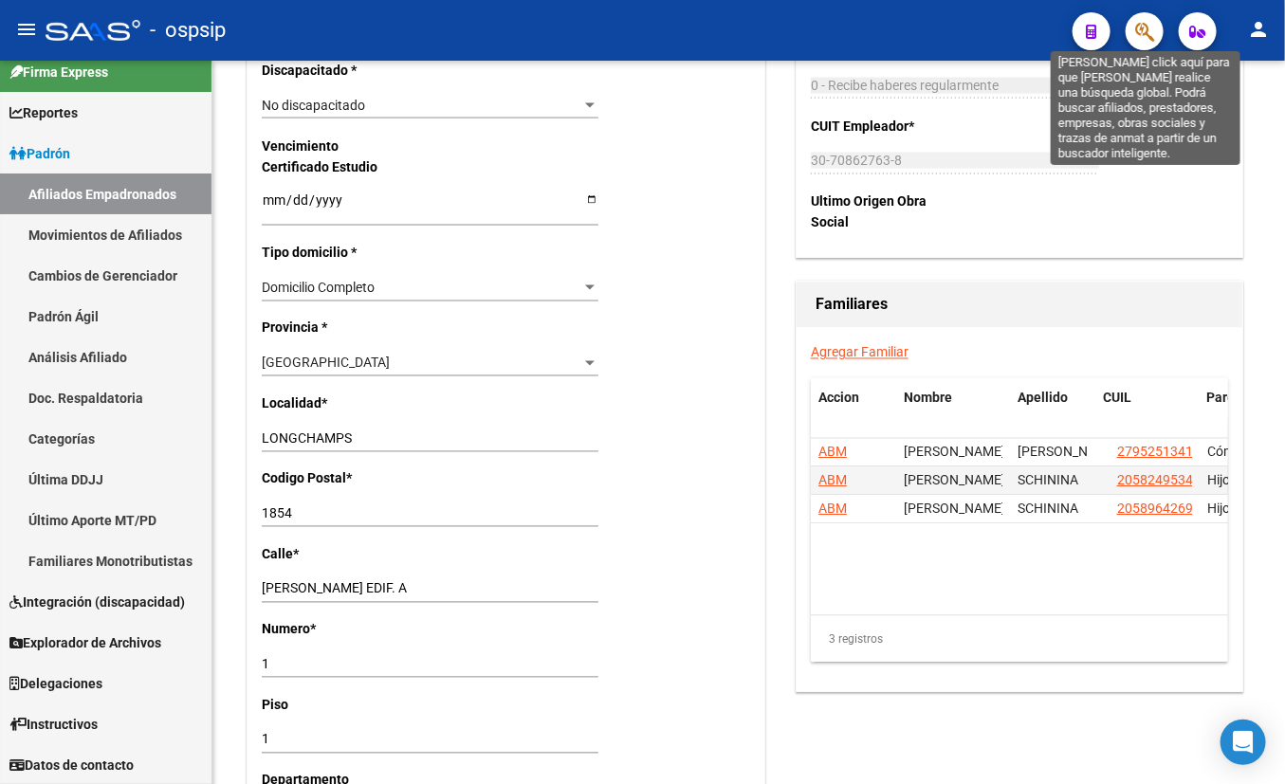
click at [1131, 27] on icon "button" at bounding box center [1144, 32] width 19 height 22
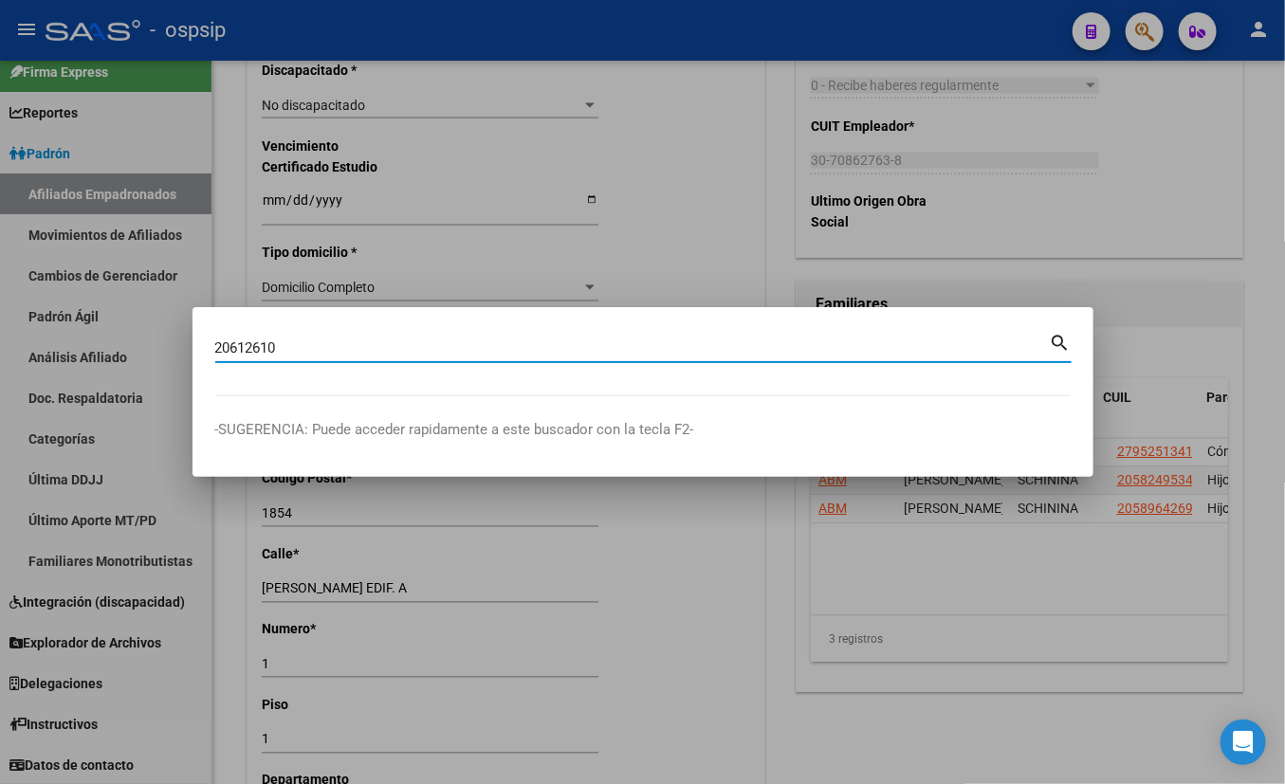
type input "20612610"
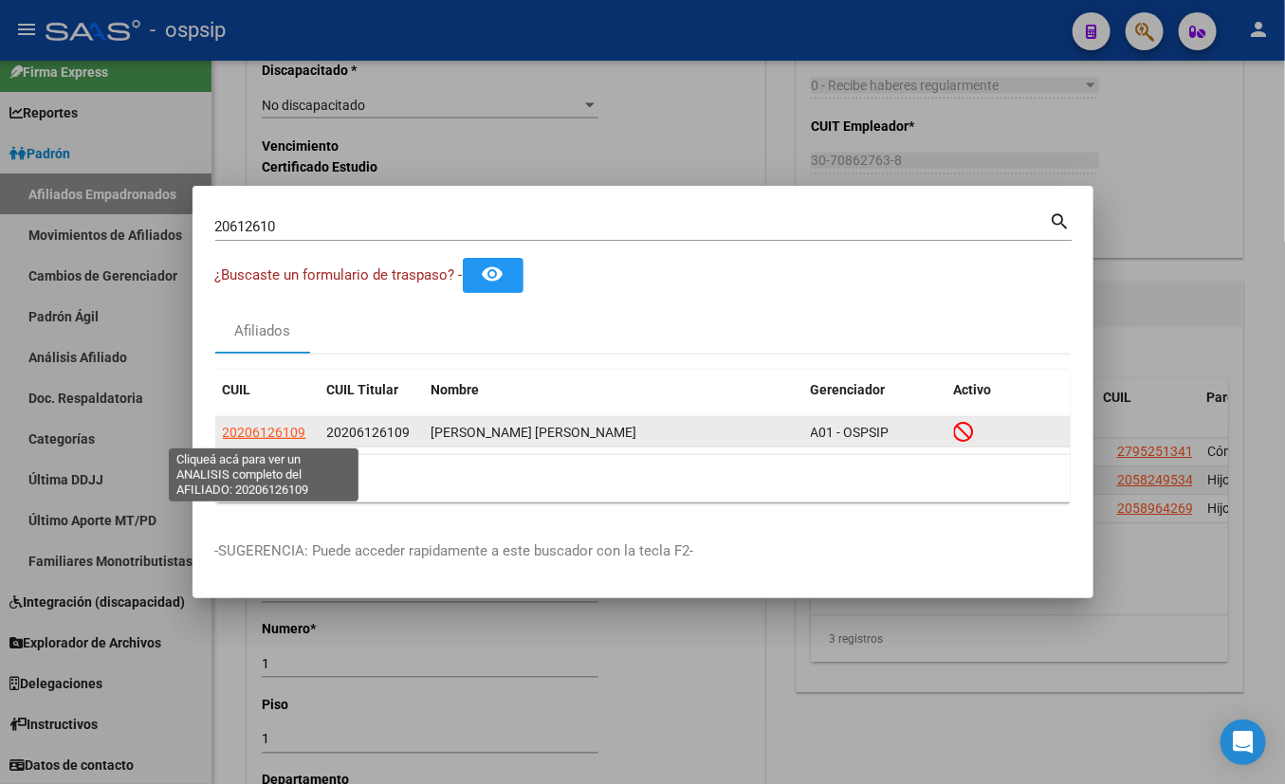
click at [283, 428] on span "20206126109" at bounding box center [264, 432] width 83 height 15
type textarea "20206126109"
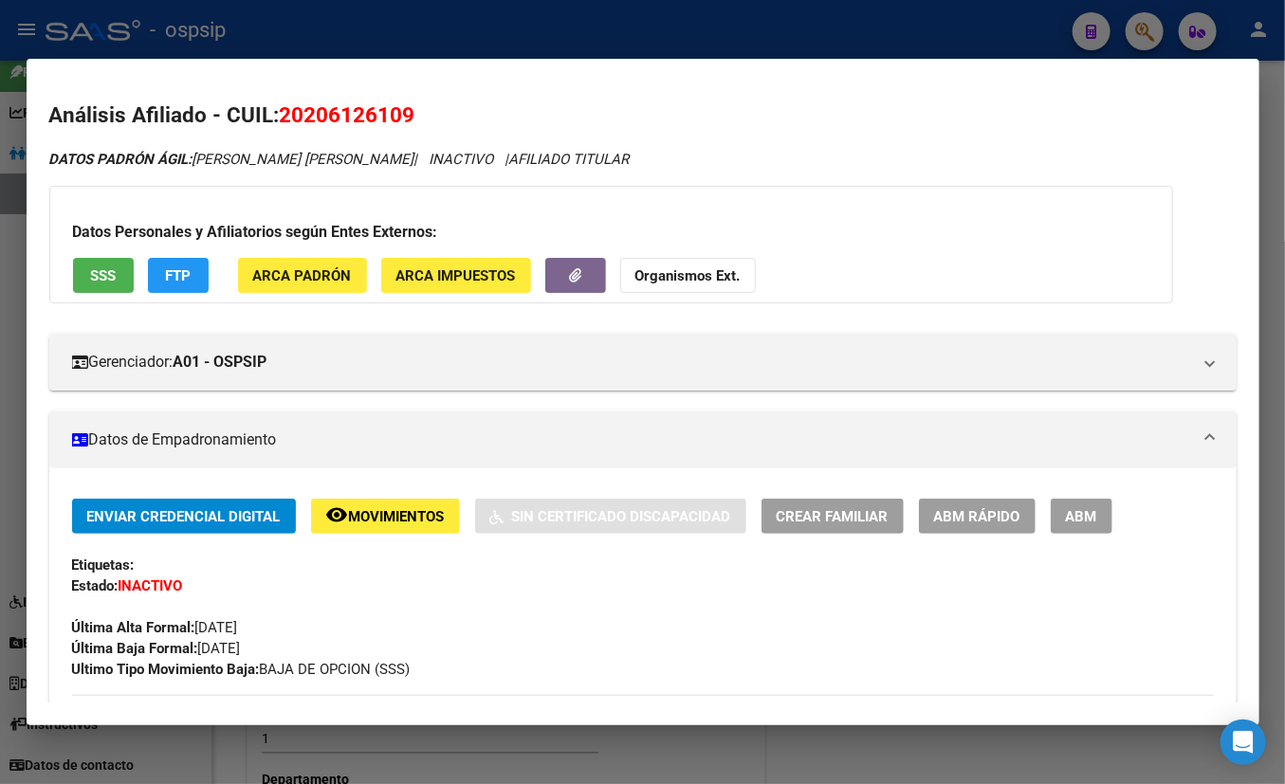
drag, startPoint x: 338, startPoint y: 315, endPoint x: 398, endPoint y: 408, distance: 111.0
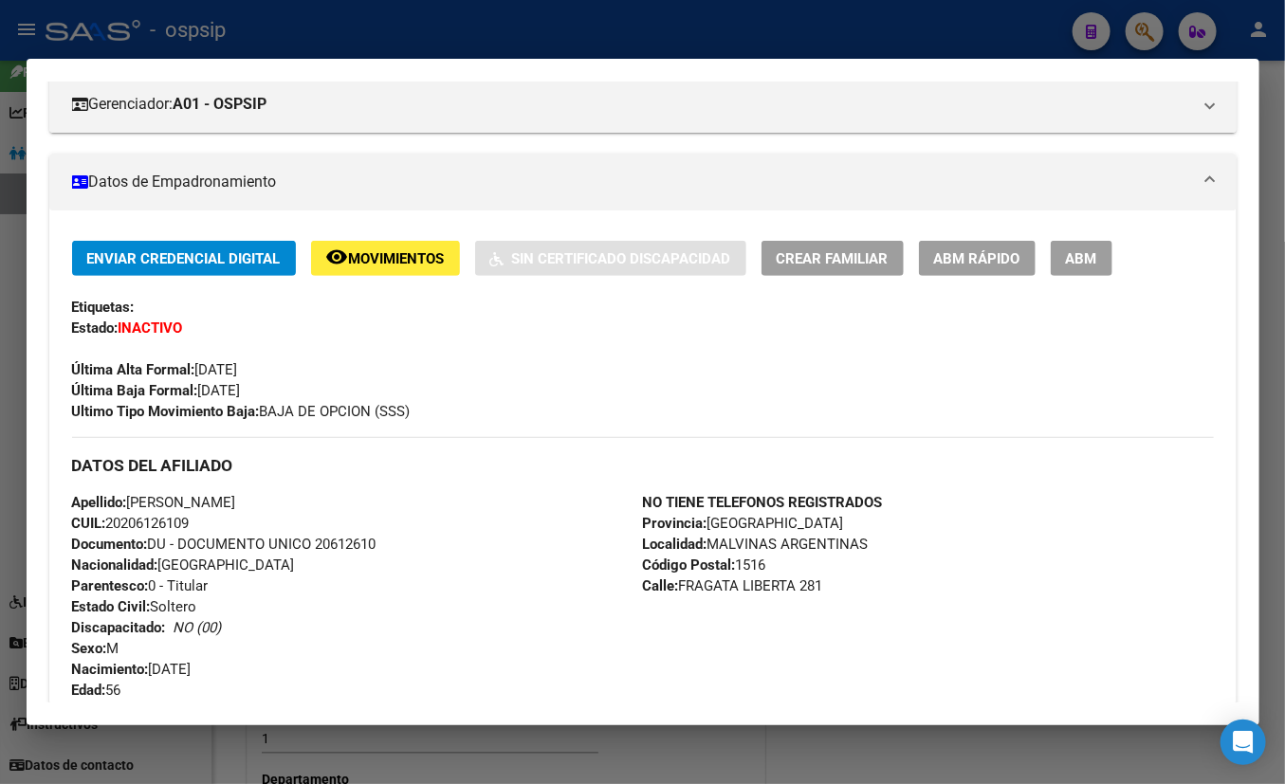
scroll to position [0, 0]
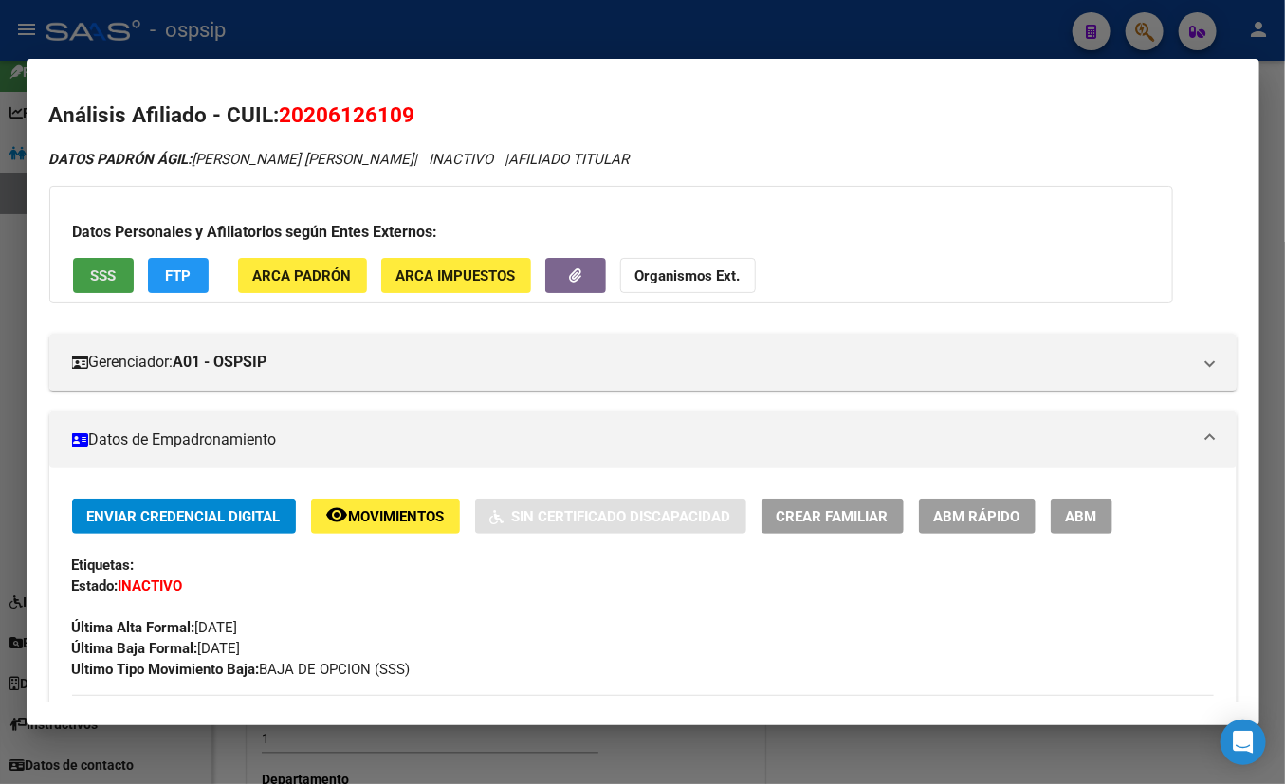
click at [108, 267] on span "SSS" at bounding box center [103, 275] width 26 height 17
click at [393, 520] on span "Movimientos" at bounding box center [397, 516] width 96 height 17
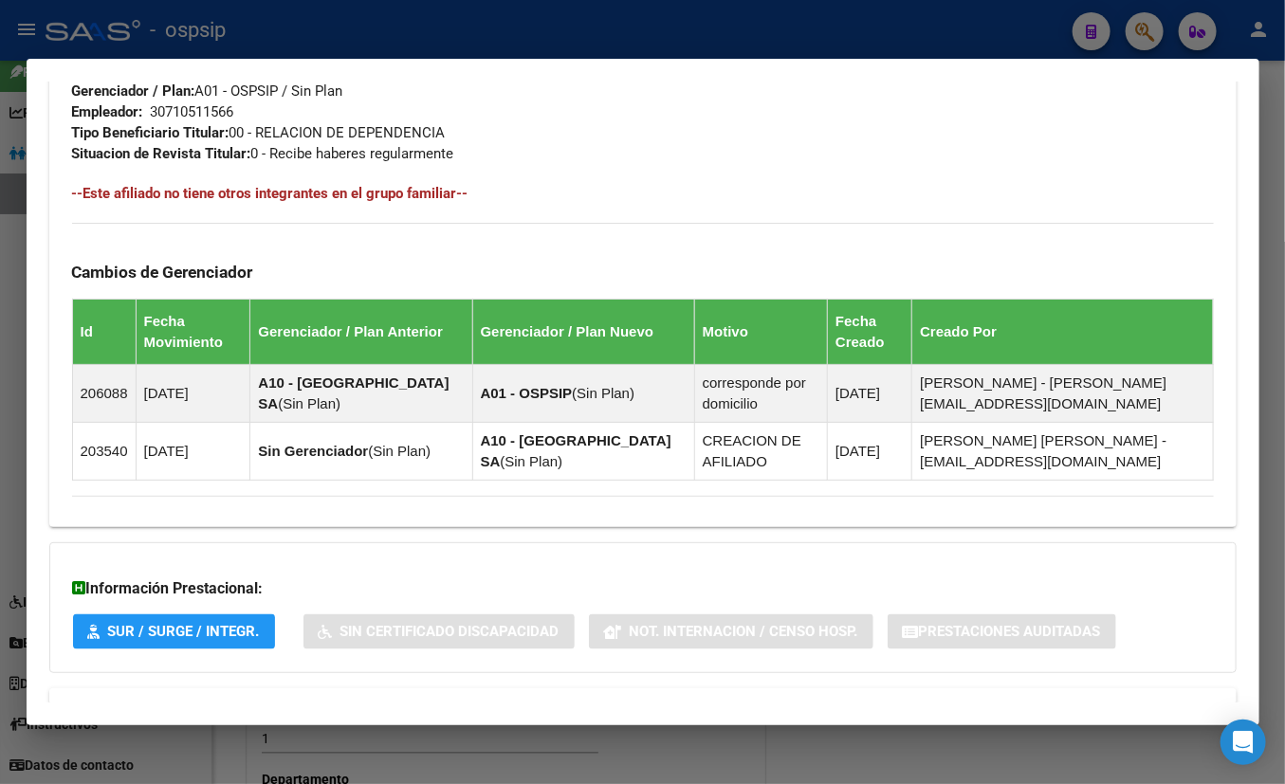
scroll to position [1020, 0]
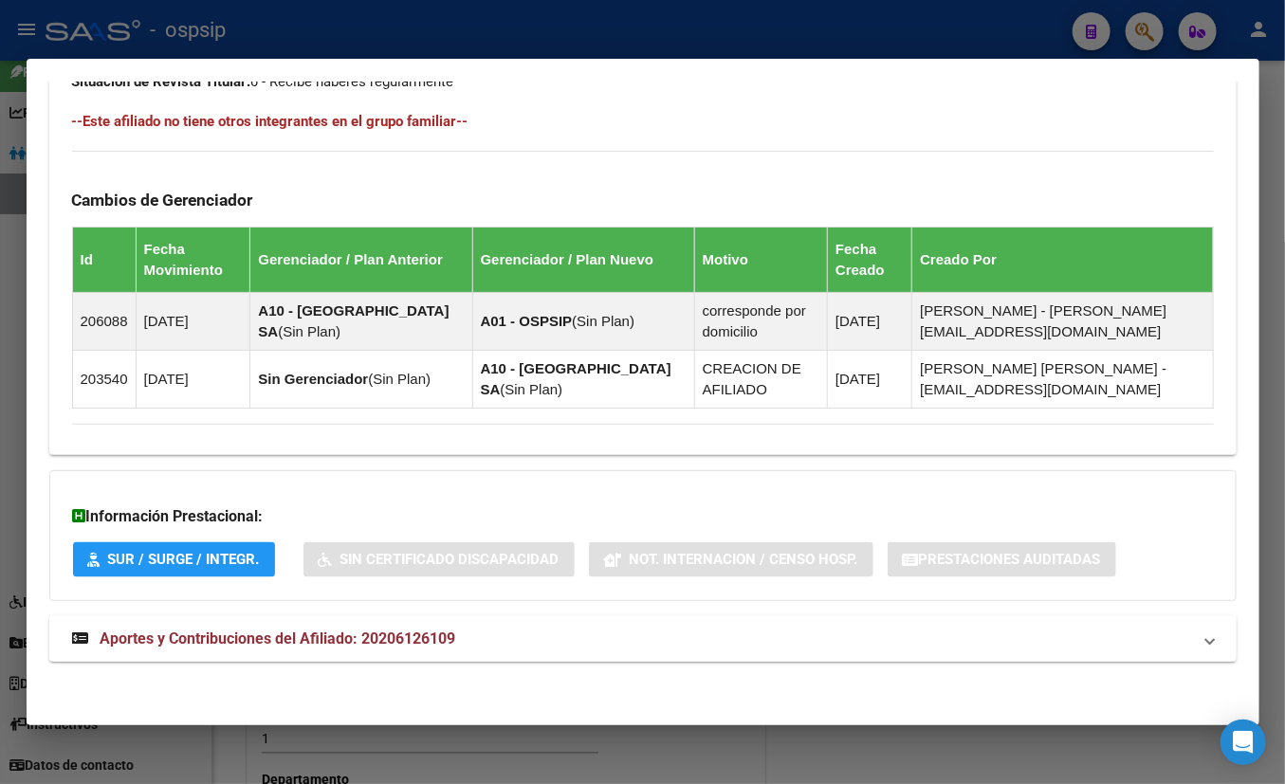
click at [397, 646] on strong "Aportes y Contribuciones del Afiliado: 20206126109" at bounding box center [264, 639] width 384 height 23
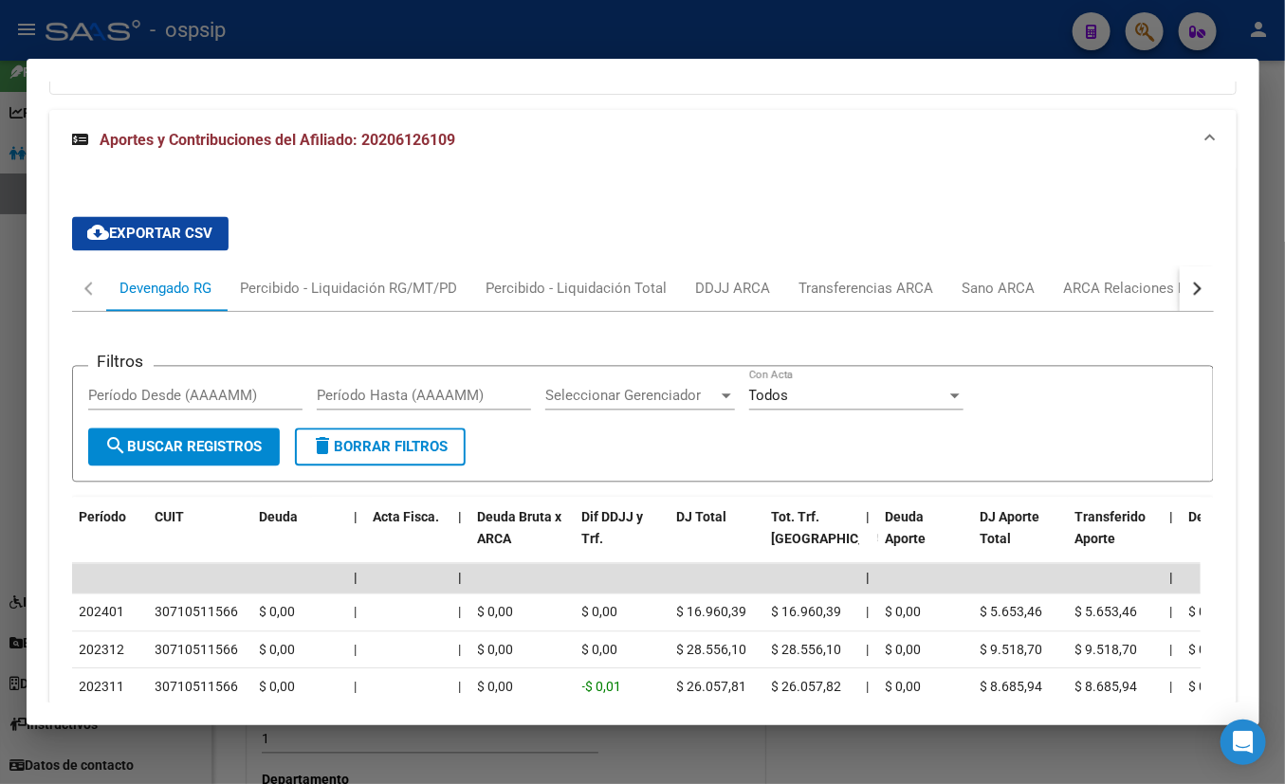
scroll to position [1537, 0]
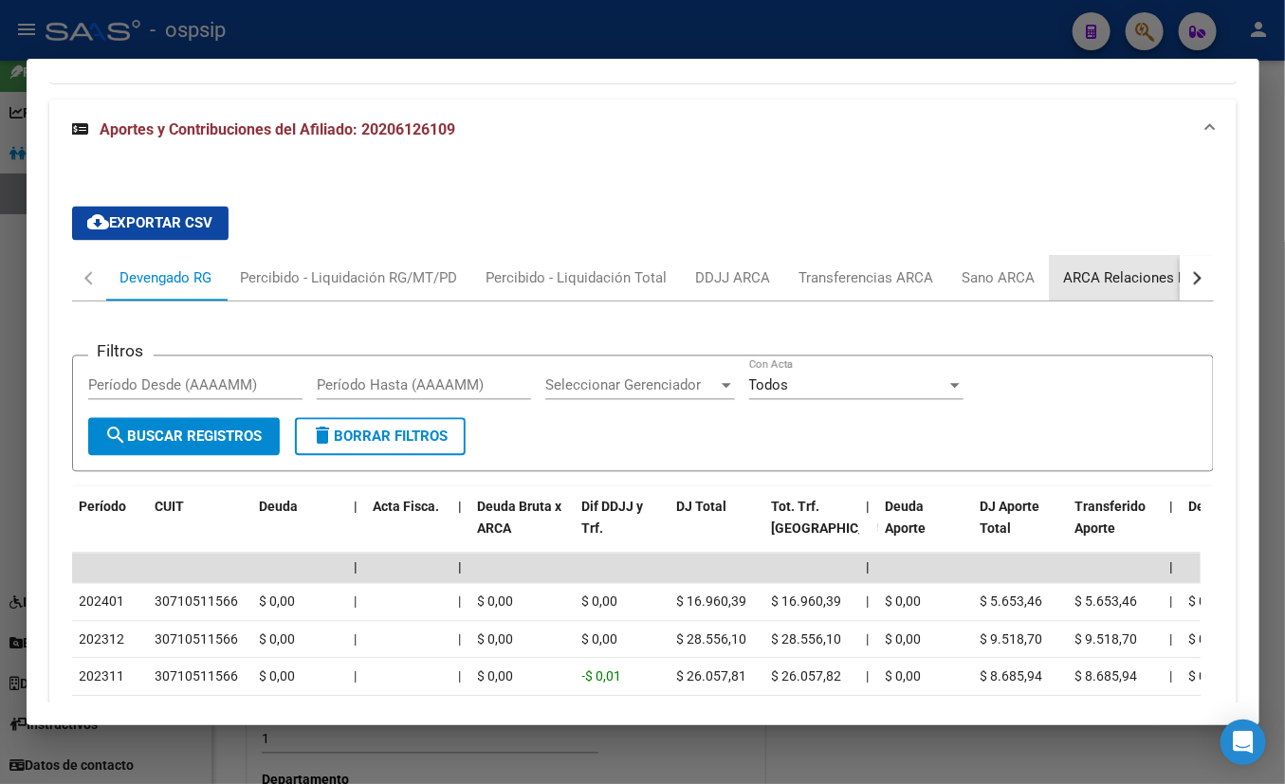
click at [1108, 273] on div "ARCA Relaciones Laborales" at bounding box center [1152, 277] width 177 height 21
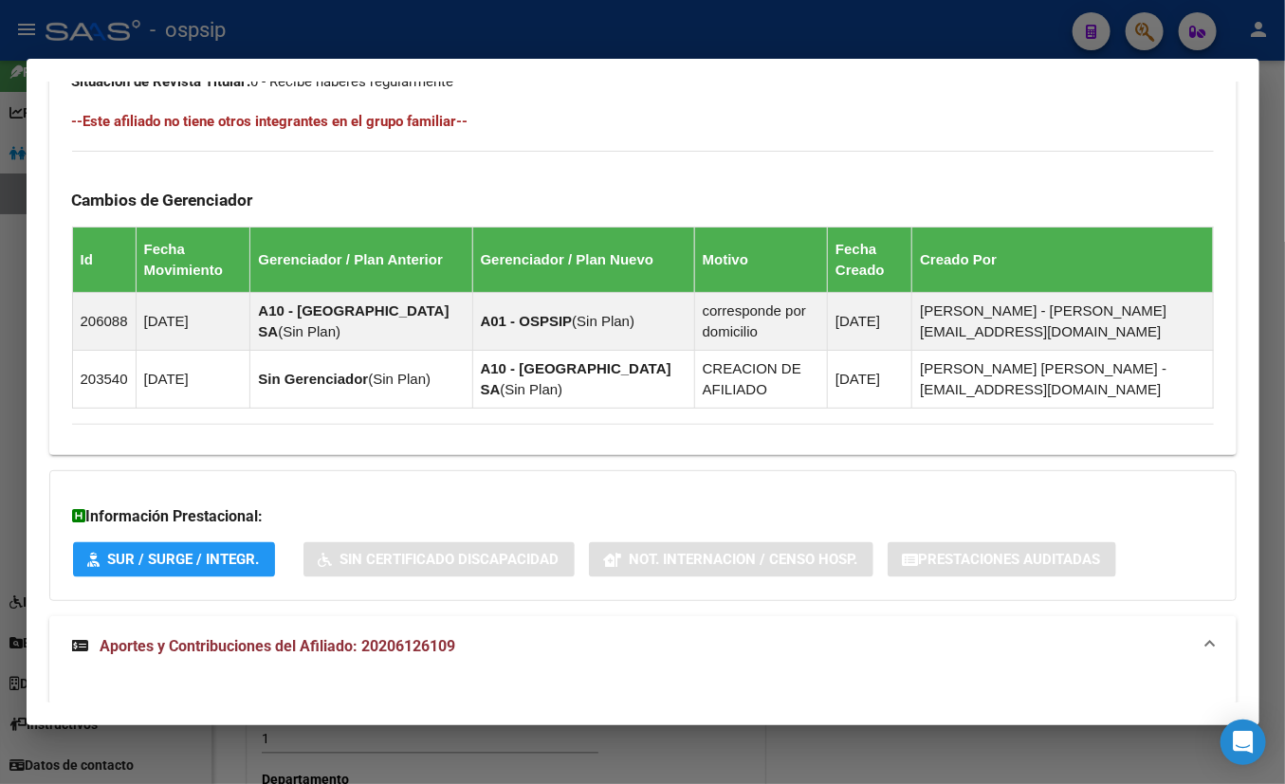
scroll to position [503, 0]
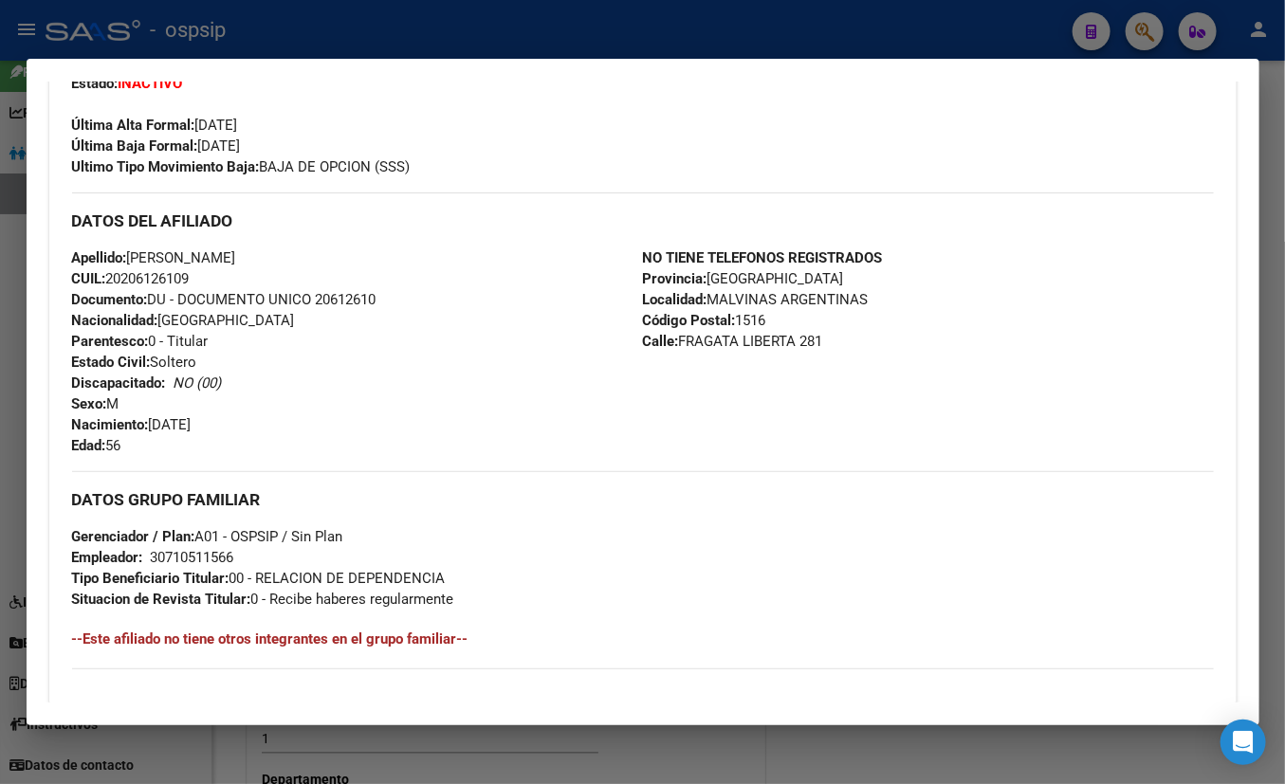
click at [329, 399] on div "Apellido: [PERSON_NAME] CUIL: 20206126109 Documento: DU - DOCUMENTO UNICO 20612…" at bounding box center [357, 351] width 571 height 209
click at [584, 140] on div "Enviar Credencial Digital remove_red_eye Movimientos Sin Certificado Discapacid…" at bounding box center [643, 86] width 1142 height 181
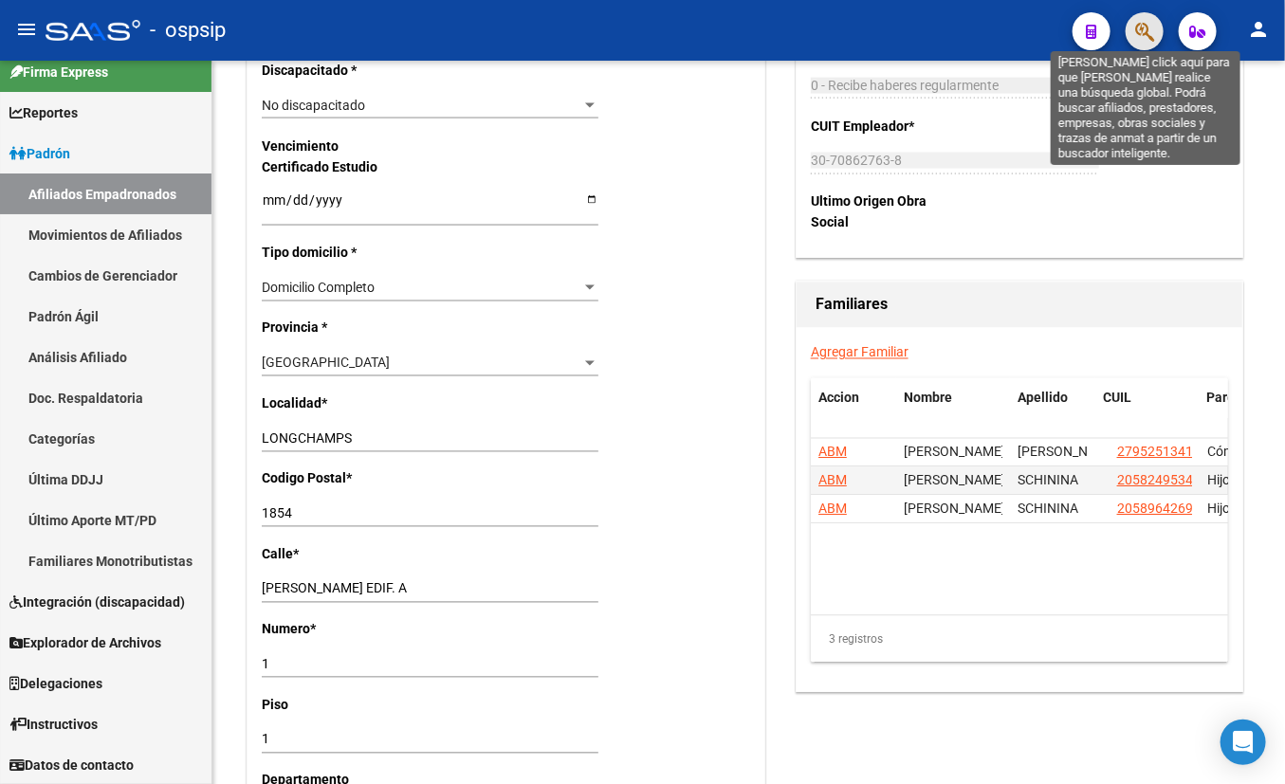
click at [1131, 27] on icon "button" at bounding box center [1144, 32] width 19 height 22
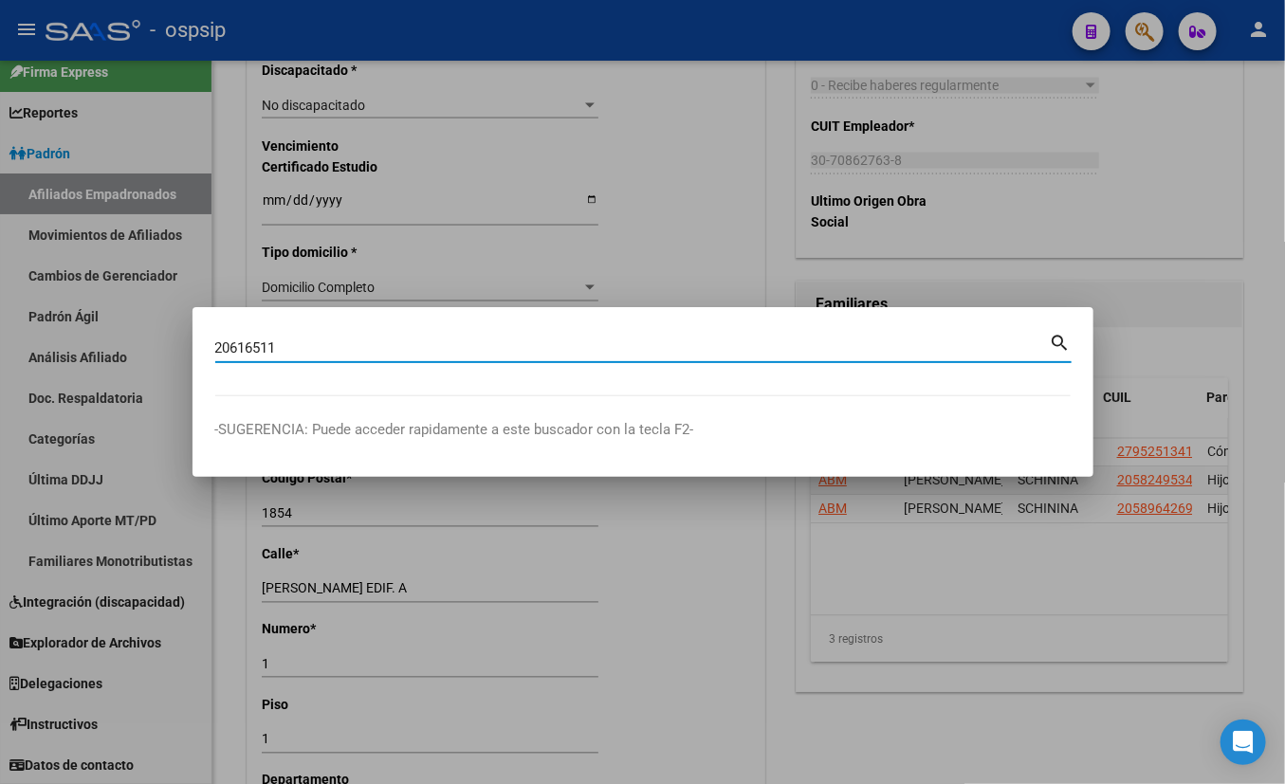
type input "20616511"
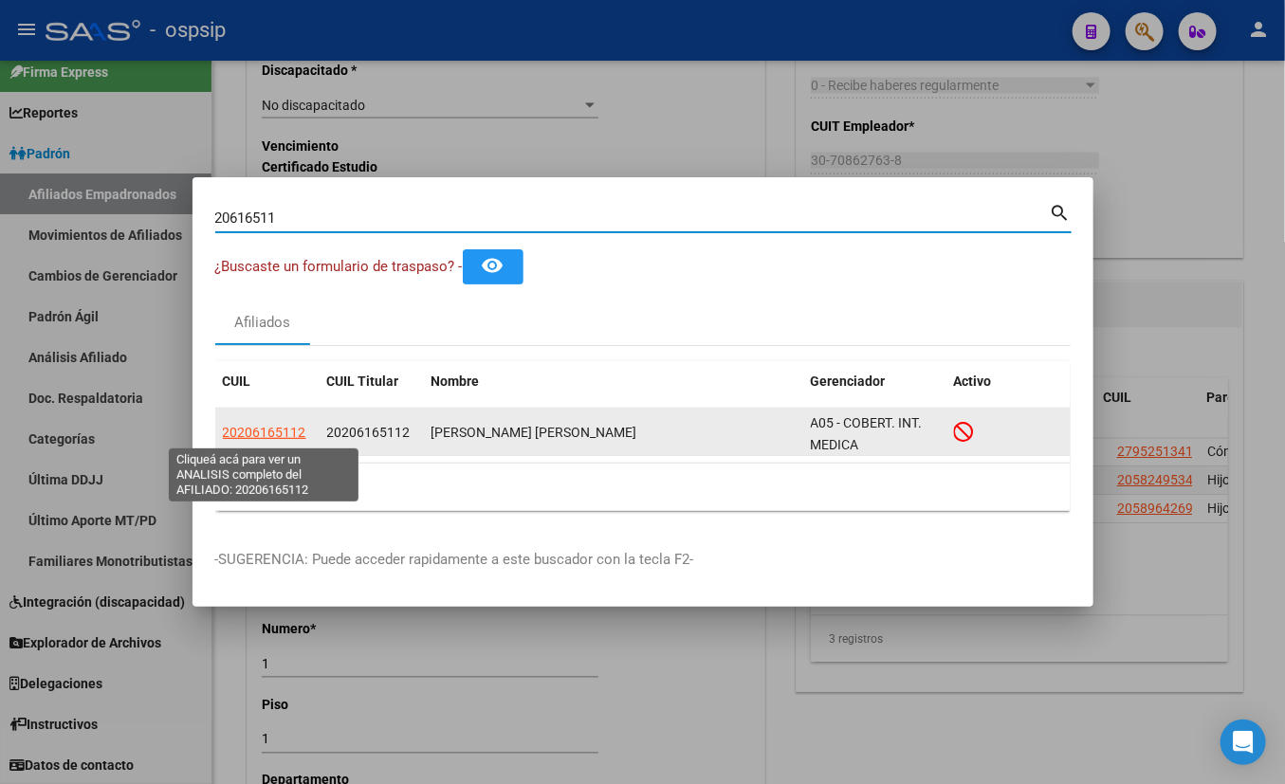
click at [265, 429] on span "20206165112" at bounding box center [264, 432] width 83 height 15
type textarea "20206165112"
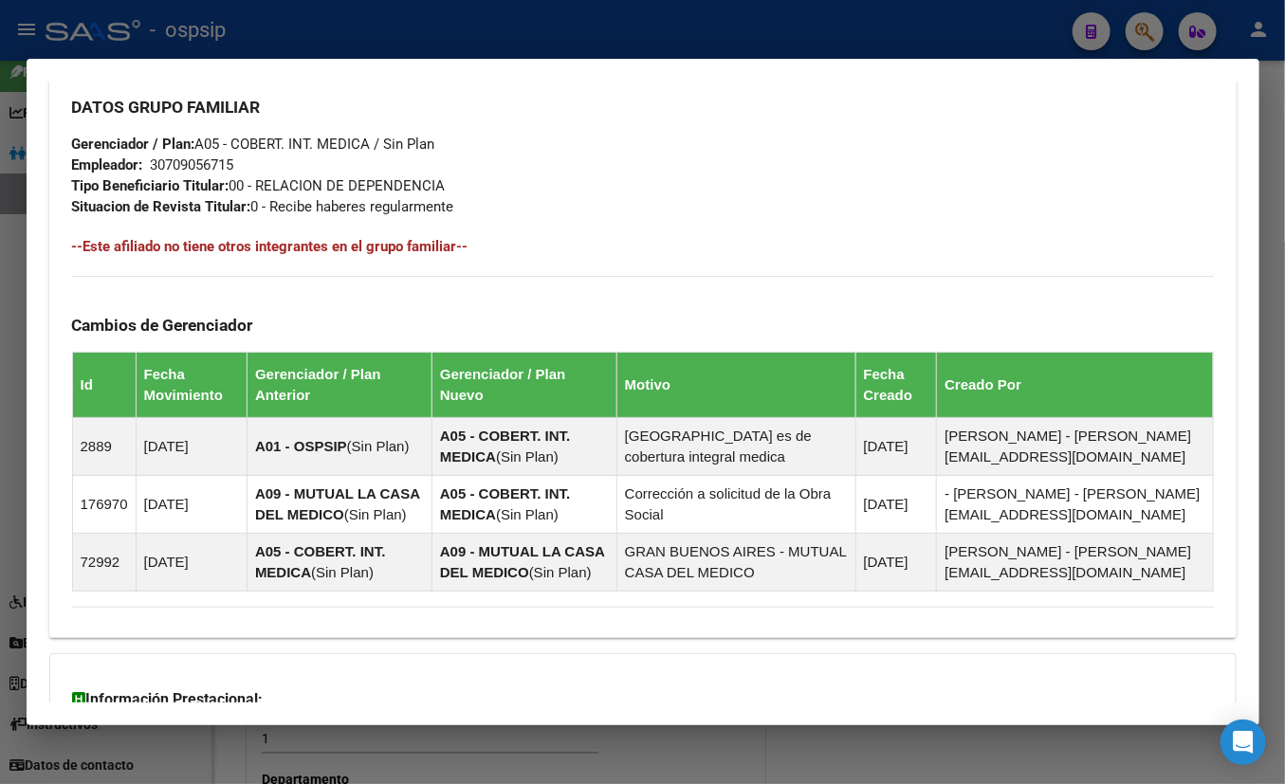
scroll to position [1092, 0]
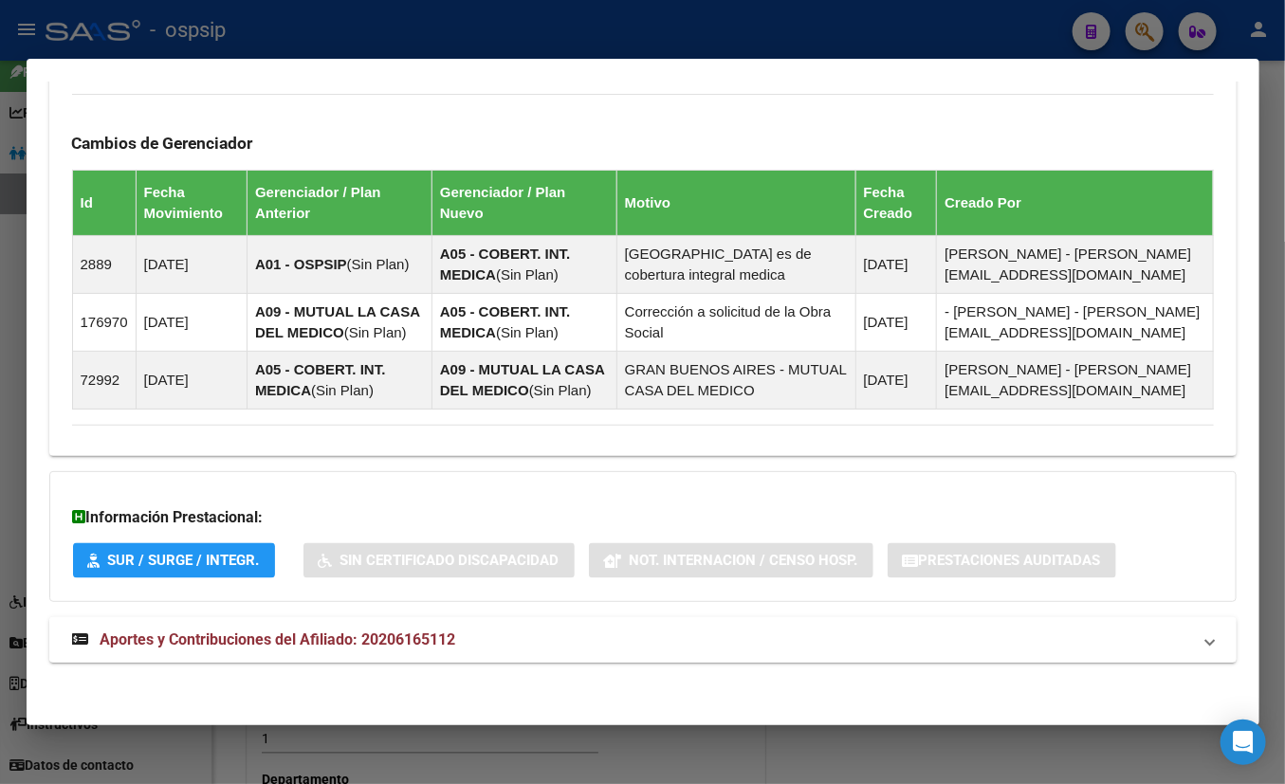
click at [394, 633] on span "Aportes y Contribuciones del Afiliado: 20206165112" at bounding box center [279, 640] width 356 height 18
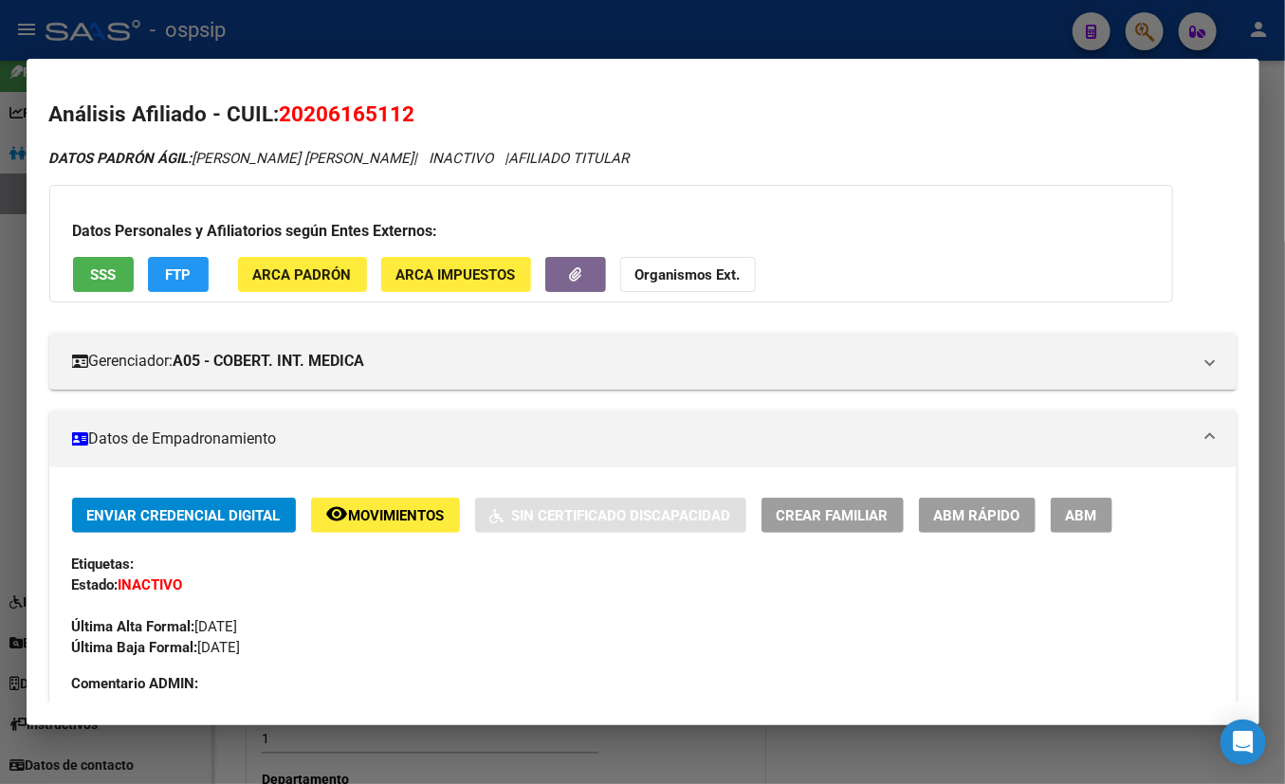
scroll to position [0, 0]
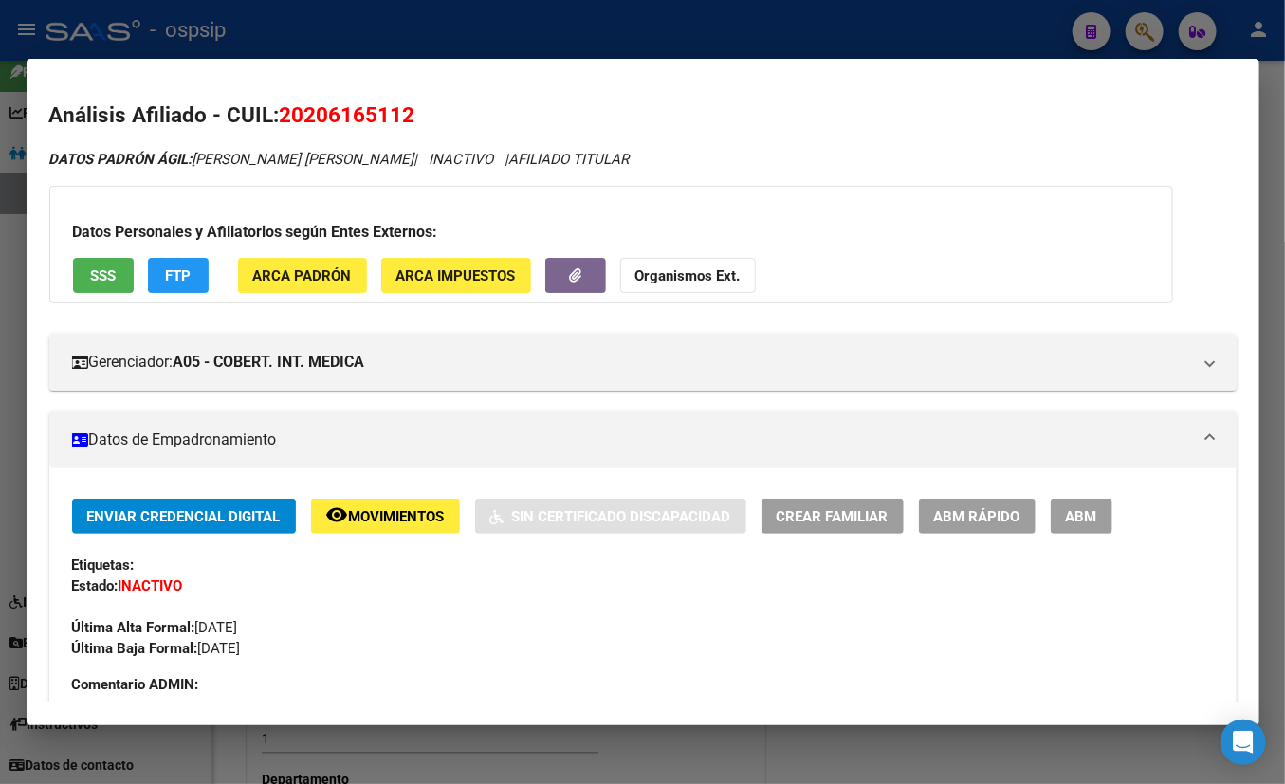
click at [95, 275] on span "SSS" at bounding box center [103, 275] width 26 height 17
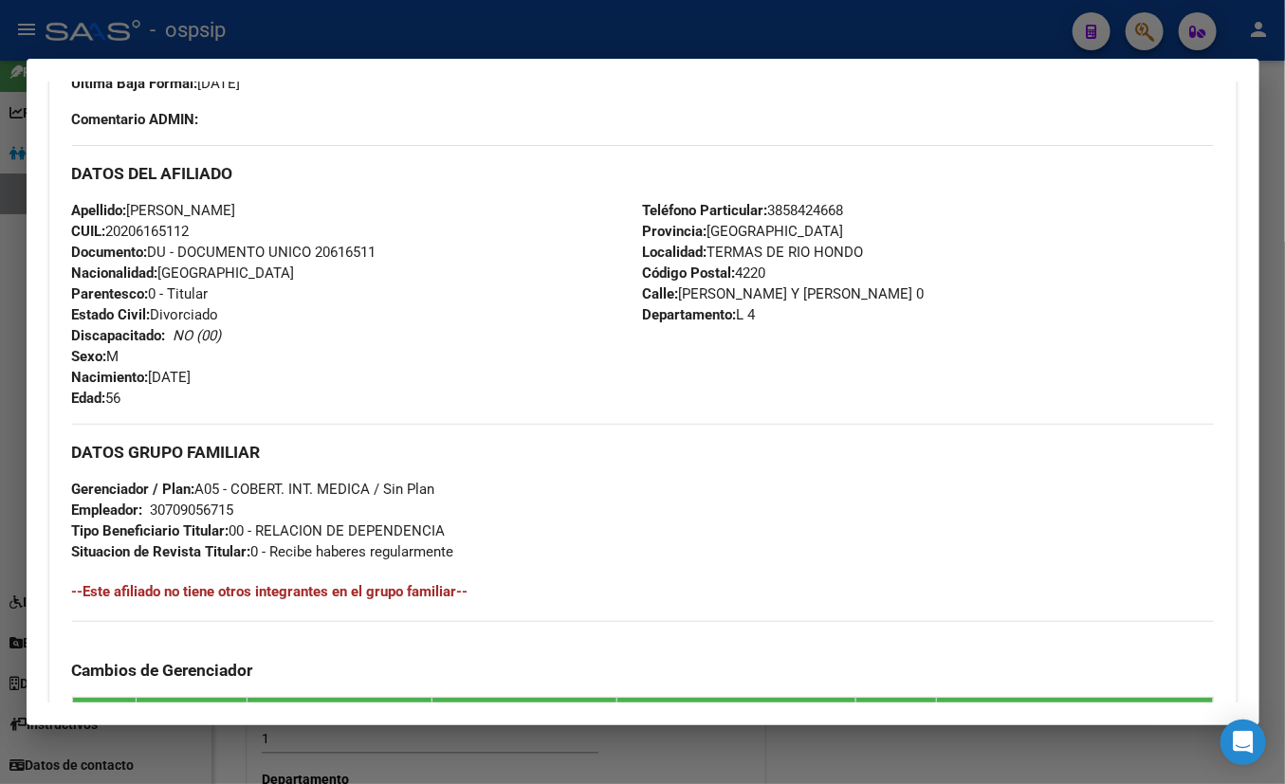
scroll to position [344, 0]
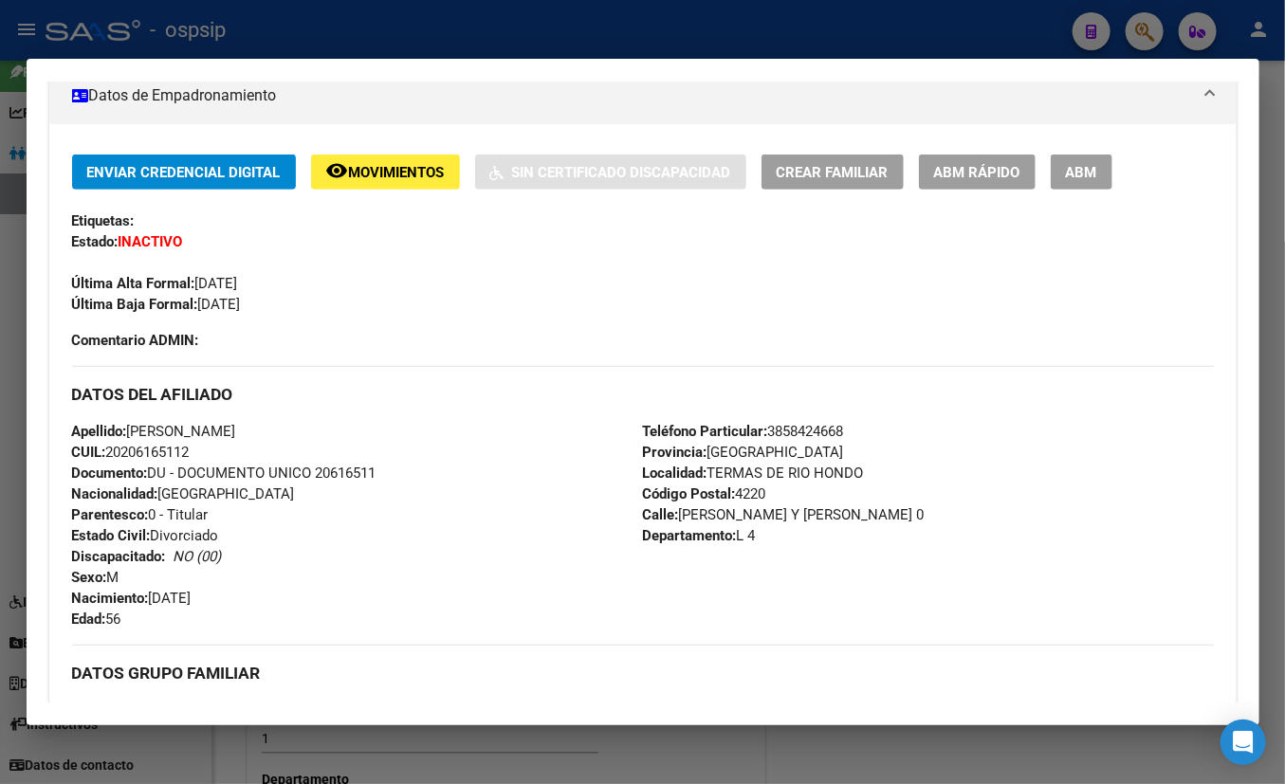
click at [366, 416] on div "DATOS DEL AFILIADO" at bounding box center [643, 393] width 1142 height 55
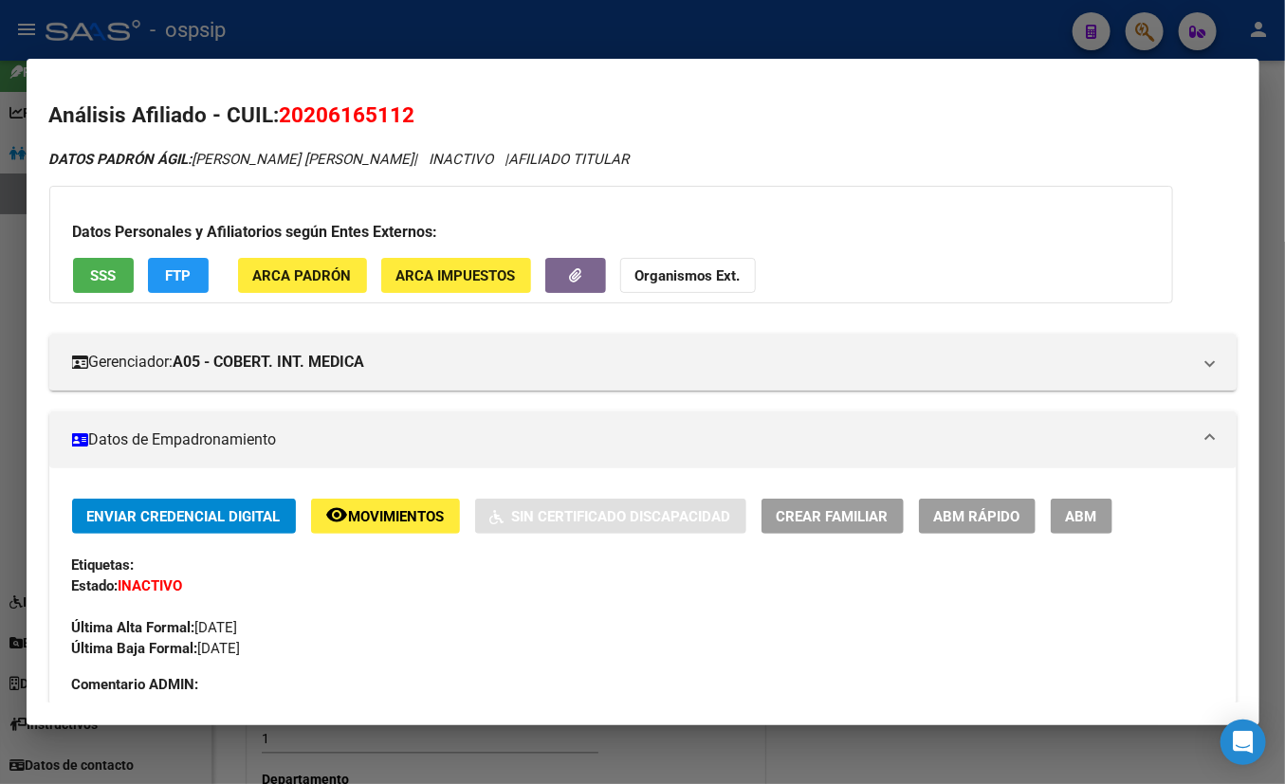
drag, startPoint x: 949, startPoint y: 144, endPoint x: 944, endPoint y: 178, distance: 34.5
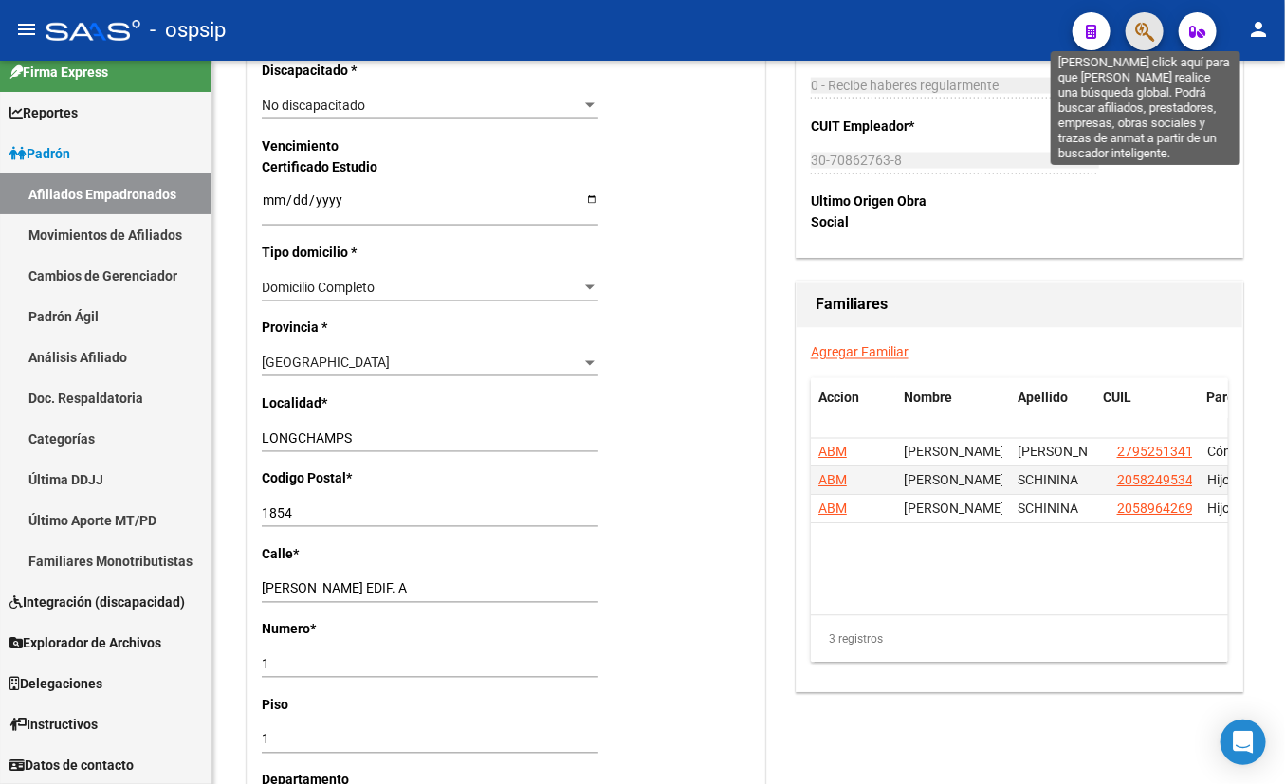
click at [1131, 37] on icon "button" at bounding box center [1144, 32] width 19 height 22
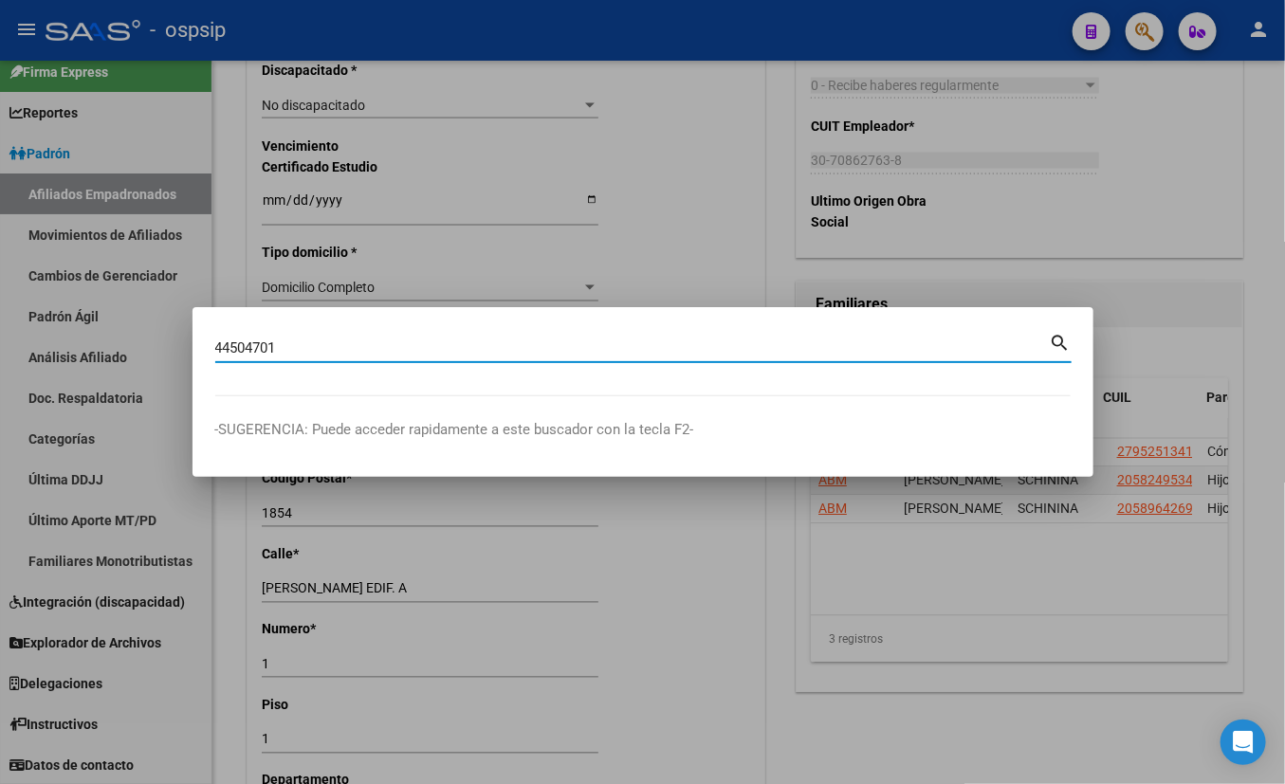
type input "44504701"
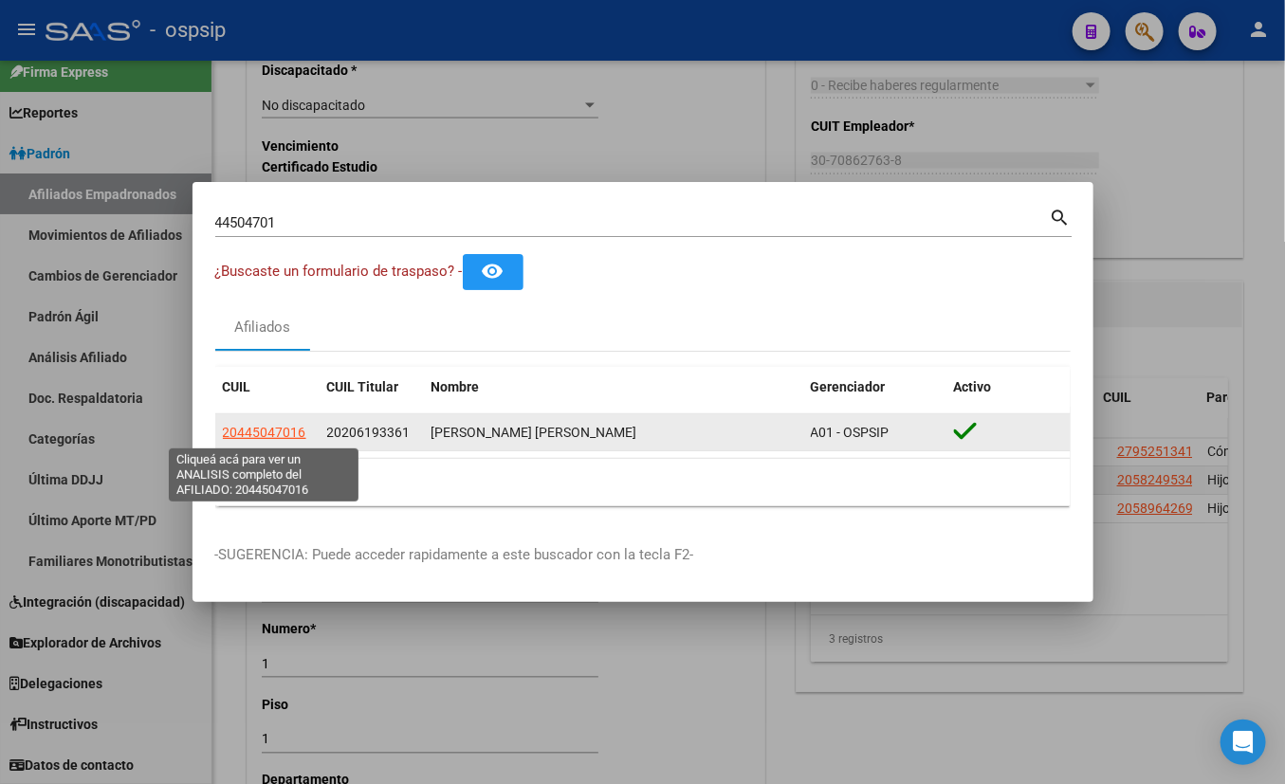
click at [265, 429] on span "20445047016" at bounding box center [264, 432] width 83 height 15
type textarea "20445047016"
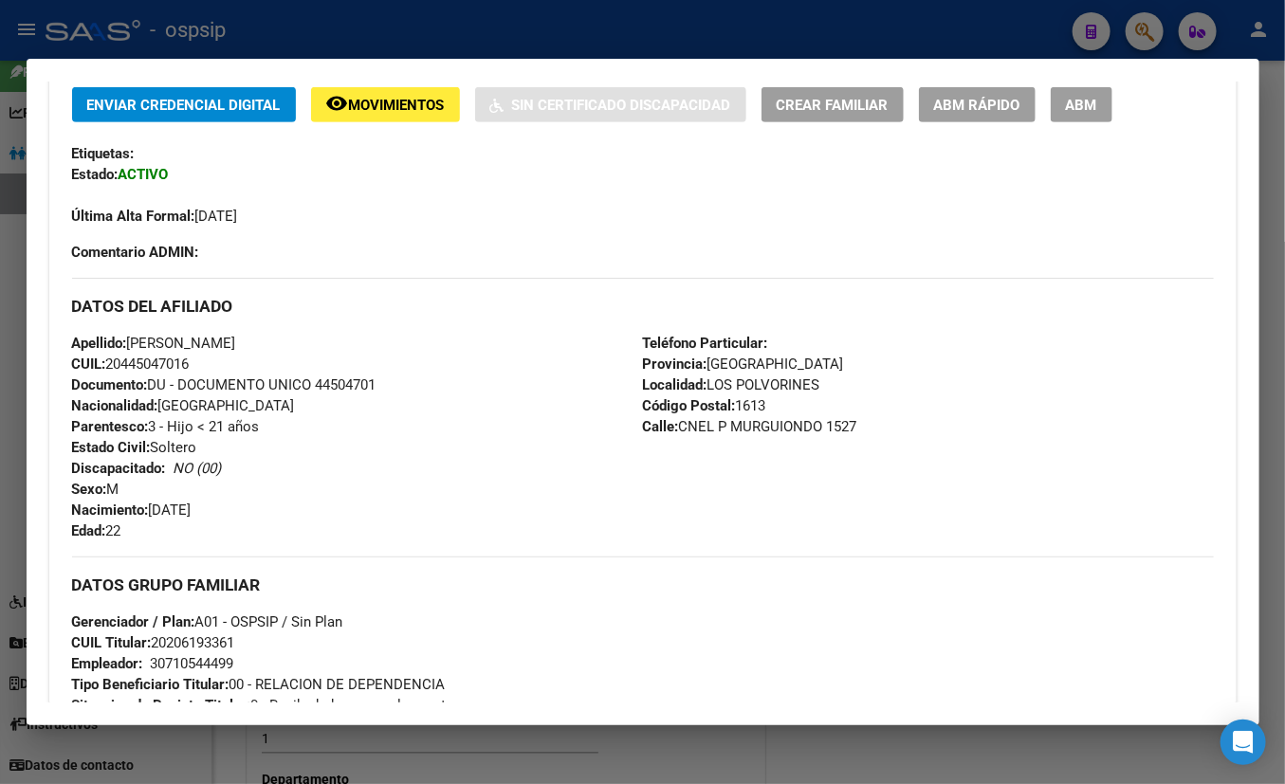
scroll to position [430, 0]
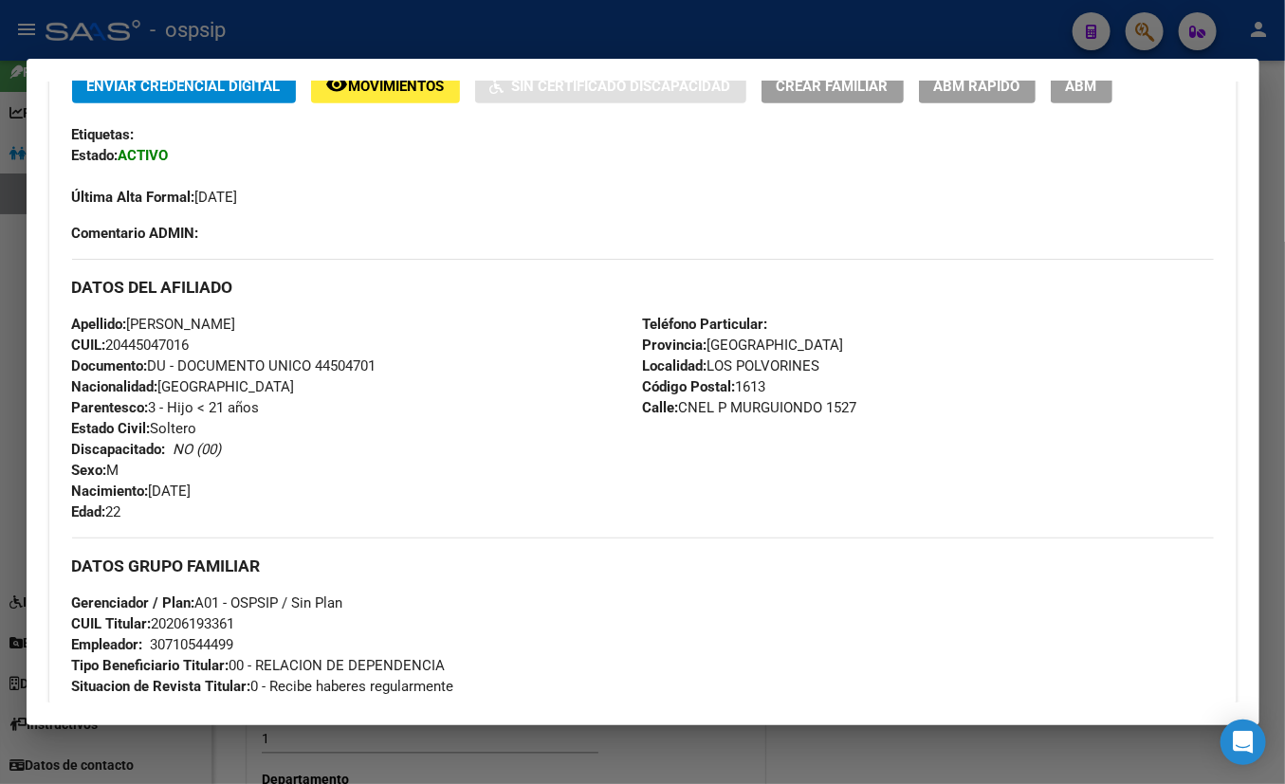
click at [371, 483] on div "Apellido: [PERSON_NAME]: 20445047016 Documento: DU - DOCUMENTO UNICO 44504701 N…" at bounding box center [357, 418] width 571 height 209
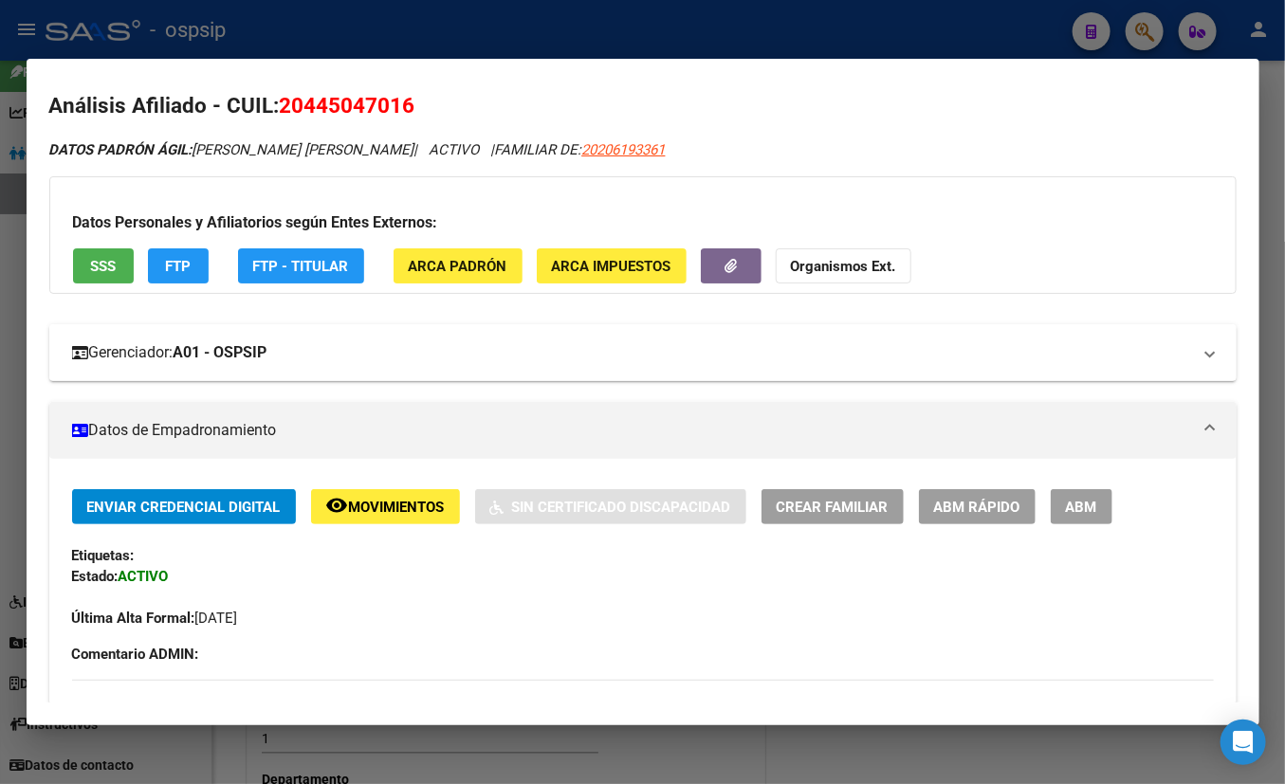
scroll to position [0, 0]
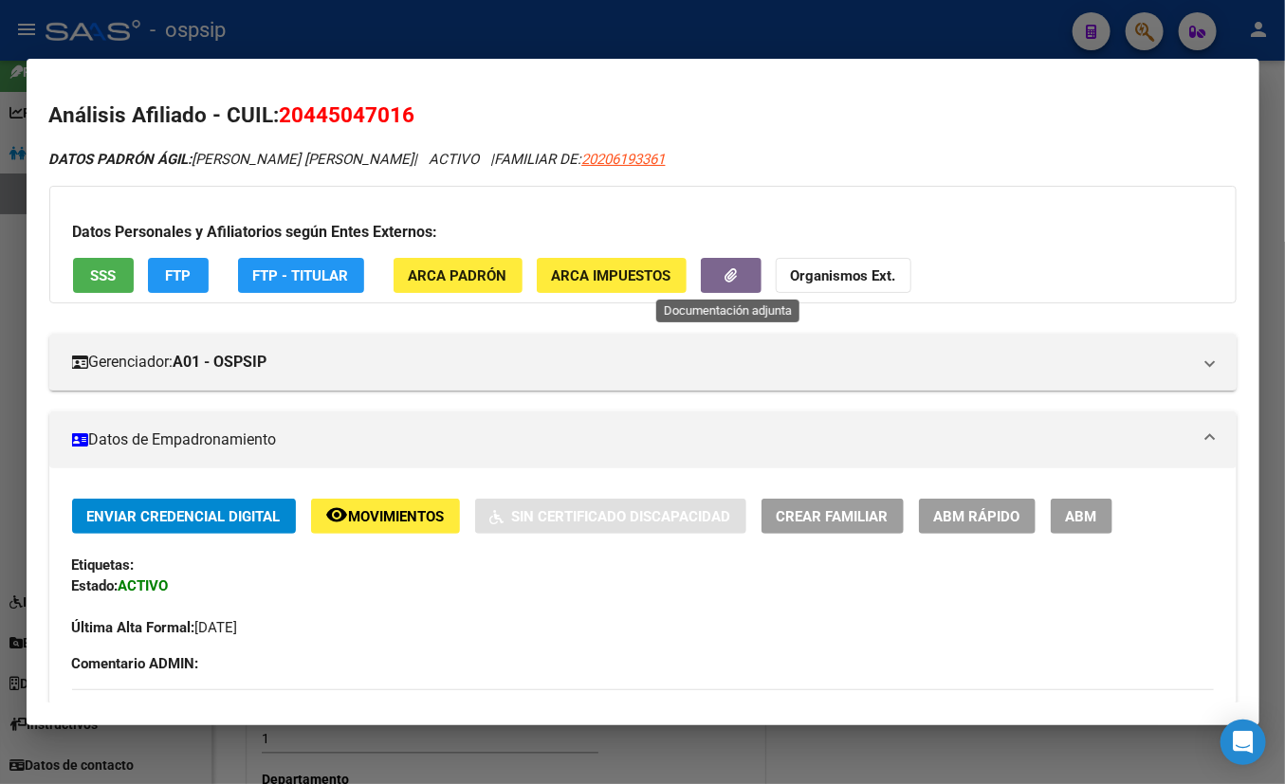
click at [730, 266] on span "button" at bounding box center [730, 274] width 12 height 17
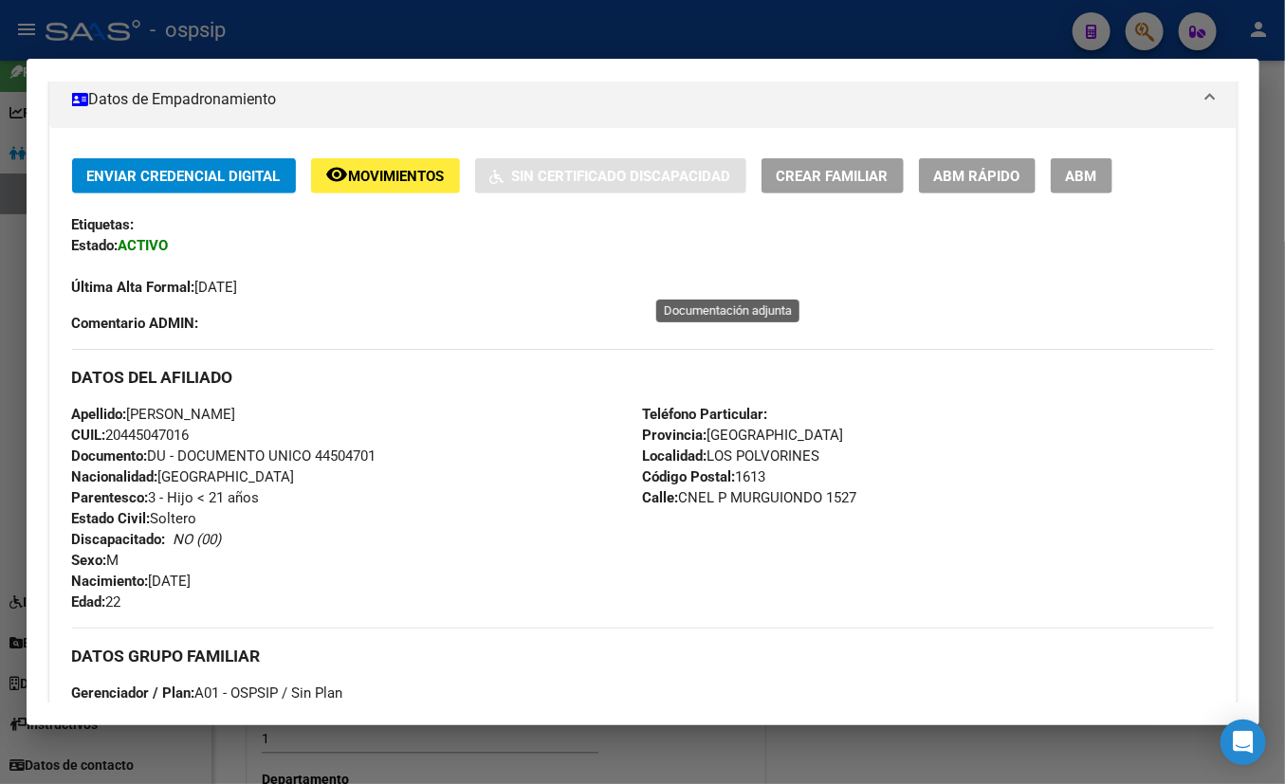
scroll to position [258, 0]
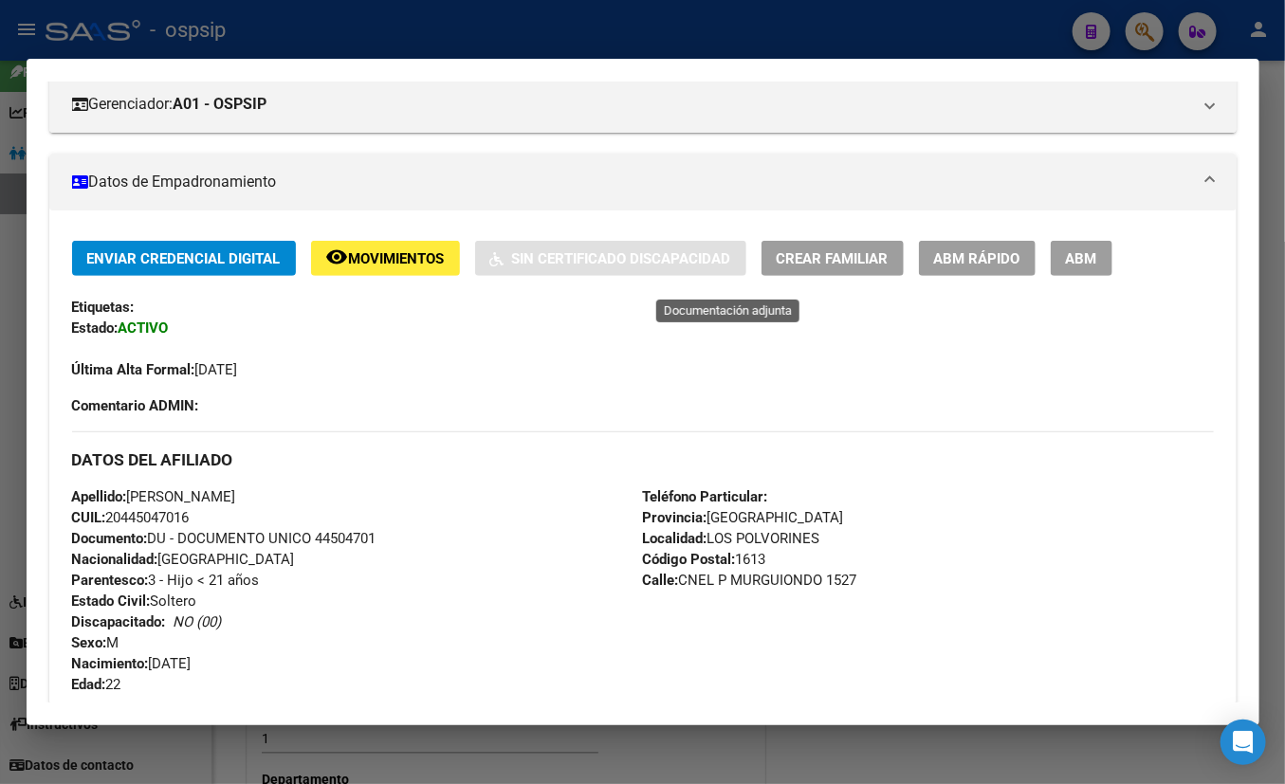
click at [1092, 252] on span "ABM" at bounding box center [1081, 258] width 31 height 17
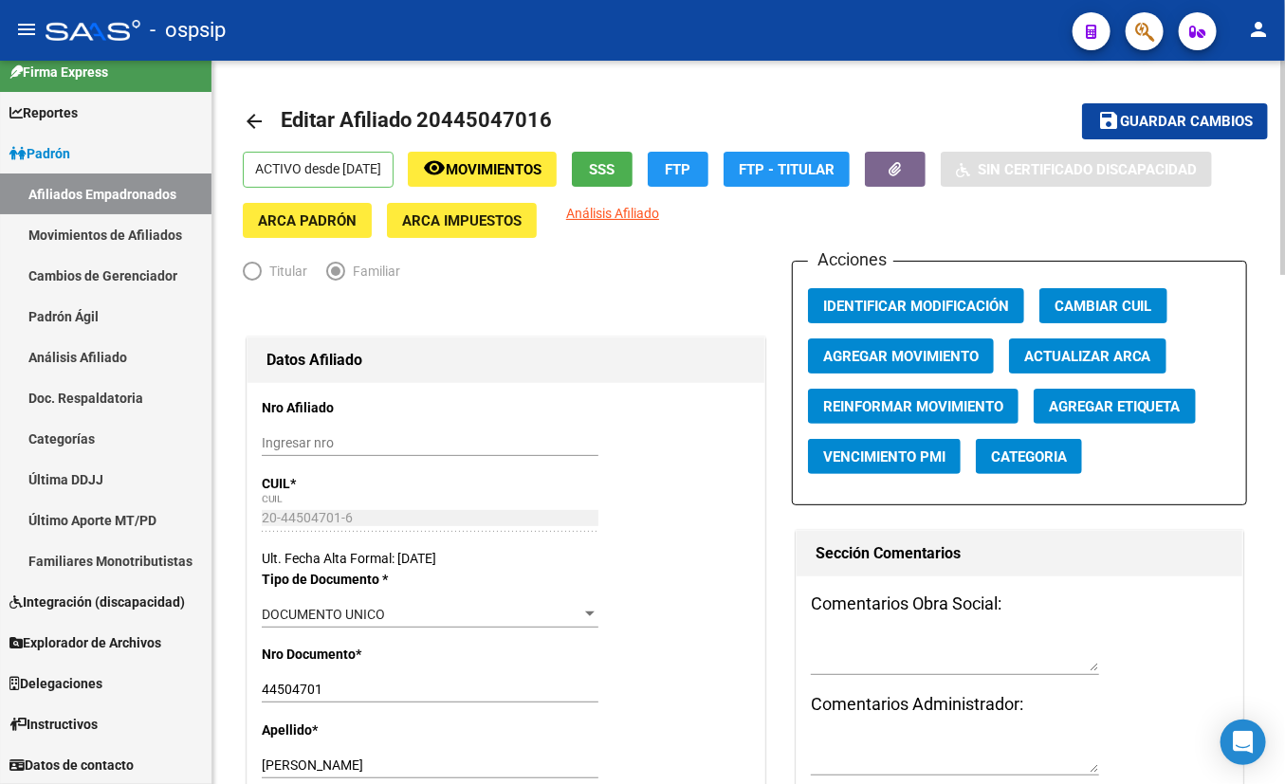
click at [895, 351] on span "Agregar Movimiento" at bounding box center [901, 356] width 156 height 17
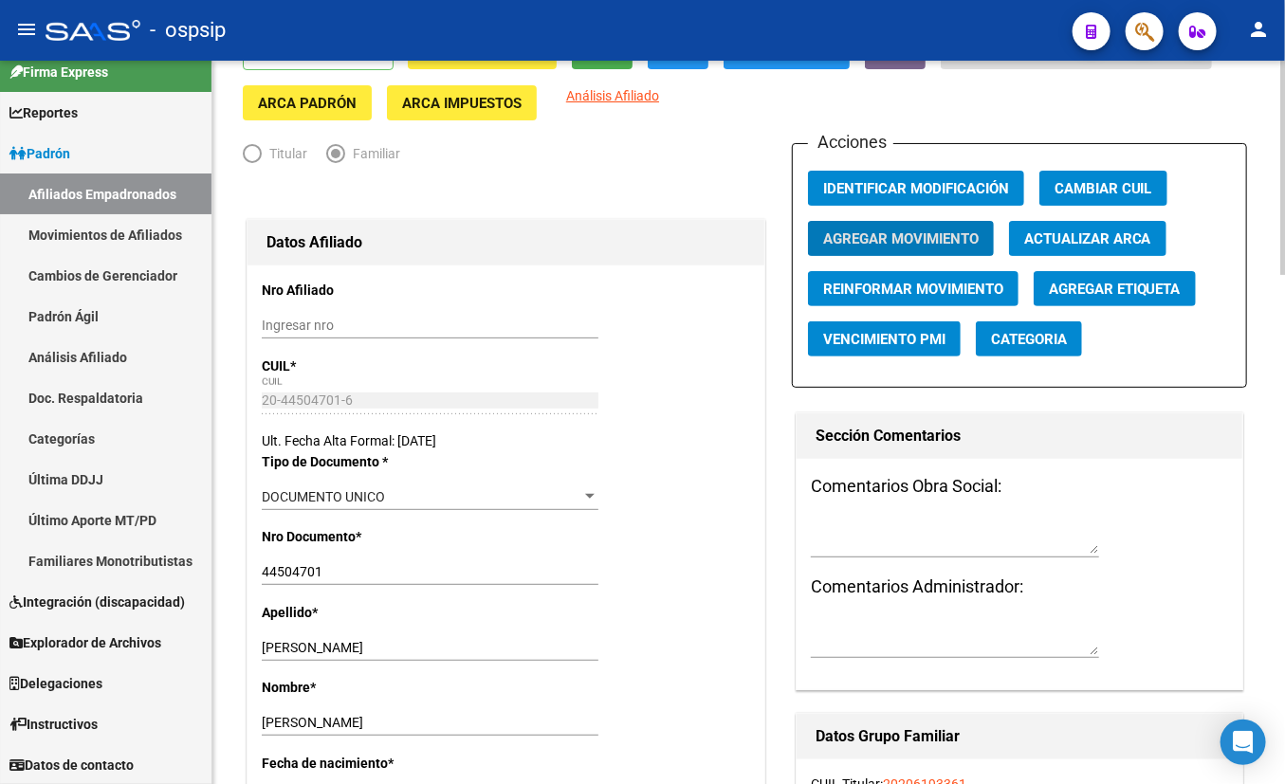
scroll to position [172, 0]
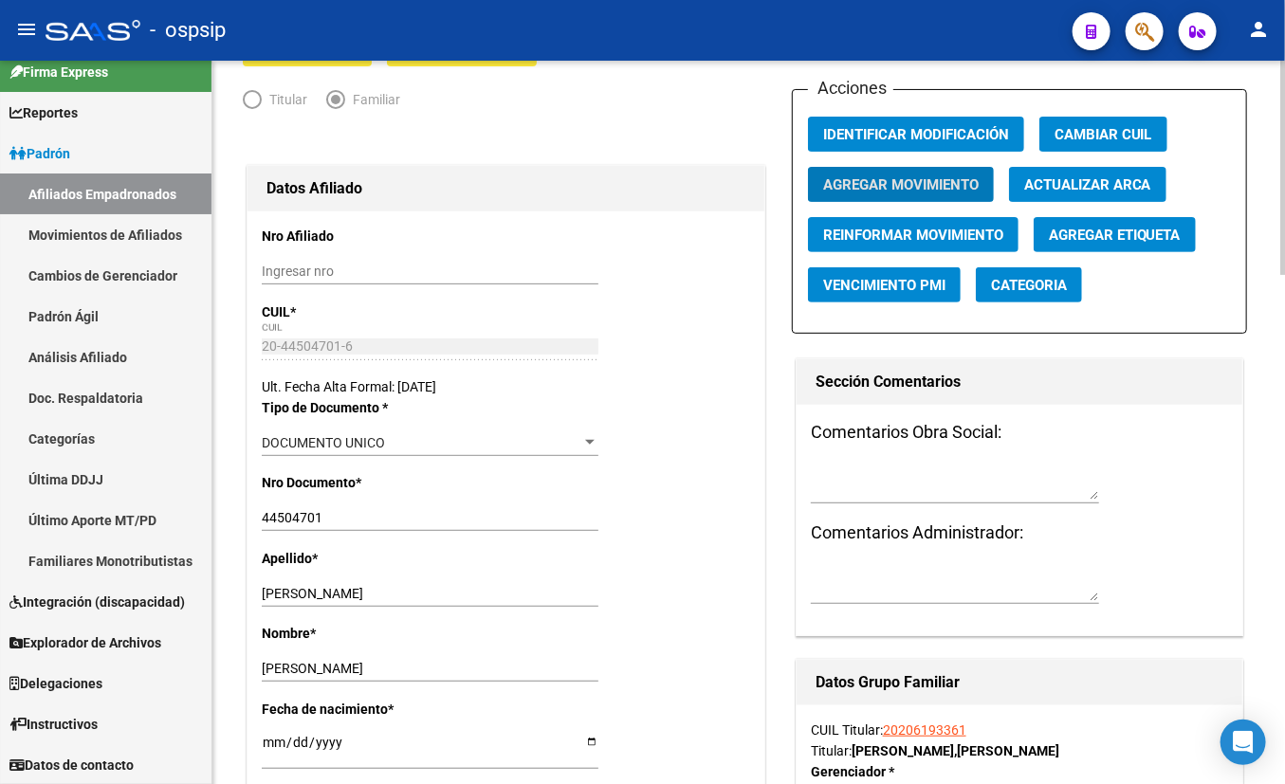
click at [876, 171] on button "Agregar Movimiento" at bounding box center [901, 184] width 186 height 35
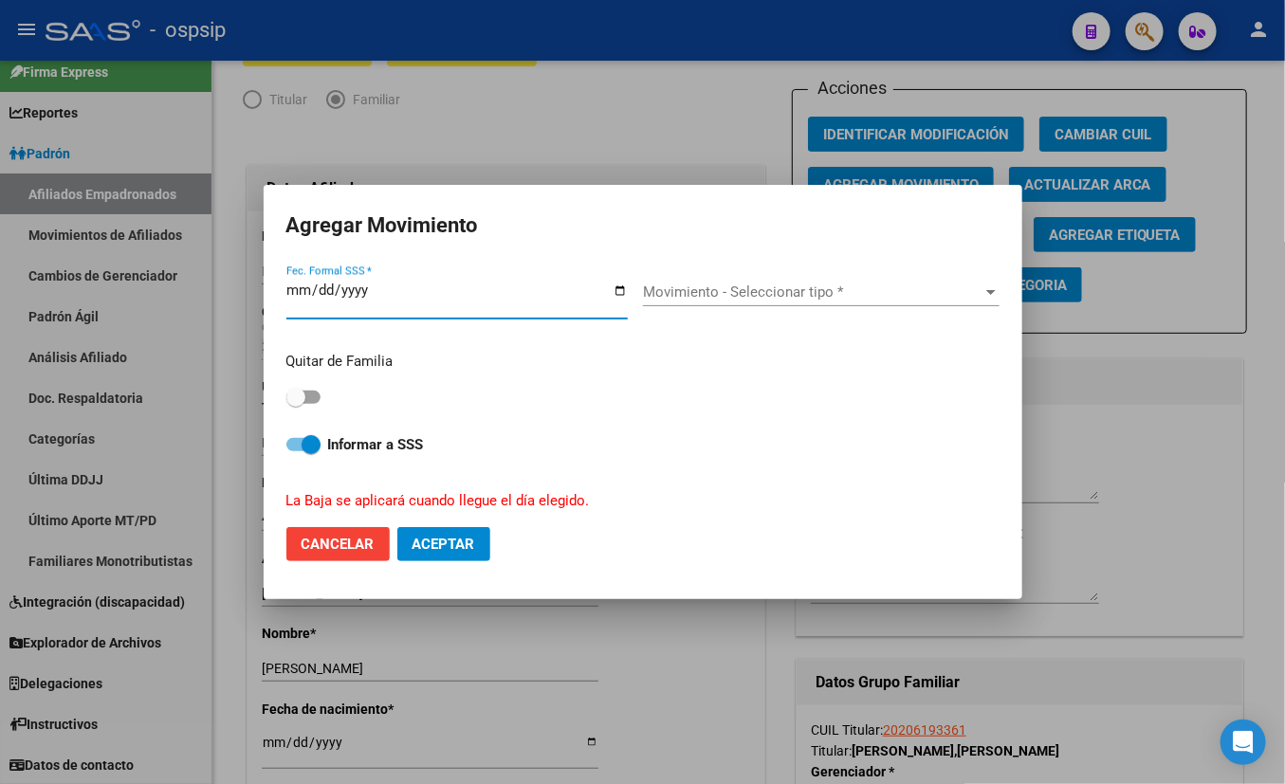
type input "[DATE]"
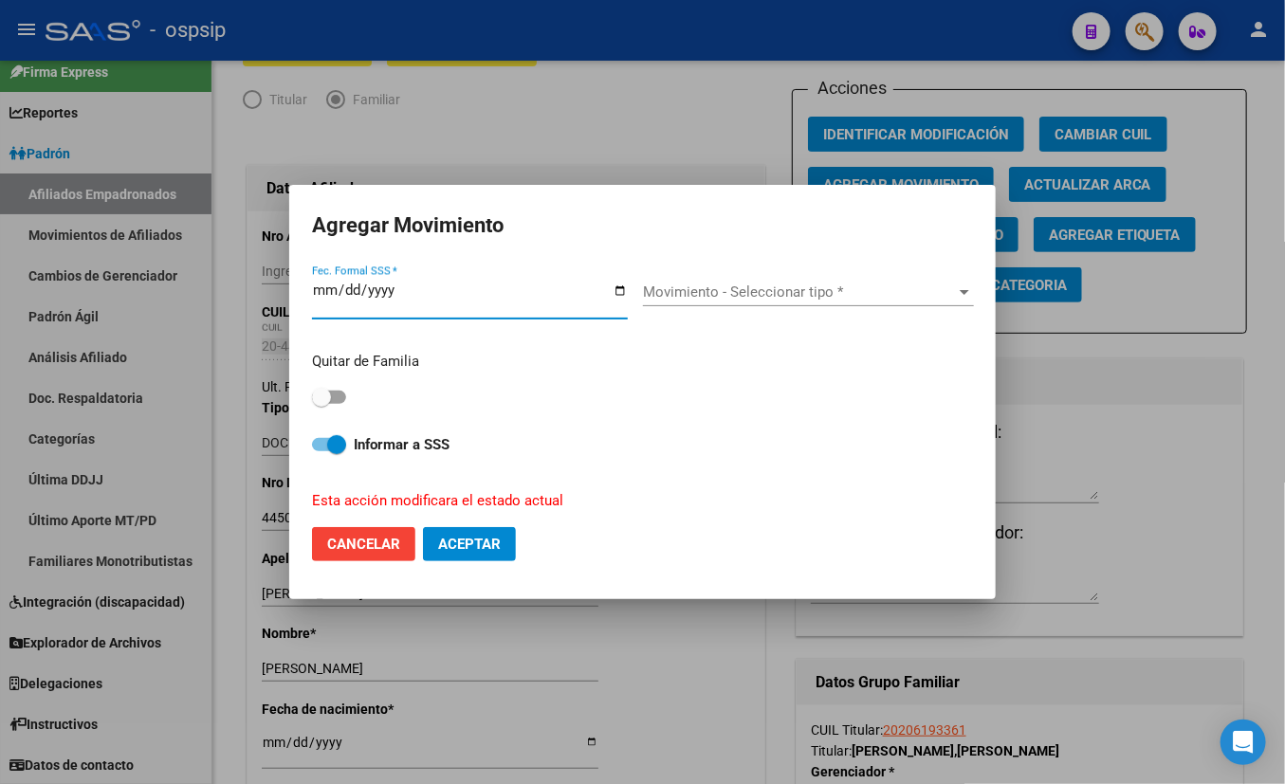
click at [716, 292] on span "Movimiento - Seleccionar tipo *" at bounding box center [800, 292] width 314 height 17
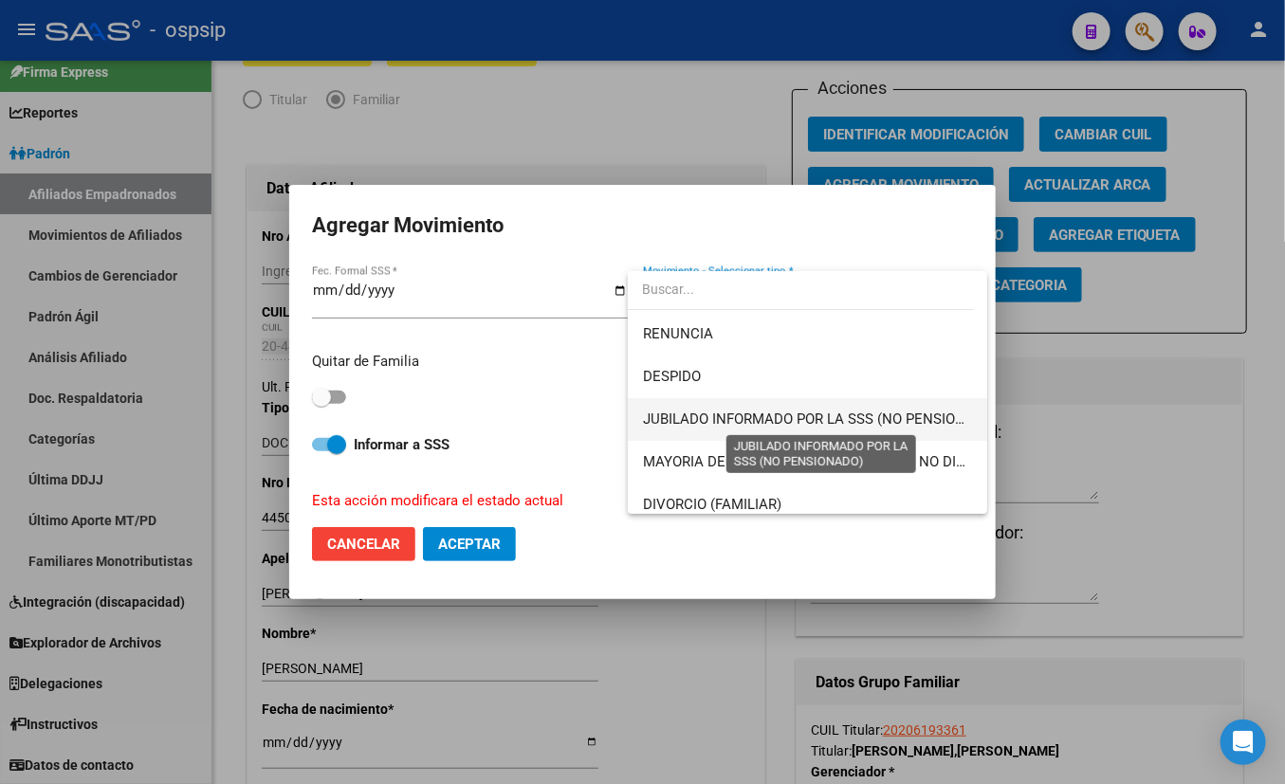
scroll to position [85, 0]
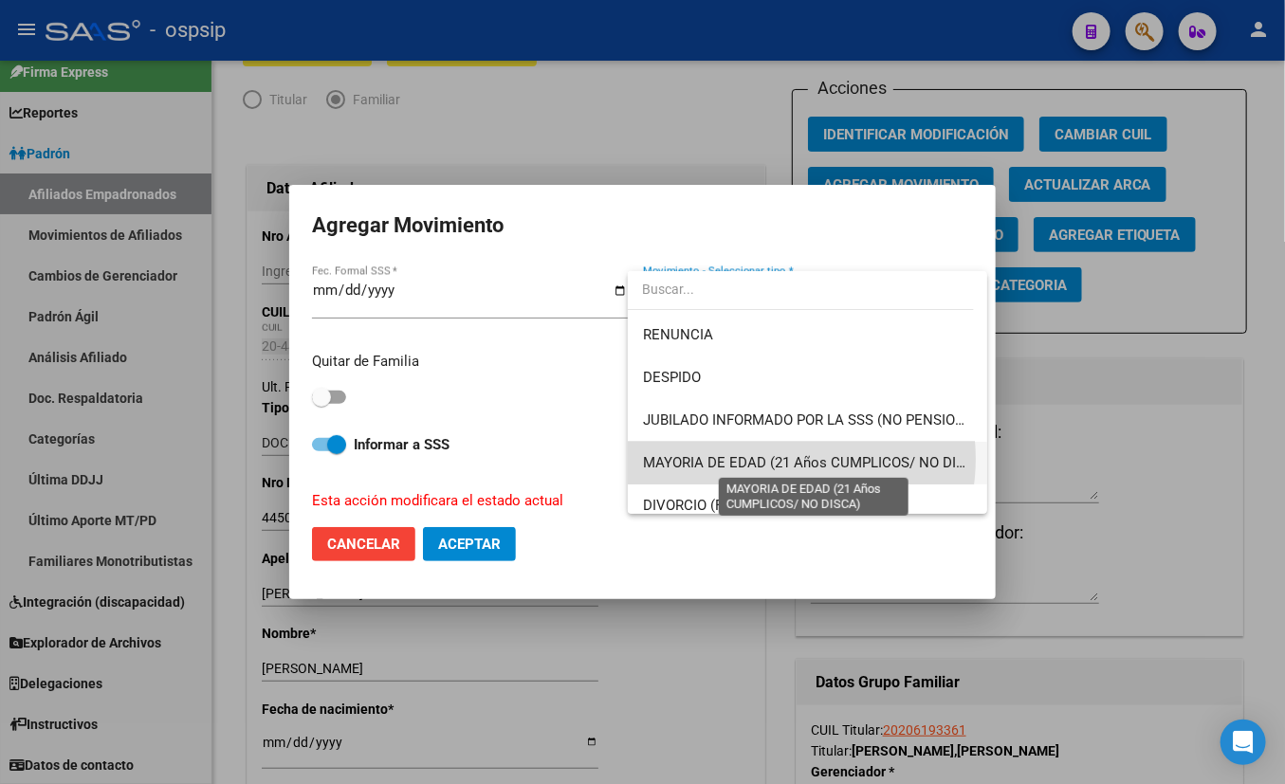
click at [778, 457] on span "MAYORIA DE EDAD (21 Años CUMPLICOS/ NO DISCA)" at bounding box center [815, 462] width 345 height 17
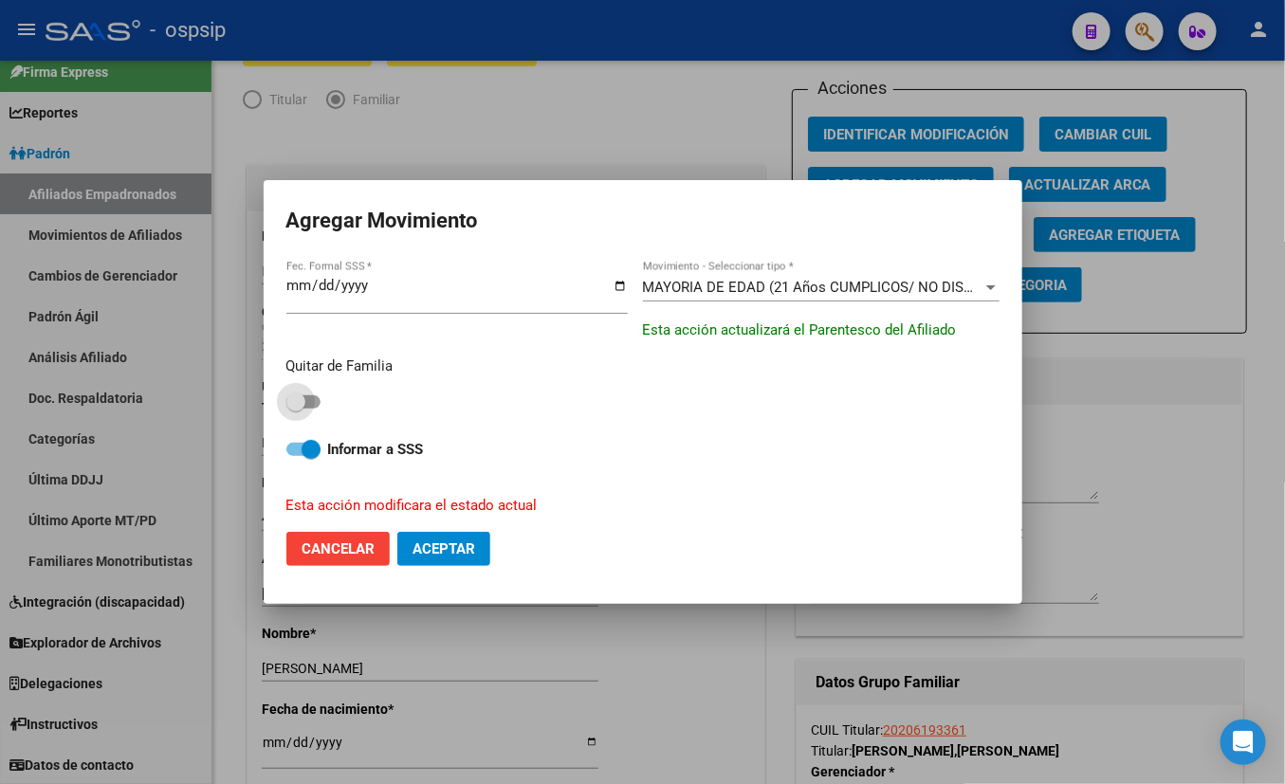
click at [315, 394] on label at bounding box center [303, 402] width 34 height 23
click at [296, 409] on input "checkbox" at bounding box center [295, 409] width 1 height 1
checkbox input "true"
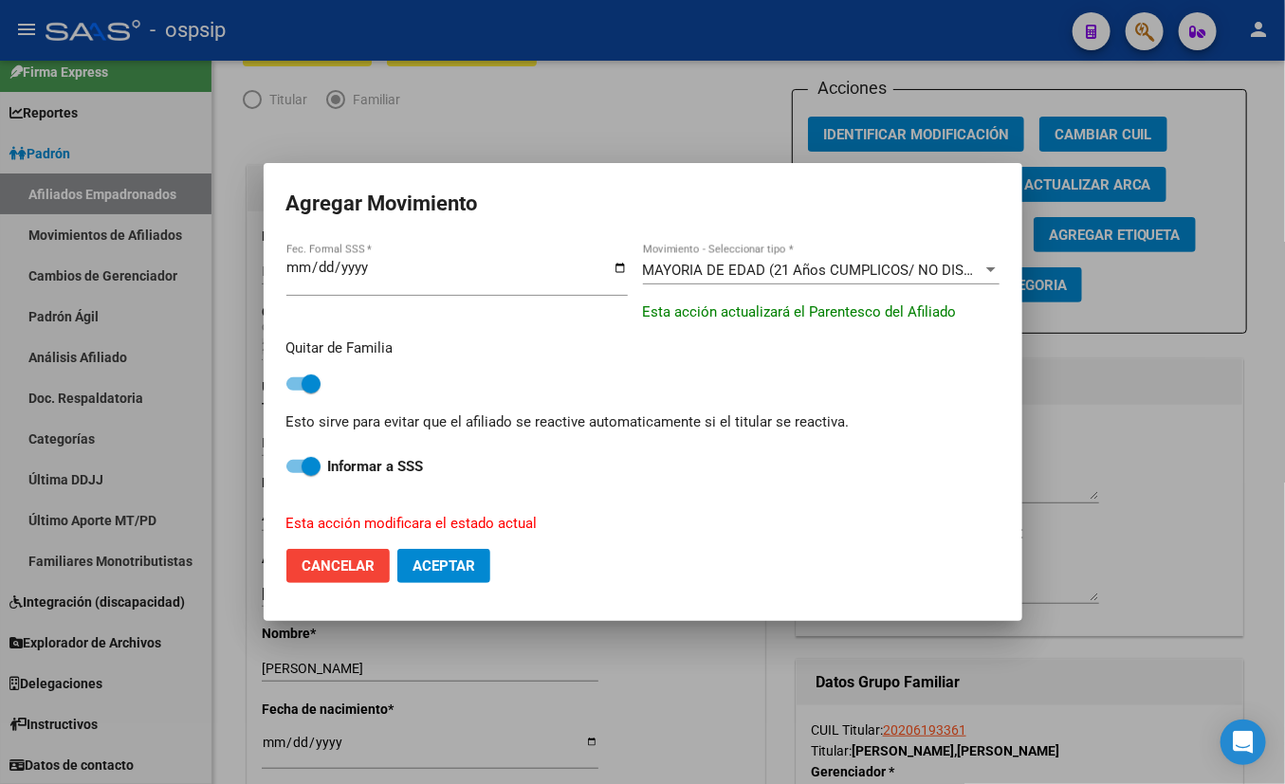
click at [458, 573] on span "Aceptar" at bounding box center [443, 566] width 63 height 17
checkbox input "false"
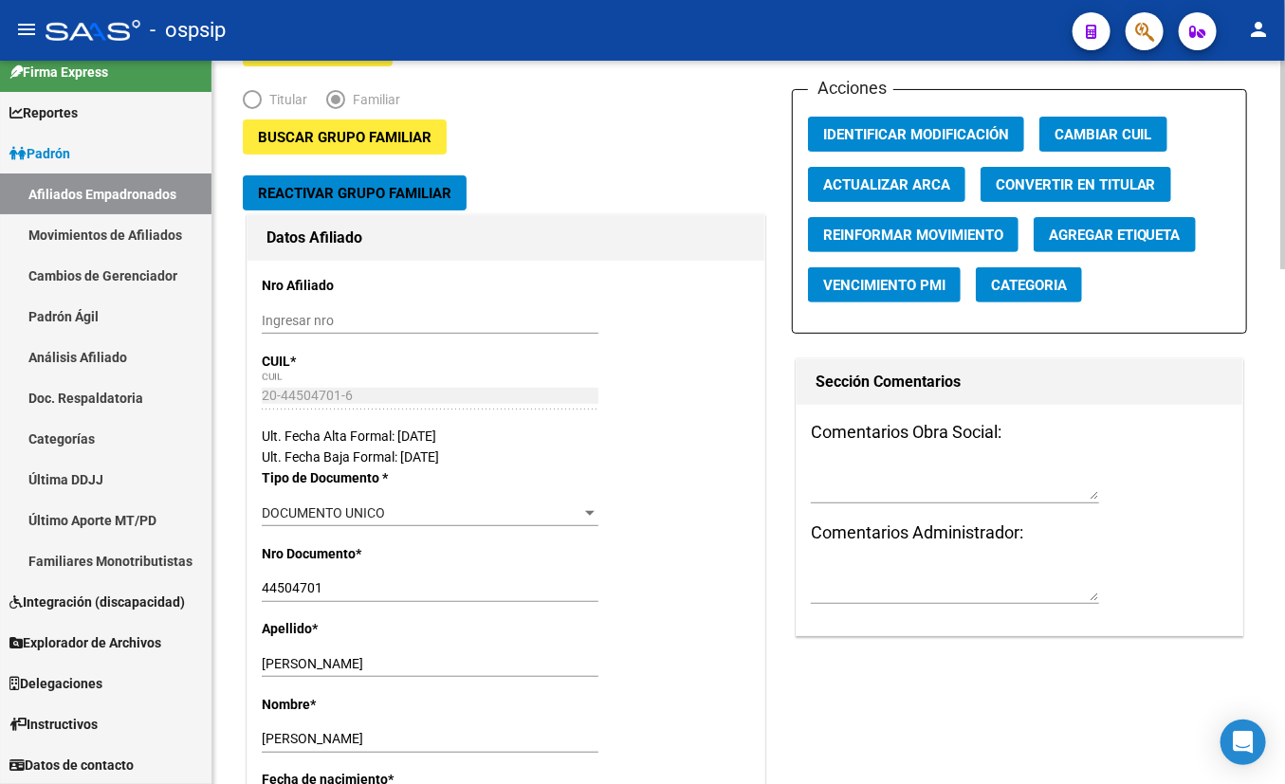
drag, startPoint x: 411, startPoint y: 550, endPoint x: 422, endPoint y: 562, distance: 16.8
click at [411, 550] on div "Nro Documento * 44504701 Ingresar nro" at bounding box center [506, 580] width 488 height 75
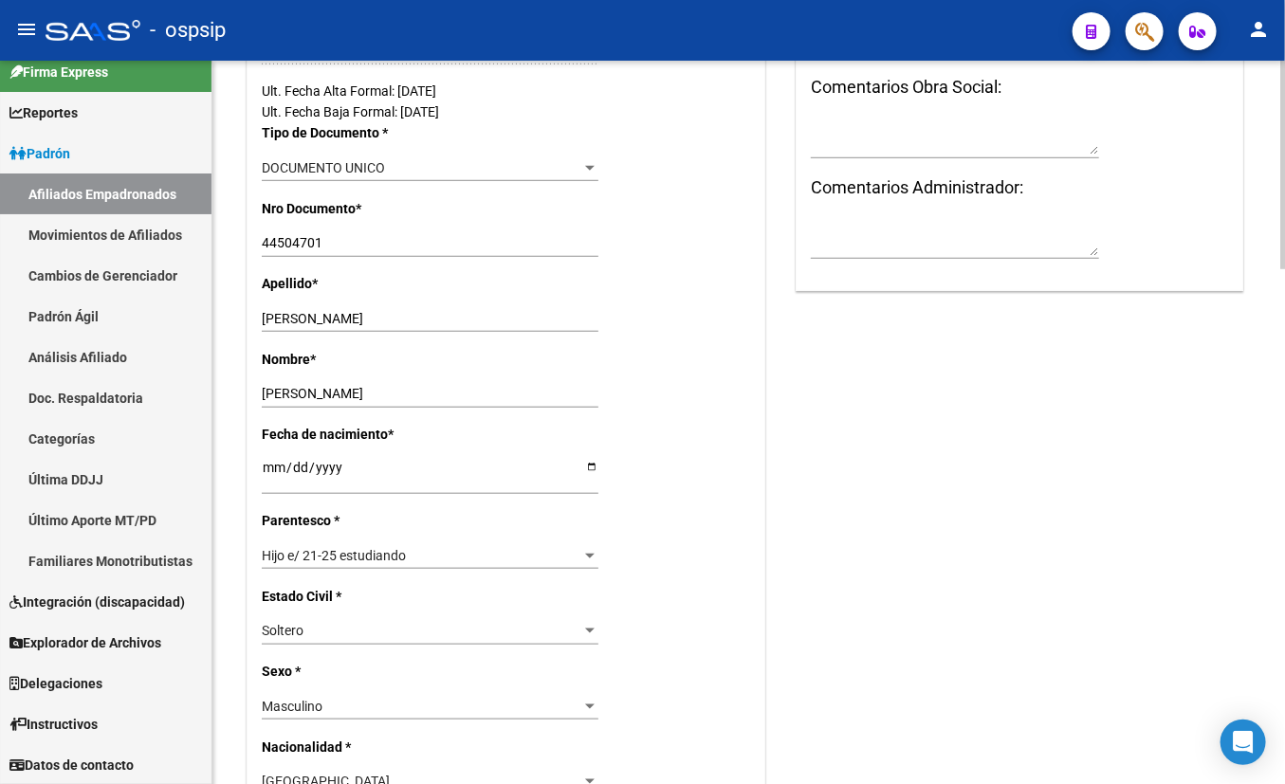
scroll to position [0, 0]
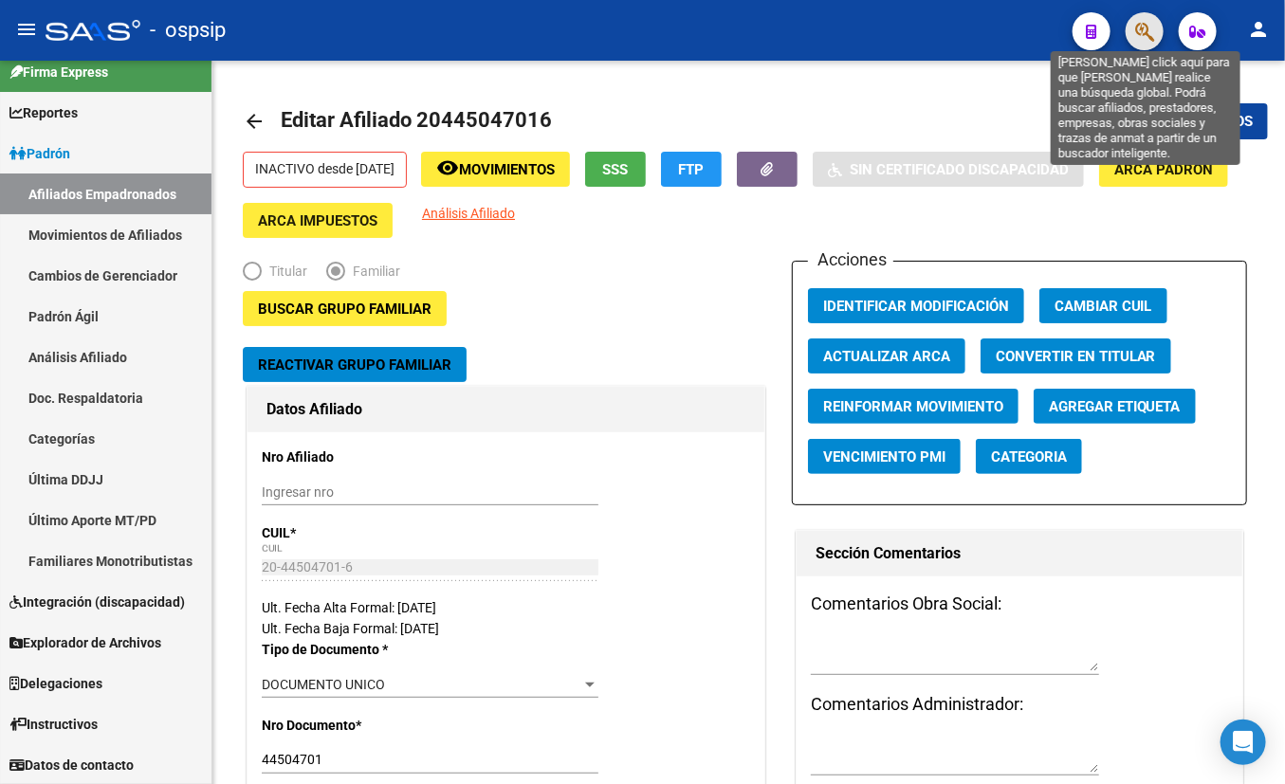
click at [1131, 33] on icon "button" at bounding box center [1144, 32] width 19 height 22
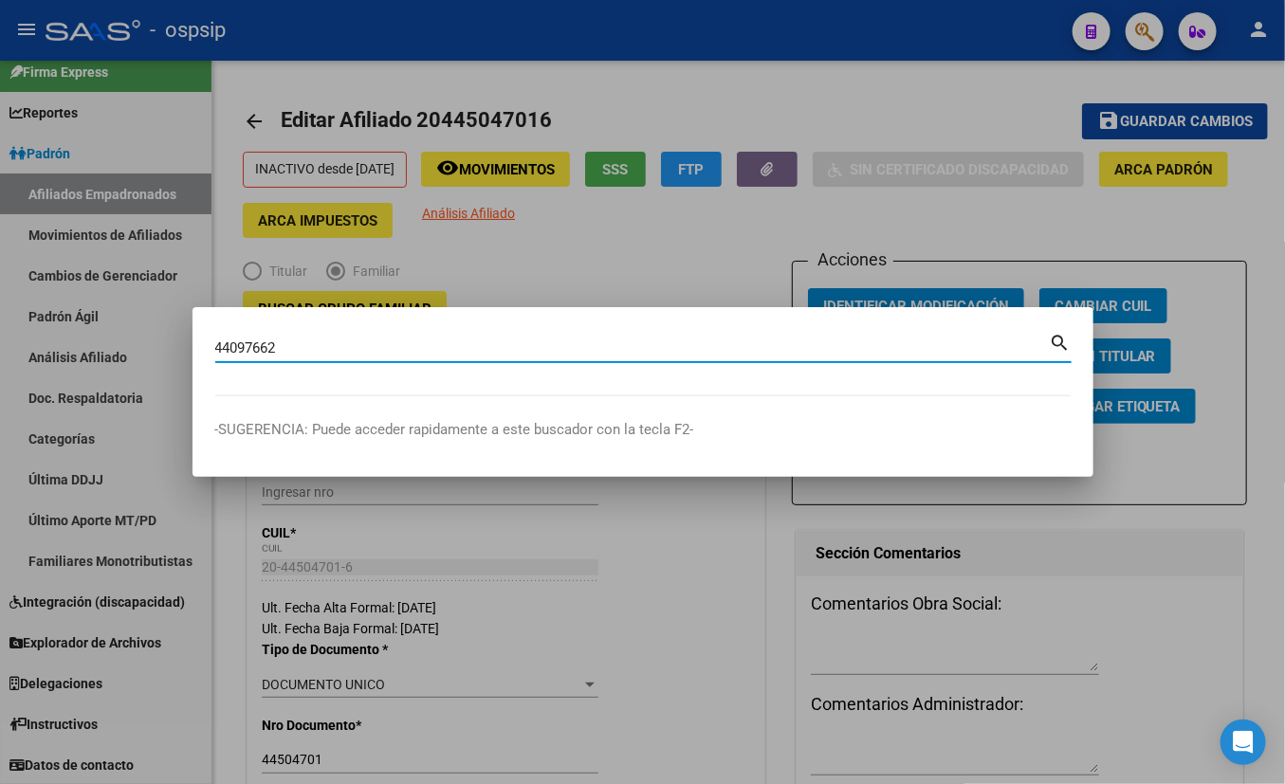
type input "44097662"
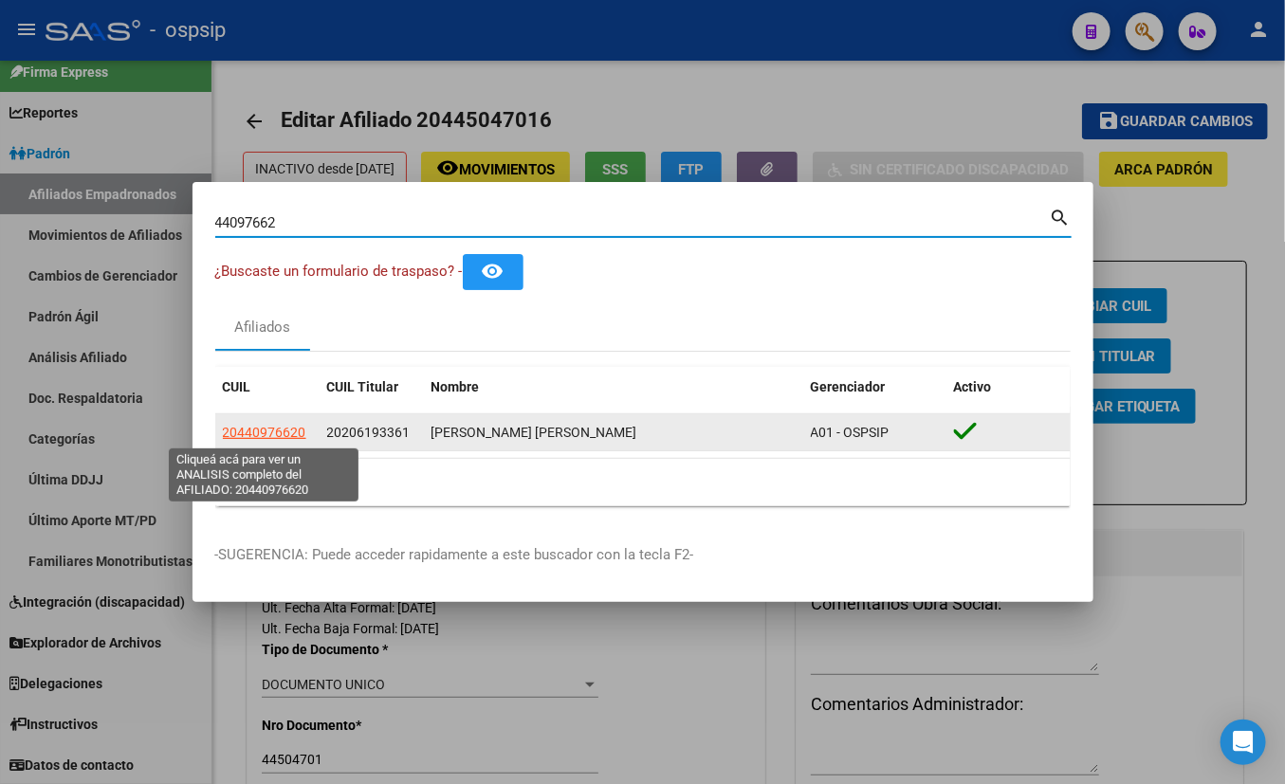
click at [264, 433] on span "20440976620" at bounding box center [264, 432] width 83 height 15
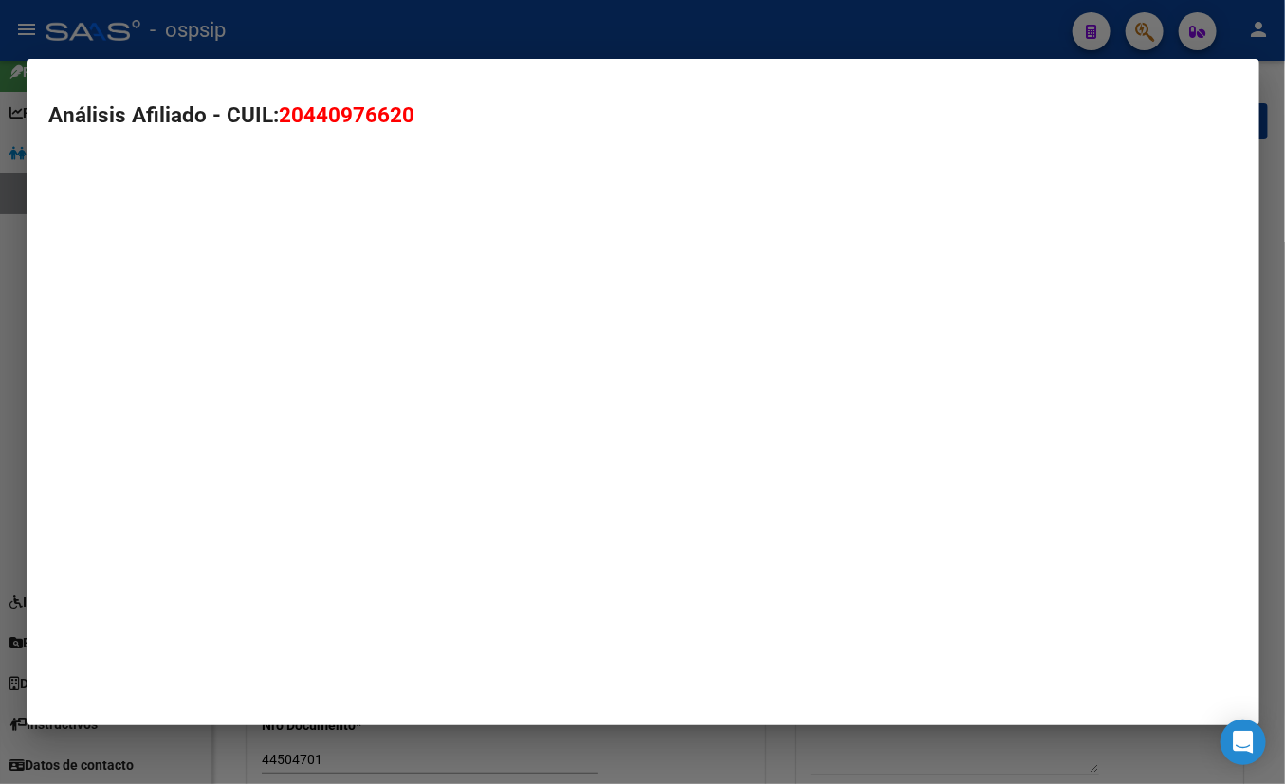
type textarea "20440976620"
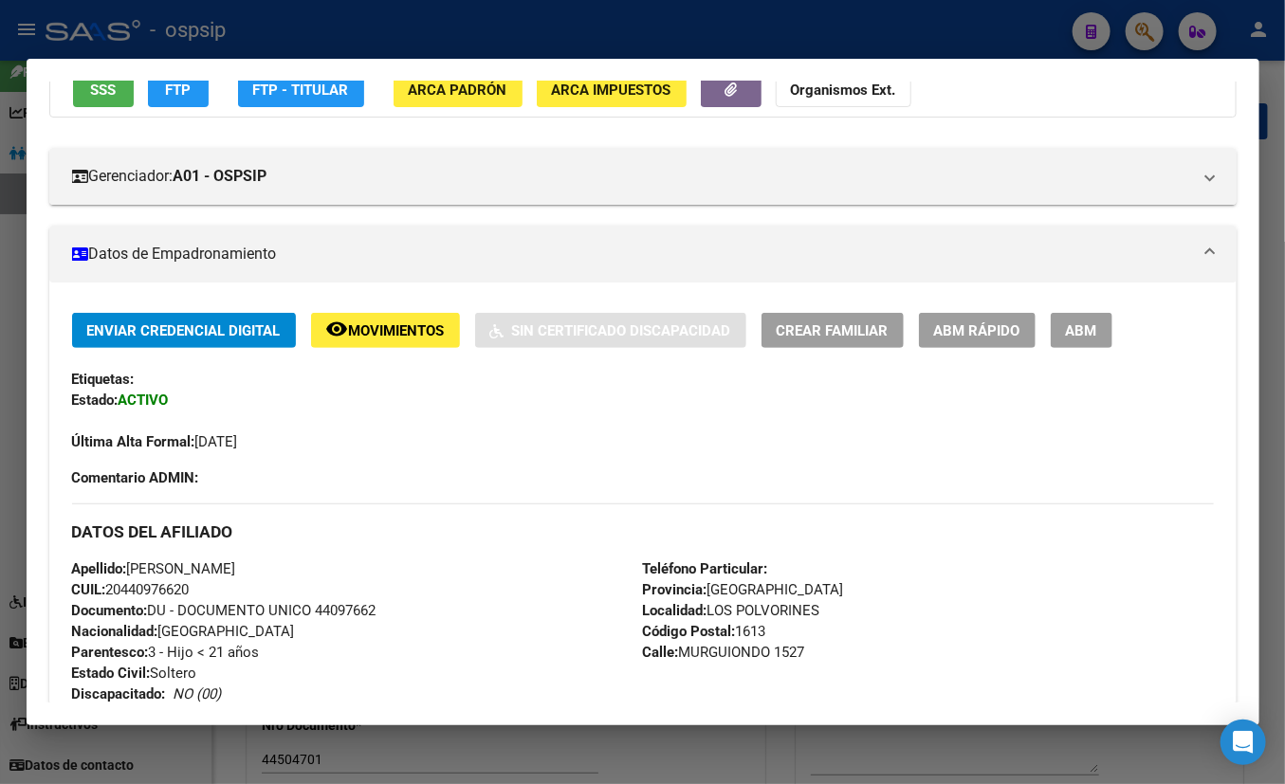
scroll to position [172, 0]
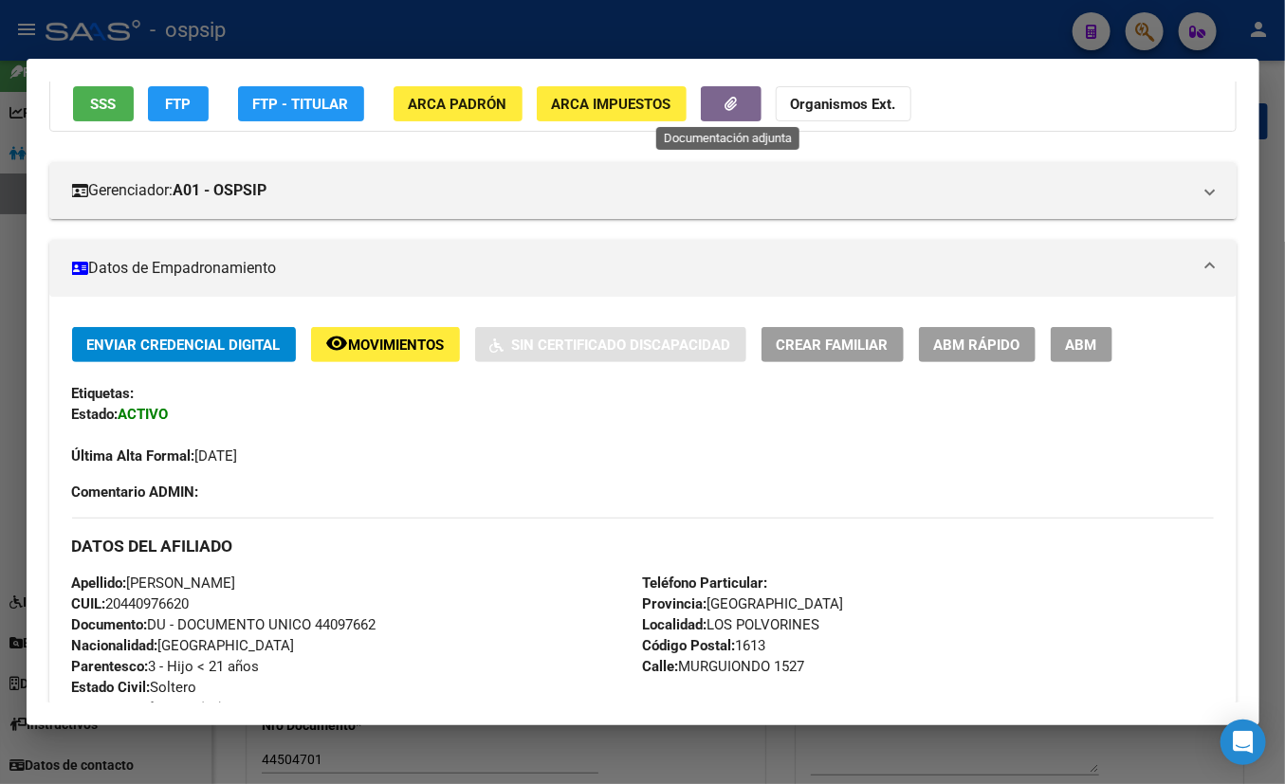
click at [725, 99] on icon "button" at bounding box center [730, 104] width 12 height 14
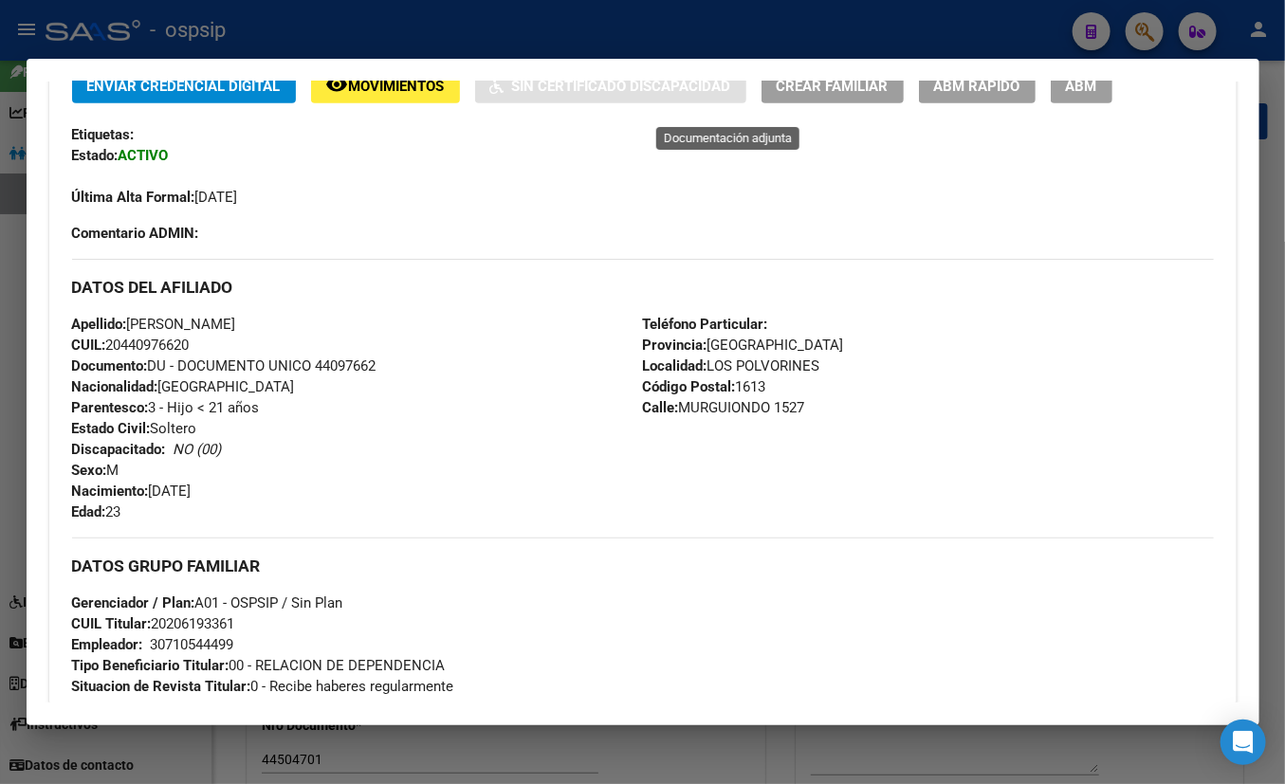
scroll to position [344, 0]
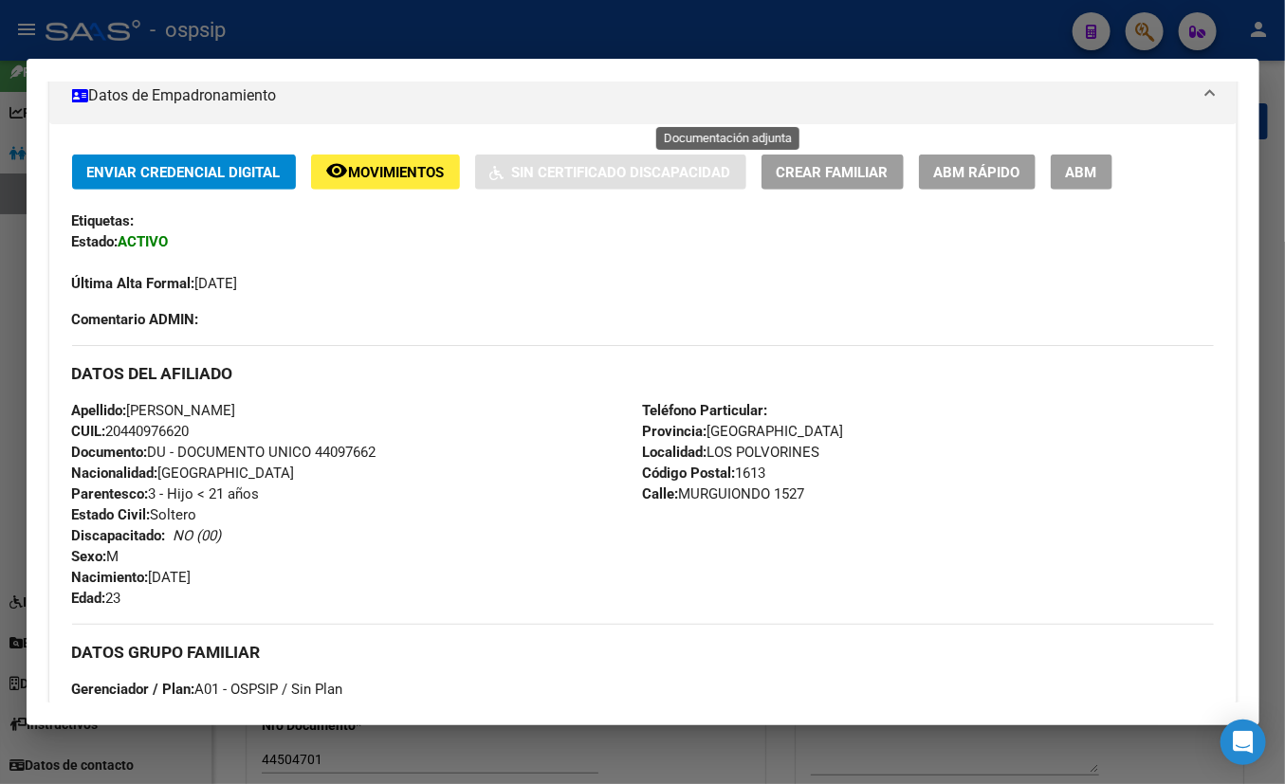
click at [1075, 171] on span "ABM" at bounding box center [1081, 172] width 31 height 17
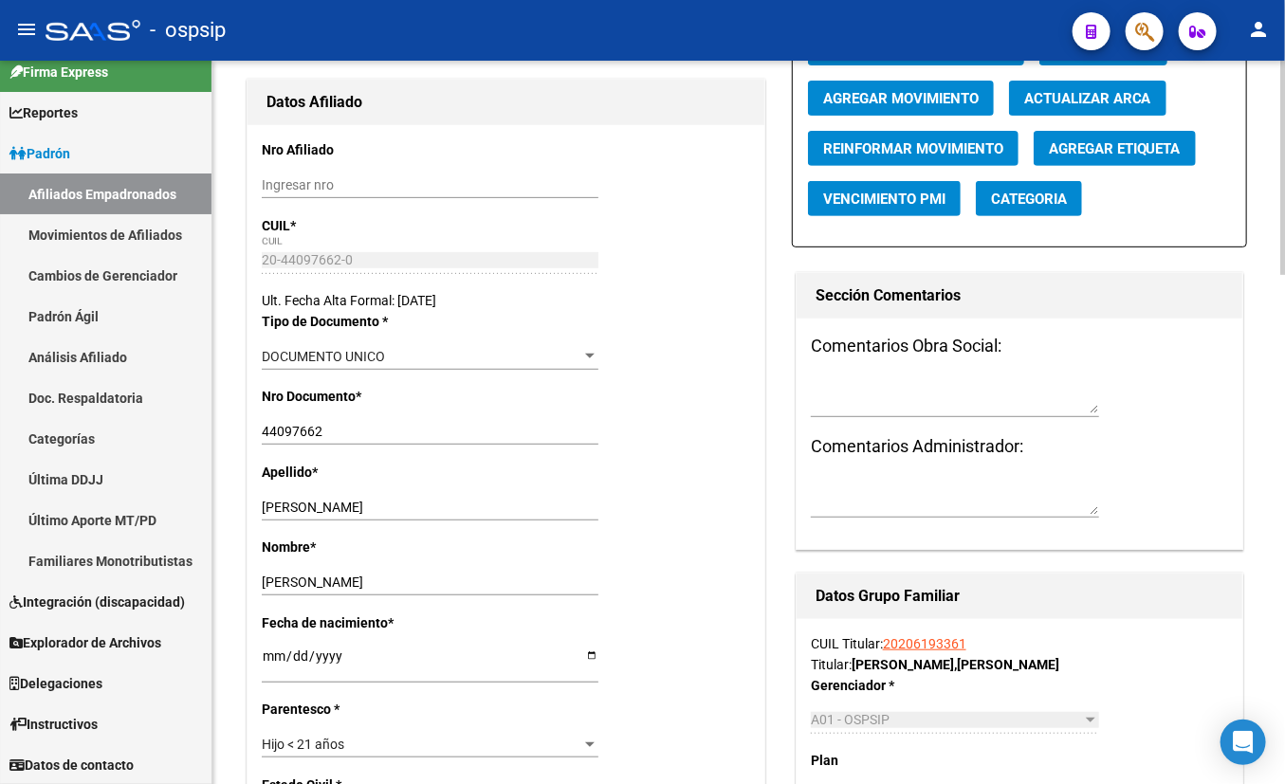
scroll to position [172, 0]
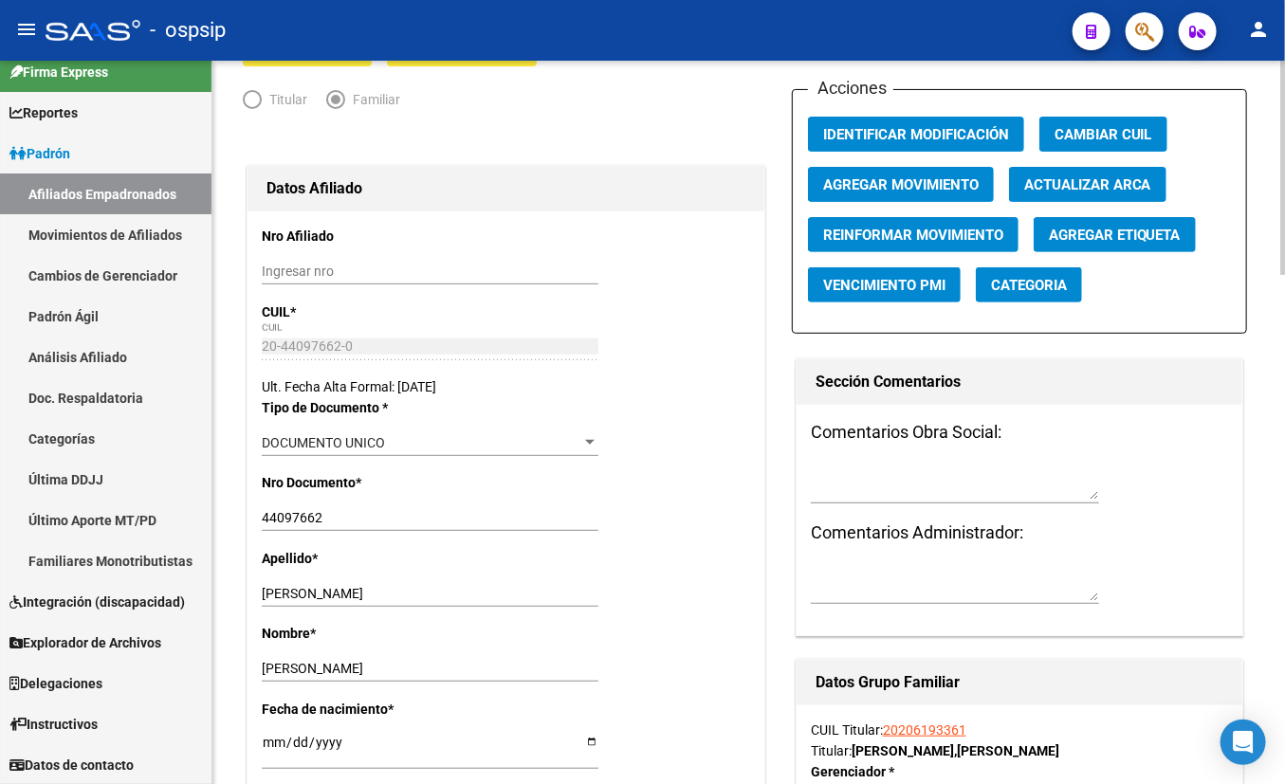
click at [913, 180] on span "Agregar Movimiento" at bounding box center [901, 184] width 156 height 17
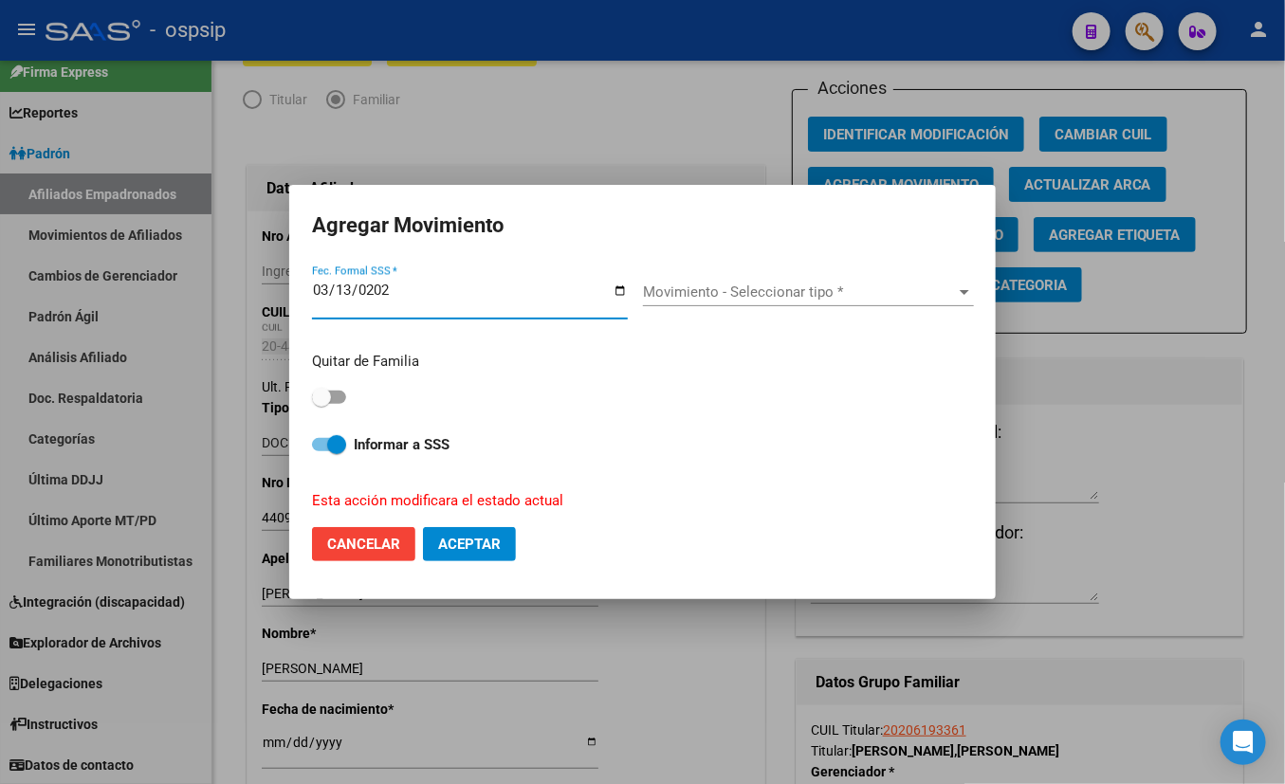
type input "[DATE]"
click at [743, 291] on span "Movimiento - Seleccionar tipo *" at bounding box center [800, 292] width 314 height 17
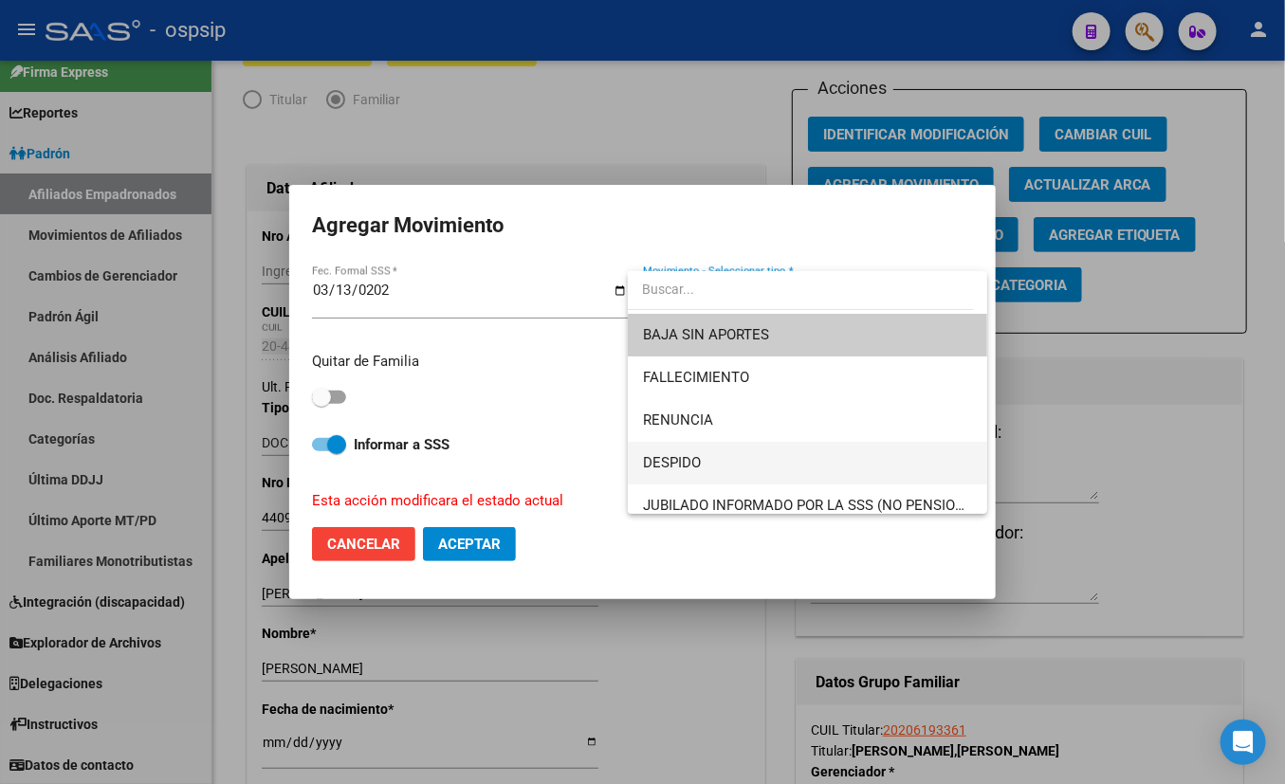
scroll to position [85, 0]
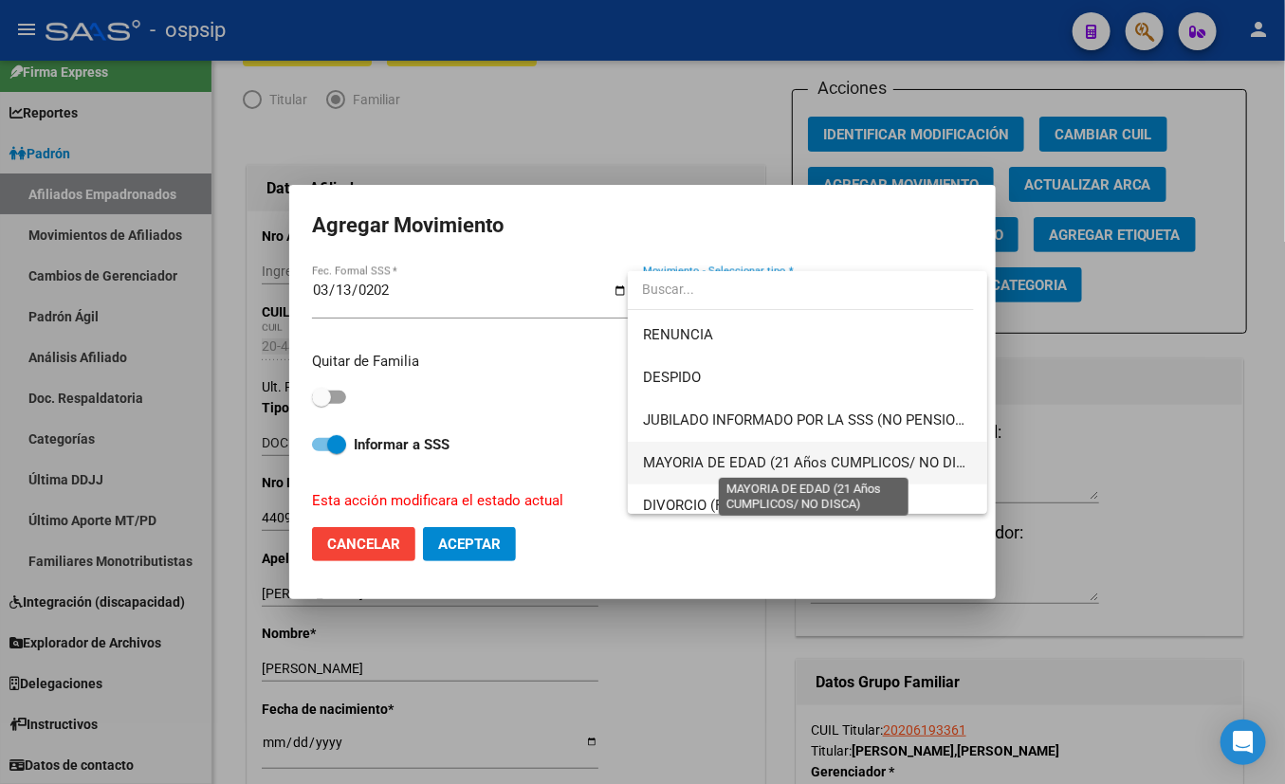
click at [776, 465] on span "MAYORIA DE EDAD (21 Años CUMPLICOS/ NO DISCA)" at bounding box center [815, 462] width 345 height 17
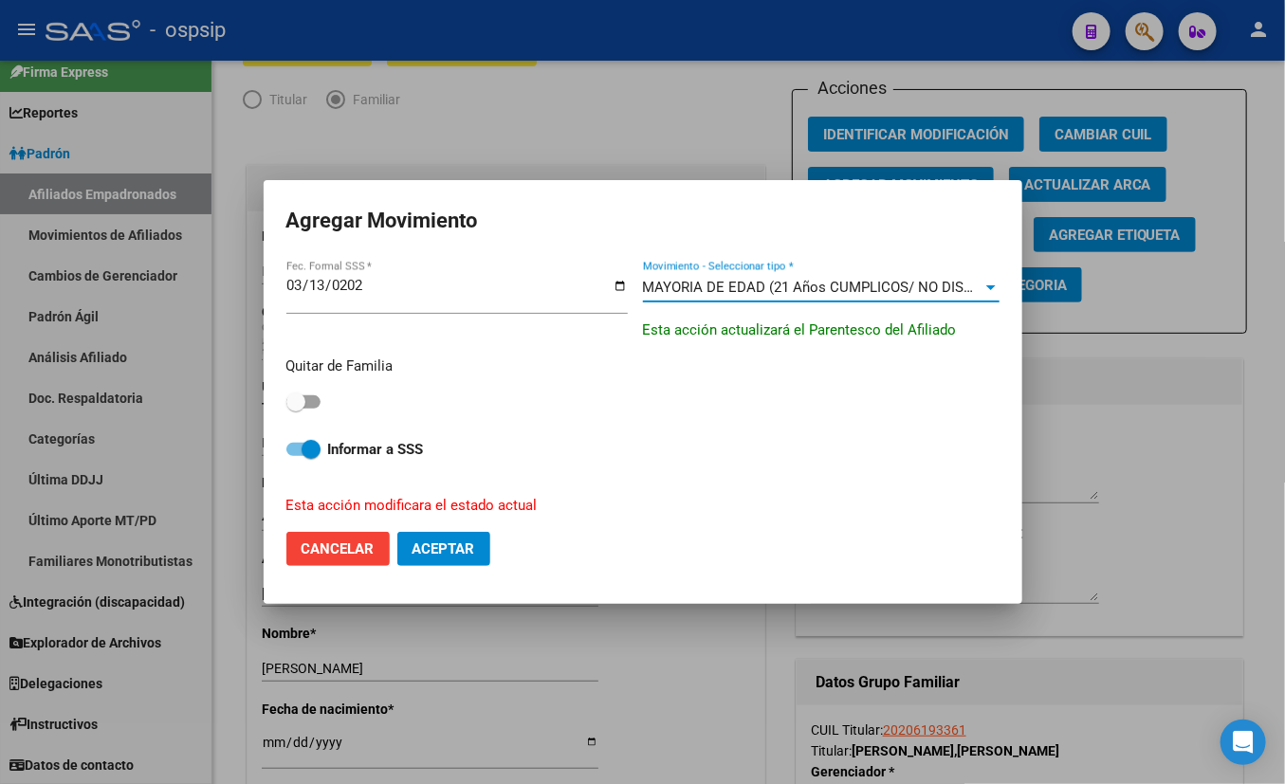
click at [309, 402] on span at bounding box center [303, 401] width 34 height 13
click at [296, 409] on input "checkbox" at bounding box center [295, 409] width 1 height 1
checkbox input "true"
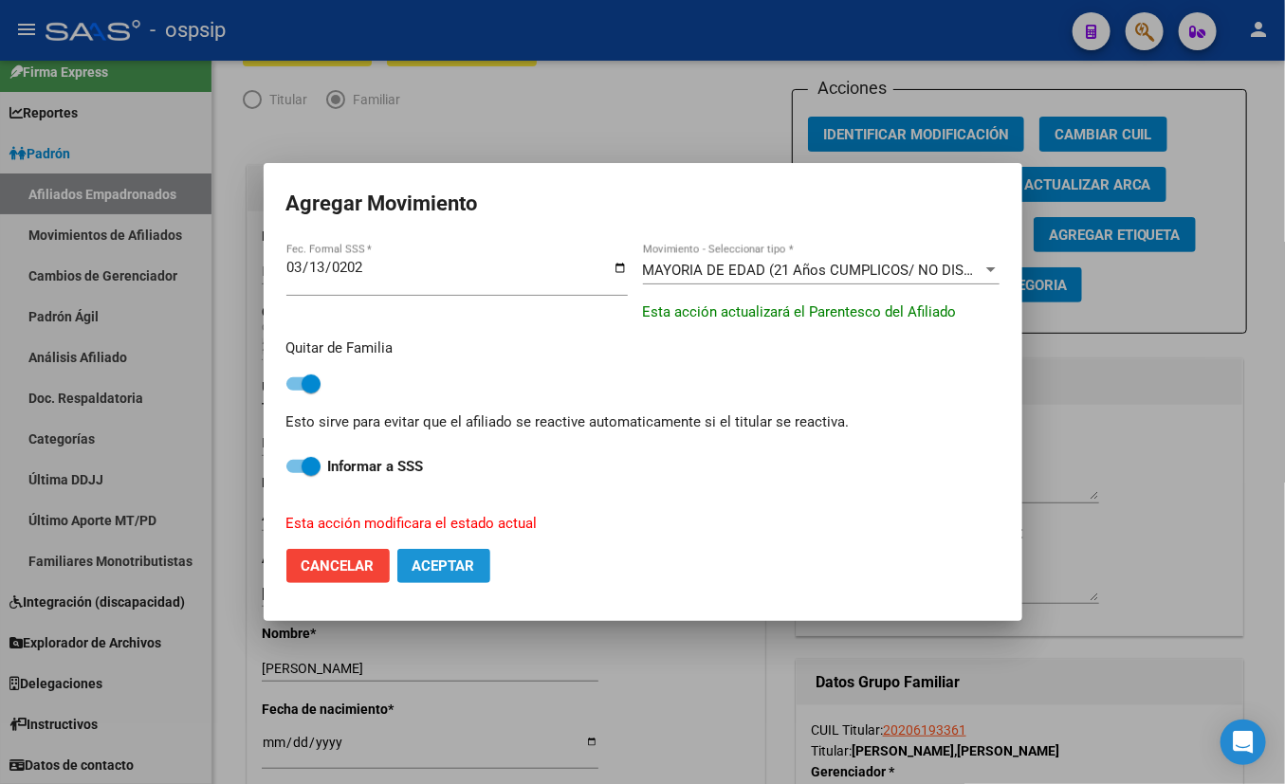
drag, startPoint x: 417, startPoint y: 559, endPoint x: 438, endPoint y: 590, distance: 36.8
click at [424, 561] on span "Aceptar" at bounding box center [443, 566] width 63 height 17
checkbox input "false"
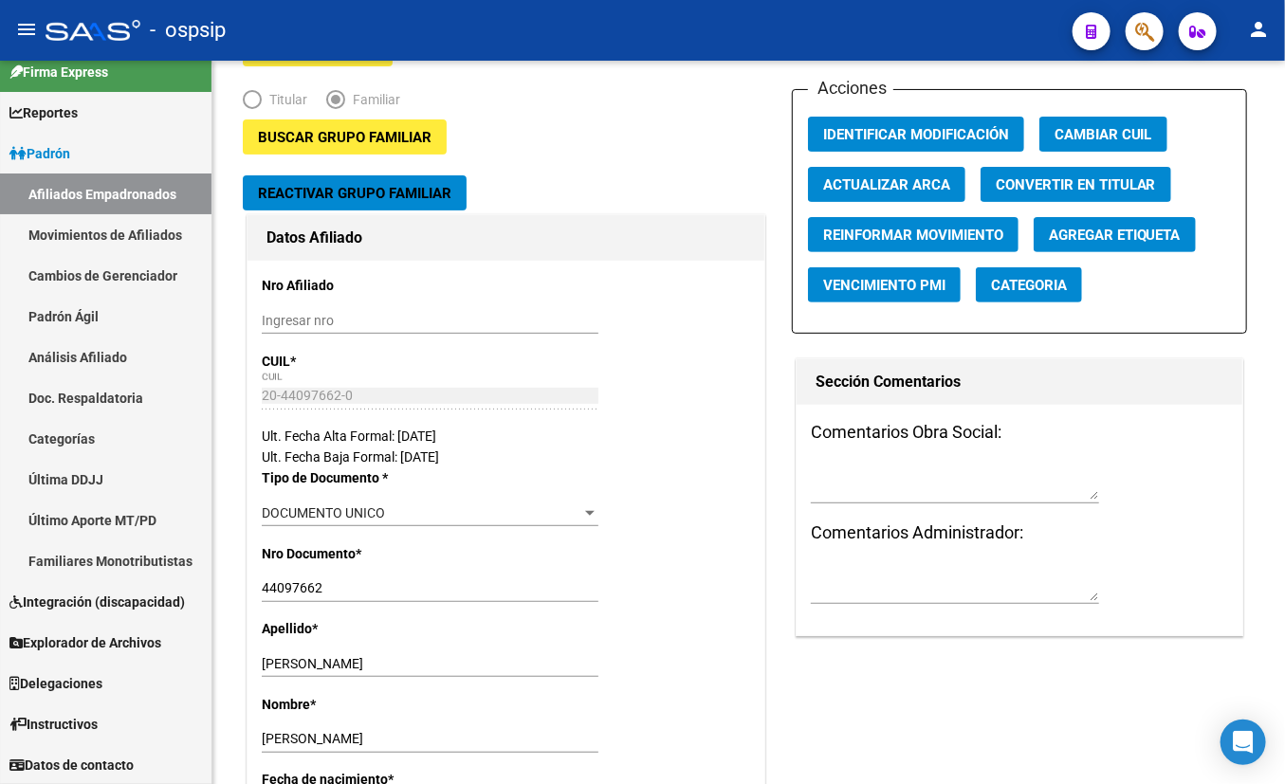
drag, startPoint x: 412, startPoint y: 38, endPoint x: 561, endPoint y: 124, distance: 172.9
click at [412, 37] on div "- ospsip" at bounding box center [552, 30] width 1012 height 42
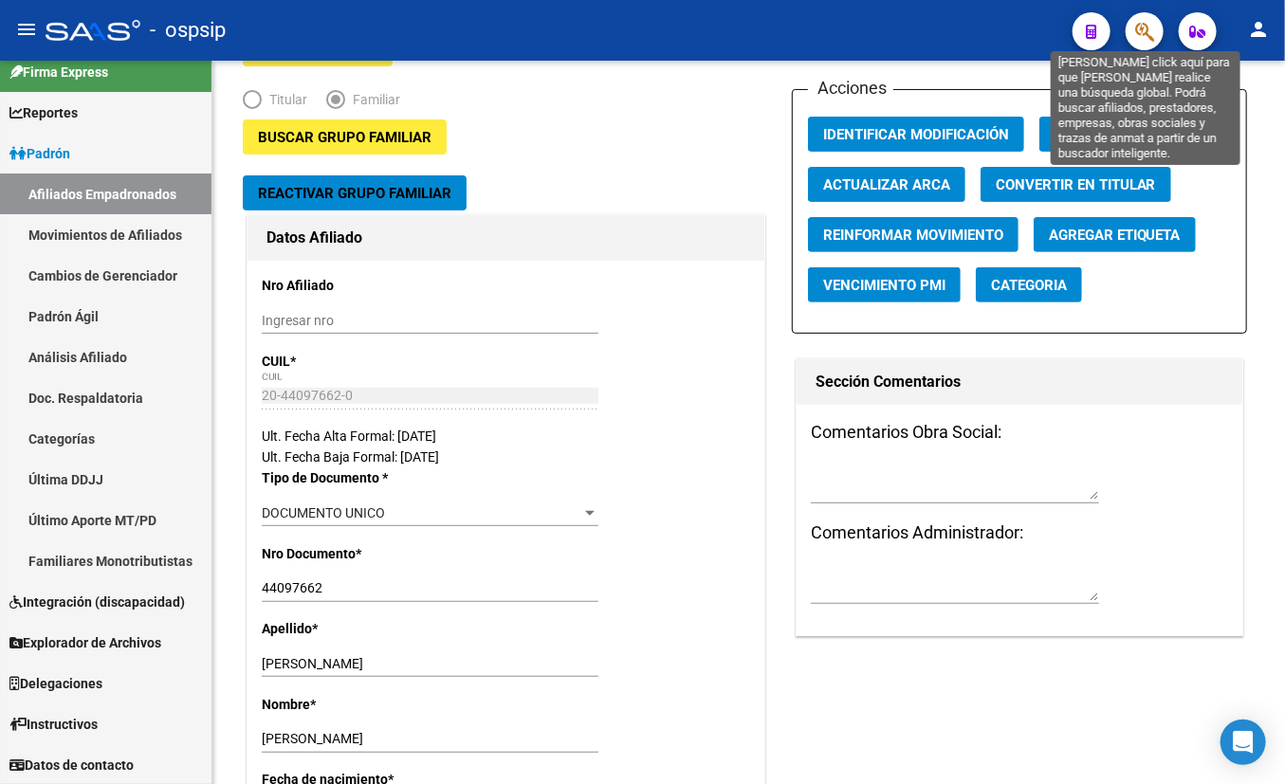
click at [1131, 24] on icon "button" at bounding box center [1144, 32] width 19 height 22
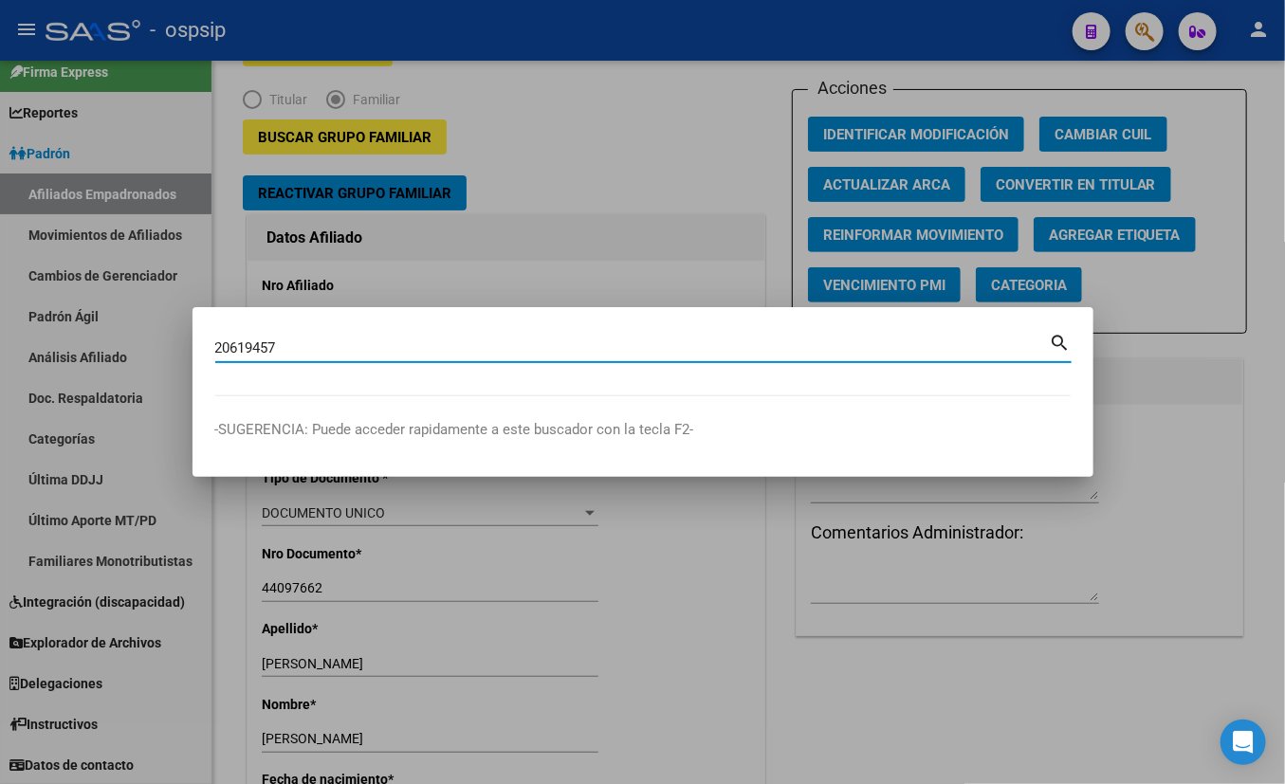
type input "20619457"
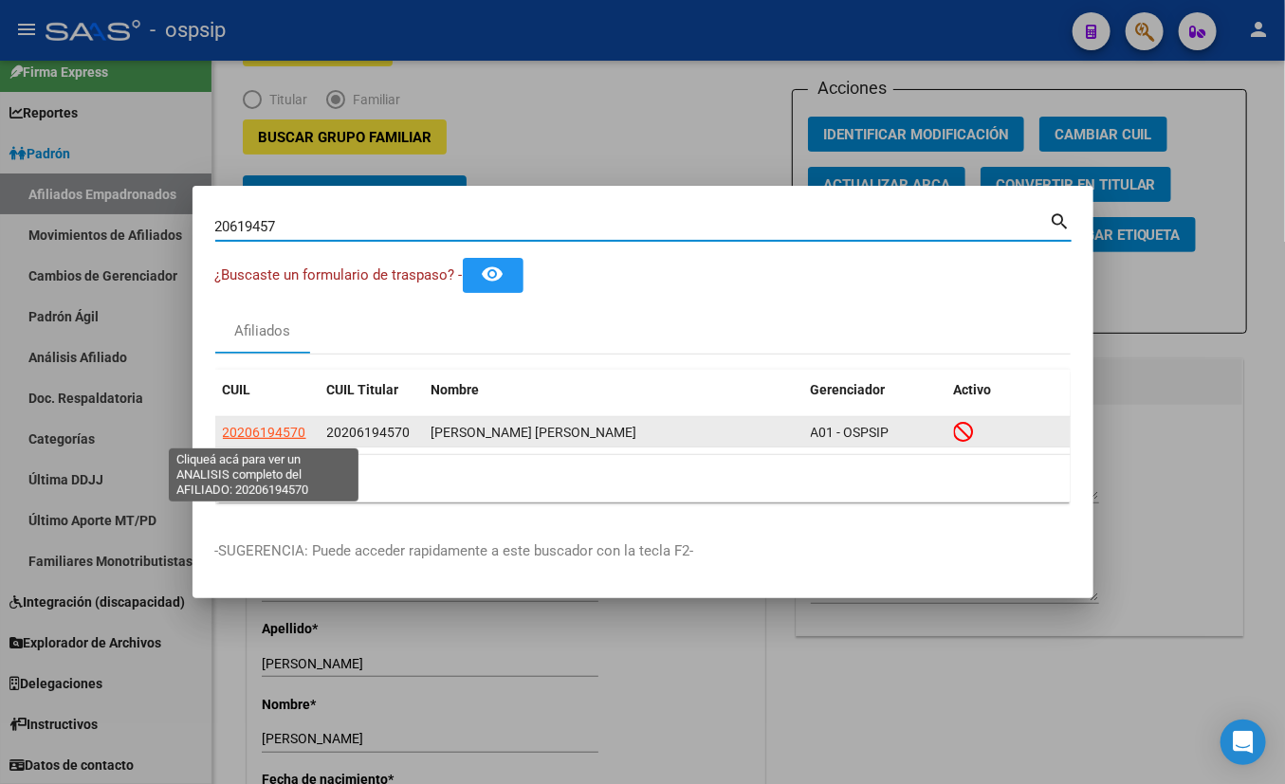
click at [263, 425] on span "20206194570" at bounding box center [264, 432] width 83 height 15
type textarea "20206194570"
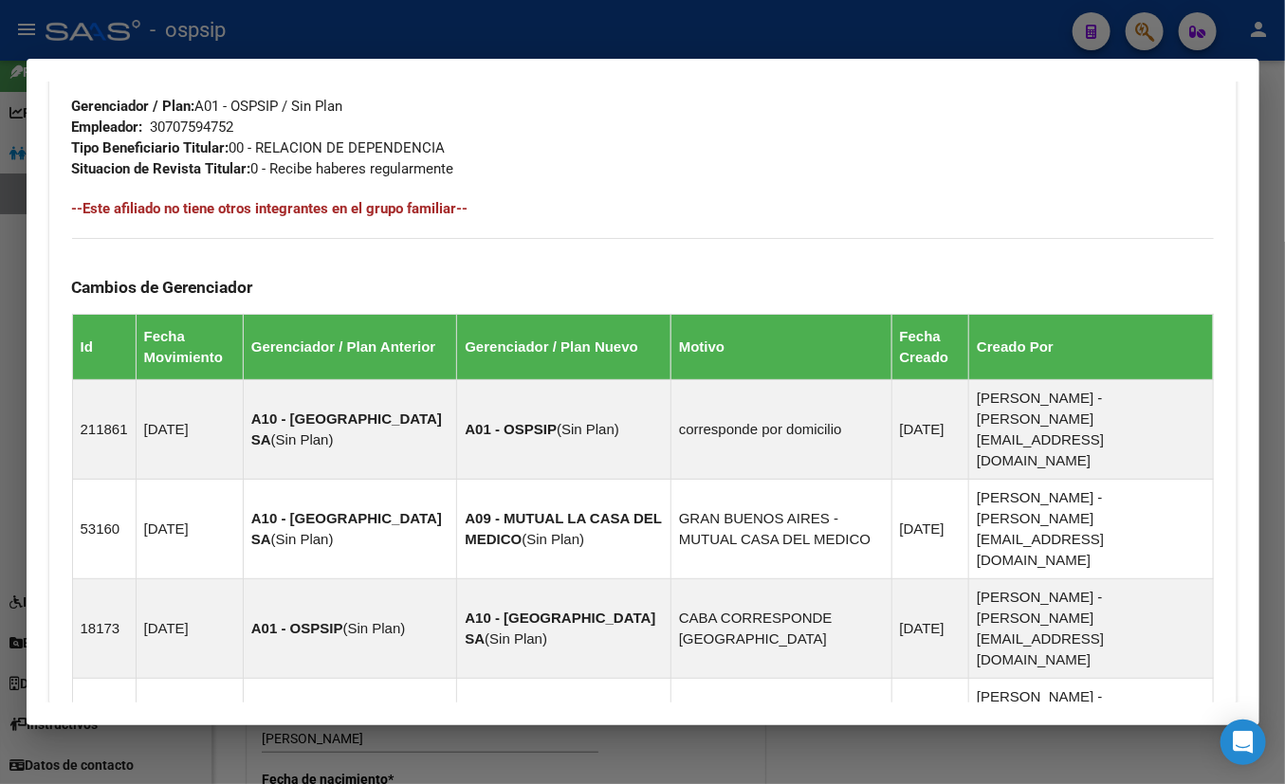
scroll to position [1208, 0]
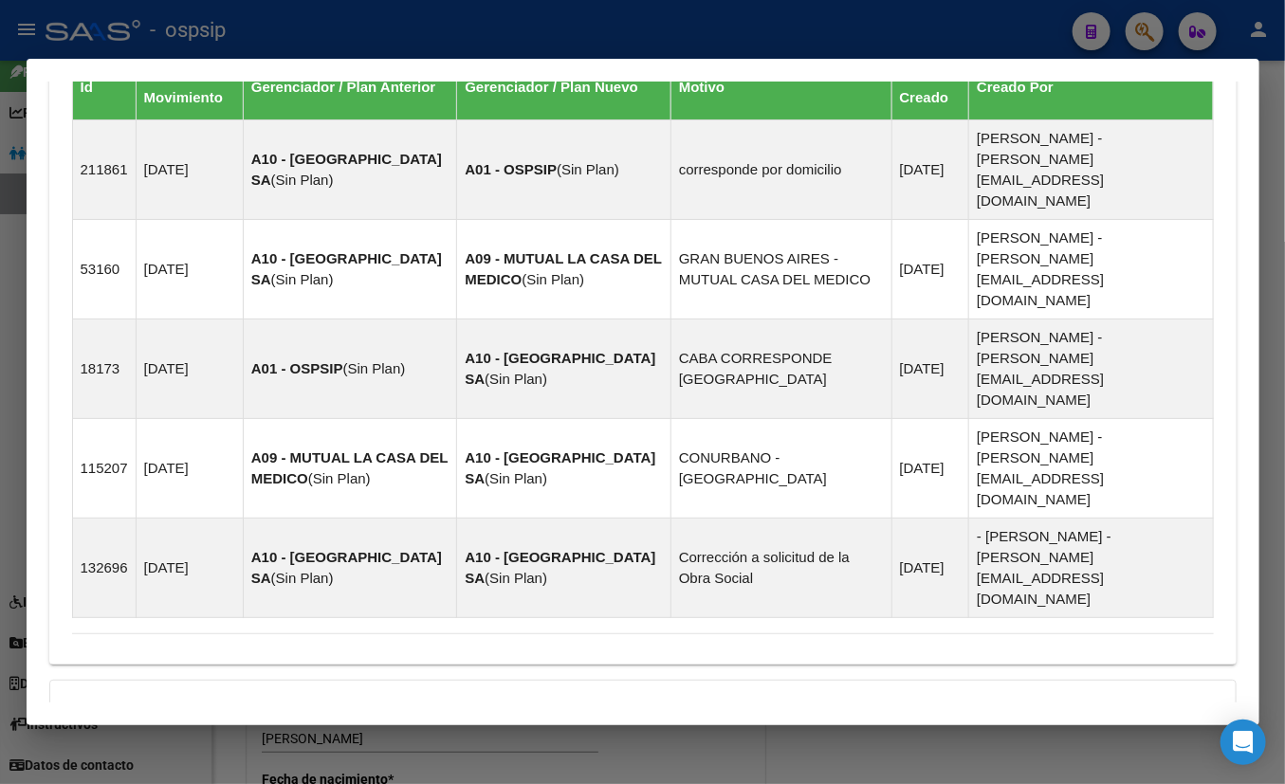
drag, startPoint x: 375, startPoint y: 638, endPoint x: 467, endPoint y: 598, distance: 100.2
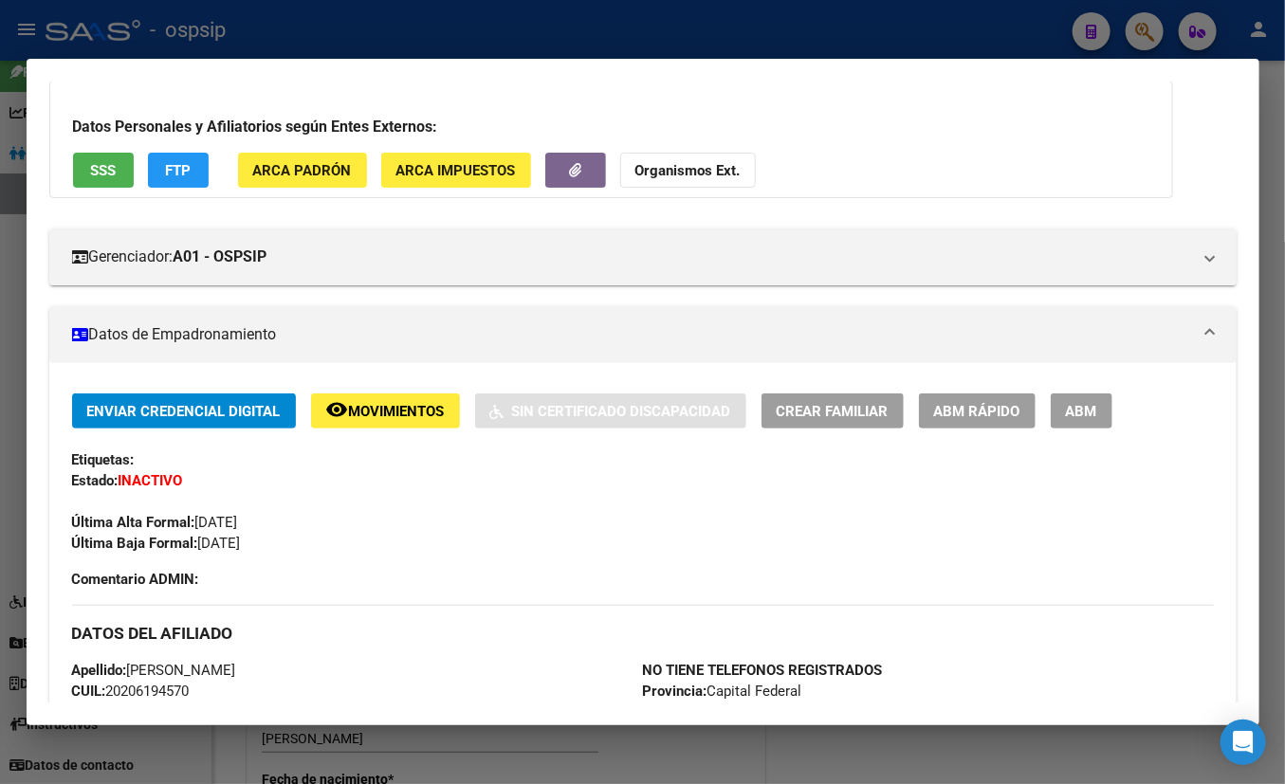
scroll to position [87, 0]
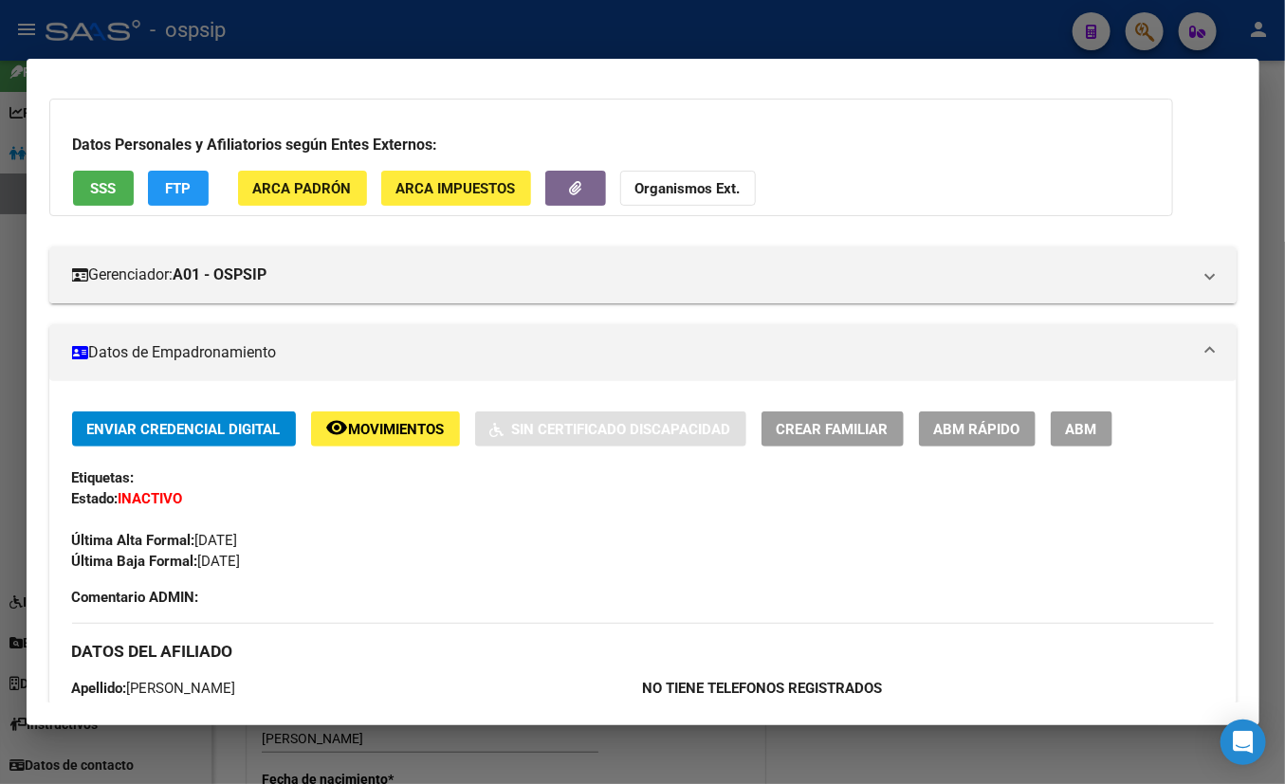
click at [101, 174] on button "SSS" at bounding box center [103, 188] width 61 height 35
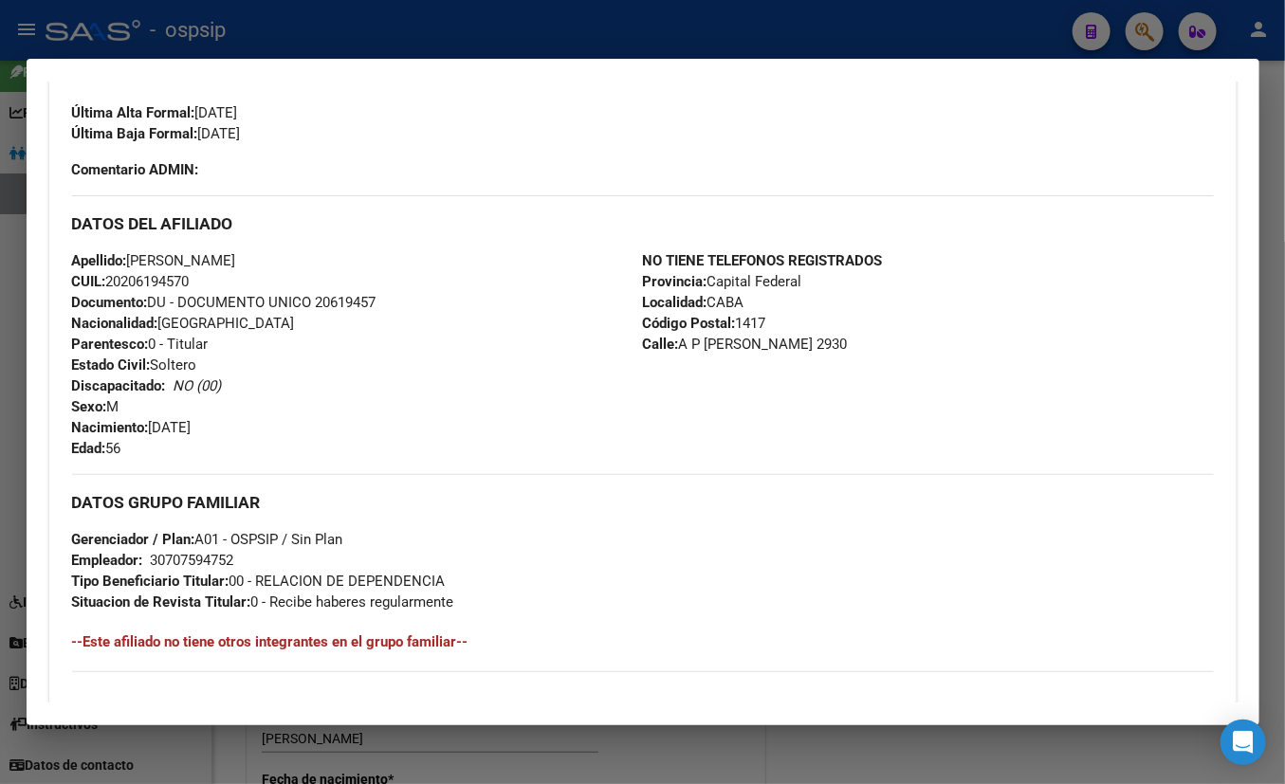
scroll to position [519, 0]
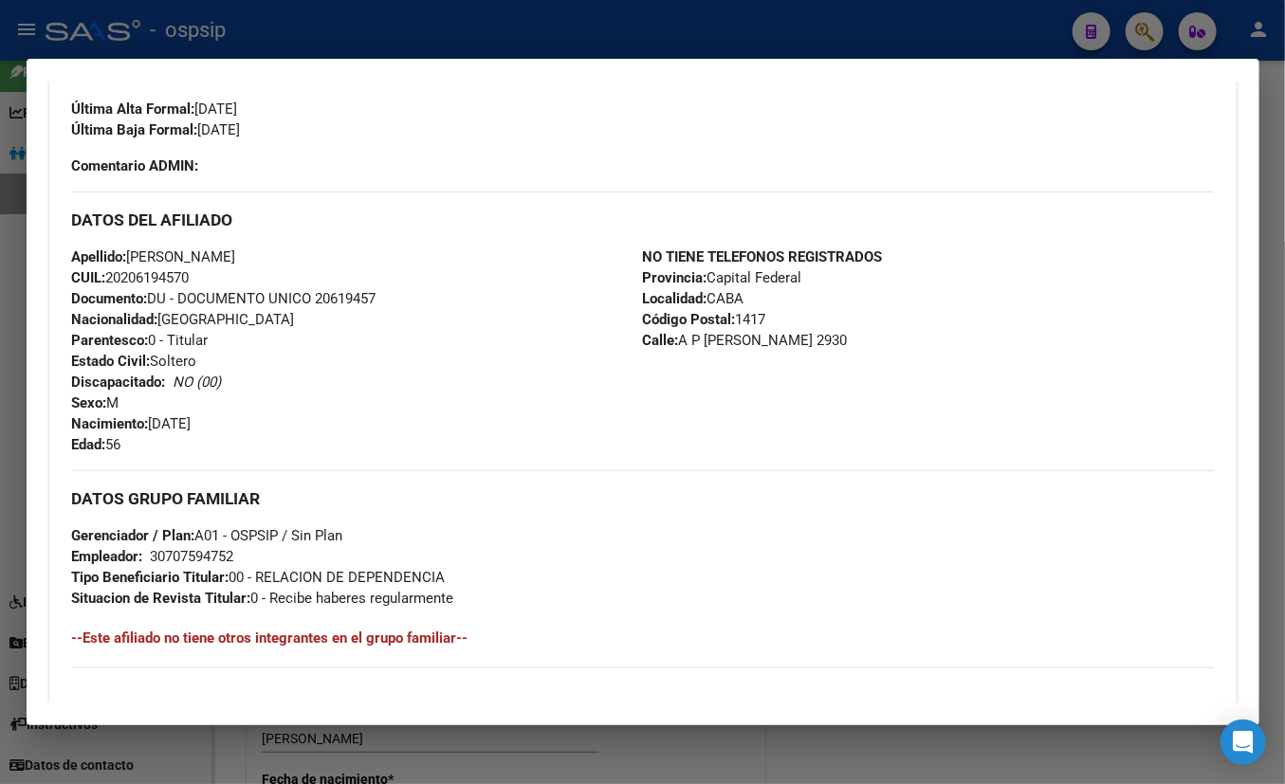
click at [324, 108] on div "Última Alta Formal: [DATE]" at bounding box center [643, 99] width 1142 height 42
click at [273, 399] on div "Apellido: [PERSON_NAME] CUIL: 20206194570 Documento: DU - DOCUMENTO UNICO 20619…" at bounding box center [357, 351] width 571 height 209
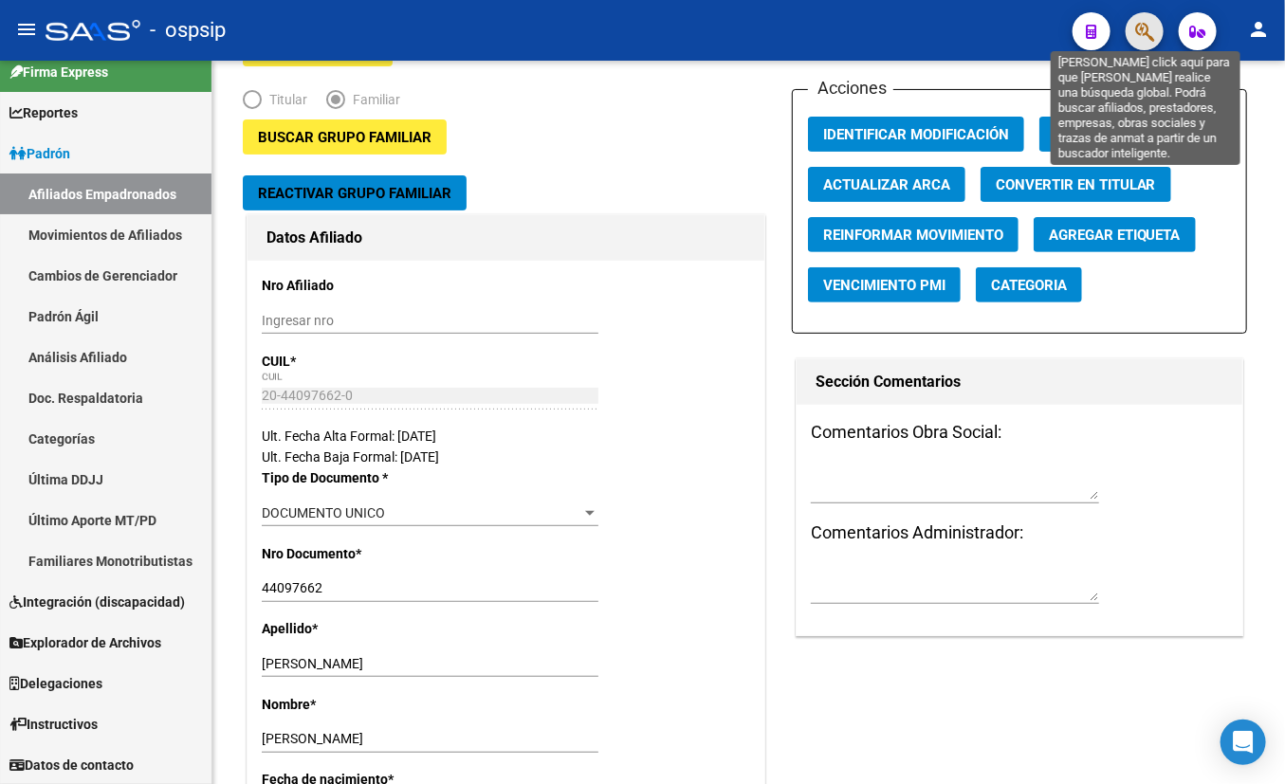
click at [1131, 29] on icon "button" at bounding box center [1144, 32] width 19 height 22
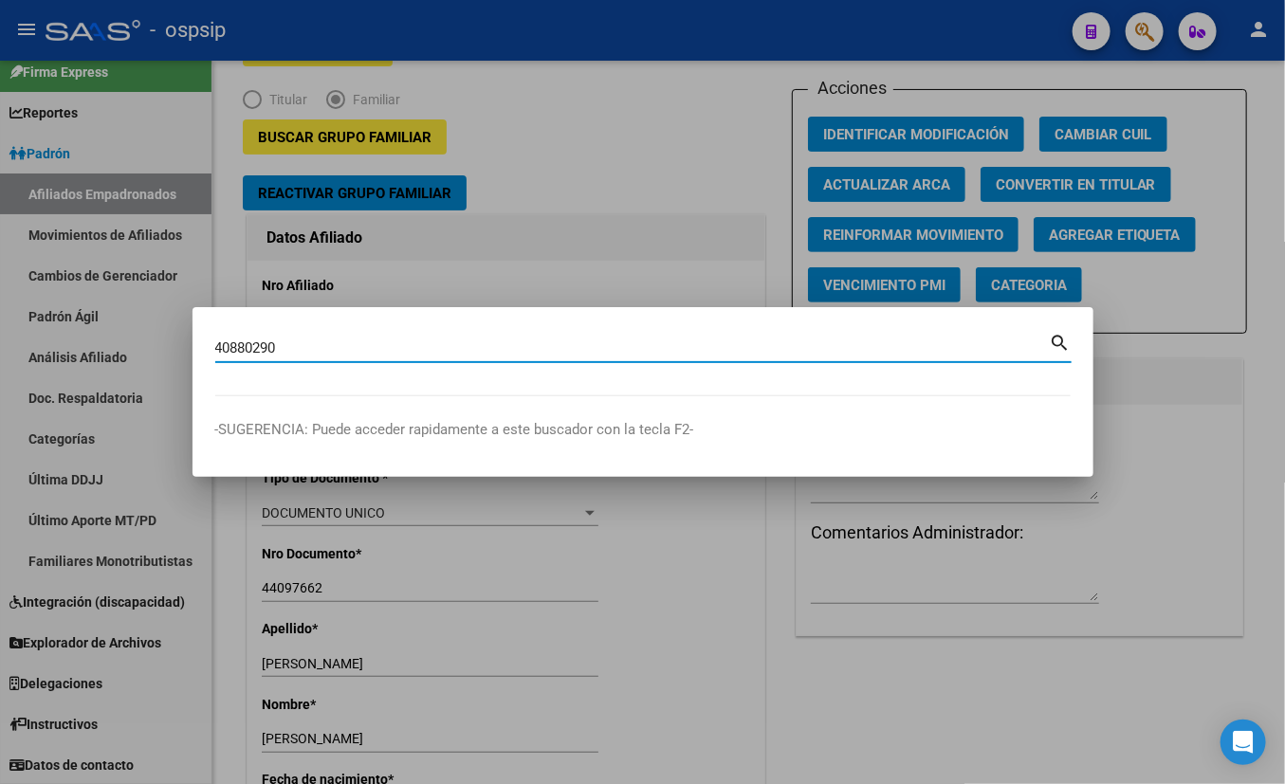
type input "40880290"
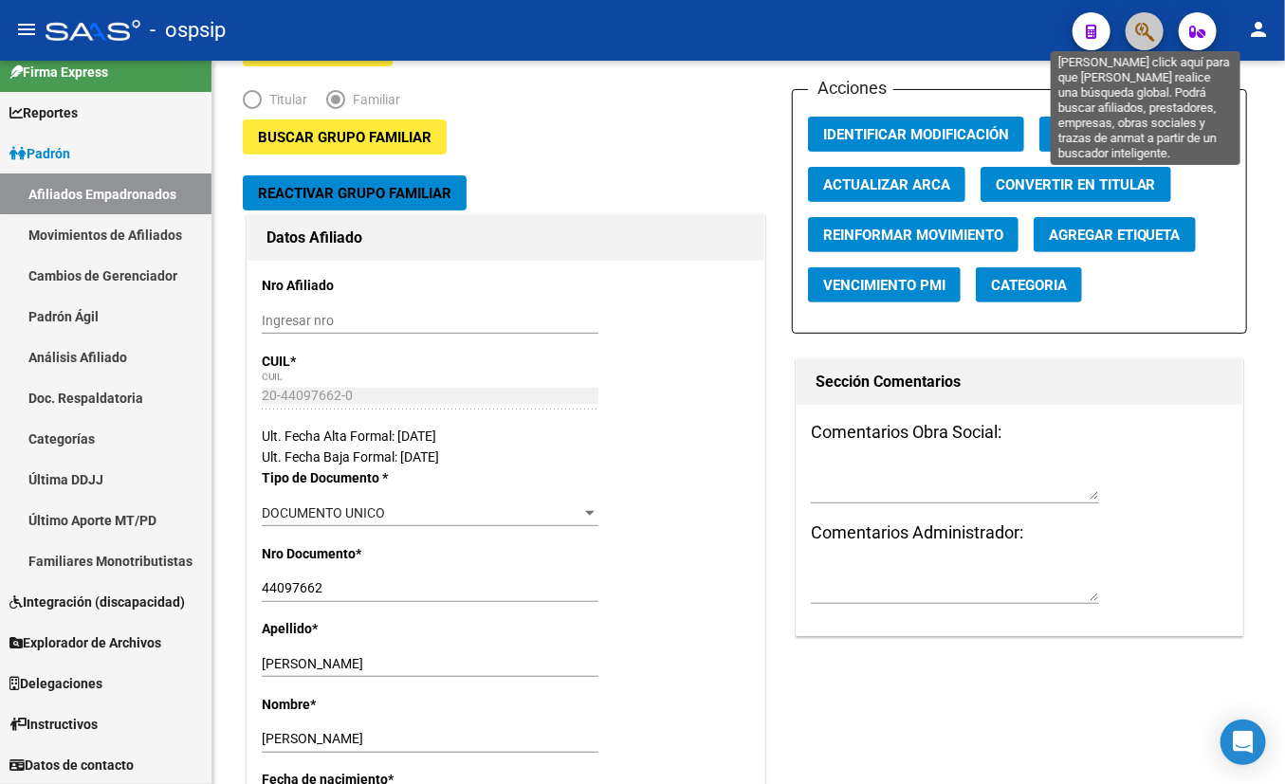
click at [1131, 24] on icon "button" at bounding box center [1144, 32] width 19 height 22
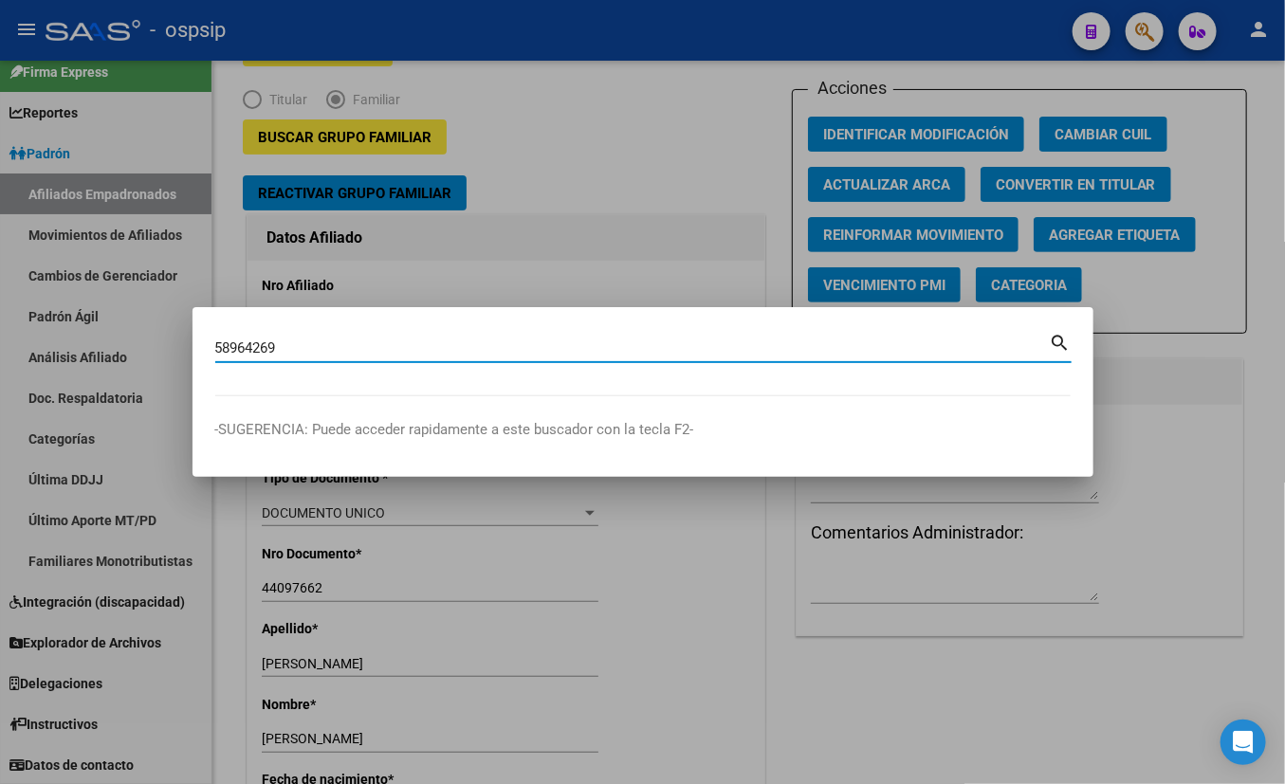
type input "58964269"
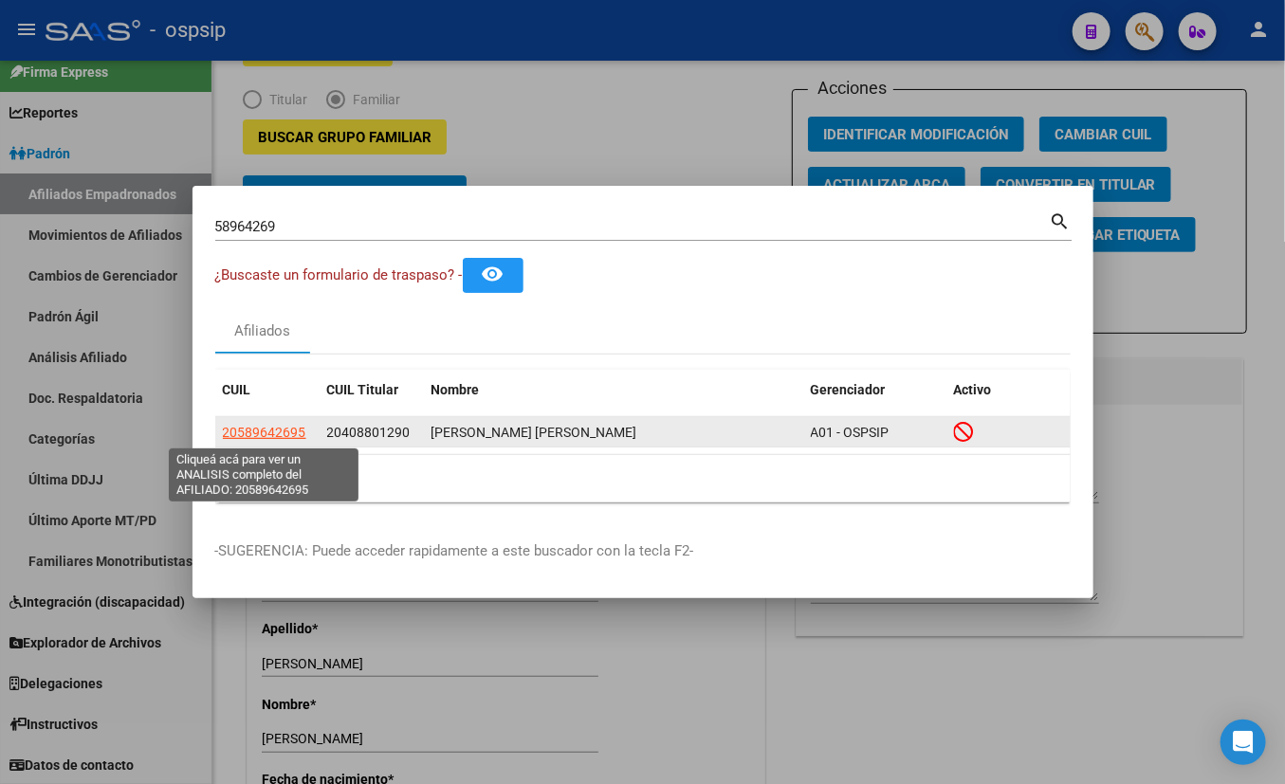
click at [280, 430] on span "20589642695" at bounding box center [264, 432] width 83 height 15
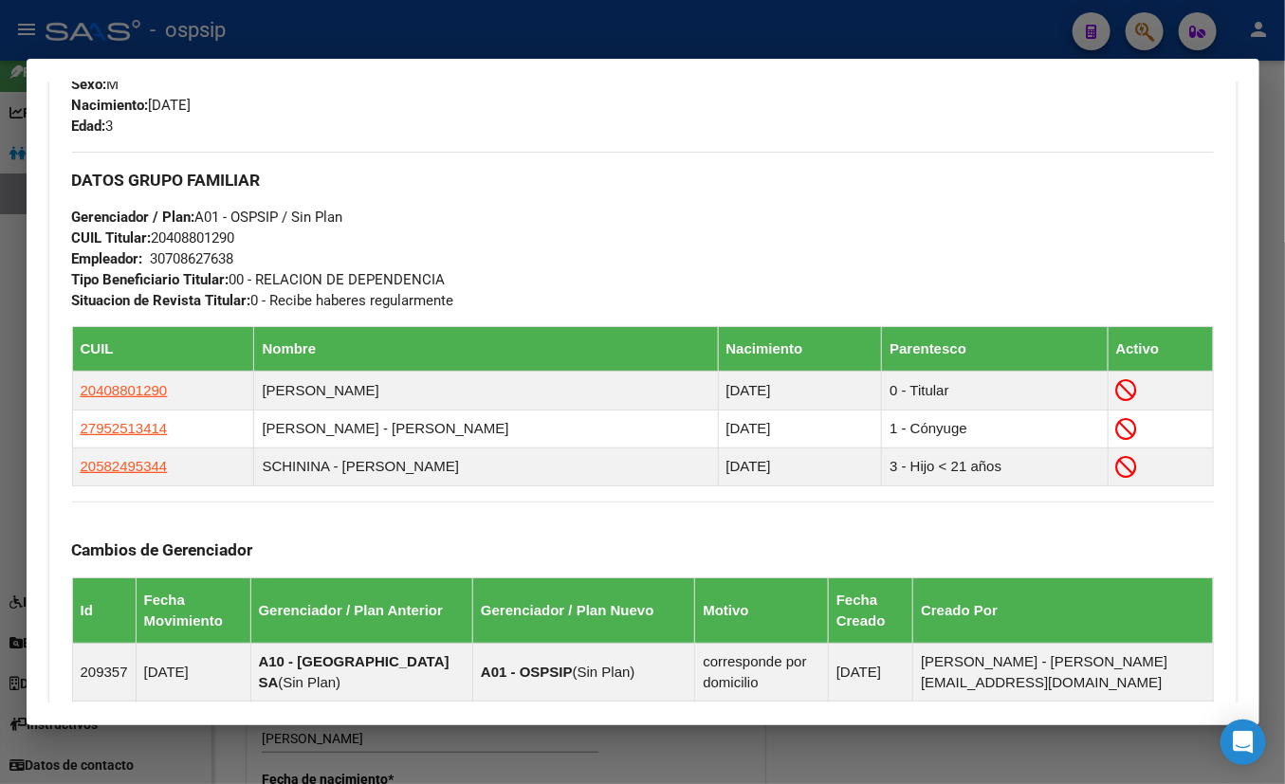
scroll to position [862, 0]
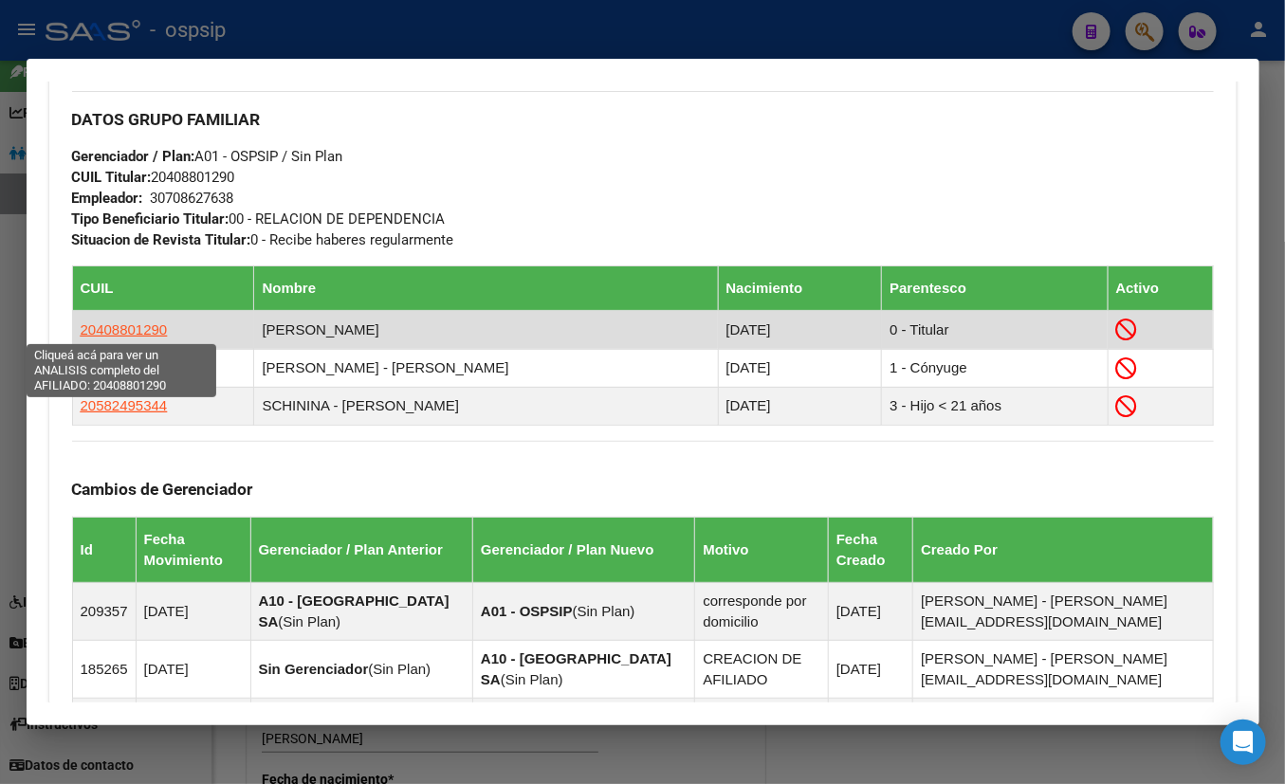
click at [135, 323] on span "20408801290" at bounding box center [124, 329] width 87 height 16
type textarea "20408801290"
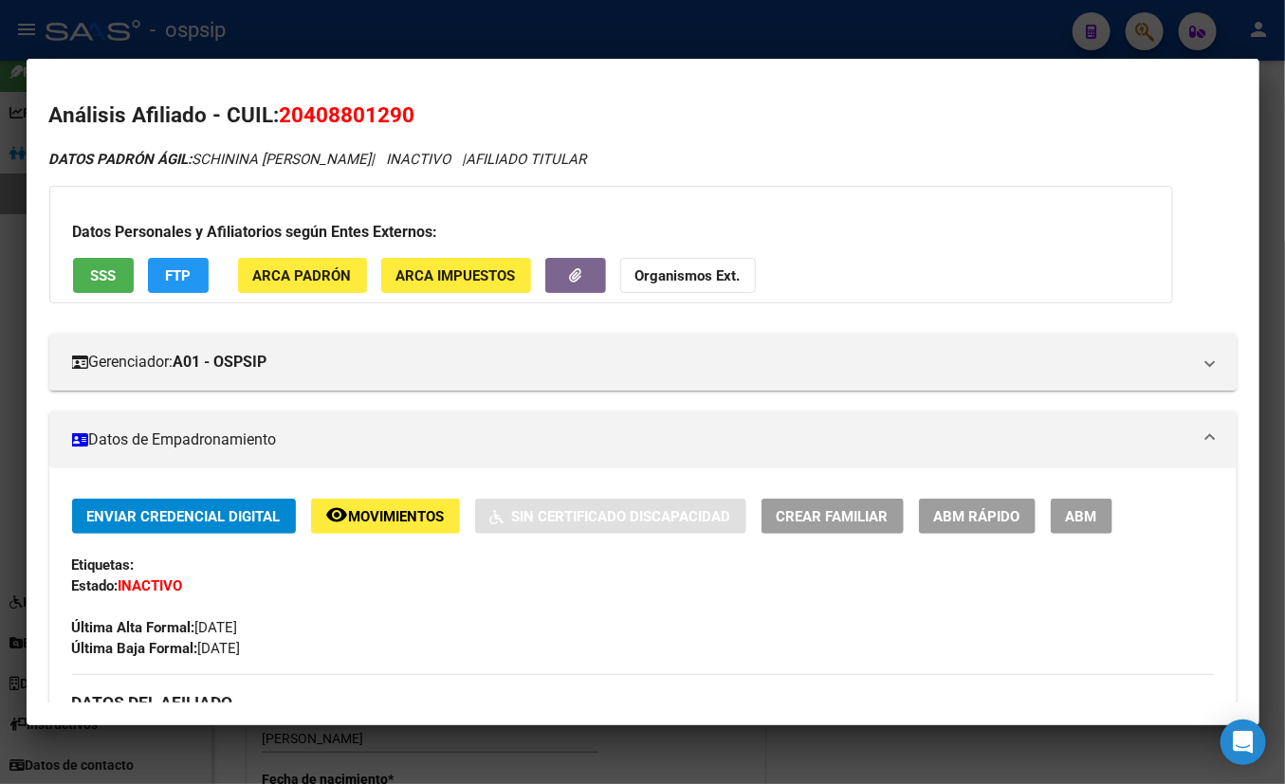
click at [345, 610] on div "Última Alta Formal: [DATE]" at bounding box center [643, 617] width 1142 height 42
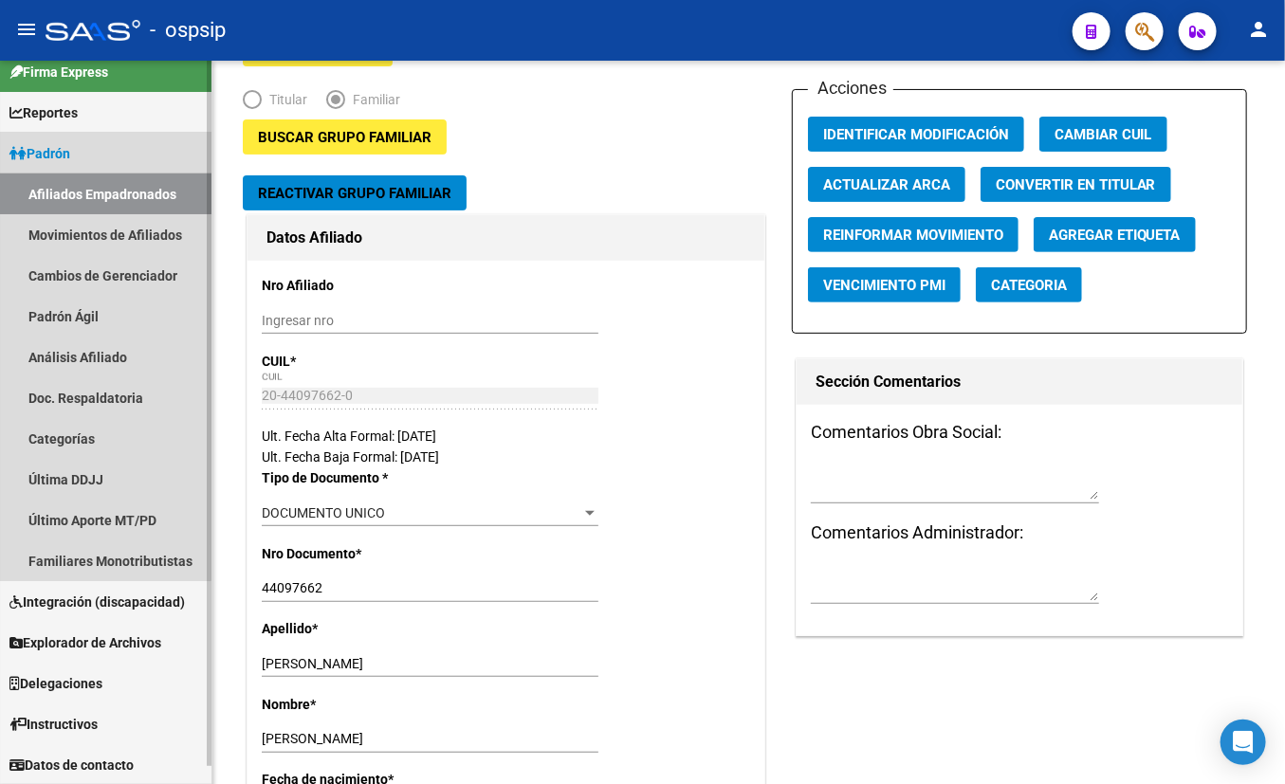
drag, startPoint x: 47, startPoint y: 192, endPoint x: 51, endPoint y: 164, distance: 28.7
click at [47, 190] on link "Afiliados Empadronados" at bounding box center [105, 194] width 211 height 41
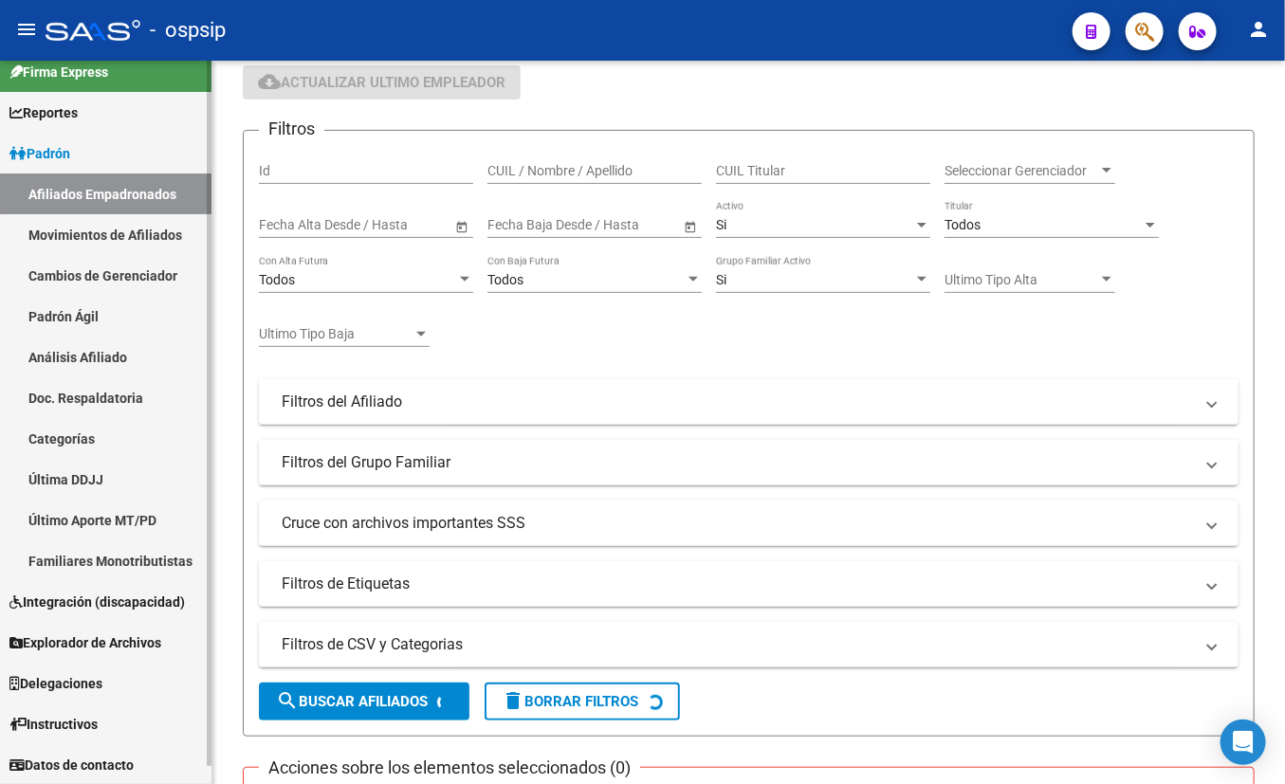
click at [51, 152] on span "Padrón" at bounding box center [39, 153] width 61 height 21
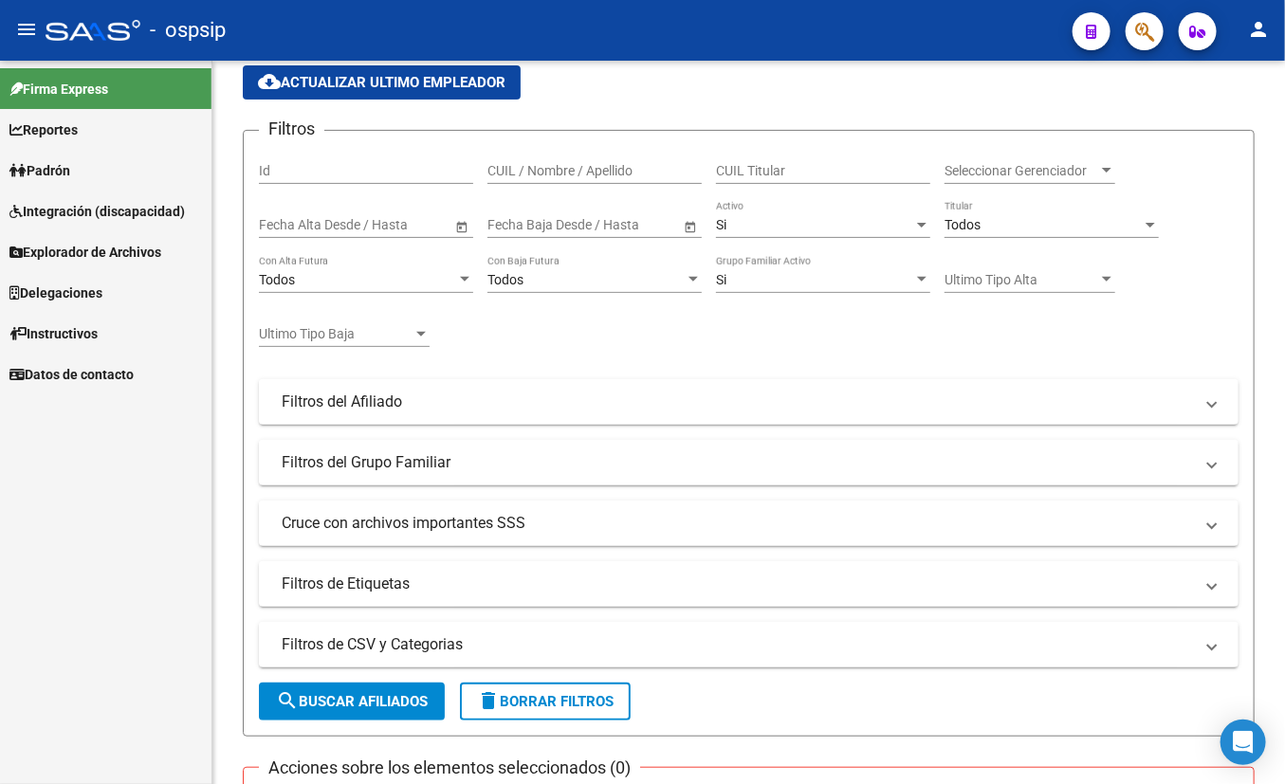
click at [60, 161] on span "Padrón" at bounding box center [39, 170] width 61 height 21
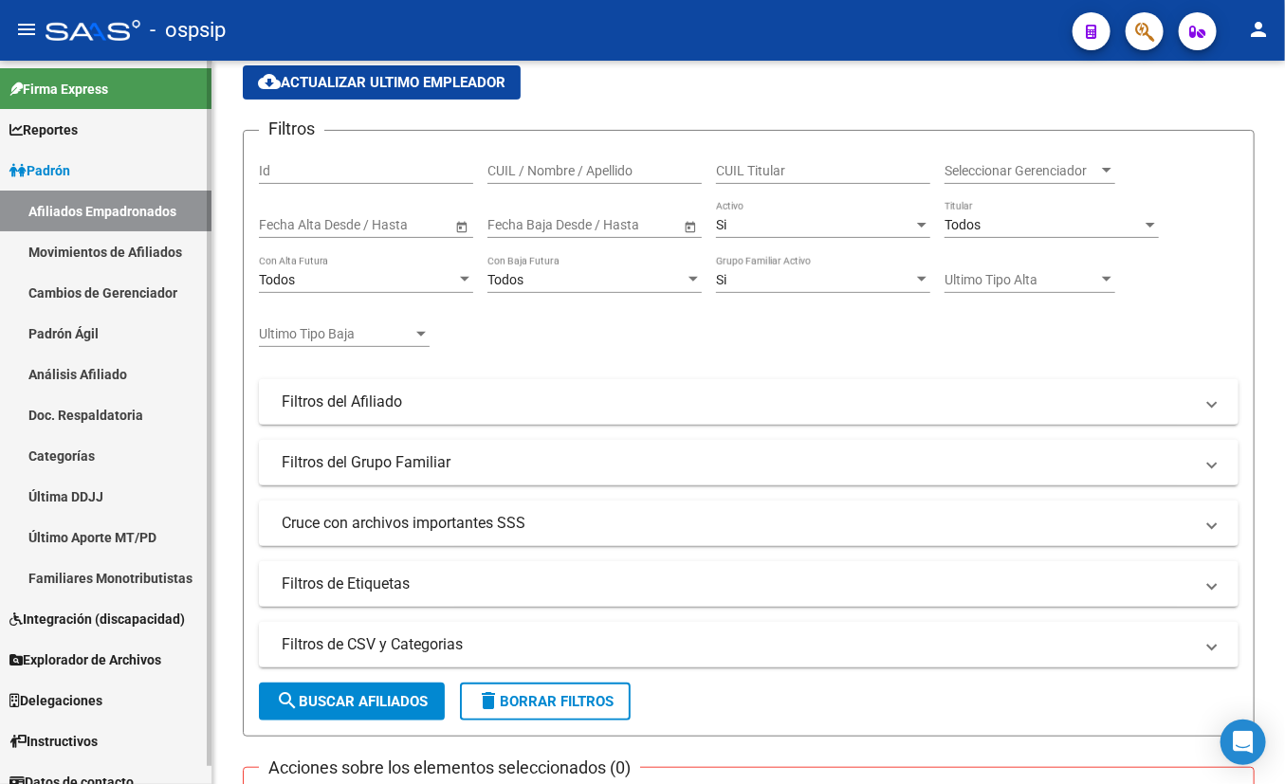
click at [60, 204] on link "Afiliados Empadronados" at bounding box center [105, 211] width 211 height 41
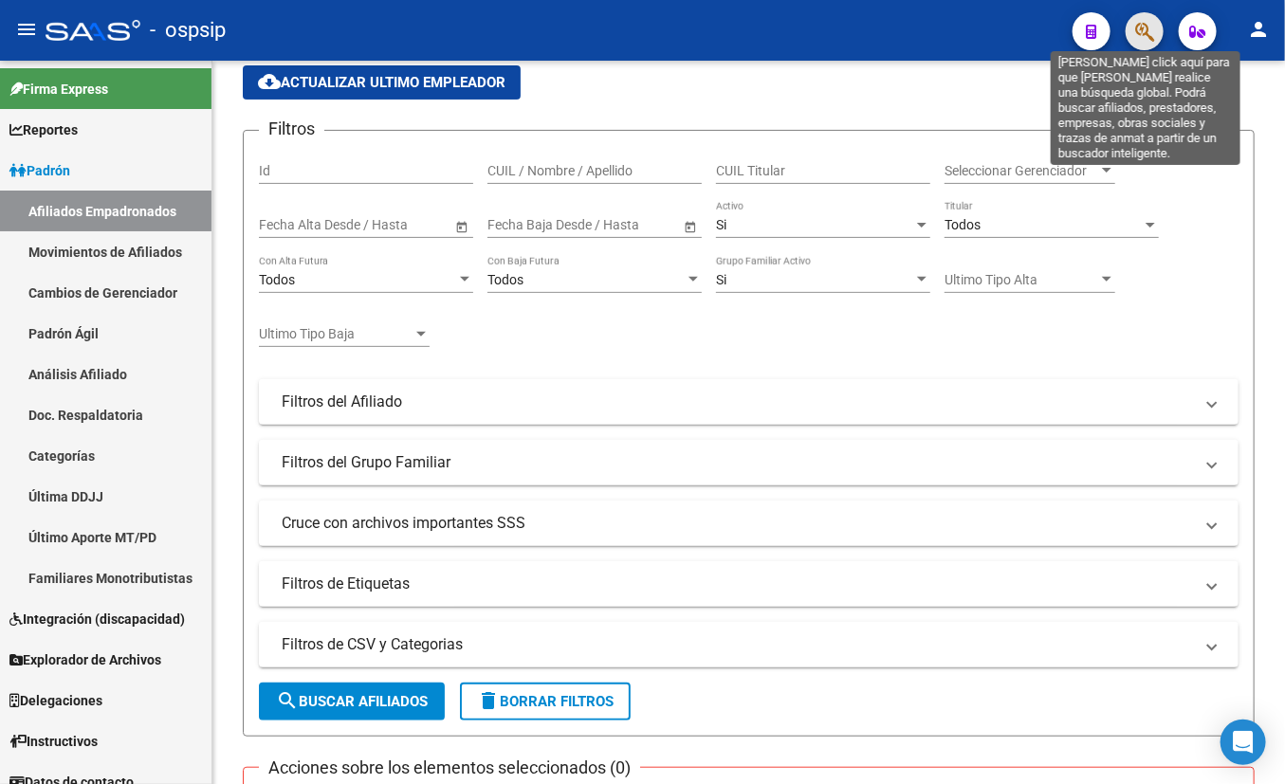
click at [1131, 24] on icon "button" at bounding box center [1144, 32] width 19 height 22
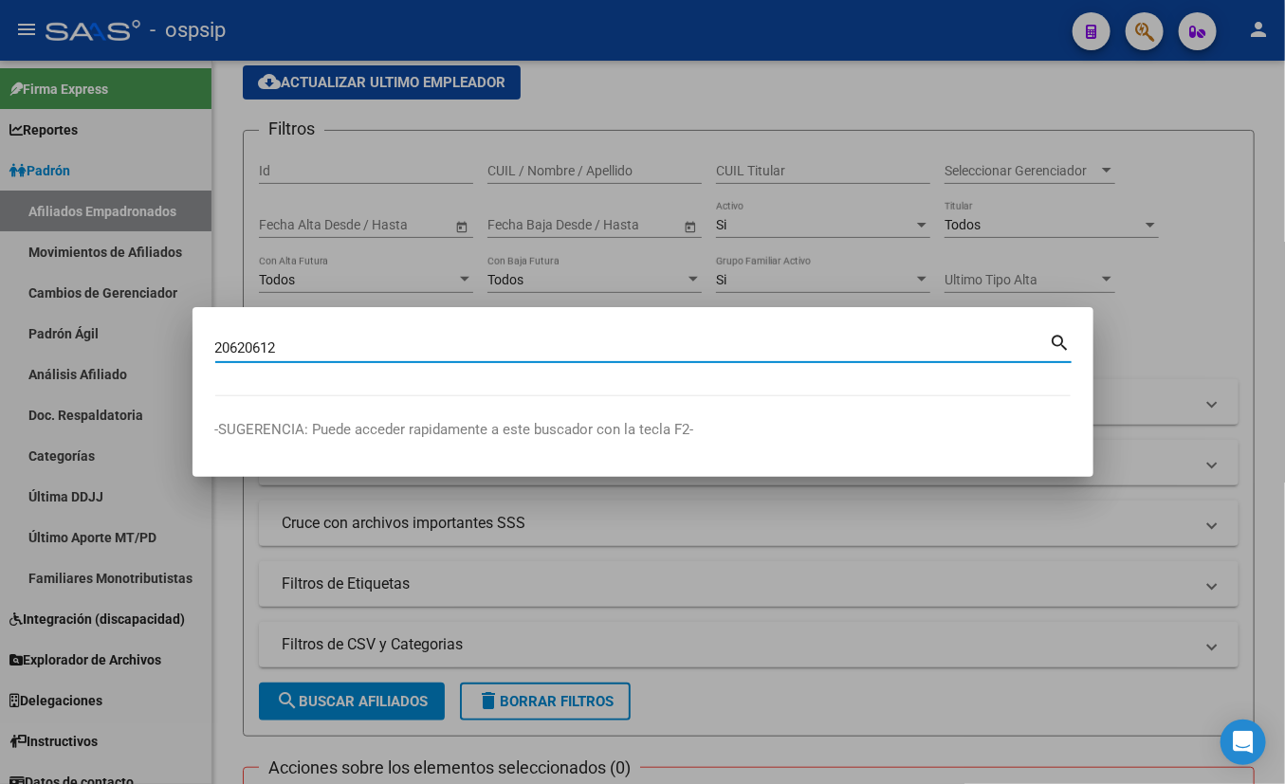
type input "20620612"
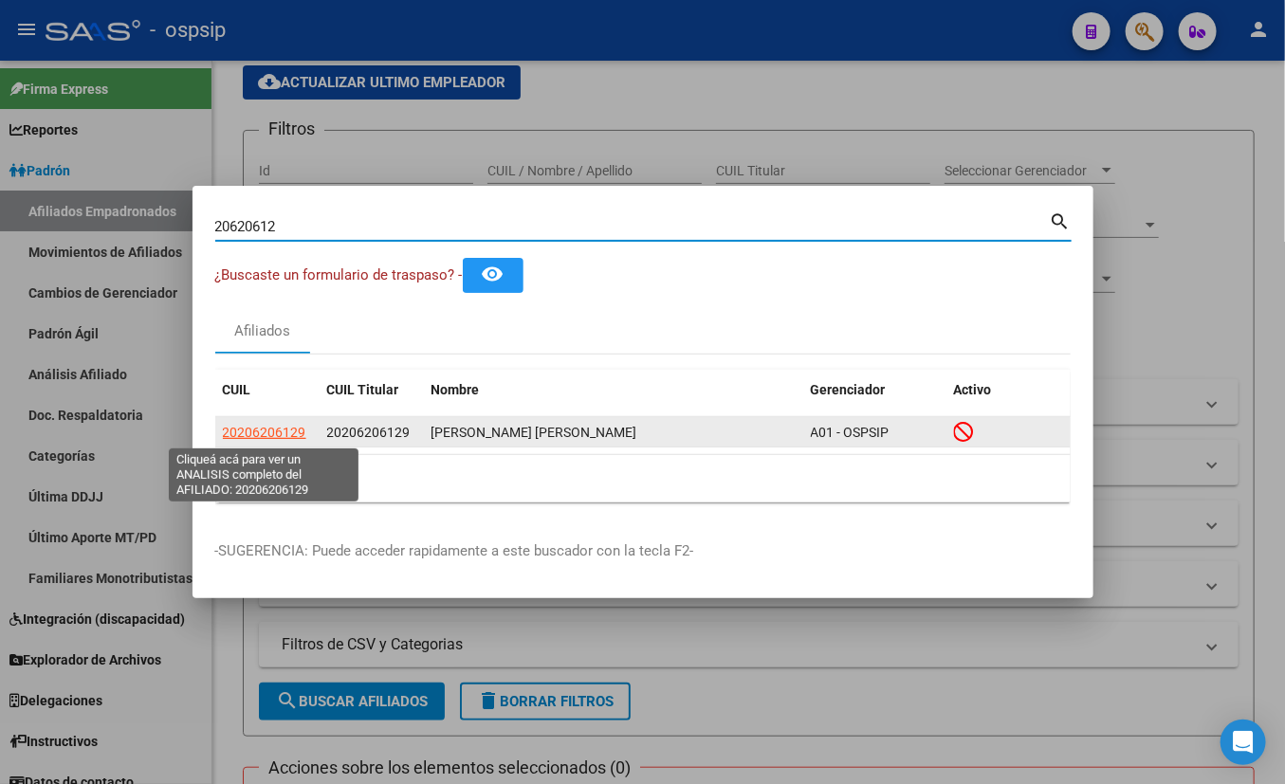
click at [276, 430] on span "20206206129" at bounding box center [264, 432] width 83 height 15
type textarea "20206206129"
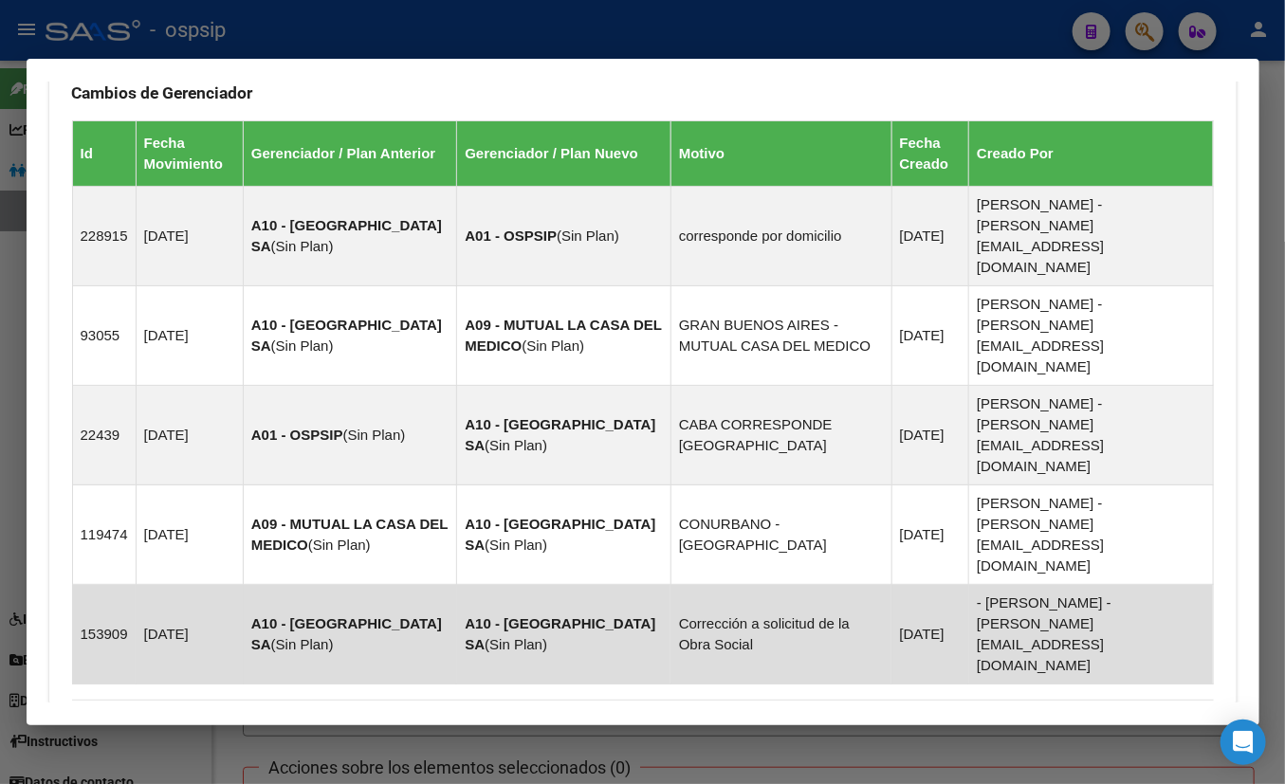
scroll to position [1341, 0]
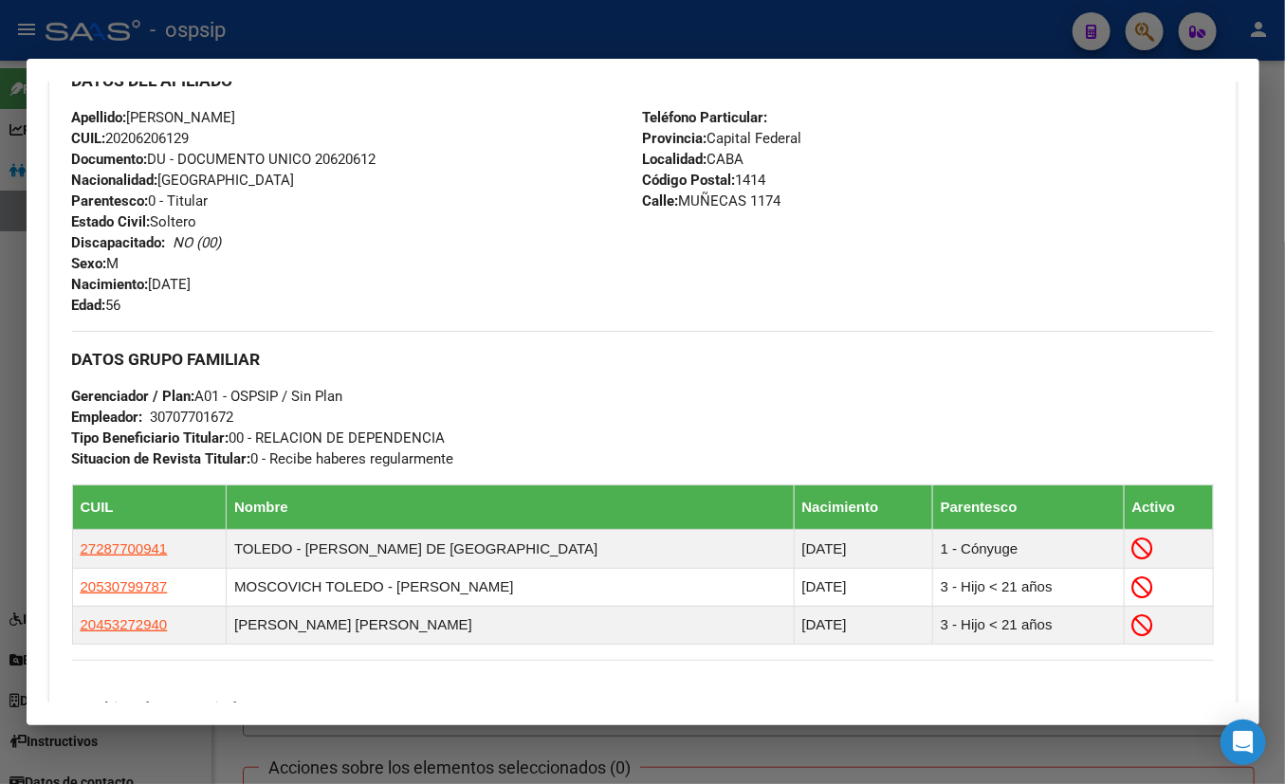
scroll to position [609, 0]
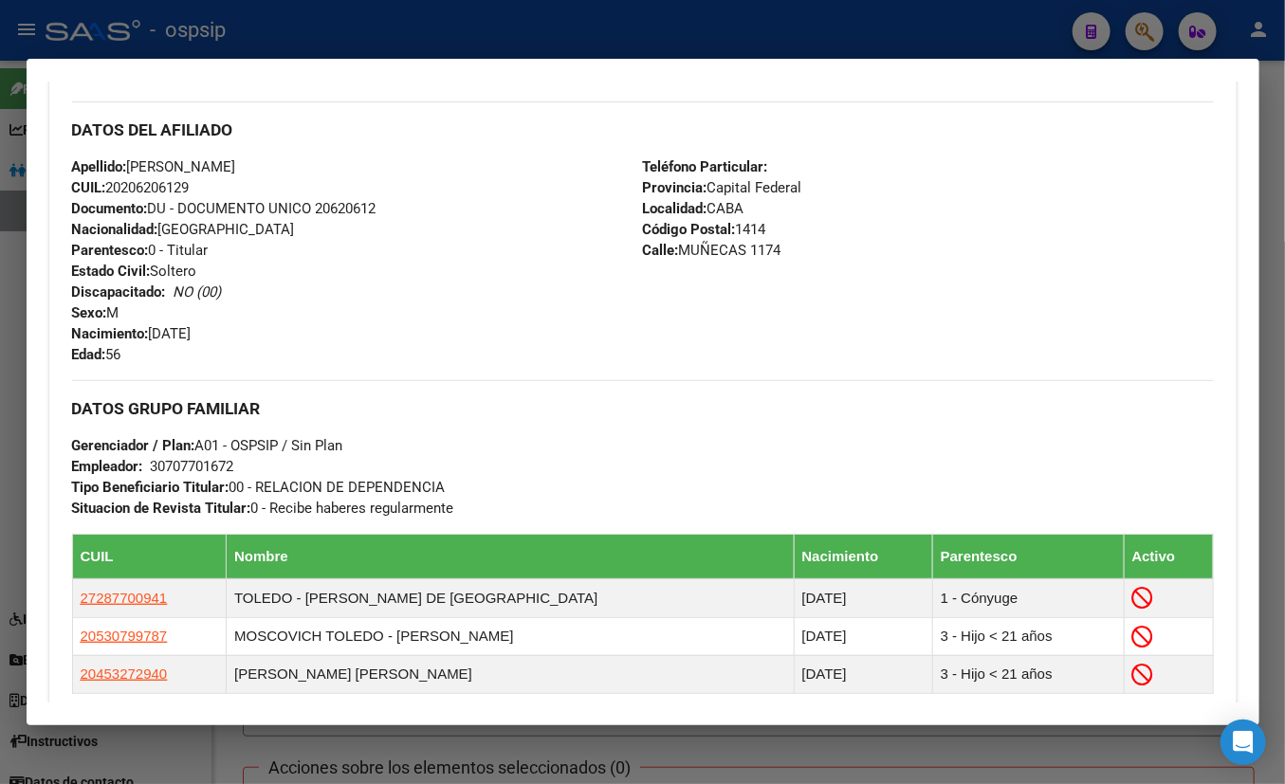
click at [311, 354] on div "Apellido: [PERSON_NAME] CUIL: 20206206129 Documento: DU - DOCUMENTO UNICO 20620…" at bounding box center [357, 260] width 571 height 209
click at [485, 131] on h3 "DATOS DEL AFILIADO" at bounding box center [643, 129] width 1142 height 21
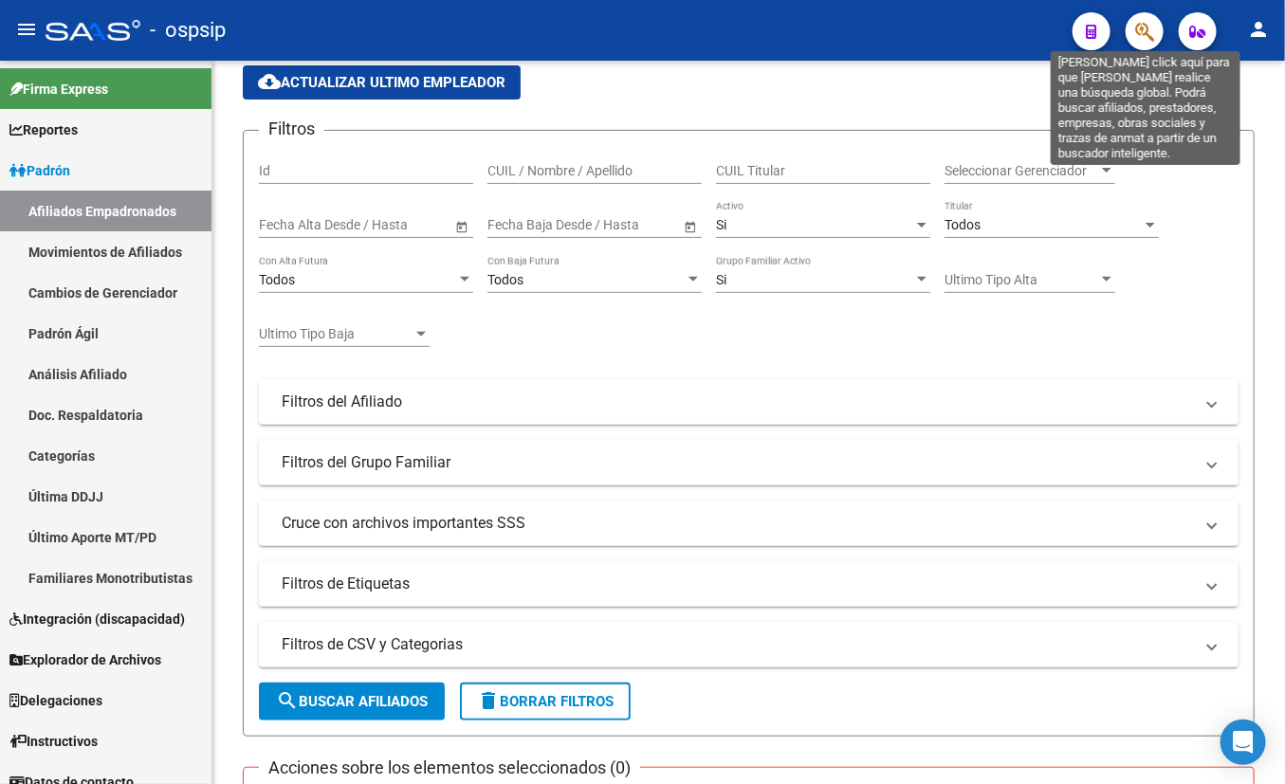
click at [1131, 24] on icon "button" at bounding box center [1144, 32] width 19 height 22
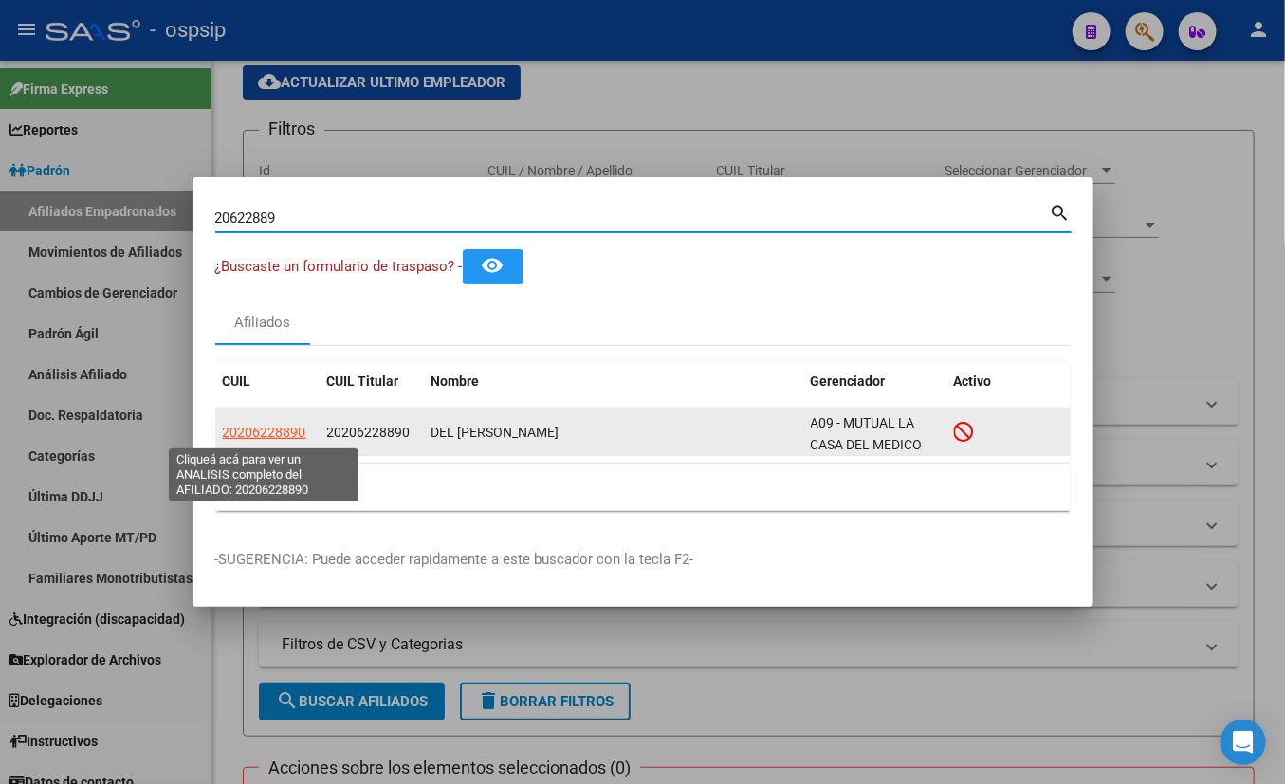
click at [267, 436] on span "20206228890" at bounding box center [264, 432] width 83 height 15
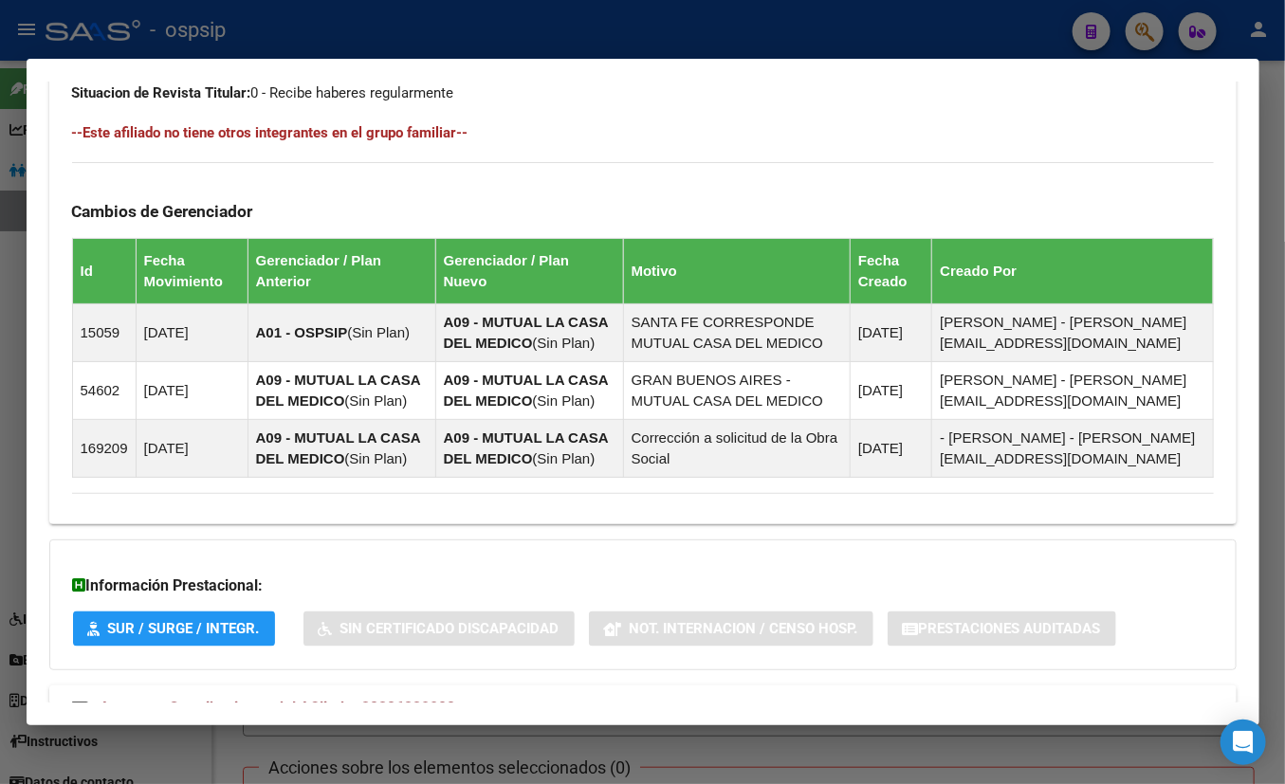
scroll to position [1092, 0]
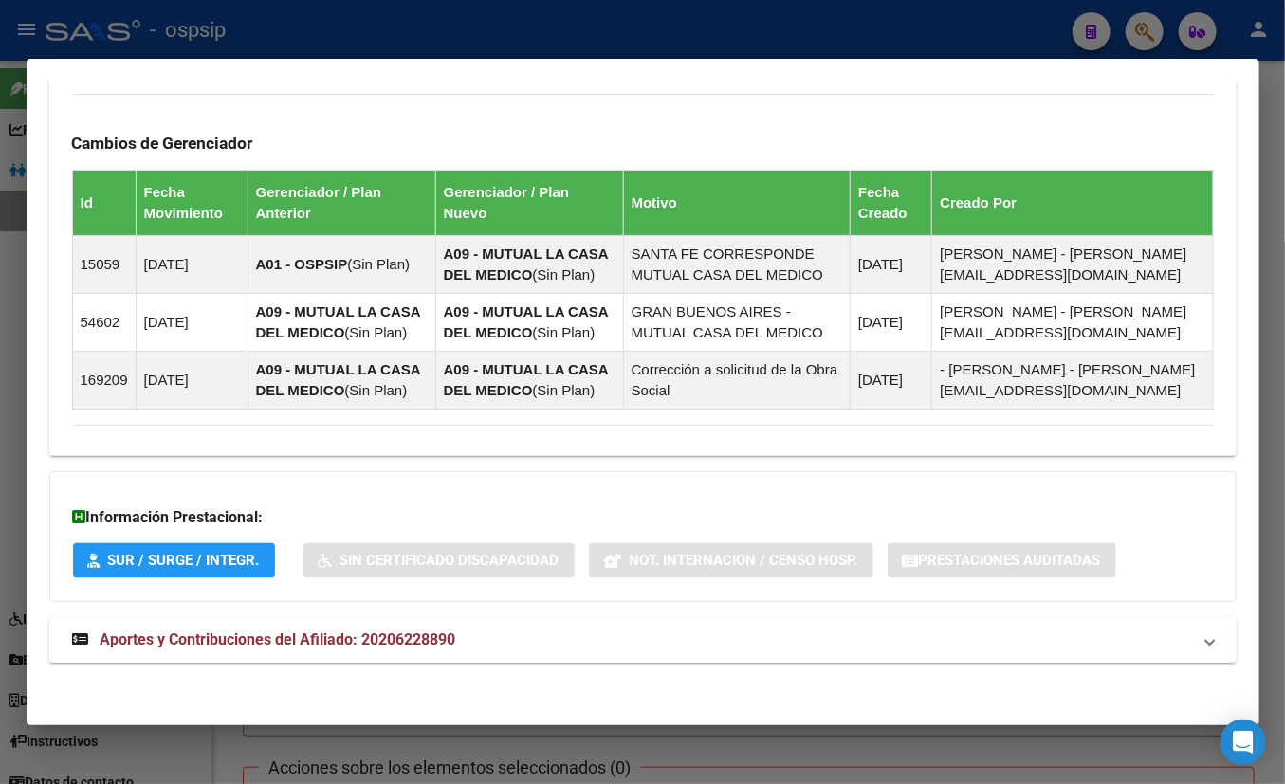
click at [403, 639] on span "Aportes y Contribuciones del Afiliado: 20206228890" at bounding box center [279, 640] width 356 height 18
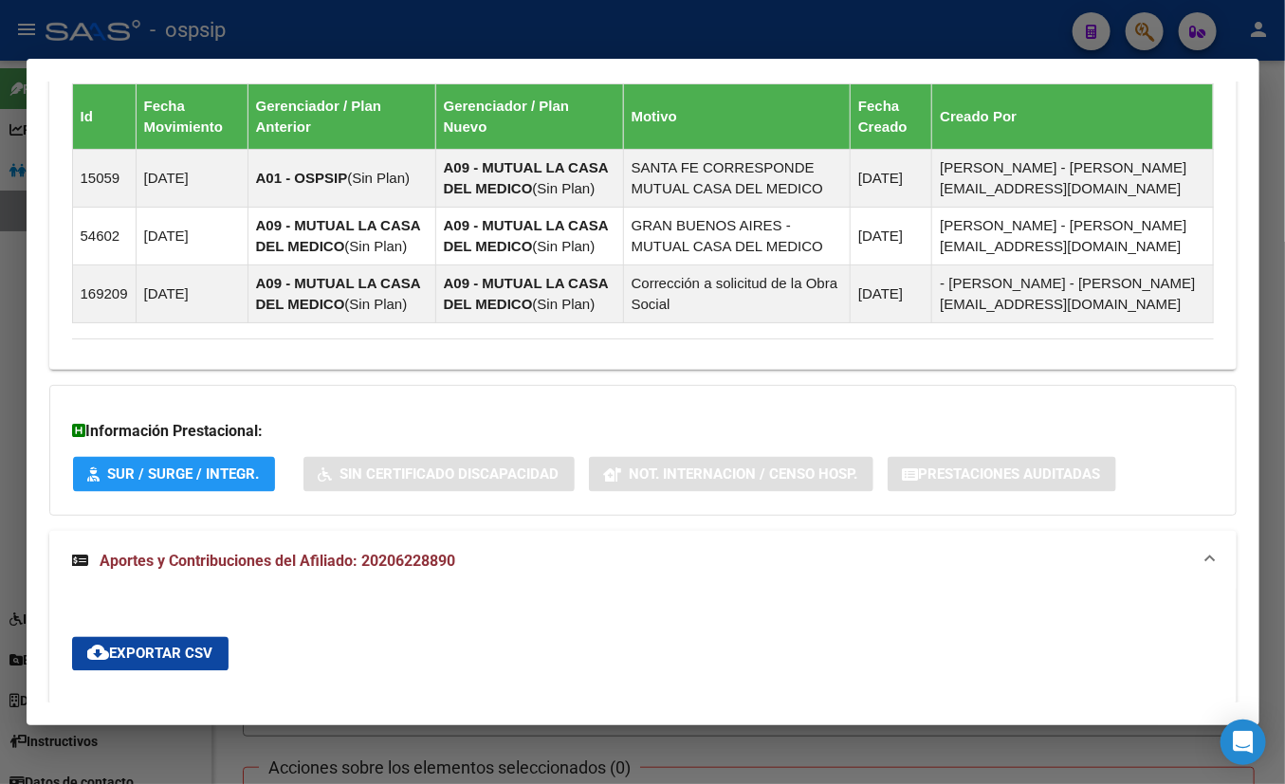
scroll to position [576, 0]
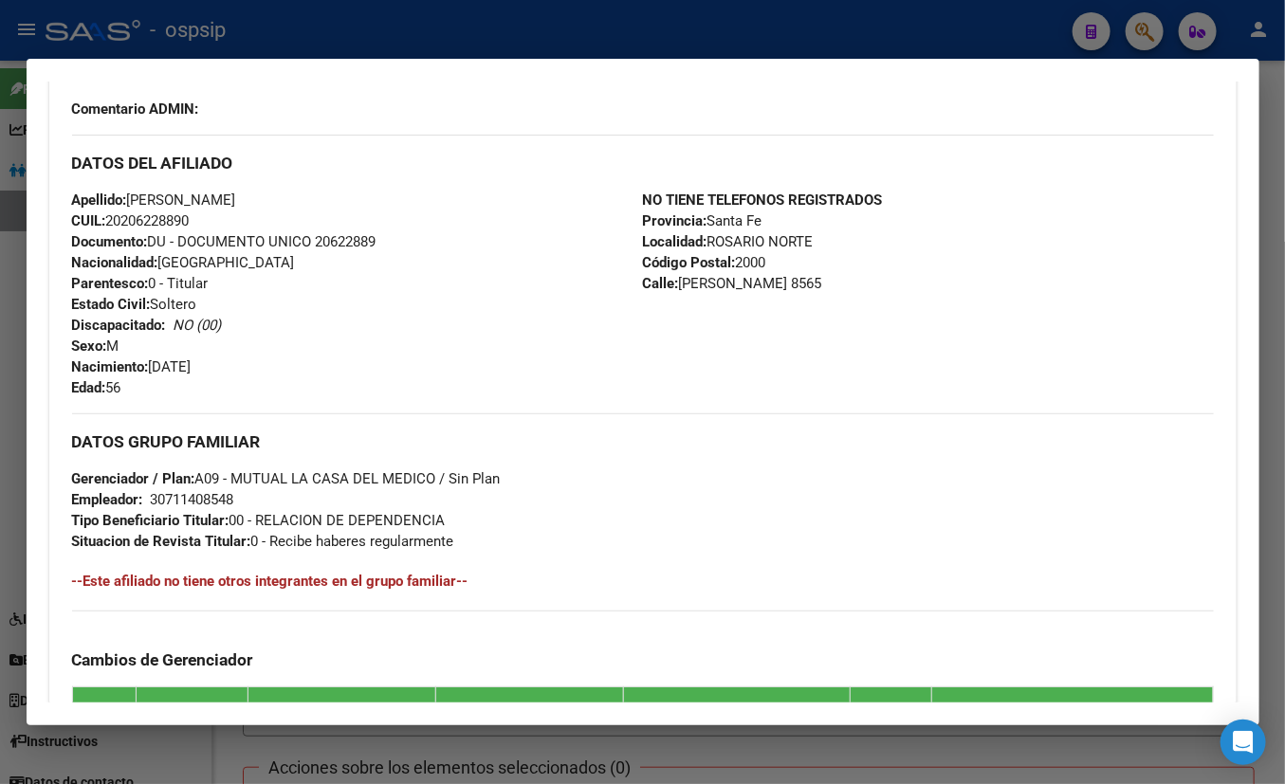
drag, startPoint x: 340, startPoint y: 168, endPoint x: 670, endPoint y: 328, distance: 366.8
click at [340, 167] on h3 "DATOS DEL AFILIADO" at bounding box center [643, 163] width 1142 height 21
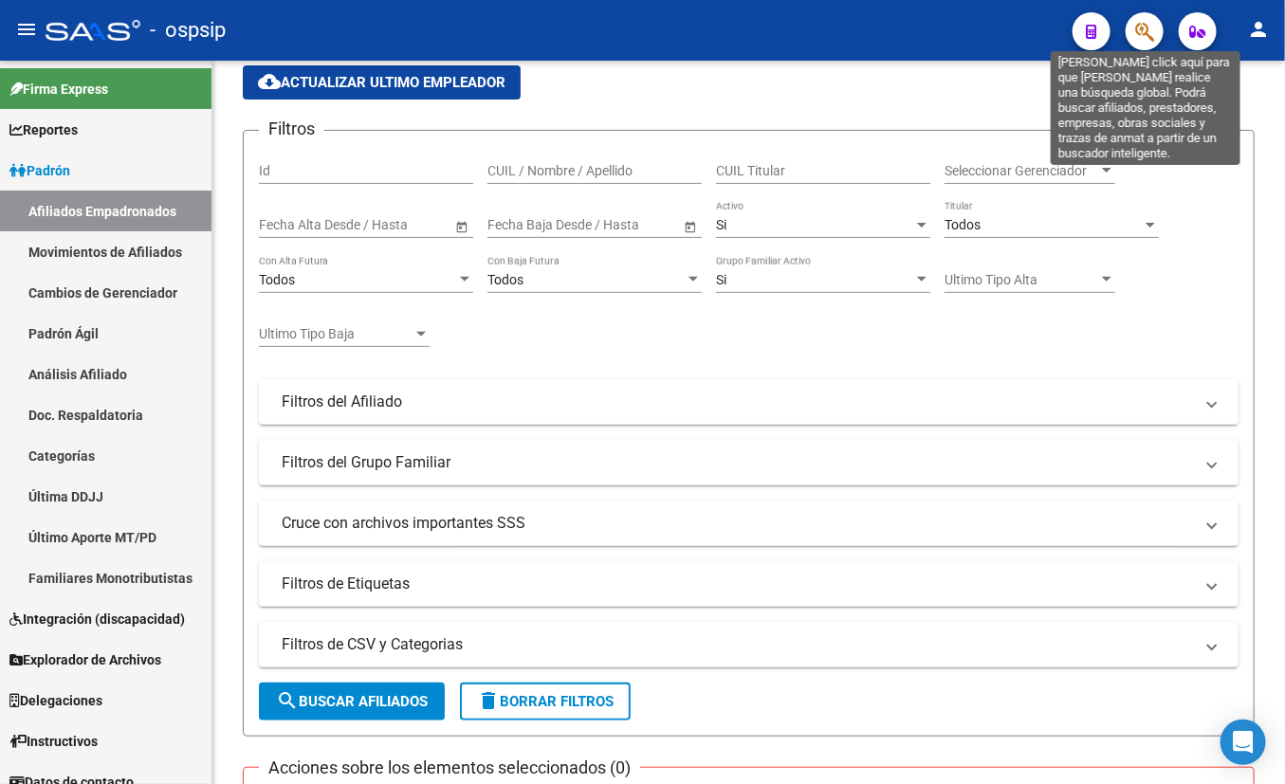
click at [1131, 27] on icon "button" at bounding box center [1144, 32] width 19 height 22
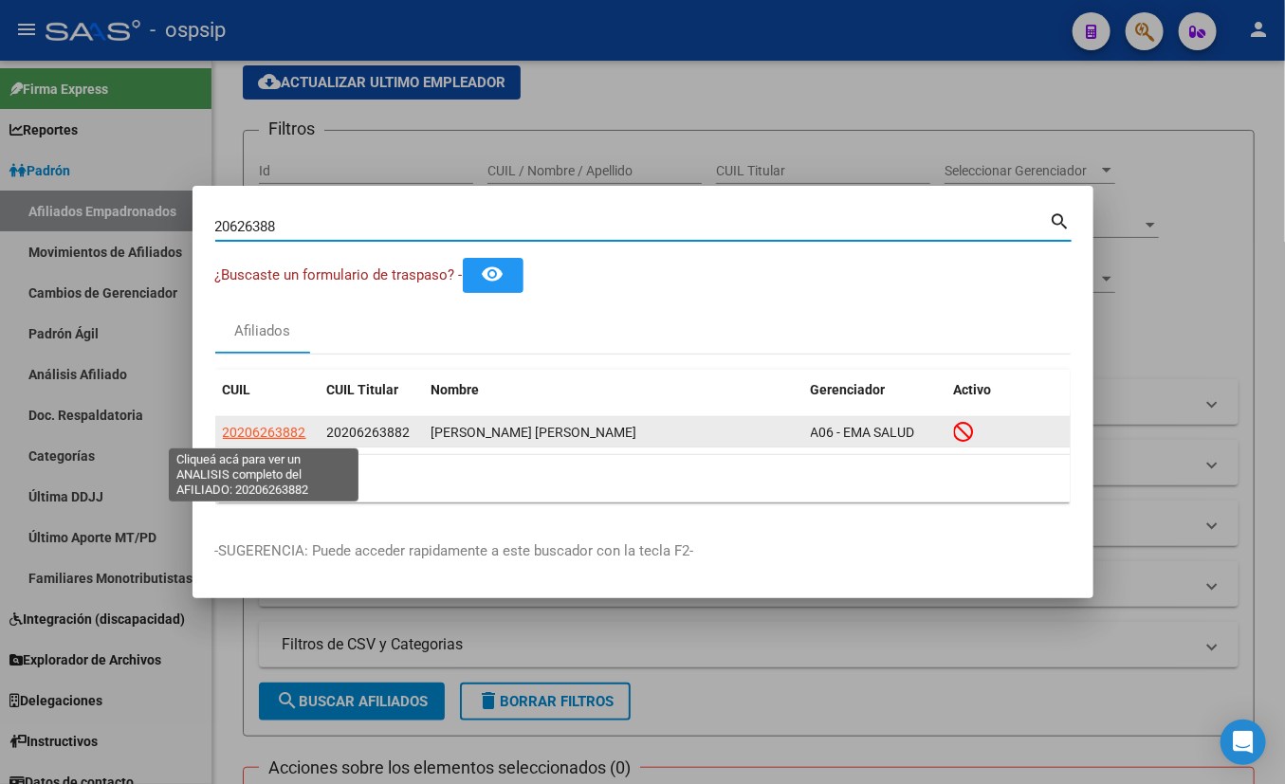
click at [238, 425] on span "20206263882" at bounding box center [264, 432] width 83 height 15
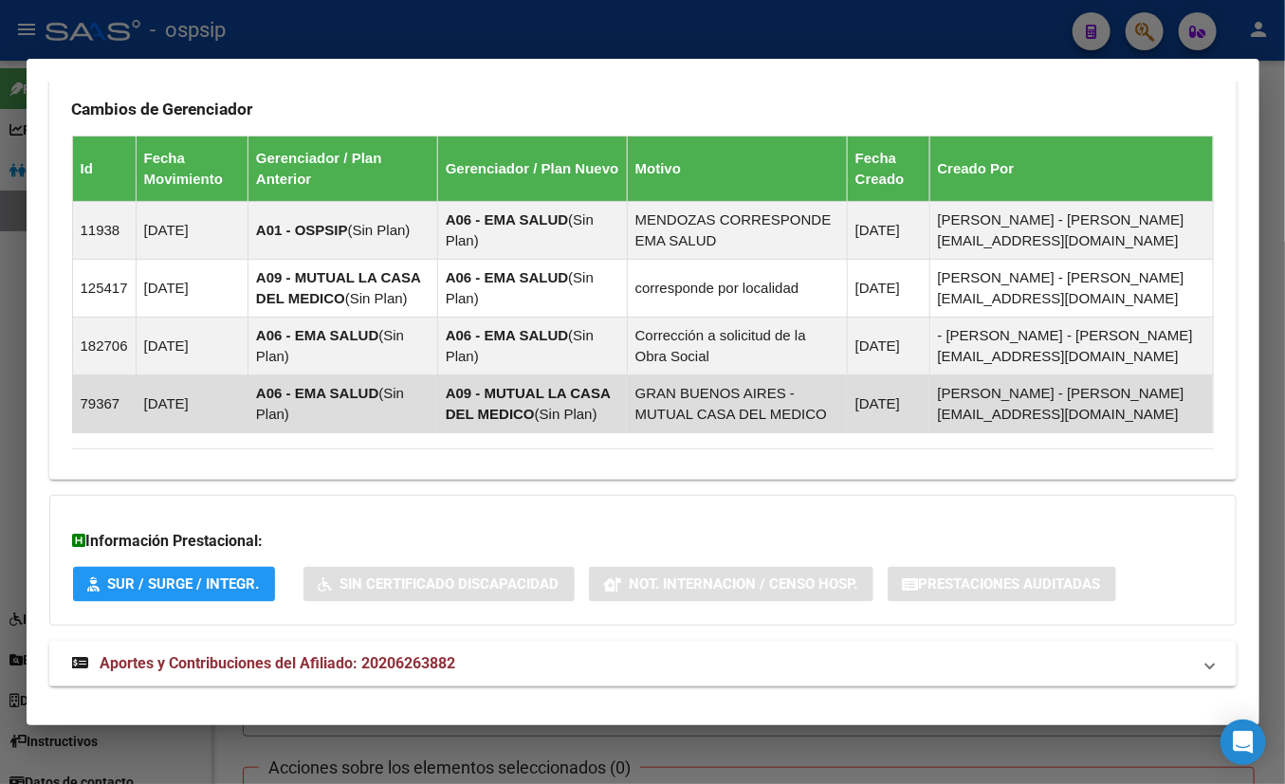
scroll to position [1114, 0]
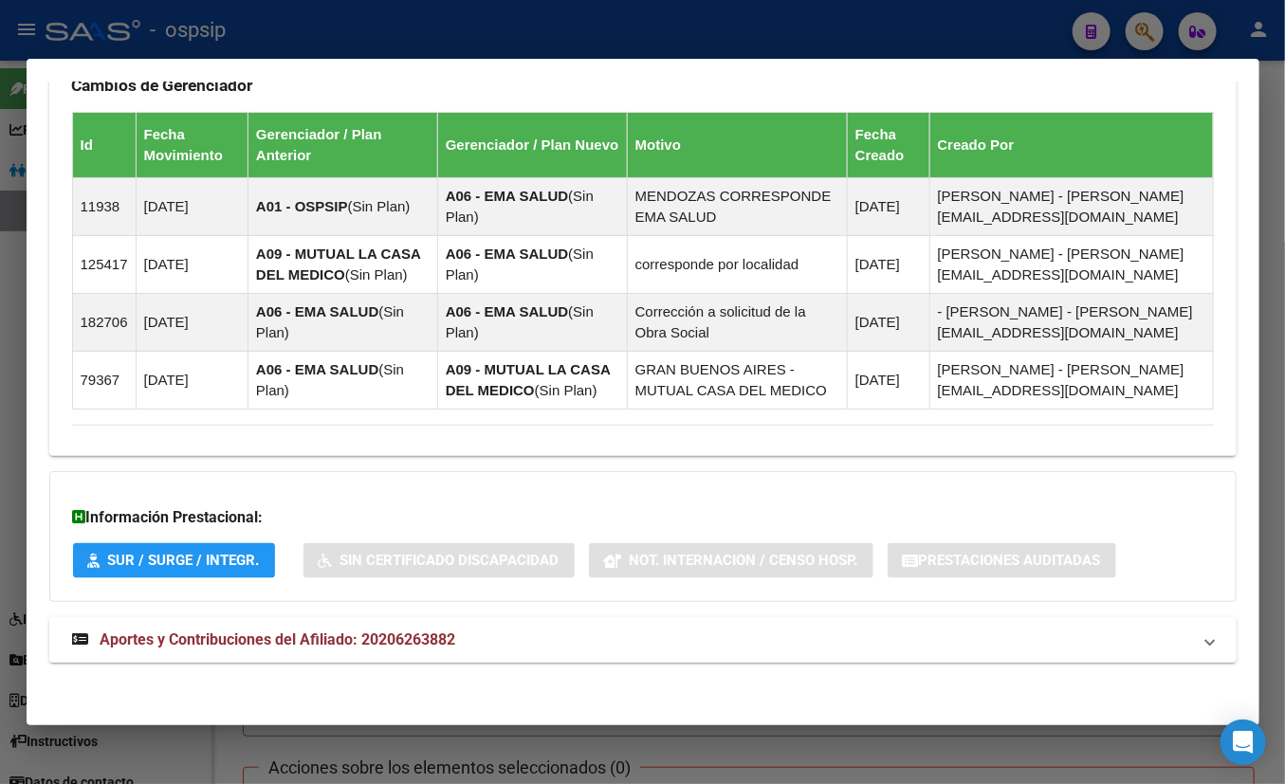
click at [400, 644] on span "Aportes y Contribuciones del Afiliado: 20206263882" at bounding box center [279, 640] width 356 height 18
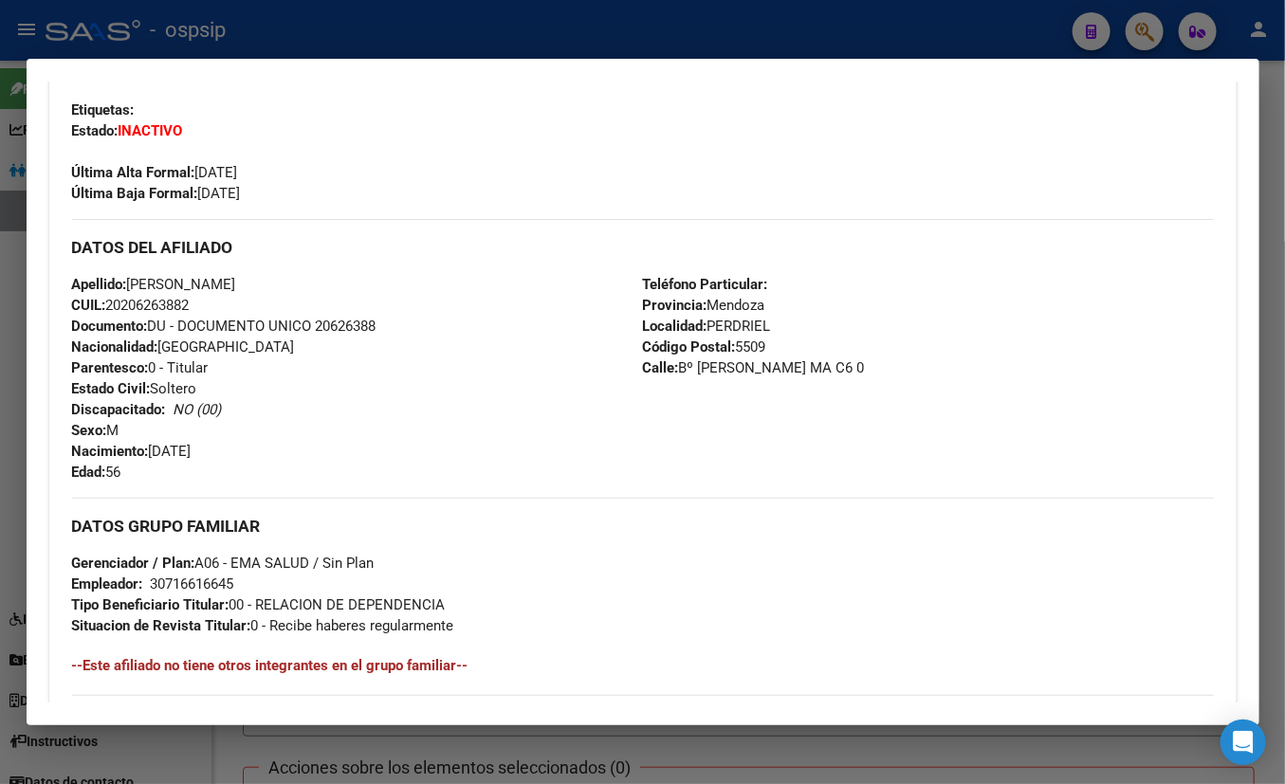
scroll to position [339, 0]
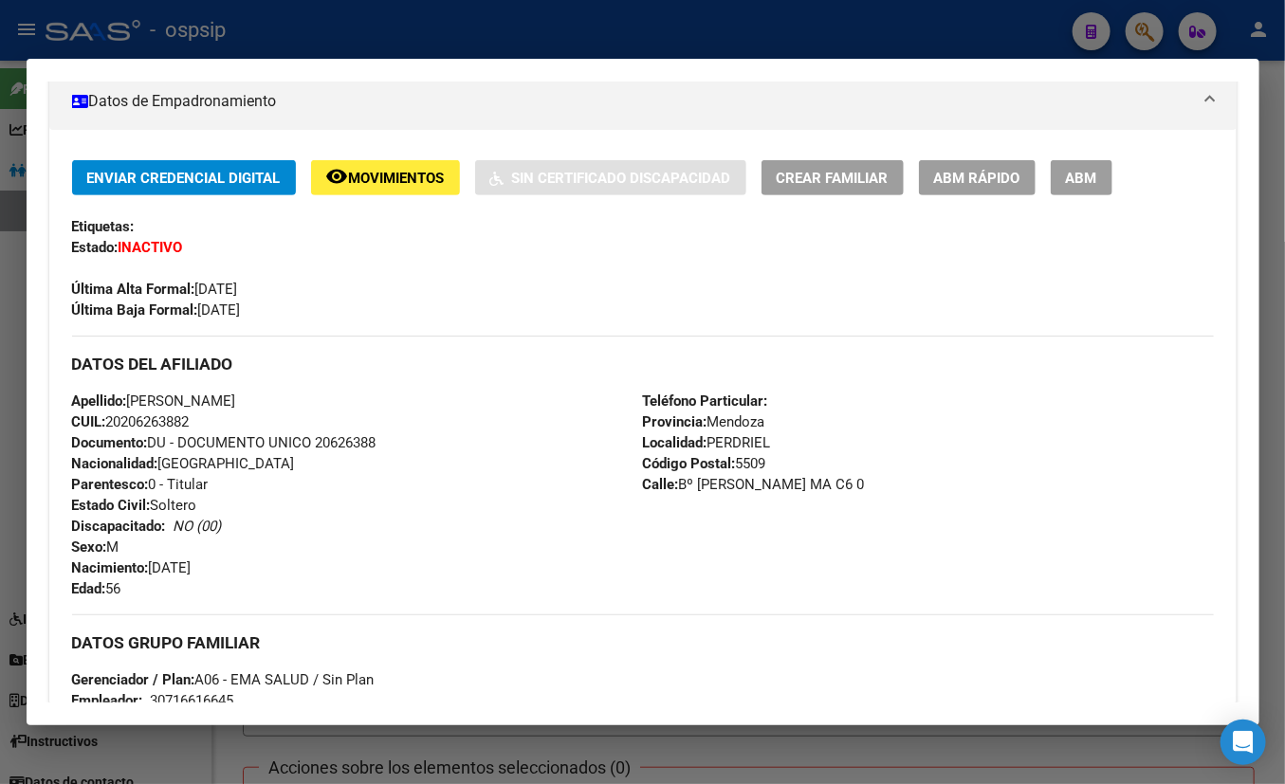
click at [334, 148] on div "Enviar Credencial Digital remove_red_eye Movimientos Sin Certificado Discapacid…" at bounding box center [642, 681] width 1187 height 1102
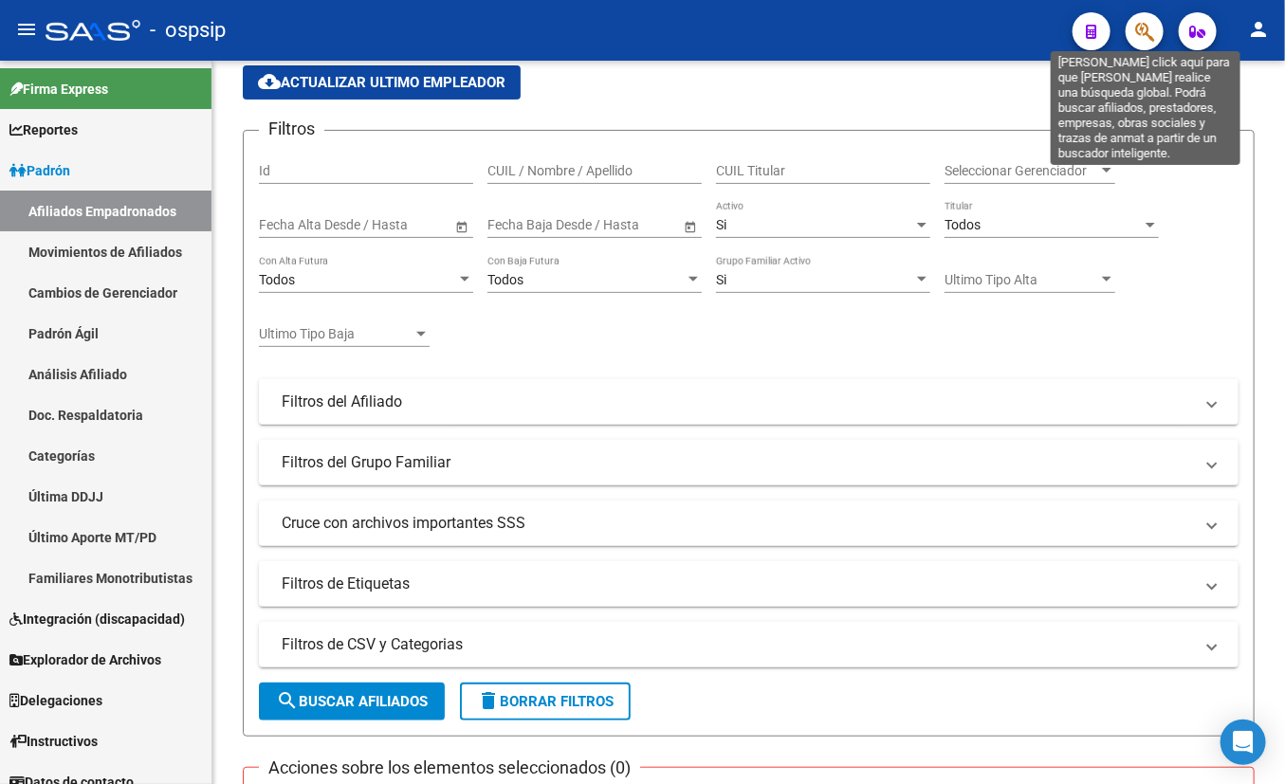
click at [1131, 27] on icon "button" at bounding box center [1144, 32] width 19 height 22
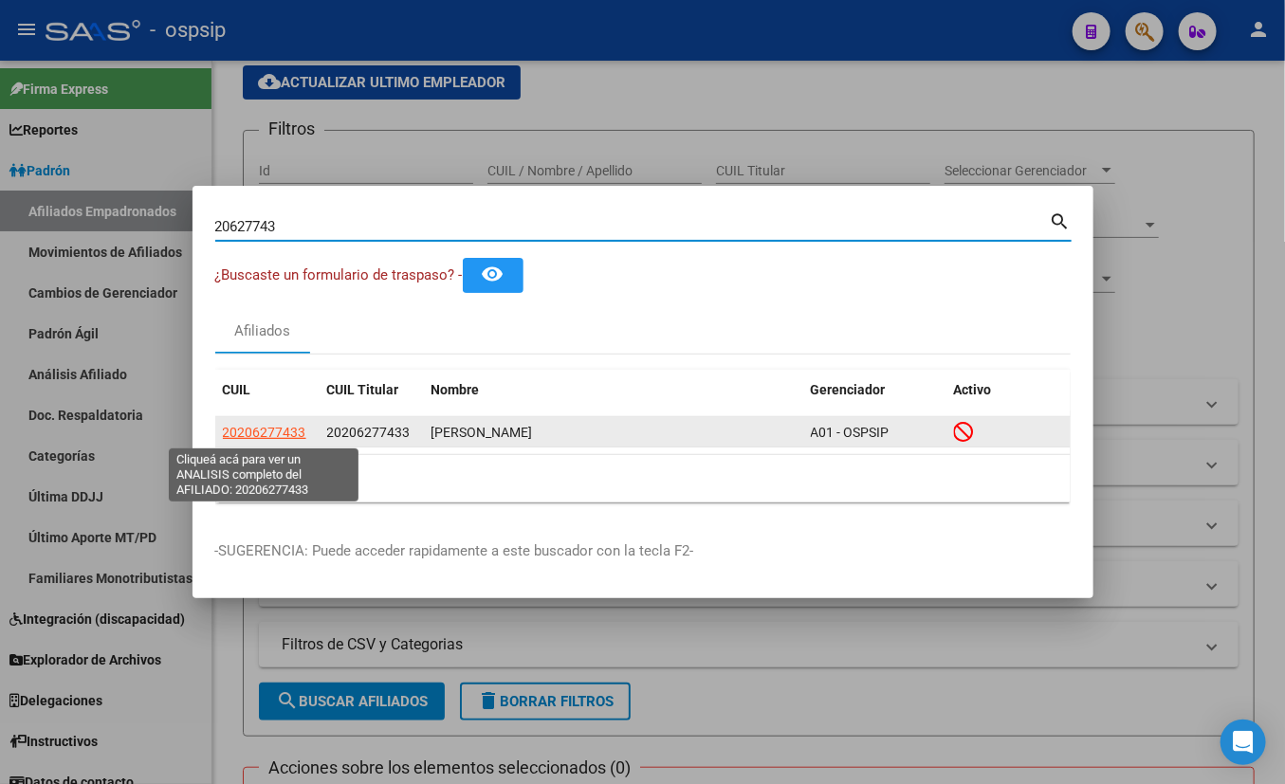
click at [250, 430] on span "20206277433" at bounding box center [264, 432] width 83 height 15
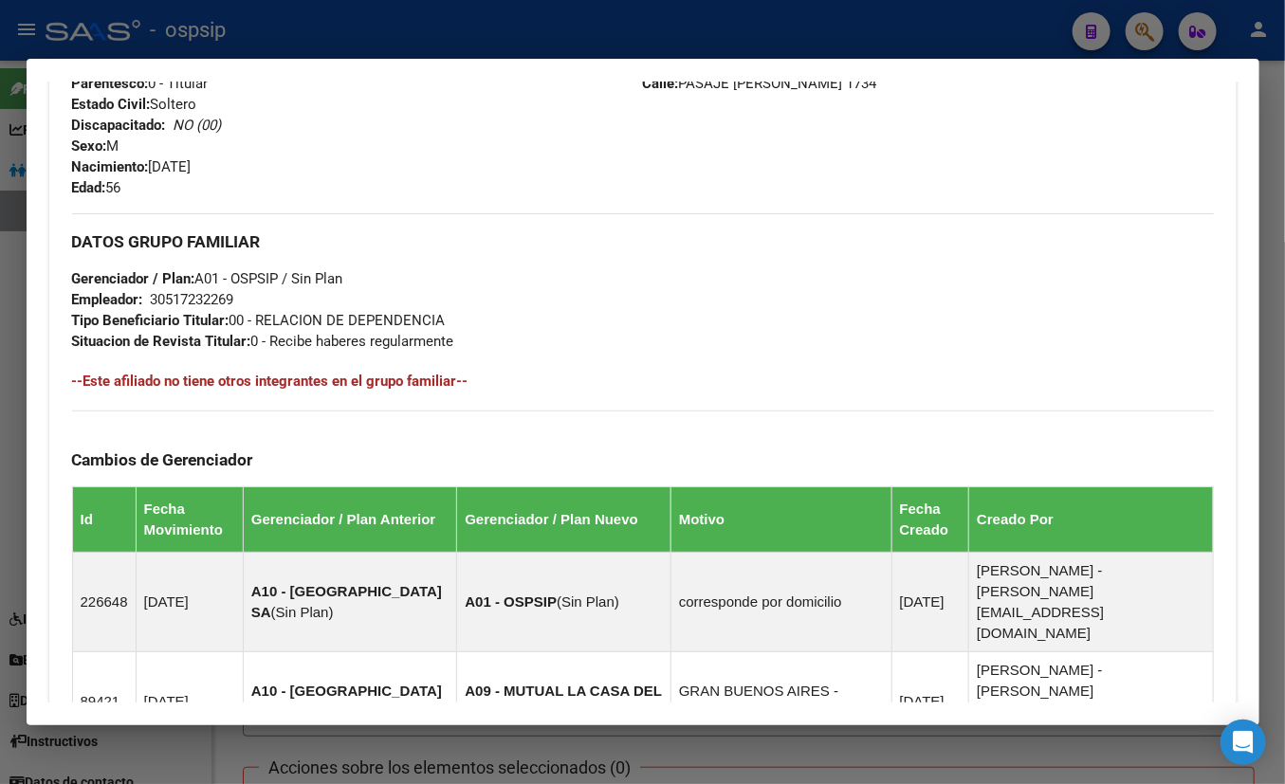
scroll to position [1266, 0]
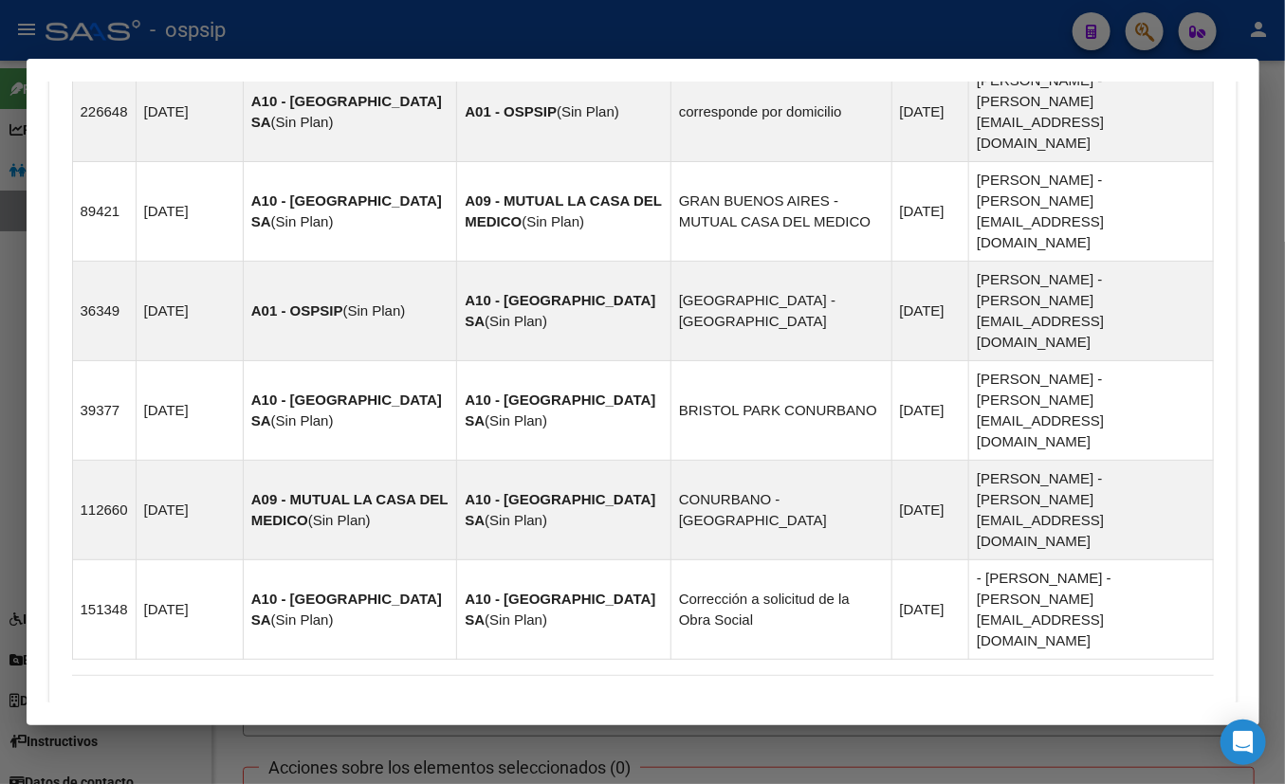
drag, startPoint x: 437, startPoint y: 638, endPoint x: 467, endPoint y: 616, distance: 36.6
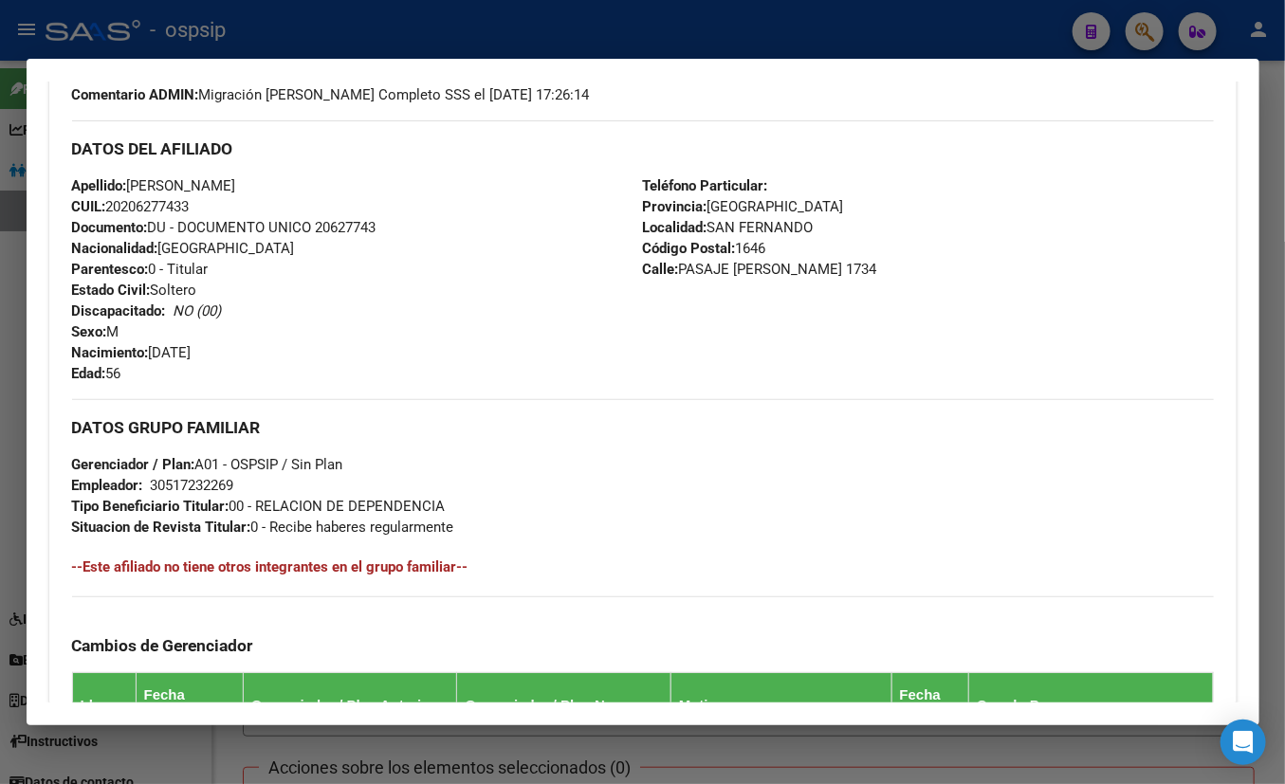
scroll to position [620, 0]
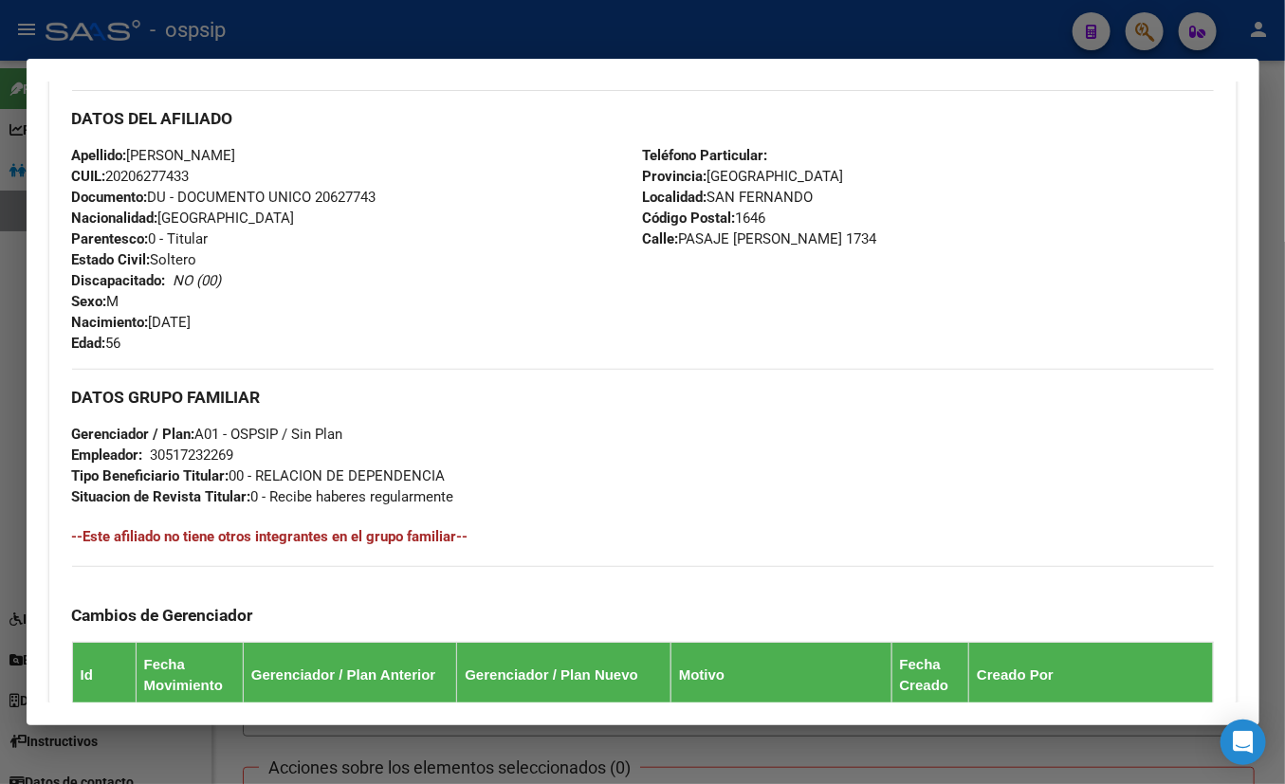
click at [369, 130] on div "DATOS DEL AFILIADO" at bounding box center [643, 117] width 1142 height 55
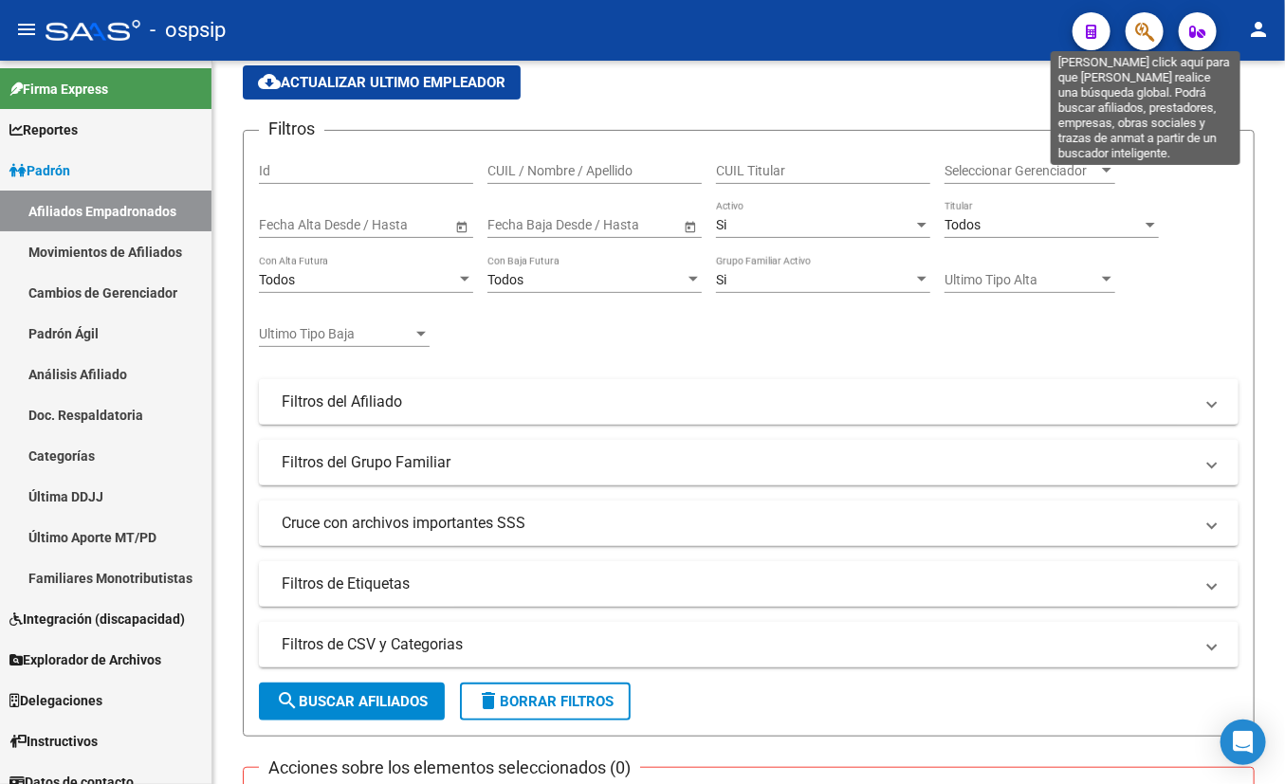
click at [1131, 27] on icon "button" at bounding box center [1144, 32] width 19 height 22
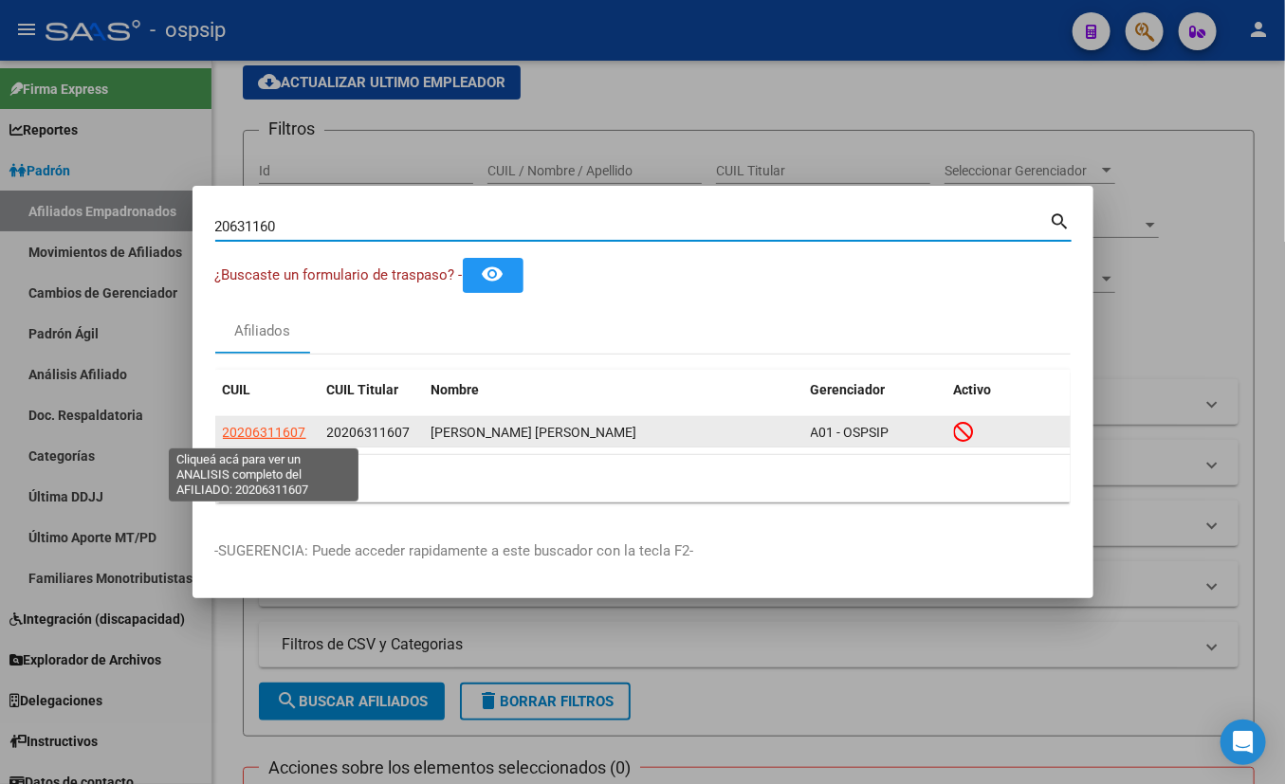
click at [259, 433] on span "20206311607" at bounding box center [264, 432] width 83 height 15
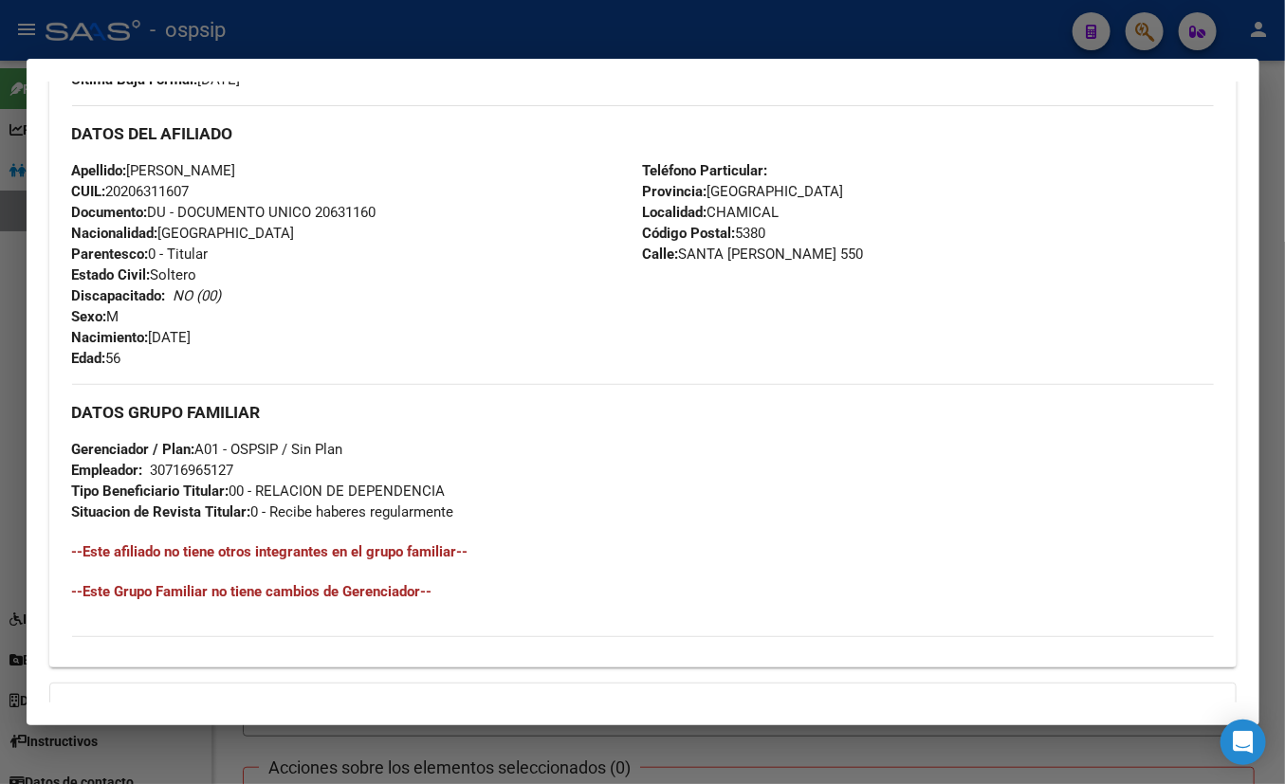
scroll to position [781, 0]
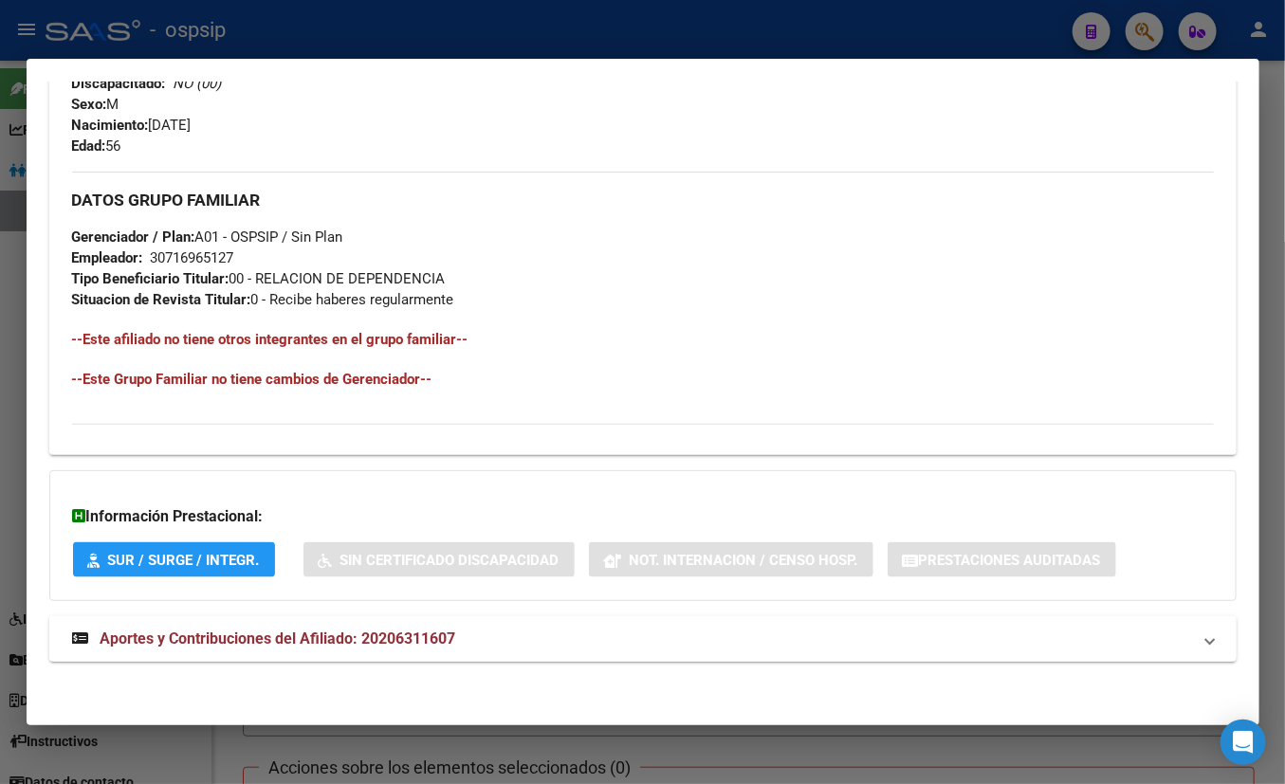
click at [370, 629] on mat-expansion-panel-header "Aportes y Contribuciones del Afiliado: 20206311607" at bounding box center [642, 639] width 1187 height 46
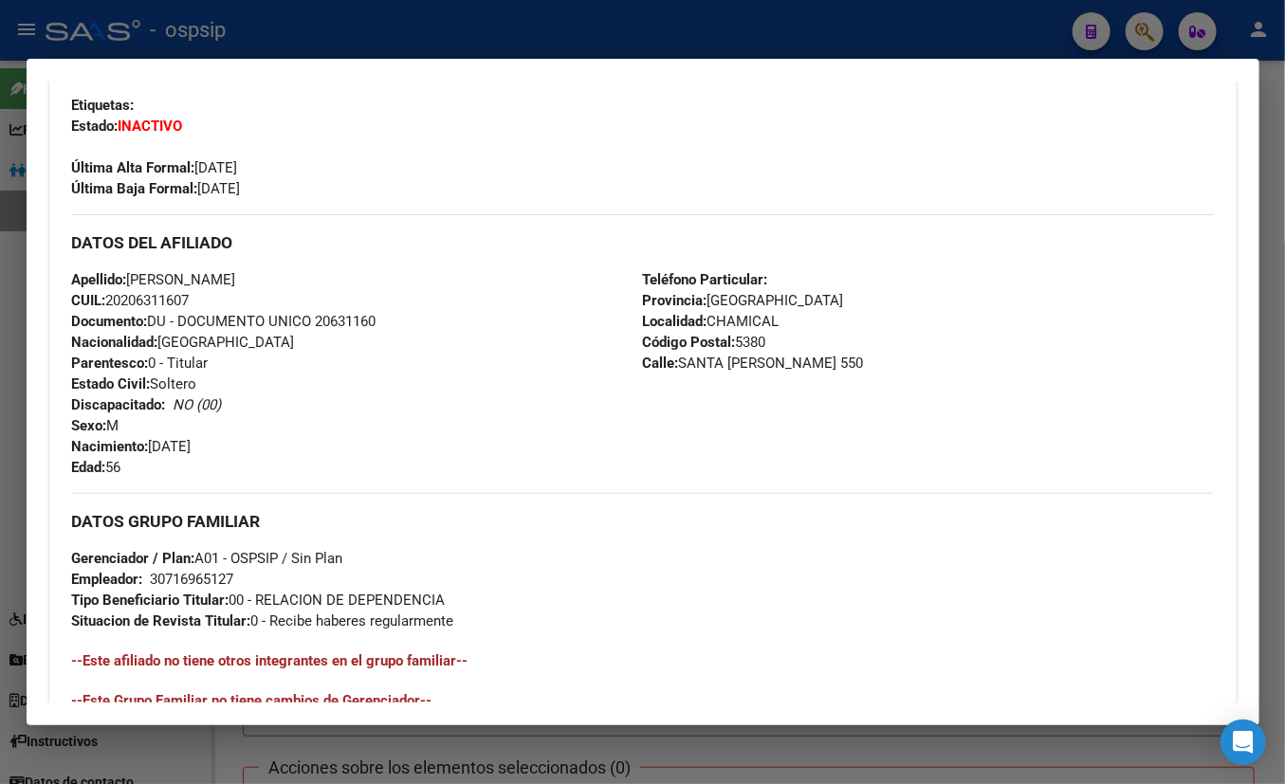
scroll to position [481, 0]
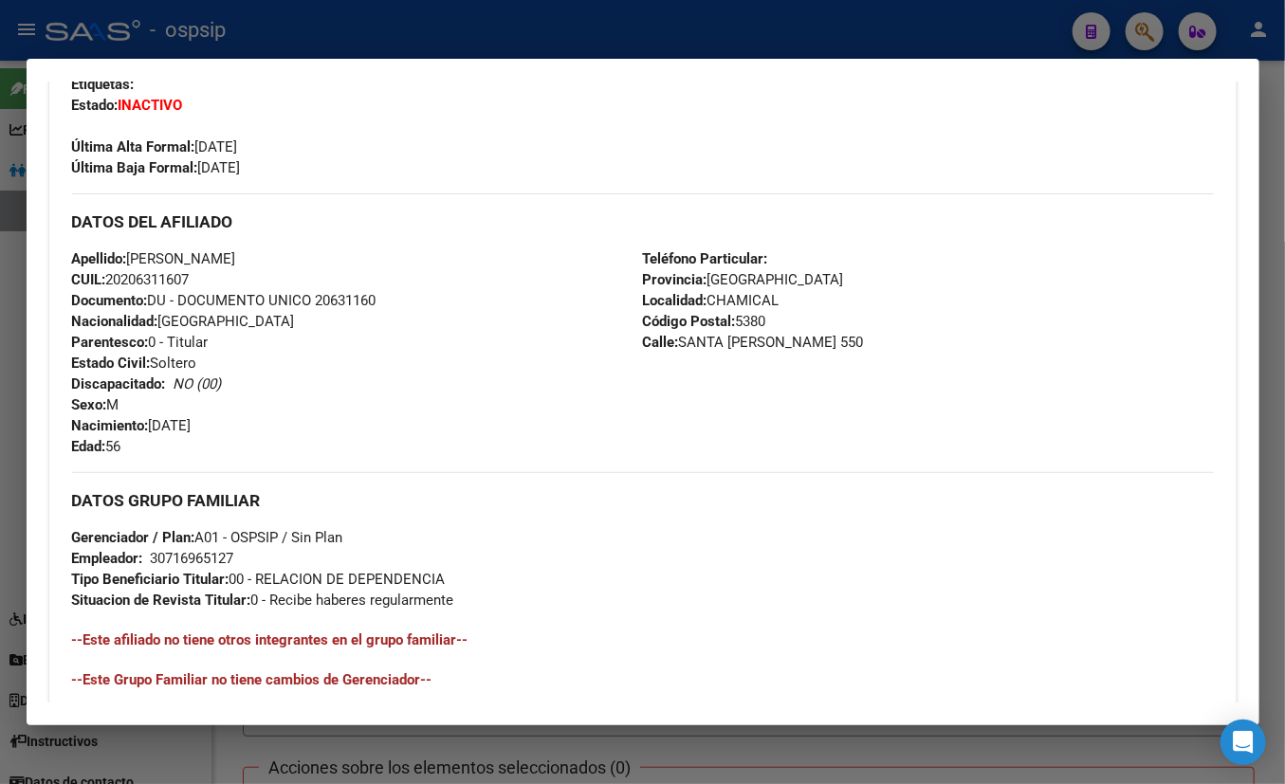
click at [342, 167] on div "Enviar Credencial Digital remove_red_eye Movimientos Sin Certificado Discapacid…" at bounding box center [643, 98] width 1142 height 160
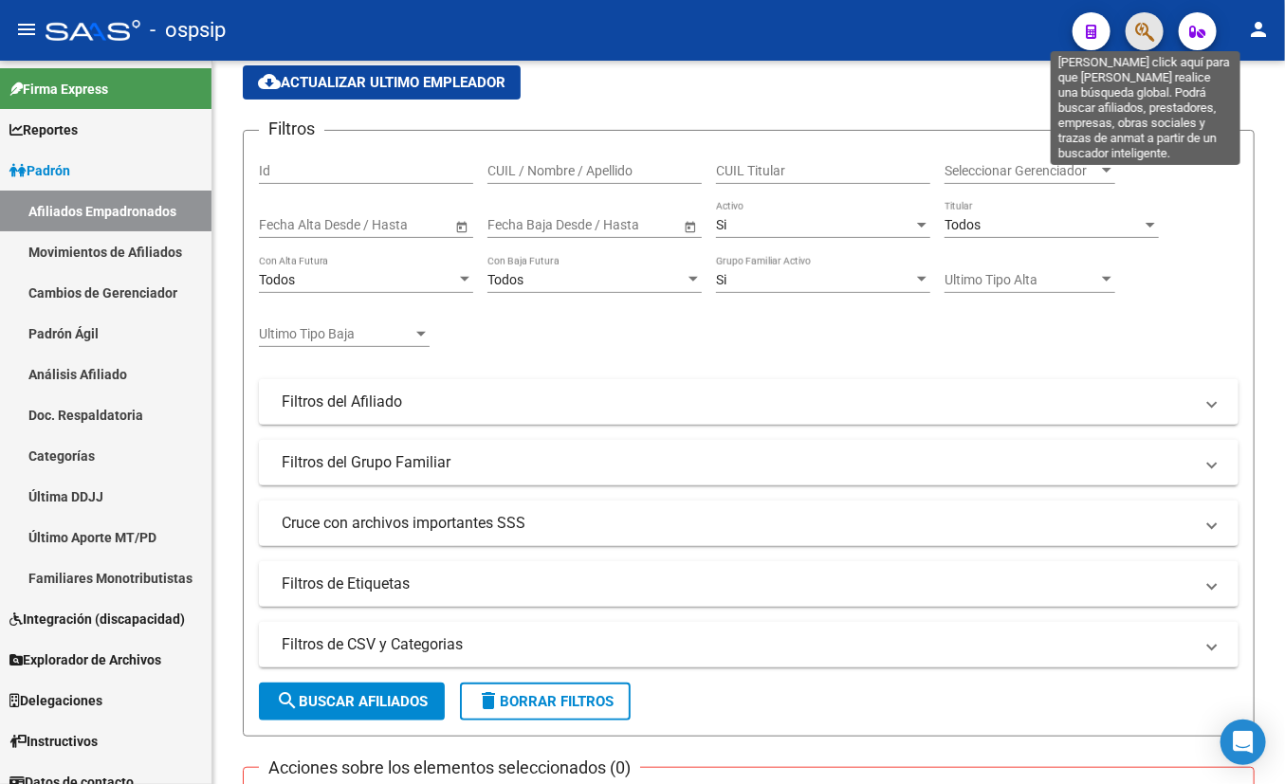
click at [1131, 26] on icon "button" at bounding box center [1144, 32] width 19 height 22
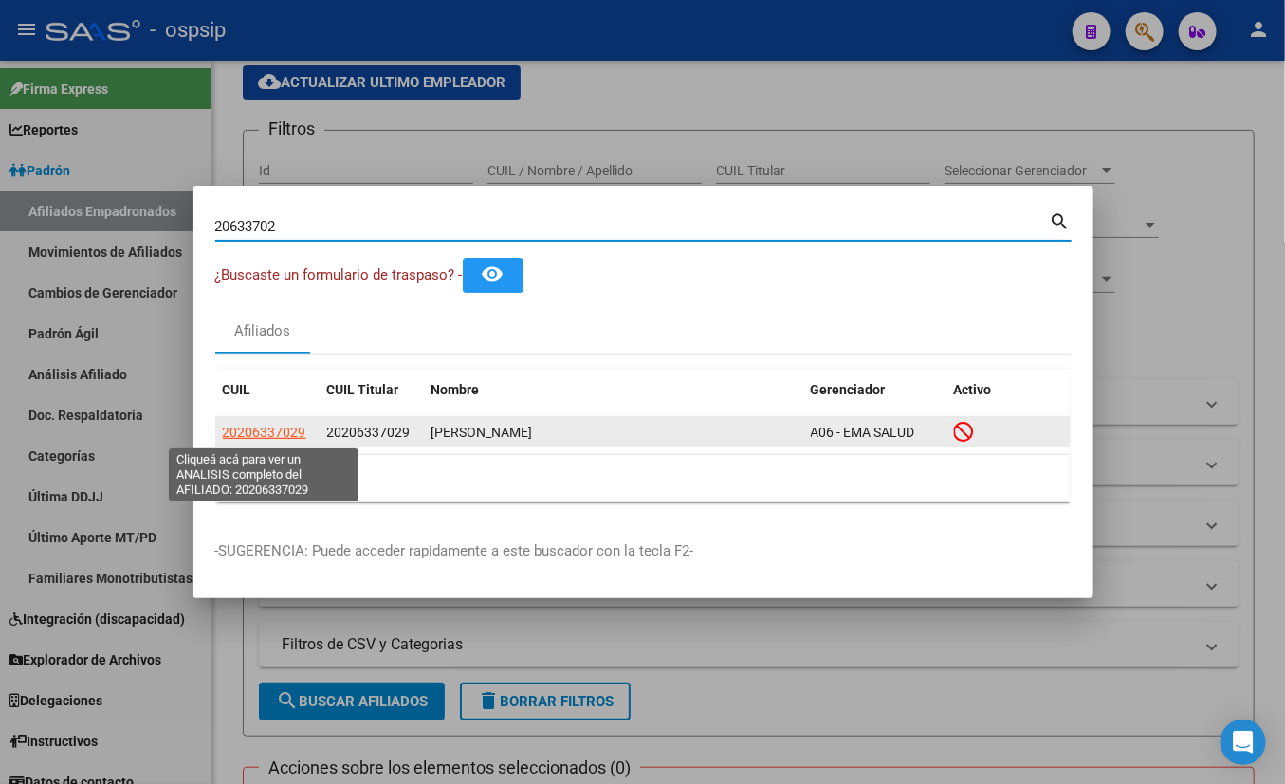
click at [266, 430] on span "20206337029" at bounding box center [264, 432] width 83 height 15
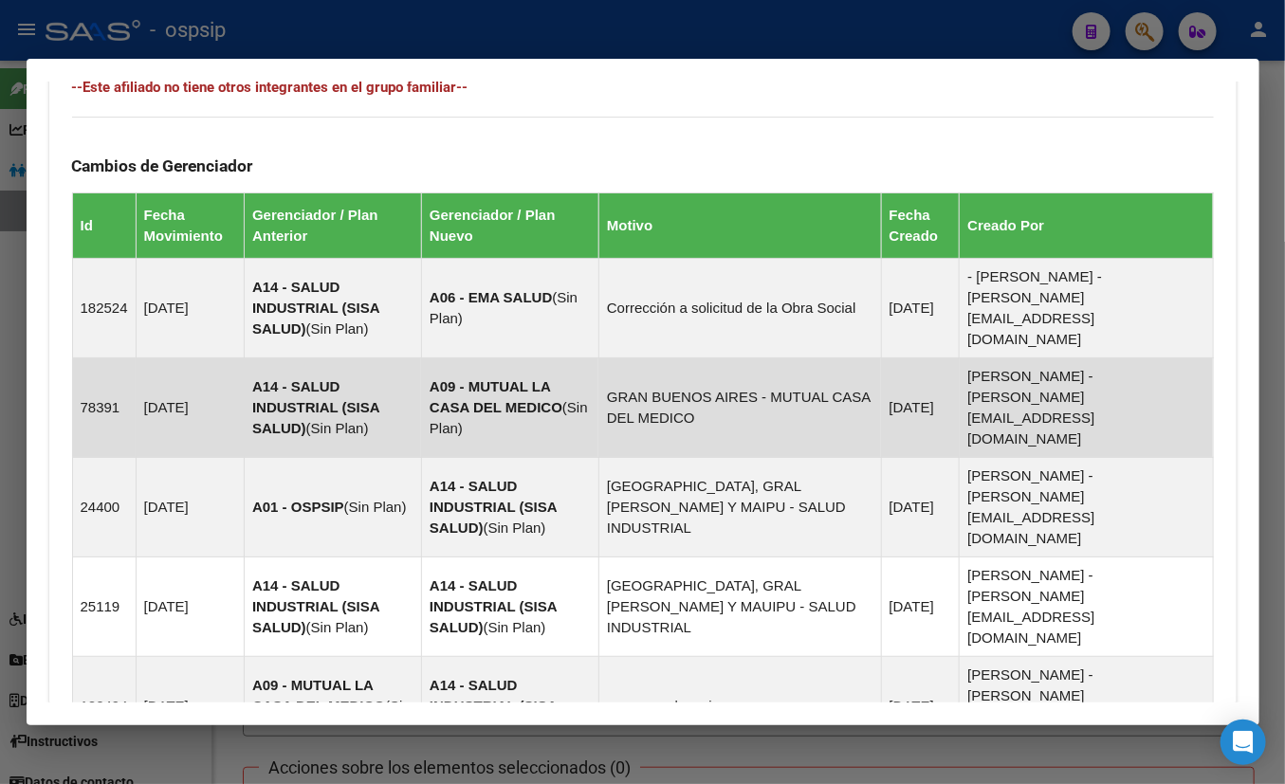
scroll to position [1172, 0]
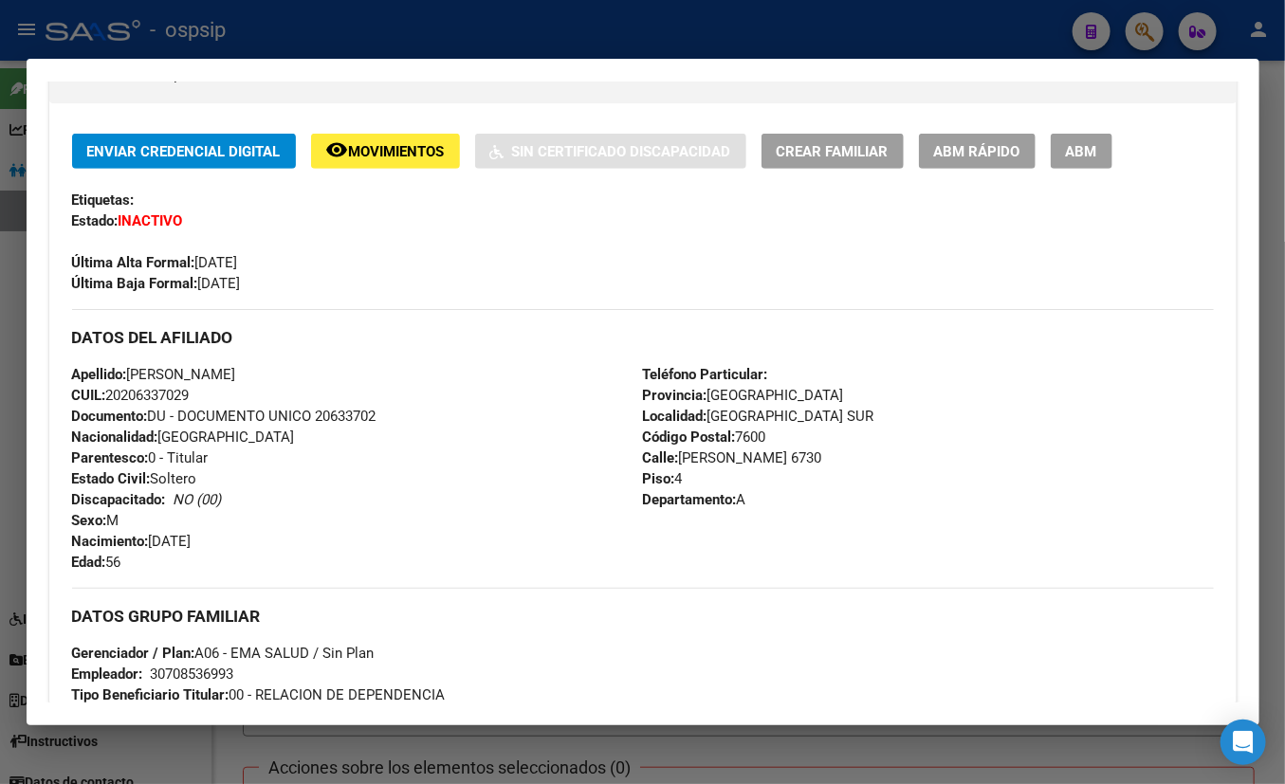
scroll to position [355, 0]
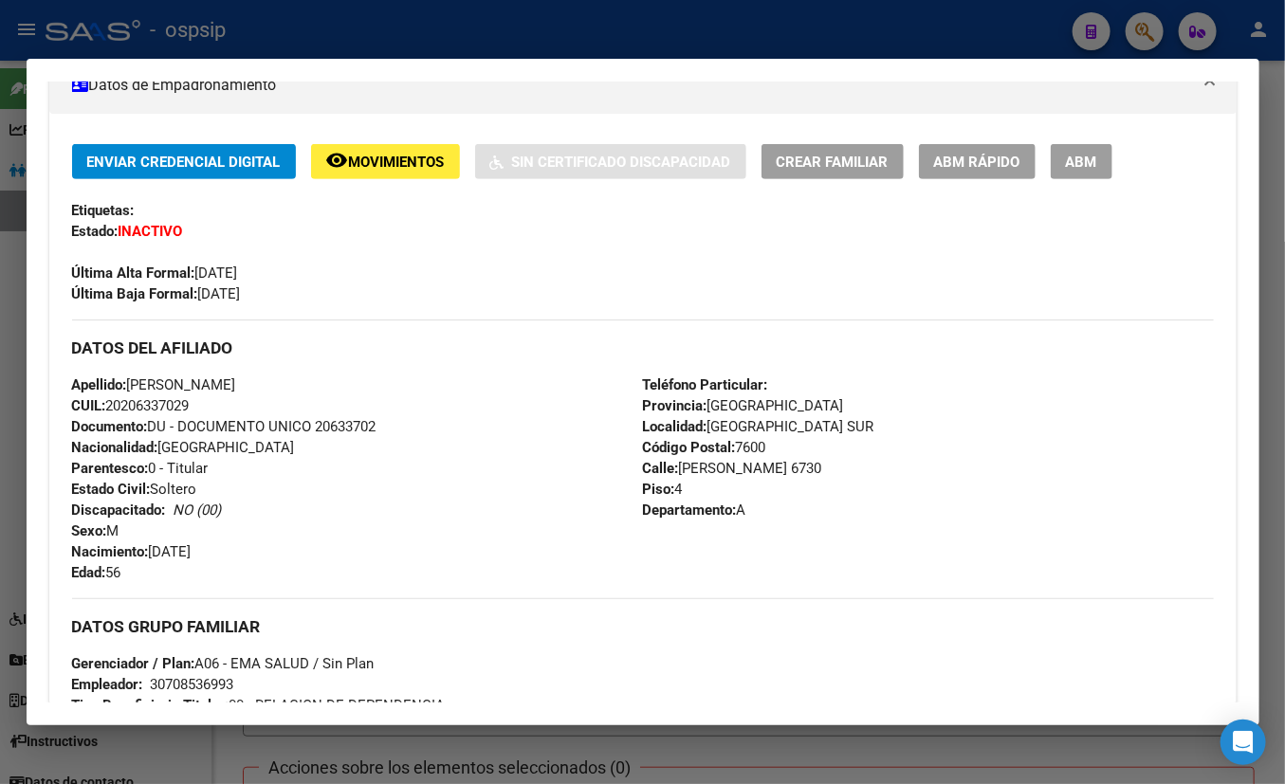
click at [290, 132] on div "Enviar Credencial Digital remove_red_eye Movimientos Sin Certificado Discapacid…" at bounding box center [642, 798] width 1187 height 1368
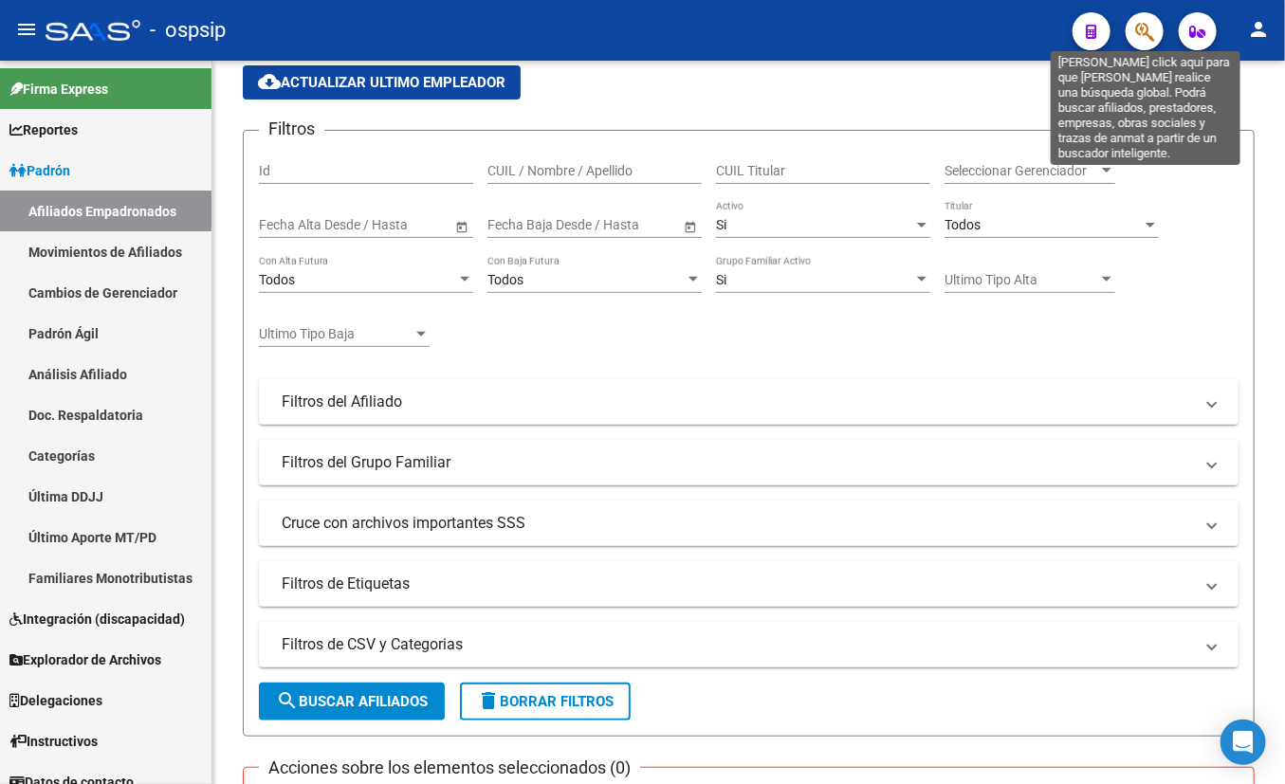
click at [1131, 23] on icon "button" at bounding box center [1144, 32] width 19 height 22
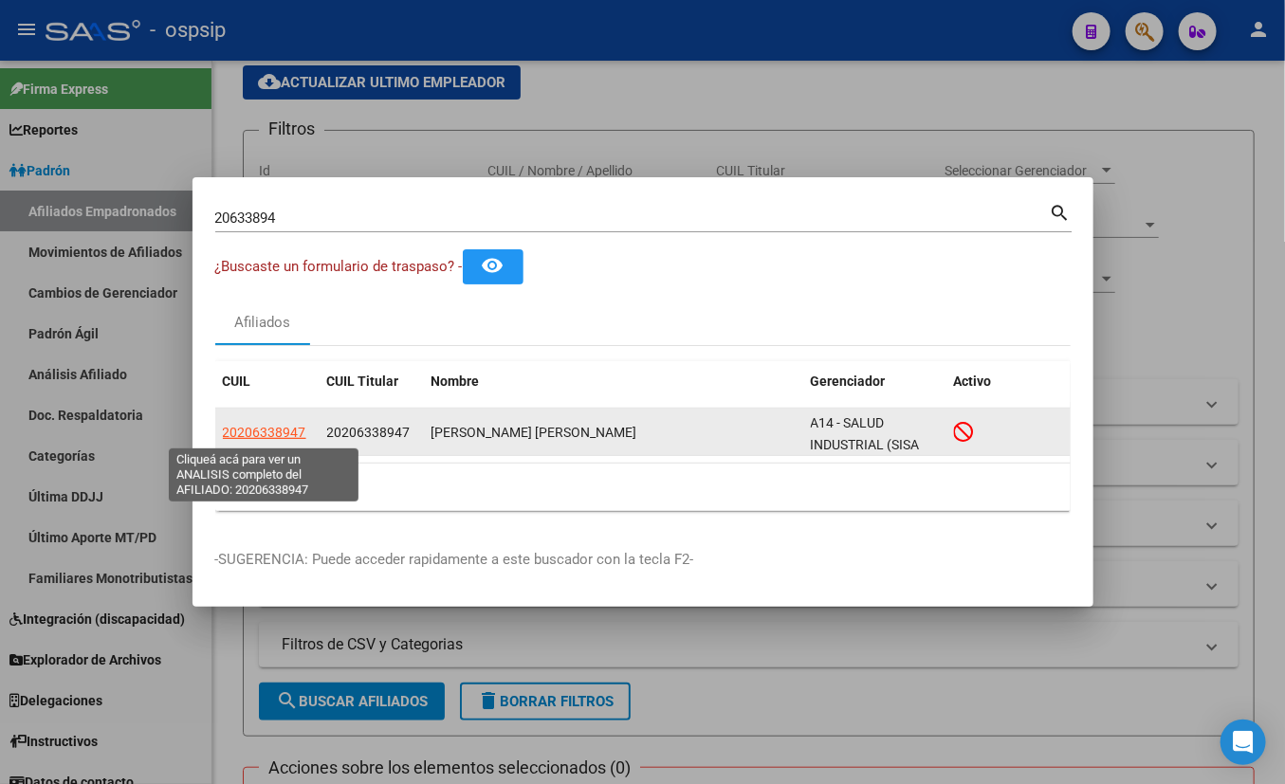
click at [274, 431] on span "20206338947" at bounding box center [264, 432] width 83 height 15
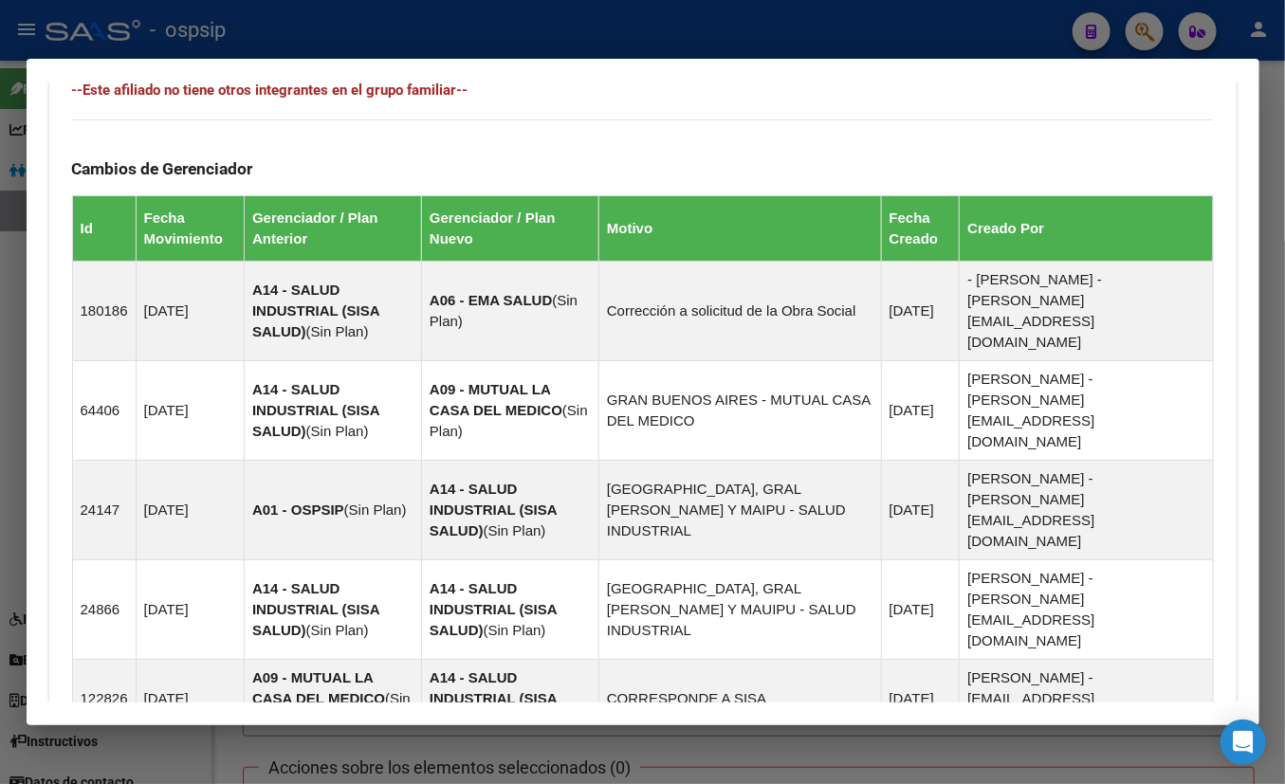
scroll to position [1230, 0]
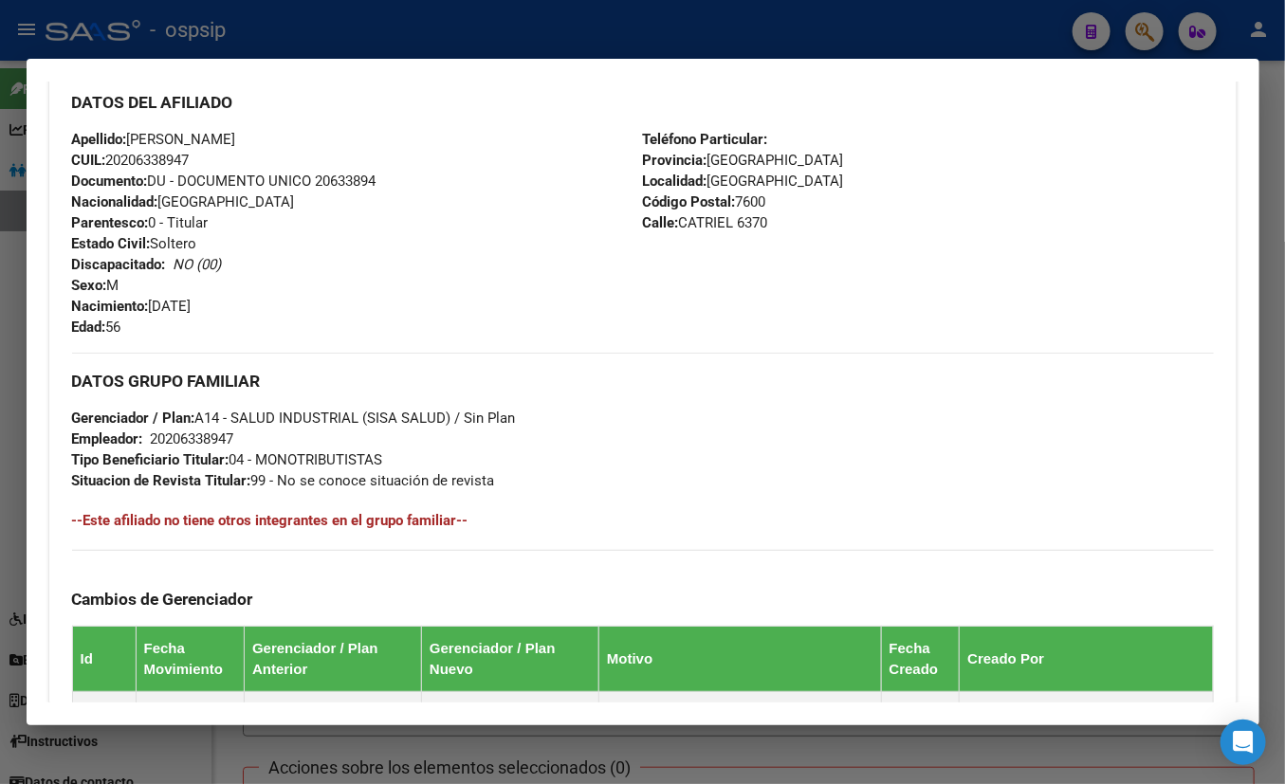
scroll to position [512, 0]
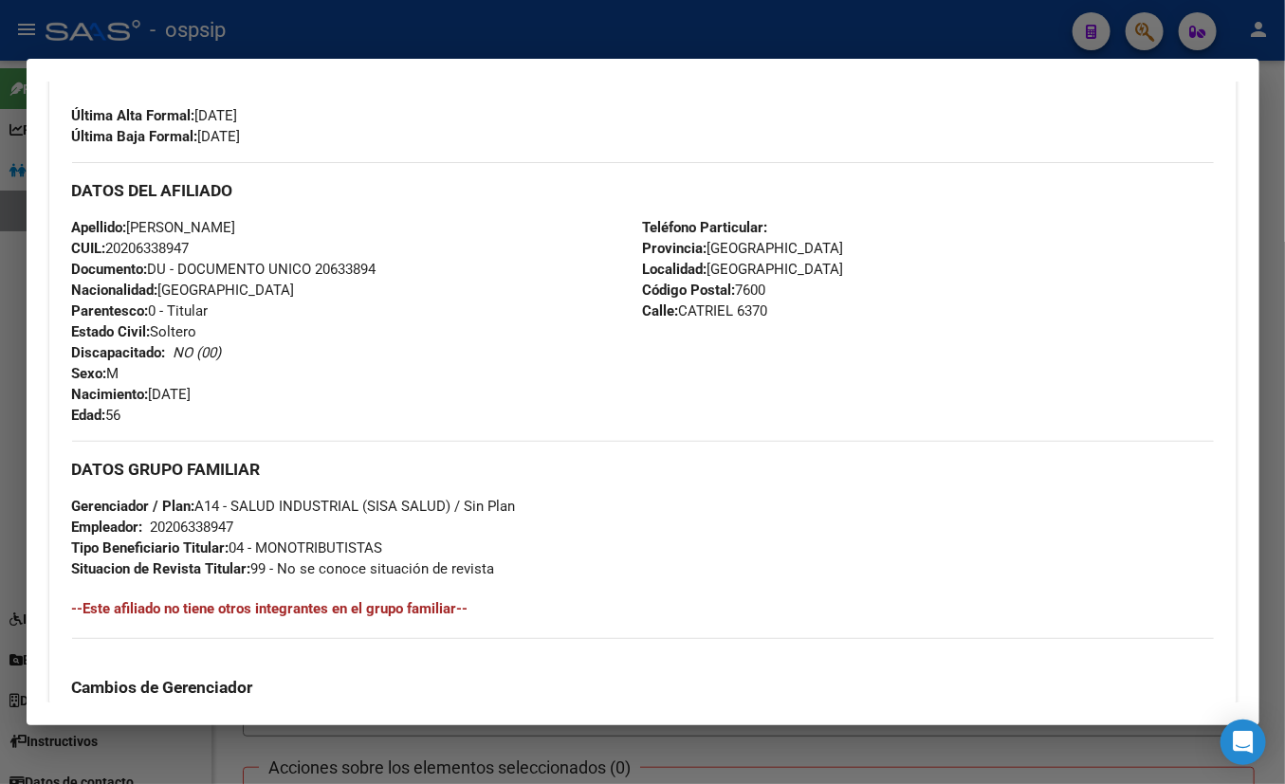
click at [393, 153] on div "Enviar Credencial Digital remove_red_eye Movimientos Sin Certificado Discapacid…" at bounding box center [643, 680] width 1142 height 1386
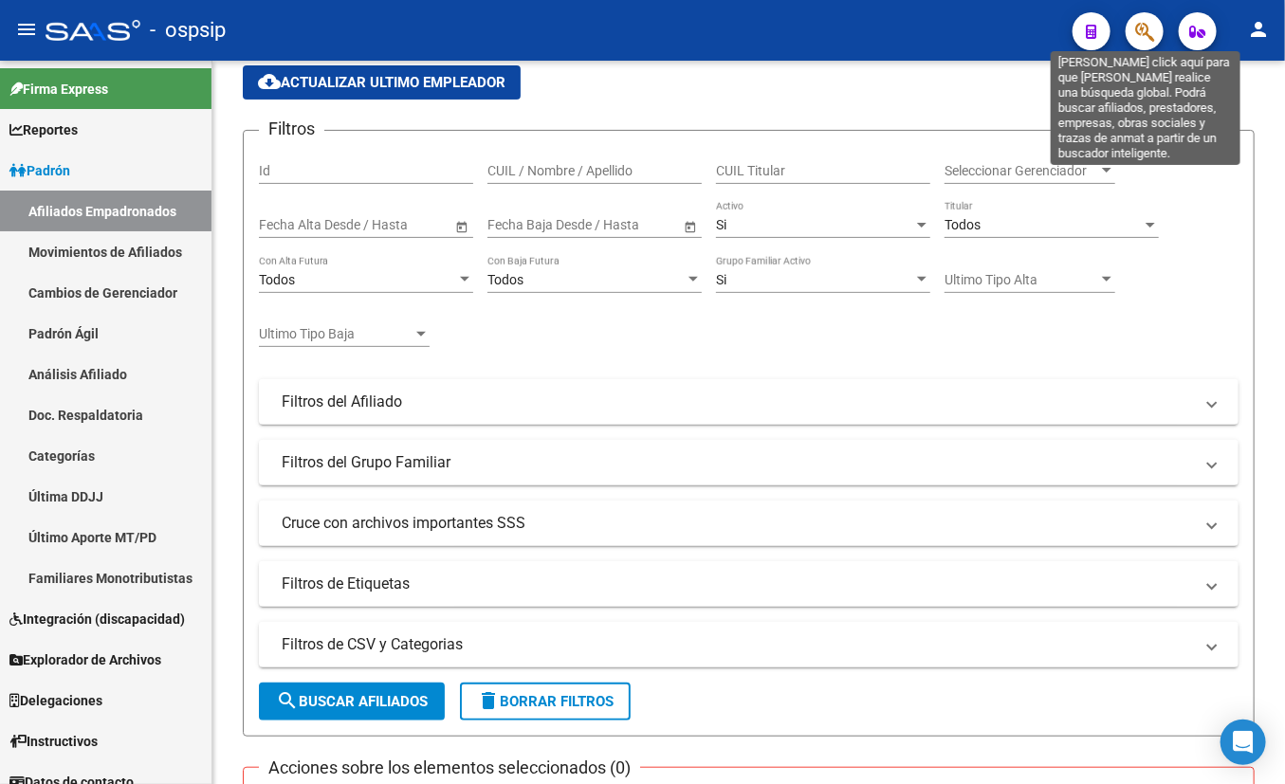
click at [1131, 29] on icon "button" at bounding box center [1144, 32] width 19 height 22
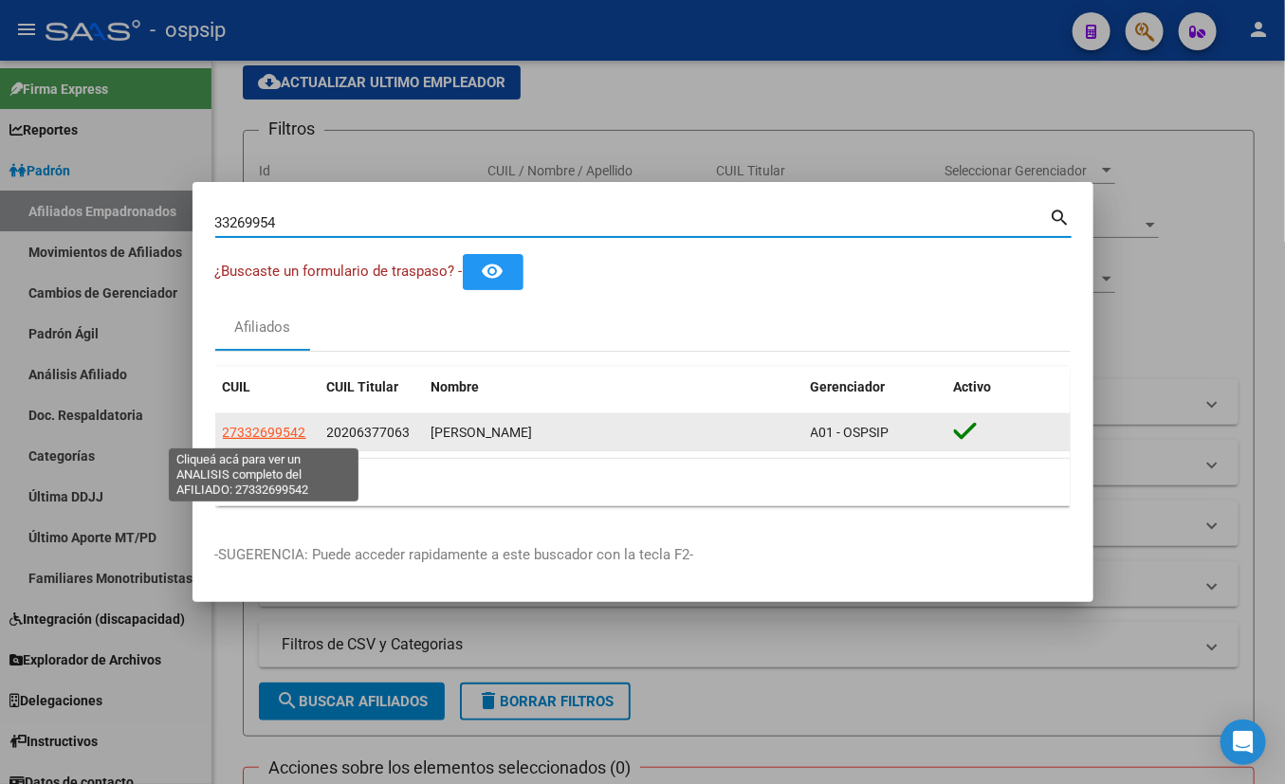
click at [247, 429] on span "27332699542" at bounding box center [264, 432] width 83 height 15
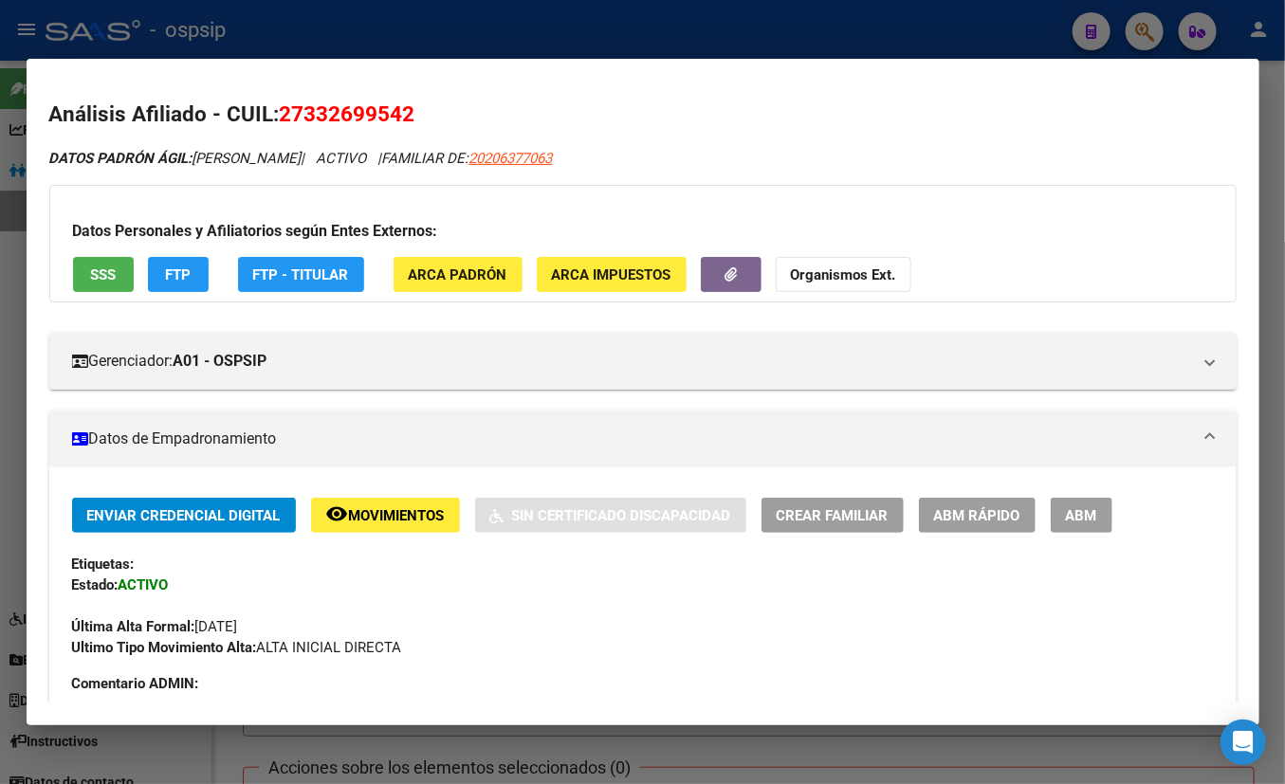
scroll to position [0, 0]
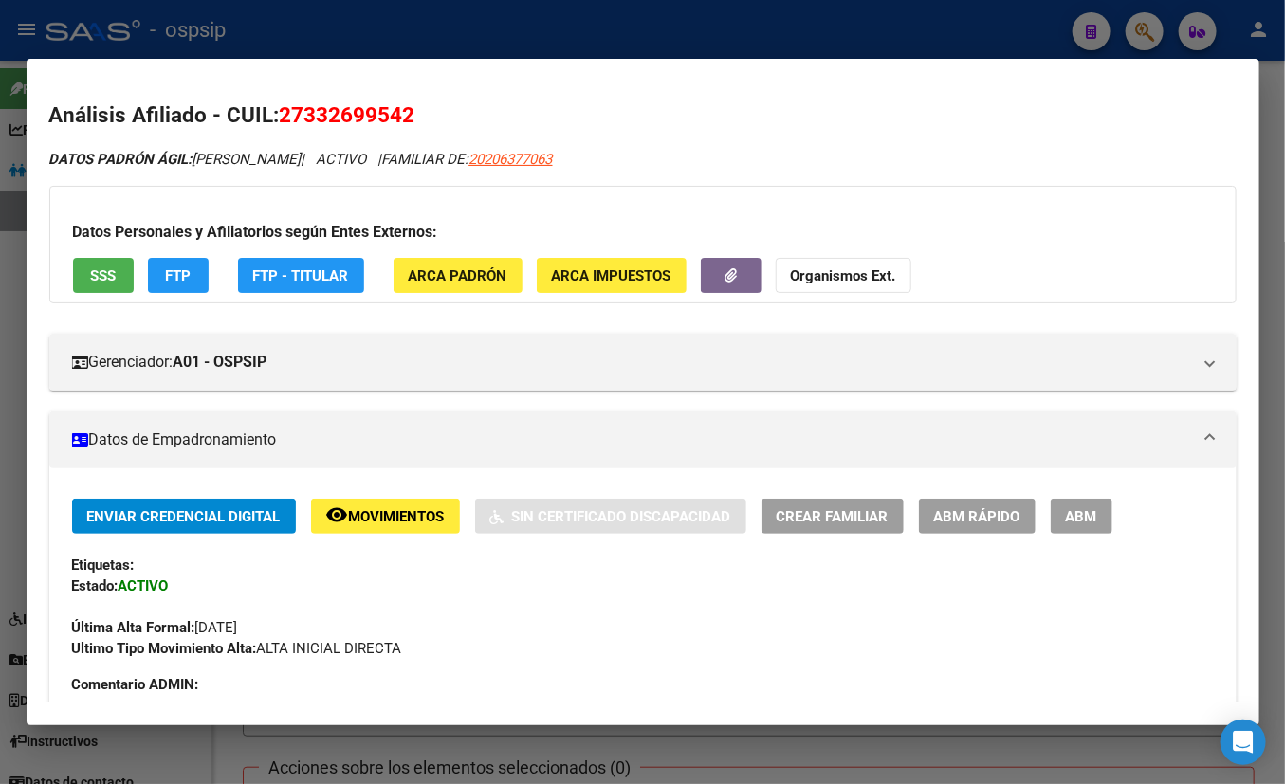
click at [107, 273] on span "SSS" at bounding box center [103, 275] width 26 height 17
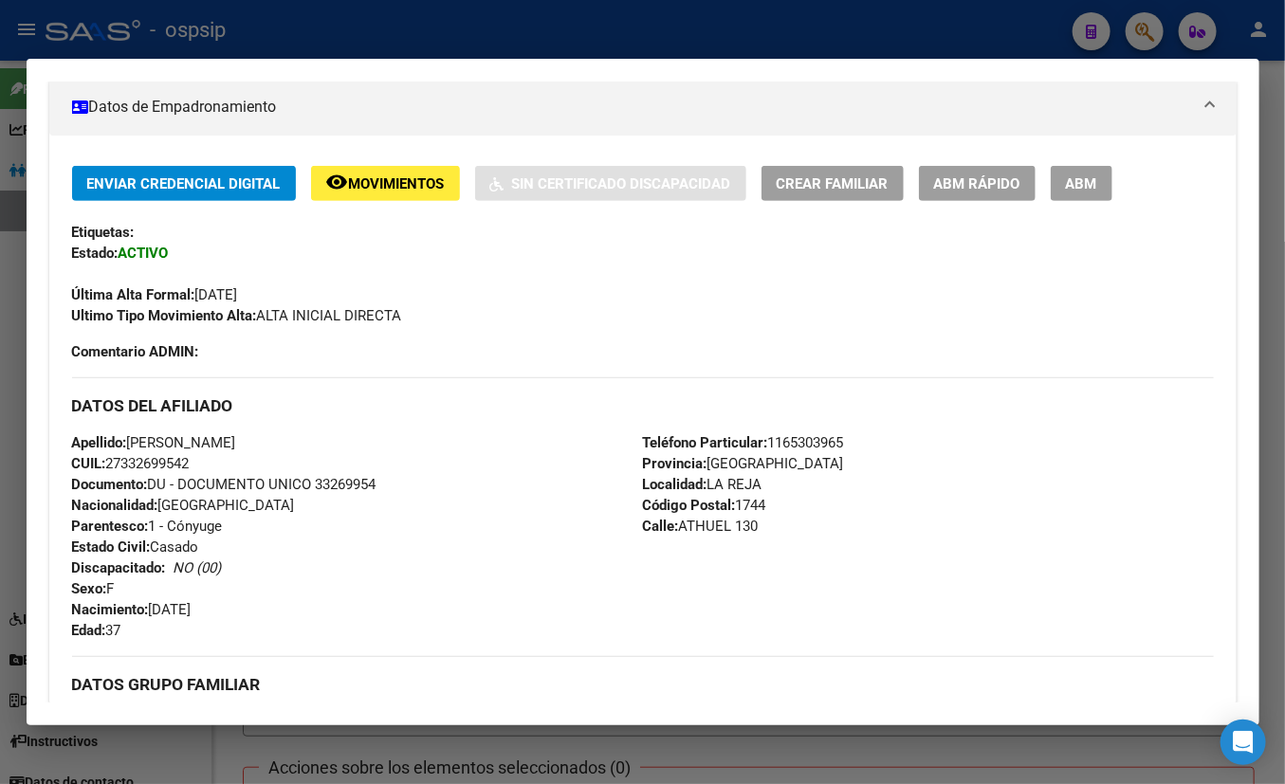
scroll to position [344, 0]
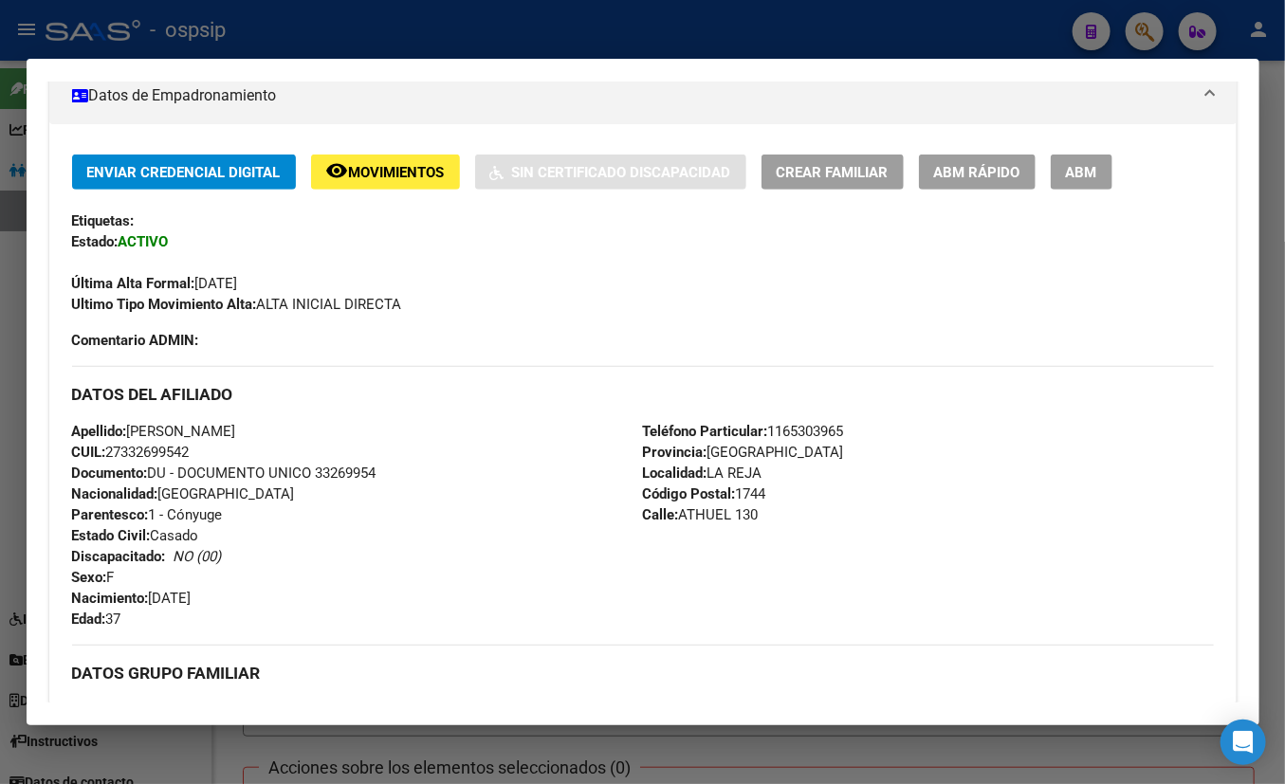
click at [359, 531] on div "Apellido: [PERSON_NAME]: 27332699542 Documento: DU - DOCUMENTO UNICO 33269954 N…" at bounding box center [357, 525] width 571 height 209
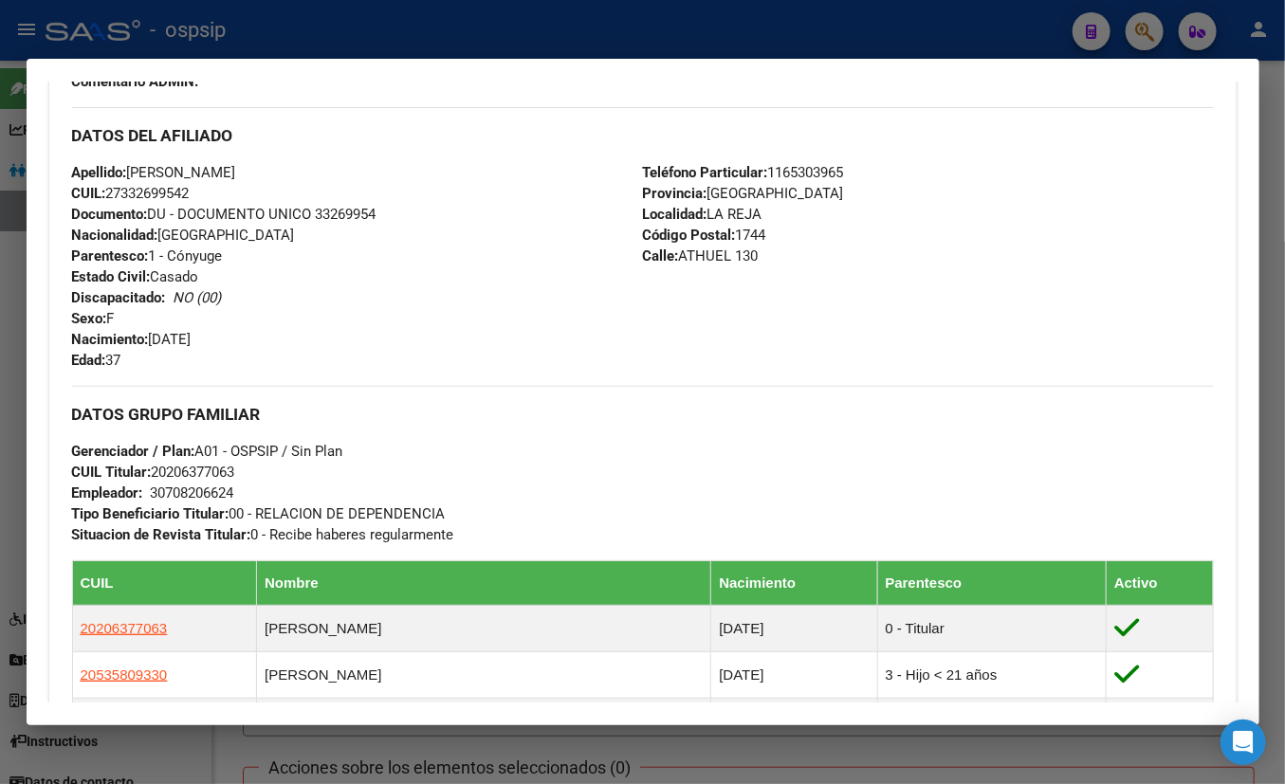
scroll to position [689, 0]
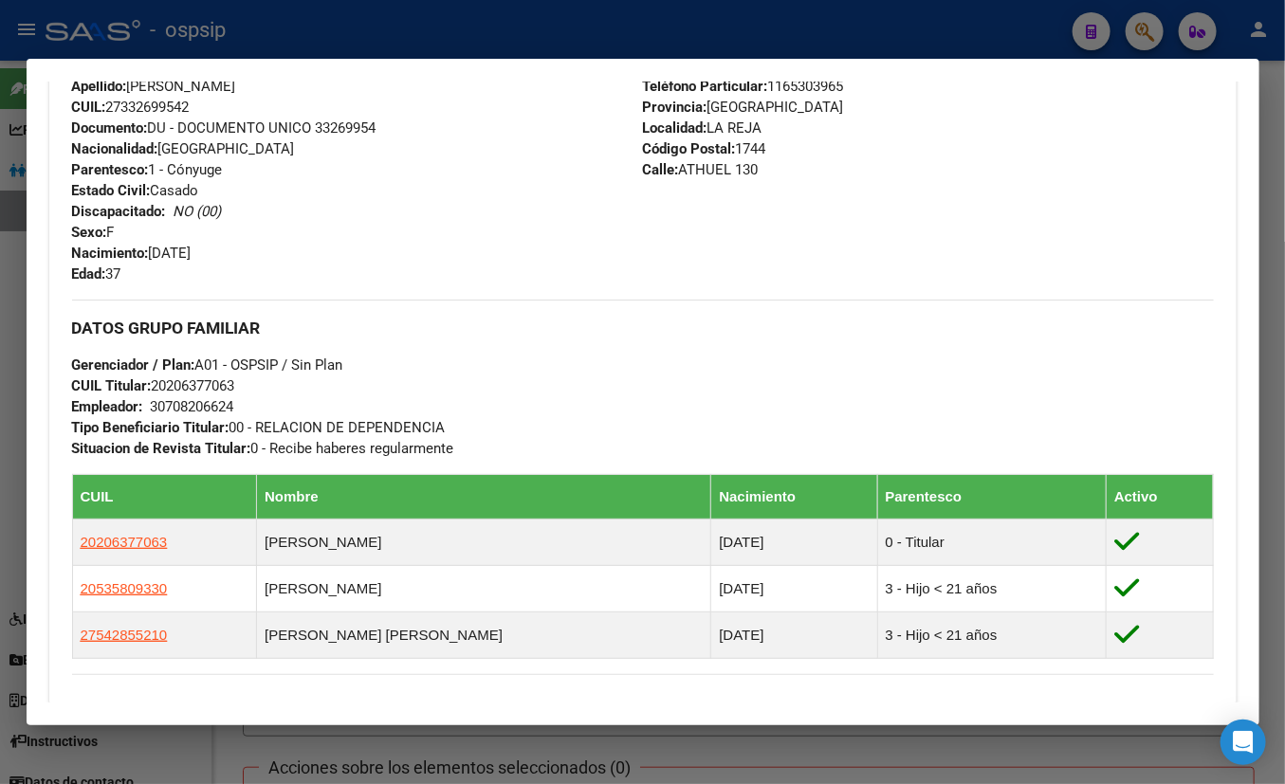
drag, startPoint x: 538, startPoint y: 118, endPoint x: 562, endPoint y: 174, distance: 62.0
click at [538, 116] on div "Apellido: [PERSON_NAME]: 27332699542 Documento: DU - DOCUMENTO UNICO 33269954 N…" at bounding box center [357, 180] width 571 height 209
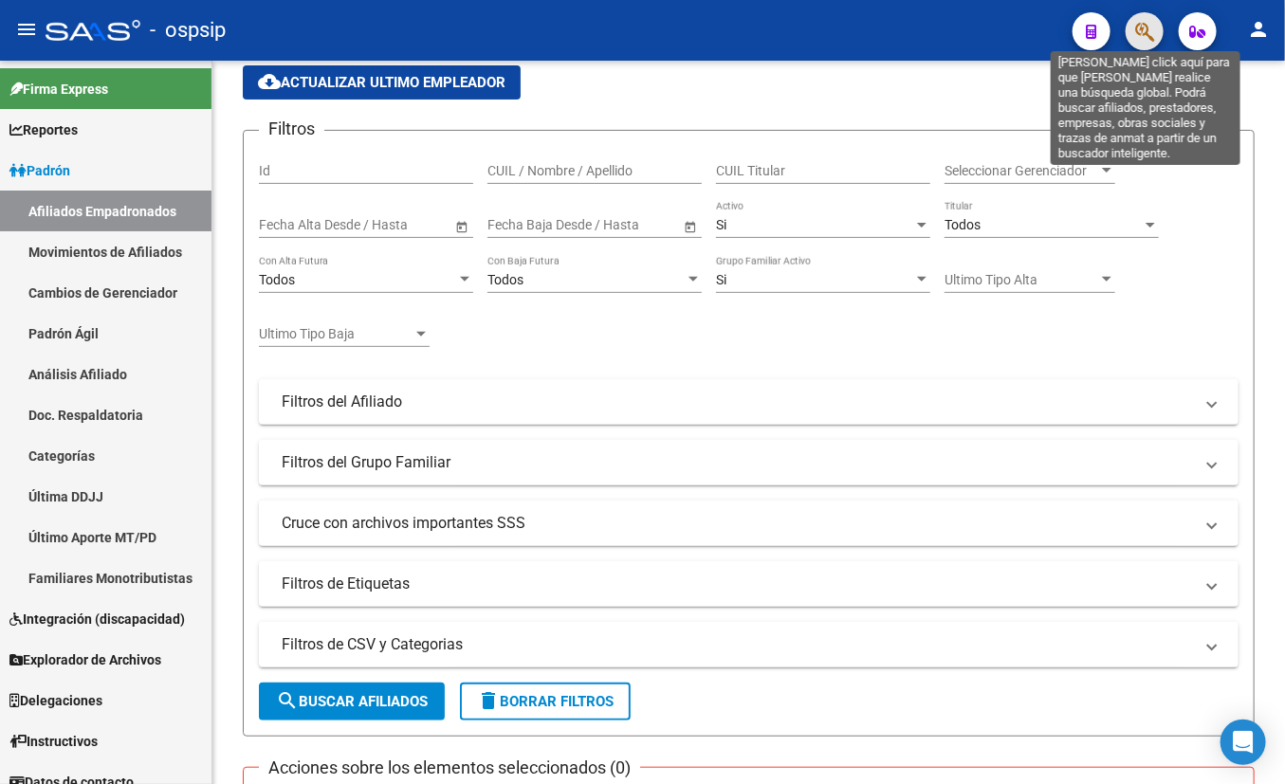
click at [1131, 34] on icon "button" at bounding box center [1144, 32] width 19 height 22
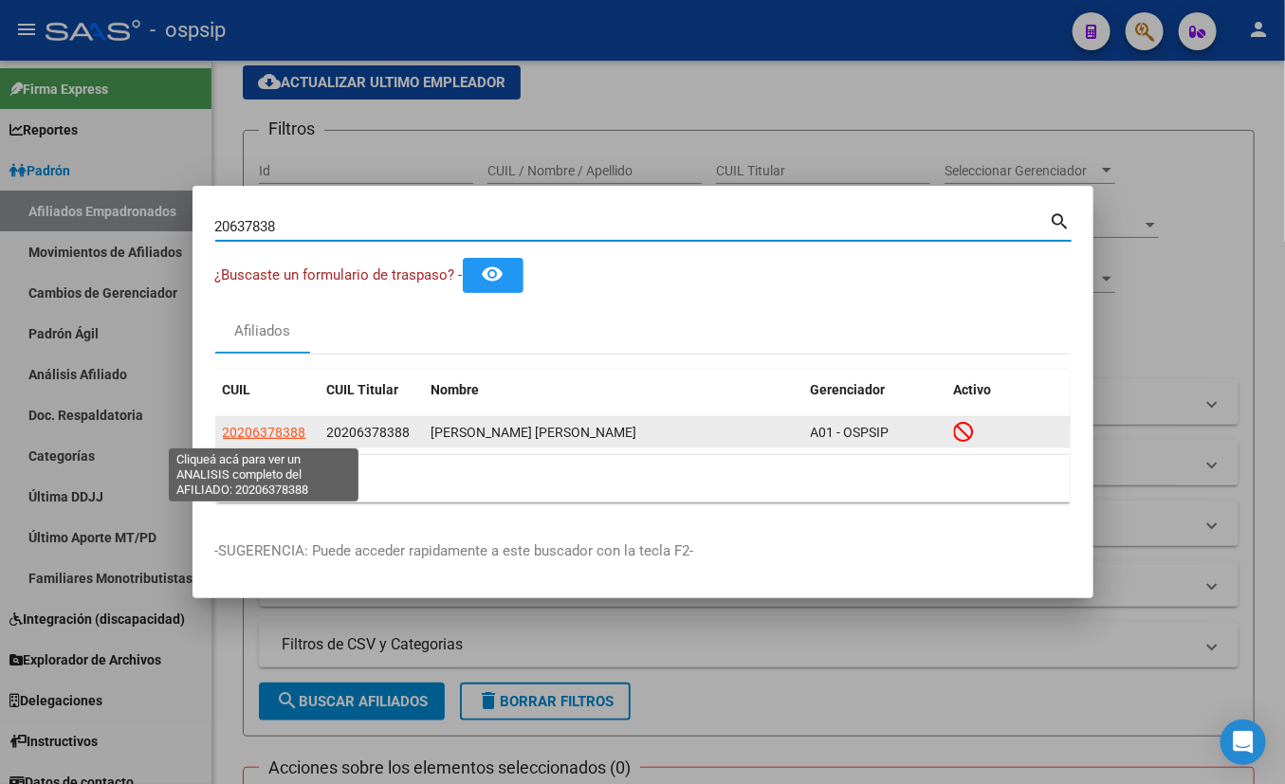
click at [246, 432] on span "20206378388" at bounding box center [264, 432] width 83 height 15
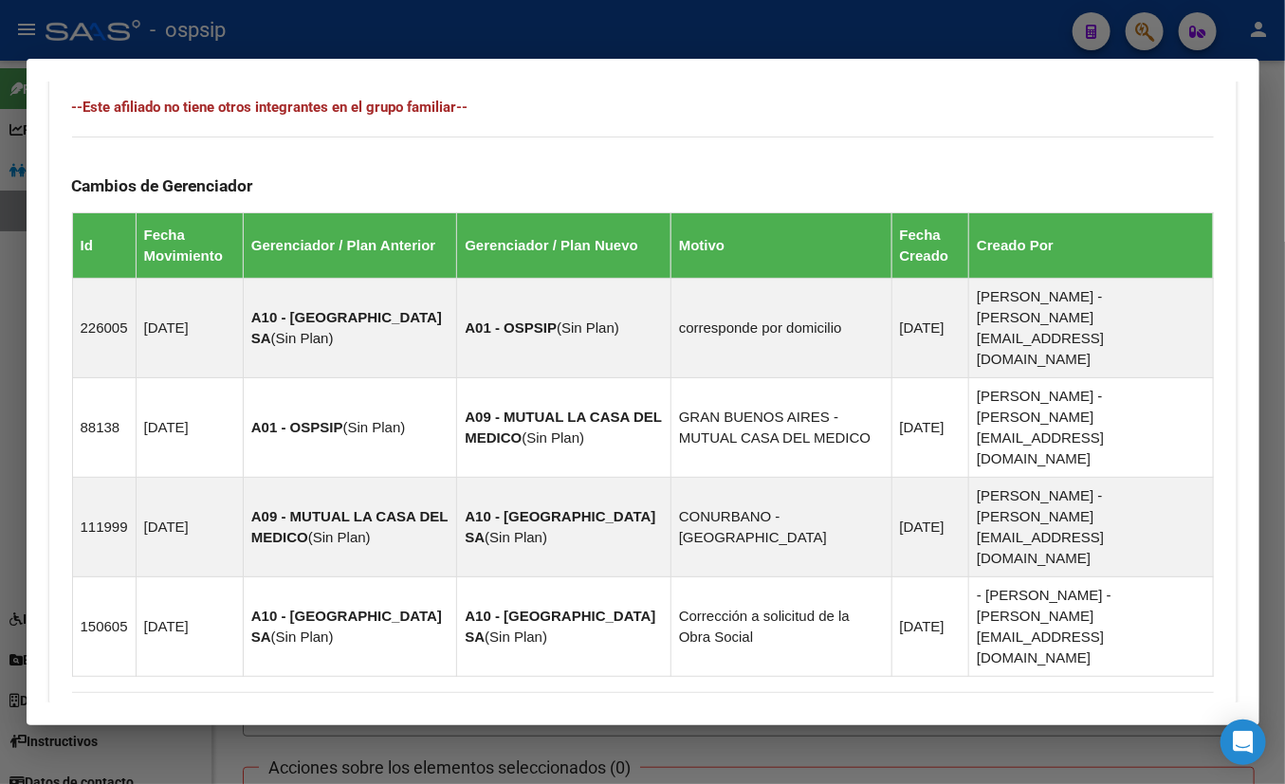
scroll to position [1150, 0]
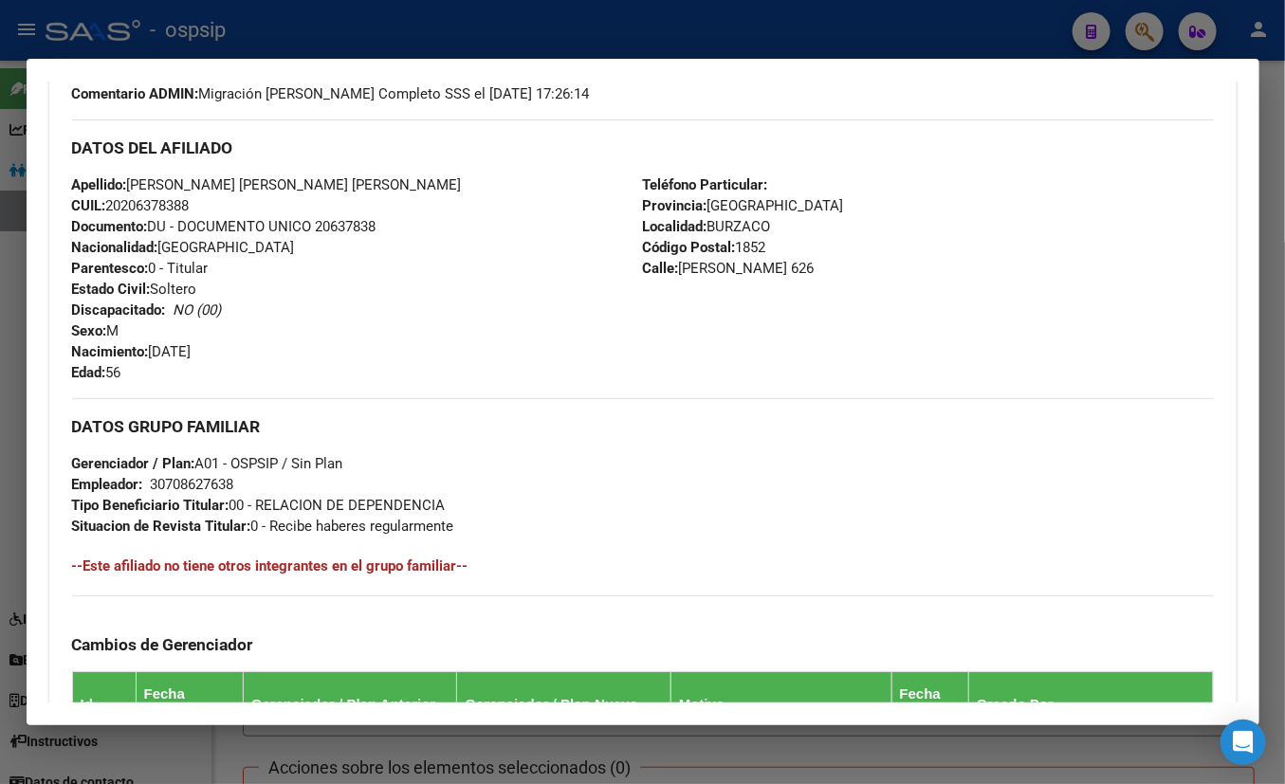
scroll to position [74, 0]
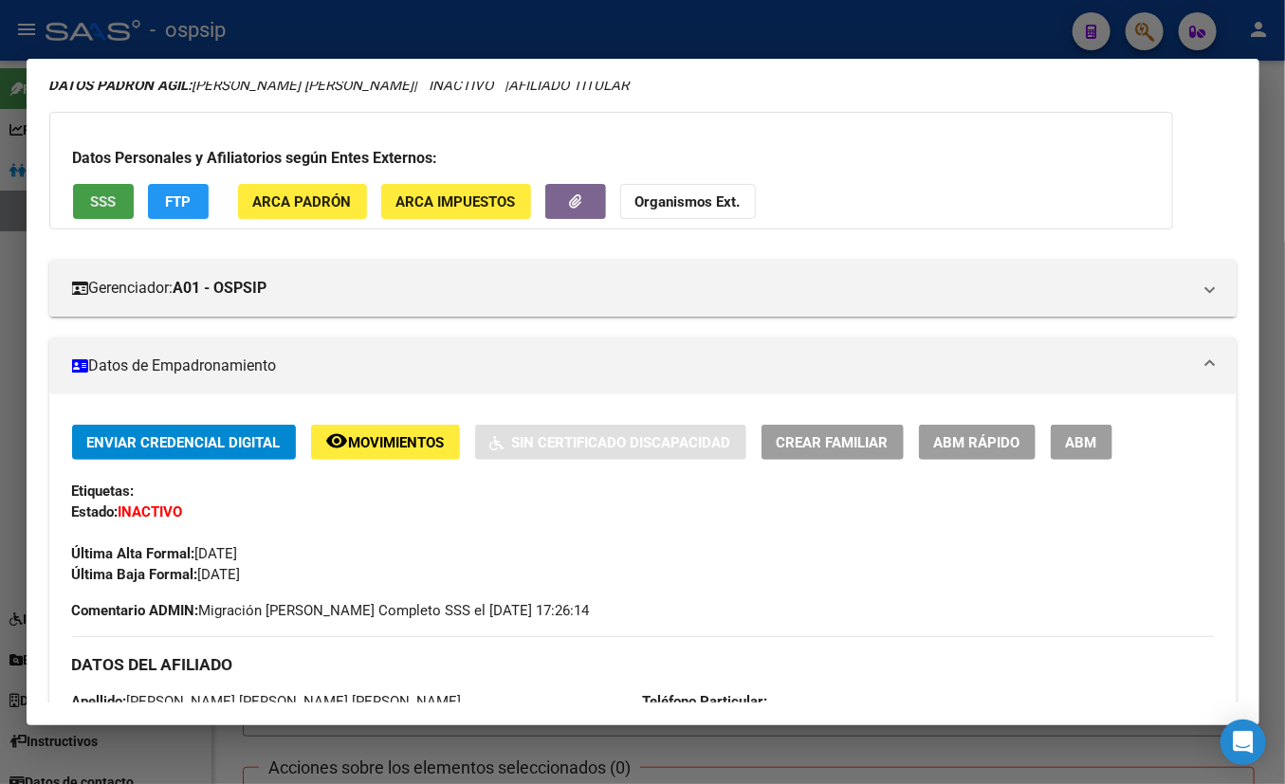
click at [93, 198] on span "SSS" at bounding box center [103, 201] width 26 height 17
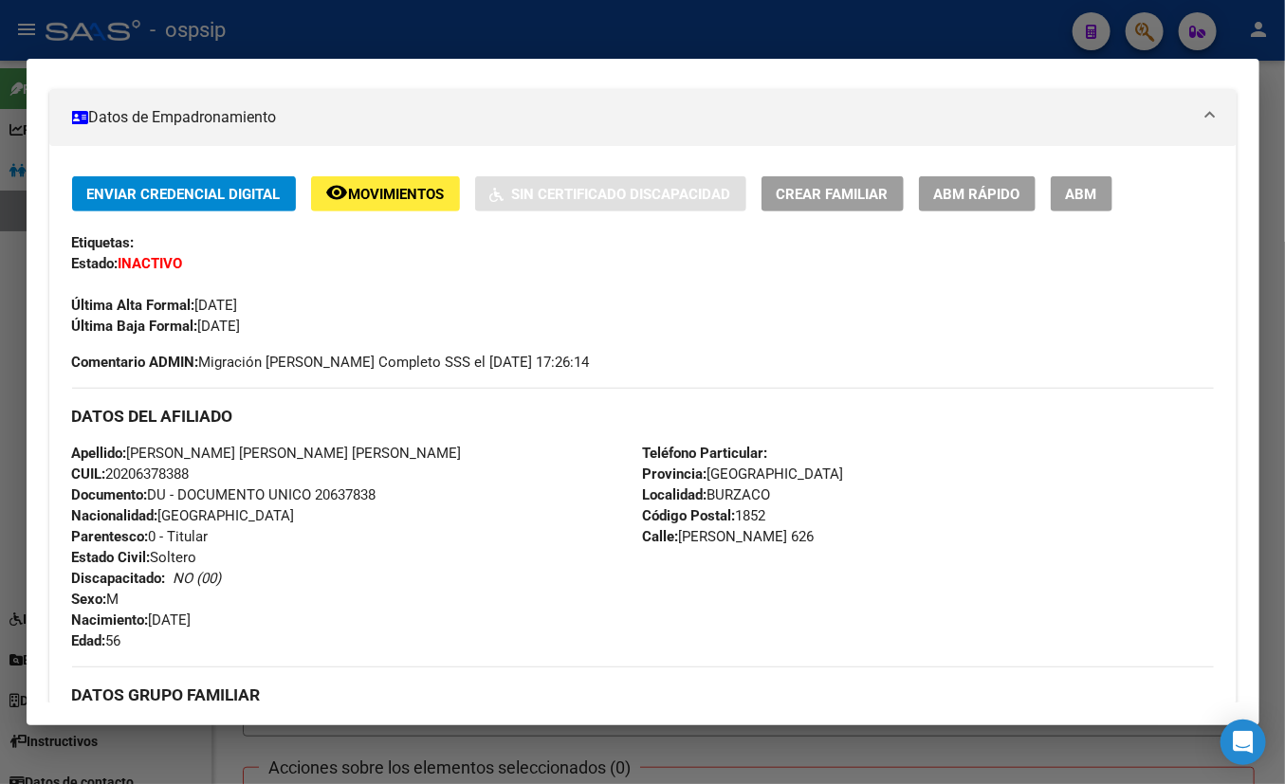
scroll to position [332, 0]
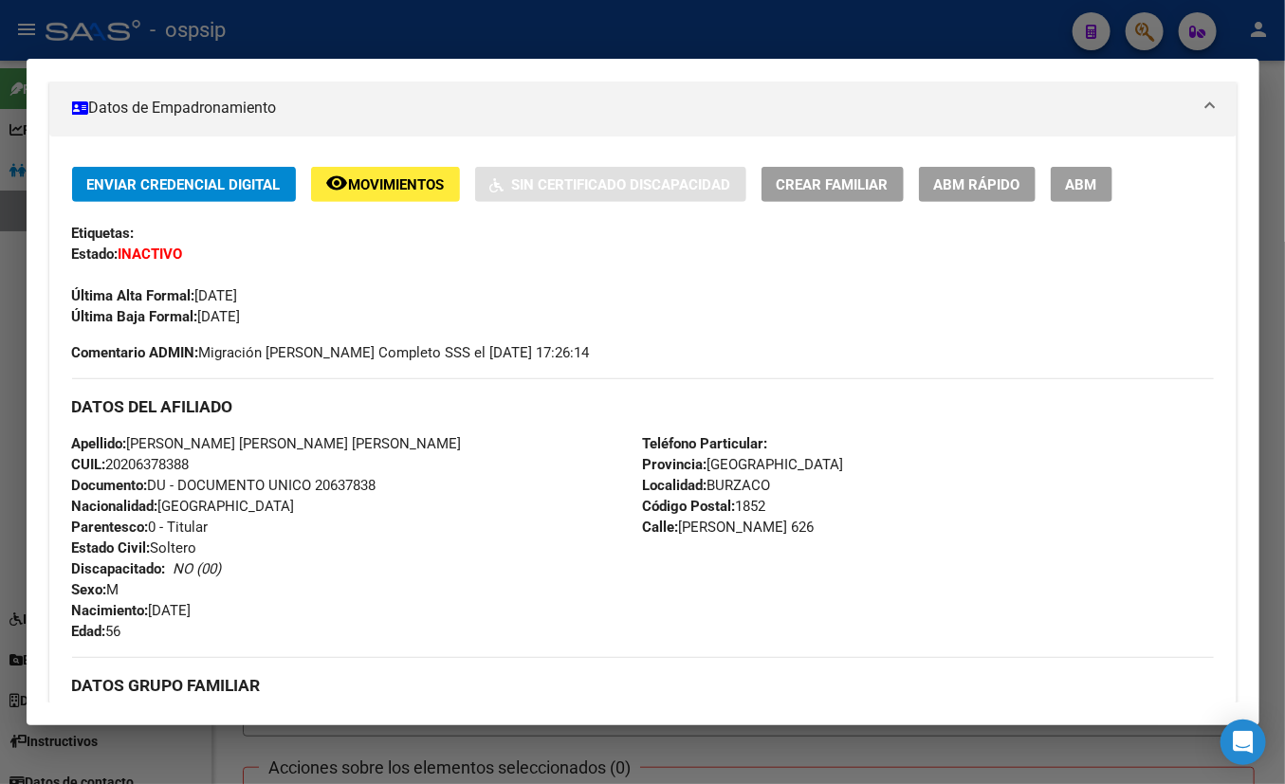
click at [366, 145] on div "Enviar Credencial Digital remove_red_eye Movimientos Sin Certificado Discapacid…" at bounding box center [642, 789] width 1187 height 1305
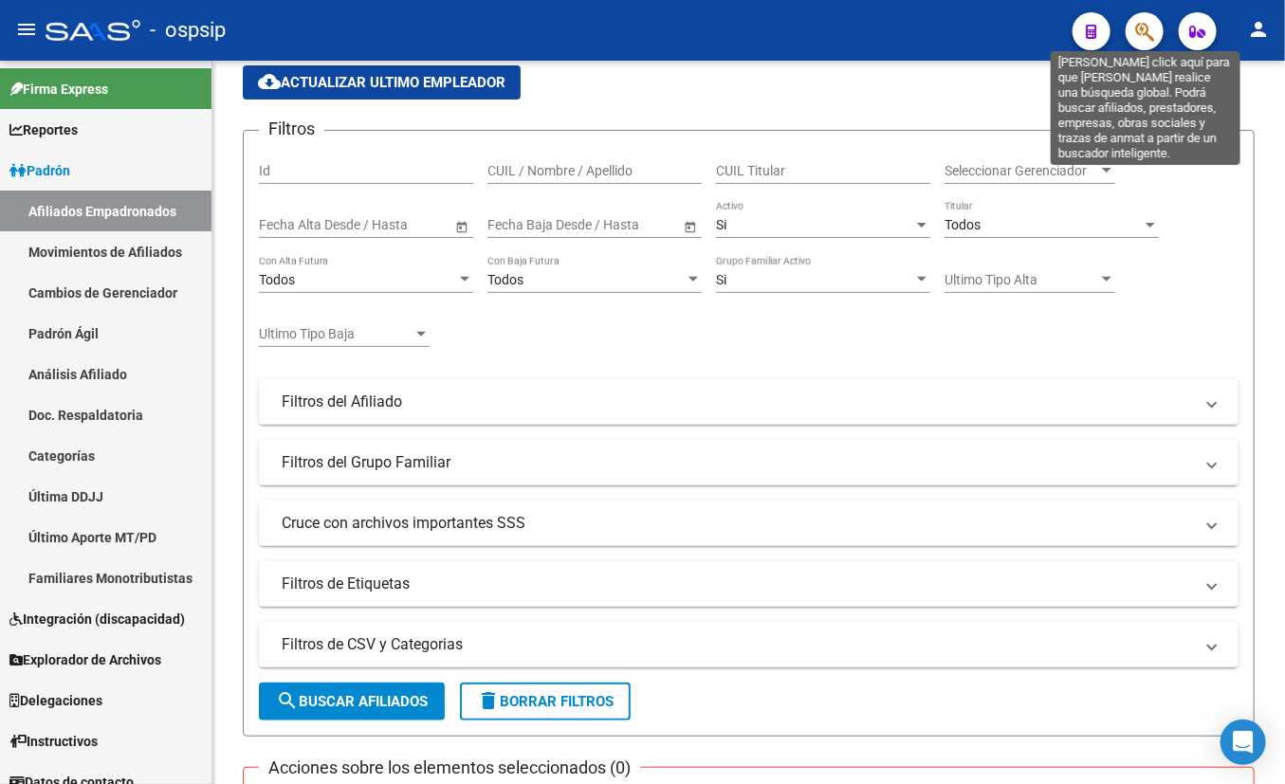
click at [1131, 27] on icon "button" at bounding box center [1144, 32] width 19 height 22
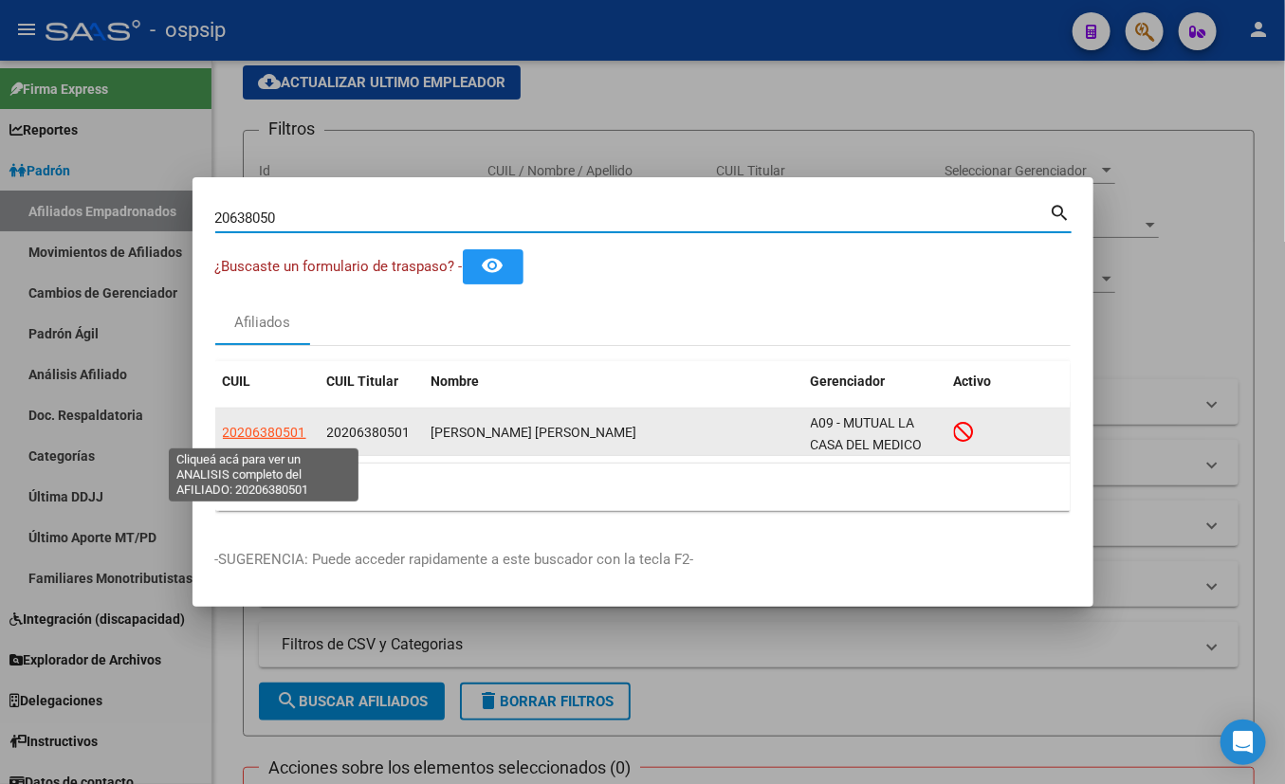
click at [257, 432] on span "20206380501" at bounding box center [264, 432] width 83 height 15
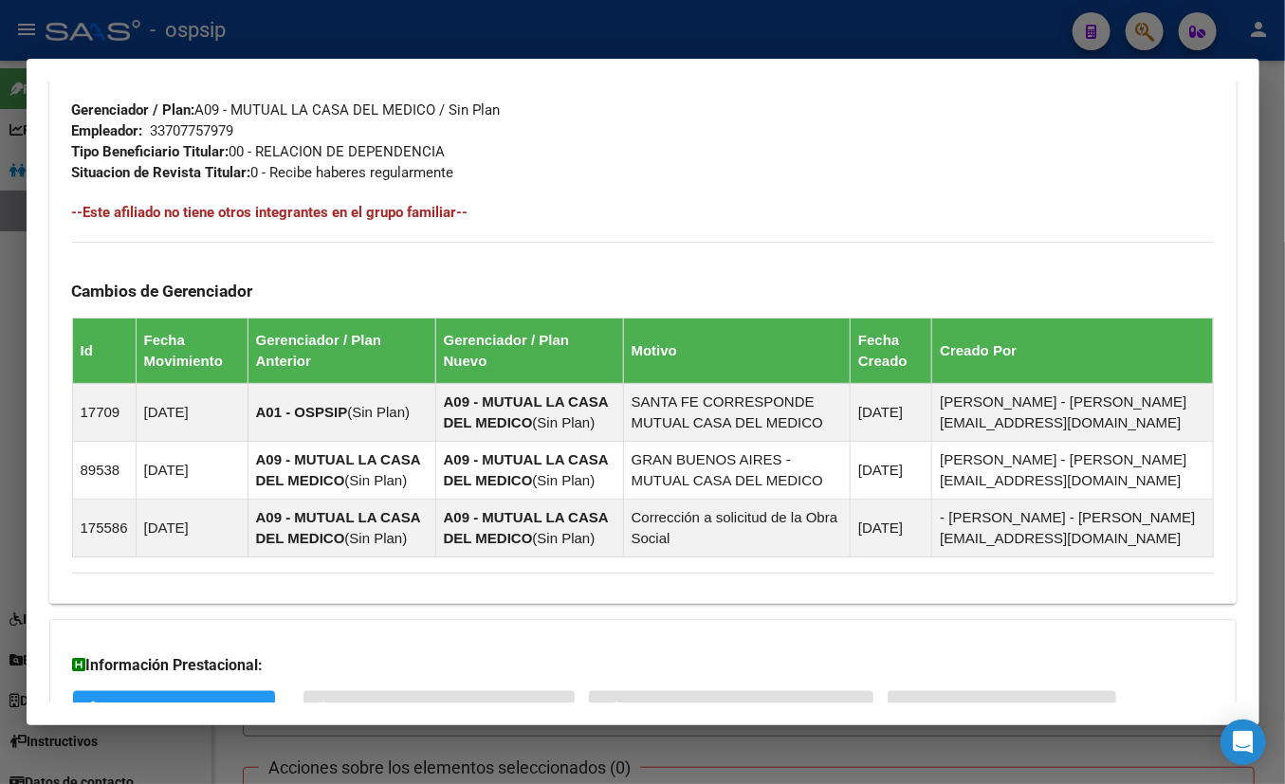
scroll to position [1056, 0]
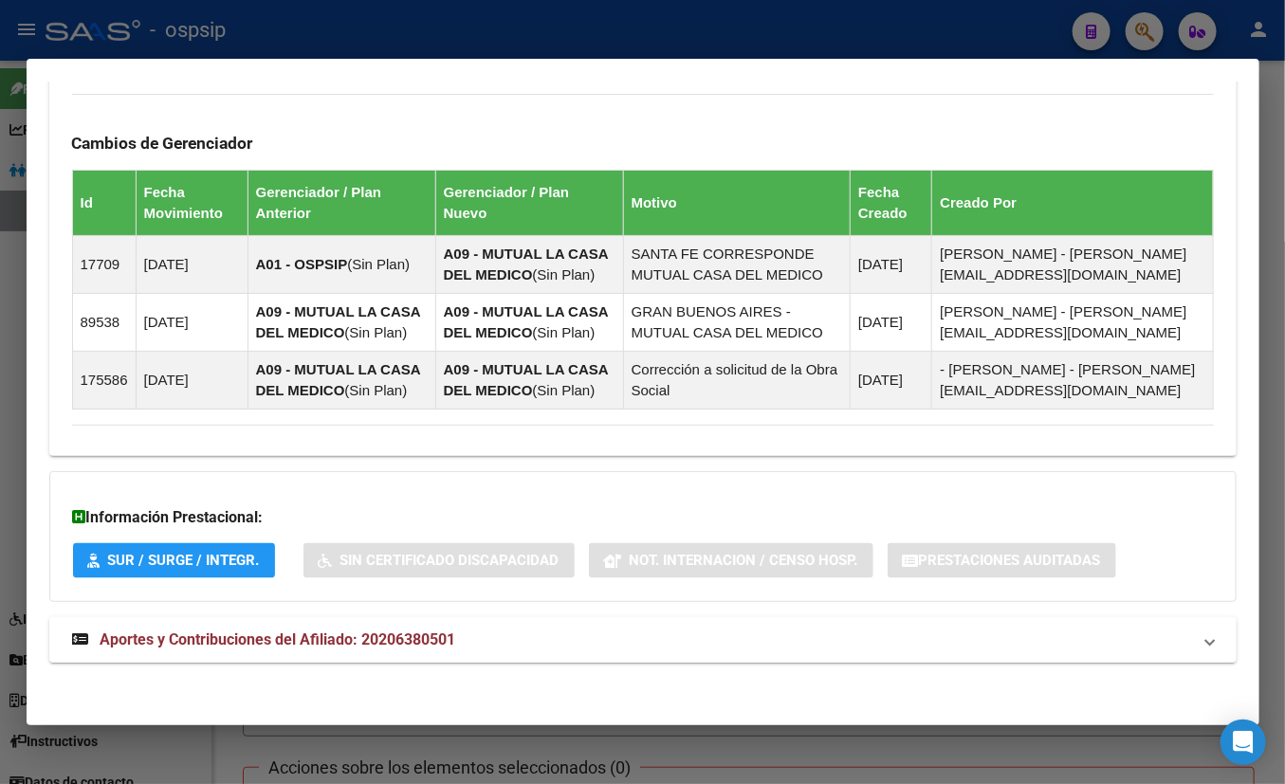
drag, startPoint x: 375, startPoint y: 642, endPoint x: 461, endPoint y: 570, distance: 111.7
click at [375, 643] on span "Aportes y Contribuciones del Afiliado: 20206380501" at bounding box center [279, 640] width 356 height 18
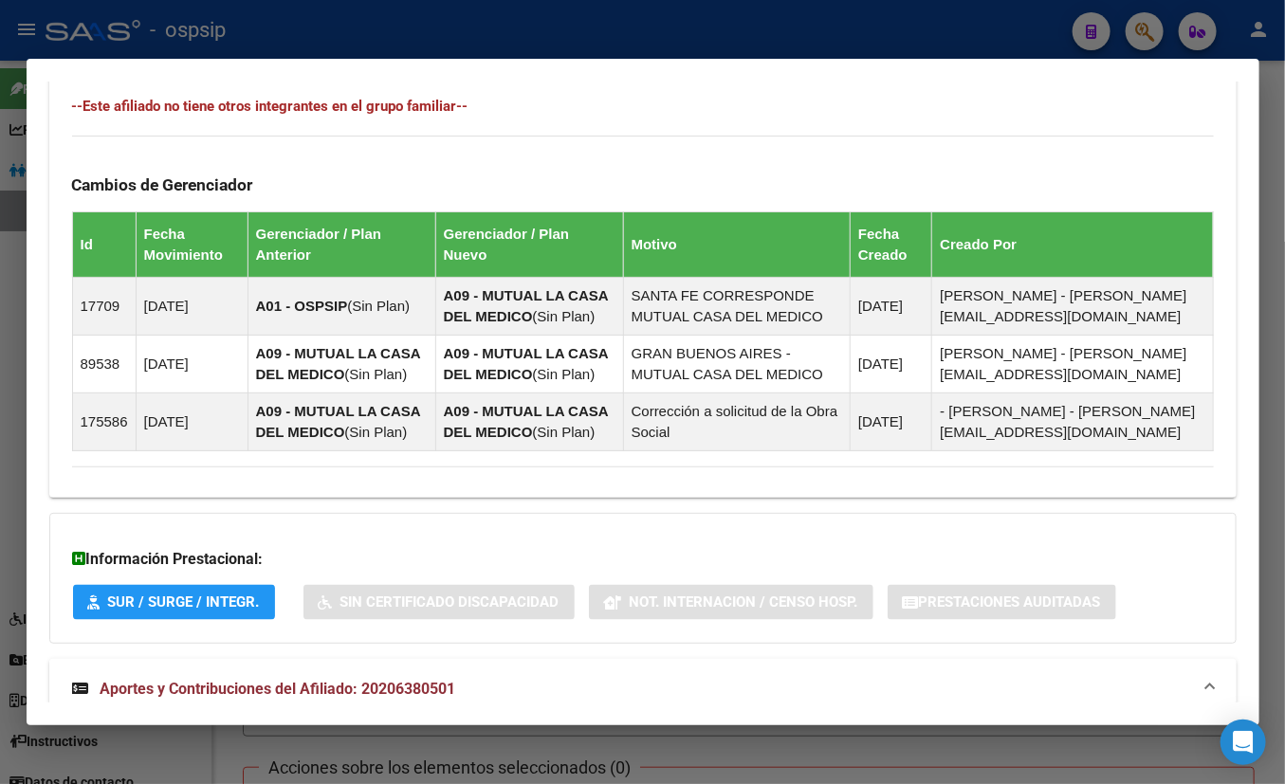
scroll to position [497, 0]
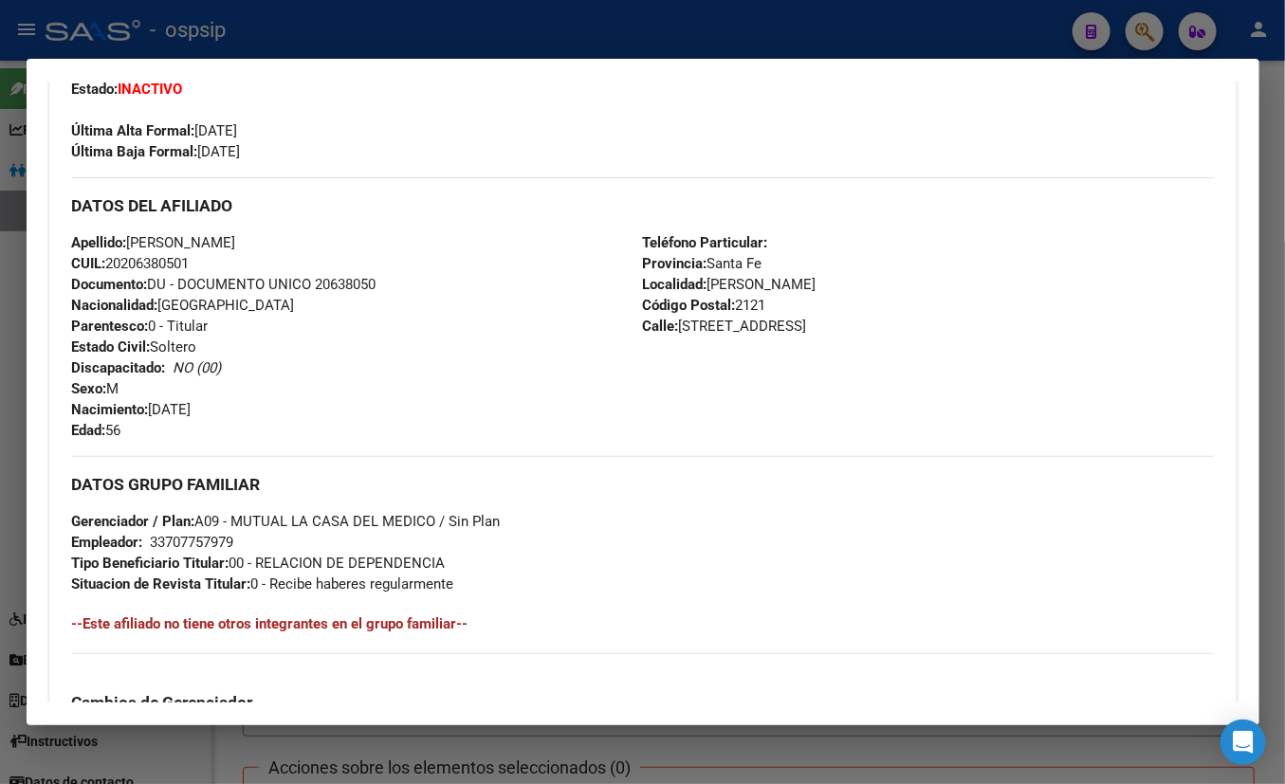
click at [557, 134] on div "Última Alta Formal: [DATE]" at bounding box center [643, 121] width 1142 height 42
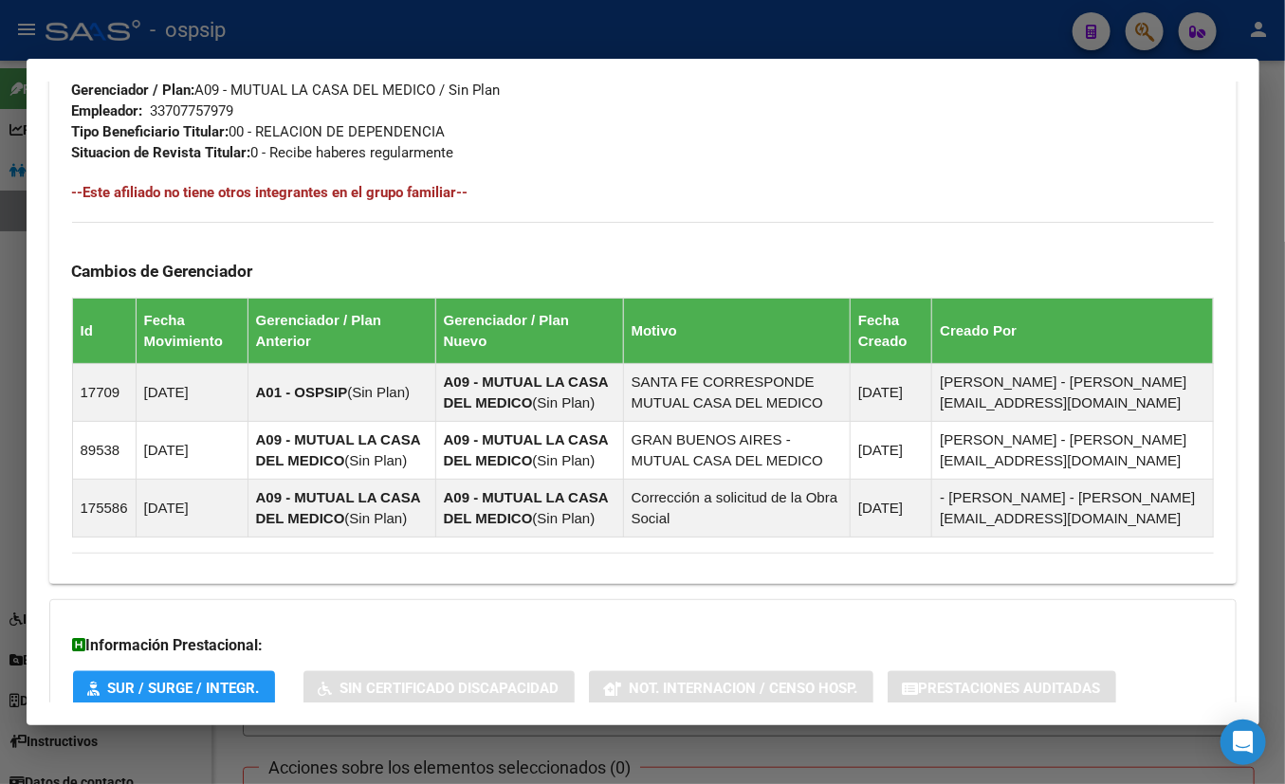
scroll to position [583, 0]
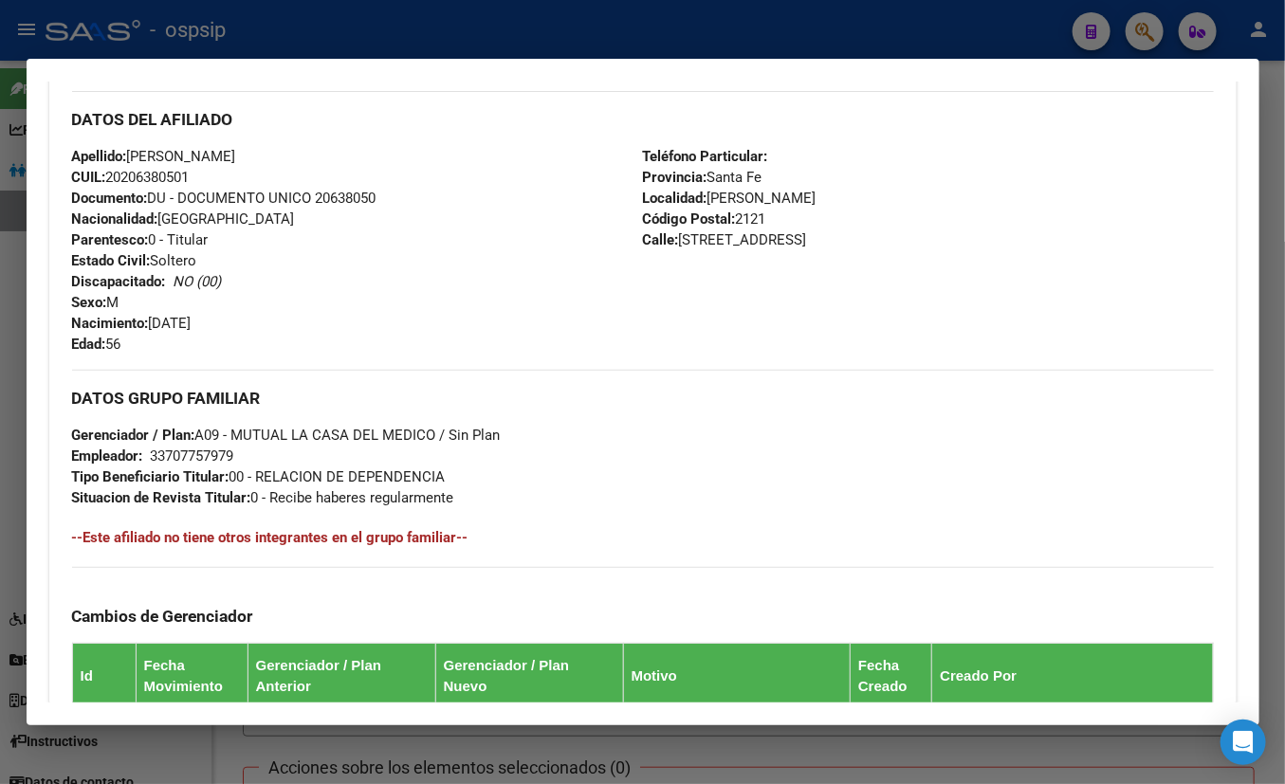
click at [322, 113] on h3 "DATOS DEL AFILIADO" at bounding box center [643, 119] width 1142 height 21
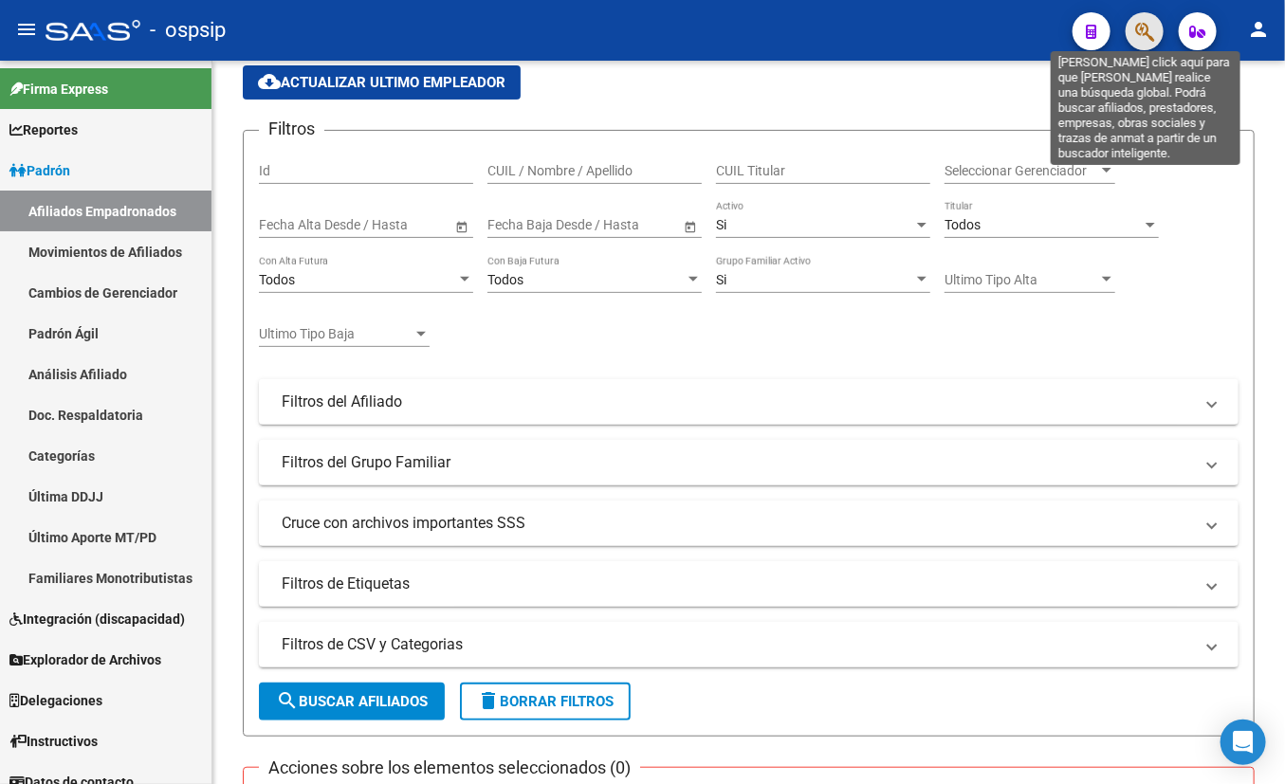
click at [1131, 27] on icon "button" at bounding box center [1144, 32] width 19 height 22
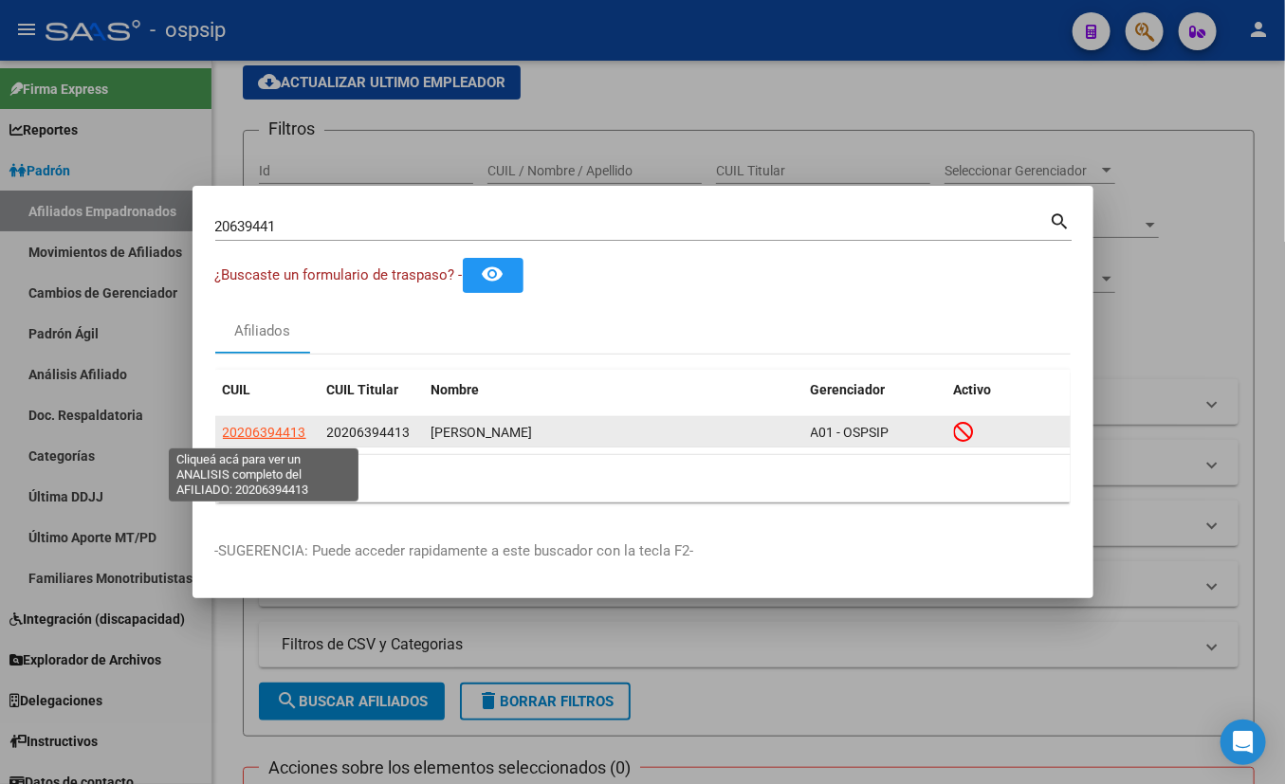
click at [249, 428] on span "20206394413" at bounding box center [264, 432] width 83 height 15
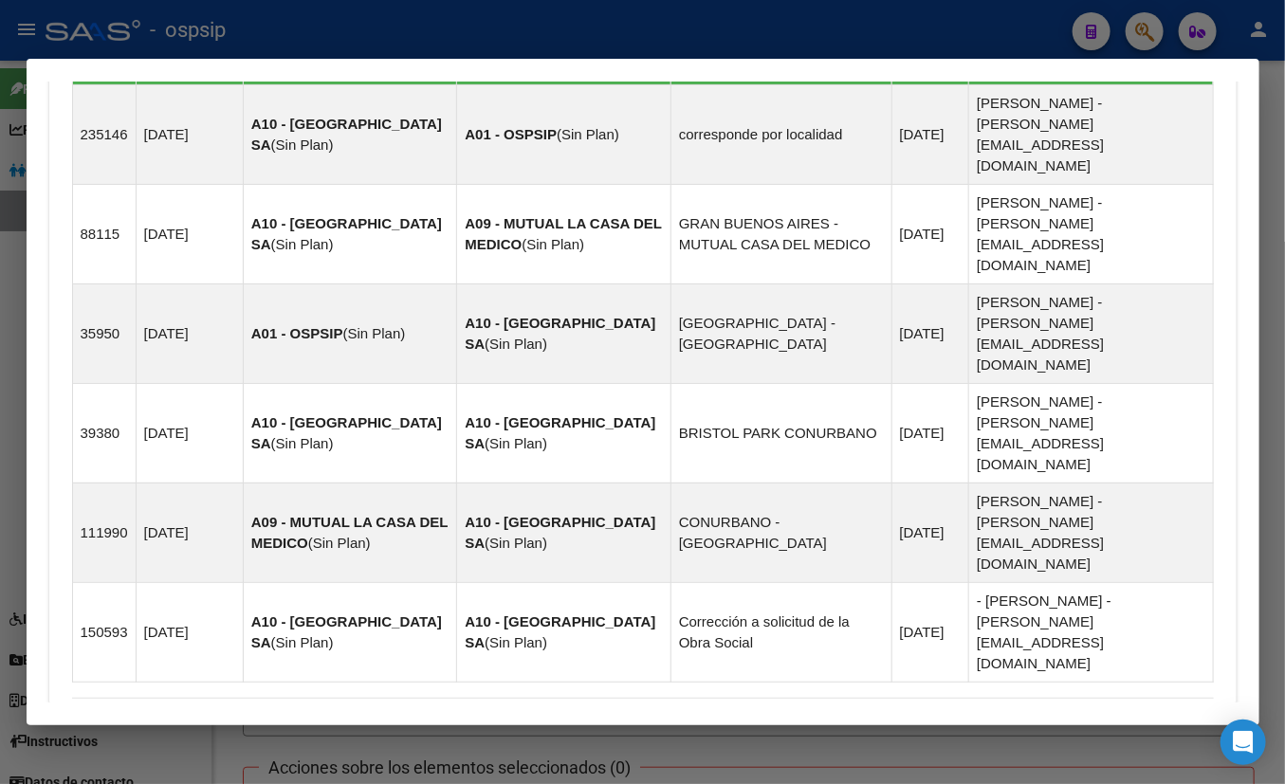
scroll to position [1535, 0]
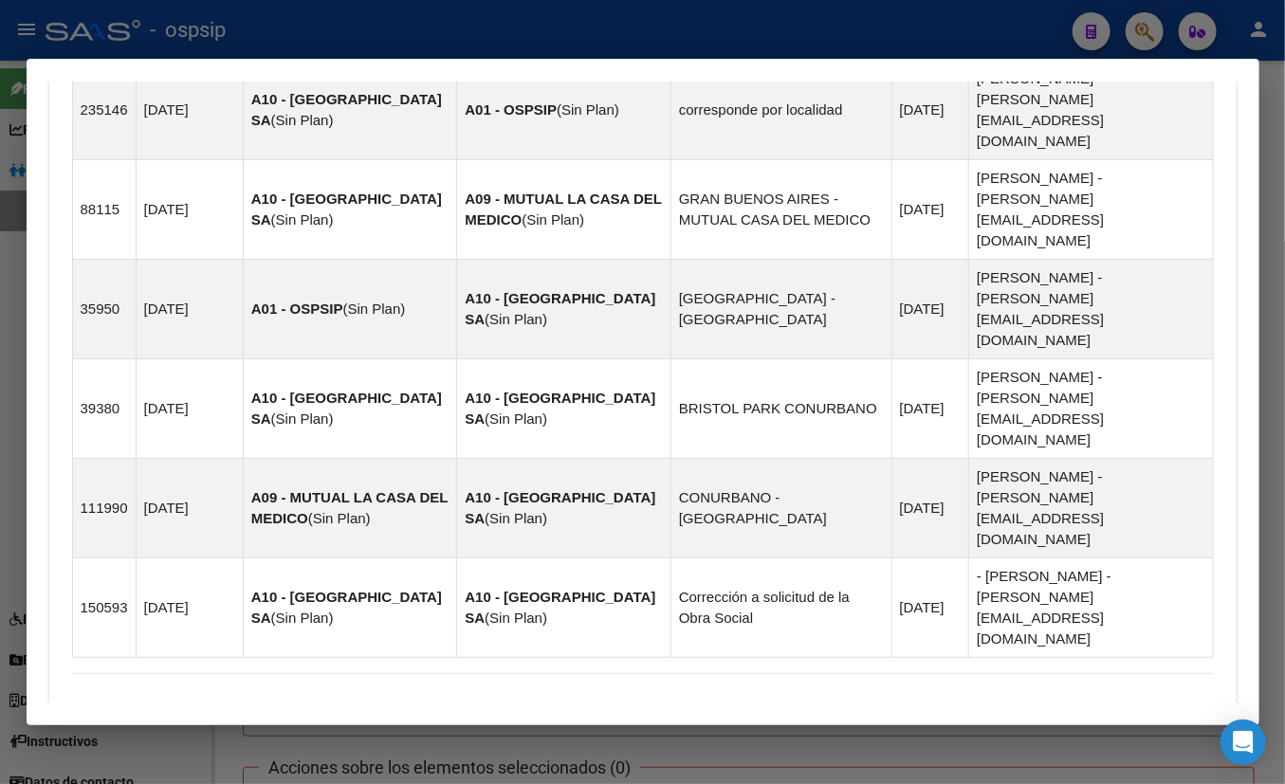
drag, startPoint x: 340, startPoint y: 645, endPoint x: 422, endPoint y: 596, distance: 94.8
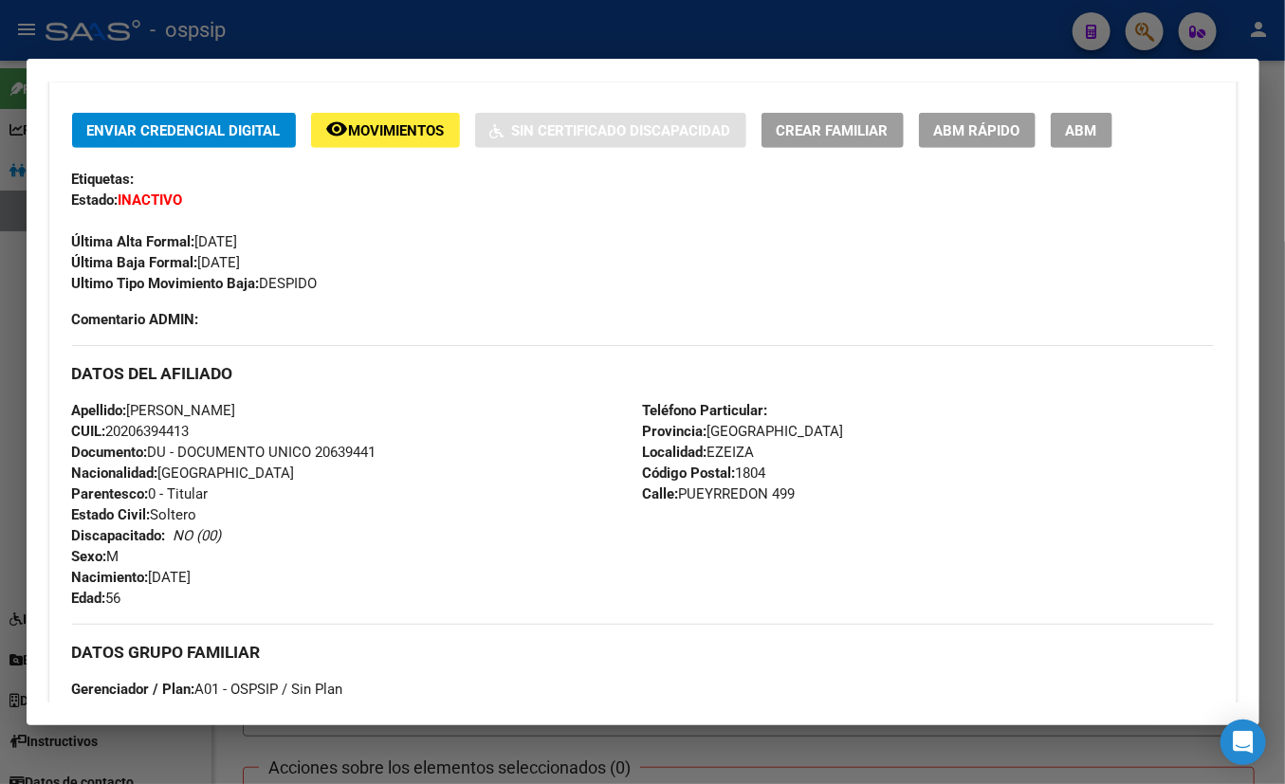
scroll to position [114, 0]
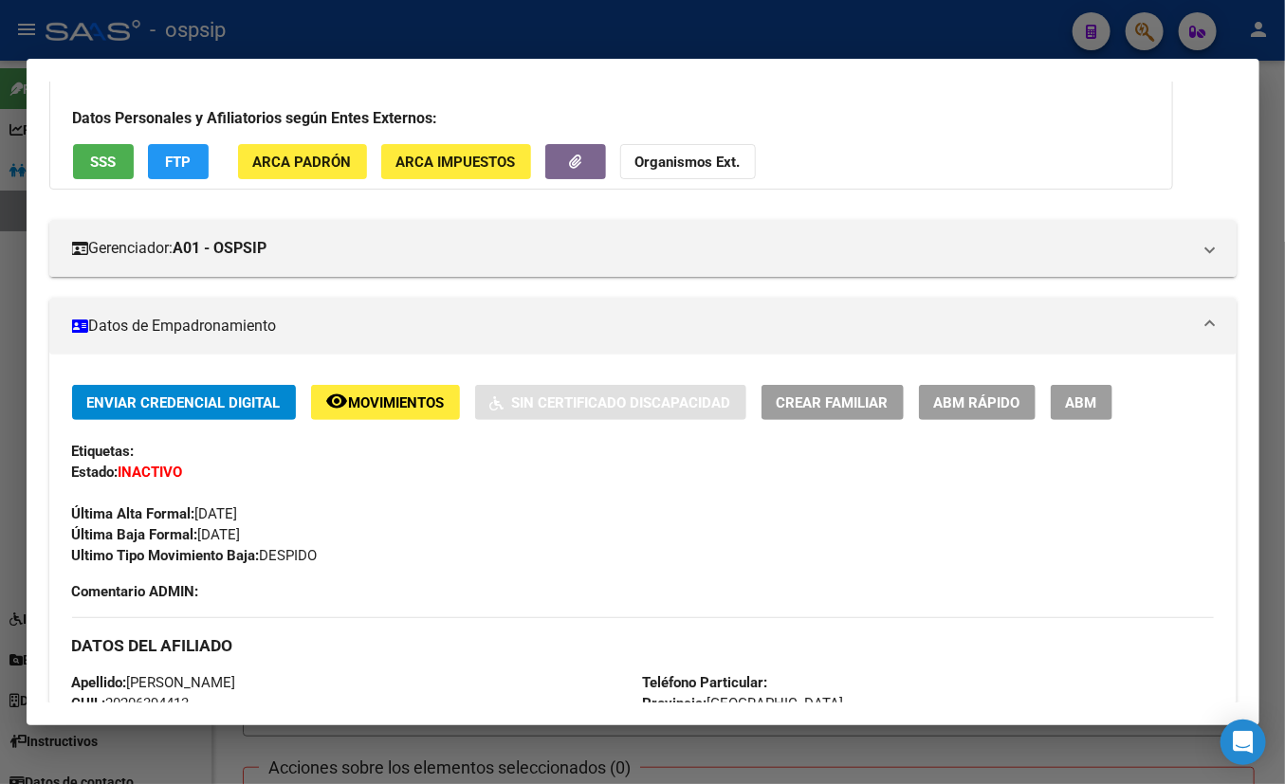
click at [103, 161] on span "SSS" at bounding box center [103, 162] width 26 height 17
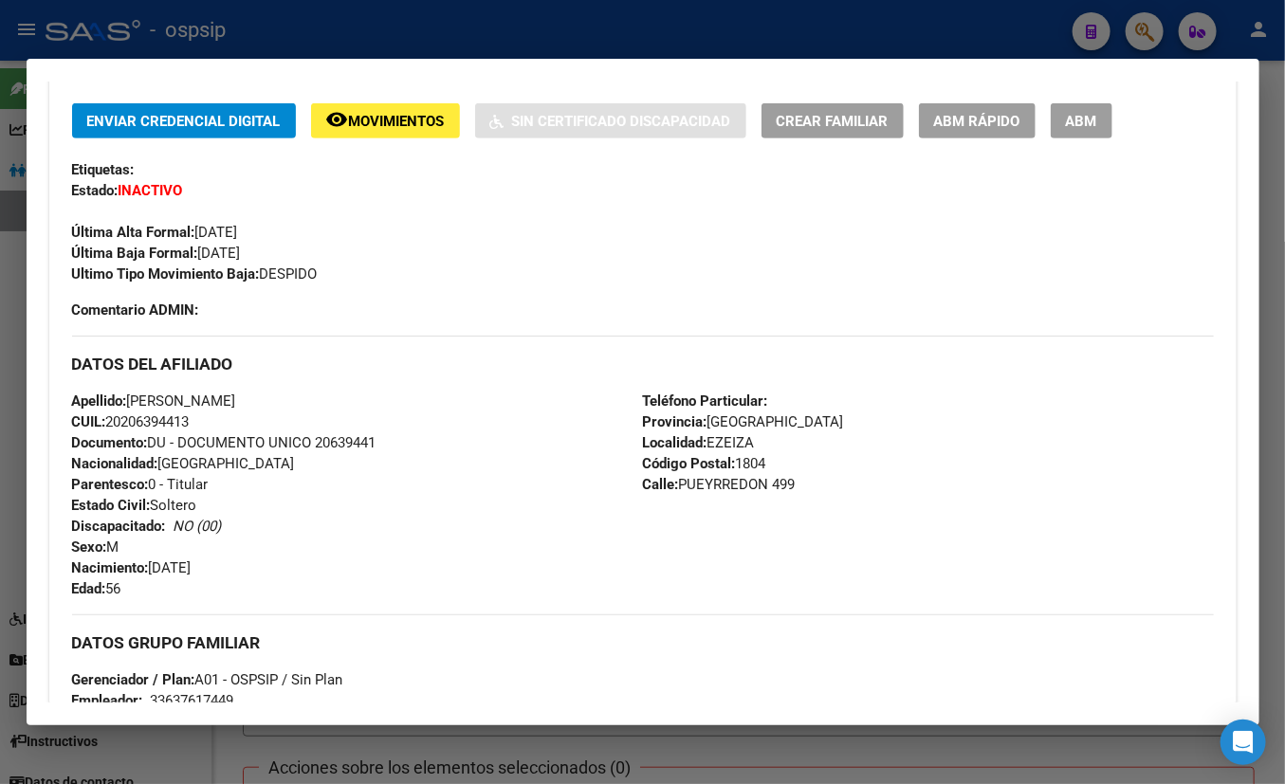
scroll to position [458, 0]
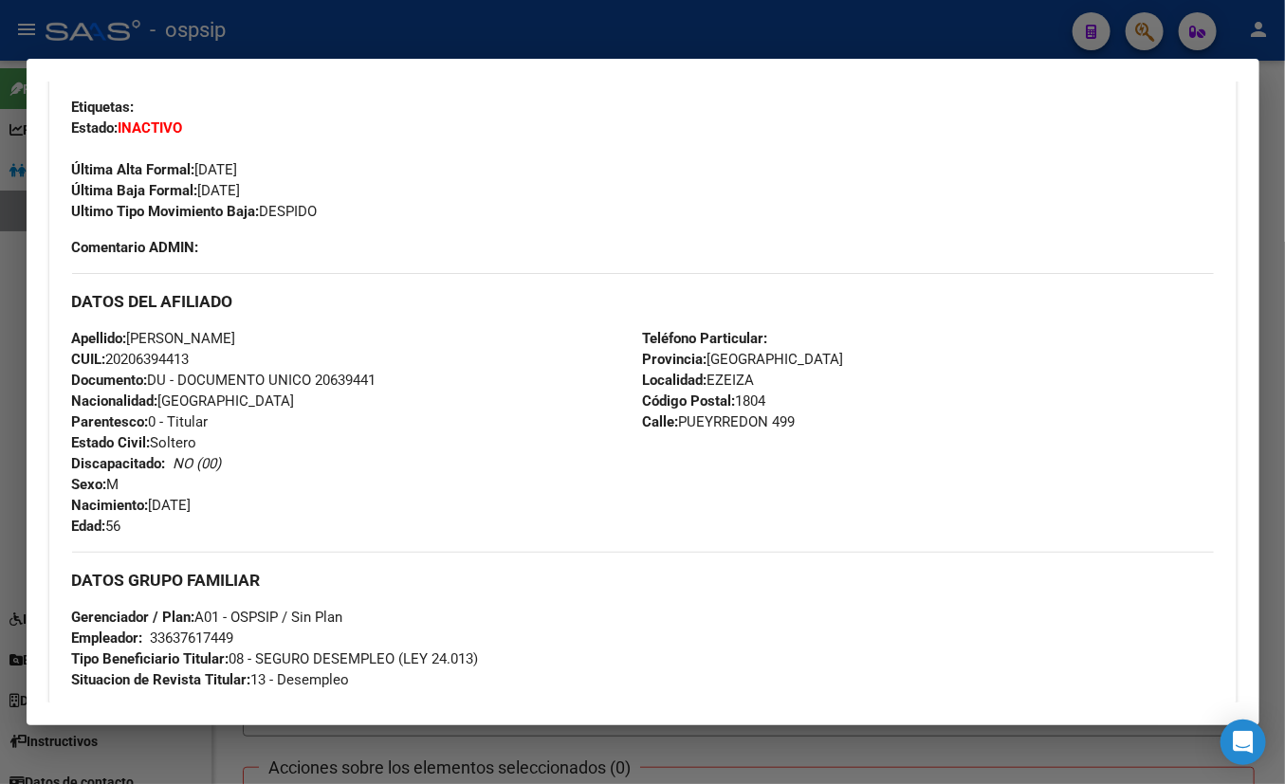
drag, startPoint x: 316, startPoint y: 377, endPoint x: 435, endPoint y: 378, distance: 119.5
click at [435, 378] on div "Apellido: [PERSON_NAME] CUIL: 20206394413 Documento: DU - DOCUMENTO UNICO 20639…" at bounding box center [357, 432] width 571 height 209
copy span "20639441"
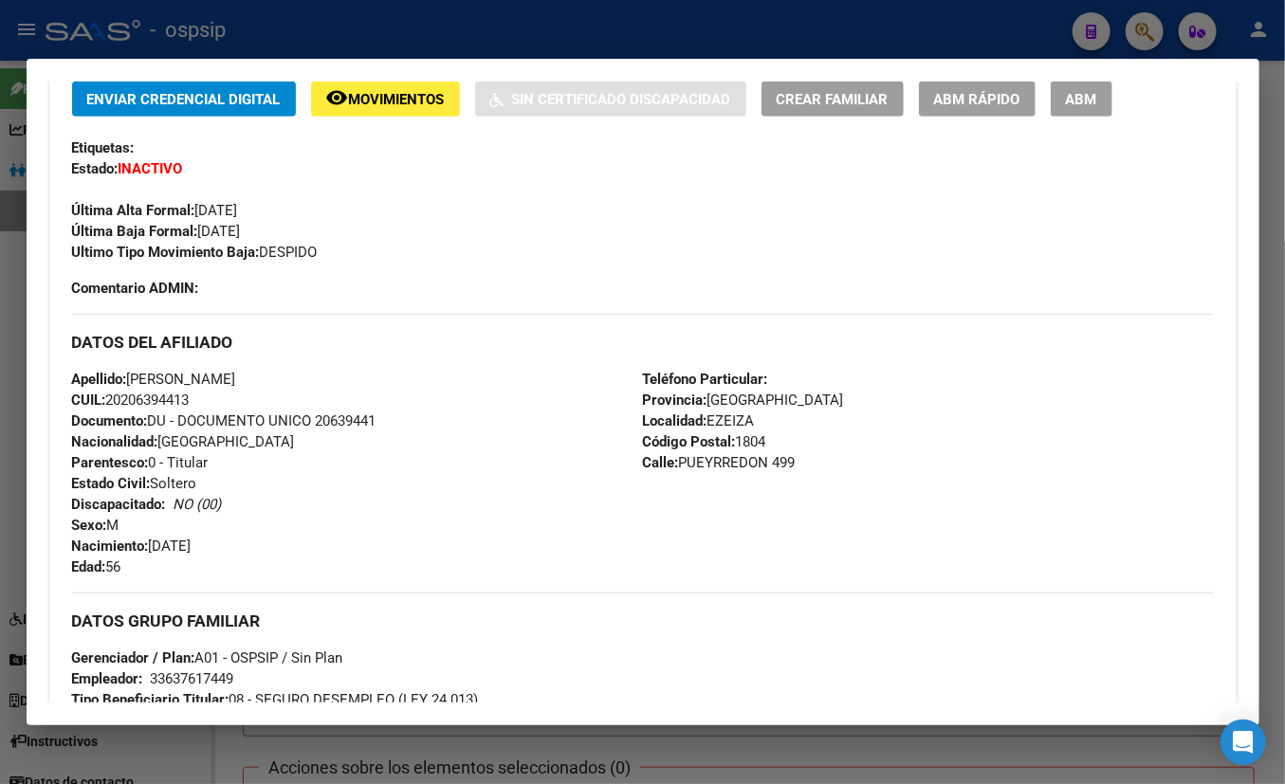
scroll to position [318, 0]
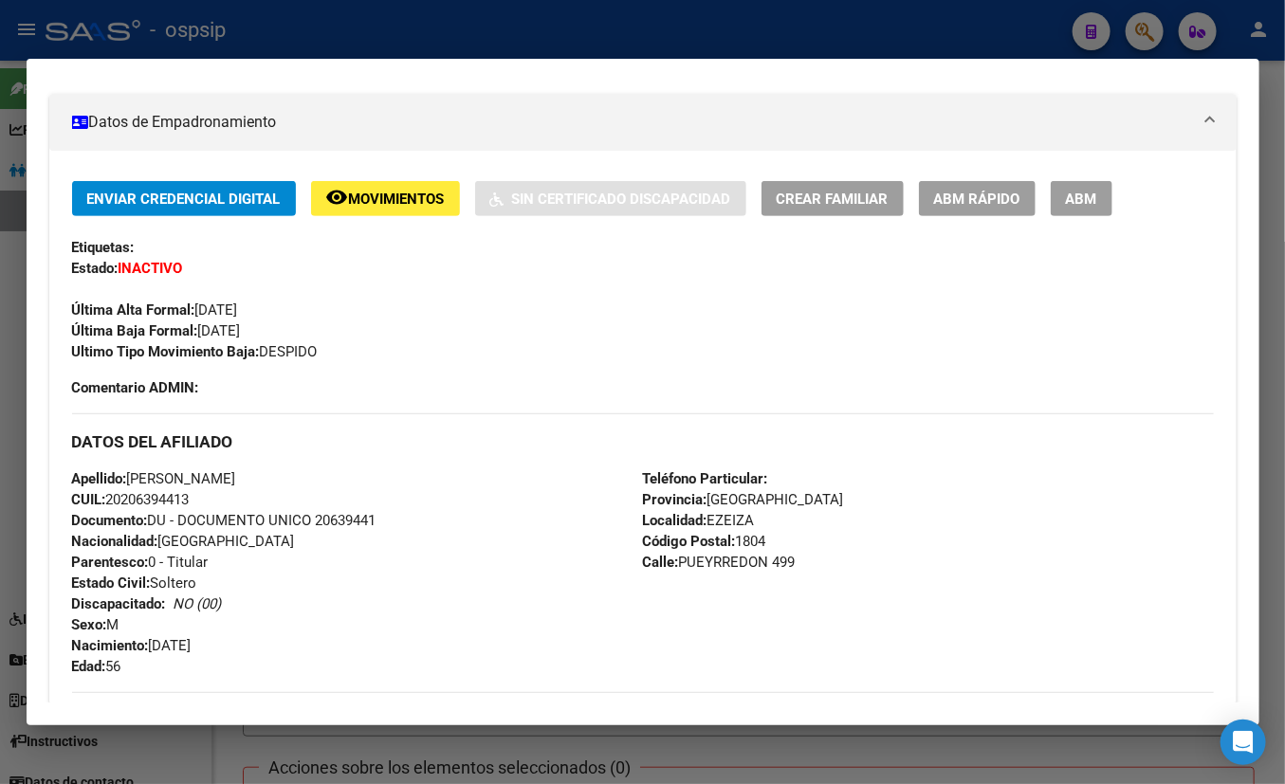
click at [1083, 193] on span "ABM" at bounding box center [1081, 199] width 31 height 17
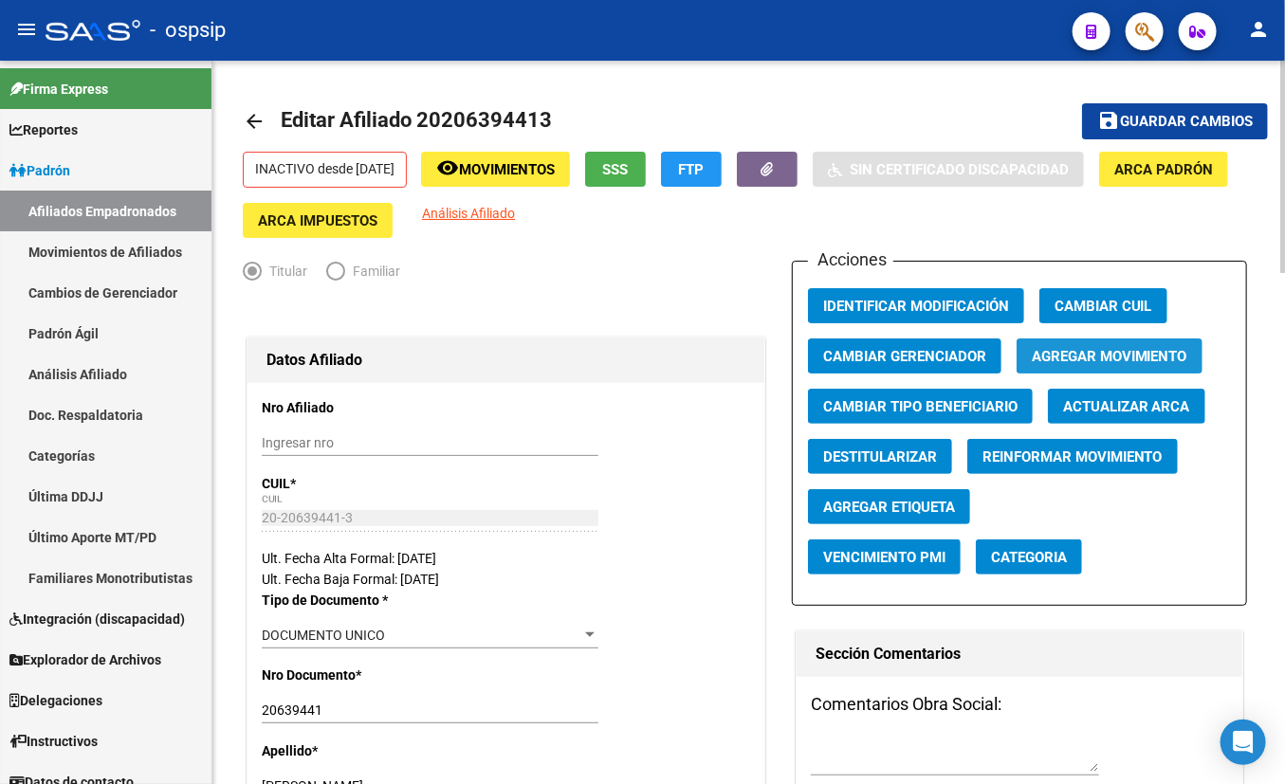
click at [1090, 348] on span "Agregar Movimiento" at bounding box center [1110, 356] width 156 height 17
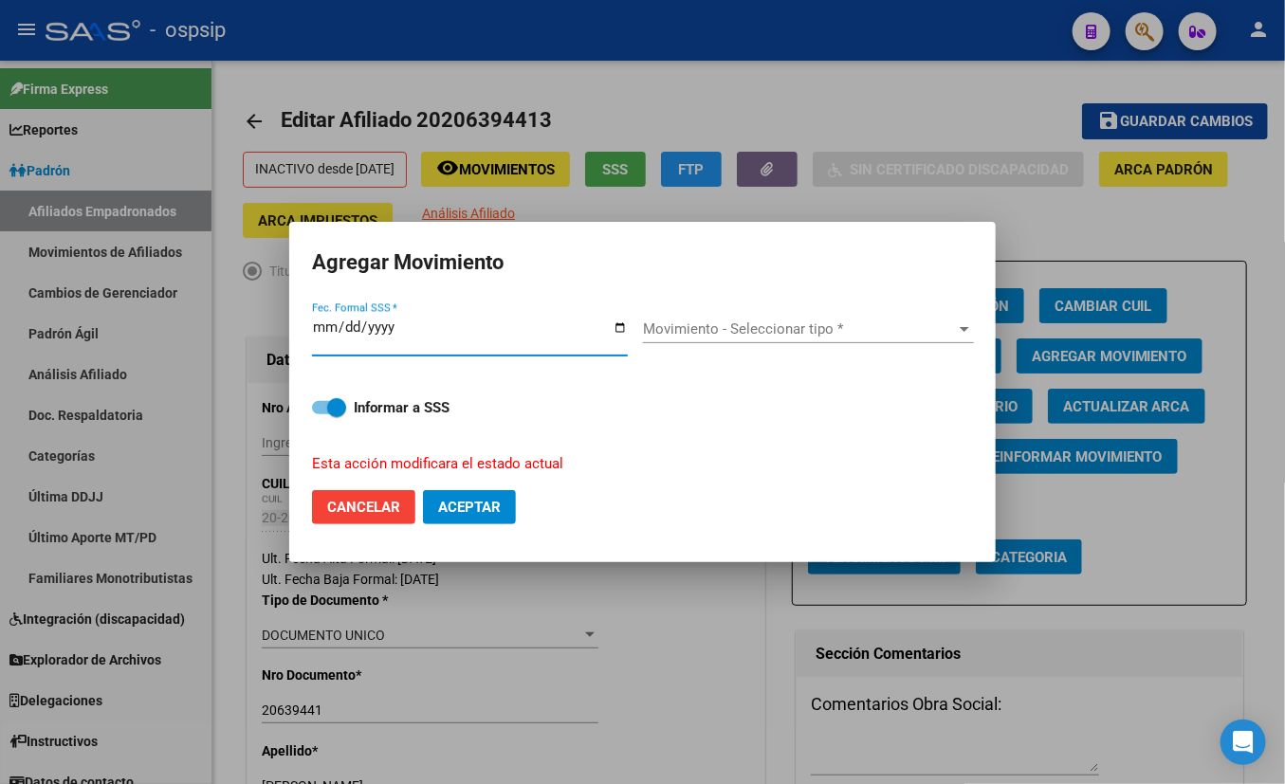
click at [645, 332] on span "Movimiento - Seleccionar tipo *" at bounding box center [800, 328] width 314 height 17
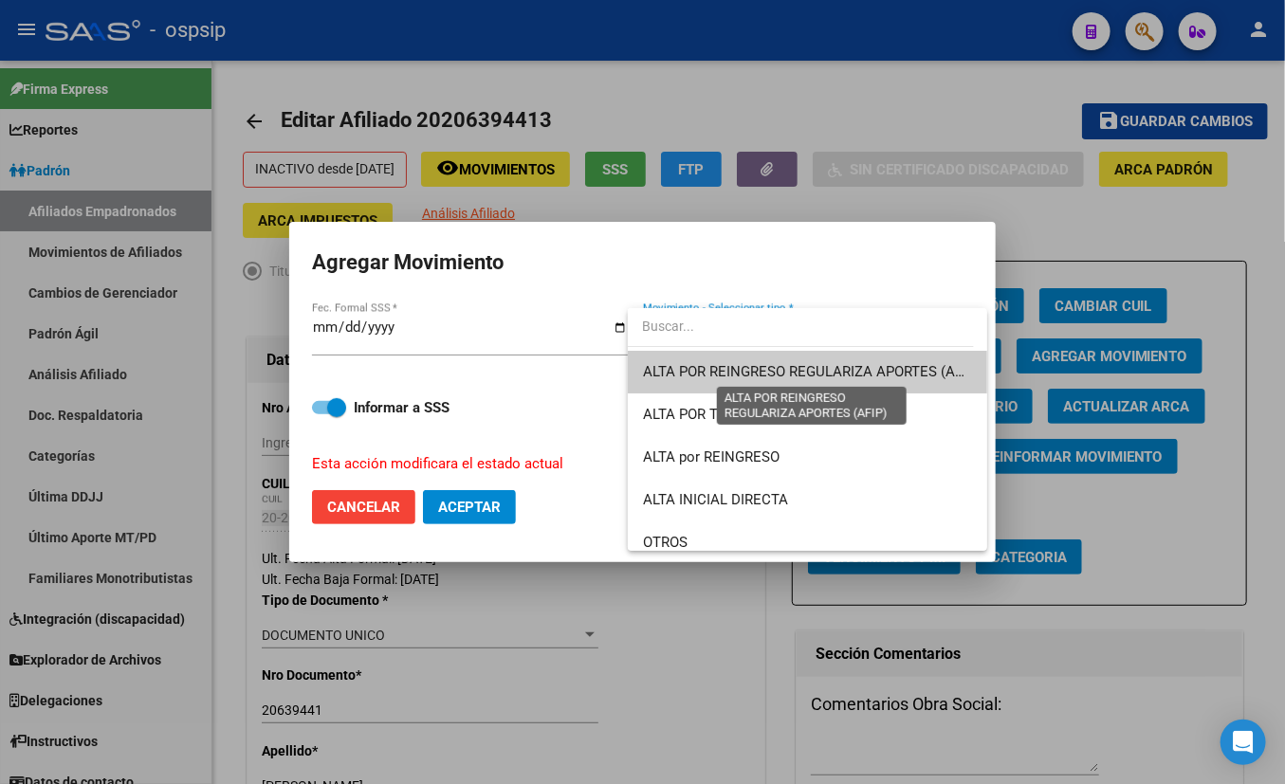
click at [736, 365] on span "ALTA POR REINGRESO REGULARIZA APORTES (AFIP)" at bounding box center [811, 371] width 337 height 17
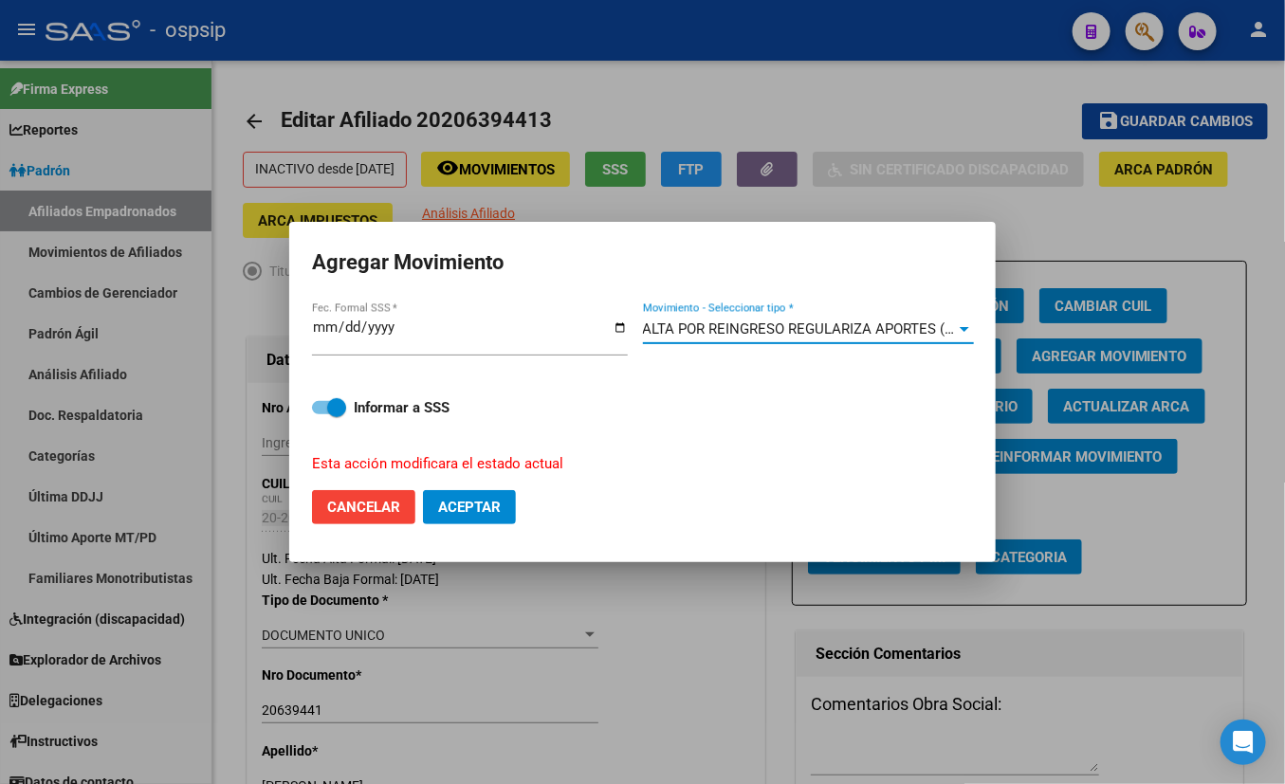
click at [451, 503] on span "Aceptar" at bounding box center [469, 507] width 63 height 17
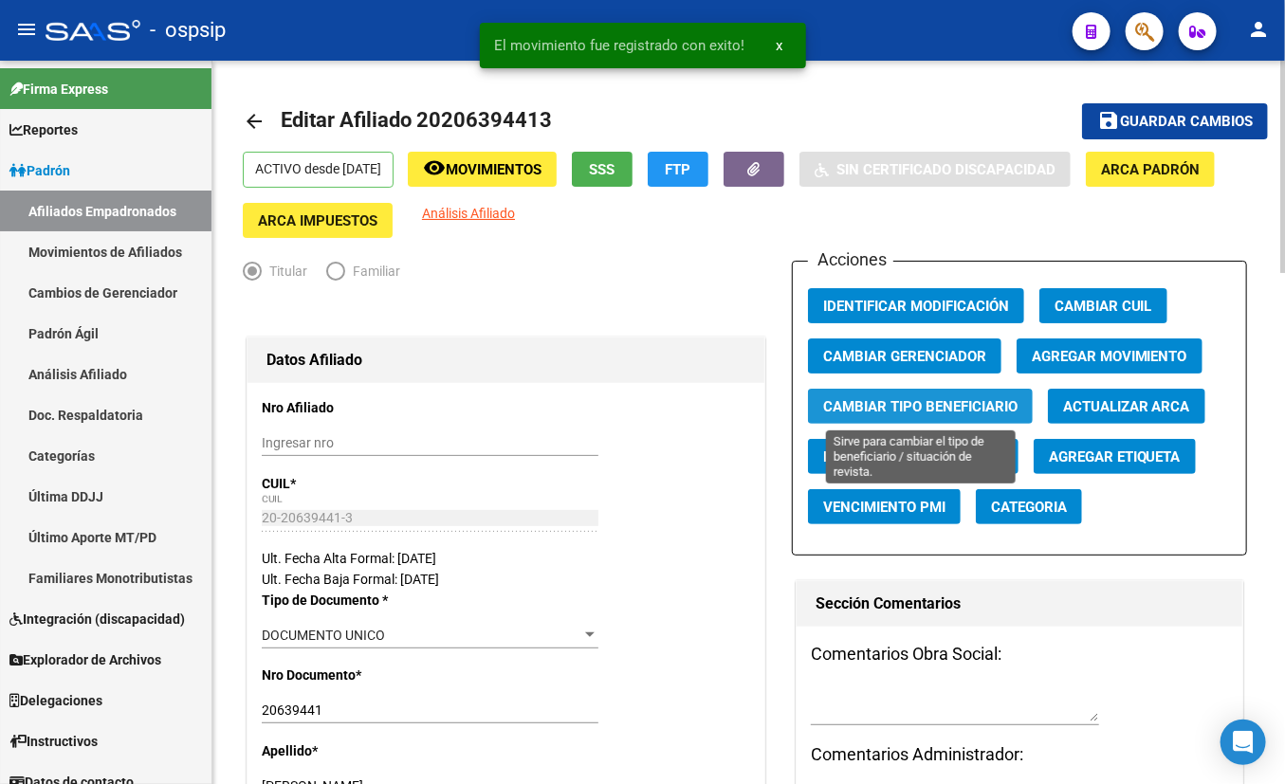
click at [902, 407] on span "Cambiar Tipo Beneficiario" at bounding box center [920, 406] width 194 height 17
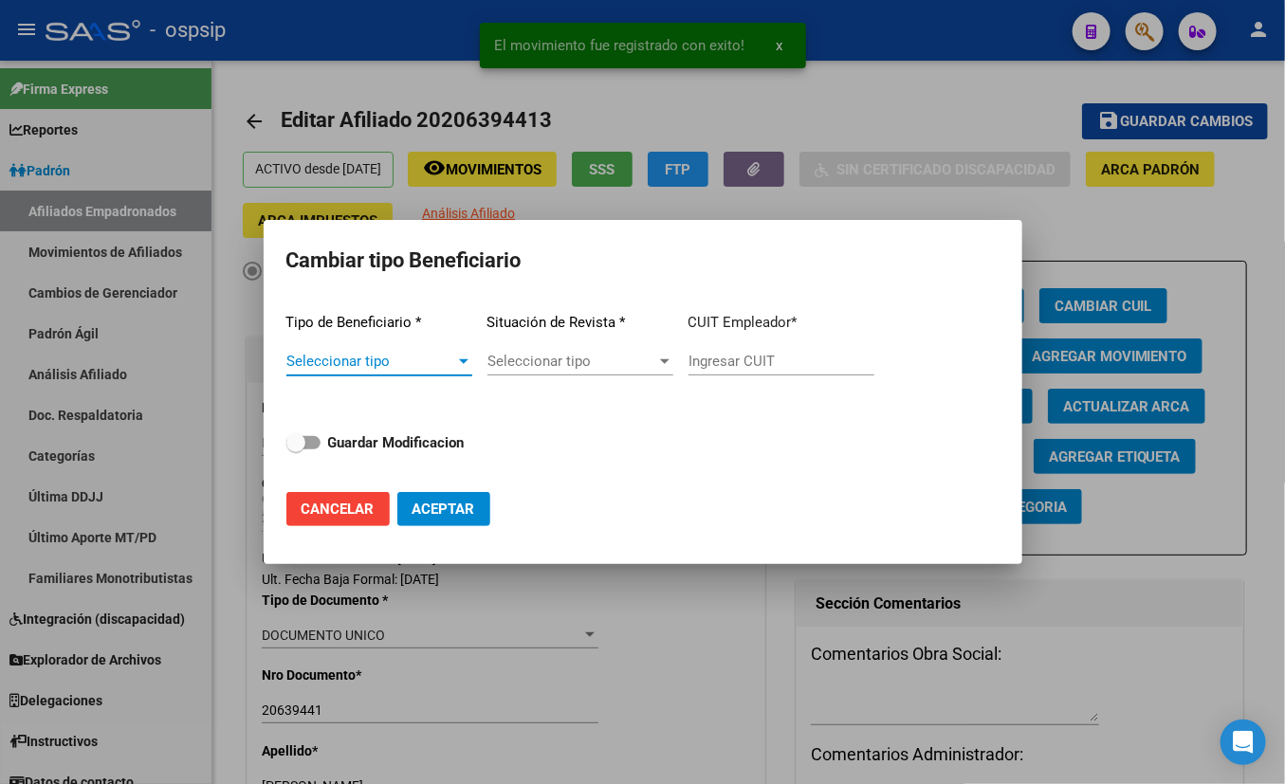
click at [329, 357] on span "Seleccionar tipo" at bounding box center [370, 361] width 169 height 17
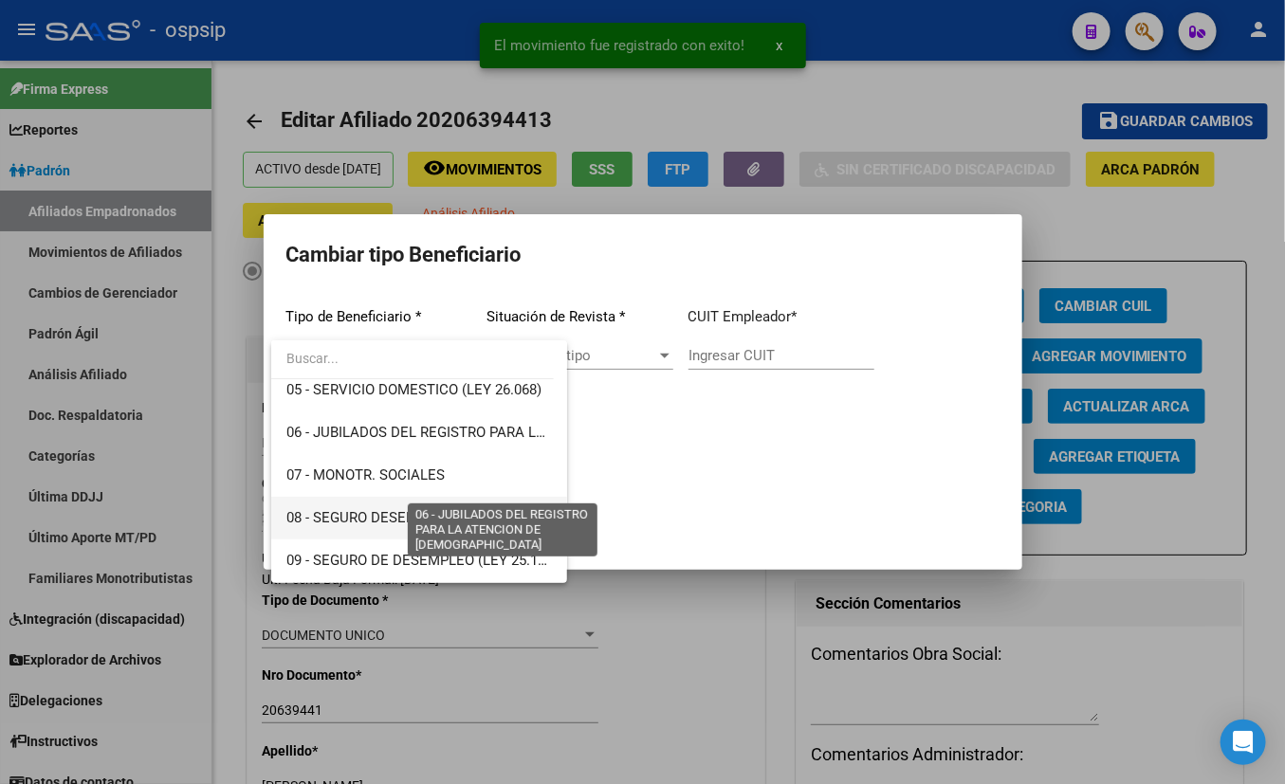
scroll to position [258, 0]
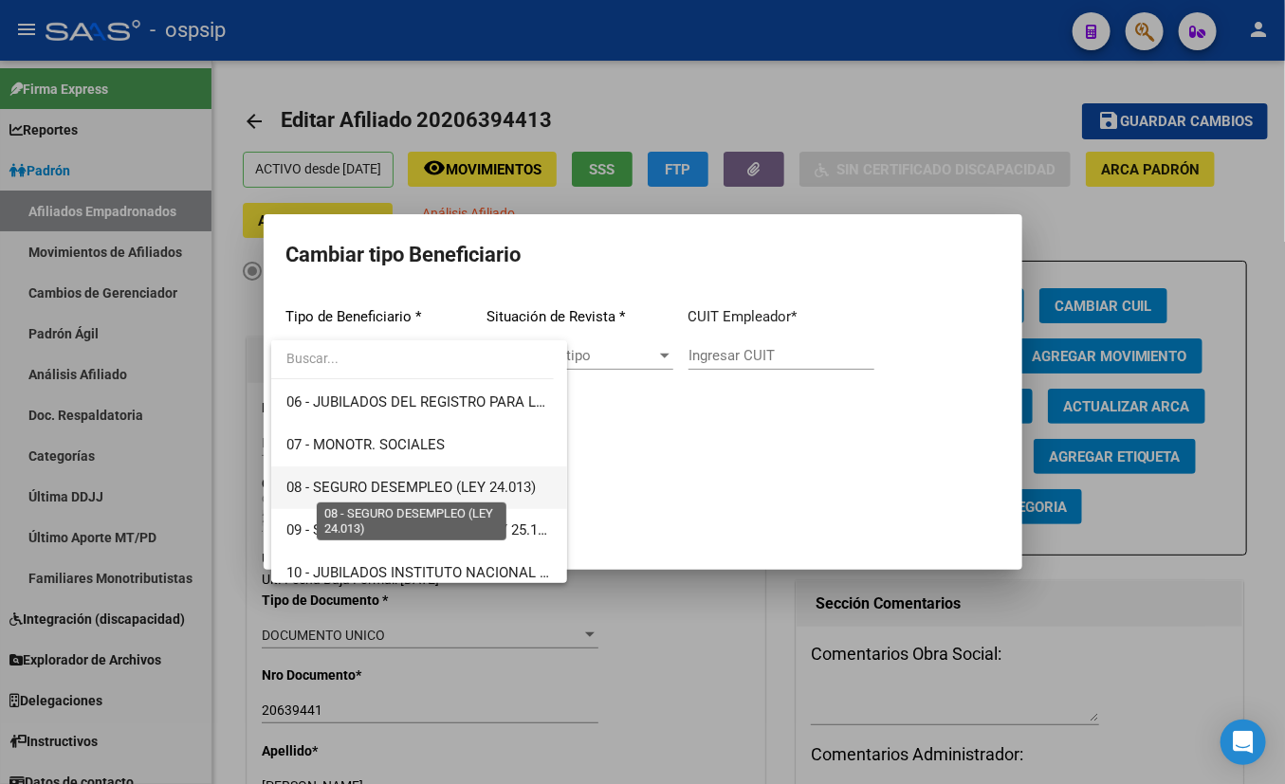
click at [396, 481] on span "08 - SEGURO DESEMPLEO (LEY 24.013)" at bounding box center [410, 487] width 249 height 17
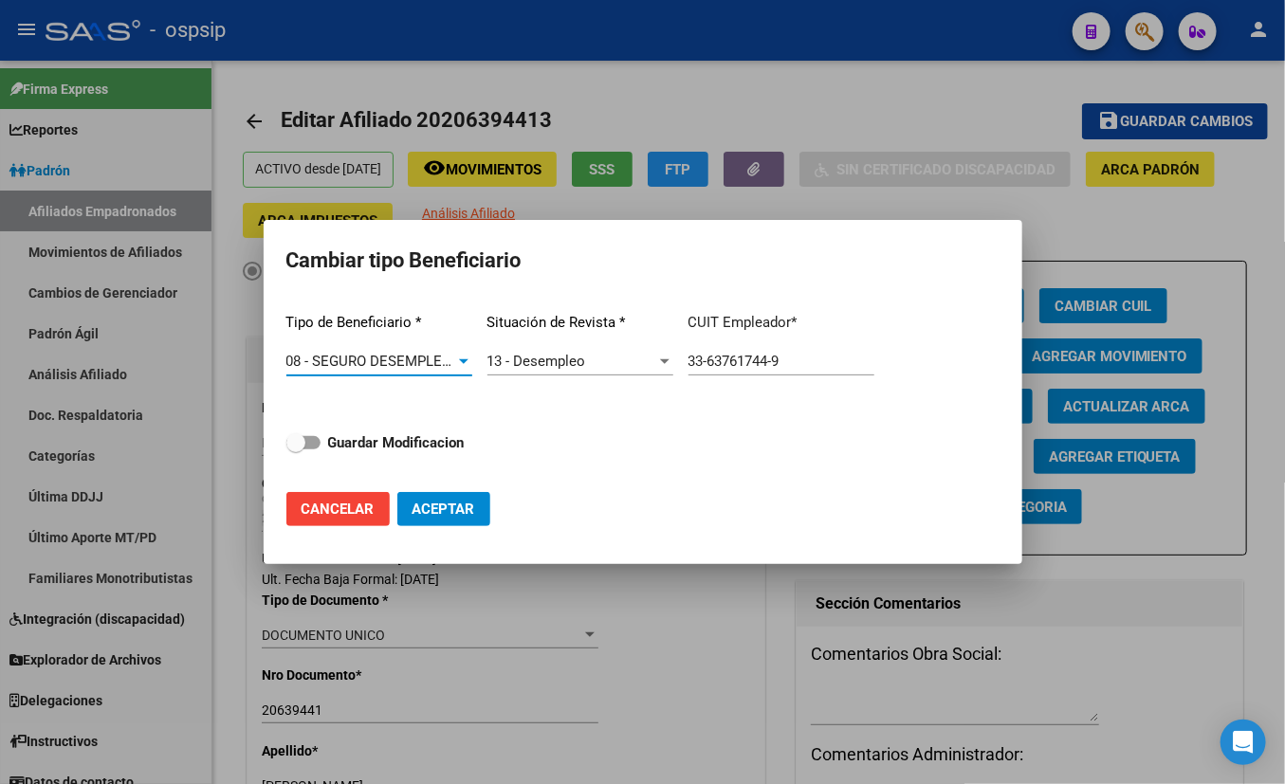
click at [312, 442] on span at bounding box center [303, 442] width 34 height 13
click at [296, 449] on input "Guardar Modificacion" at bounding box center [295, 449] width 1 height 1
drag, startPoint x: 423, startPoint y: 509, endPoint x: 446, endPoint y: 542, distance: 40.2
click at [422, 508] on span "Aceptar" at bounding box center [443, 509] width 63 height 17
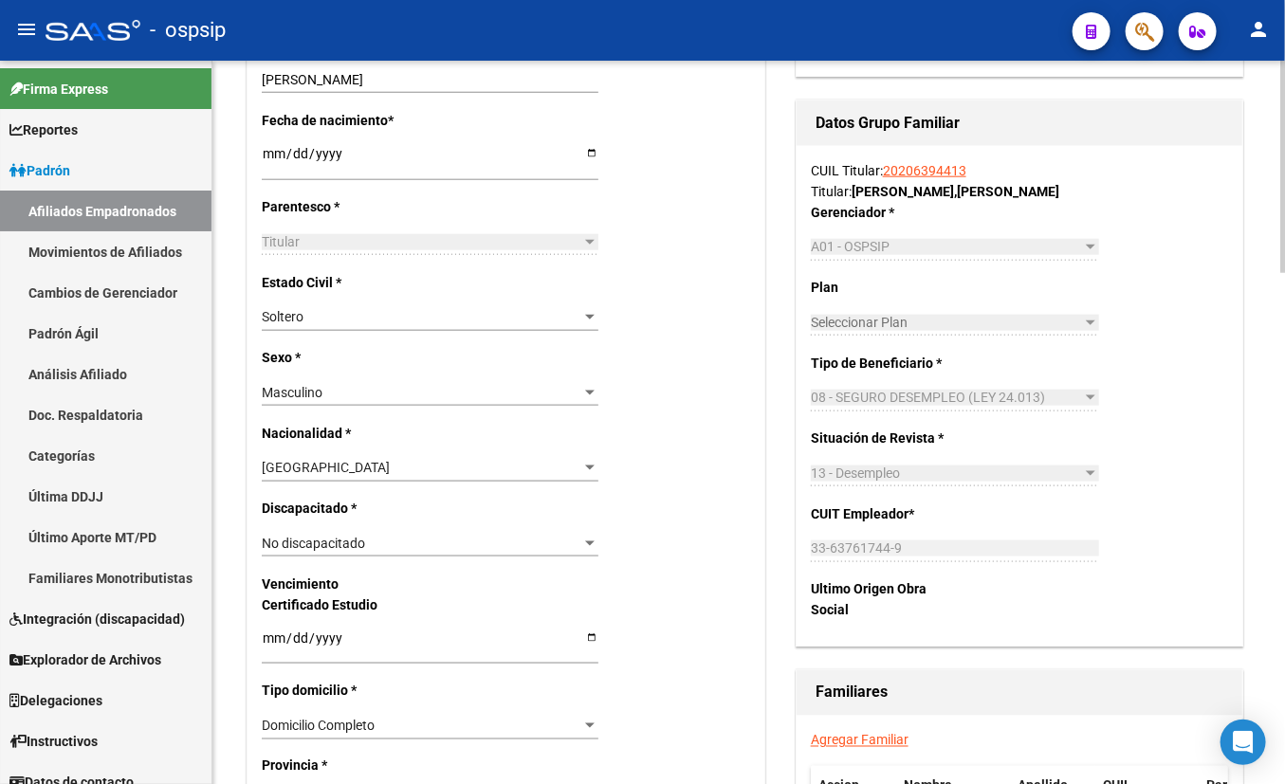
scroll to position [776, 0]
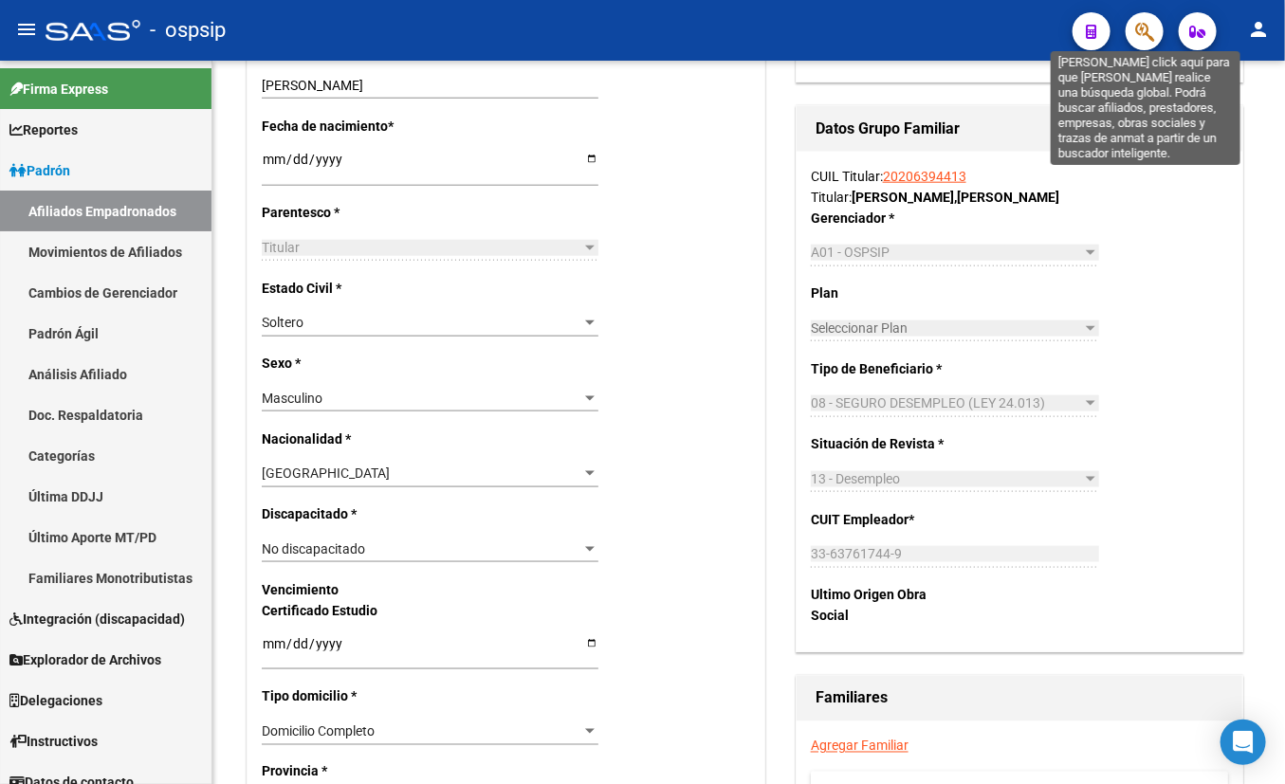
click at [1131, 36] on icon "button" at bounding box center [1144, 32] width 19 height 22
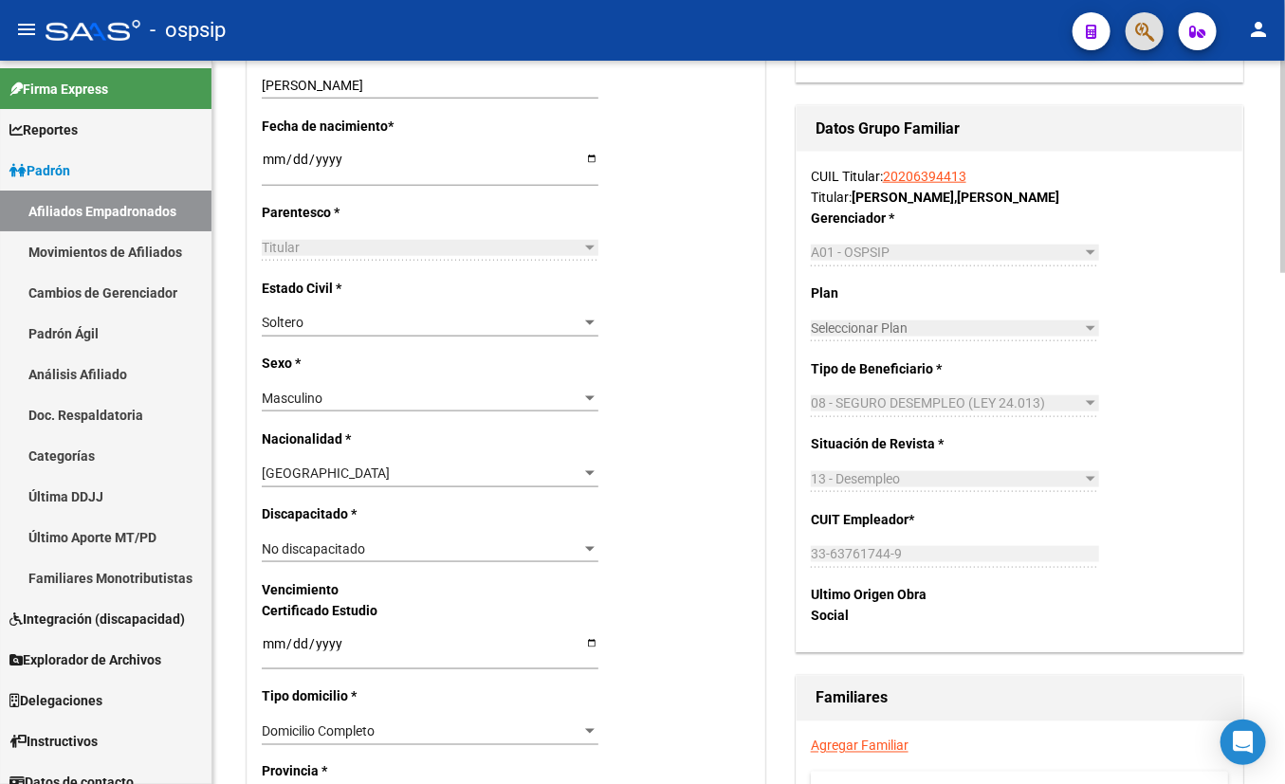
scroll to position [344, 0]
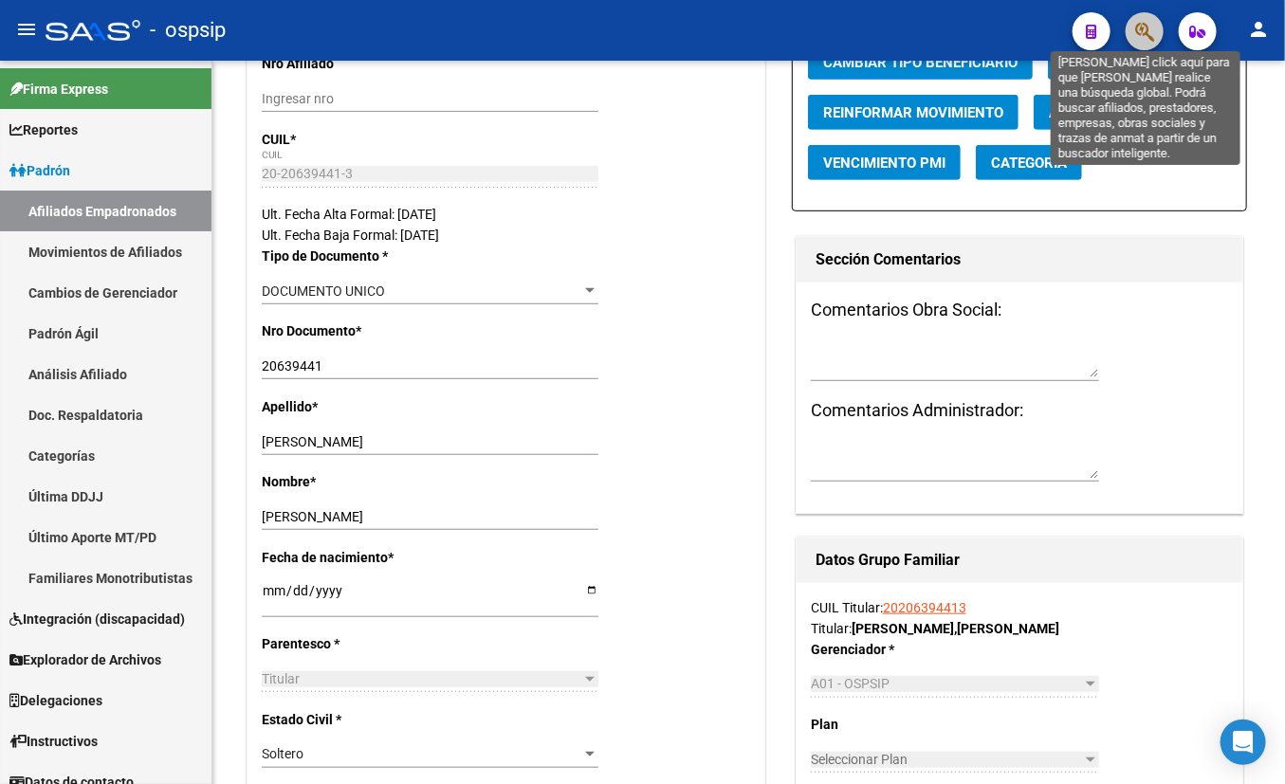
click at [1131, 27] on icon "button" at bounding box center [1144, 32] width 19 height 22
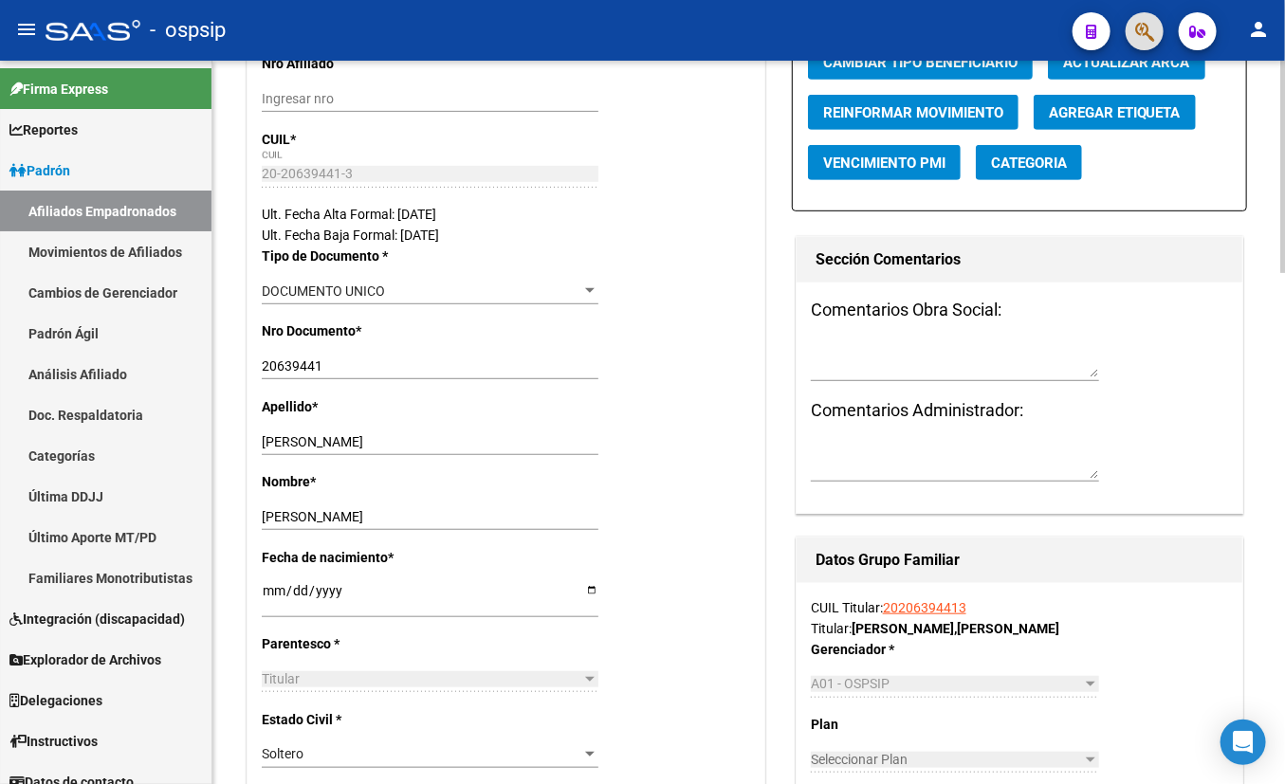
scroll to position [0, 0]
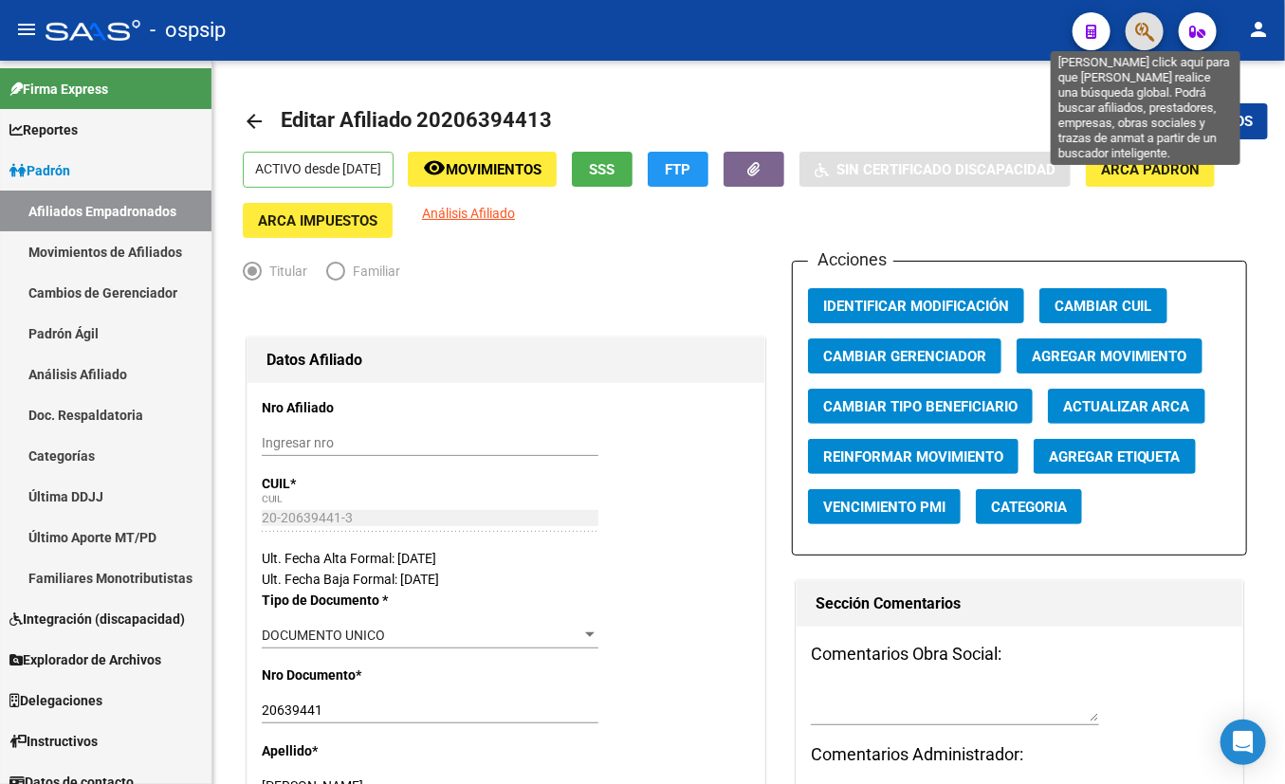
click at [1131, 28] on icon "button" at bounding box center [1144, 32] width 19 height 22
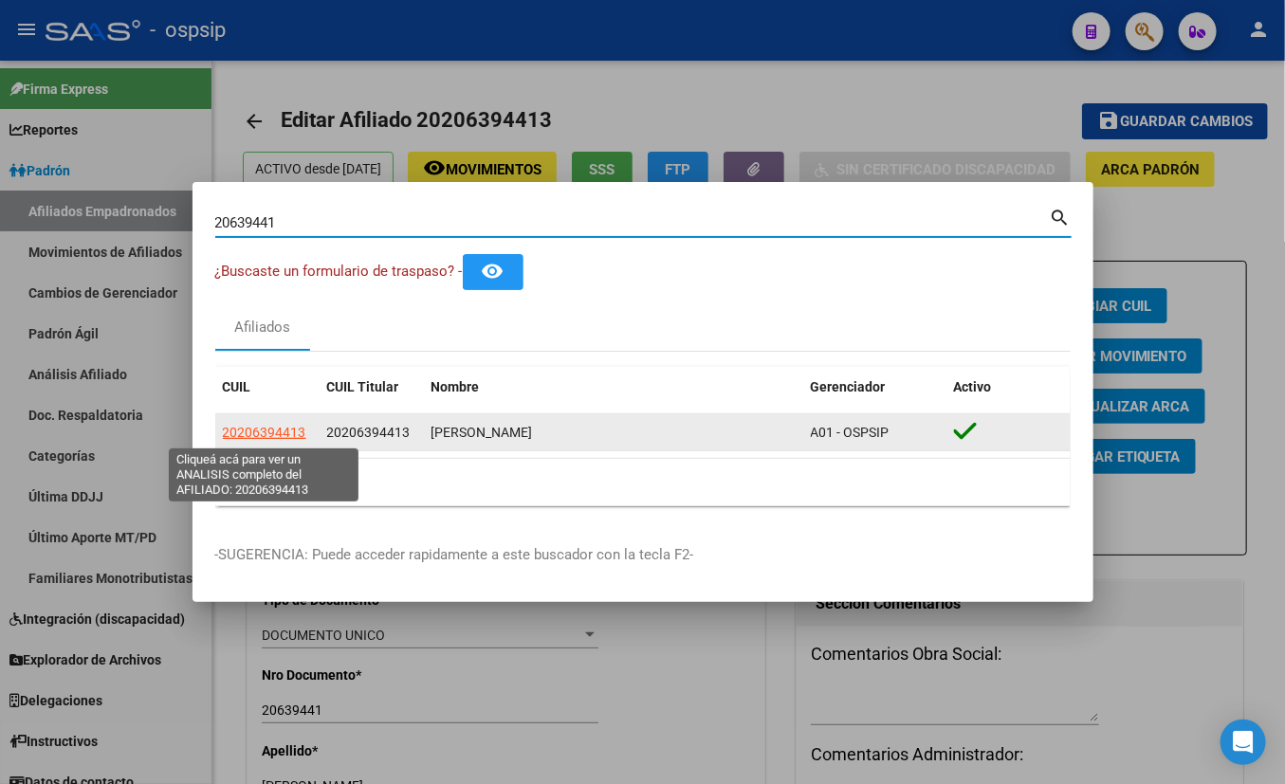
click at [267, 428] on span "20206394413" at bounding box center [264, 432] width 83 height 15
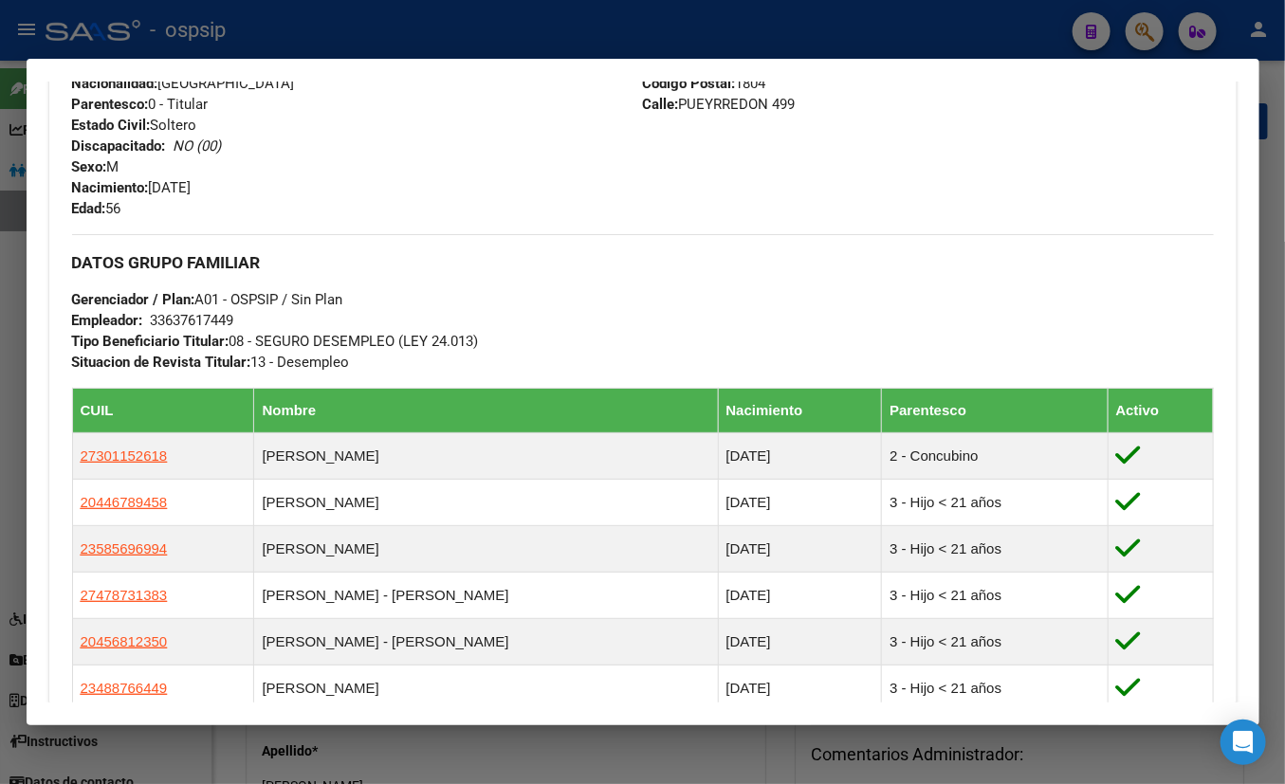
scroll to position [850, 0]
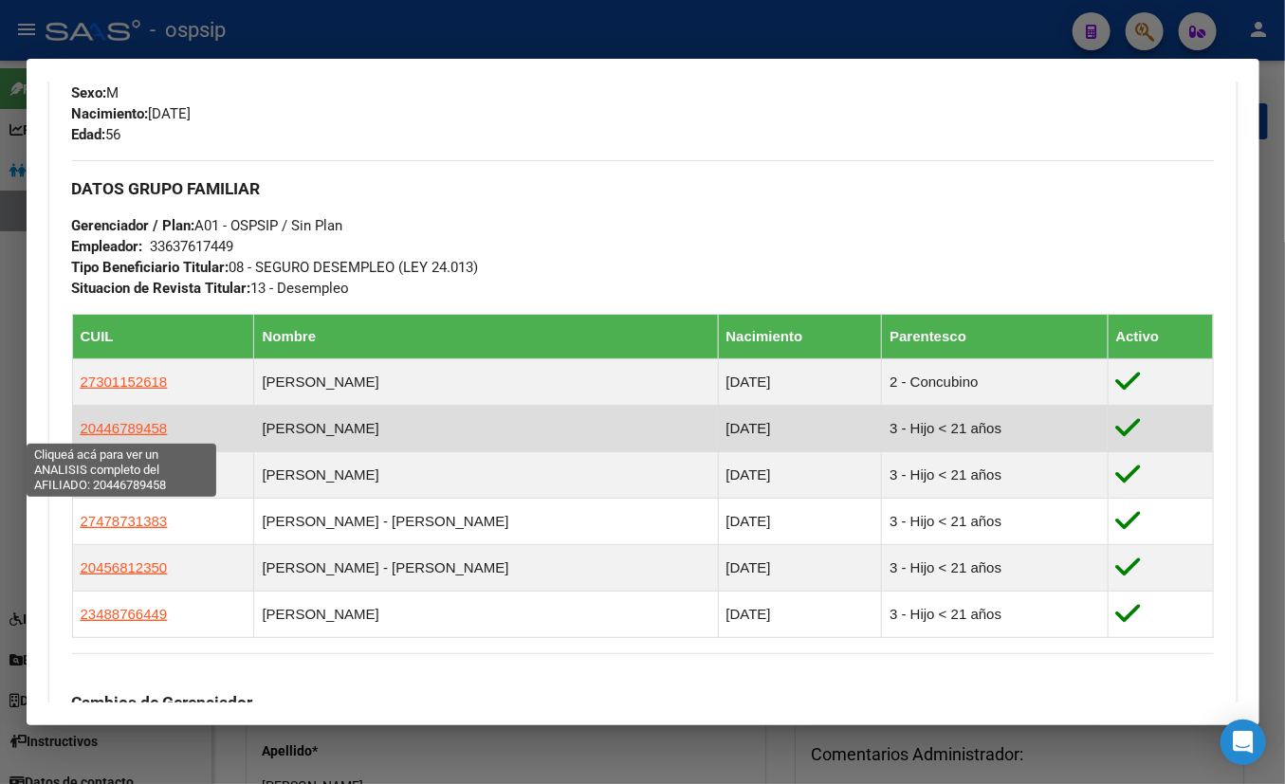
click at [125, 424] on span "20446789458" at bounding box center [124, 428] width 87 height 16
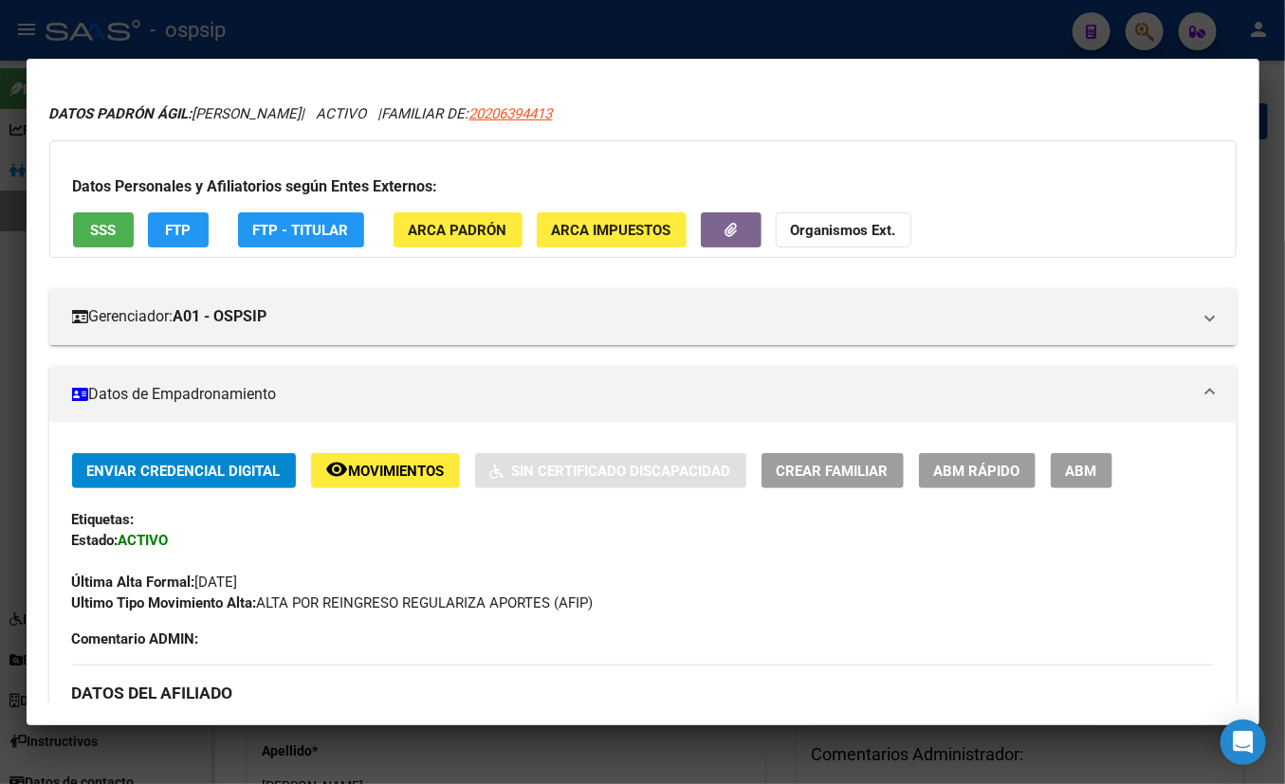
scroll to position [0, 0]
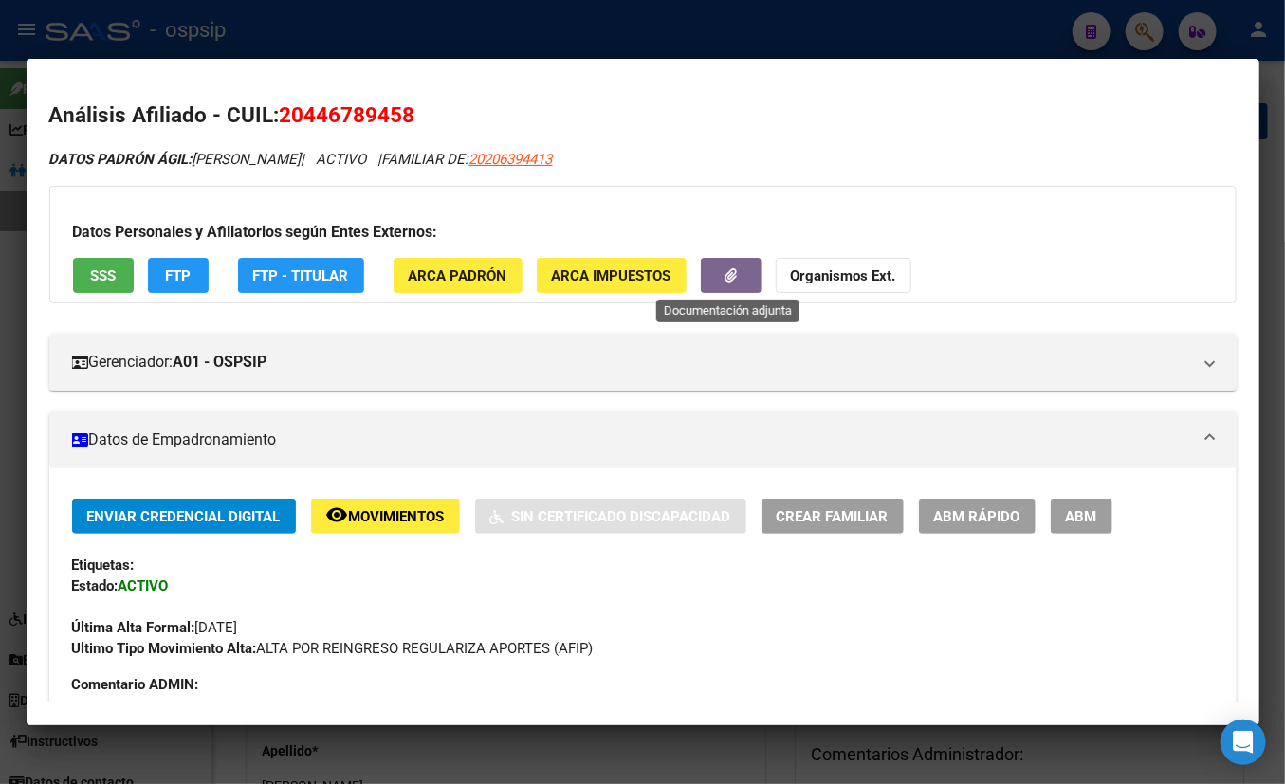
click at [725, 269] on icon "button" at bounding box center [730, 275] width 12 height 14
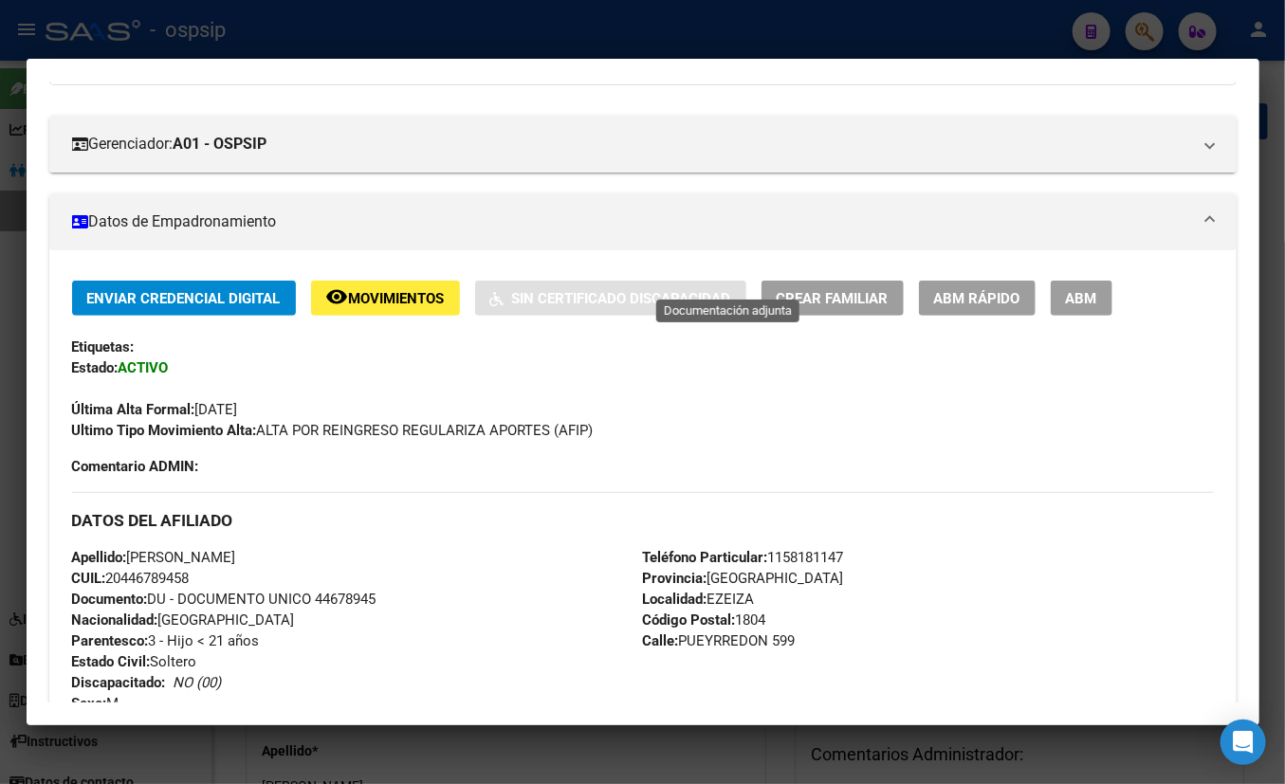
scroll to position [344, 0]
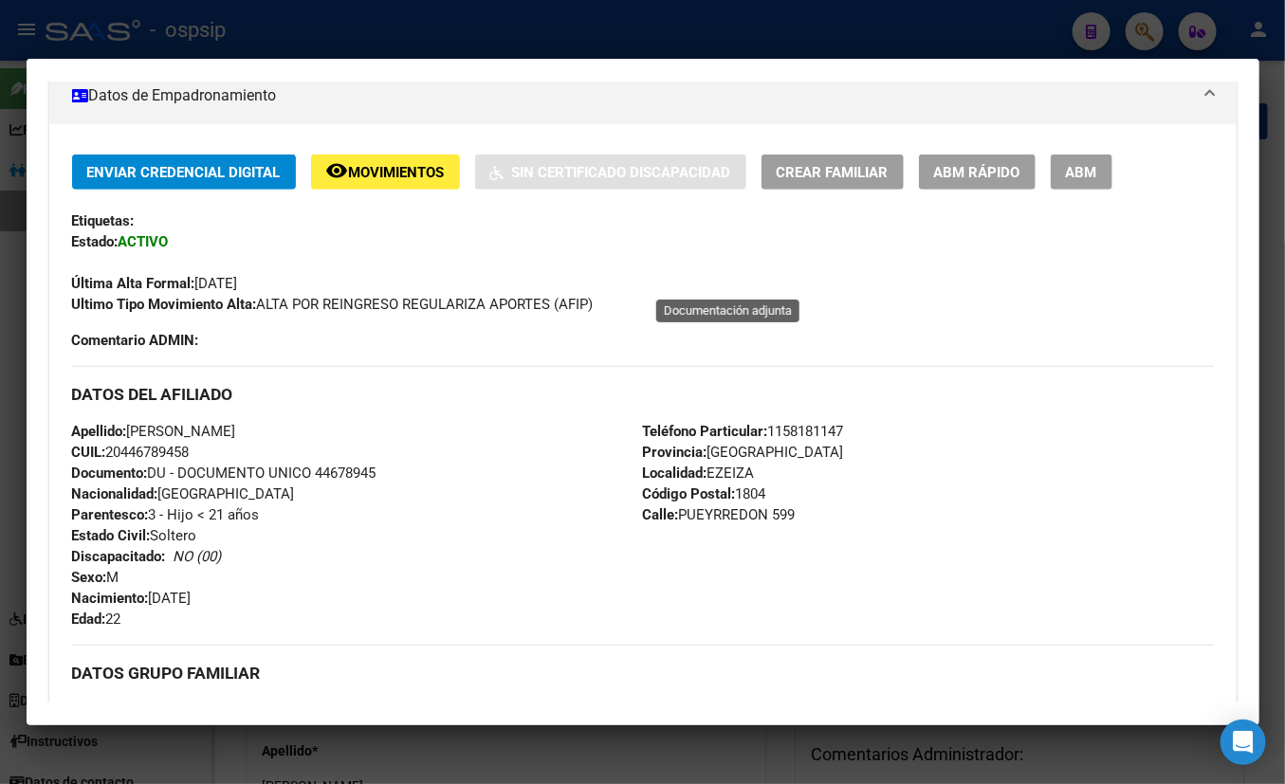
click at [1096, 165] on span "ABM" at bounding box center [1081, 172] width 31 height 17
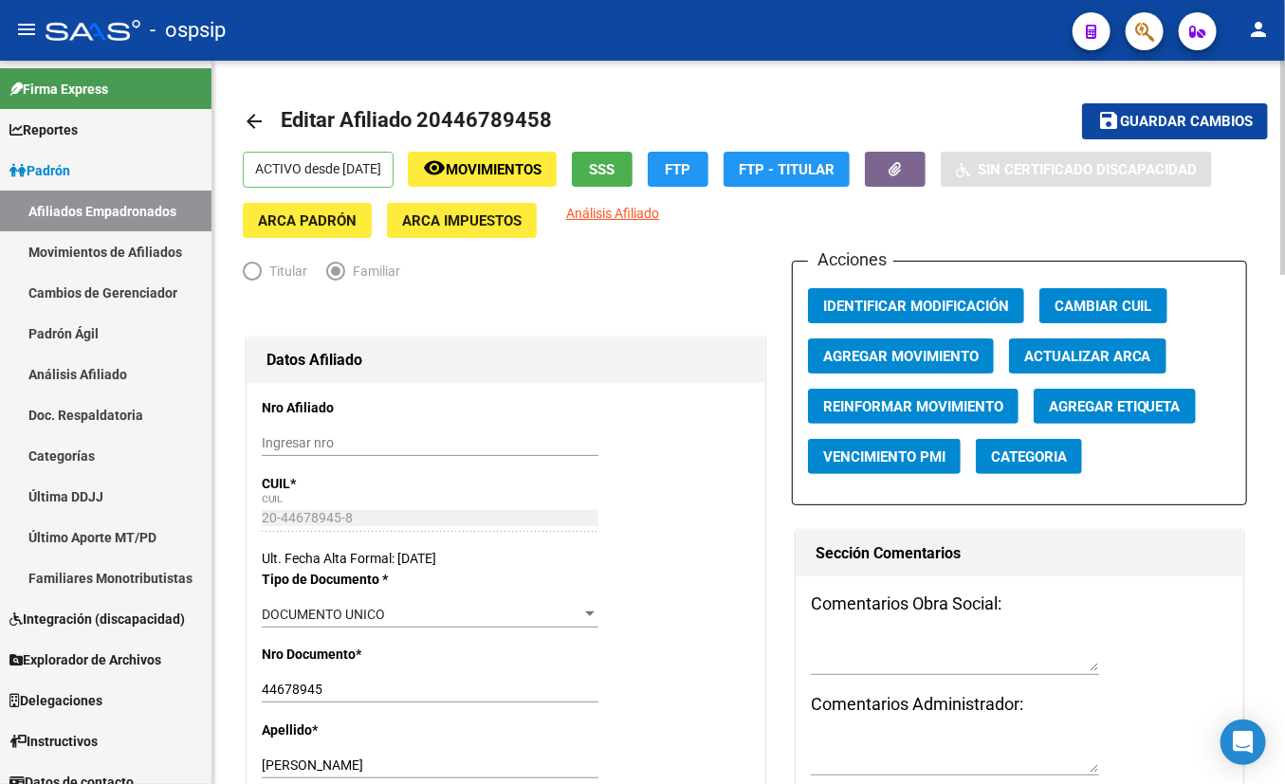
click at [909, 351] on span "Agregar Movimiento" at bounding box center [901, 356] width 156 height 17
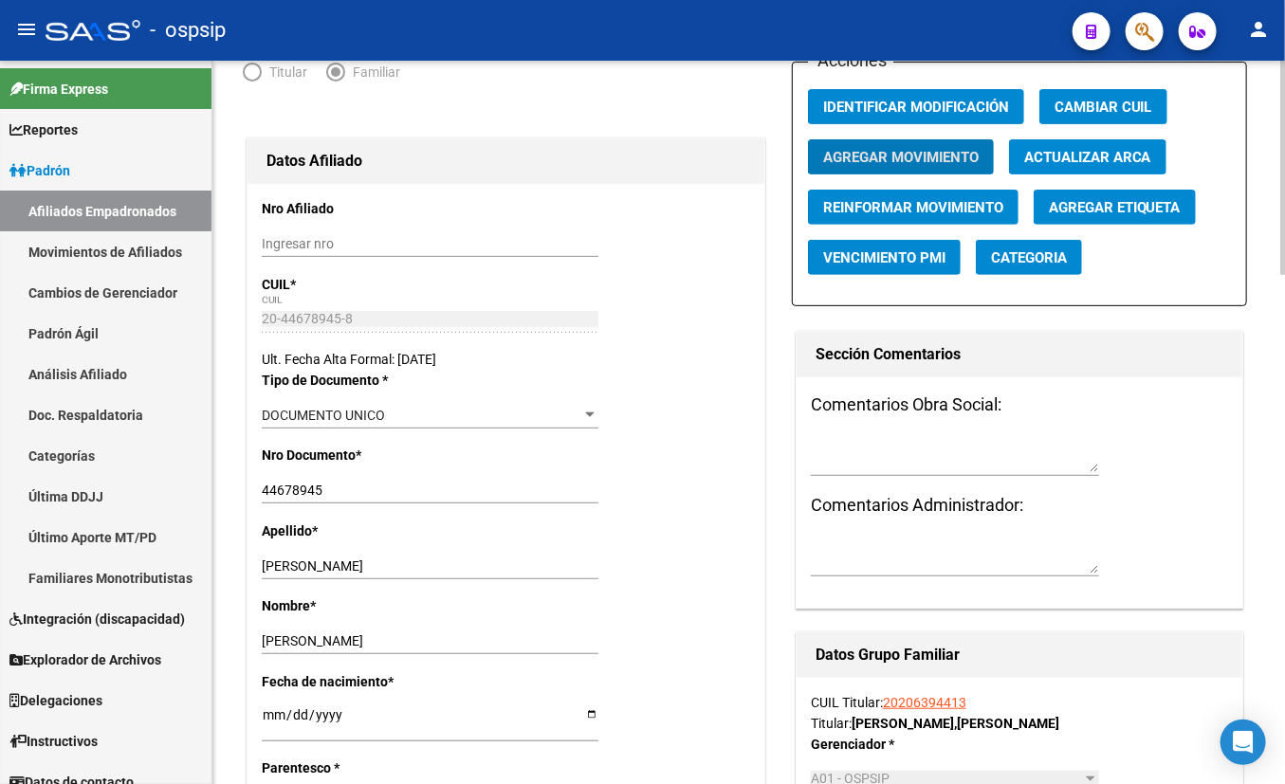
scroll to position [258, 0]
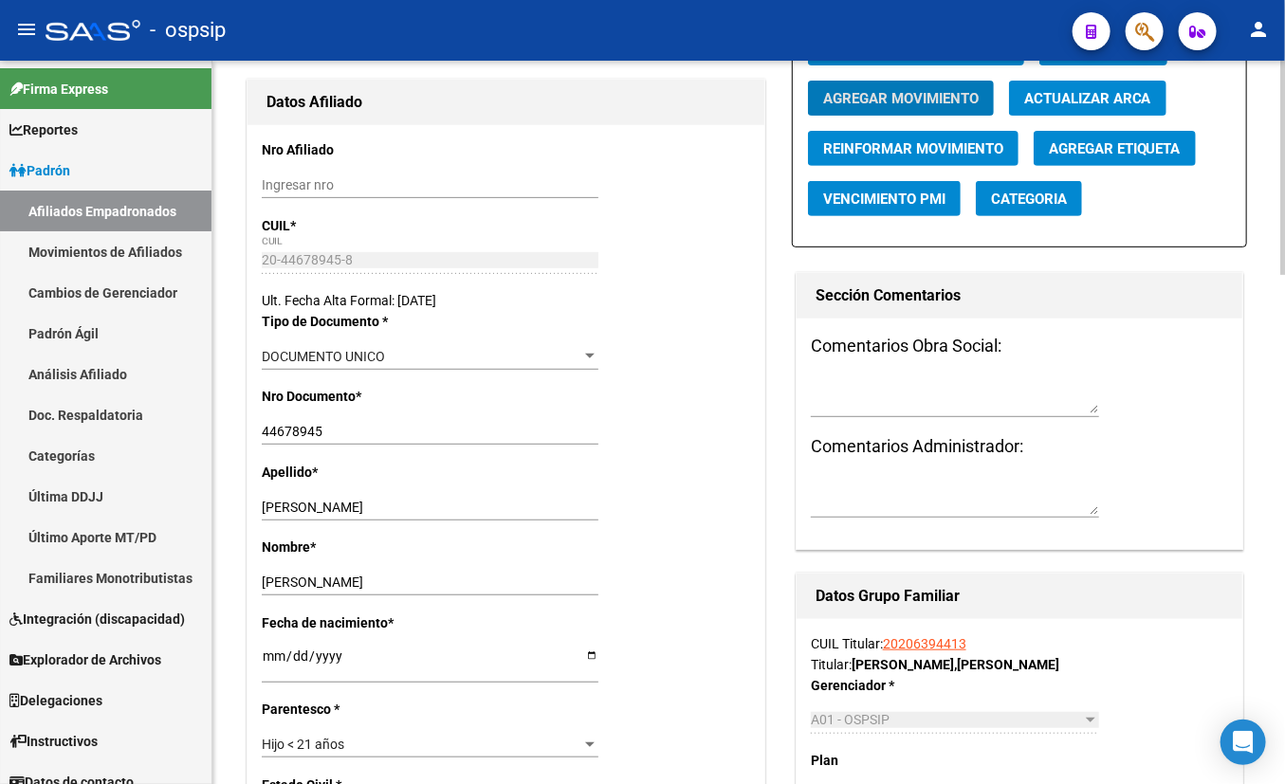
click at [851, 93] on span "Agregar Movimiento" at bounding box center [901, 98] width 156 height 17
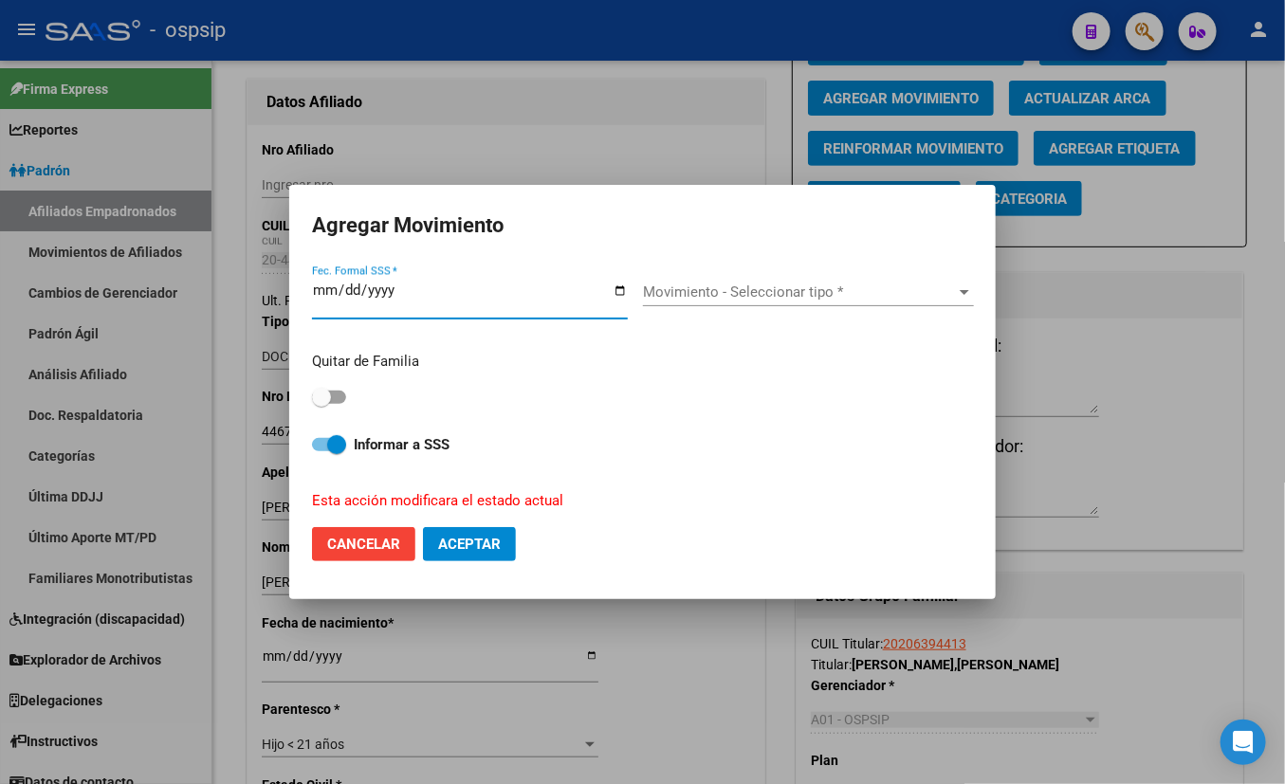
click at [754, 291] on span "Movimiento - Seleccionar tipo *" at bounding box center [800, 292] width 314 height 17
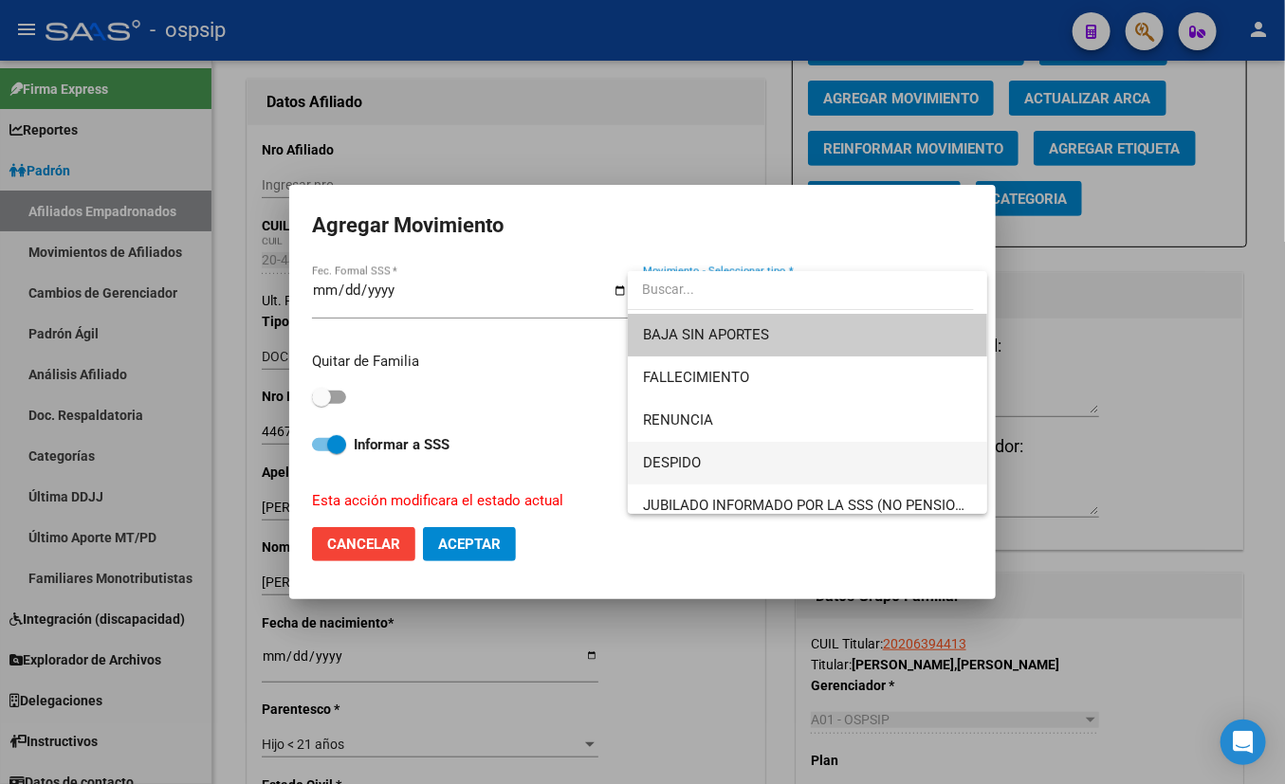
scroll to position [85, 0]
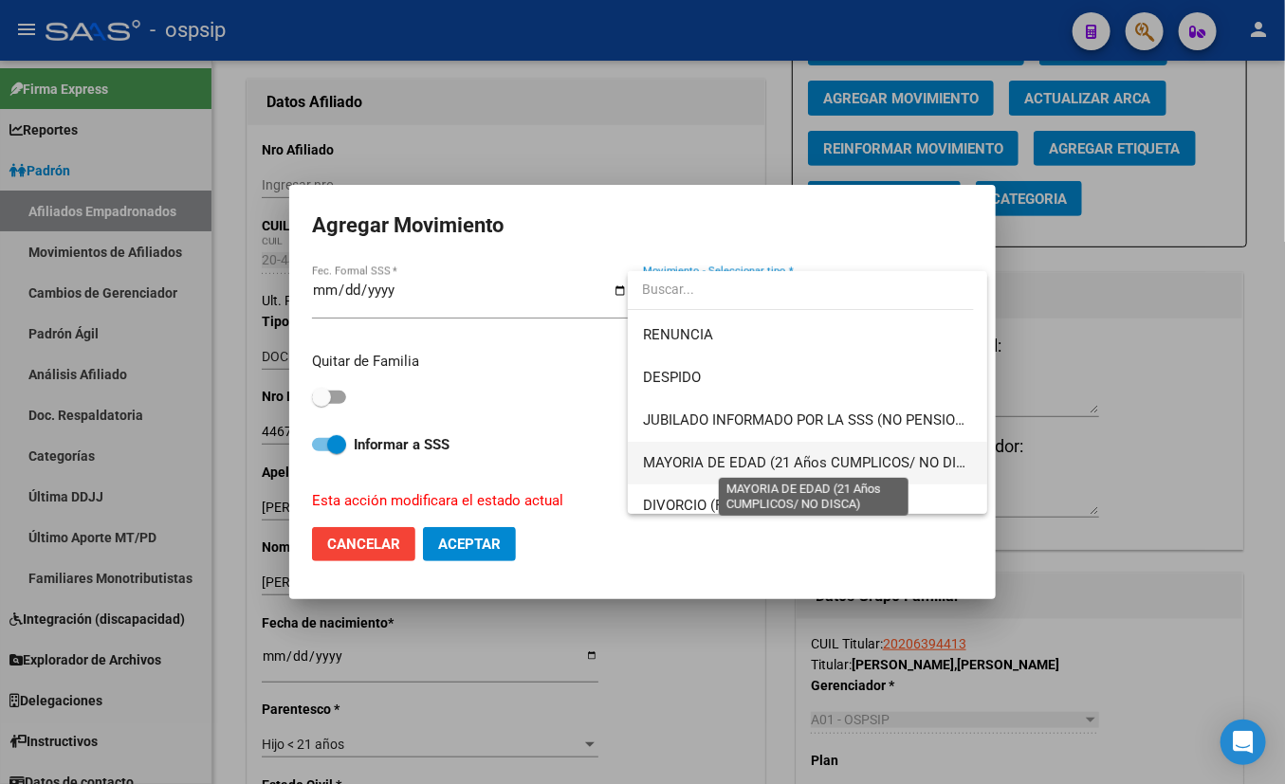
click at [784, 462] on span "MAYORIA DE EDAD (21 Años CUMPLICOS/ NO DISCA)" at bounding box center [815, 462] width 345 height 17
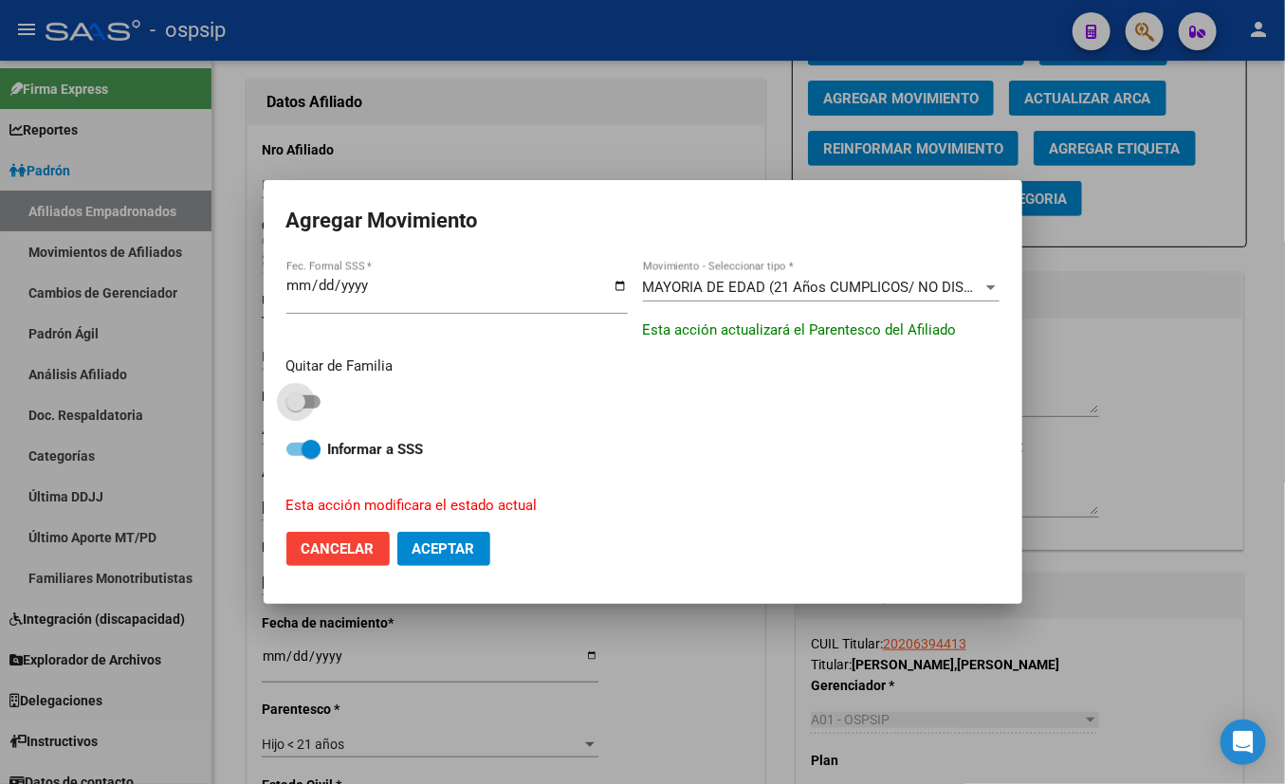
click at [317, 401] on span at bounding box center [303, 401] width 34 height 13
click at [296, 409] on input "checkbox" at bounding box center [295, 409] width 1 height 1
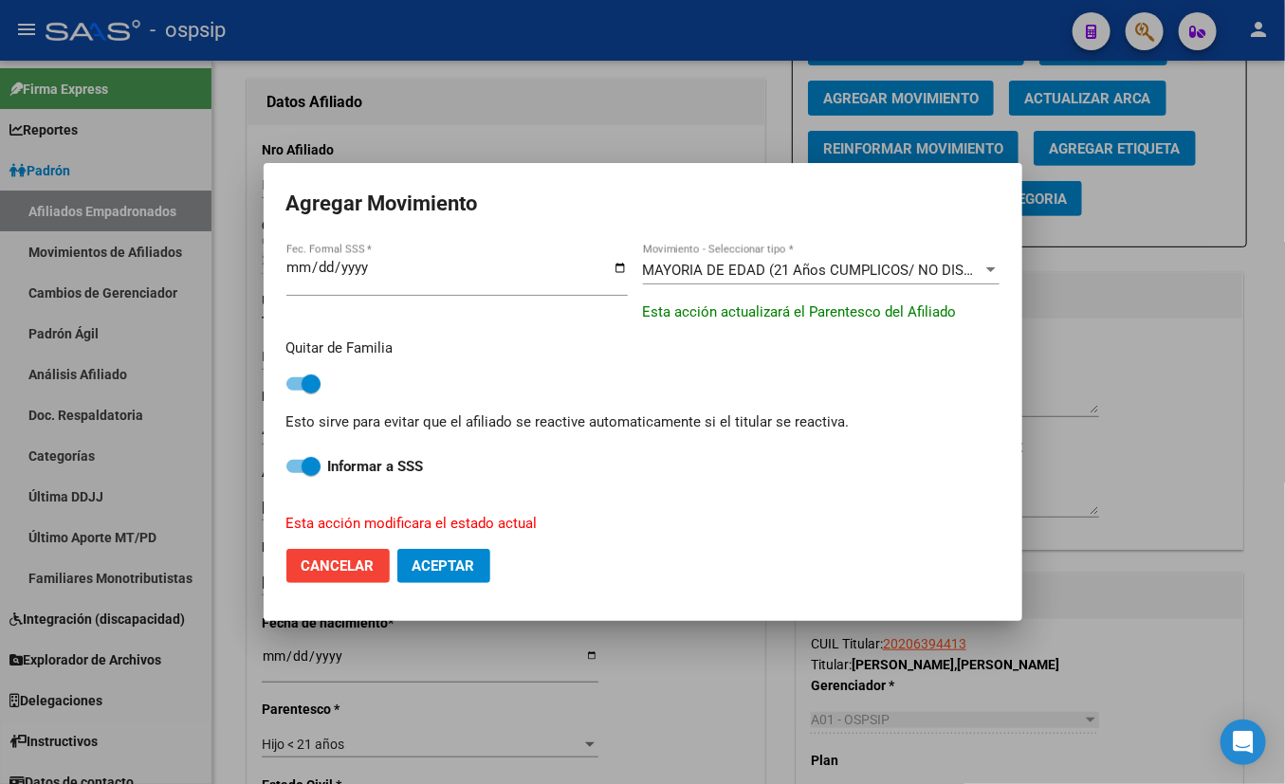
click at [433, 563] on span "Aceptar" at bounding box center [443, 566] width 63 height 17
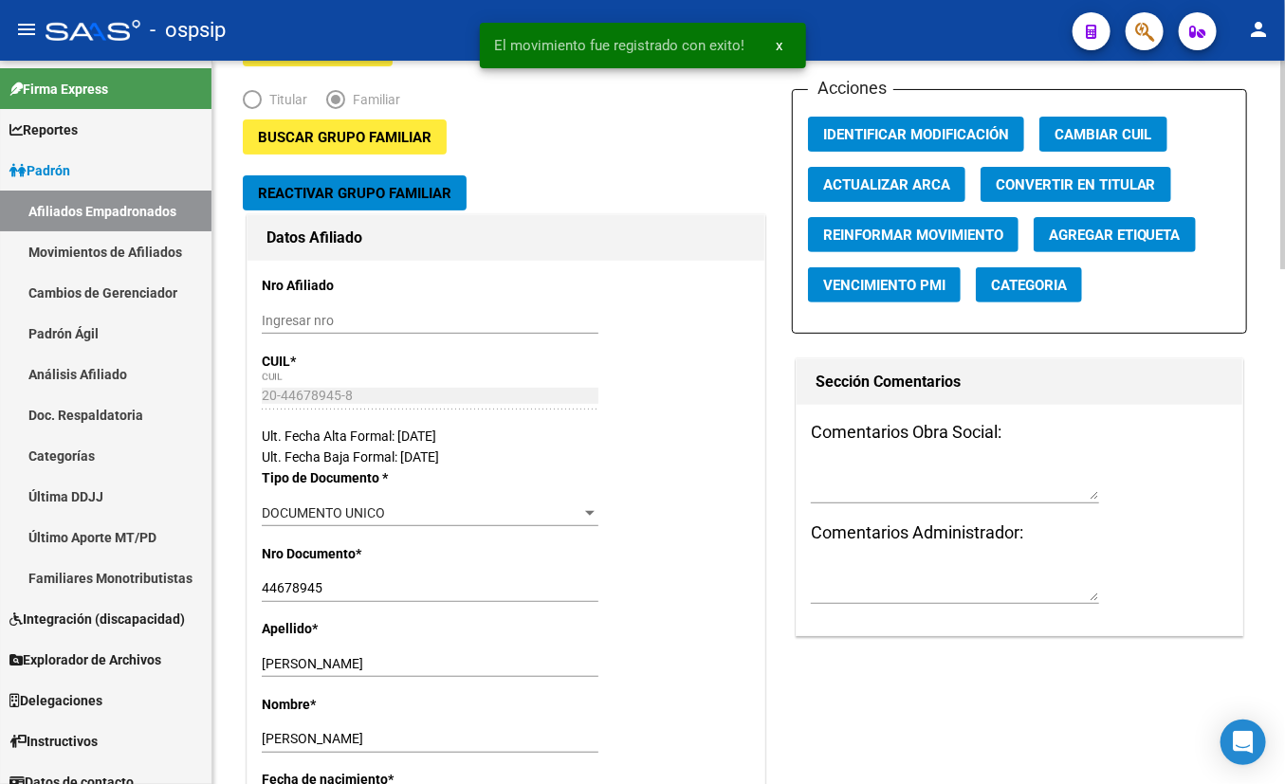
scroll to position [0, 0]
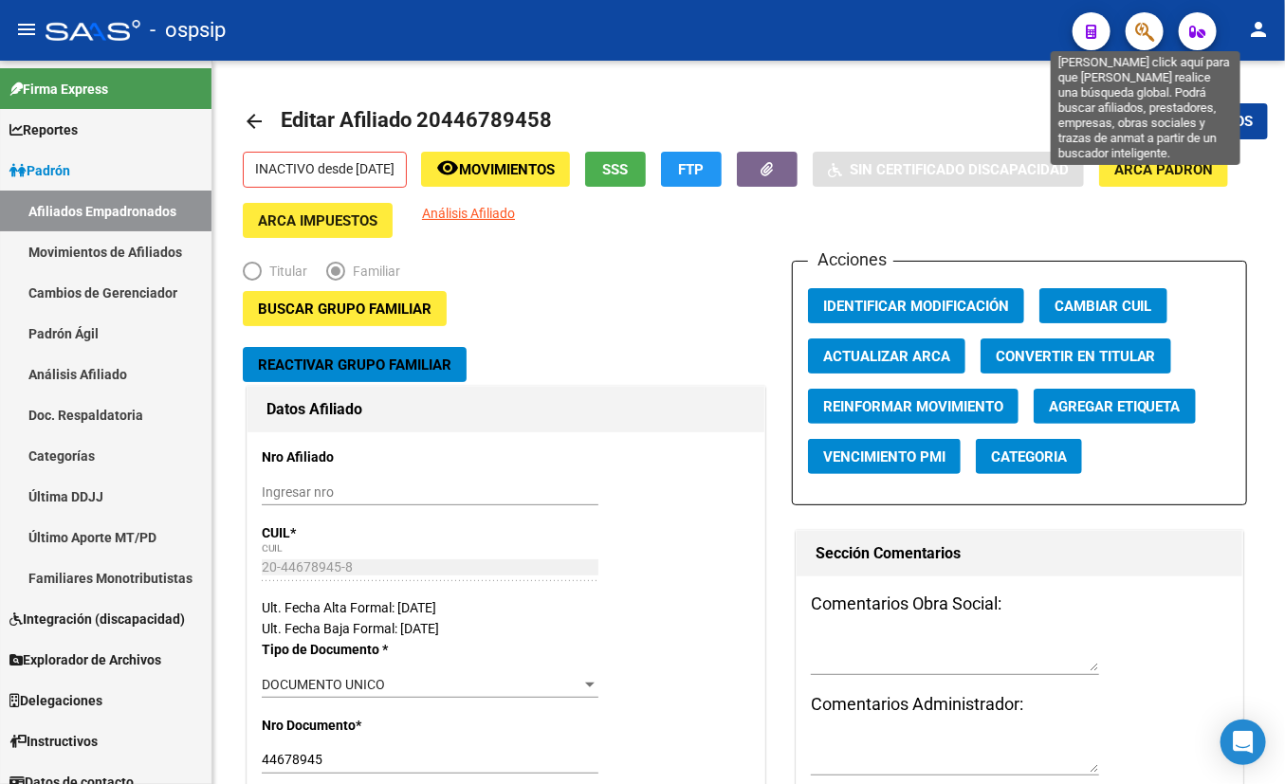
click at [1131, 21] on icon "button" at bounding box center [1144, 32] width 19 height 22
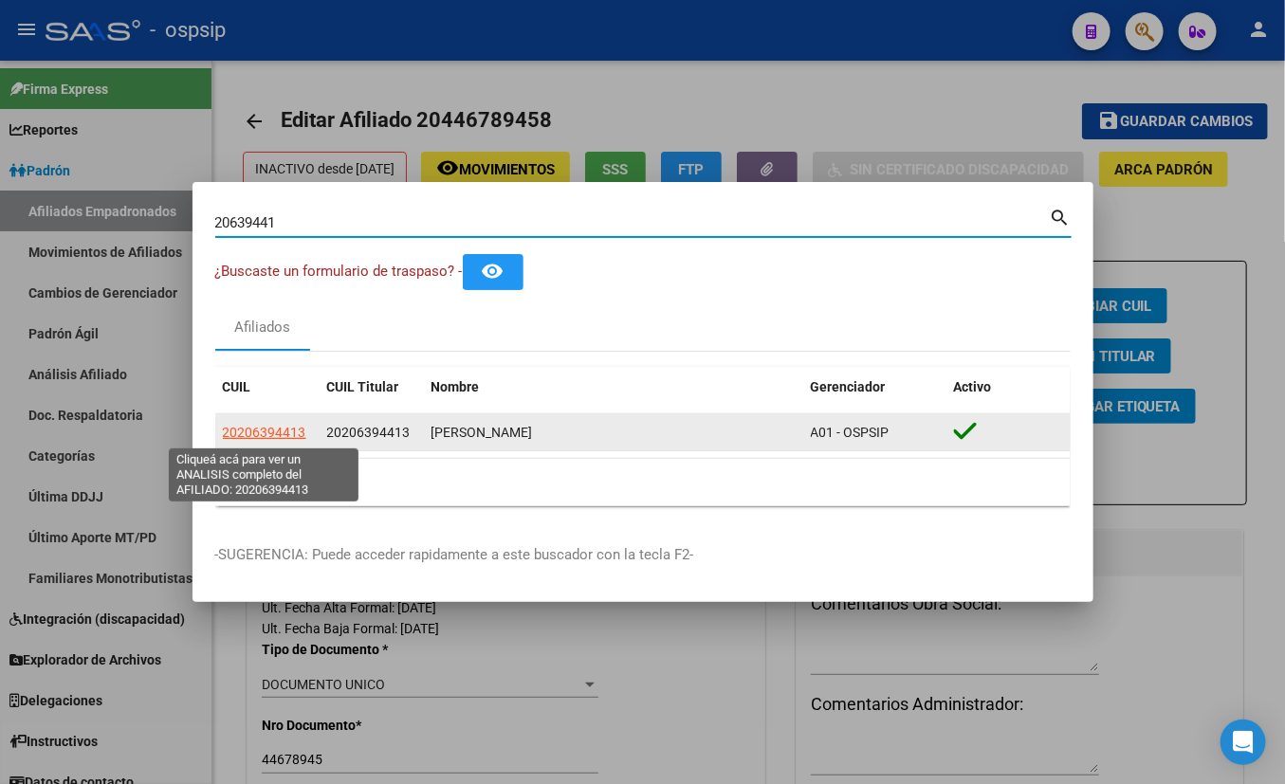
click at [277, 434] on span "20206394413" at bounding box center [264, 432] width 83 height 15
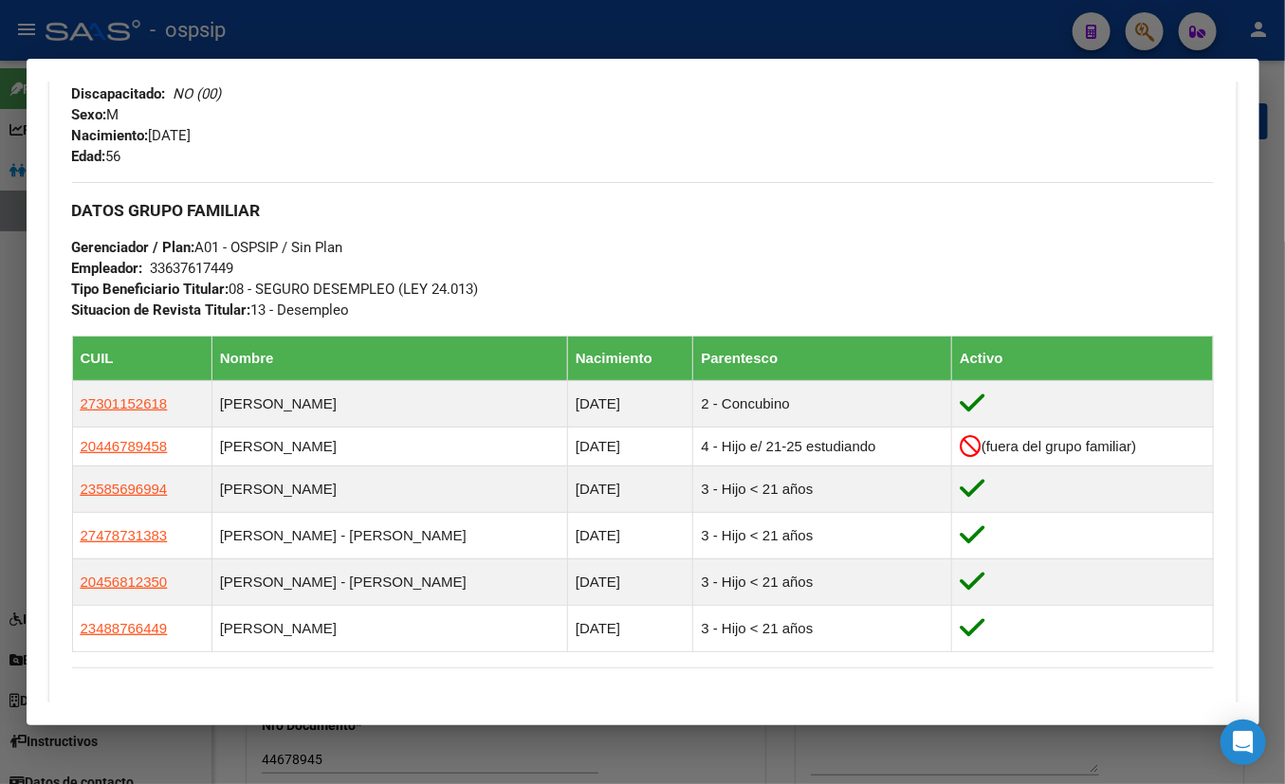
scroll to position [948, 0]
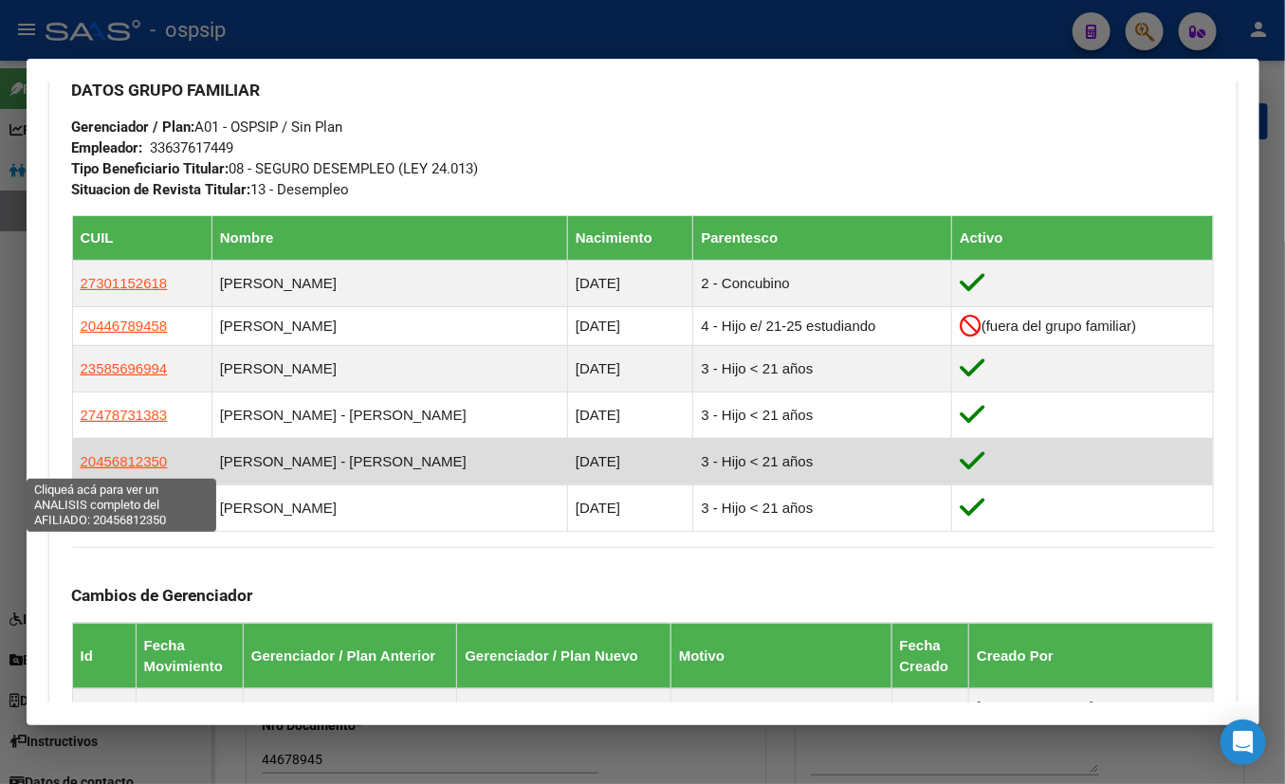
click at [124, 461] on span "20456812350" at bounding box center [124, 461] width 87 height 16
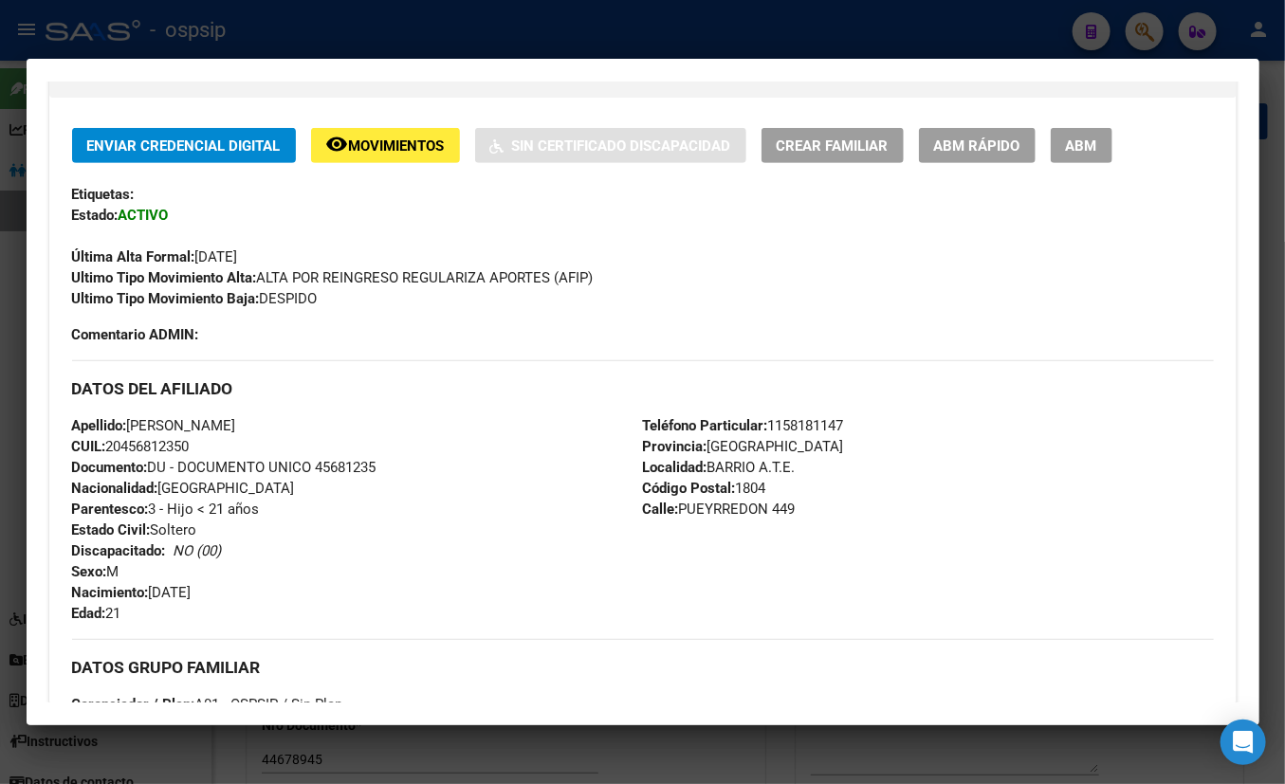
scroll to position [344, 0]
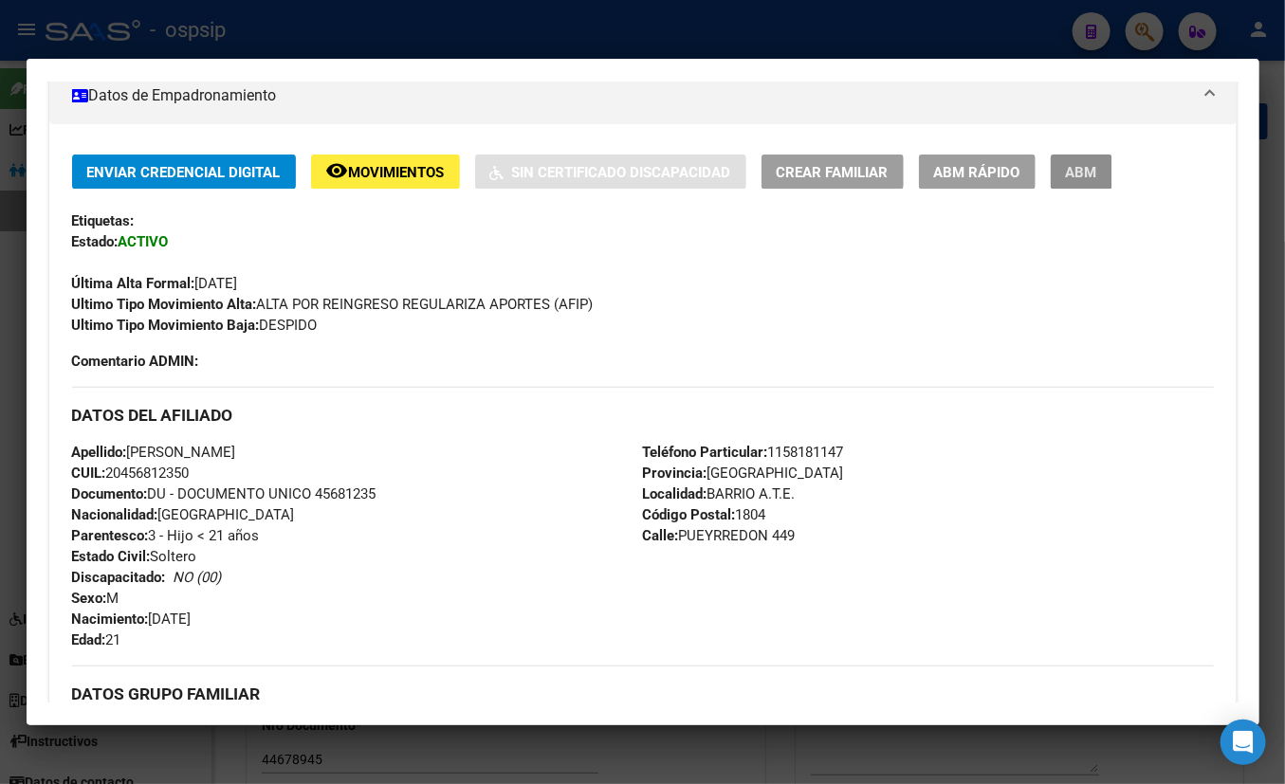
drag, startPoint x: 1083, startPoint y: 170, endPoint x: 881, endPoint y: 365, distance: 281.0
click at [1083, 171] on span "ABM" at bounding box center [1081, 172] width 31 height 17
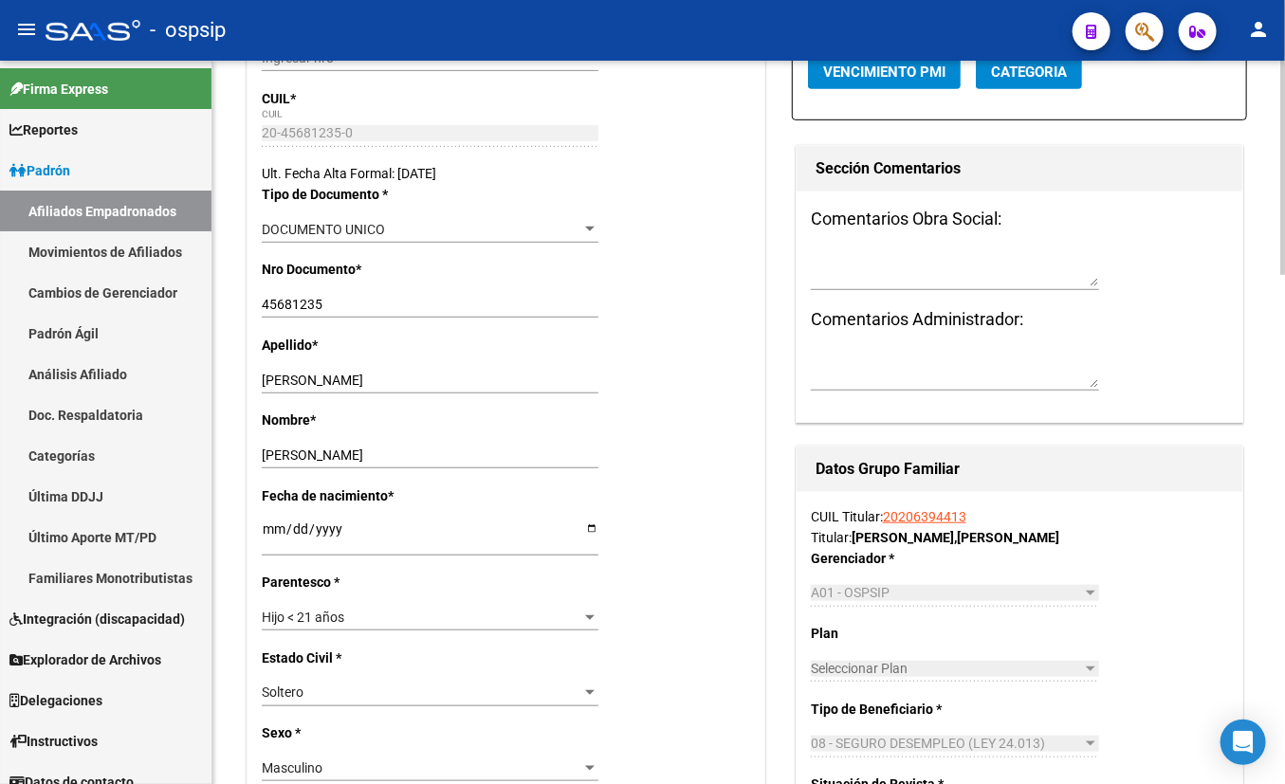
scroll to position [348, 0]
